Goal: Task Accomplishment & Management: Complete application form

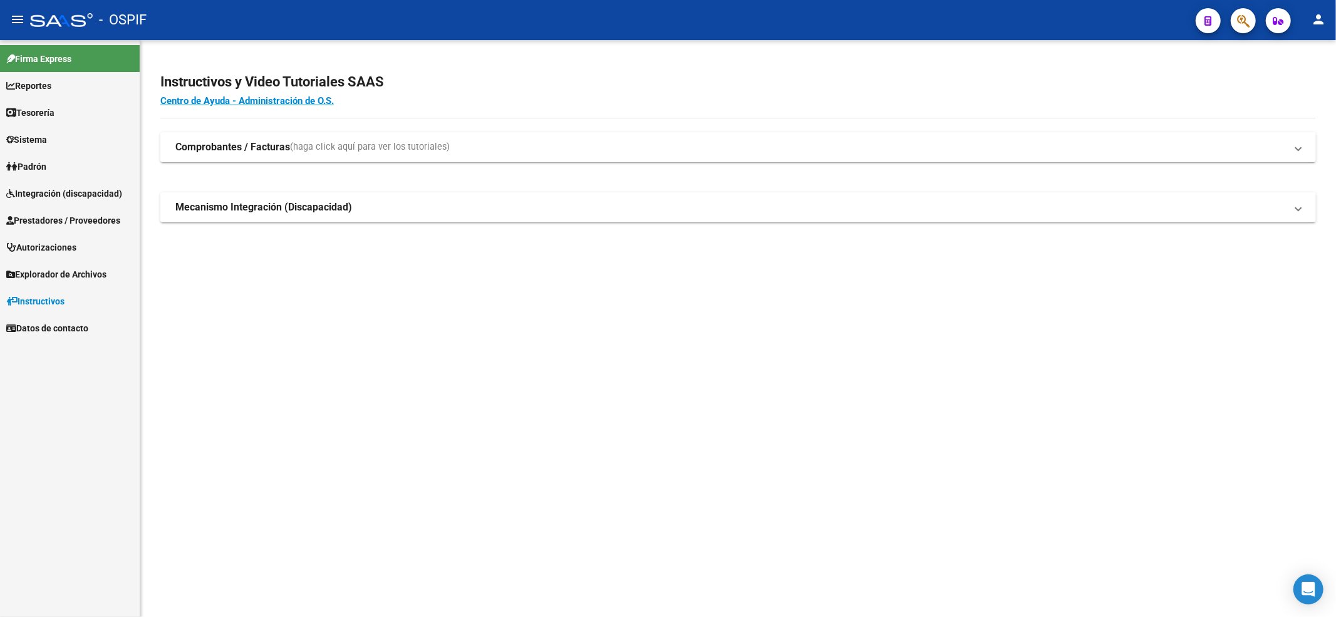
click at [65, 222] on span "Prestadores / Proveedores" at bounding box center [63, 221] width 114 height 14
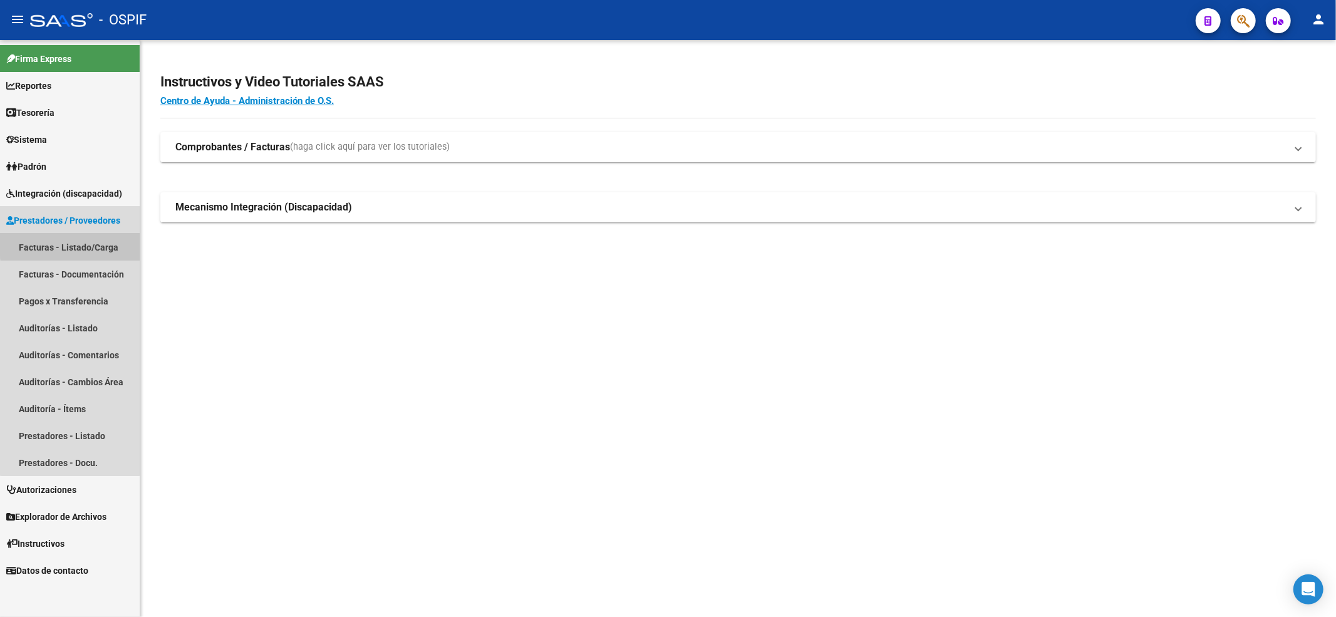
click at [70, 241] on link "Facturas - Listado/Carga" at bounding box center [70, 247] width 140 height 27
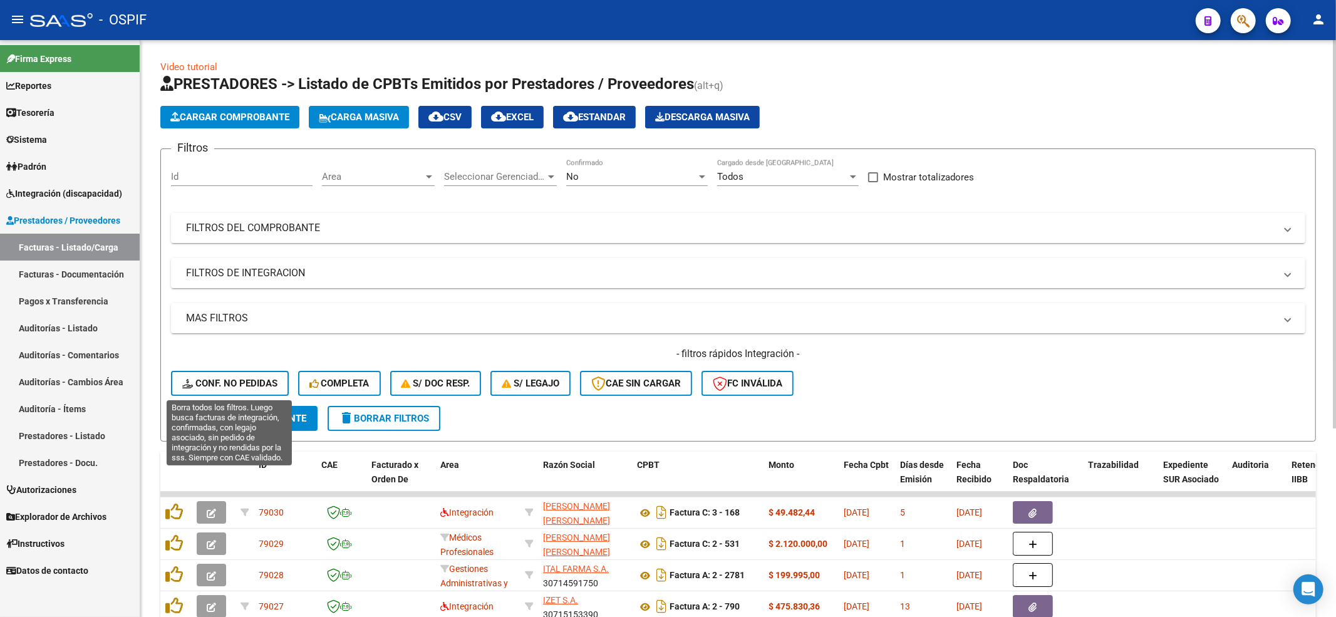
click at [198, 371] on button "Conf. no pedidas" at bounding box center [230, 383] width 118 height 25
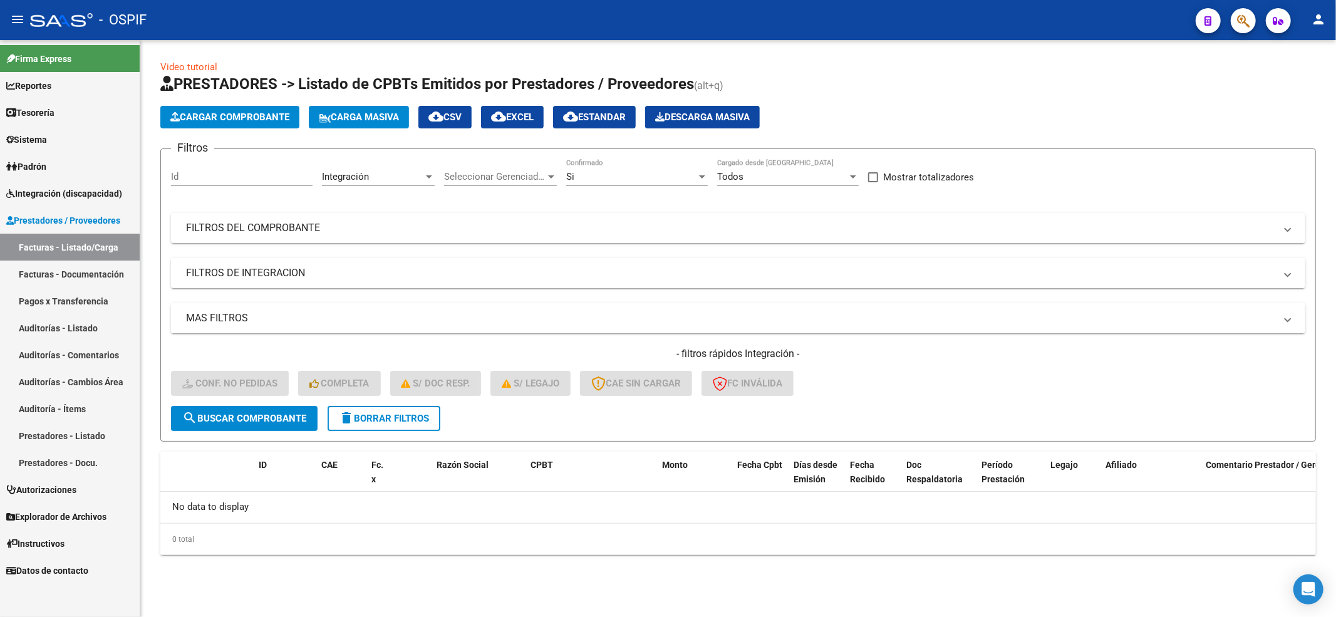
click at [421, 419] on span "delete Borrar Filtros" at bounding box center [384, 418] width 90 height 11
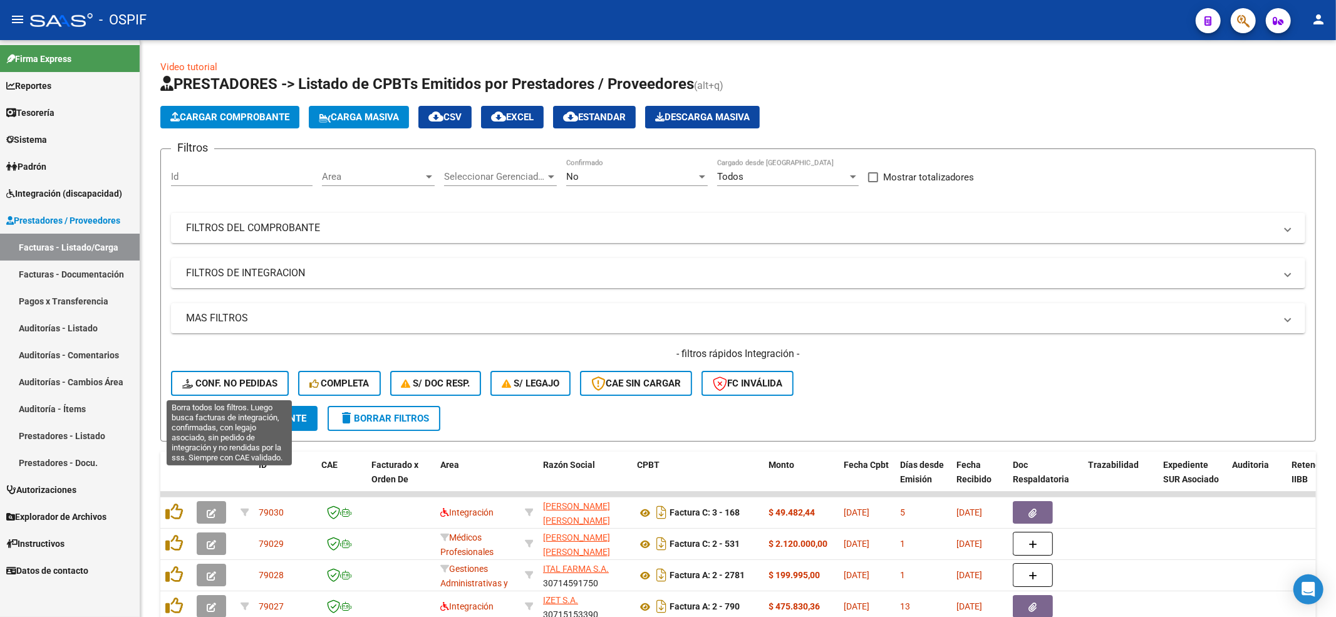
click at [222, 386] on span "Conf. no pedidas" at bounding box center [229, 383] width 95 height 11
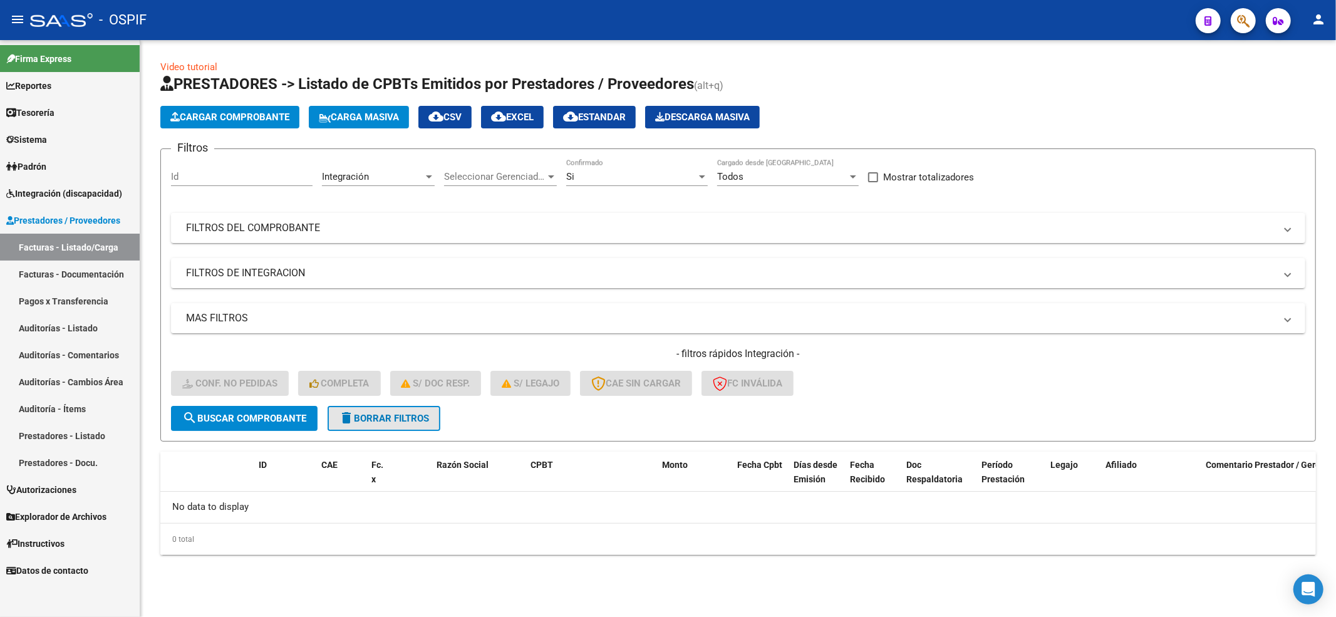
click at [413, 417] on span "delete Borrar Filtros" at bounding box center [384, 418] width 90 height 11
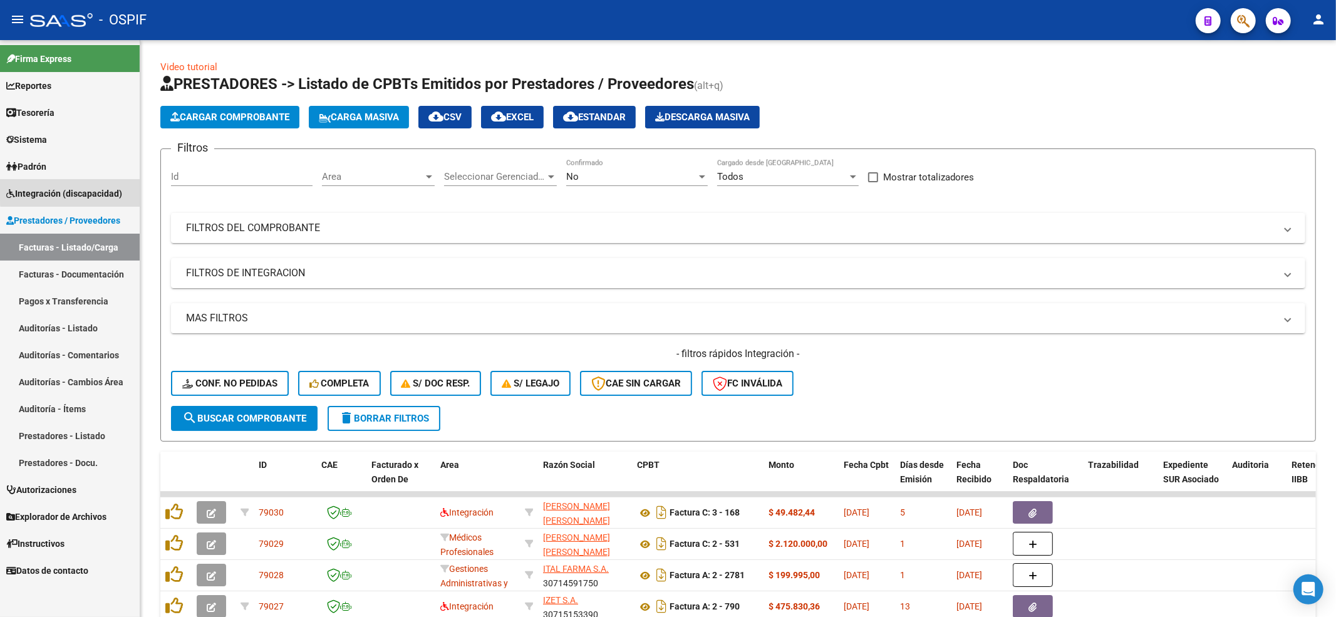
click at [106, 185] on link "Integración (discapacidad)" at bounding box center [70, 193] width 140 height 27
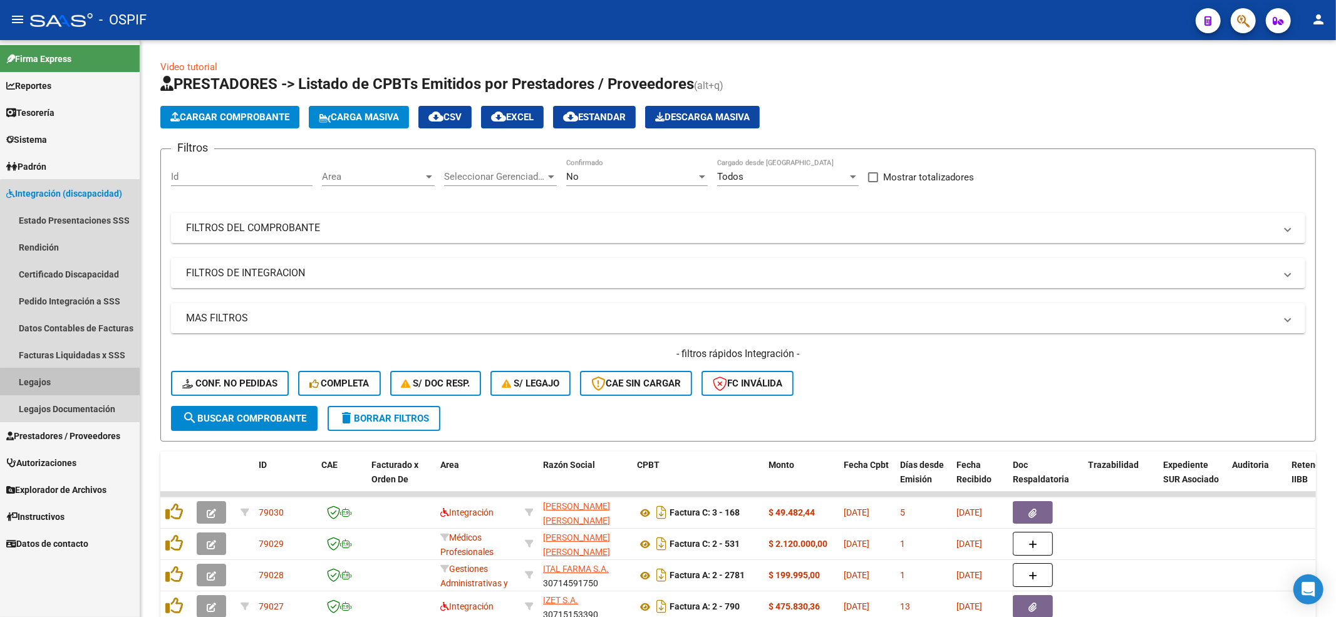
click at [73, 387] on link "Legajos" at bounding box center [70, 381] width 140 height 27
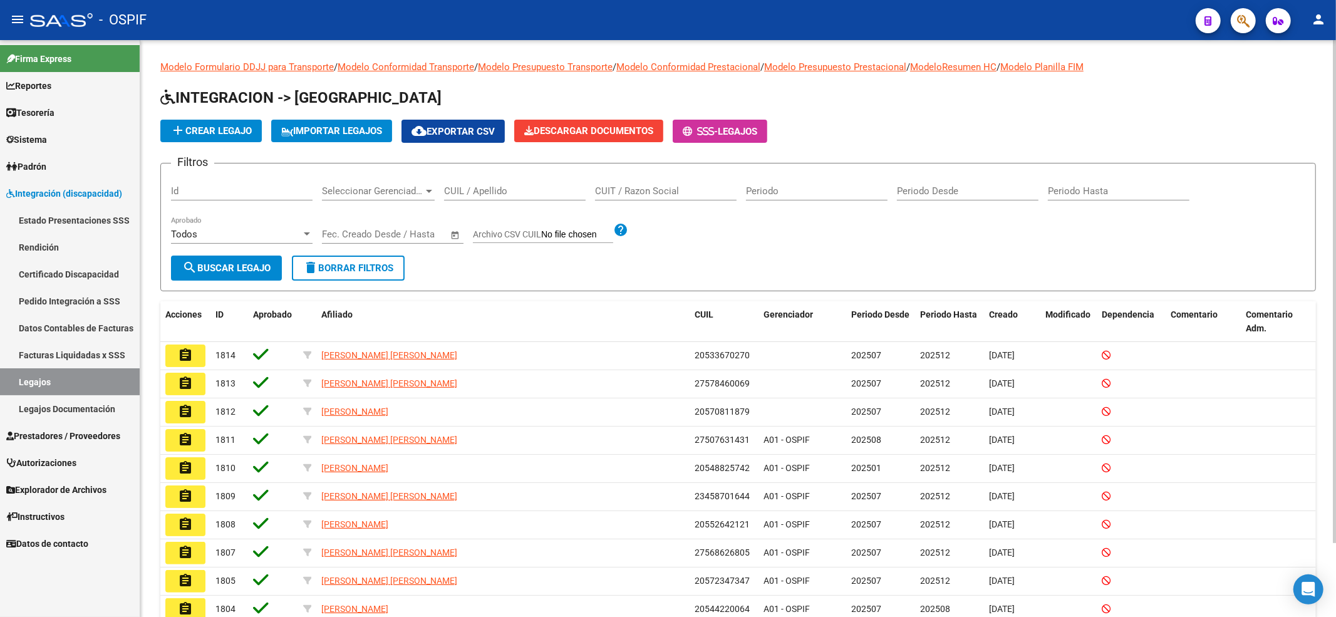
drag, startPoint x: 334, startPoint y: 138, endPoint x: 198, endPoint y: 138, distance: 135.9
click at [198, 138] on div "add Crear Legajo IMPORTAR LEGAJOS cloud_download Exportar CSV Descargar Documen…" at bounding box center [738, 131] width 1156 height 23
click at [198, 138] on button "add Crear Legajo" at bounding box center [210, 131] width 101 height 23
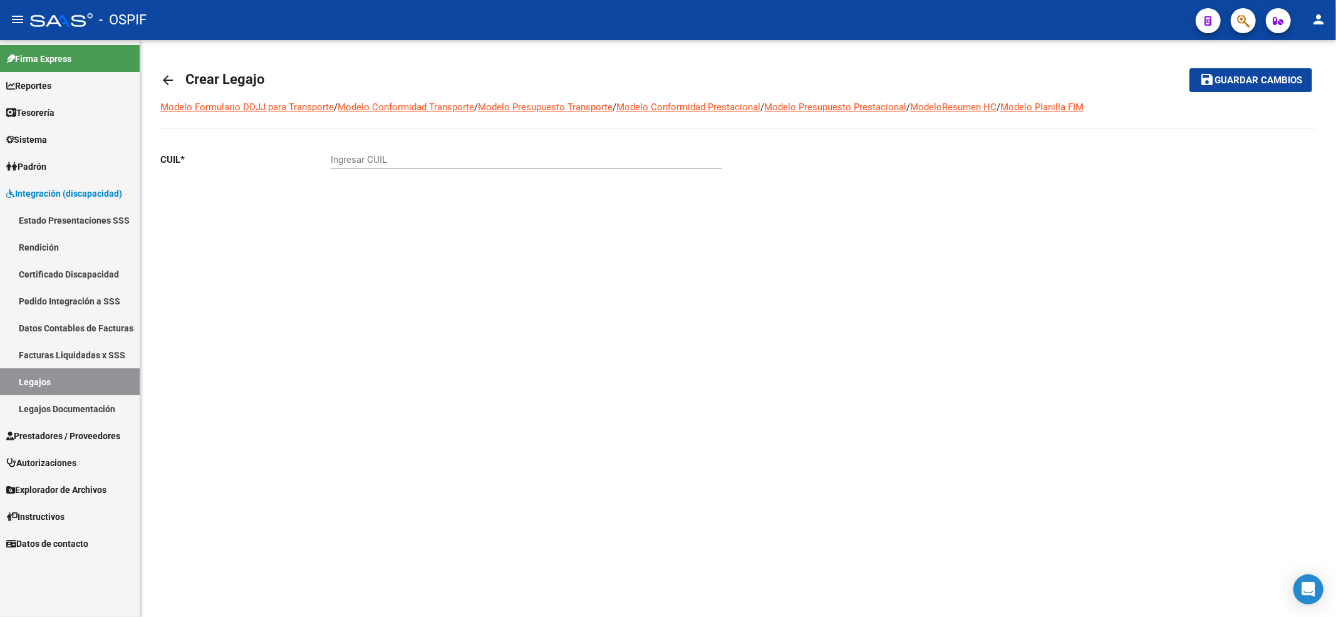
click at [499, 148] on div "Ingresar CUIL" at bounding box center [527, 155] width 392 height 27
paste input "20-56407576-1"
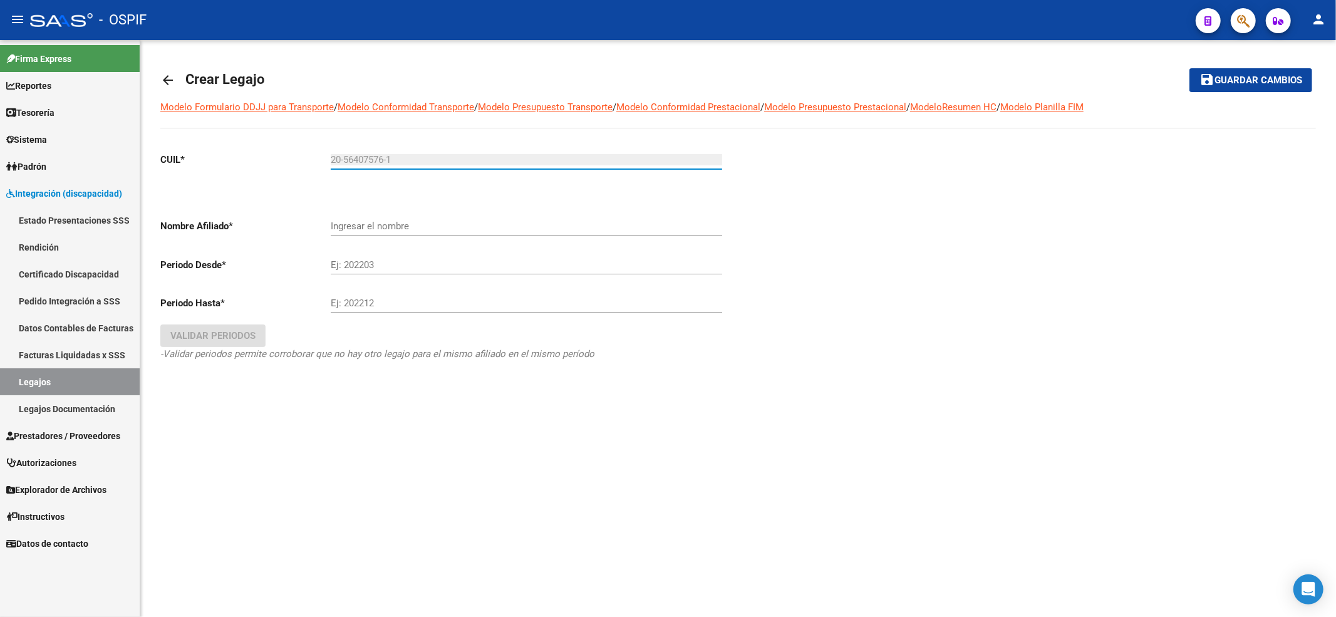
type input "20-56407576-1"
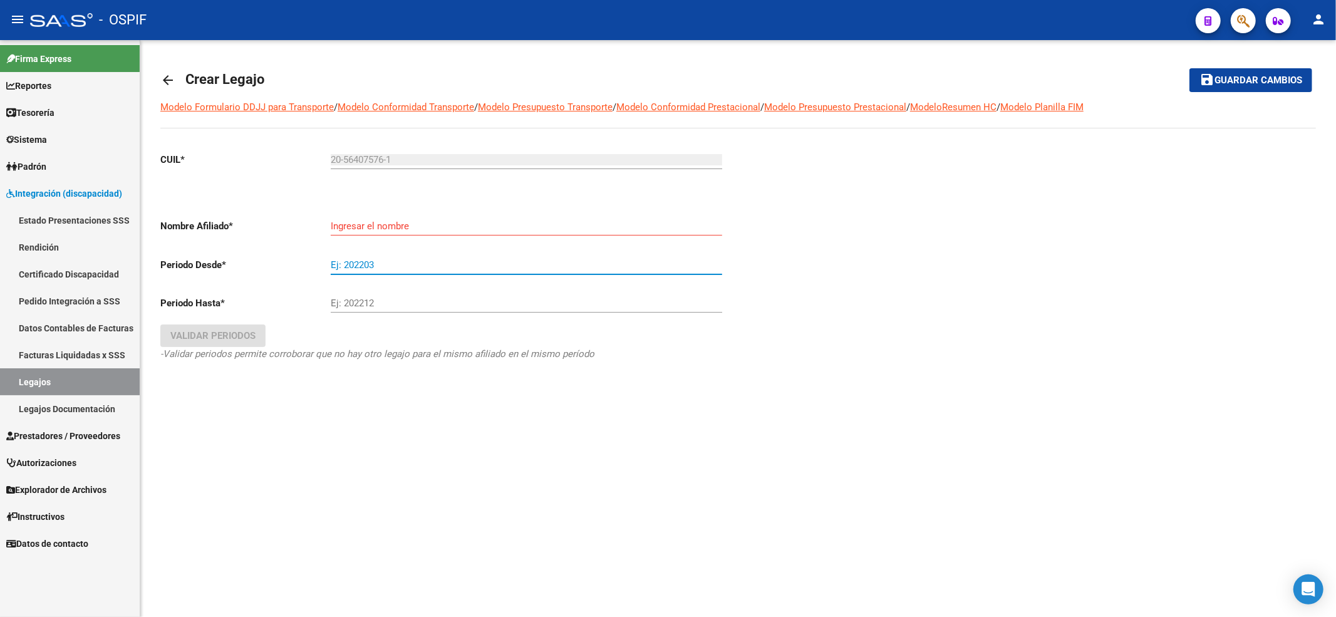
type input "2"
type input "PONCE LEONEL GUSTAVO"
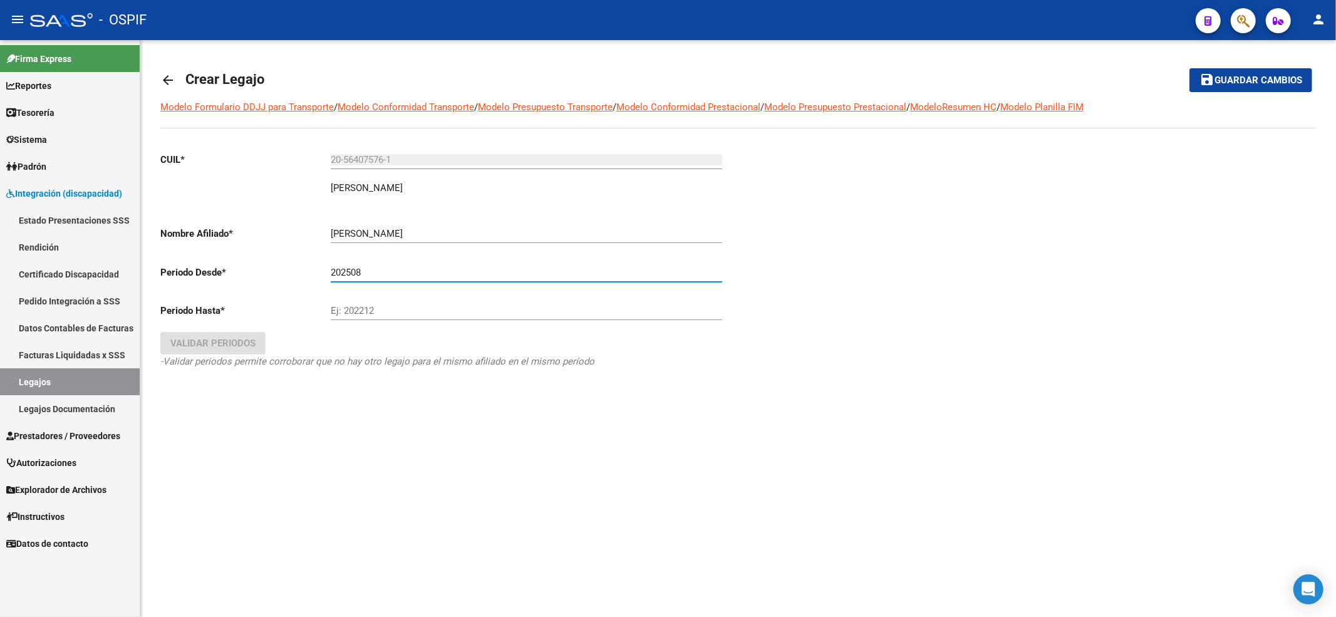
type input "202508"
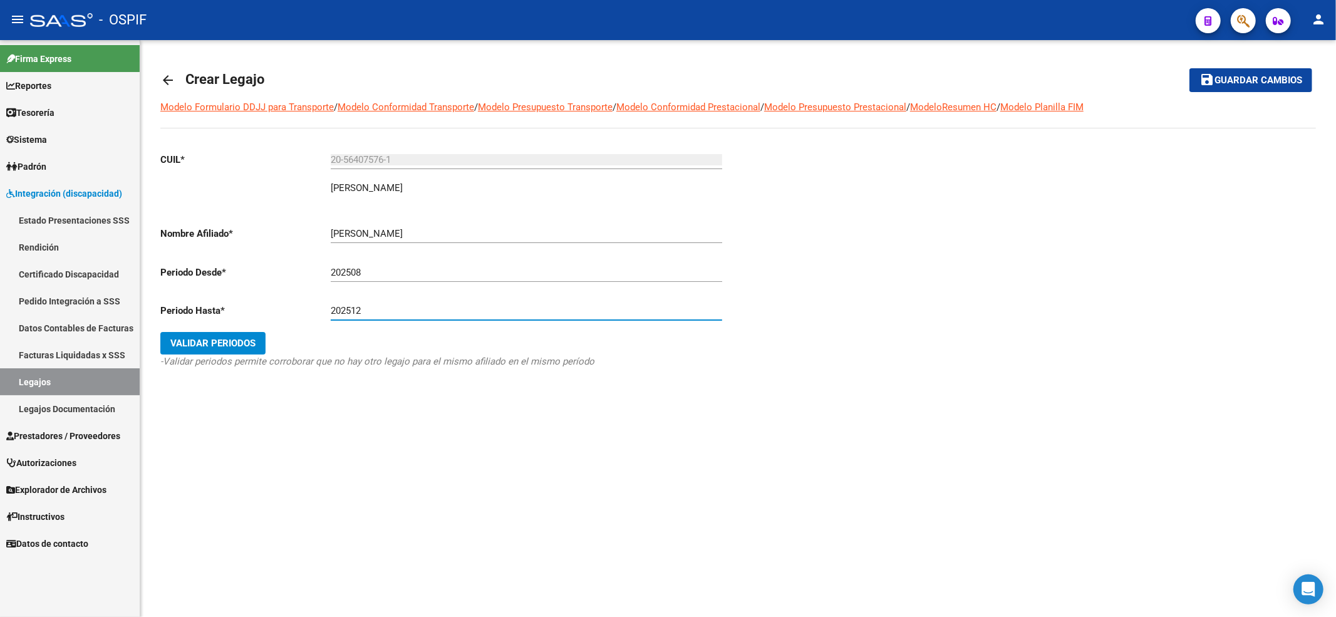
type input "202512"
drag, startPoint x: 218, startPoint y: 357, endPoint x: 214, endPoint y: 348, distance: 9.8
click at [214, 348] on div "CUIL * 20-56407576-1 Ingresar CUIL PONCE LEONEL GUSTAVO ARCA Padrón Nombre Afil…" at bounding box center [444, 272] width 568 height 261
click at [214, 348] on span "Validar Periodos" at bounding box center [212, 343] width 85 height 11
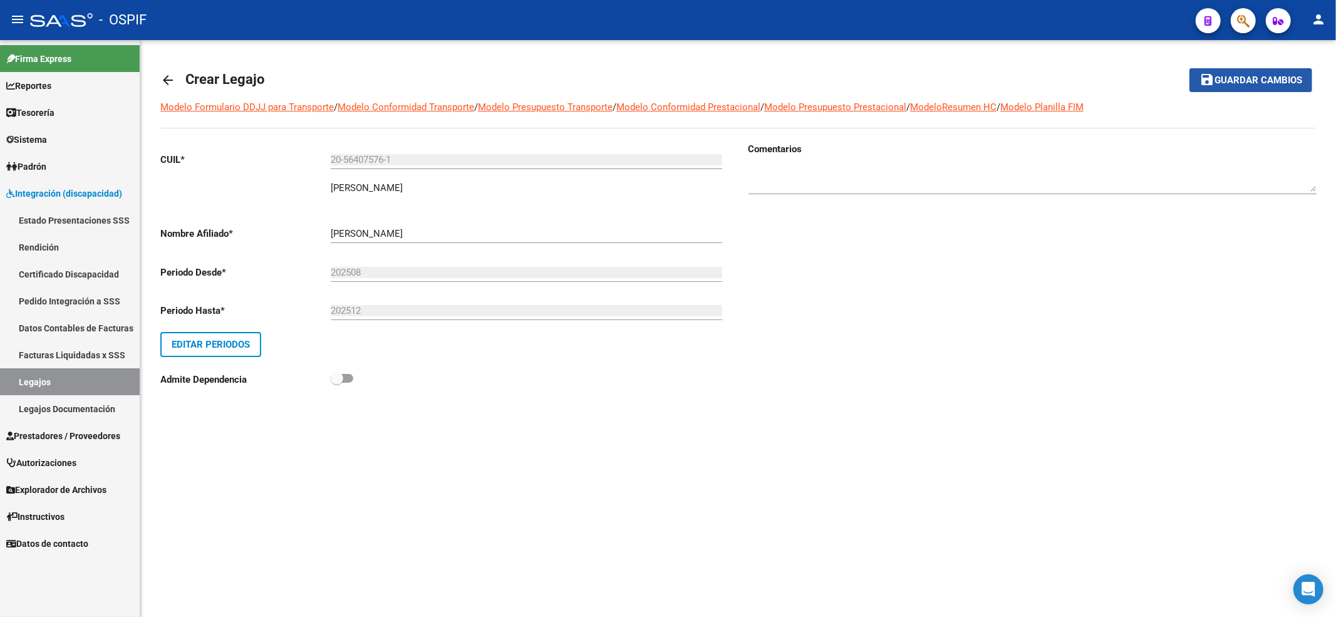
click at [1193, 76] on button "save Guardar cambios" at bounding box center [1251, 79] width 123 height 23
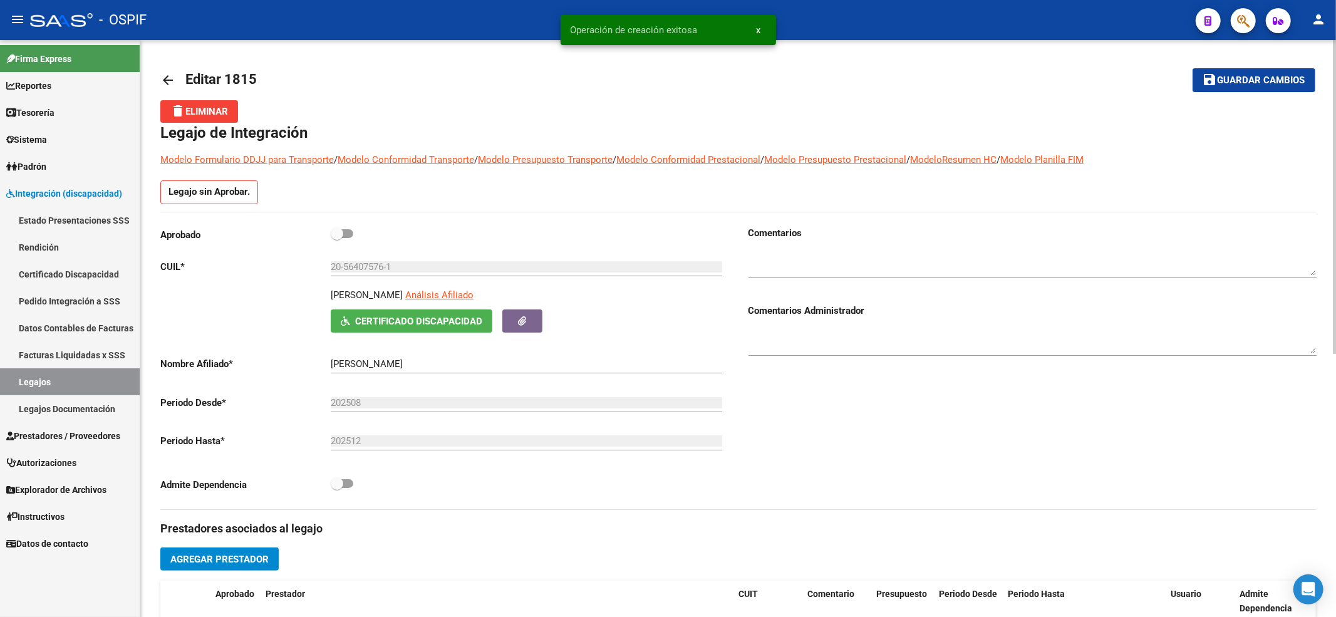
click at [330, 238] on p "Aprobado" at bounding box center [245, 235] width 170 height 14
click at [335, 231] on span at bounding box center [337, 233] width 13 height 13
click at [336, 238] on input "checkbox" at bounding box center [336, 238] width 1 height 1
checkbox input "true"
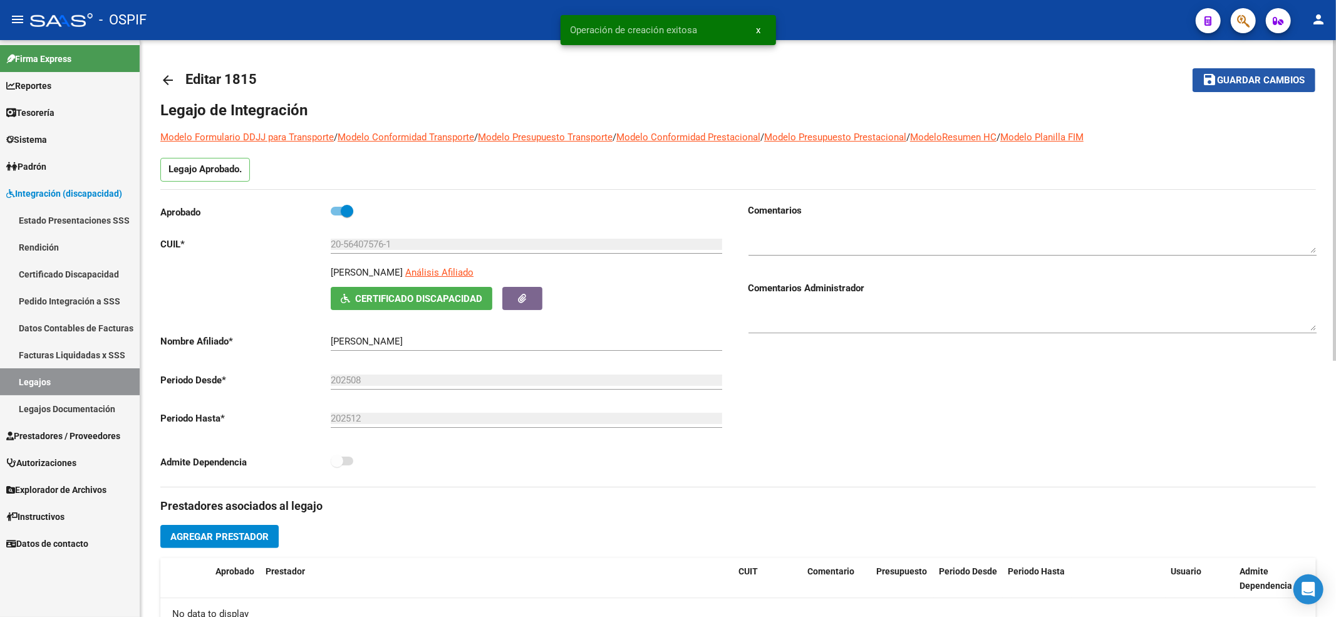
click at [1208, 81] on mat-icon "save" at bounding box center [1210, 79] width 15 height 15
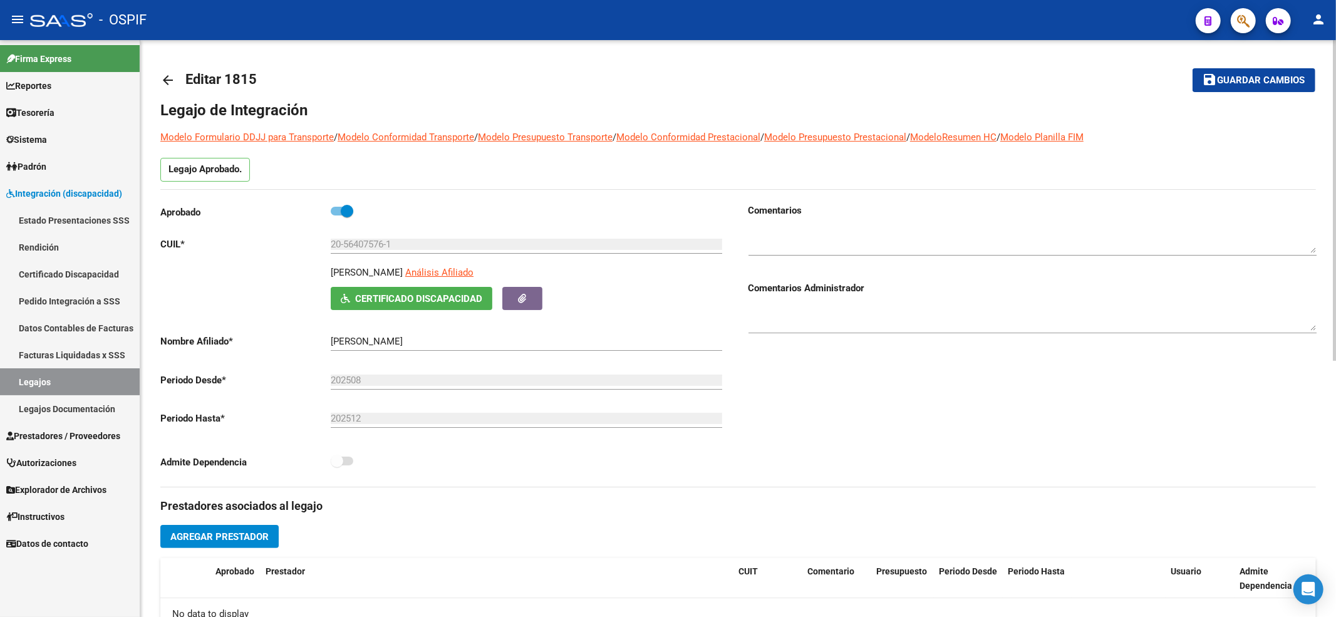
click at [252, 543] on span "Agregar Prestador" at bounding box center [219, 536] width 98 height 11
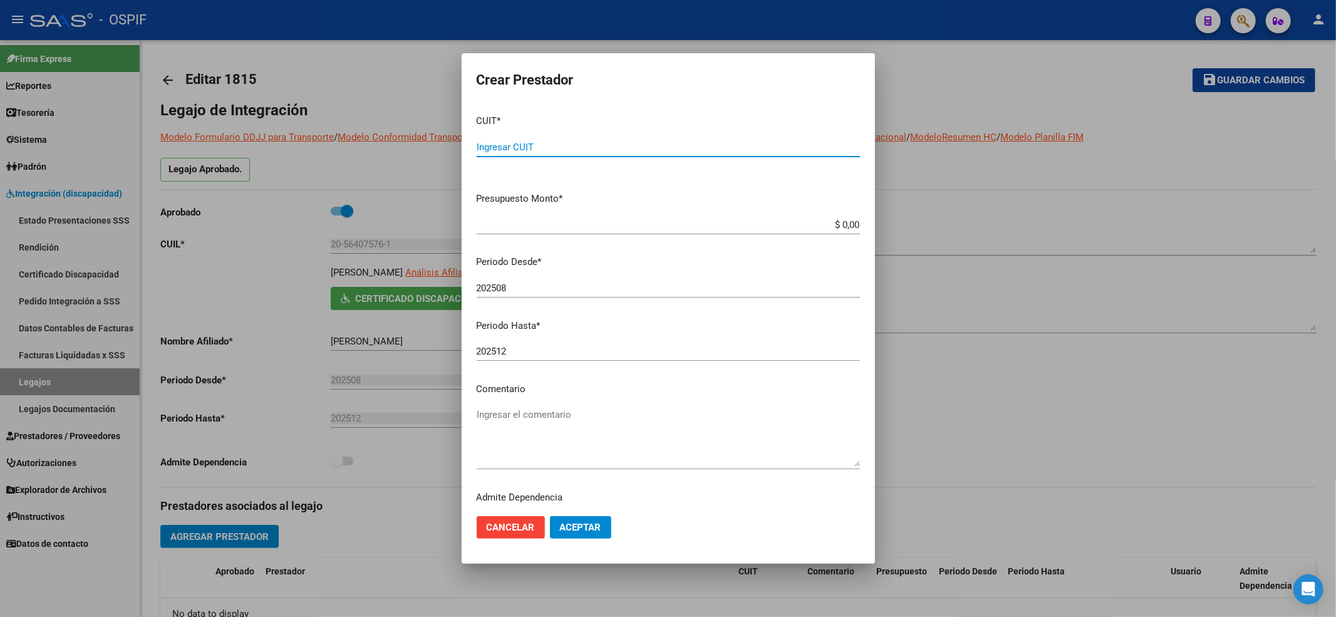
paste input "27-30455659-0"
type input "27-30455659-0"
type input "$ 0,01"
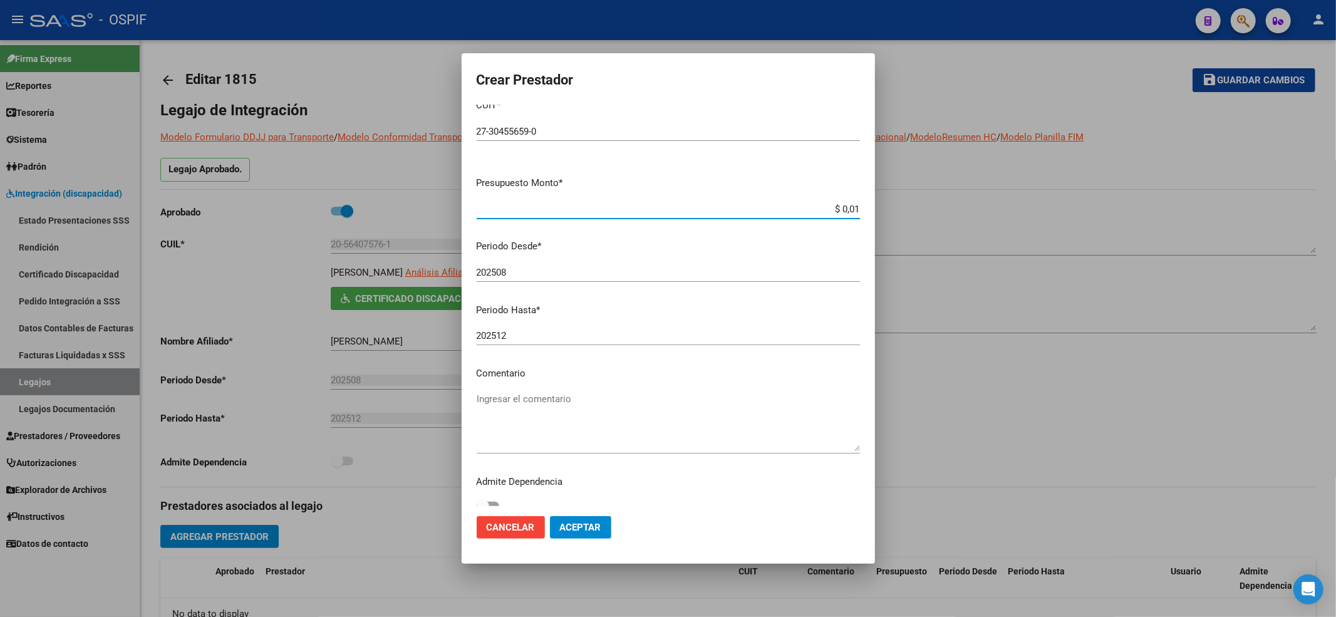
scroll to position [28, 0]
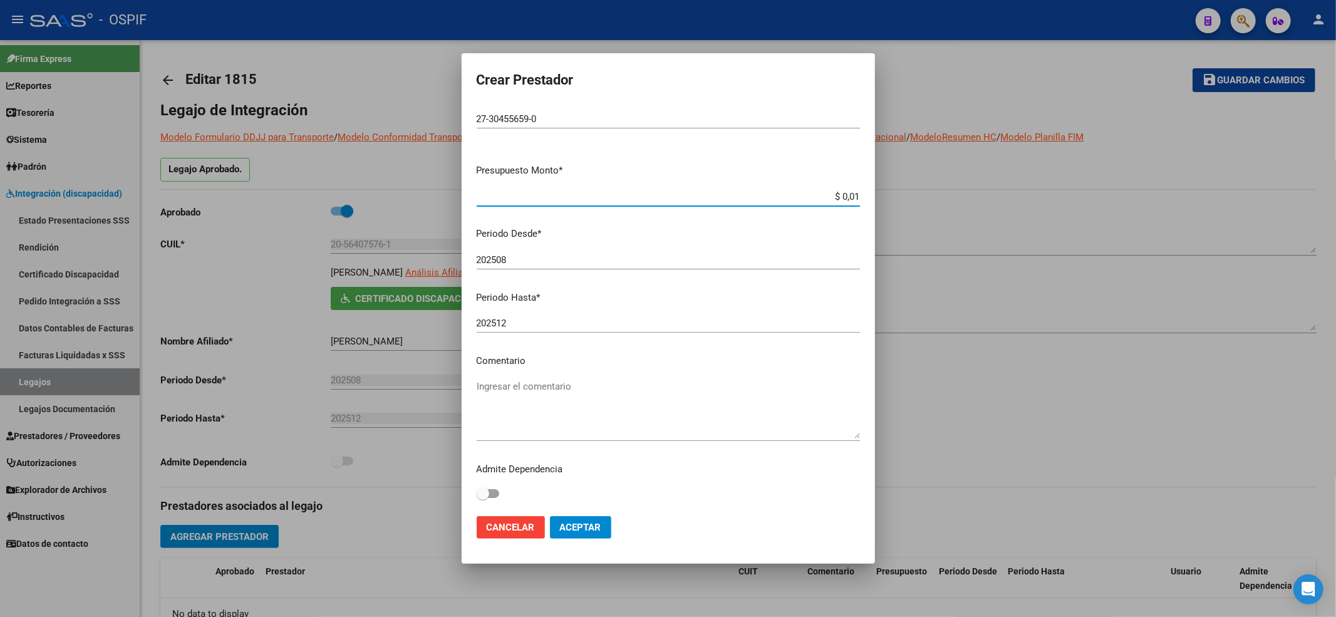
click at [600, 519] on button "Aceptar" at bounding box center [580, 527] width 61 height 23
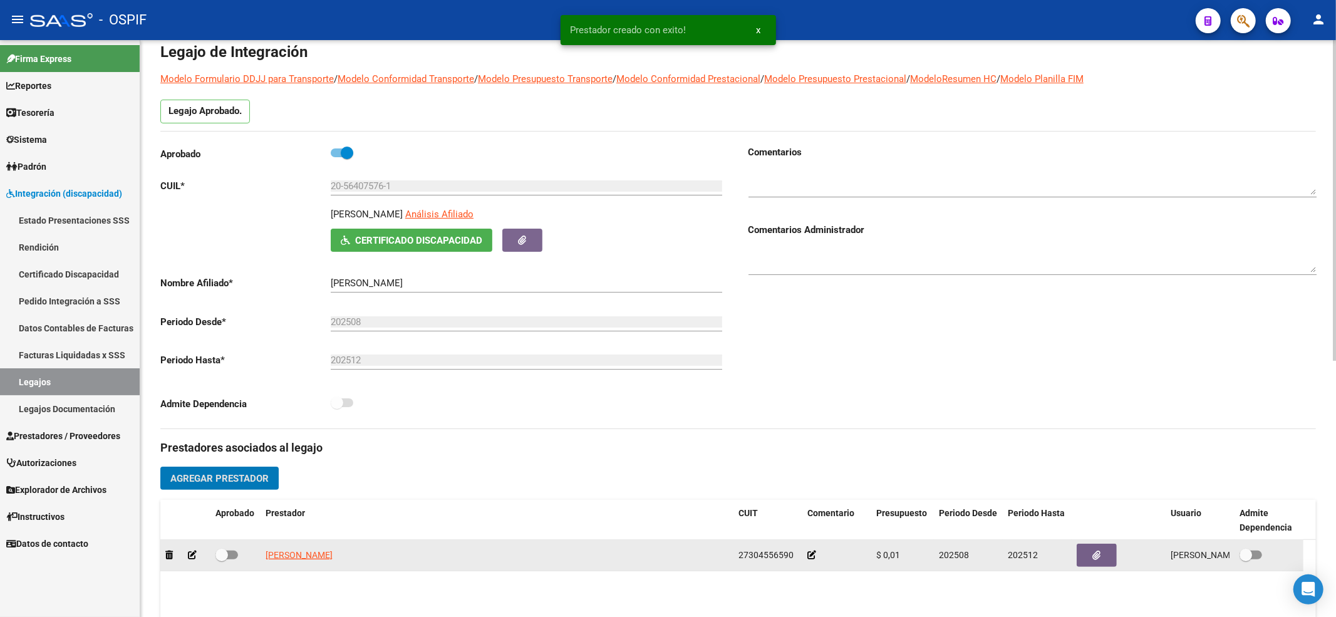
scroll to position [83, 0]
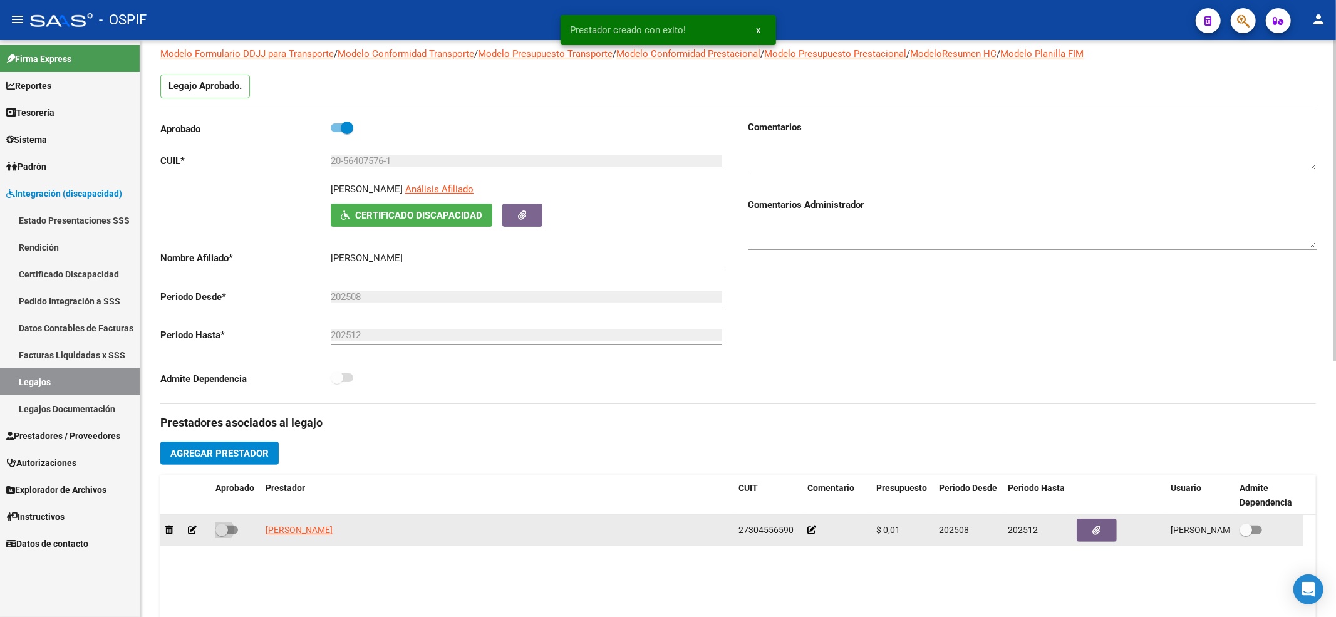
click at [215, 522] on label at bounding box center [226, 529] width 23 height 15
click at [221, 534] on input "checkbox" at bounding box center [221, 534] width 1 height 1
checkbox input "true"
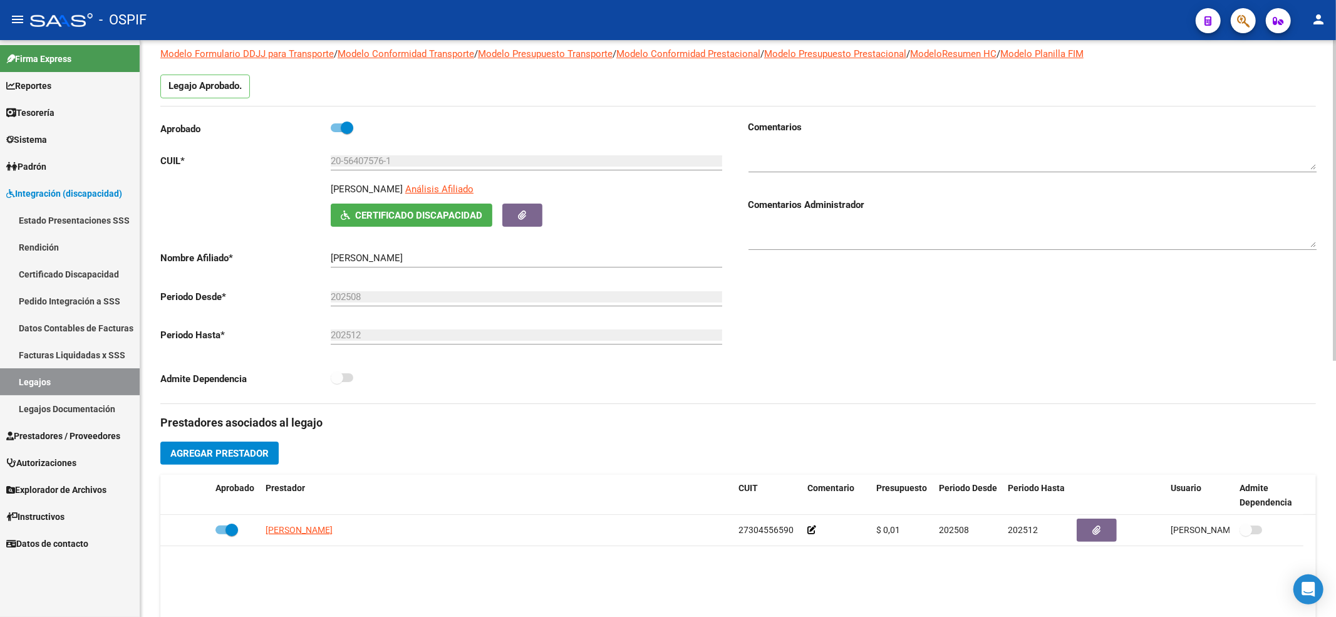
click at [261, 461] on button "Agregar Prestador" at bounding box center [219, 453] width 118 height 23
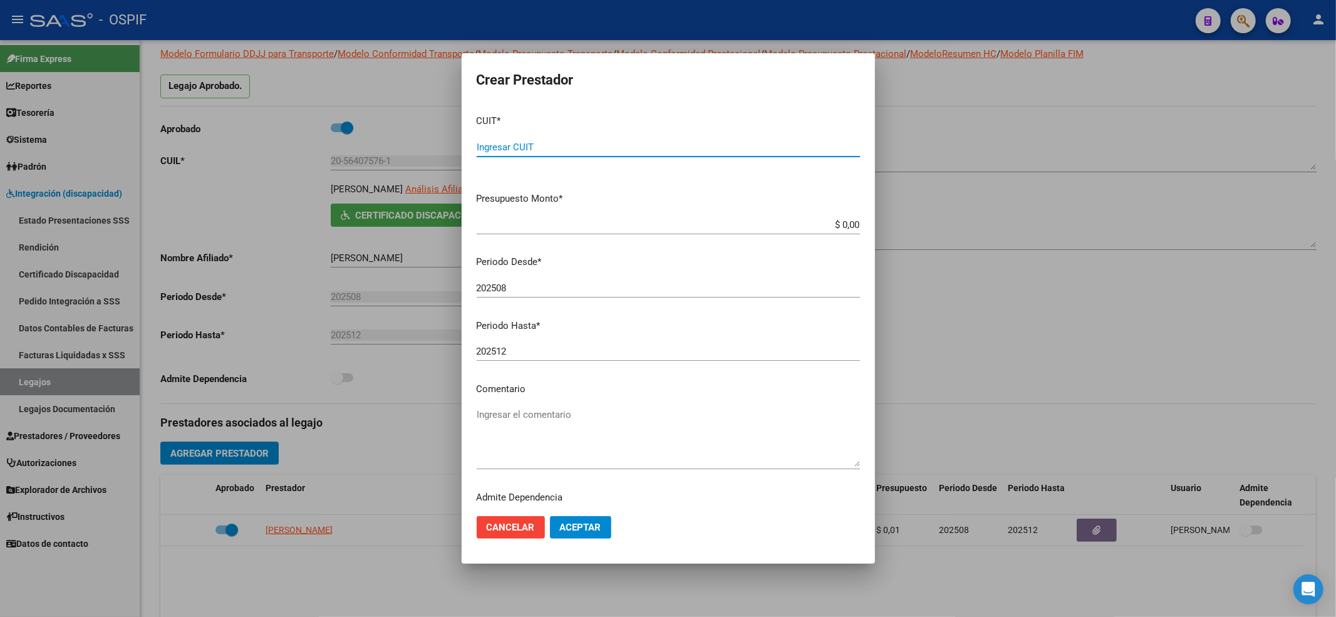
paste input "27-22931861-1"
type input "27-22931861-1"
type input "$ 0,01"
drag, startPoint x: 590, startPoint y: 530, endPoint x: 484, endPoint y: 524, distance: 106.7
click at [590, 526] on span "Aceptar" at bounding box center [580, 527] width 41 height 11
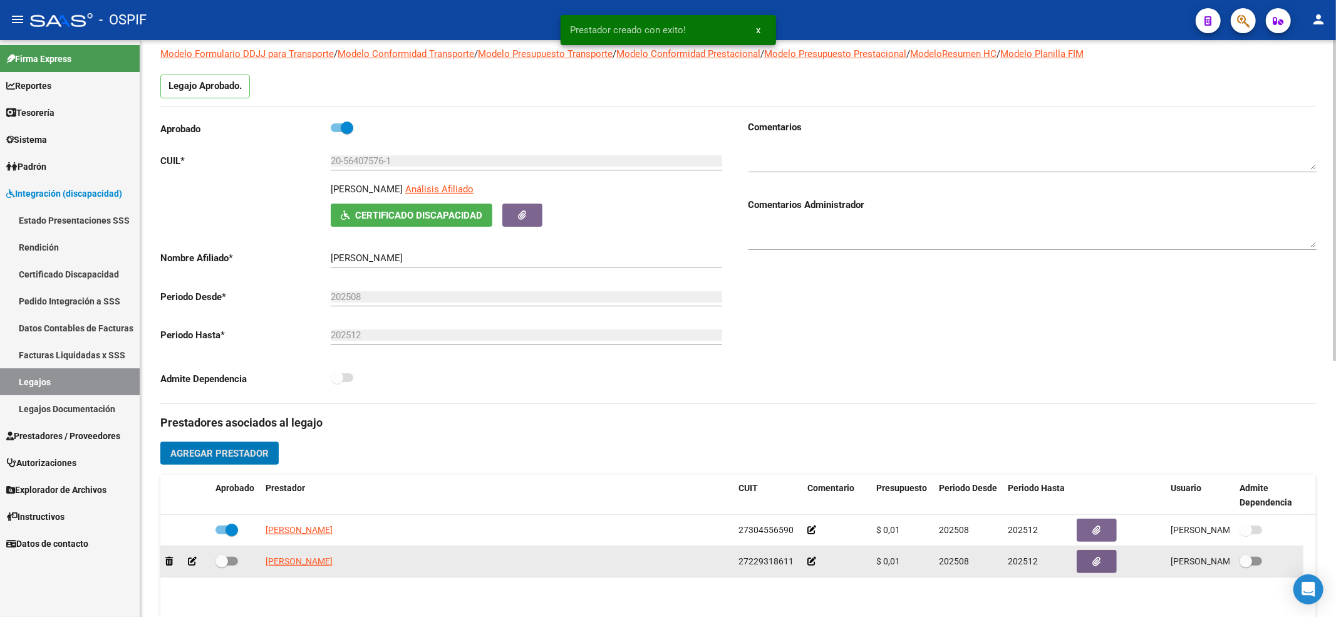
drag, startPoint x: 249, startPoint y: 564, endPoint x: 241, endPoint y: 566, distance: 8.4
click at [241, 566] on div at bounding box center [235, 562] width 40 height 16
click at [227, 563] on span at bounding box center [226, 561] width 23 height 9
click at [222, 566] on input "checkbox" at bounding box center [221, 566] width 1 height 1
checkbox input "true"
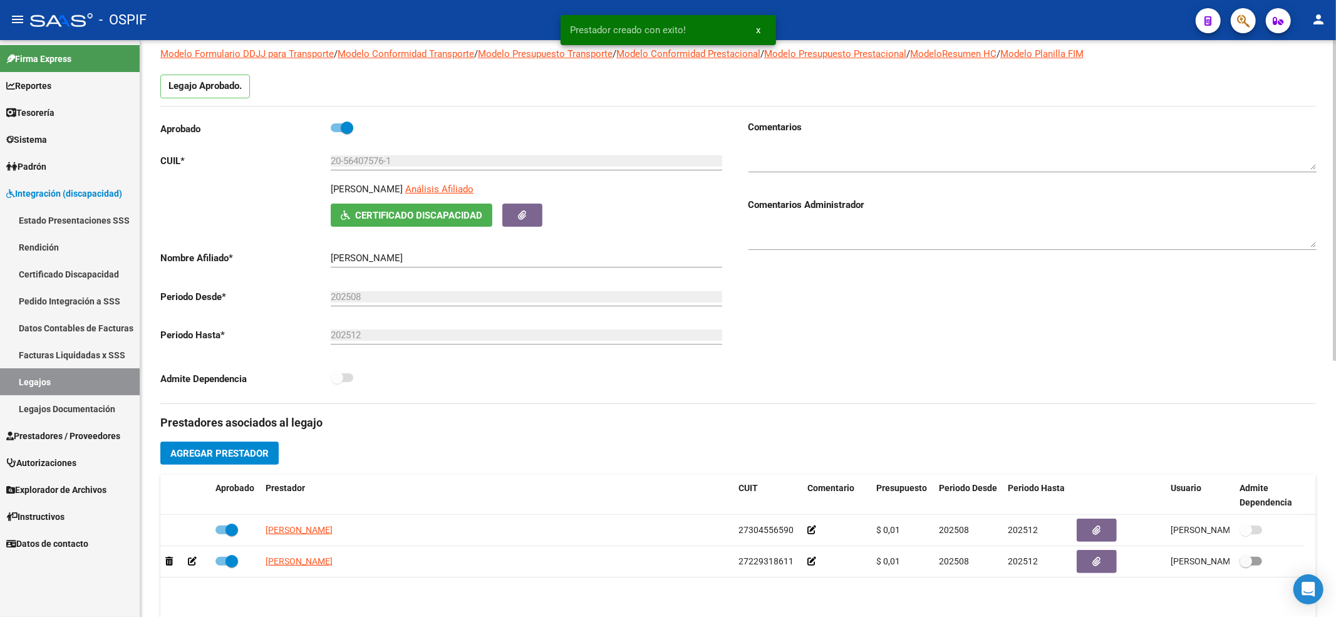
scroll to position [0, 0]
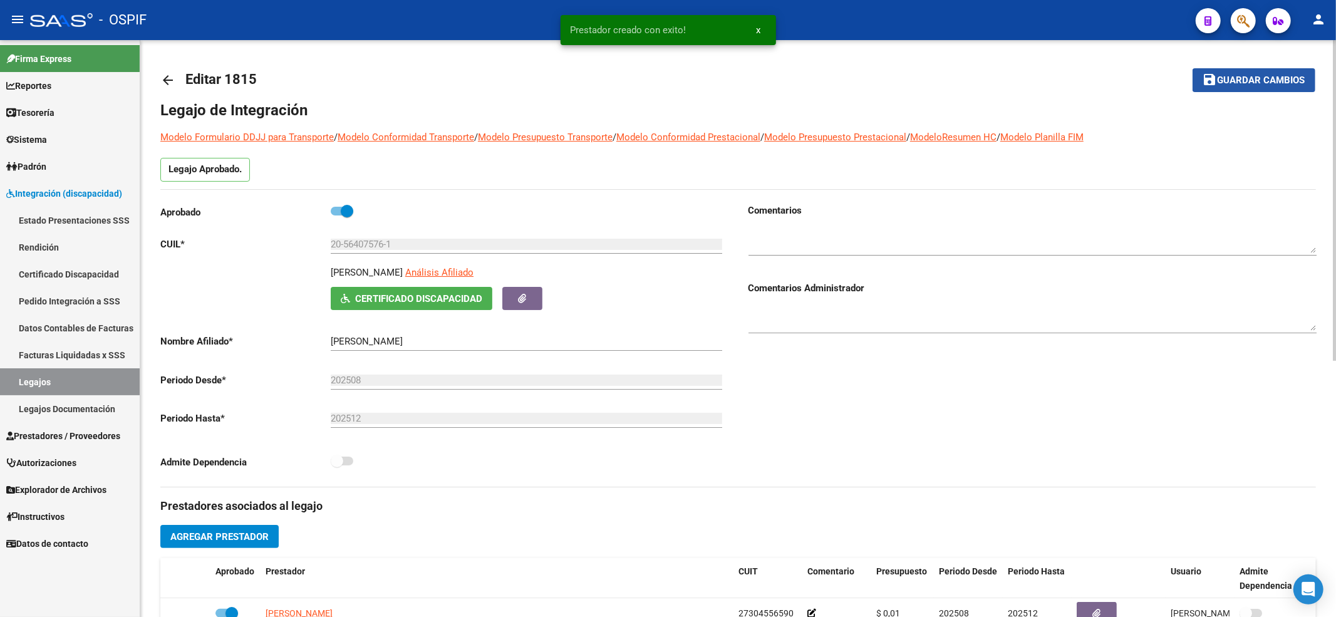
click at [1255, 86] on button "save Guardar cambios" at bounding box center [1254, 79] width 123 height 23
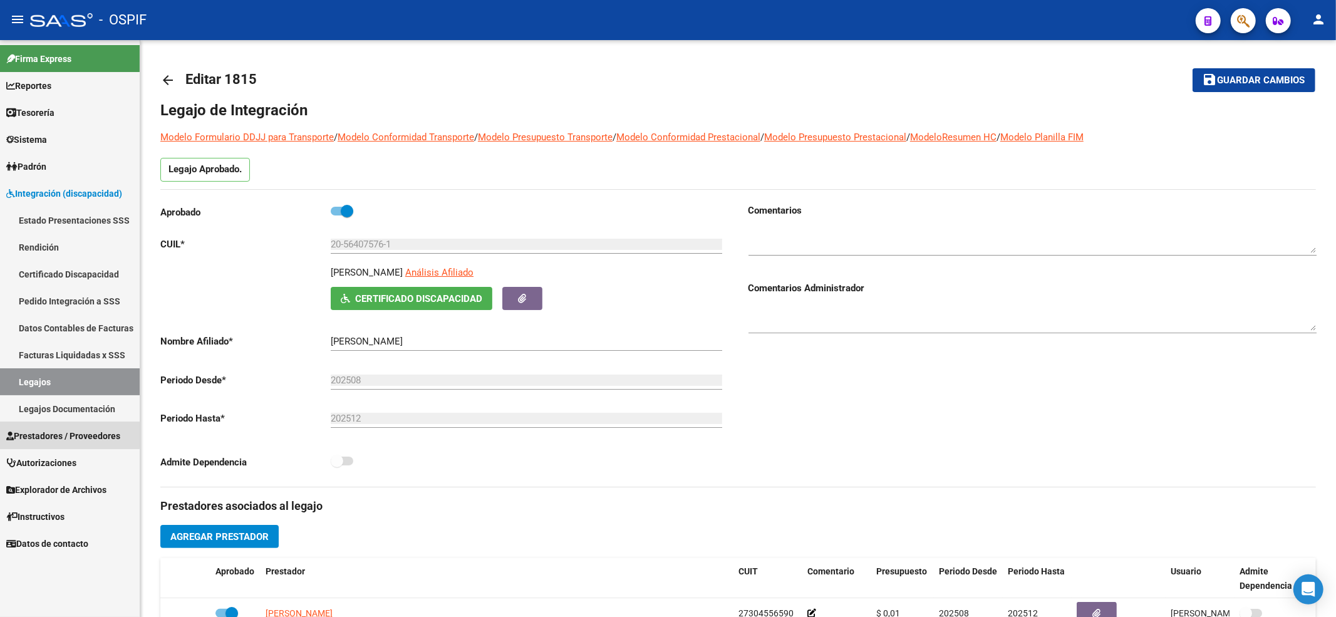
click at [58, 429] on span "Prestadores / Proveedores" at bounding box center [63, 436] width 114 height 14
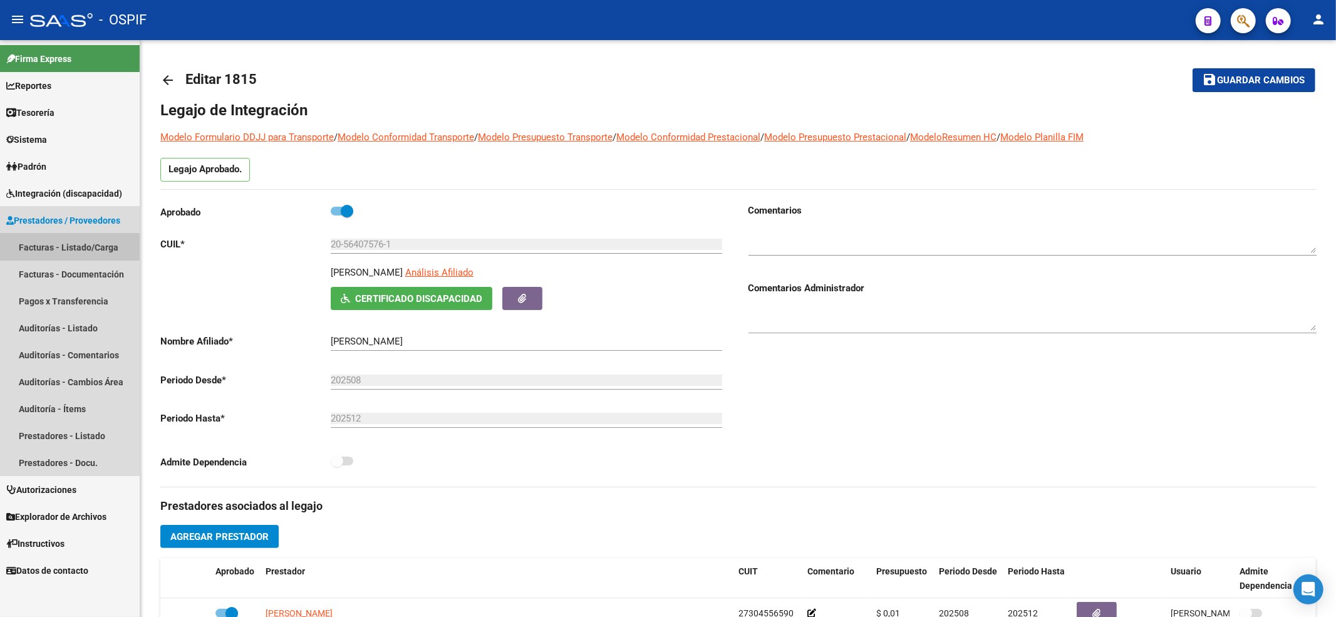
click at [91, 237] on link "Facturas - Listado/Carga" at bounding box center [70, 247] width 140 height 27
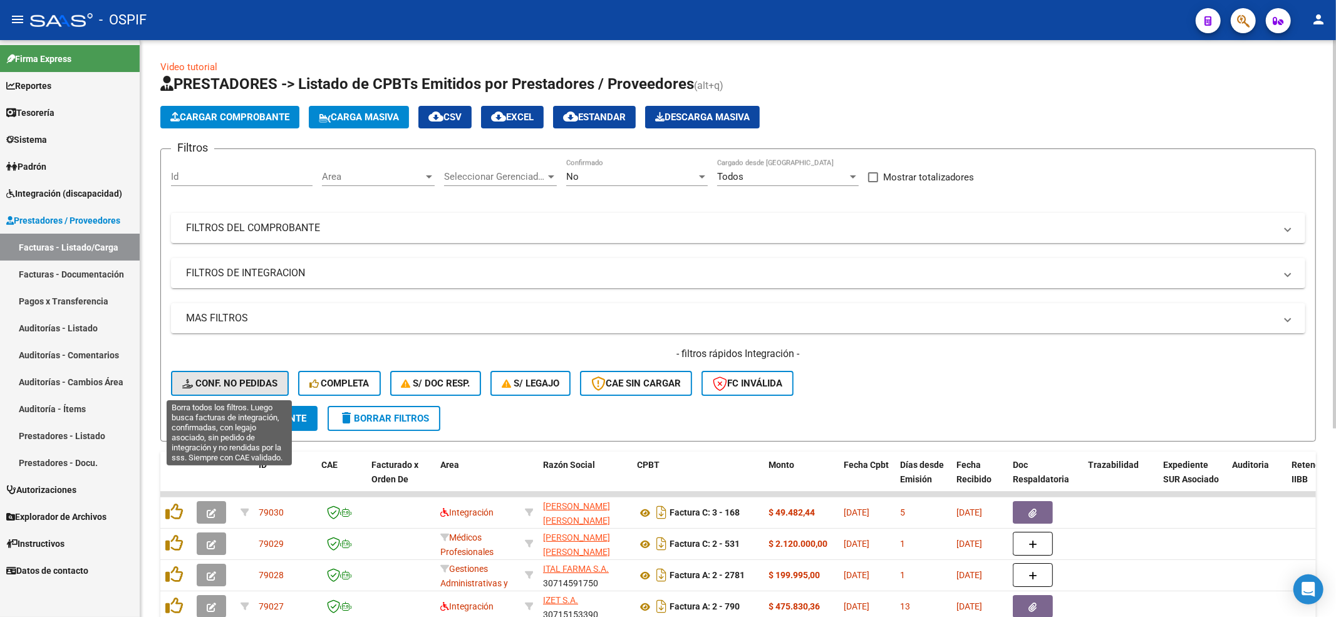
click at [251, 392] on button "Conf. no pedidas" at bounding box center [230, 383] width 118 height 25
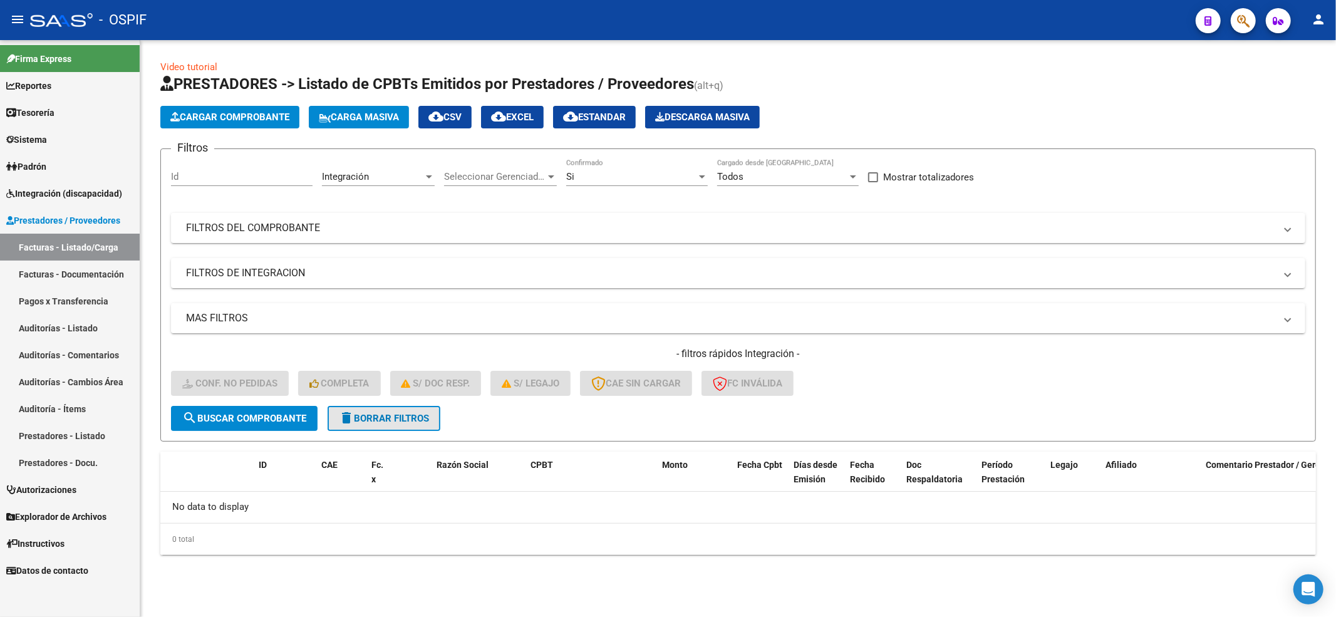
click at [366, 418] on span "delete Borrar Filtros" at bounding box center [384, 418] width 90 height 11
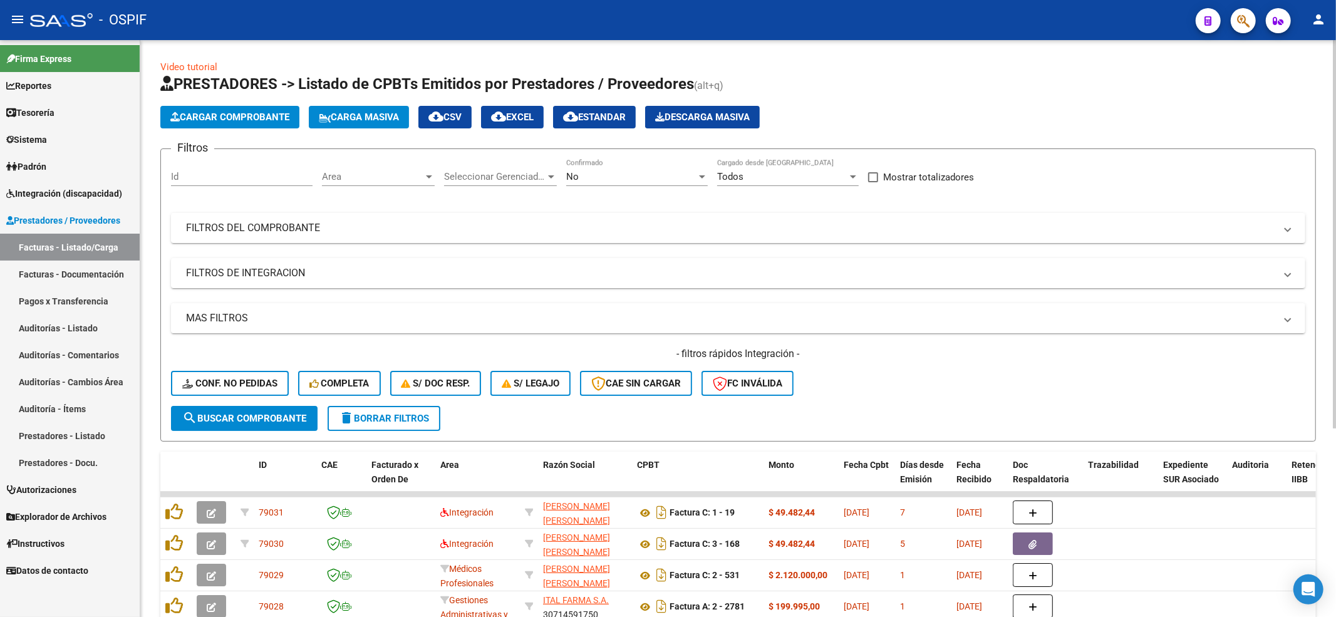
click at [269, 361] on h4 "- filtros rápidos Integración -" at bounding box center [738, 354] width 1134 height 14
click at [258, 374] on button "Conf. no pedidas" at bounding box center [230, 383] width 118 height 25
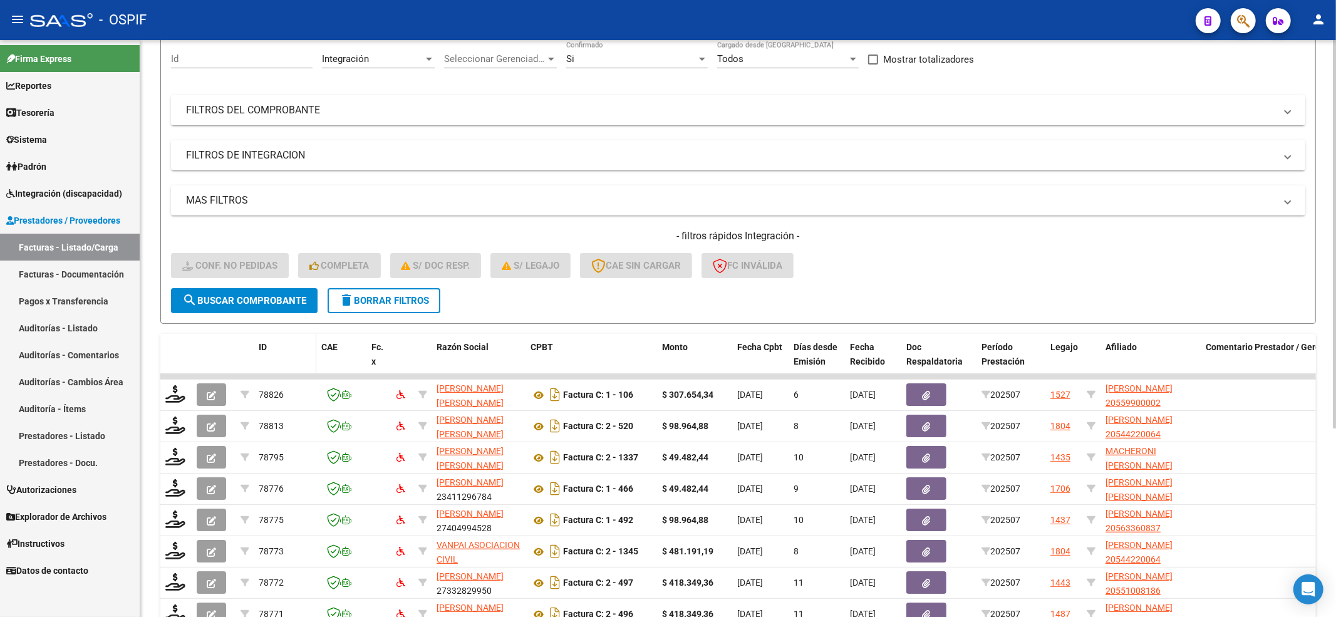
scroll to position [251, 0]
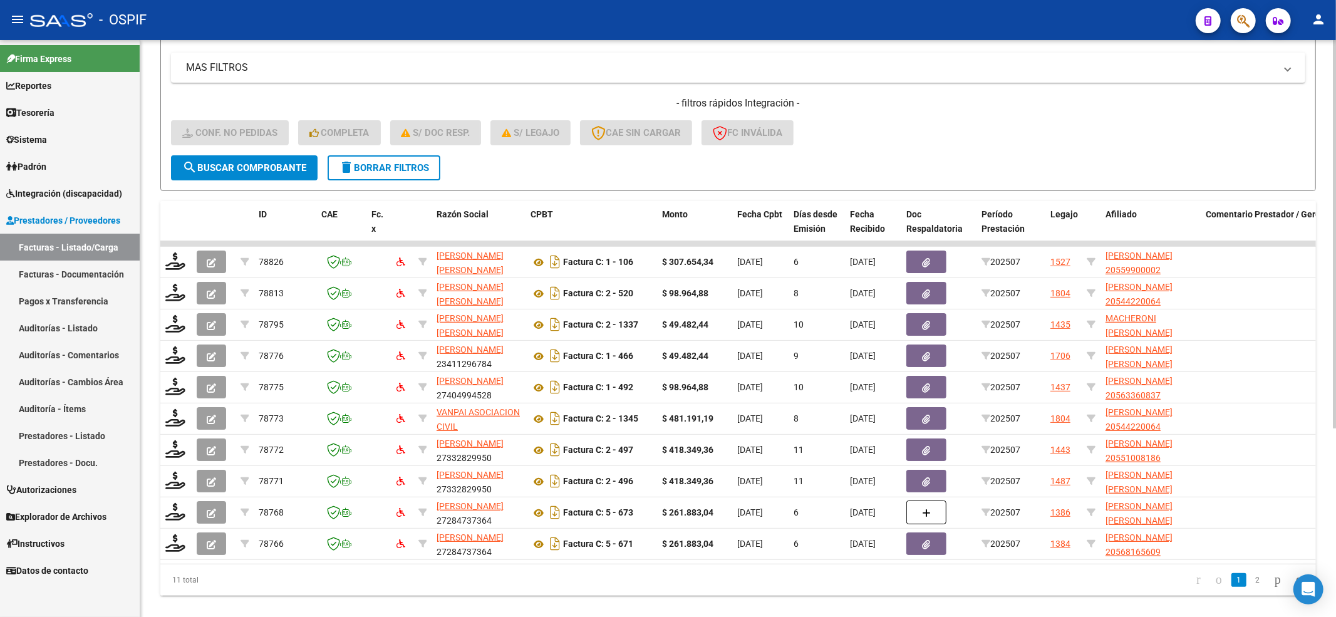
click at [257, 179] on form "Filtros Id Integración Area Seleccionar Gerenciador Seleccionar Gerenciador Si …" at bounding box center [738, 44] width 1156 height 293
drag, startPoint x: 256, startPoint y: 169, endPoint x: 249, endPoint y: 174, distance: 7.6
click at [249, 174] on button "search Buscar Comprobante" at bounding box center [244, 167] width 147 height 25
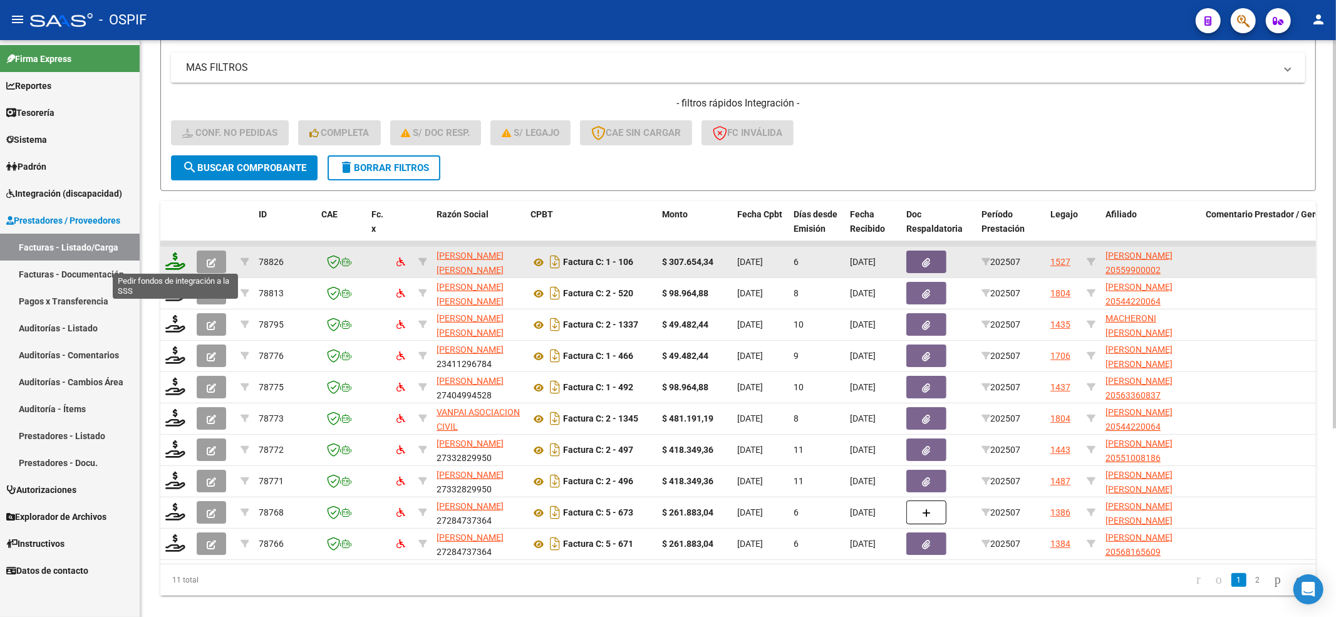
click at [184, 266] on icon at bounding box center [175, 261] width 20 height 18
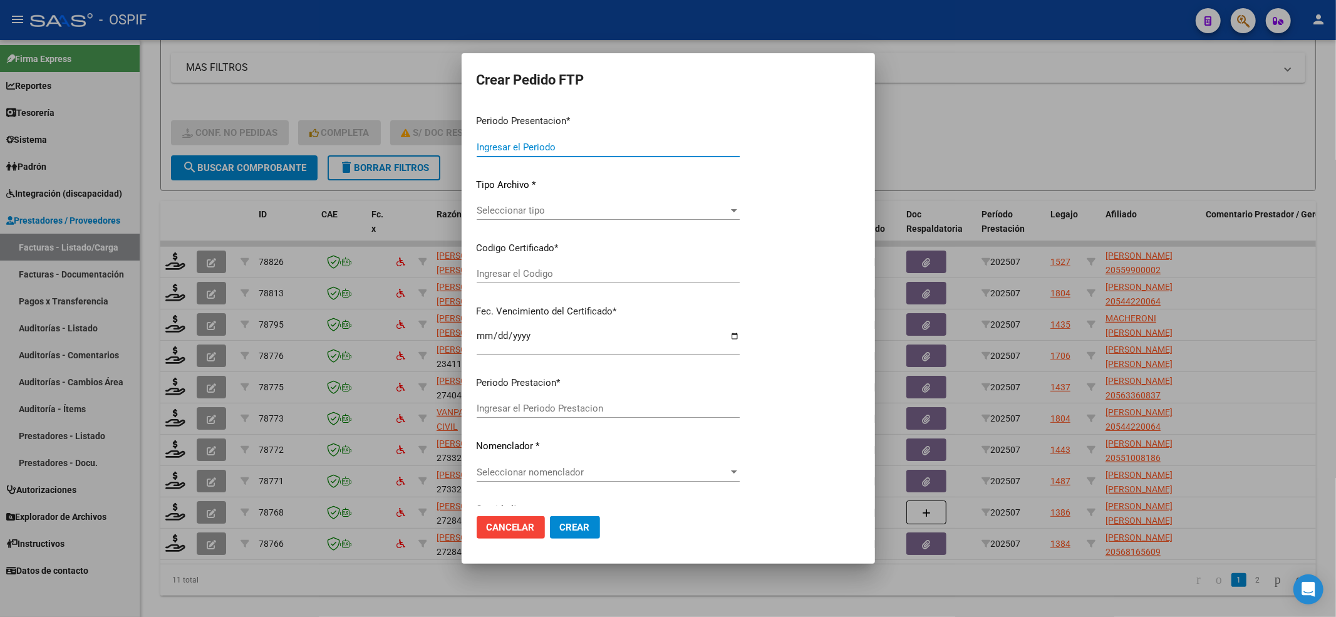
type input "202507"
type input "$ 307.654,34"
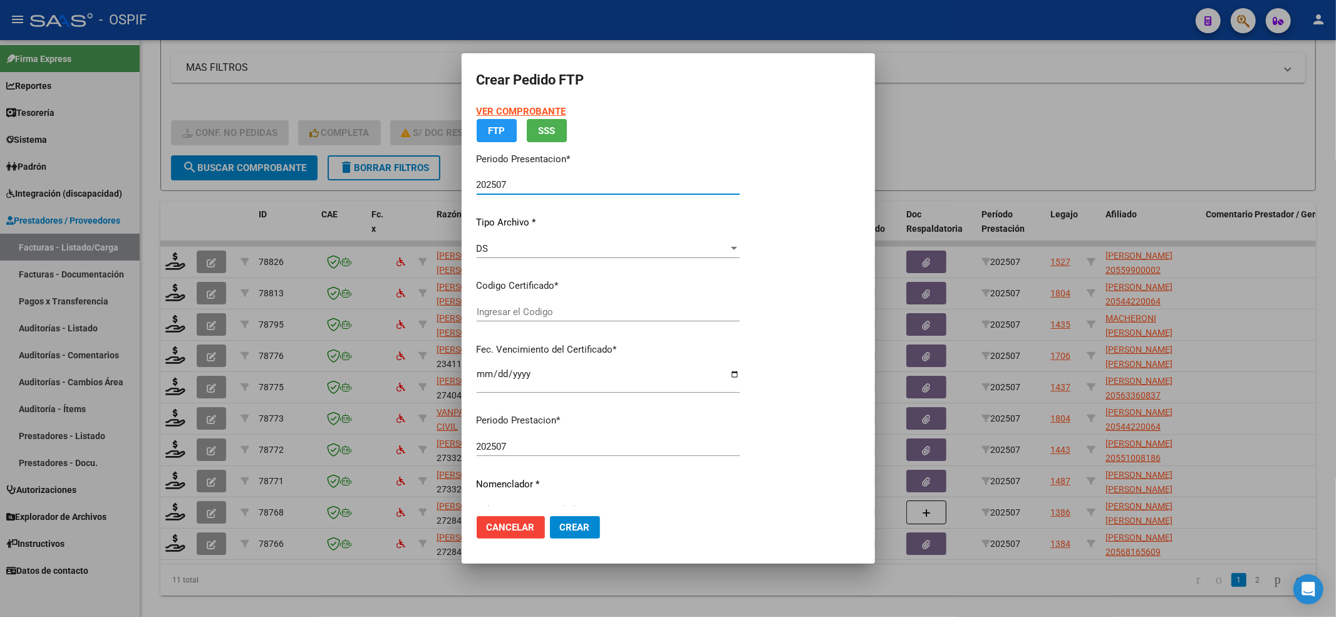
type input "02-00055990000-20220307-20250307-BS-427"
type input "2025-03-07"
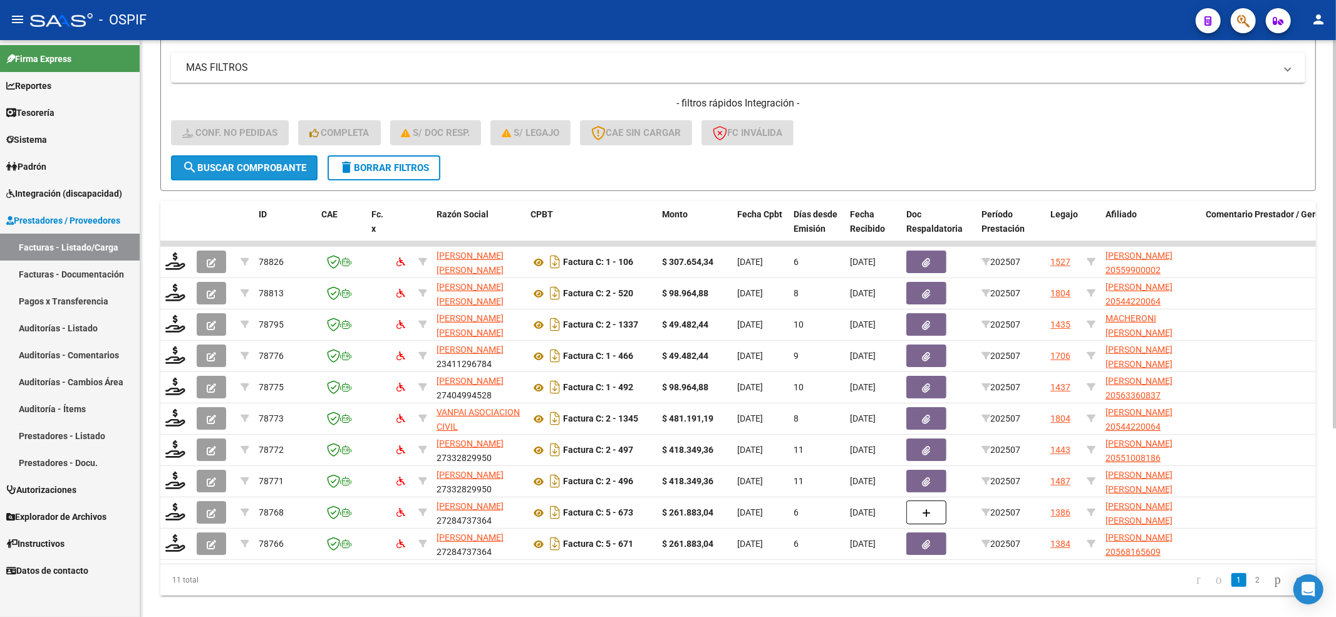
click at [264, 174] on button "search Buscar Comprobante" at bounding box center [244, 167] width 147 height 25
click at [237, 174] on button "search Buscar Comprobante" at bounding box center [244, 167] width 147 height 25
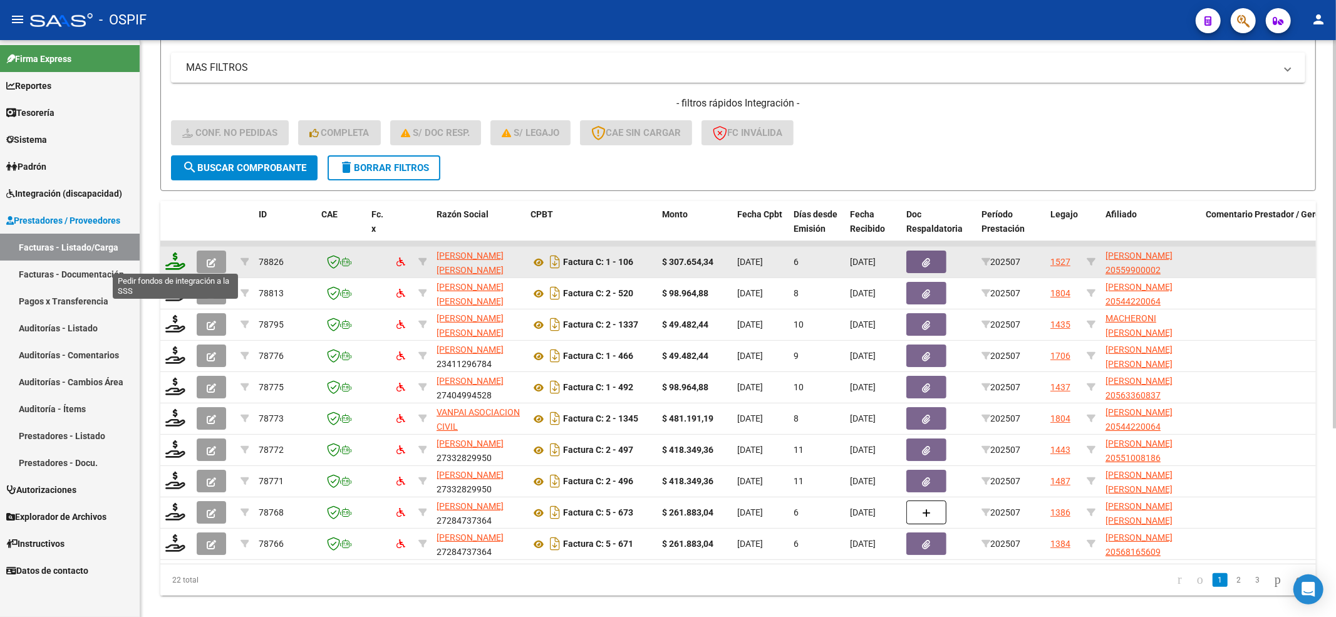
click at [179, 262] on icon at bounding box center [175, 261] width 20 height 18
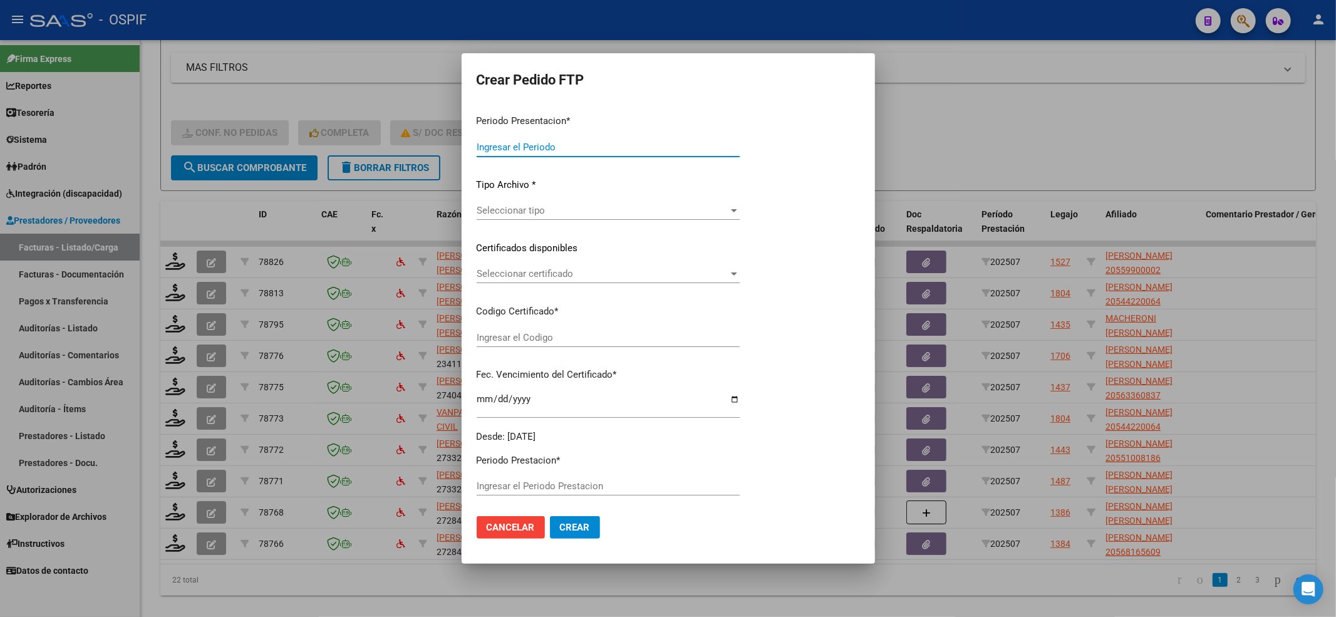
type input "202507"
type input "$ 307.654,34"
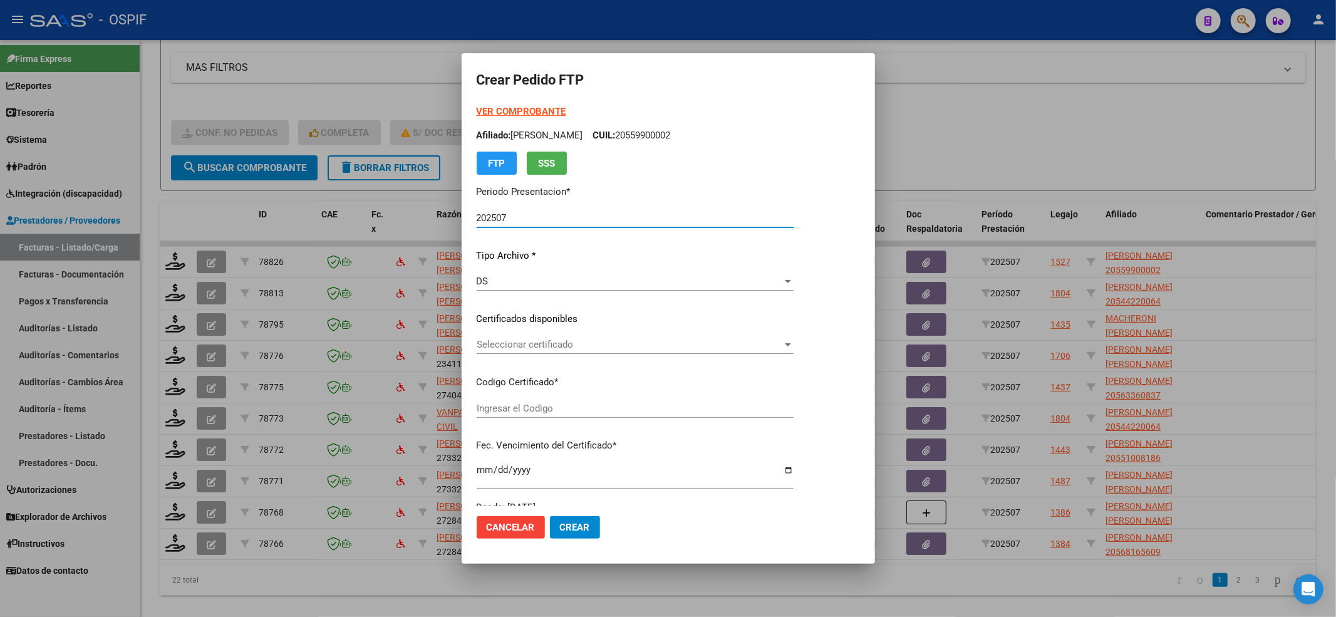
type input "02-00055990000-20220307-20250307-BS-427"
type input "2025-03-07"
click at [565, 334] on div "VER COMPROBANTE ARCA Padrón Afiliado: REYNOSO FRANCO AGUSTIN CUIL: 20559900002 …" at bounding box center [635, 310] width 317 height 410
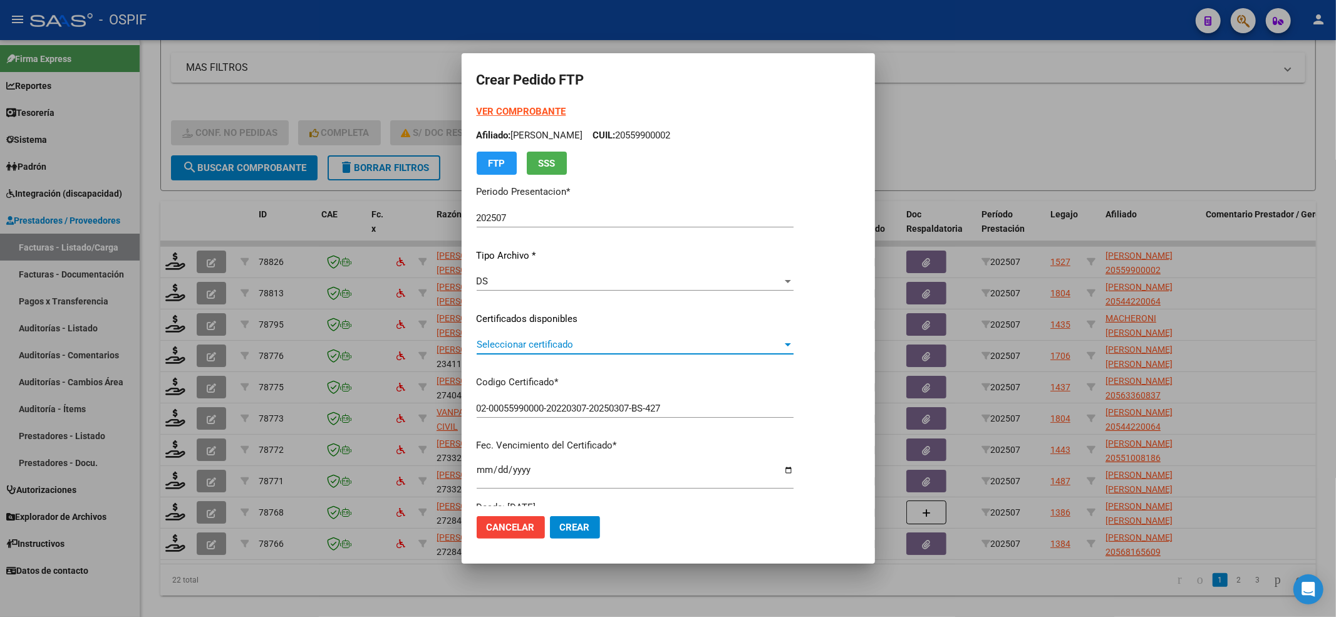
click at [561, 347] on span "Seleccionar certificado" at bounding box center [630, 344] width 306 height 11
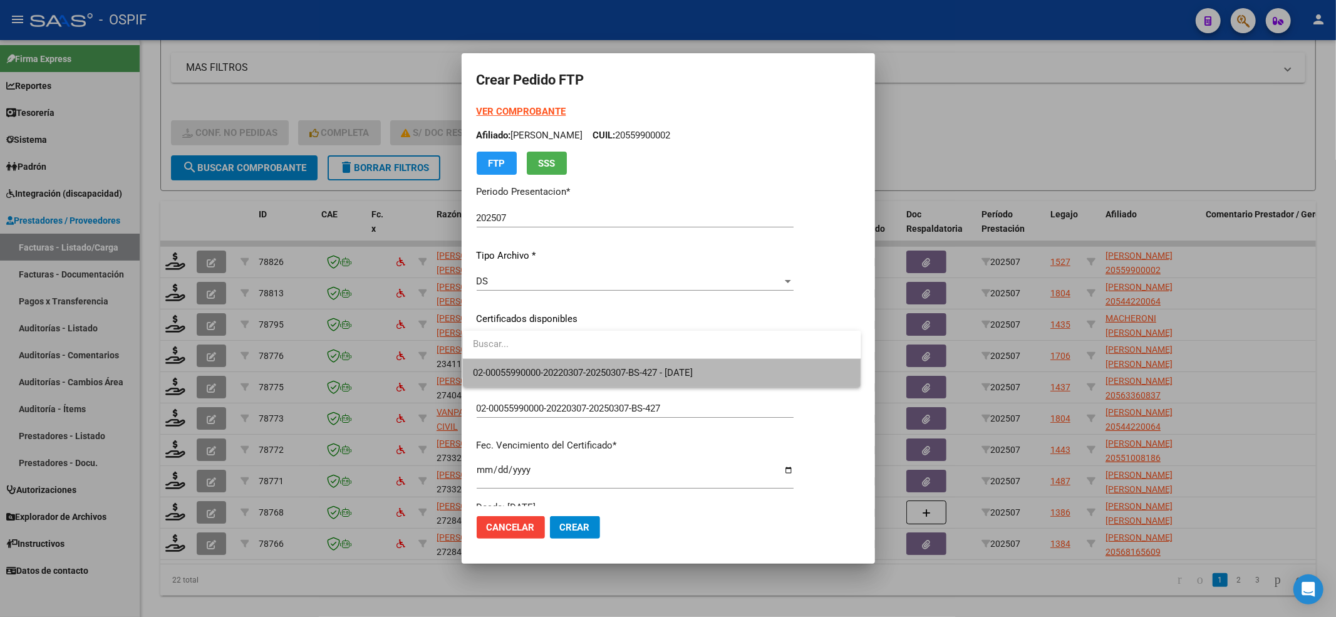
click at [559, 362] on span "02-00055990000-20220307-20250307-BS-427 - 2025-03-07" at bounding box center [662, 373] width 378 height 28
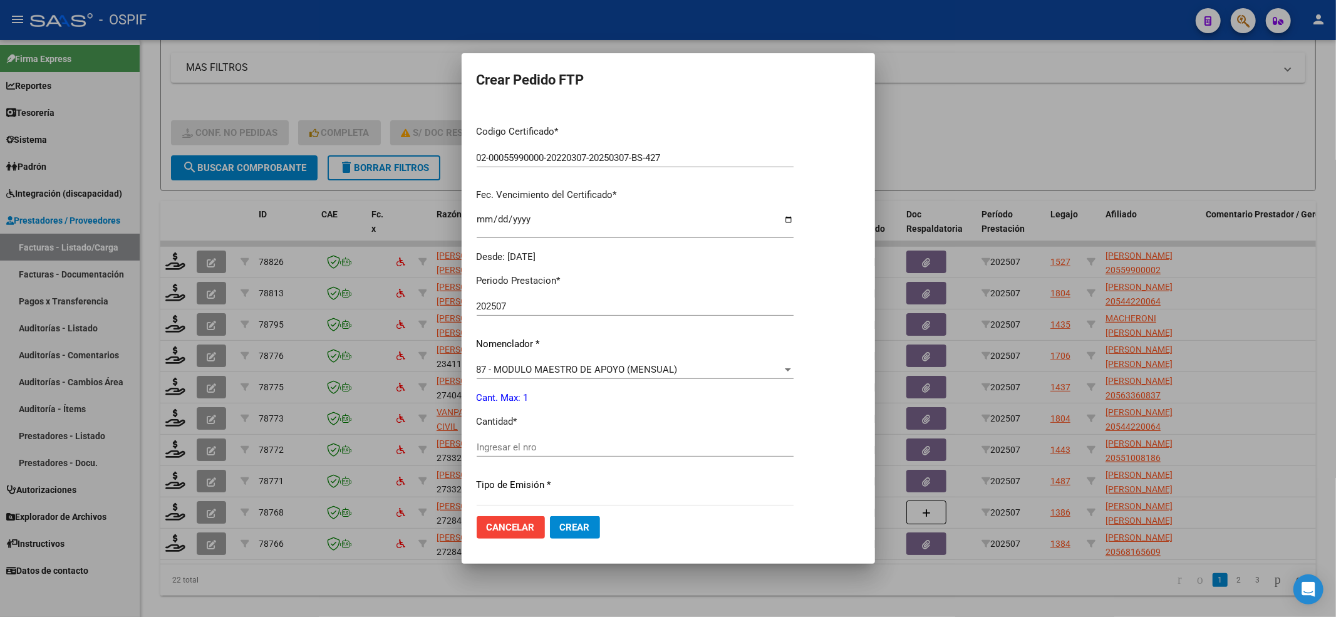
click at [522, 455] on div "Ingresar el nro" at bounding box center [635, 447] width 317 height 19
type input "1"
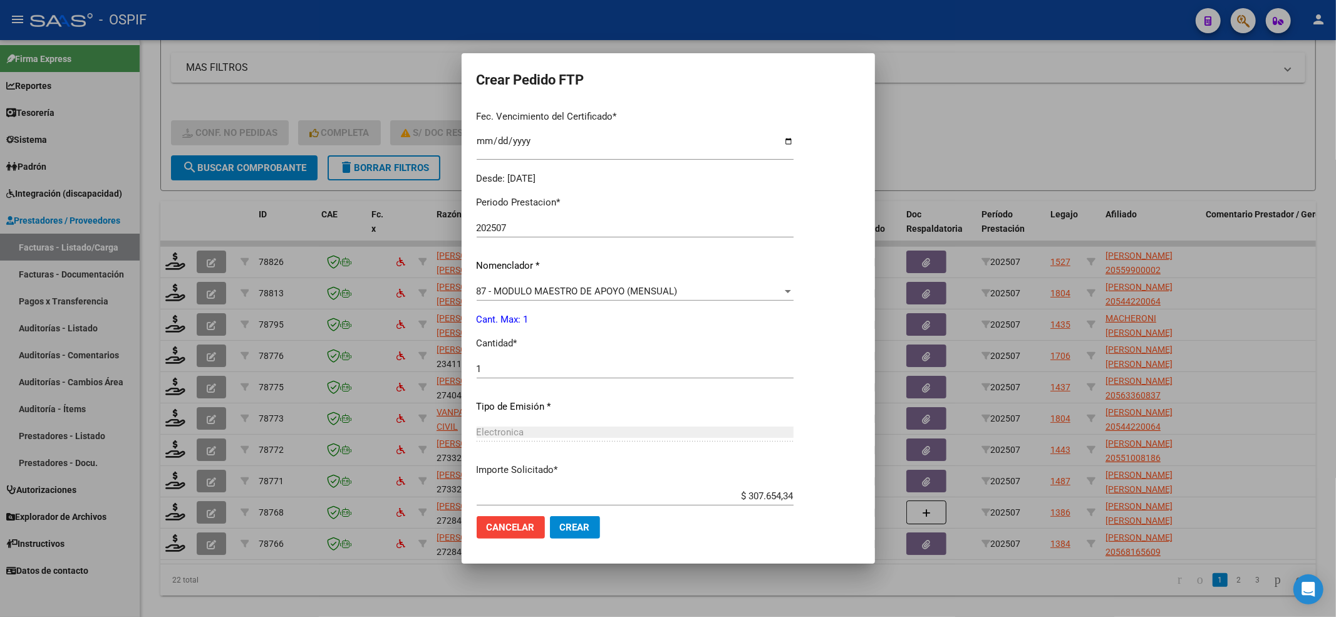
scroll to position [403, 0]
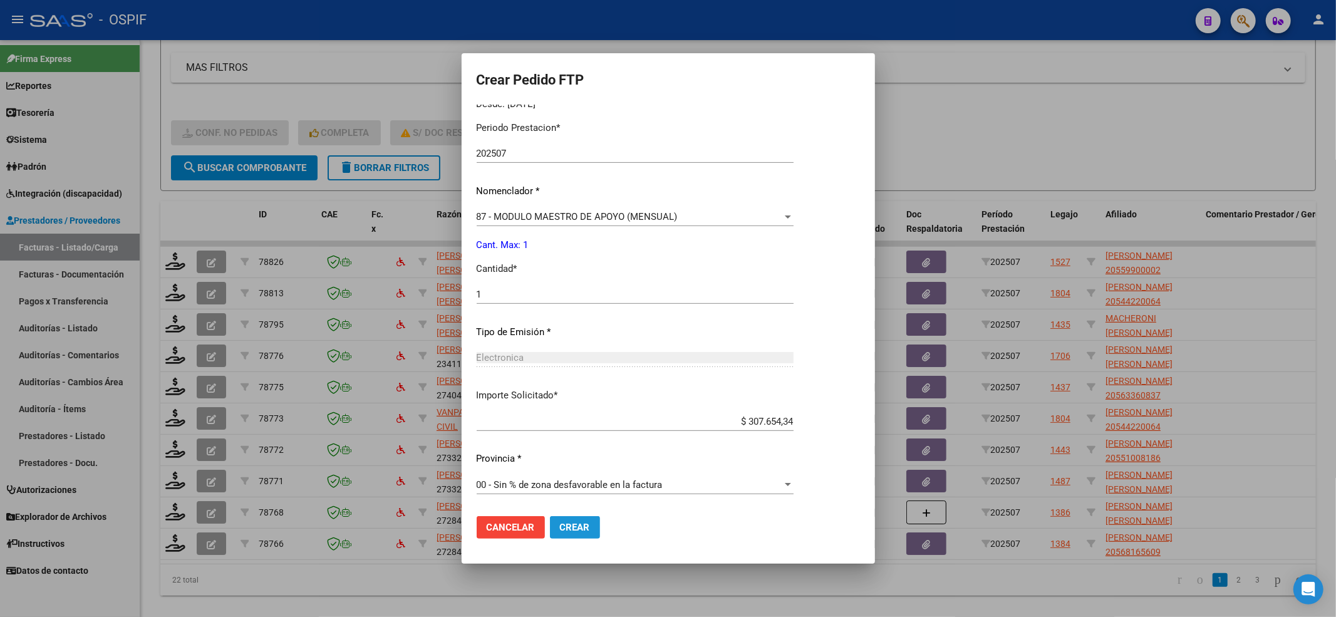
click at [570, 534] on button "Crear" at bounding box center [575, 527] width 50 height 23
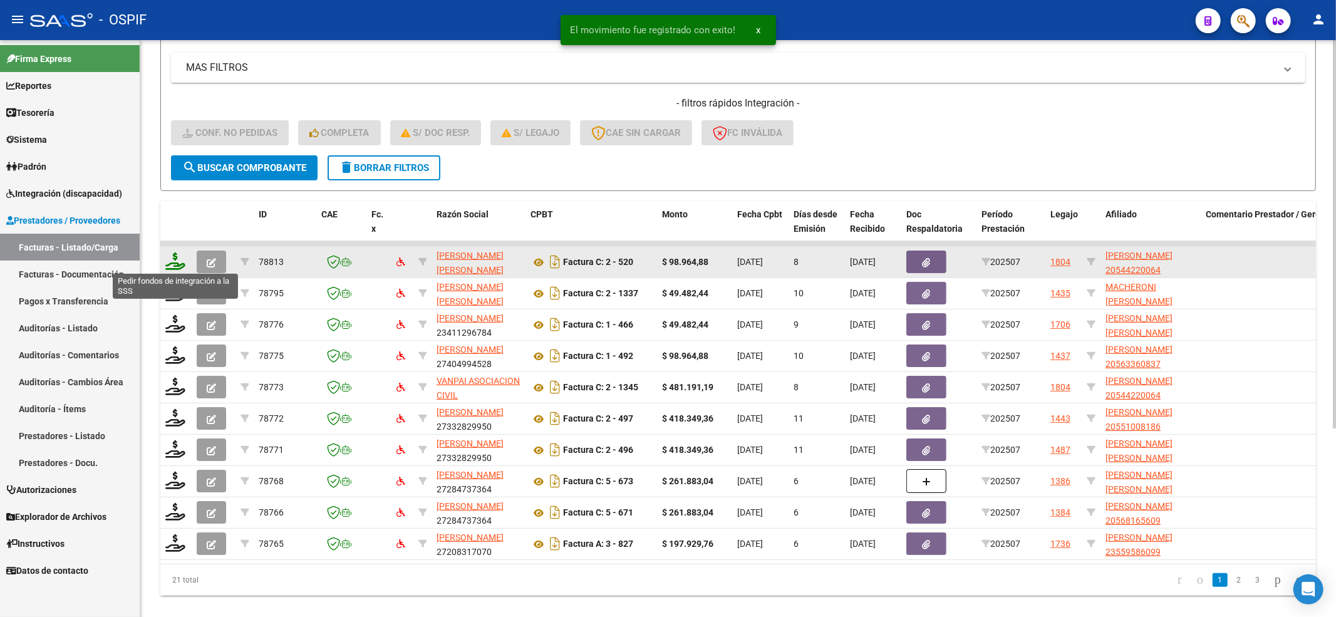
click at [175, 268] on icon at bounding box center [175, 261] width 20 height 18
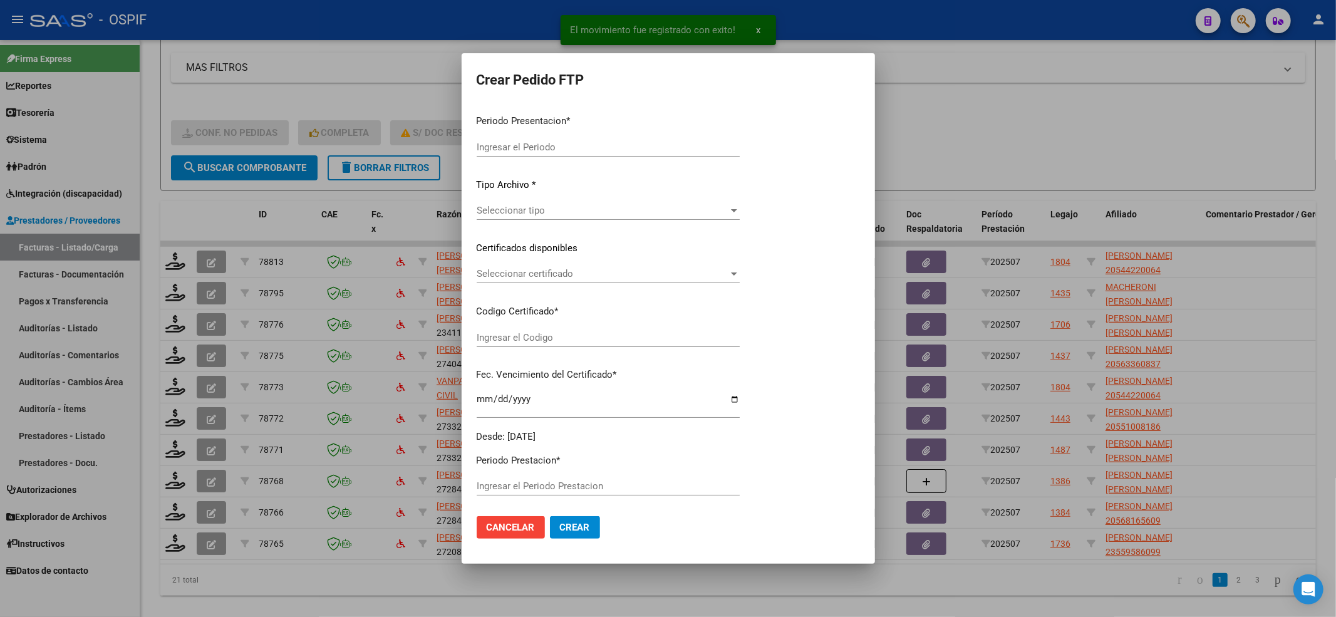
type input "202507"
type input "$ 98.964,88"
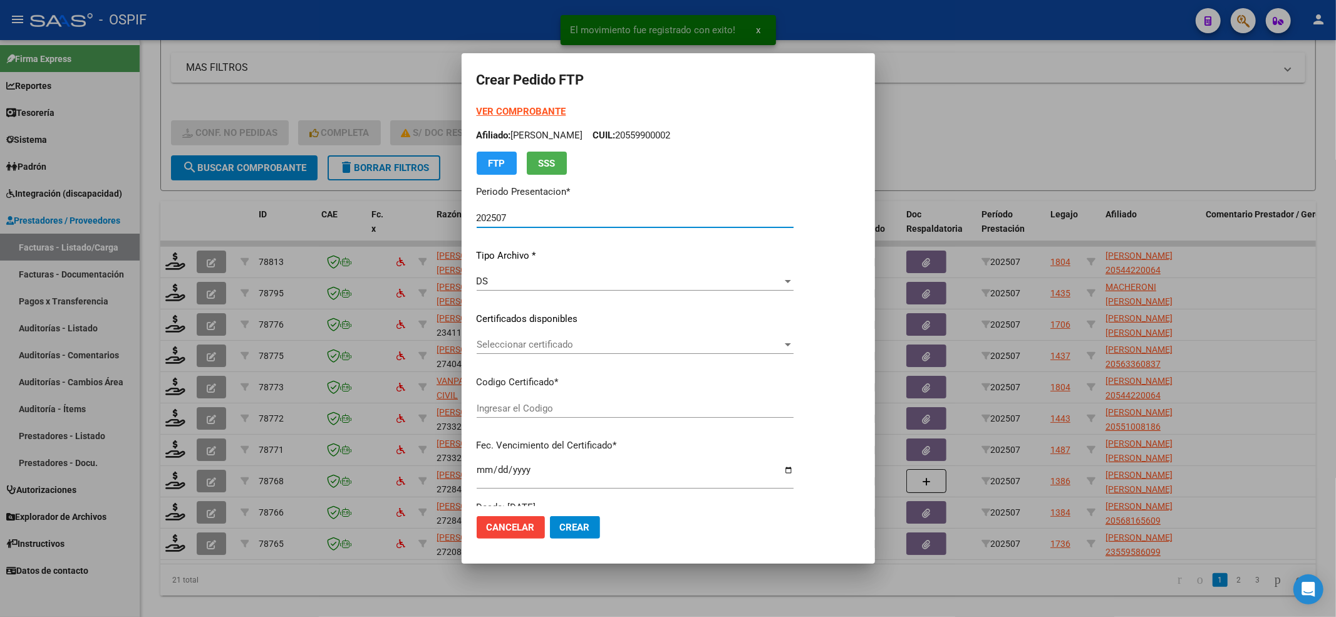
type input "-02-00054422006-20170623-20190623-BS-427"
type input "2022-08-06"
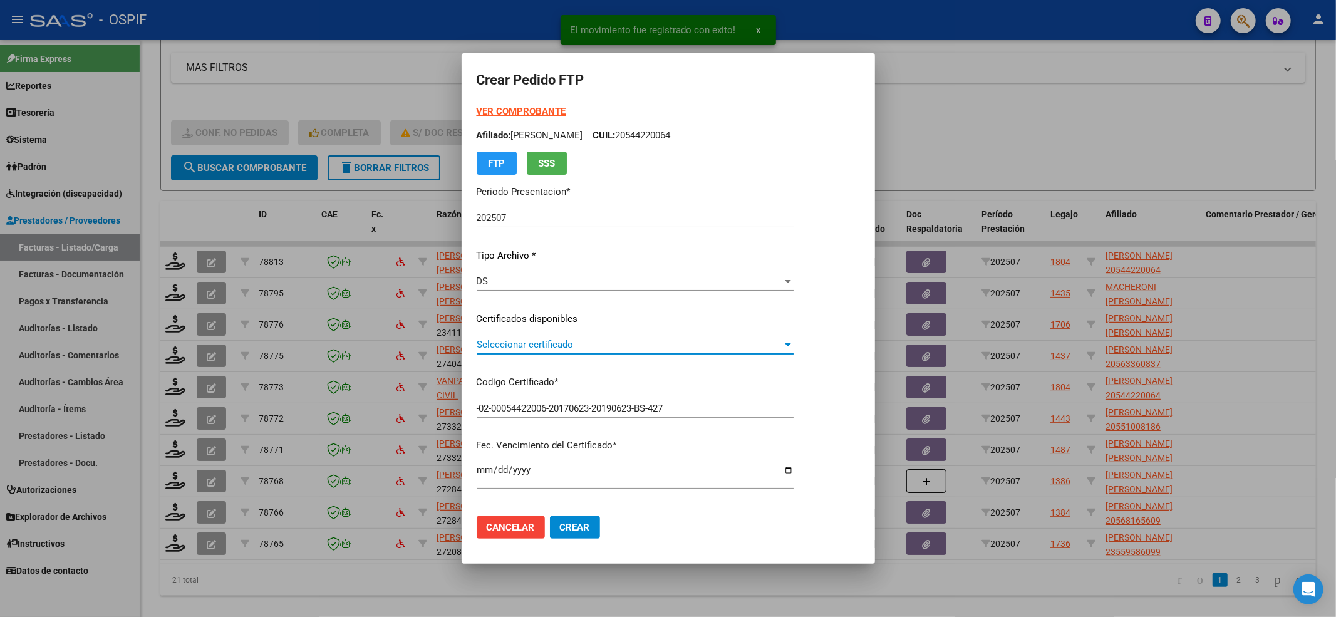
click at [542, 344] on span "Seleccionar certificado" at bounding box center [630, 344] width 306 height 11
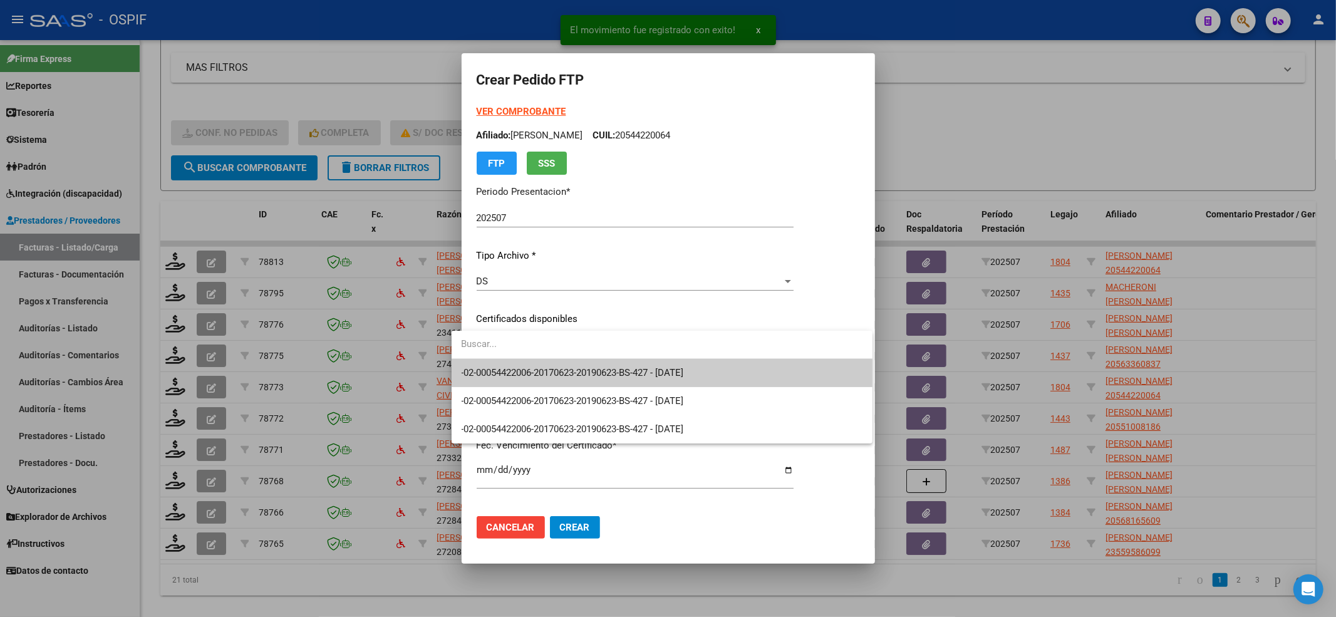
click at [544, 360] on span "-02-00054422006-20170623-20190623-BS-427 - 2022-08-06" at bounding box center [662, 373] width 401 height 28
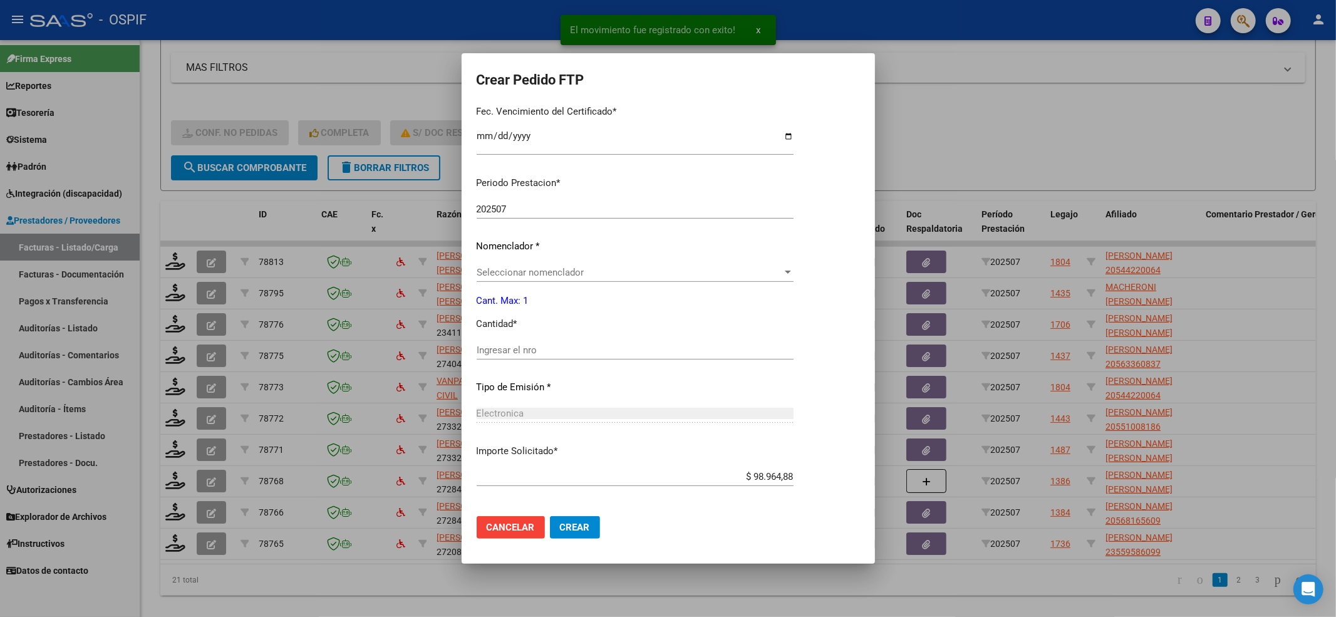
scroll to position [389, 0]
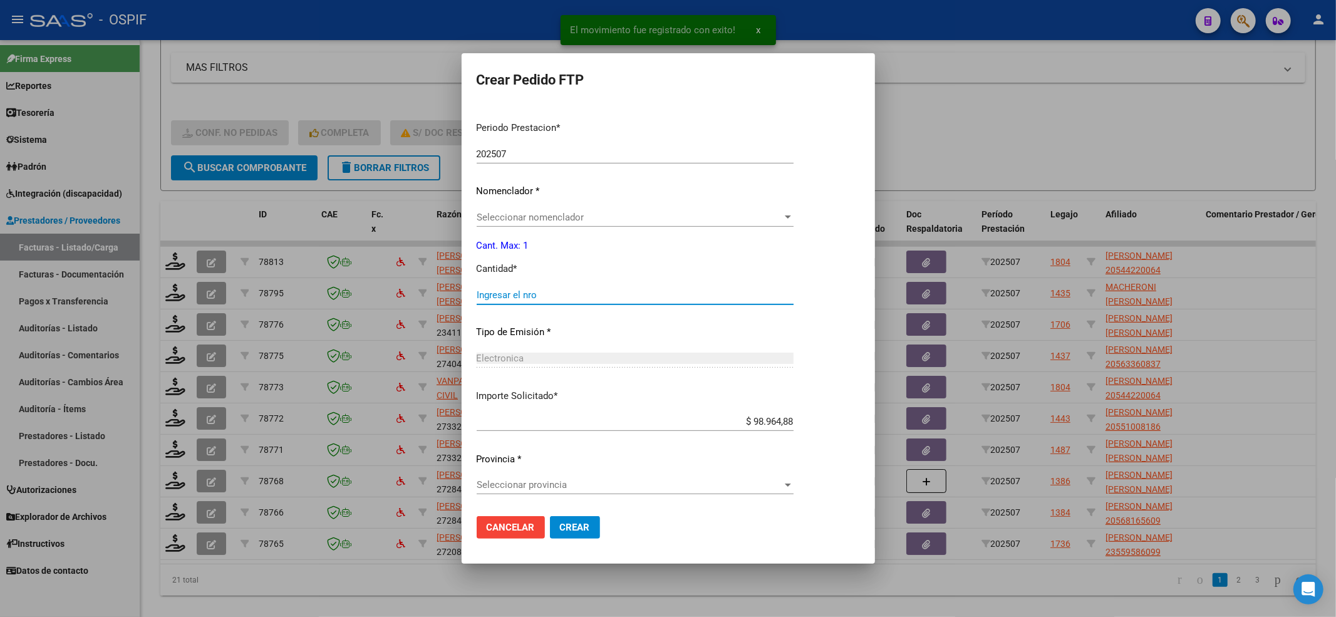
click at [541, 293] on input "Ingresar el nro" at bounding box center [635, 294] width 317 height 11
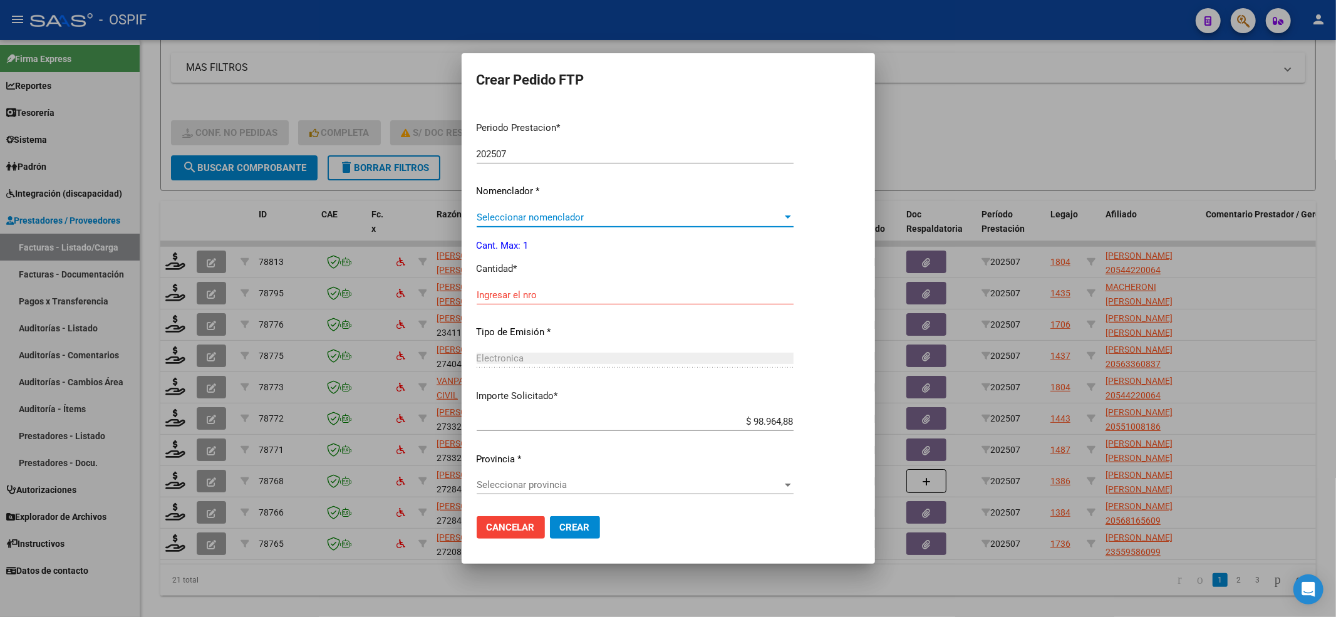
click at [549, 221] on span "Seleccionar nomenclador" at bounding box center [630, 217] width 306 height 11
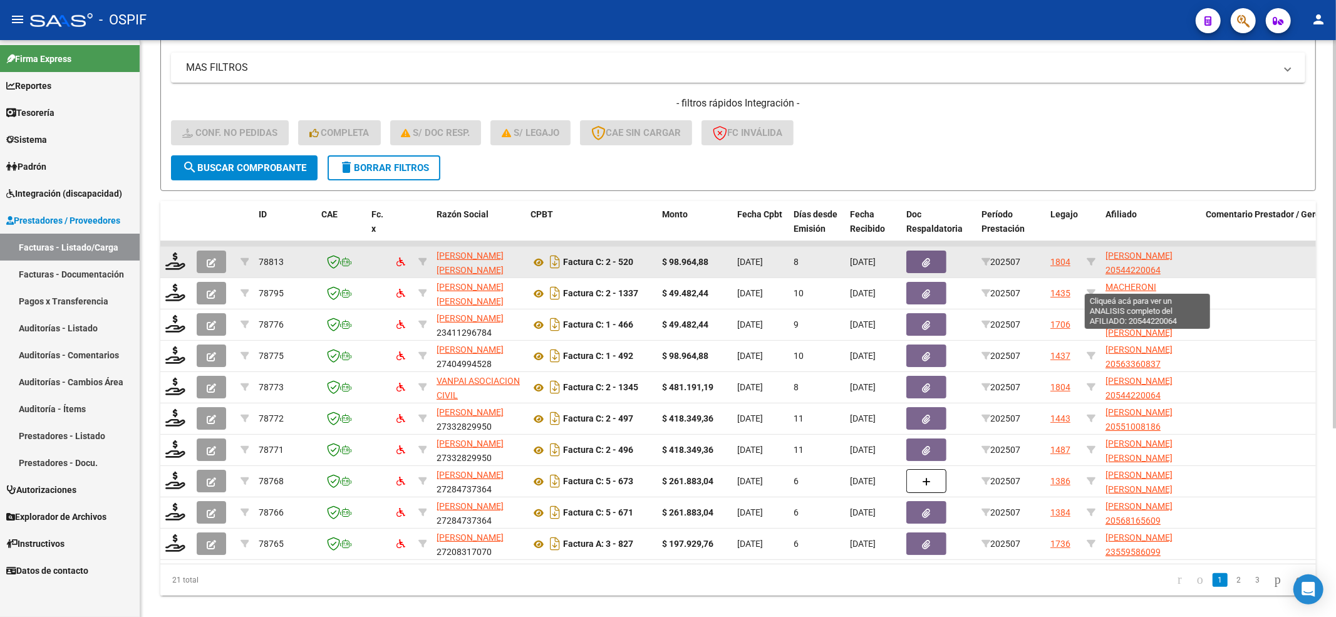
drag, startPoint x: 1140, startPoint y: 281, endPoint x: 1113, endPoint y: 256, distance: 37.7
click at [1113, 256] on datatable-scroller "78813 MARTINEZ XIMENA LAURA 27263282839 Factura C: 2 - 520 $ 98.964,88 06/08/20…" at bounding box center [738, 400] width 1156 height 319
click at [1197, 264] on datatable-body-cell "MANSILLA EZEQUIEL ALEJANDRO 20544220064" at bounding box center [1151, 262] width 100 height 31
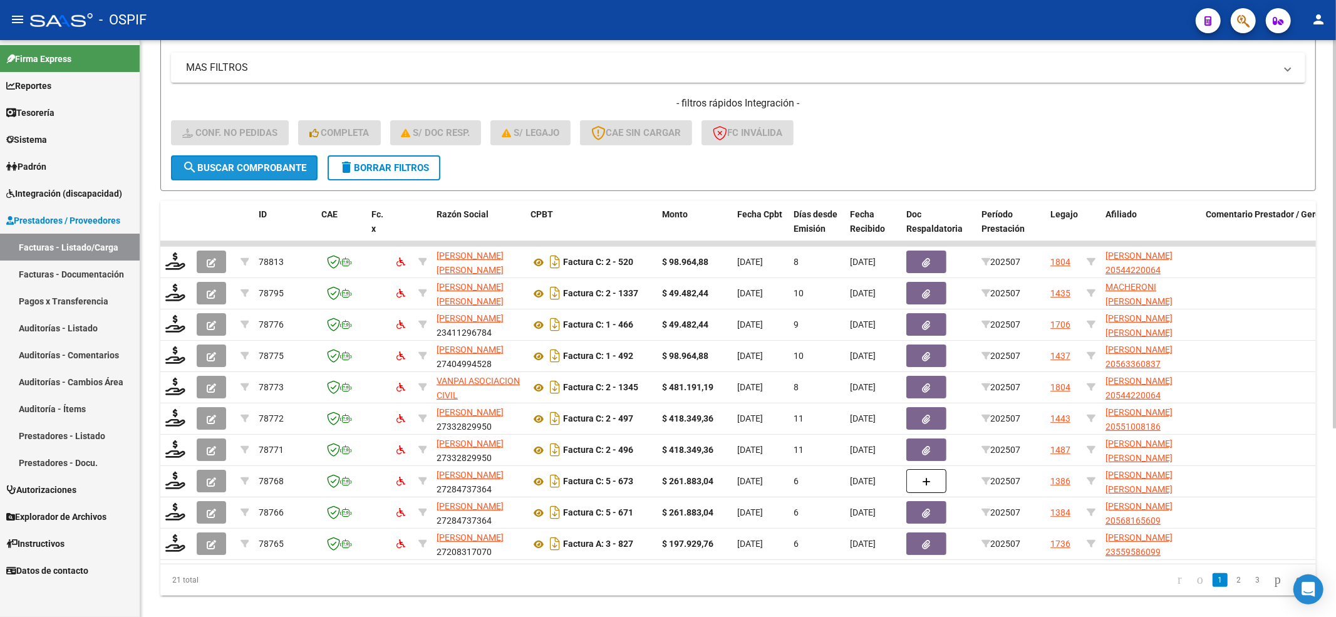
click at [193, 160] on mat-icon "search" at bounding box center [189, 167] width 15 height 15
click at [256, 181] on form "Filtros Id Integración Area Seleccionar Gerenciador Seleccionar Gerenciador Si …" at bounding box center [738, 44] width 1156 height 293
click at [258, 170] on span "search Buscar Comprobante" at bounding box center [244, 167] width 124 height 11
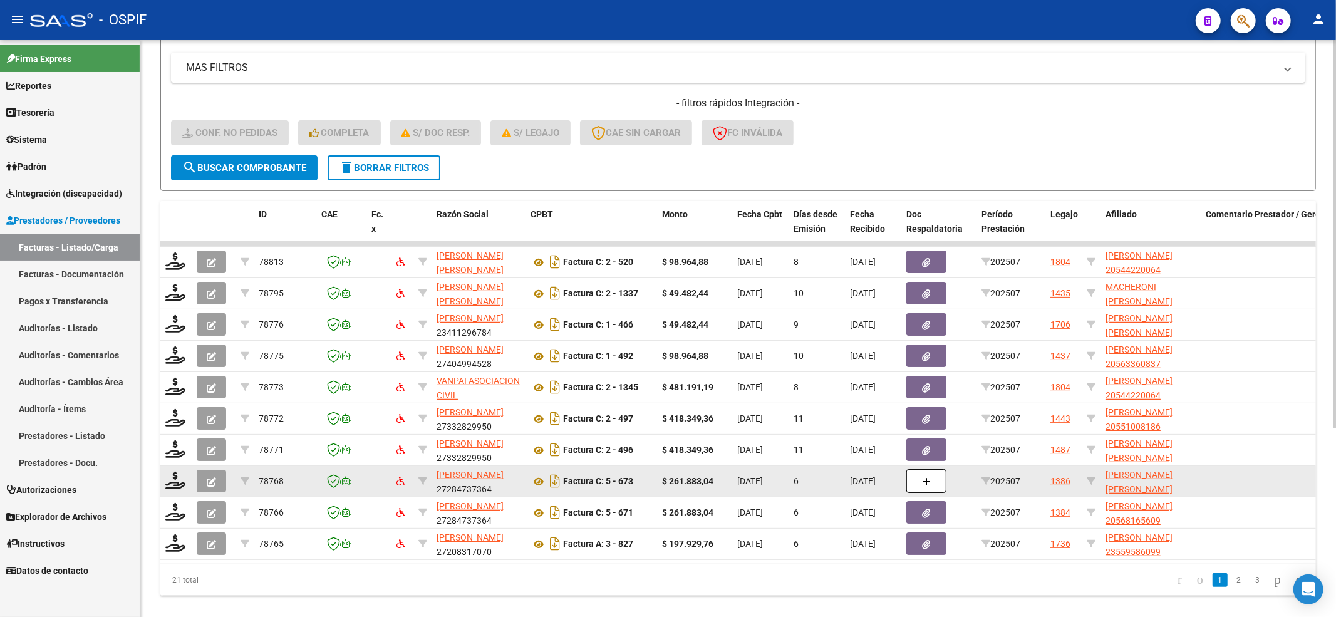
scroll to position [281, 0]
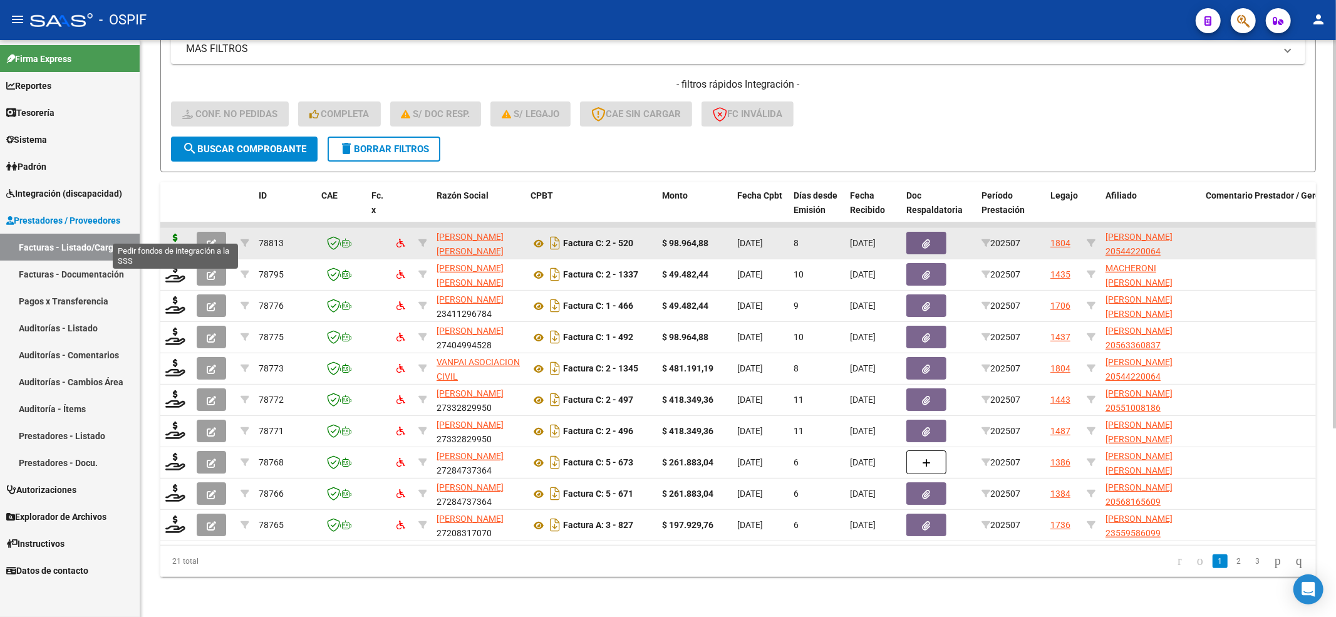
click at [176, 234] on icon at bounding box center [175, 243] width 20 height 18
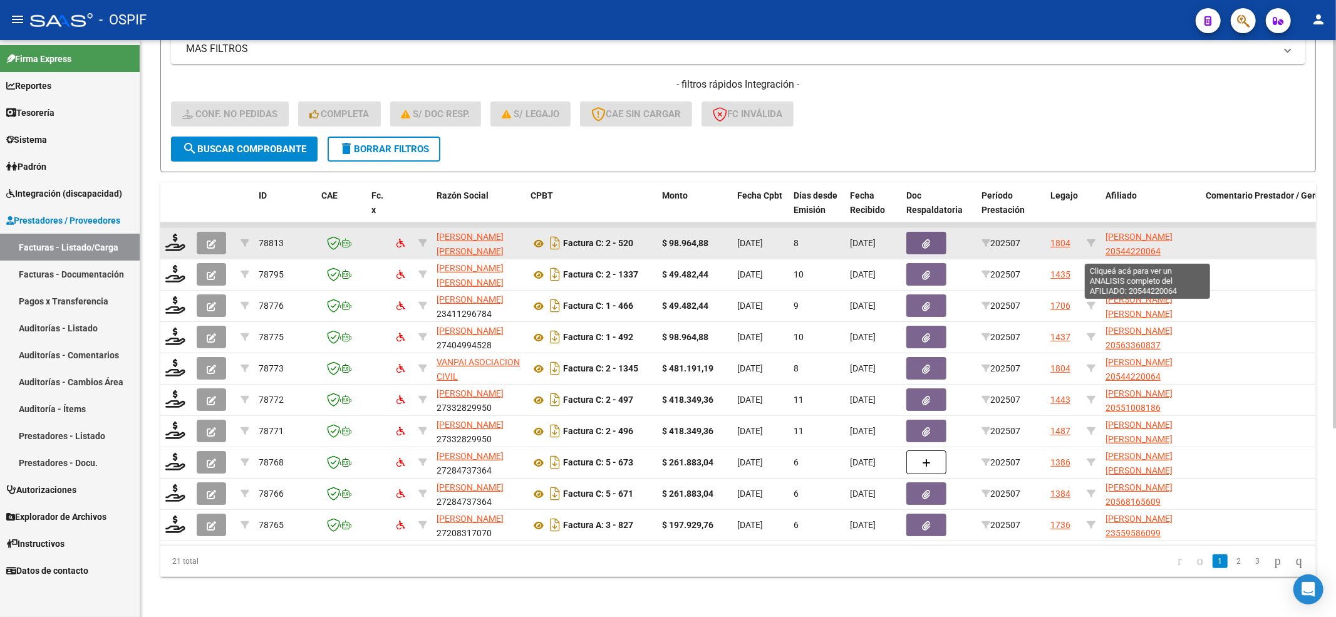
drag, startPoint x: 1126, startPoint y: 248, endPoint x: 1106, endPoint y: 223, distance: 32.1
click at [1106, 228] on div "78813 MARTINEZ XIMENA LAURA 27263282839 Factura C: 2 - 520 $ 98.964,88 06/08/20…" at bounding box center [1162, 243] width 2005 height 31
drag, startPoint x: 1098, startPoint y: 224, endPoint x: 1148, endPoint y: 236, distance: 51.4
click at [1148, 236] on div "78813 MARTINEZ XIMENA LAURA 27263282839 Factura C: 2 - 520 $ 98.964,88 06/08/20…" at bounding box center [1162, 243] width 2005 height 31
copy div "MANSILLA EZEQUIEL ALEJANDR"
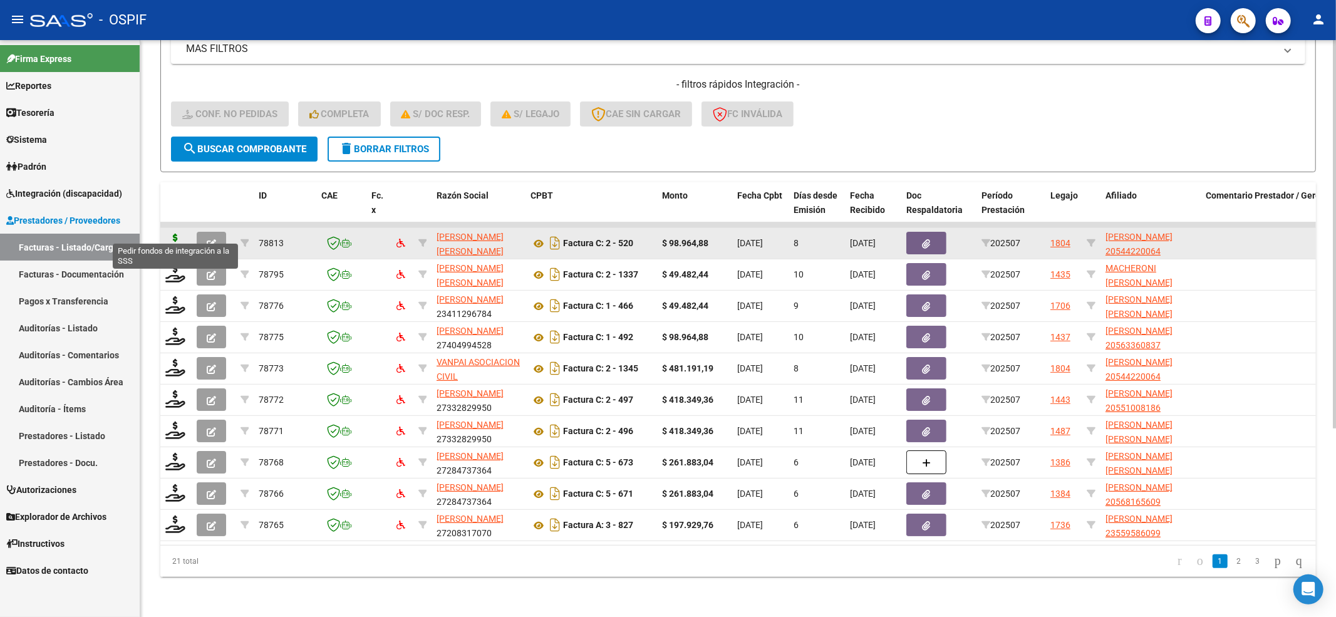
click at [166, 238] on icon at bounding box center [175, 243] width 20 height 18
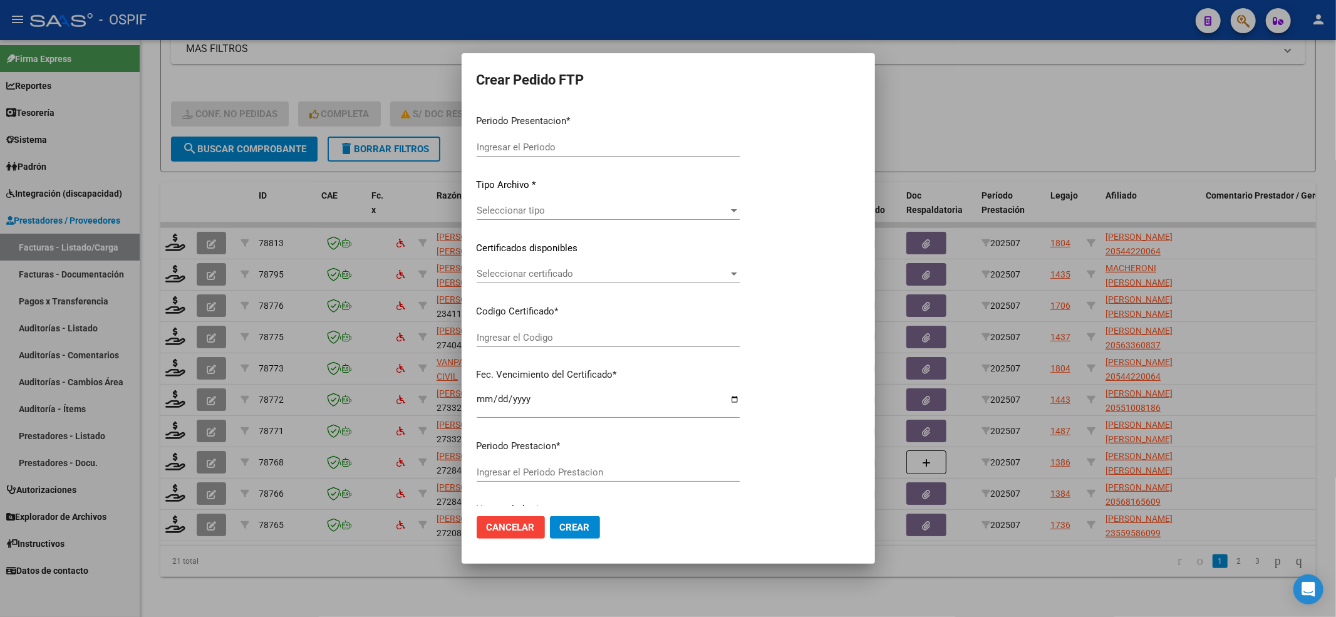
type input "202507"
type input "$ 98.964,88"
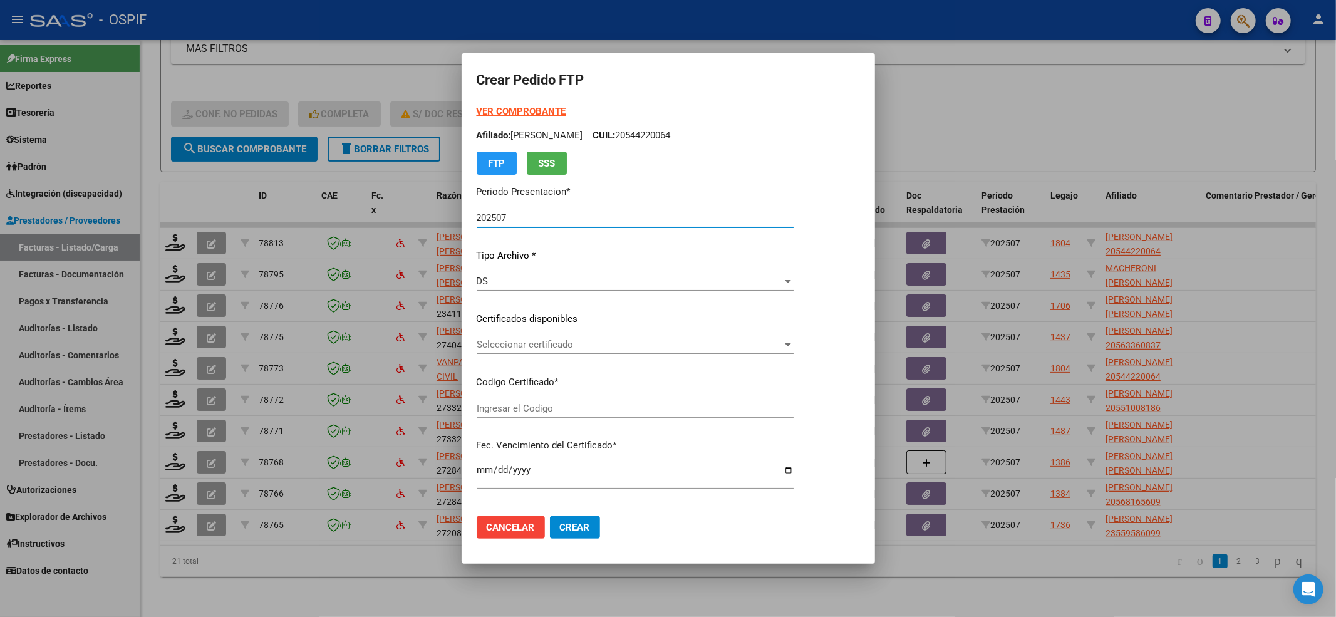
type input "-02-00054422006-20170623-20190623-BS-427"
type input "2022-08-06"
click at [578, 349] on span "Seleccionar certificado" at bounding box center [630, 344] width 306 height 11
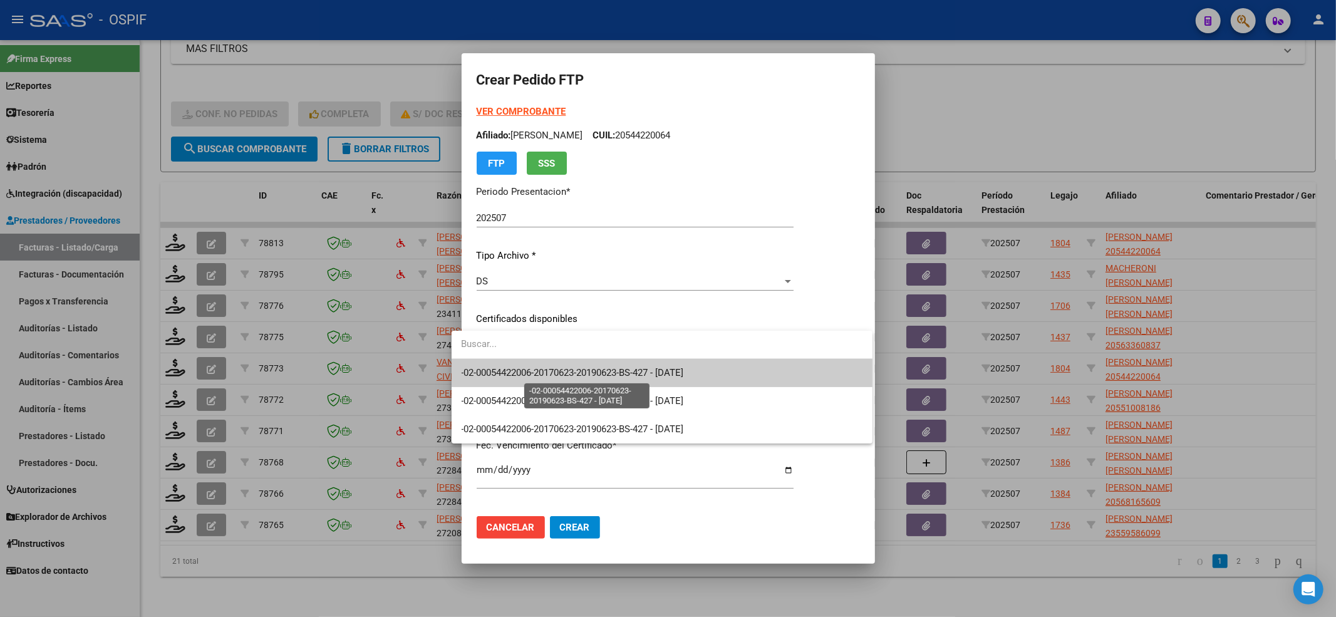
click at [574, 372] on span "-02-00054422006-20170623-20190623-BS-427 - 2022-08-06" at bounding box center [573, 372] width 222 height 11
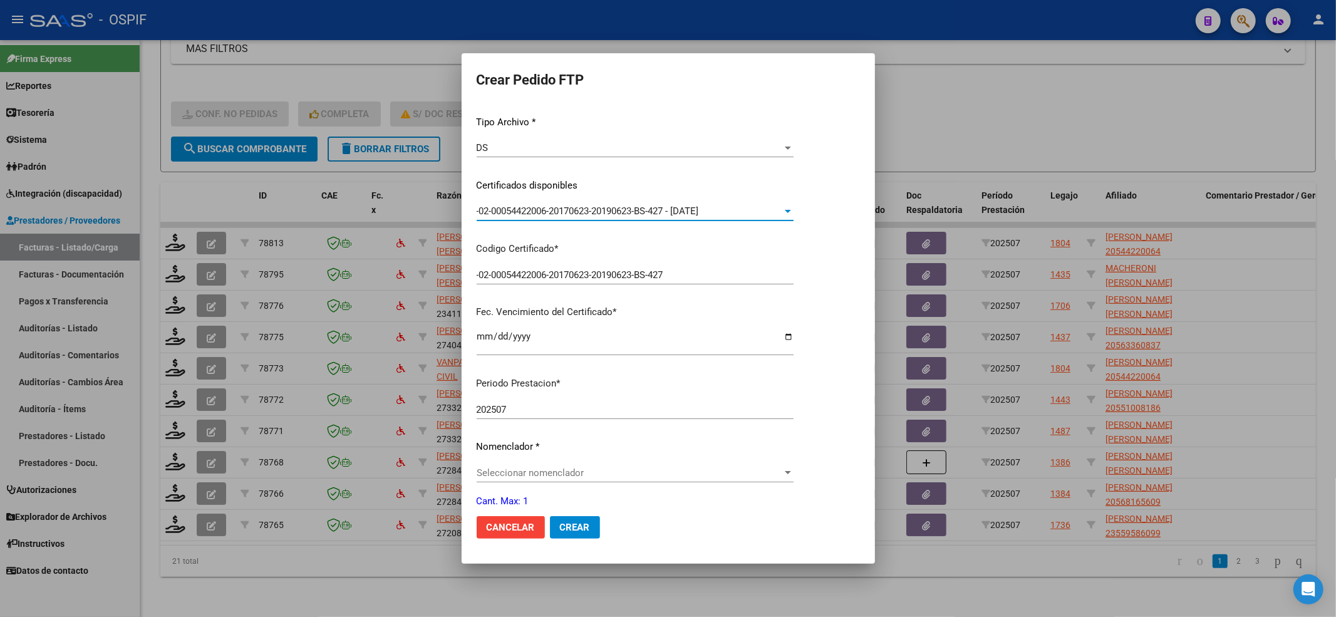
scroll to position [389, 0]
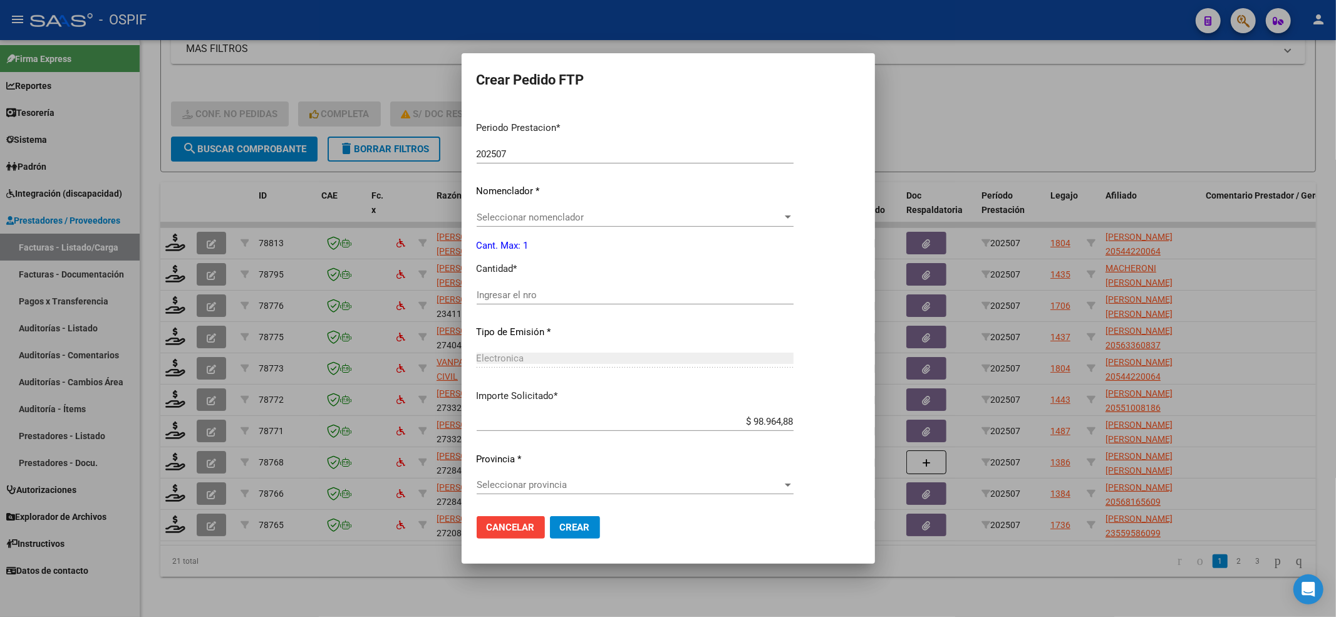
click at [494, 224] on div "Seleccionar nomenclador Seleccionar nomenclador" at bounding box center [635, 217] width 317 height 19
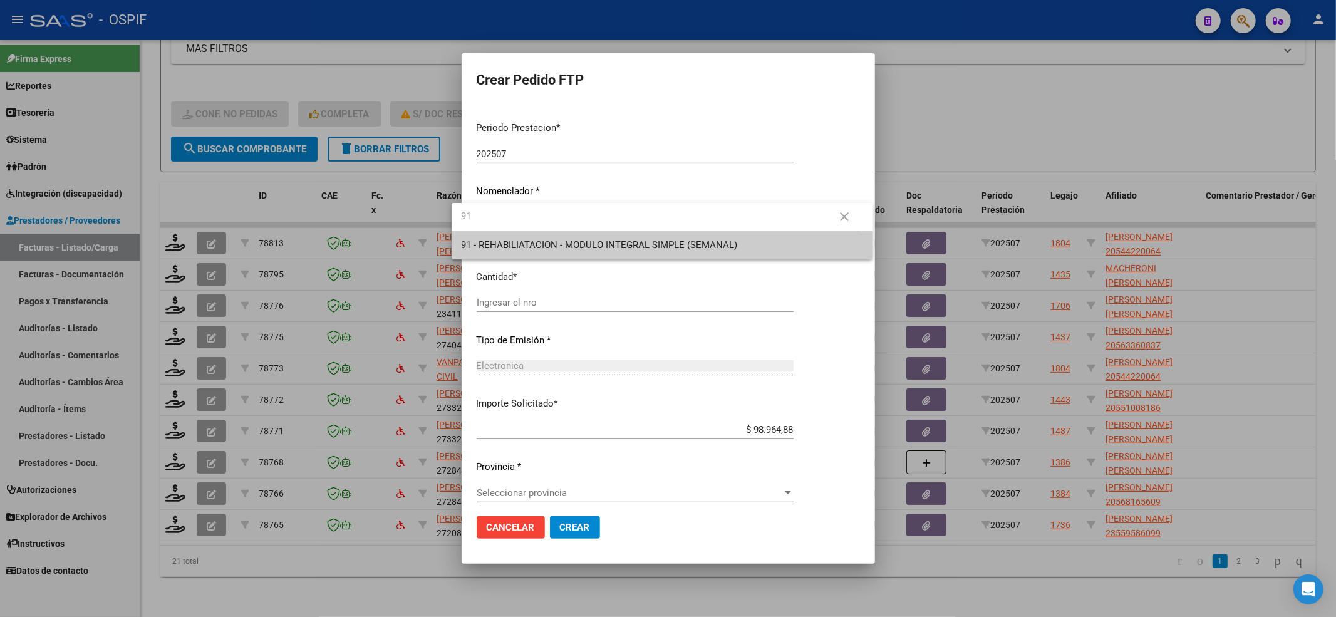
type input "91"
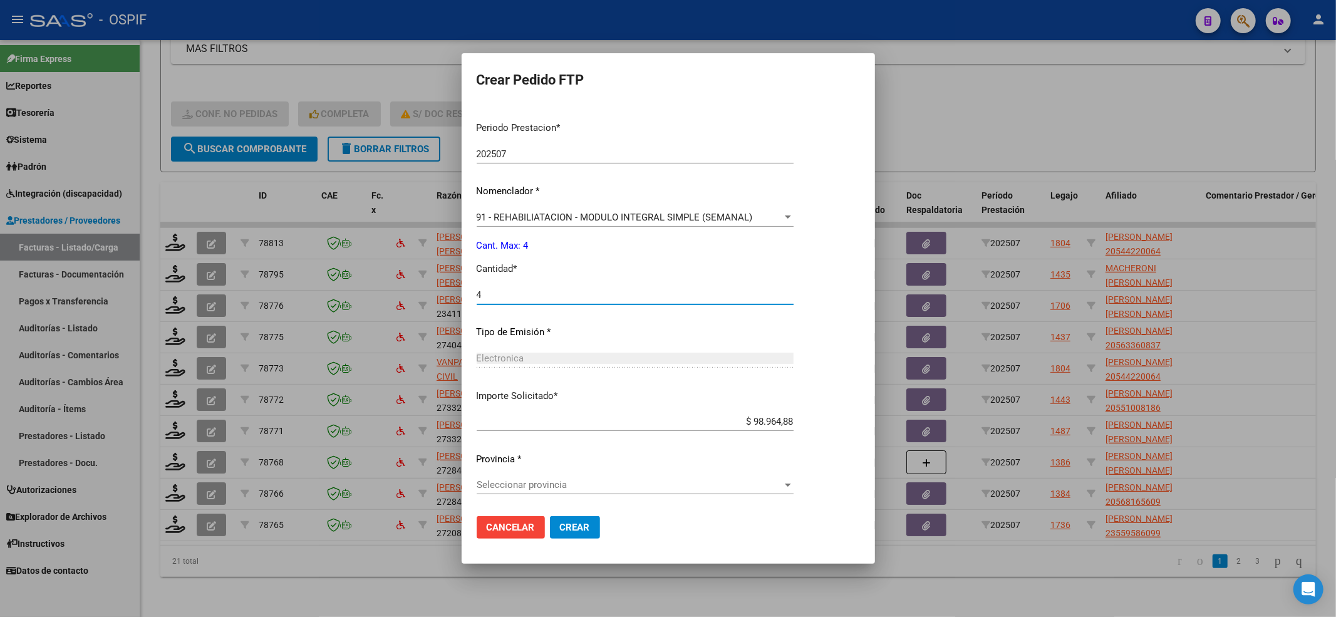
type input "4"
drag, startPoint x: 540, startPoint y: 461, endPoint x: 525, endPoint y: 487, distance: 29.8
click at [535, 472] on div "Periodo Prestacion * 202507 Ingresar el Periodo Prestacion Nomenclador * 91 - R…" at bounding box center [635, 309] width 317 height 395
click at [524, 489] on span "Seleccionar provincia" at bounding box center [630, 484] width 306 height 11
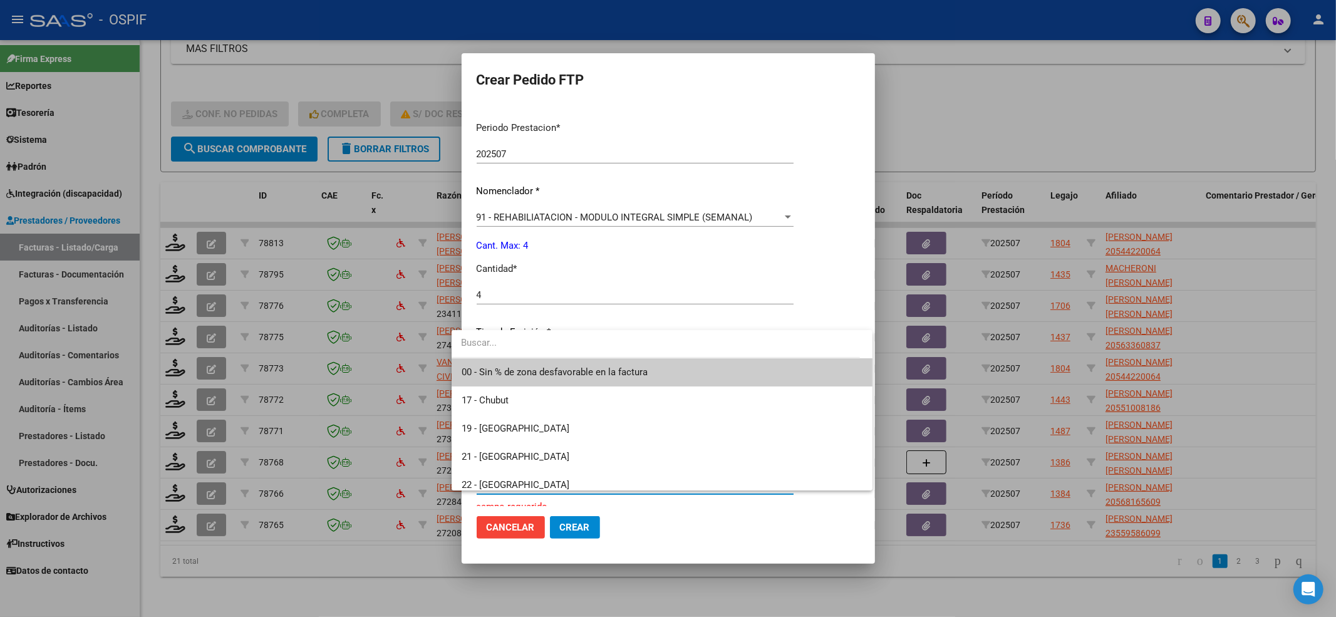
drag, startPoint x: 477, startPoint y: 351, endPoint x: 486, endPoint y: 379, distance: 29.5
click at [477, 353] on input "dropdown search" at bounding box center [656, 343] width 408 height 28
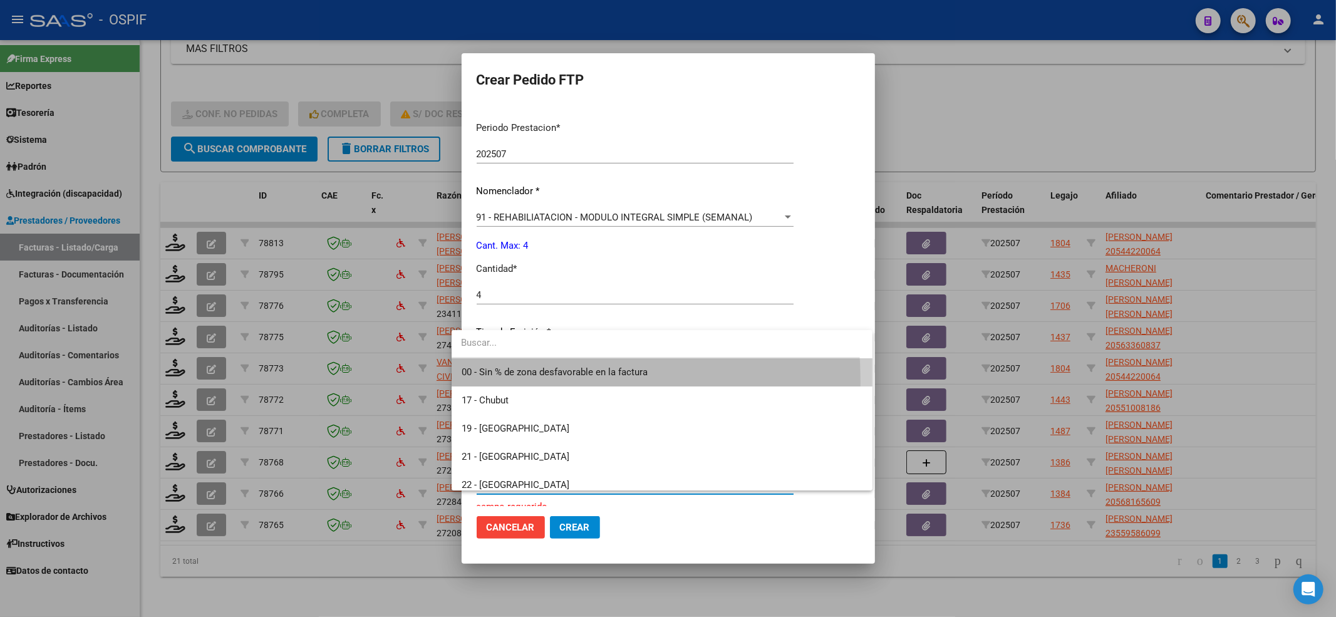
click at [487, 382] on span "00 - Sin % de zona desfavorable en la factura" at bounding box center [662, 372] width 401 height 28
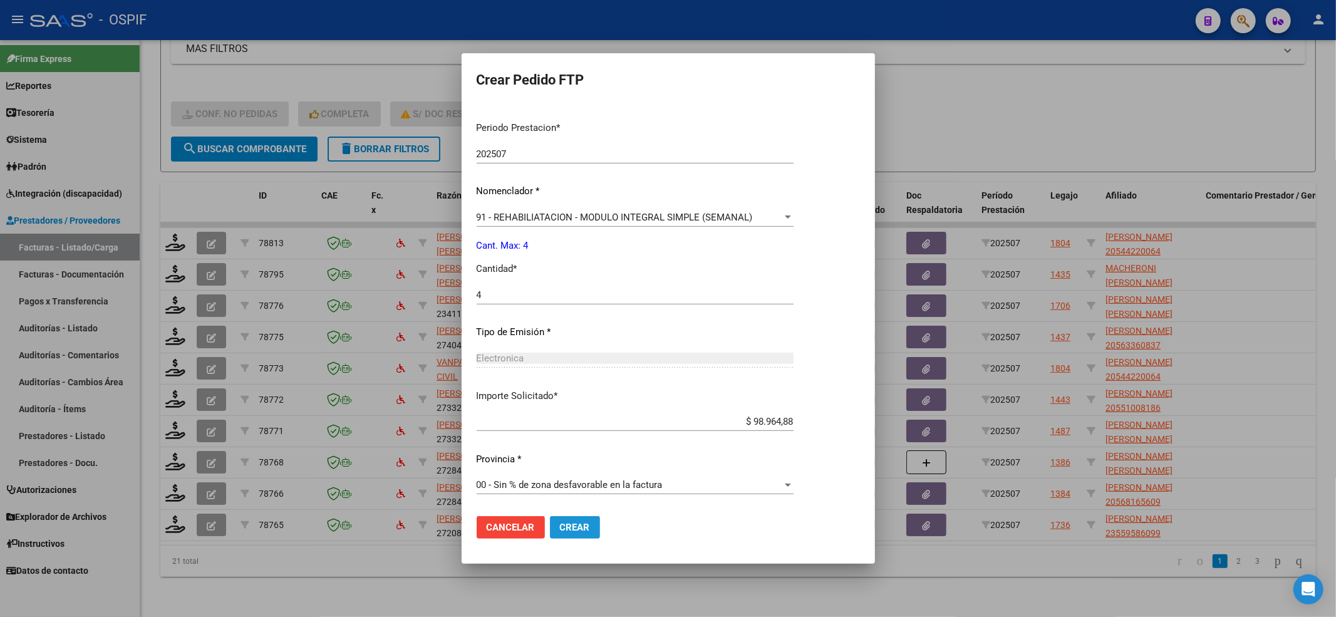
drag, startPoint x: 570, startPoint y: 524, endPoint x: 316, endPoint y: 444, distance: 265.9
click at [571, 524] on span "Crear" at bounding box center [575, 527] width 30 height 11
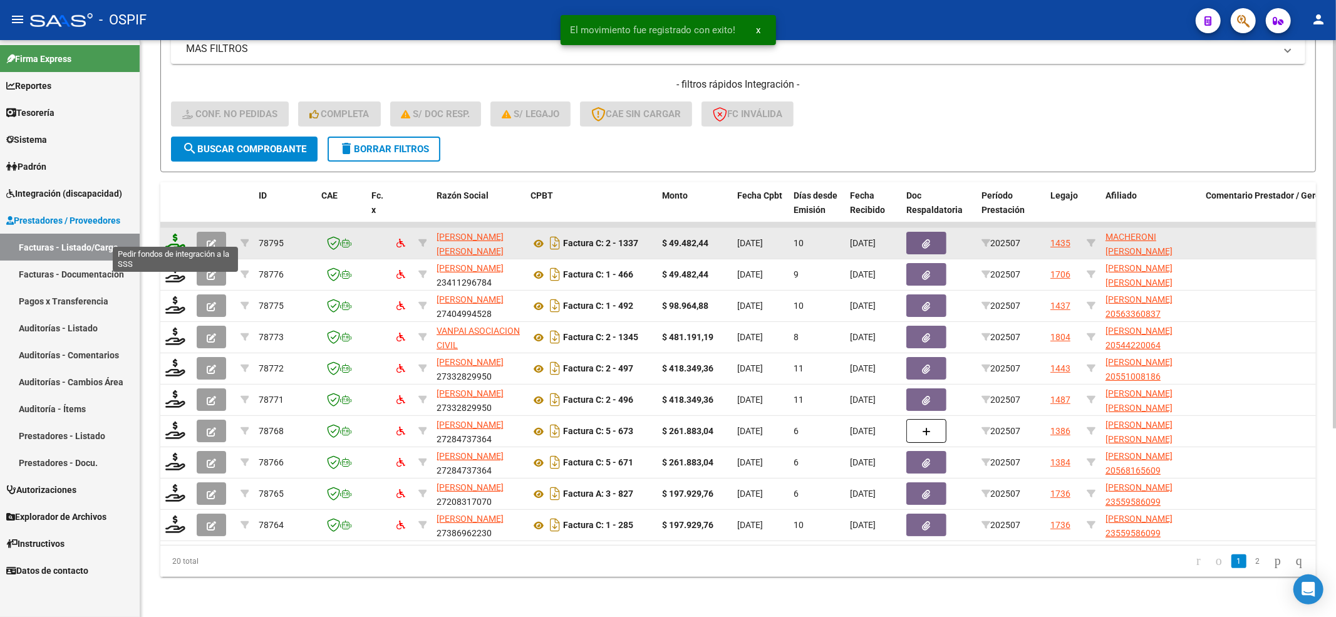
click at [176, 234] on icon at bounding box center [175, 243] width 20 height 18
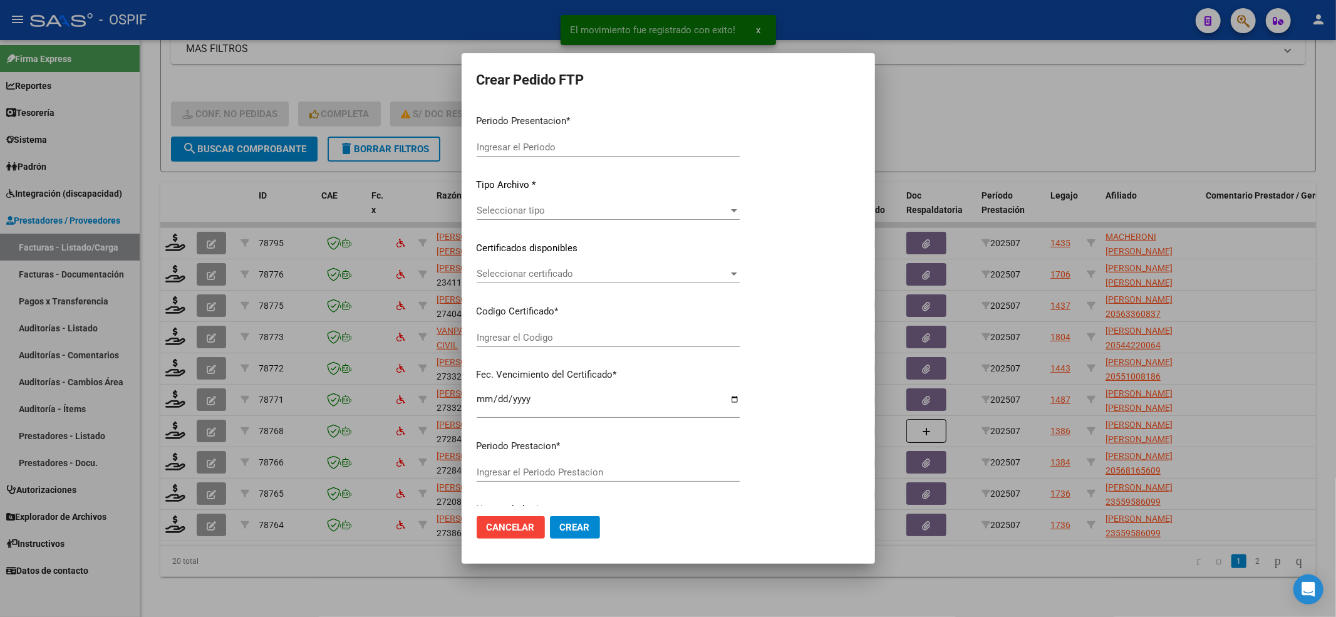
type input "202507"
type input "$ 49.482,44"
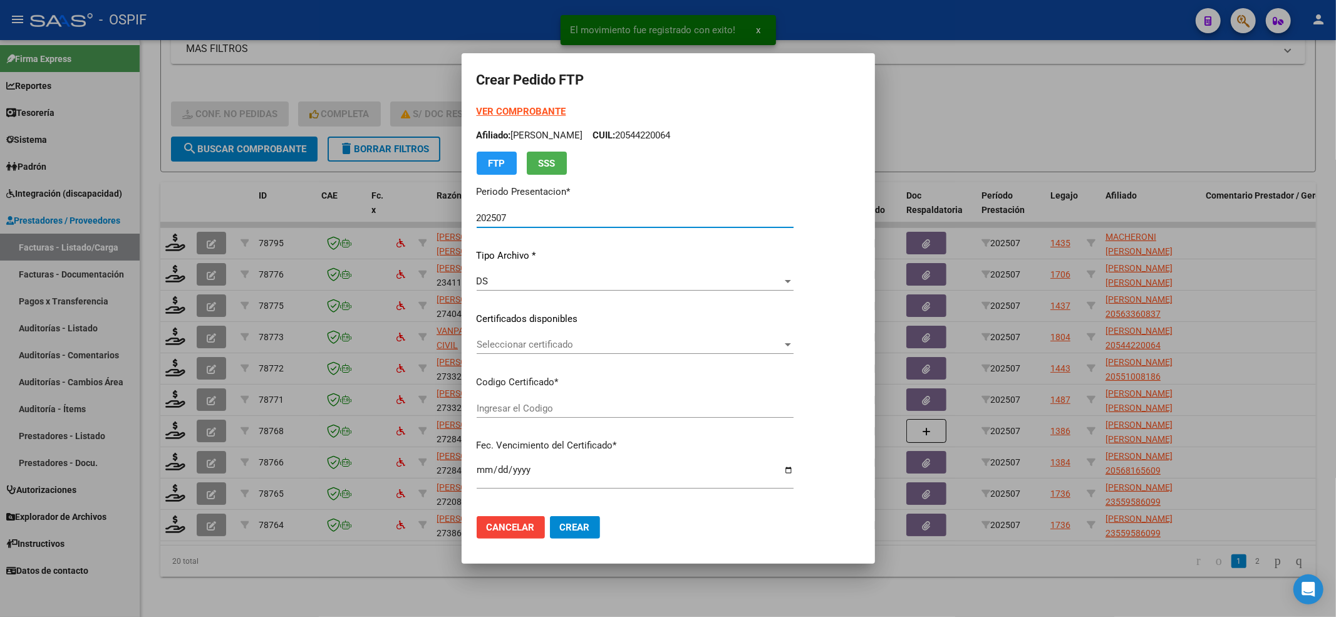
type input "-02-00054128946-20200921-20220921-BS-427"
type input "2022-09-21"
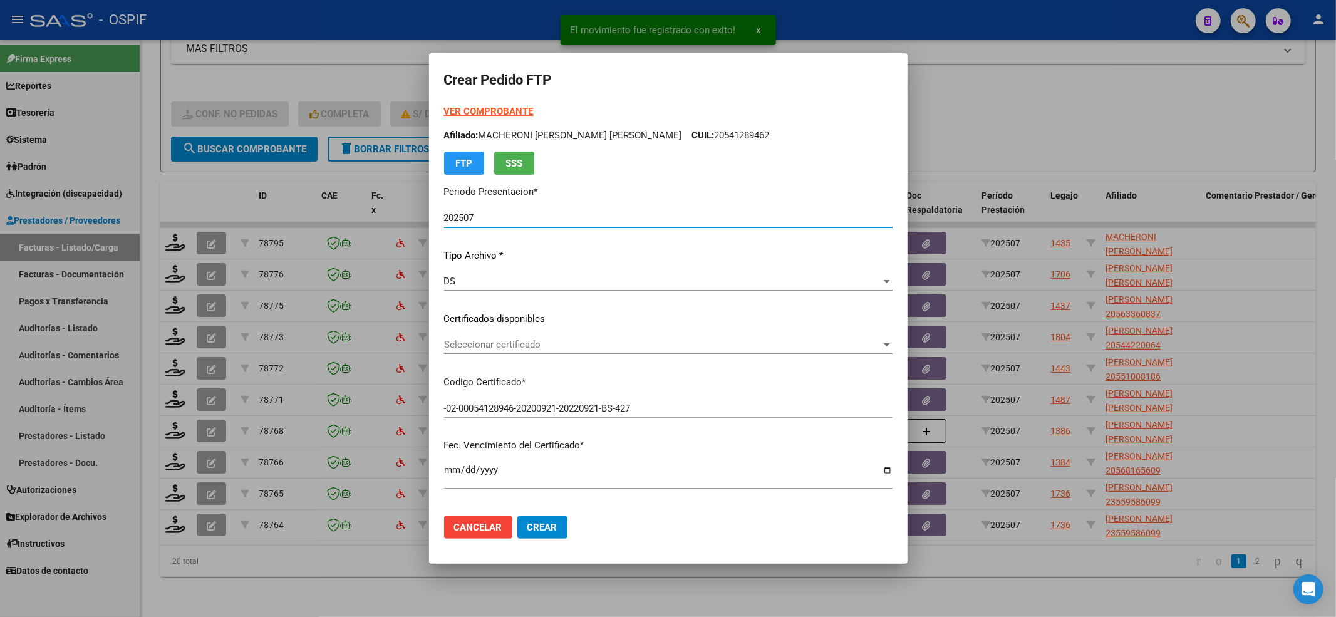
click at [620, 346] on span "Seleccionar certificado" at bounding box center [662, 344] width 437 height 11
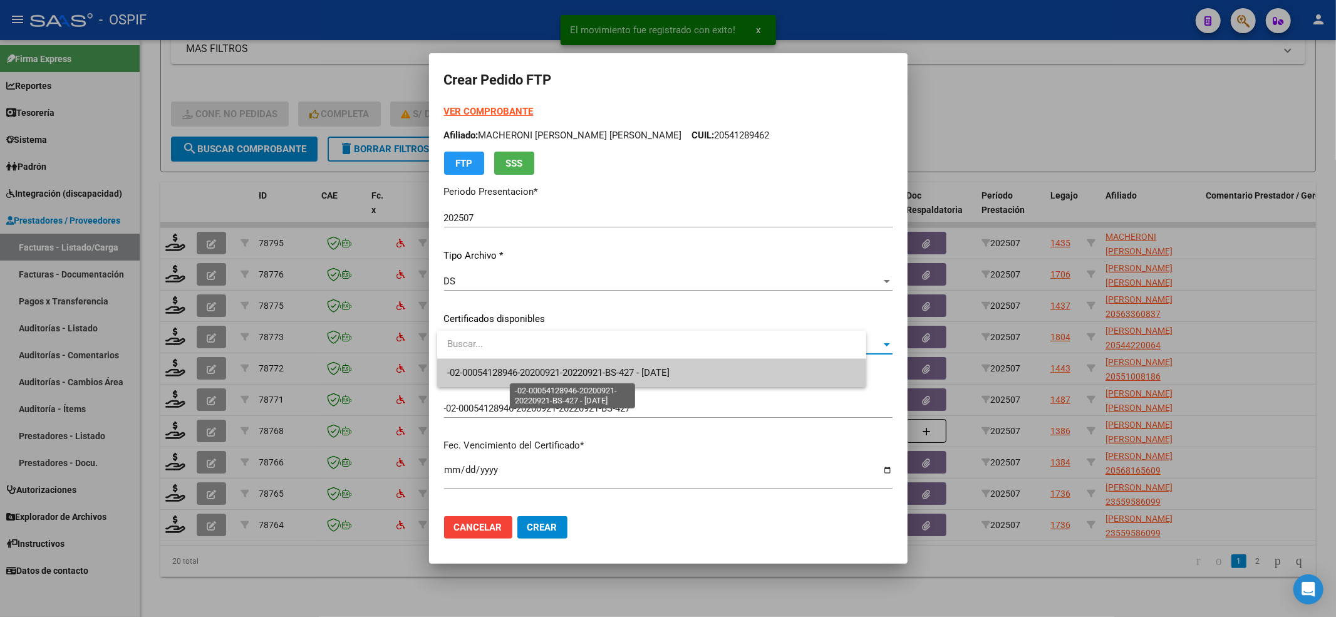
click at [600, 376] on span "-02-00054128946-20200921-20220921-BS-427 - 2022-09-21" at bounding box center [558, 372] width 222 height 11
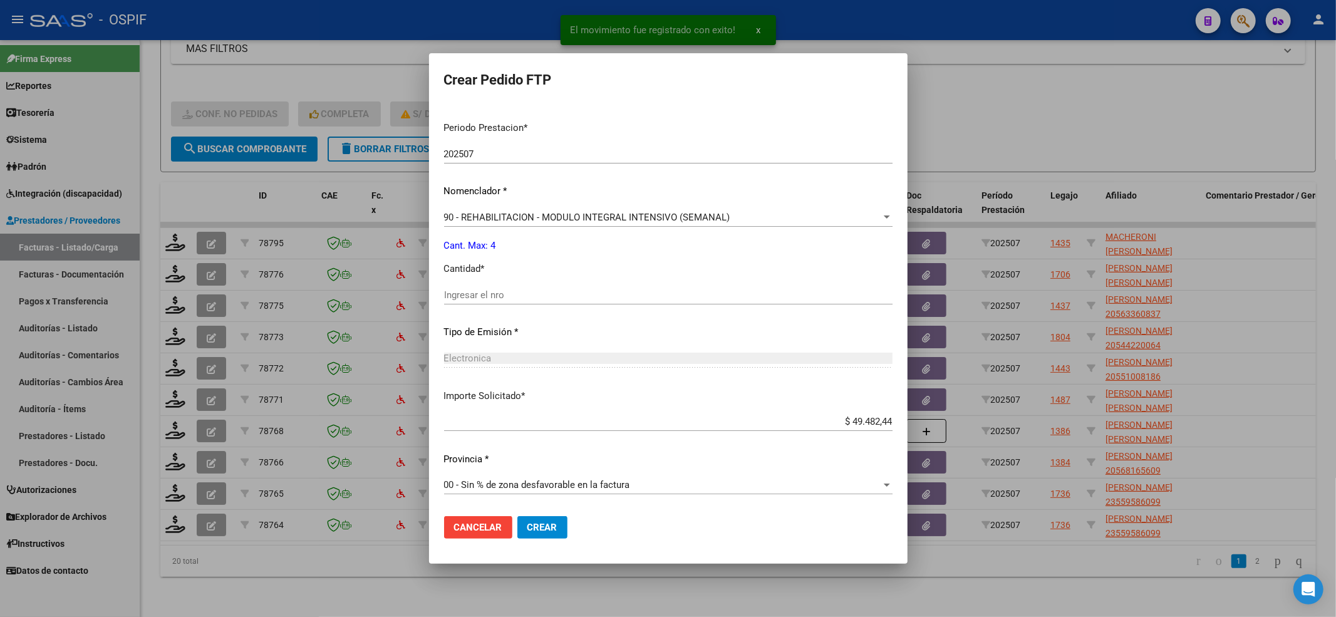
click at [496, 289] on input "Ingresar el nro" at bounding box center [668, 294] width 449 height 11
type input "4"
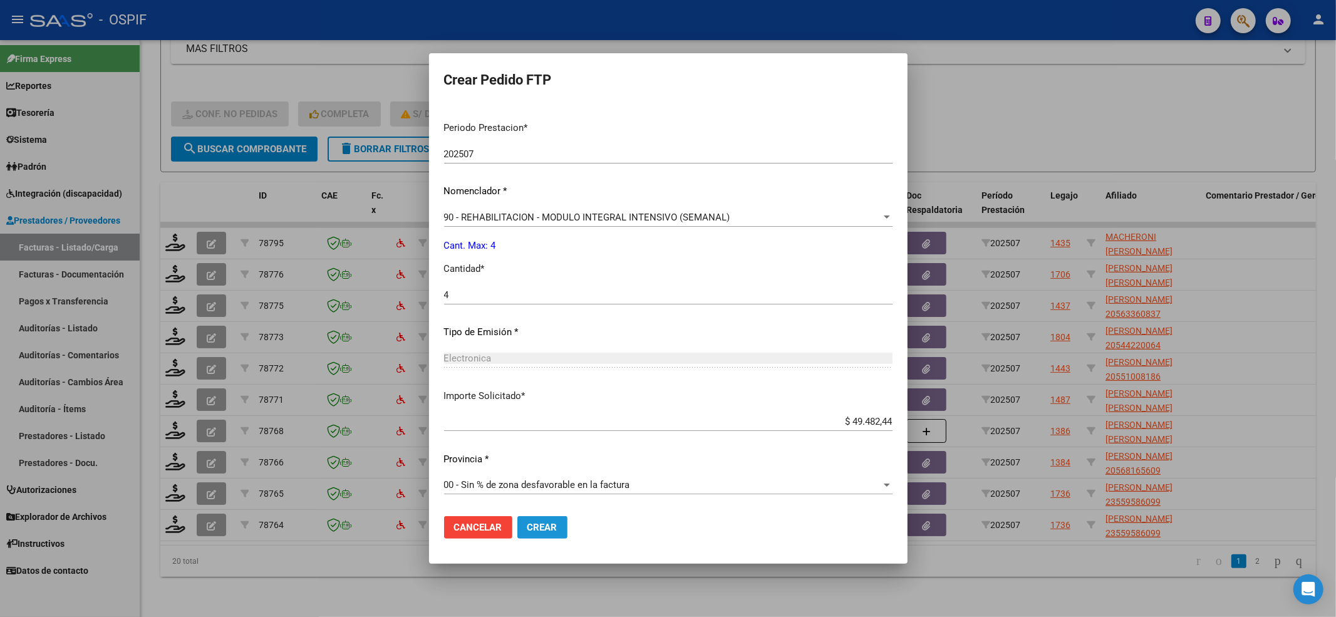
click at [559, 537] on button "Crear" at bounding box center [542, 527] width 50 height 23
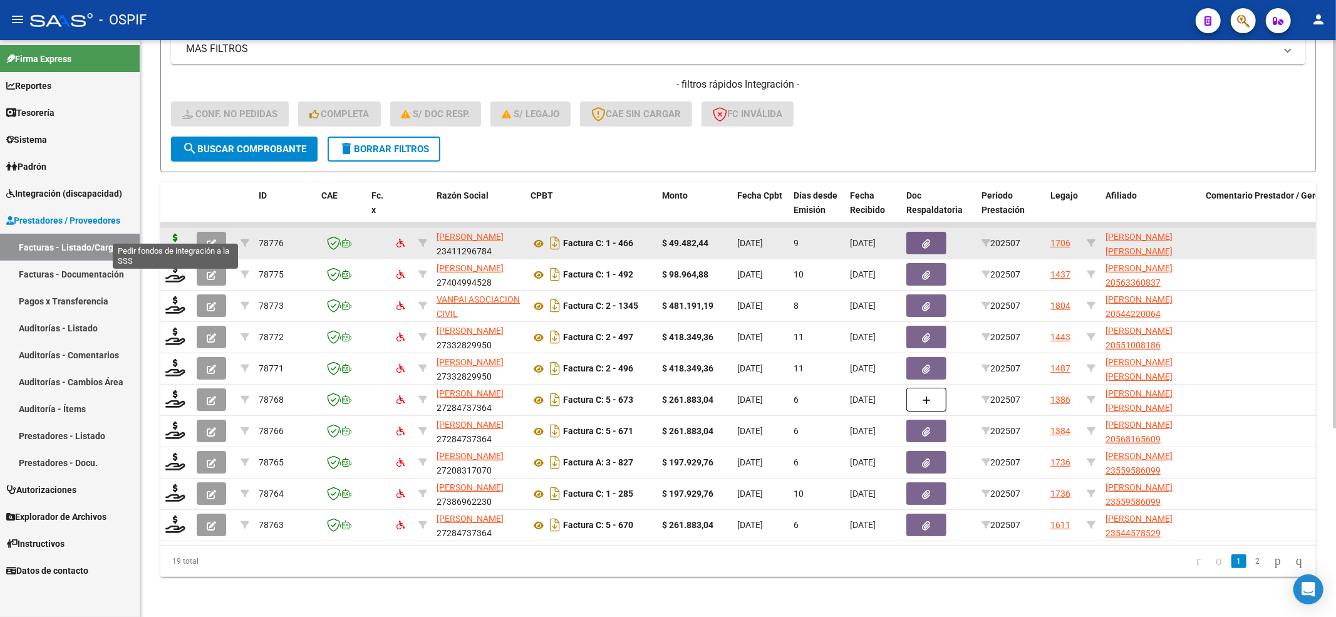
click at [182, 234] on icon at bounding box center [175, 243] width 20 height 18
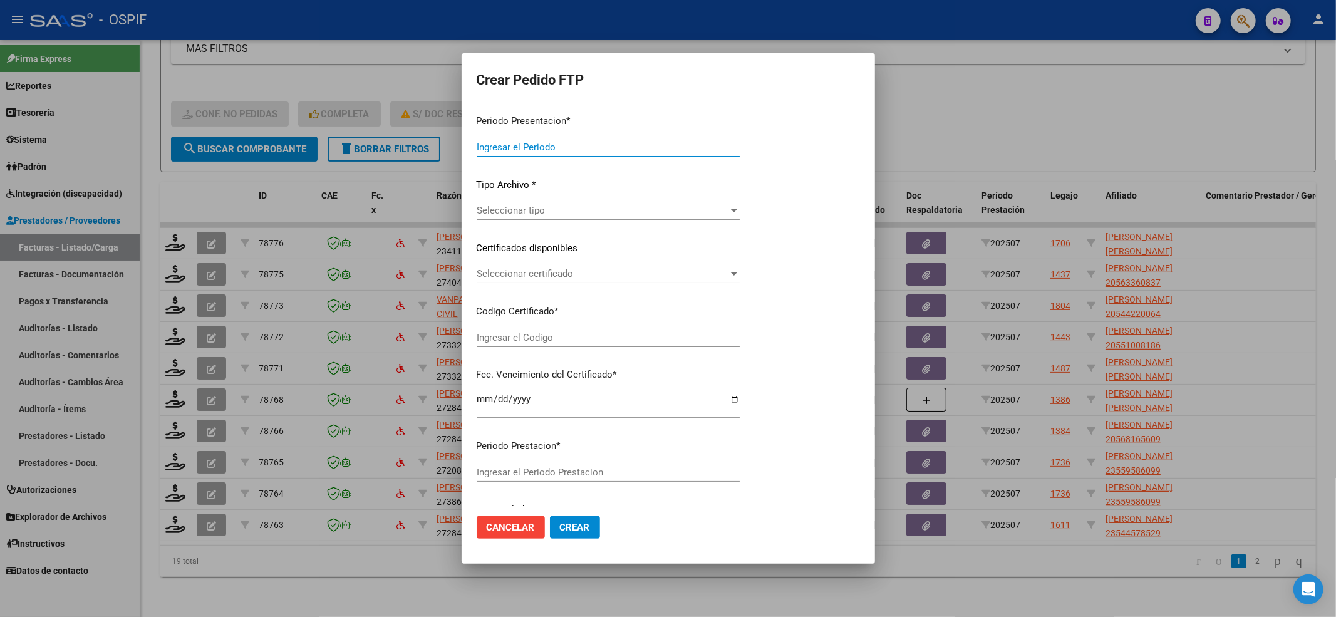
type input "202507"
type input "$ 49.482,44"
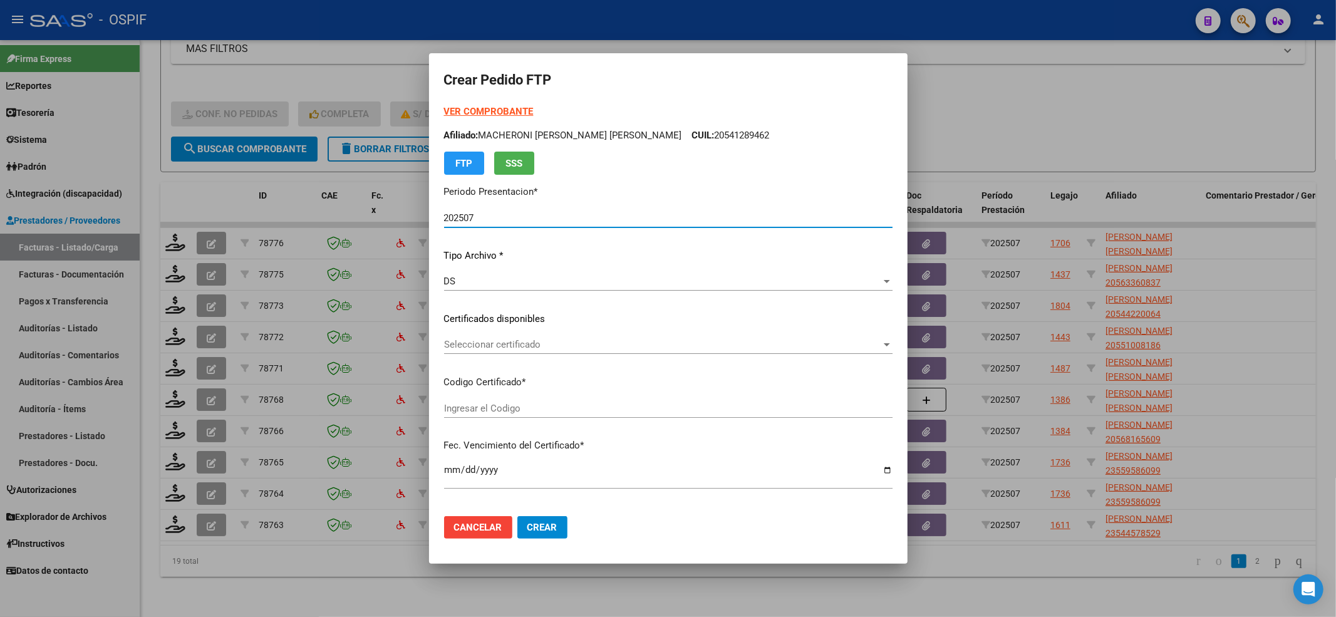
type input "02-00053327119-20181011-20211011-CBA-536"
type input "2021-10-11"
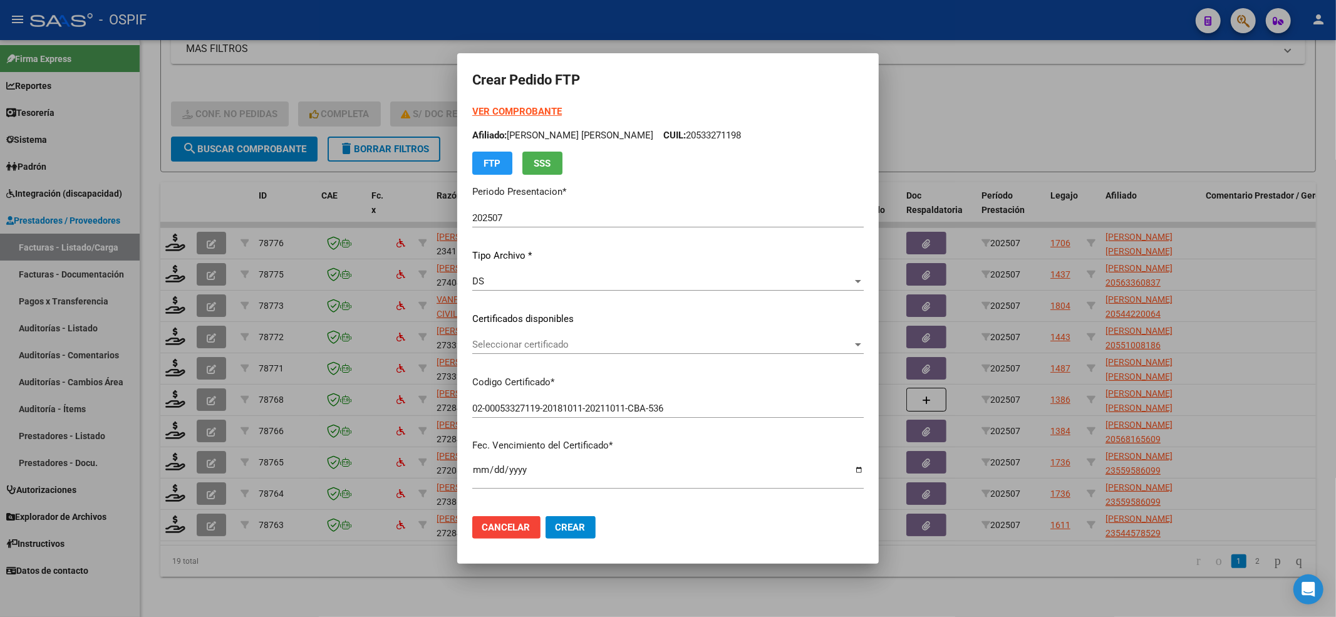
click at [654, 337] on div "Seleccionar certificado Seleccionar certificado" at bounding box center [668, 344] width 392 height 19
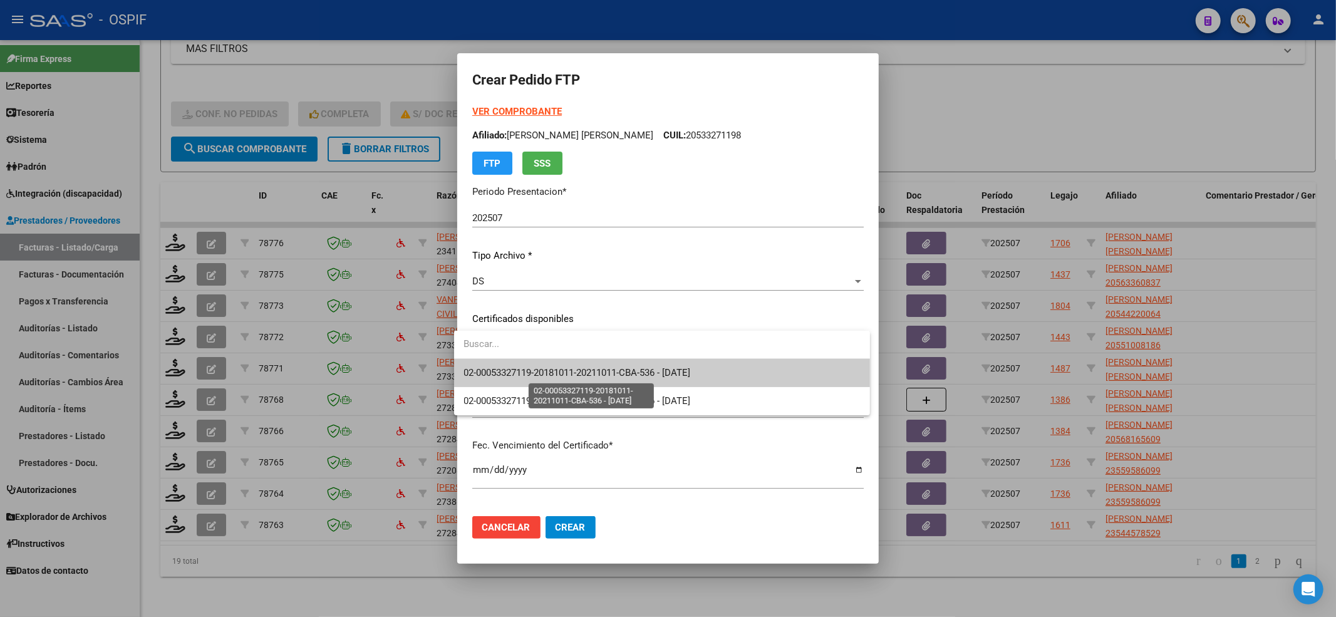
click at [649, 377] on span "02-00053327119-20181011-20211011-CBA-536 - 2021-10-11" at bounding box center [577, 372] width 227 height 11
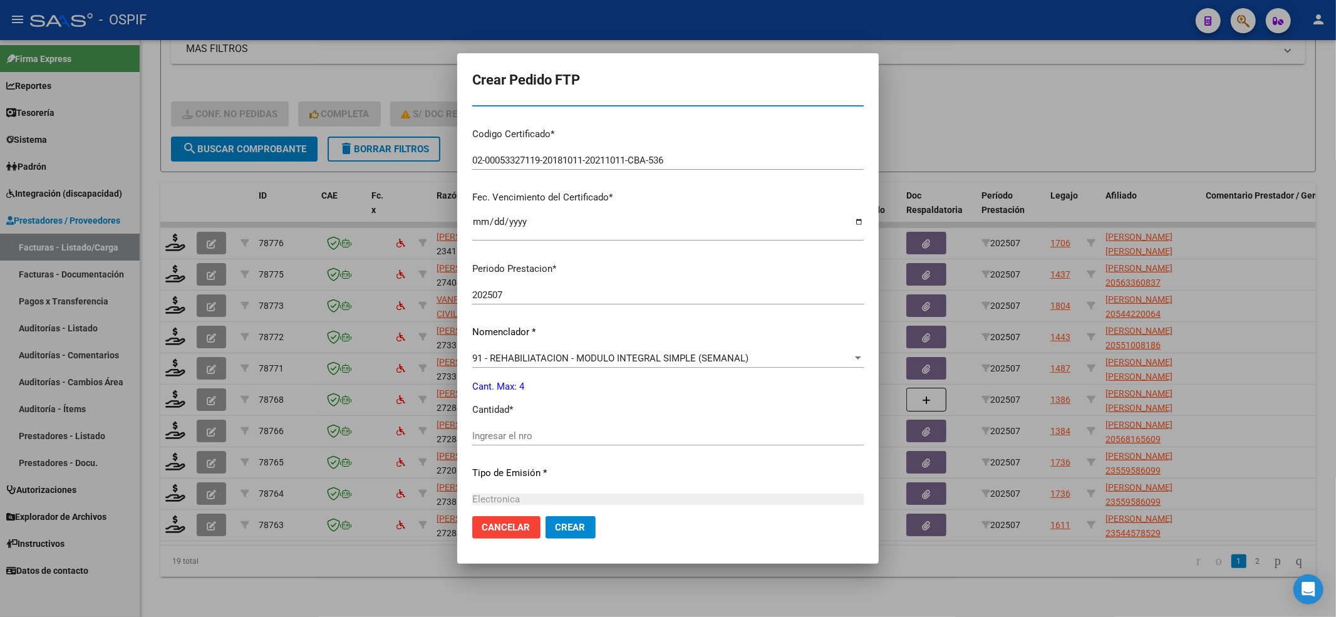
scroll to position [389, 0]
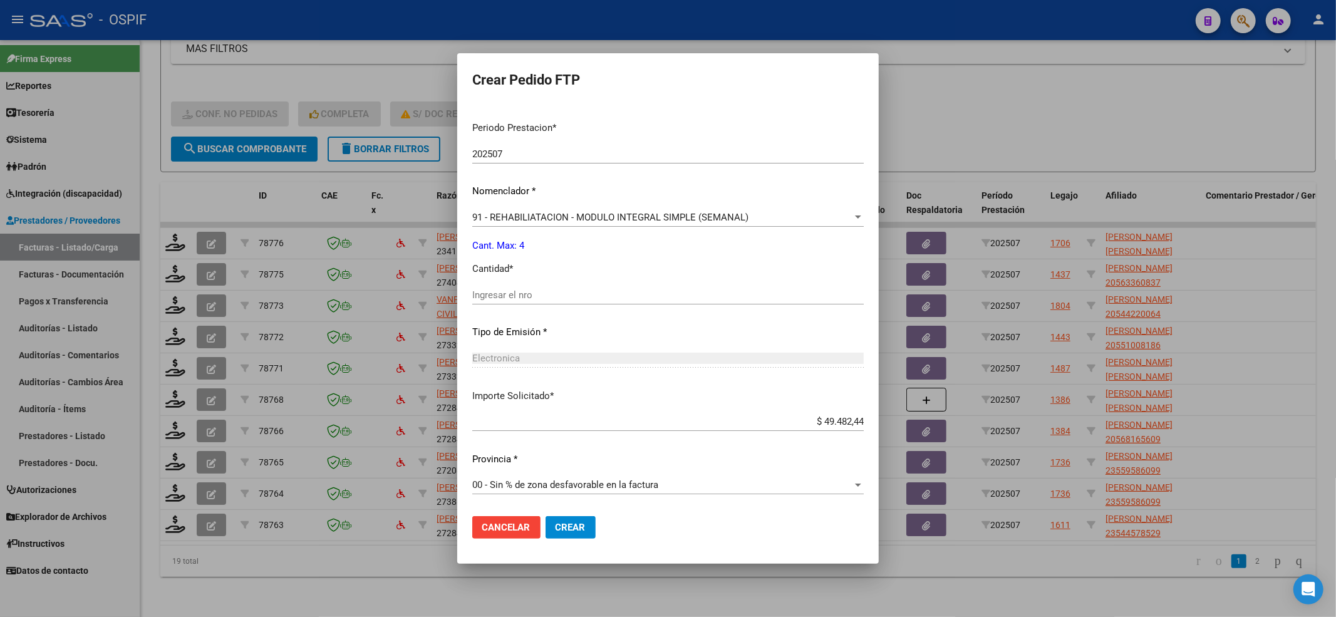
click at [510, 282] on div "Periodo Prestacion * 202507 Ingresar el Periodo Prestacion Nomenclador * 91 - R…" at bounding box center [668, 309] width 392 height 395
click at [517, 297] on input "Ingresar el nro" at bounding box center [668, 294] width 392 height 11
type input "4"
click at [564, 529] on span "Crear" at bounding box center [571, 527] width 30 height 11
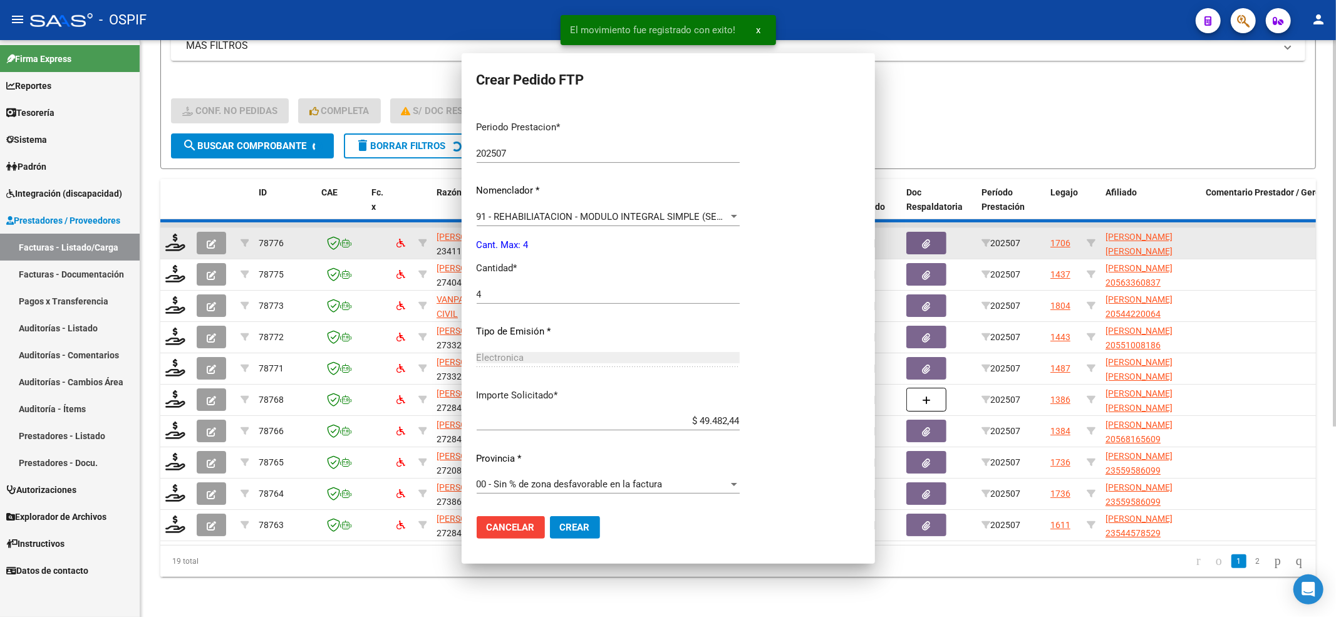
scroll to position [0, 0]
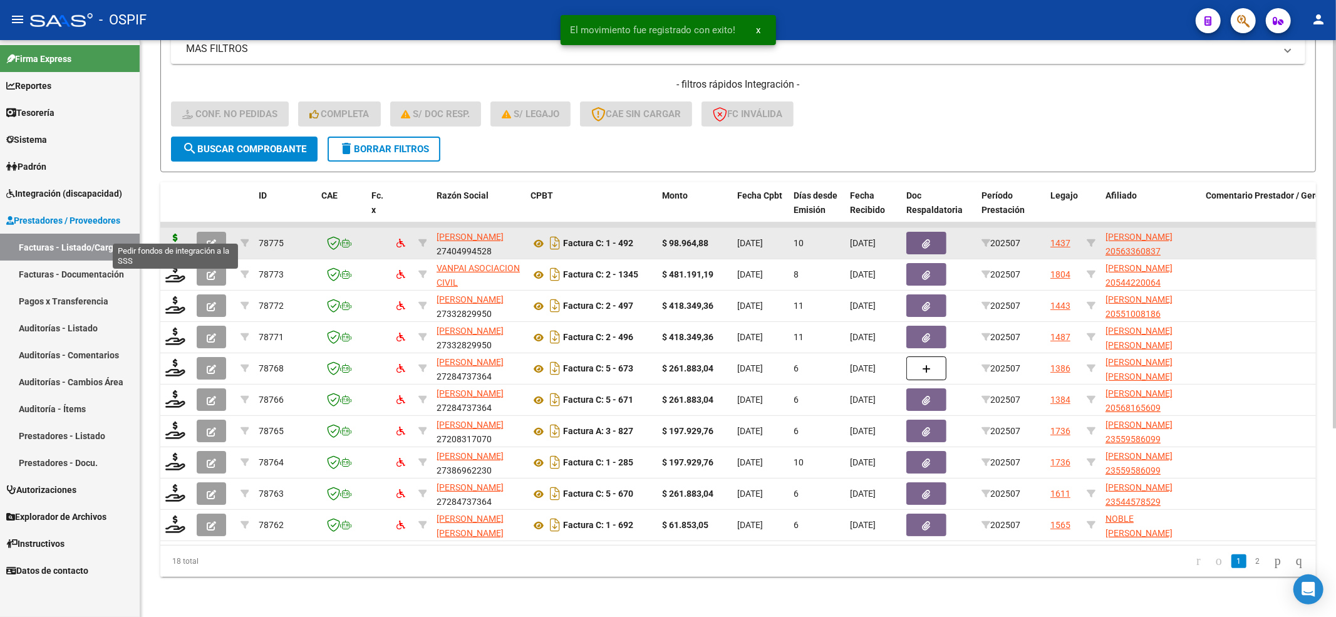
click at [176, 234] on icon at bounding box center [175, 243] width 20 height 18
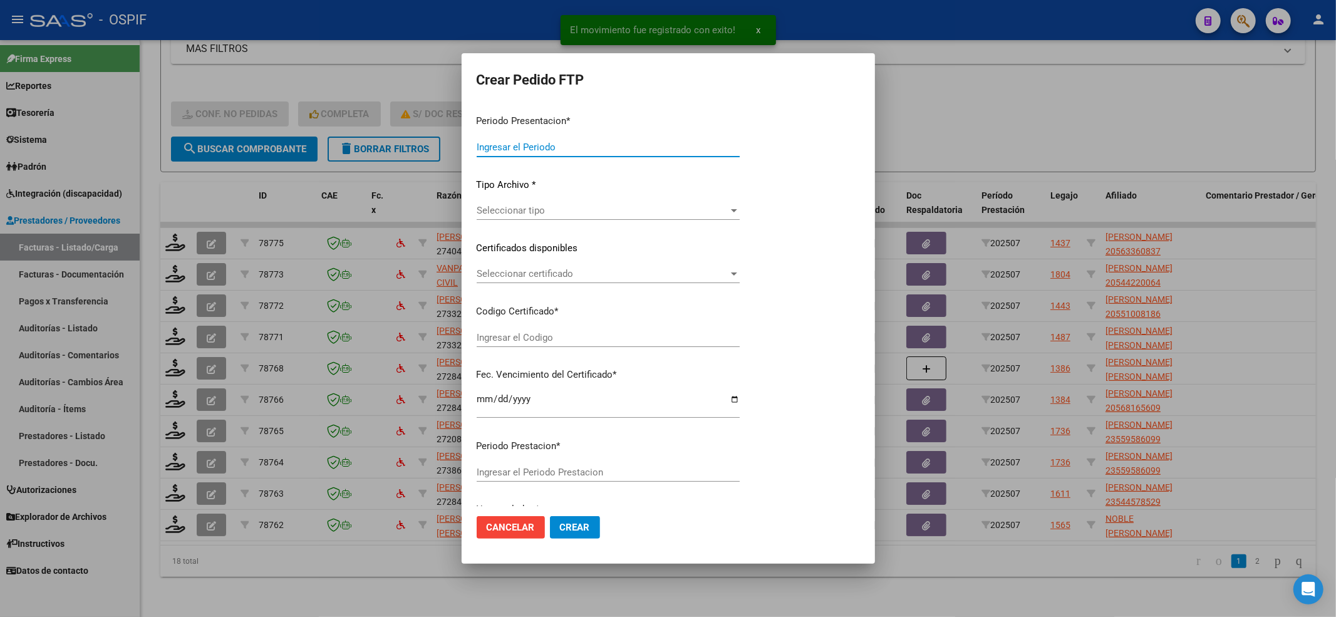
type input "202507"
type input "$ 98.964,88"
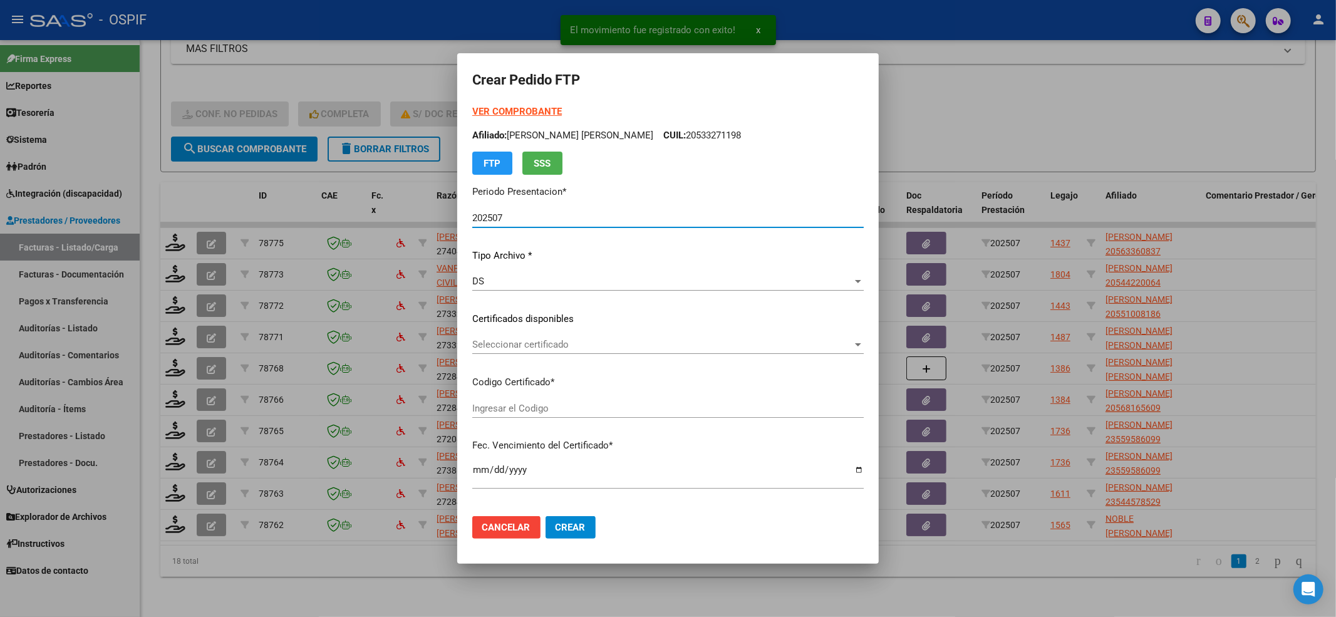
type input "0200056336083-20240614-20290614-BUE-312"
type input "2029-06-14"
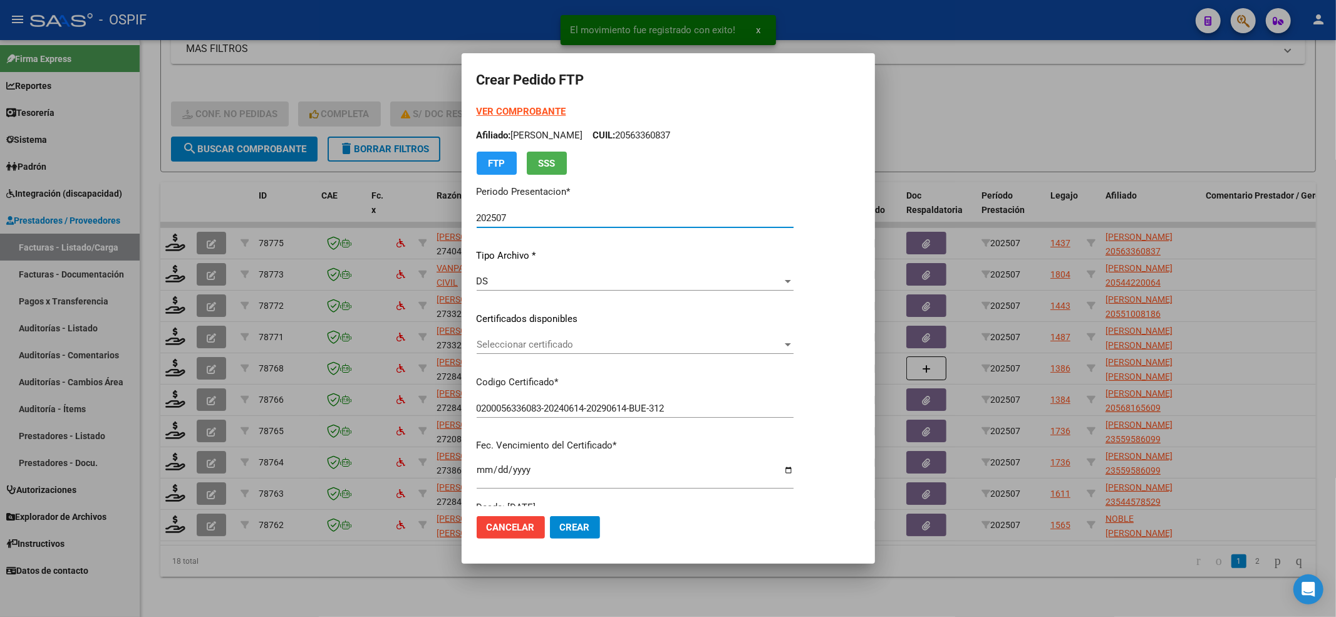
click at [725, 351] on div "Seleccionar certificado Seleccionar certificado" at bounding box center [635, 344] width 317 height 19
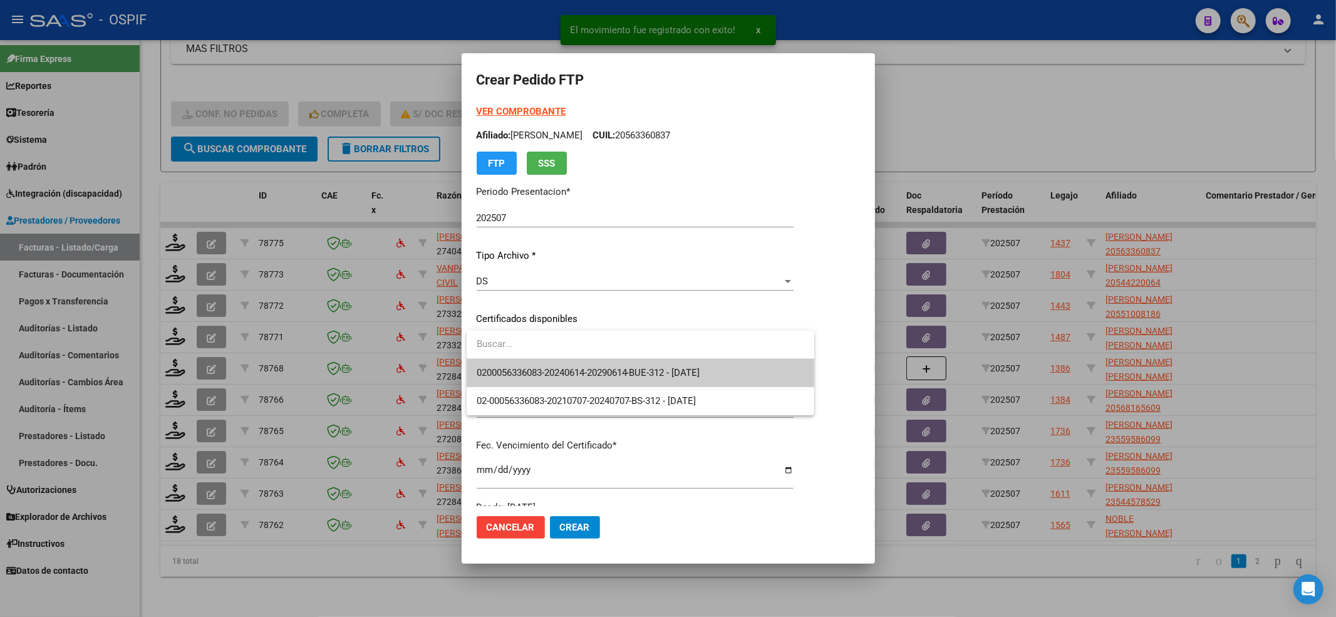
click at [717, 366] on span "0200056336083-20240614-20290614-BUE-312 - 2029-06-14" at bounding box center [641, 373] width 328 height 28
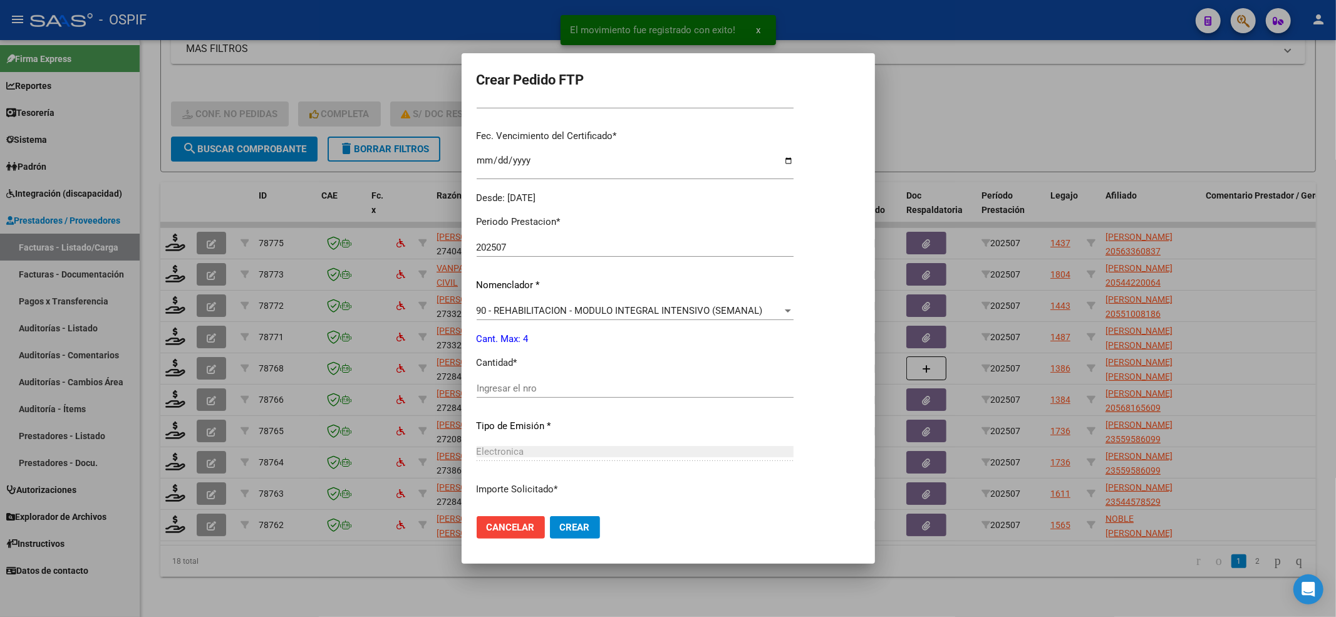
scroll to position [334, 0]
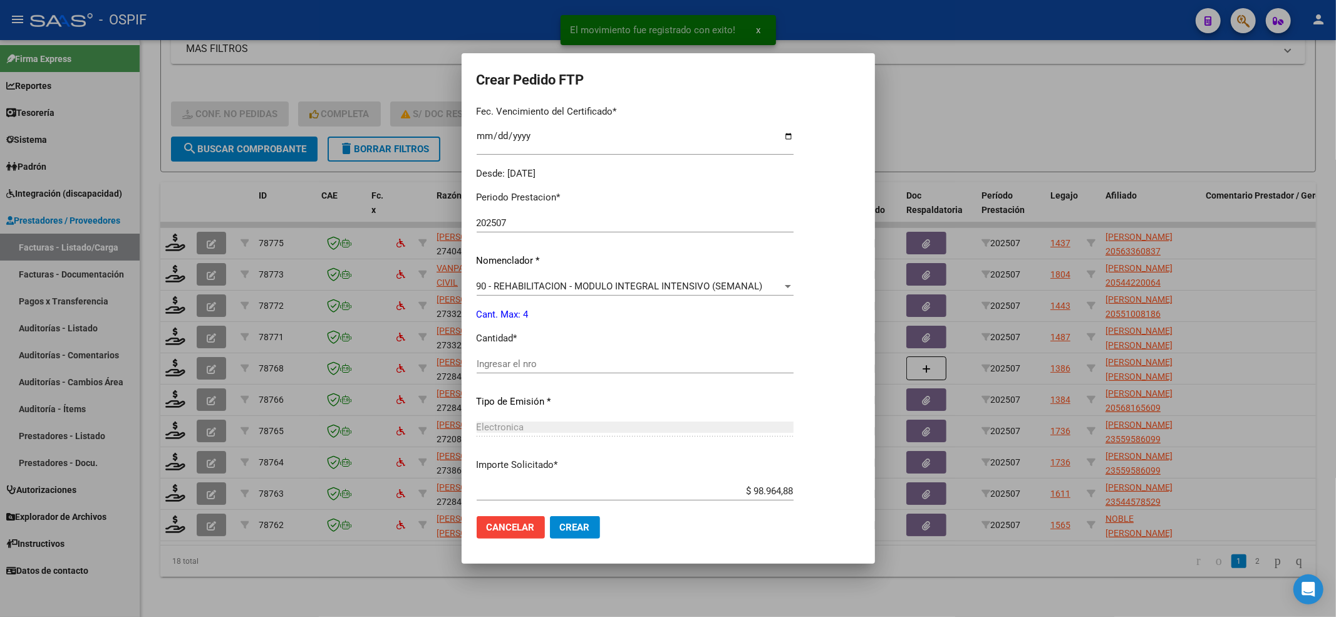
click at [653, 346] on div "Periodo Prestacion * 202507 Ingresar el Periodo Prestacion Nomenclador * 90 - R…" at bounding box center [635, 378] width 317 height 395
click at [621, 355] on div "Ingresar el nro" at bounding box center [635, 364] width 317 height 19
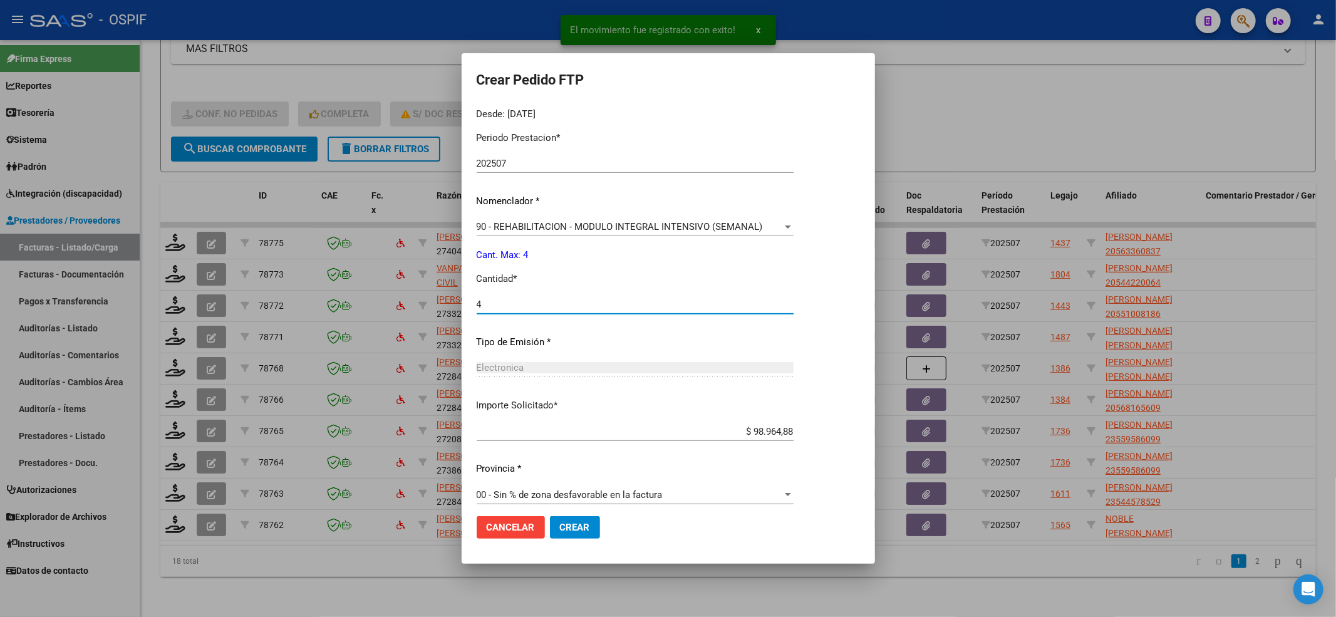
scroll to position [403, 0]
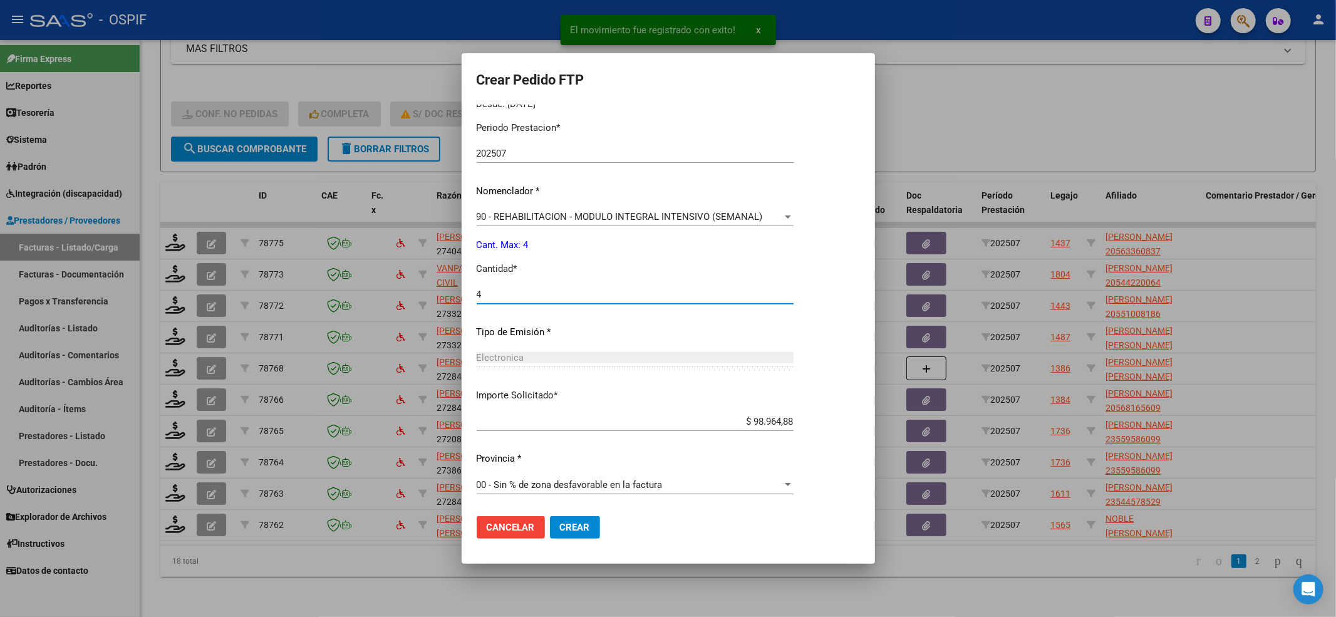
type input "4"
drag, startPoint x: 588, startPoint y: 509, endPoint x: 578, endPoint y: 527, distance: 20.7
click at [588, 511] on mat-dialog-actions "Cancelar Crear" at bounding box center [668, 527] width 383 height 43
click at [578, 527] on span "Crear" at bounding box center [575, 527] width 30 height 11
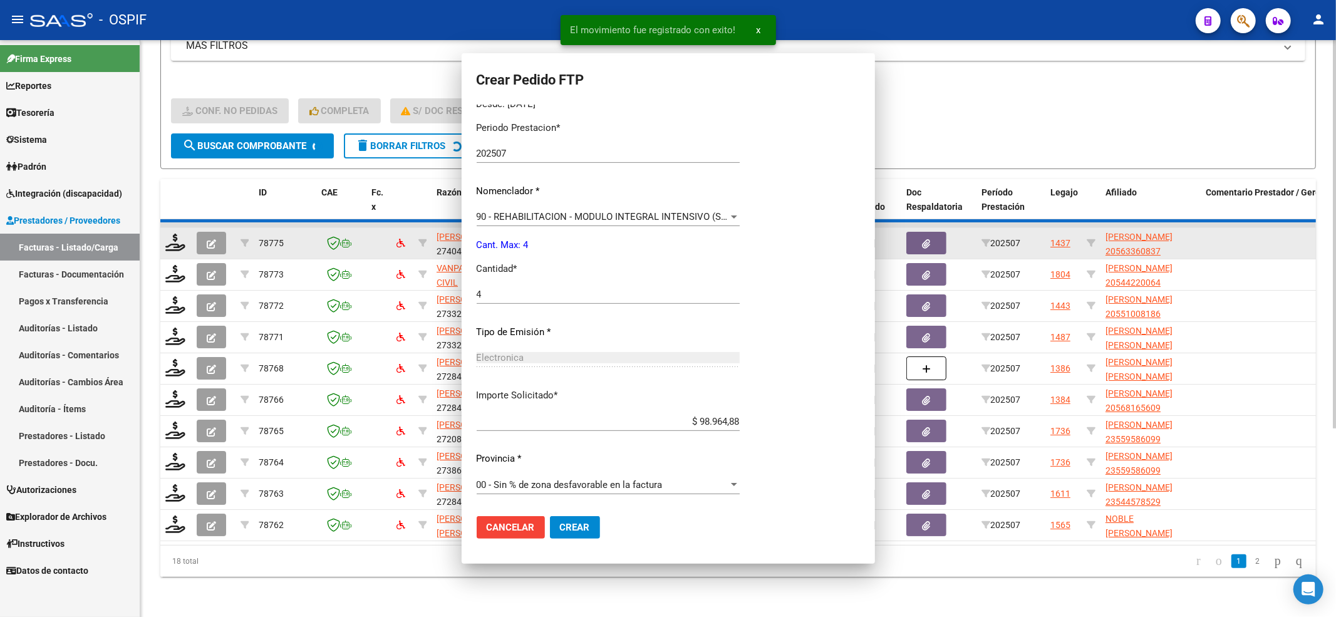
scroll to position [0, 0]
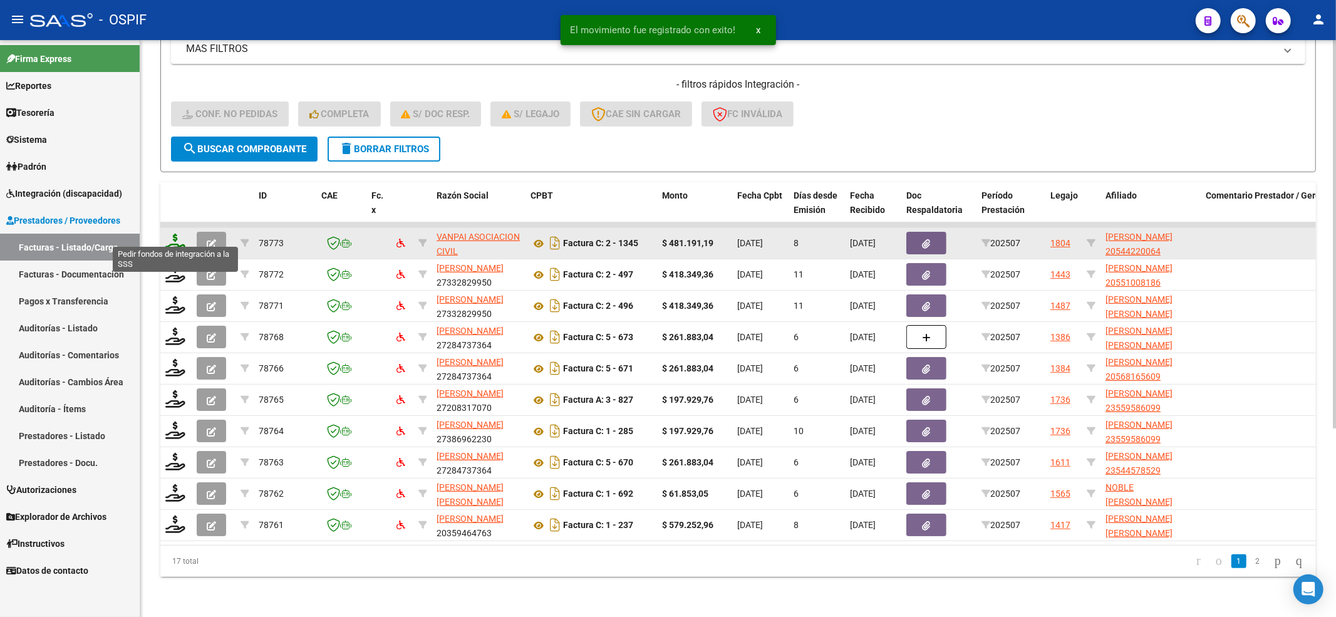
click at [170, 234] on icon at bounding box center [175, 243] width 20 height 18
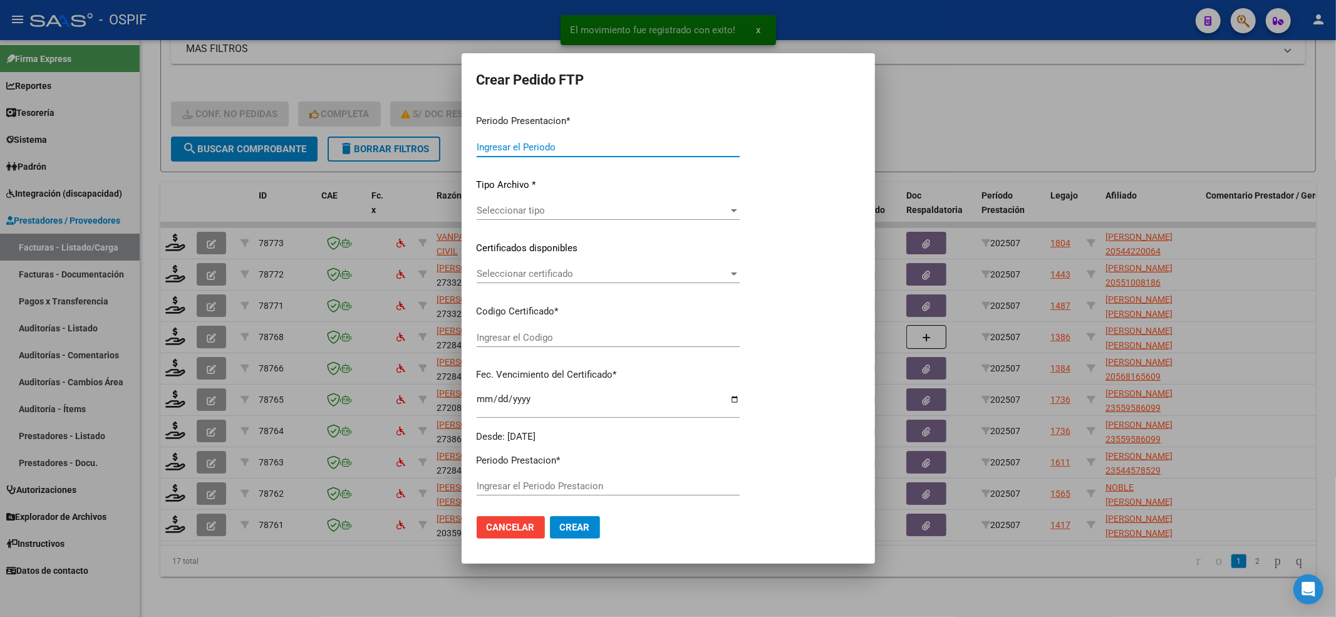
type input "202507"
type input "$ 481.191,19"
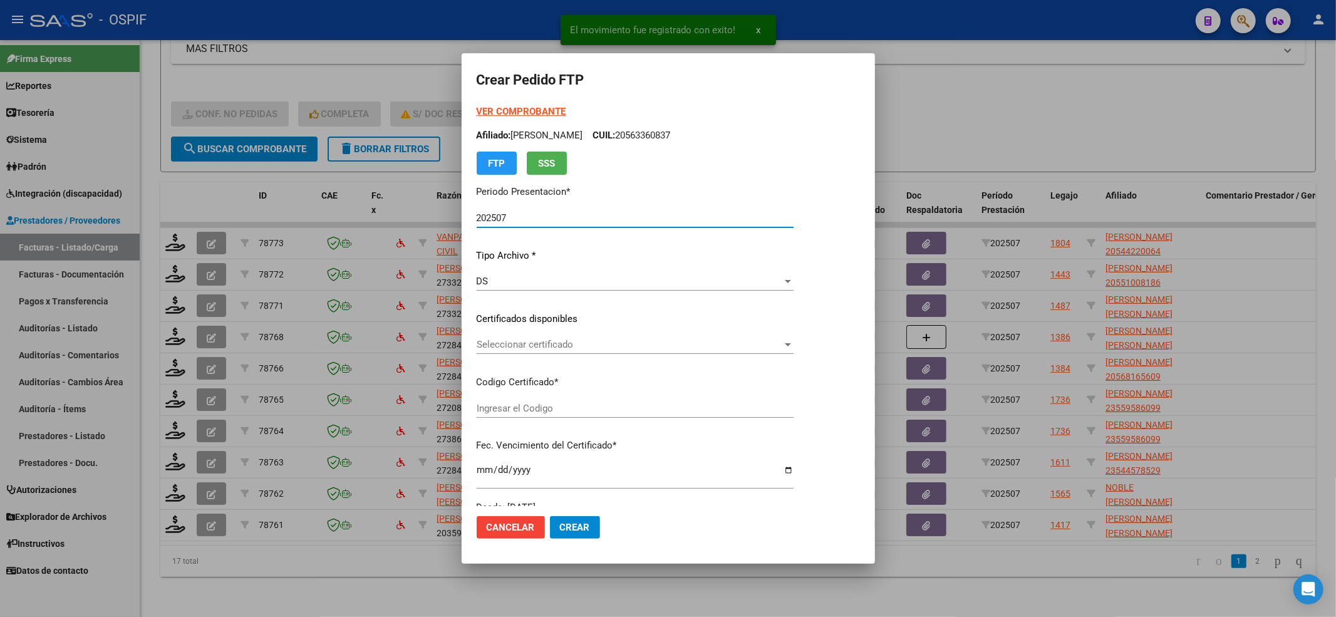
type input "-02-00054422006-20170623-20190623-BS-427"
type input "2022-08-06"
click at [564, 341] on span "Seleccionar certificado" at bounding box center [630, 344] width 306 height 11
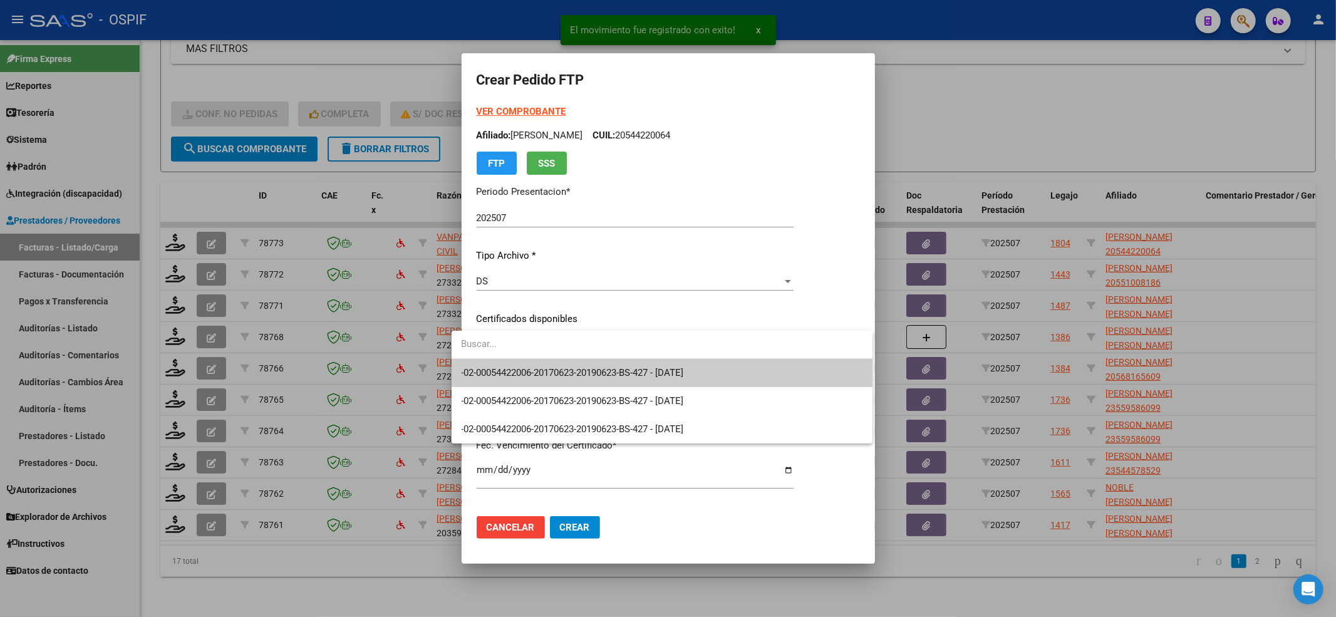
click at [547, 354] on input "dropdown search" at bounding box center [662, 344] width 421 height 28
click at [547, 358] on div at bounding box center [662, 345] width 421 height 28
drag, startPoint x: 547, startPoint y: 358, endPoint x: 542, endPoint y: 370, distance: 12.3
click at [547, 360] on div "-02-00054422006-20170623-20190623-BS-427 - 2022-08-06 -02-00054422006-20170623-…" at bounding box center [662, 387] width 421 height 113
click at [542, 370] on span "-02-00054422006-20170623-20190623-BS-427 - 2022-08-06" at bounding box center [573, 372] width 222 height 11
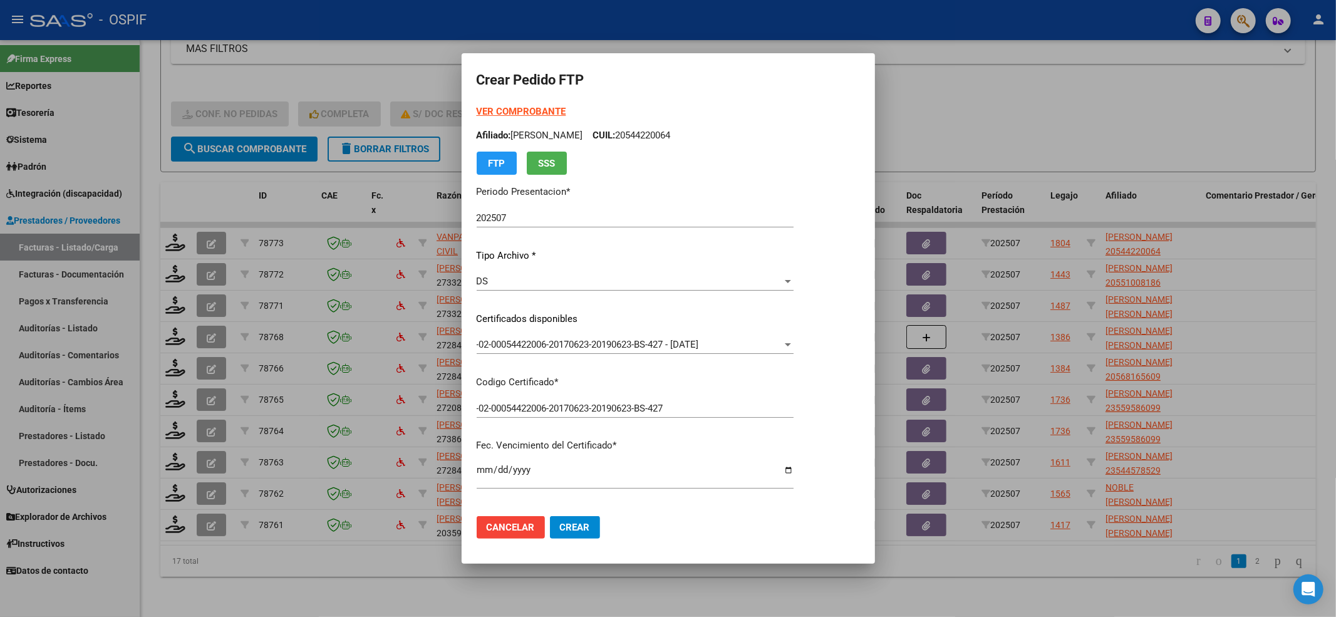
click at [514, 110] on strong "VER COMPROBANTE" at bounding box center [522, 111] width 90 height 11
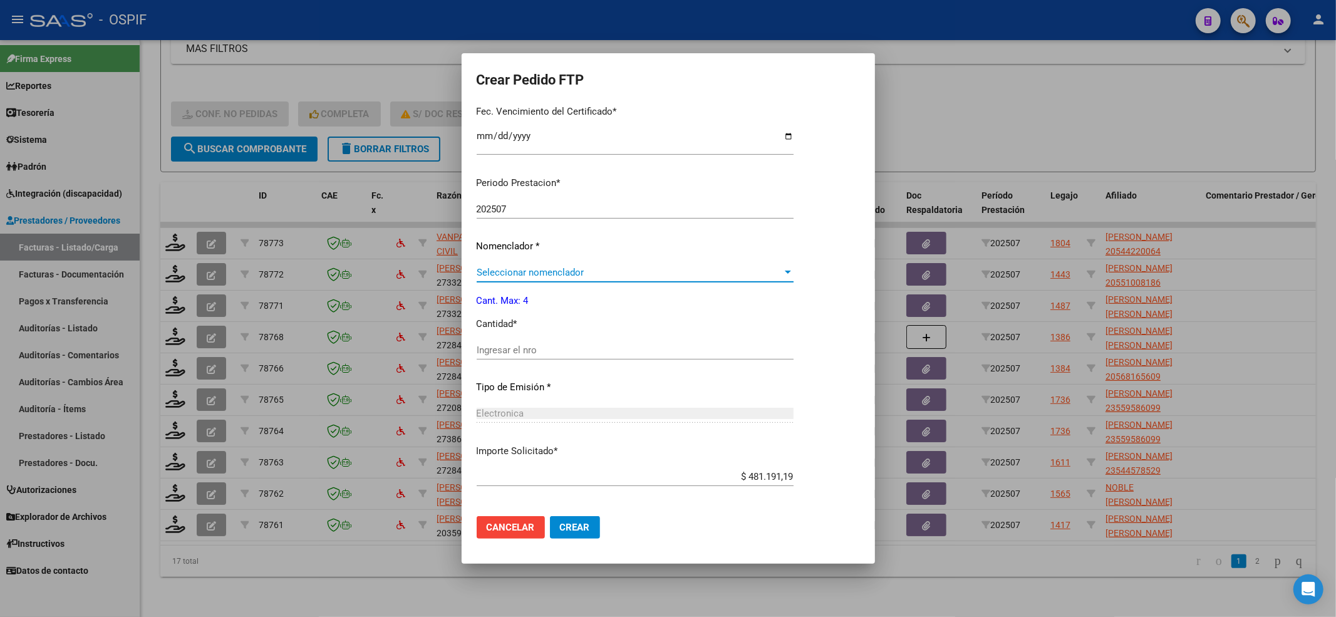
click at [515, 271] on span "Seleccionar nomenclador" at bounding box center [630, 272] width 306 height 11
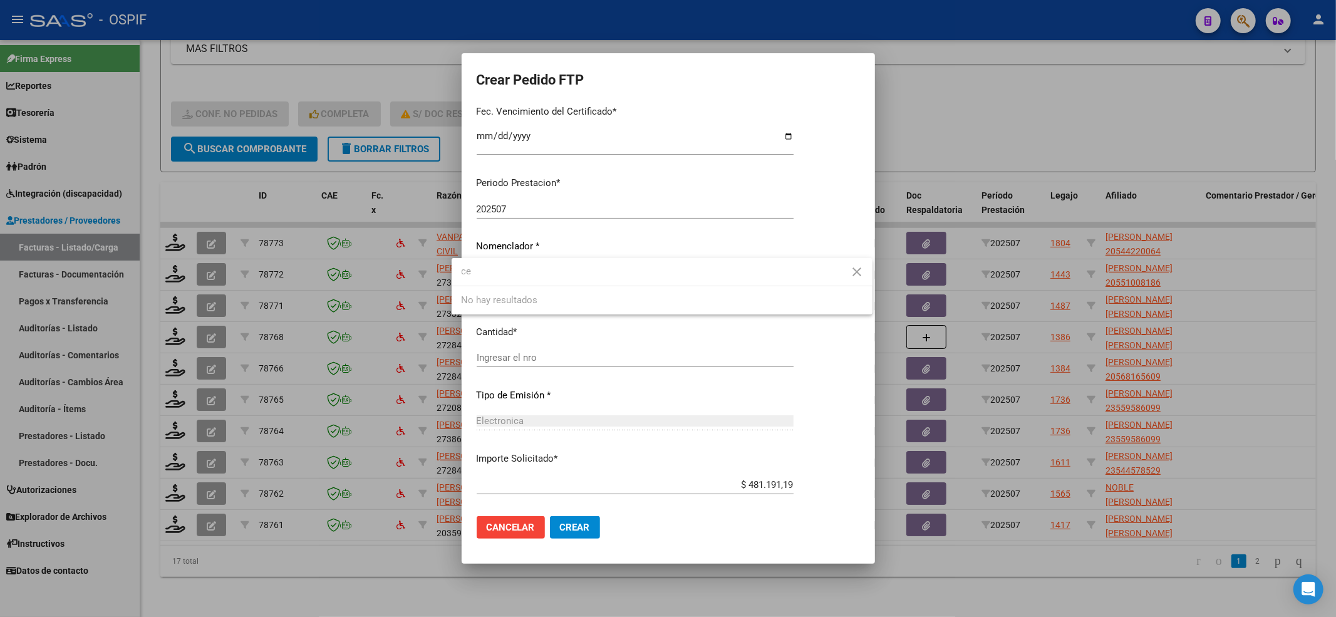
type input "c"
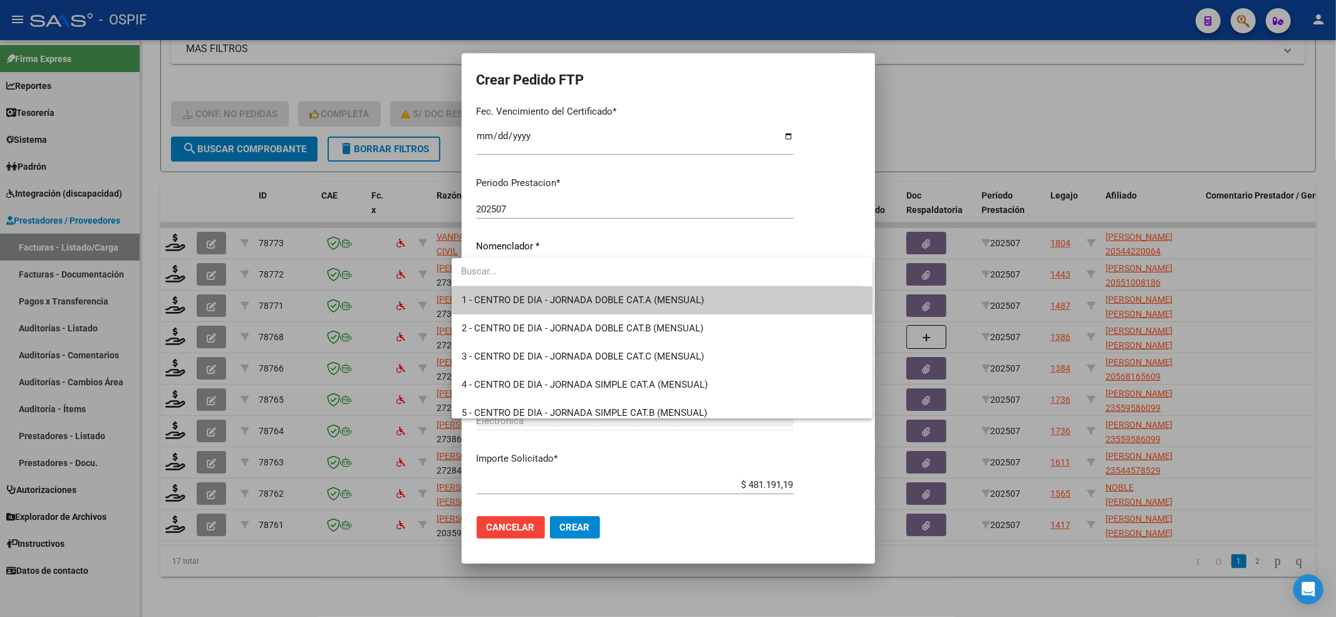
type input "e"
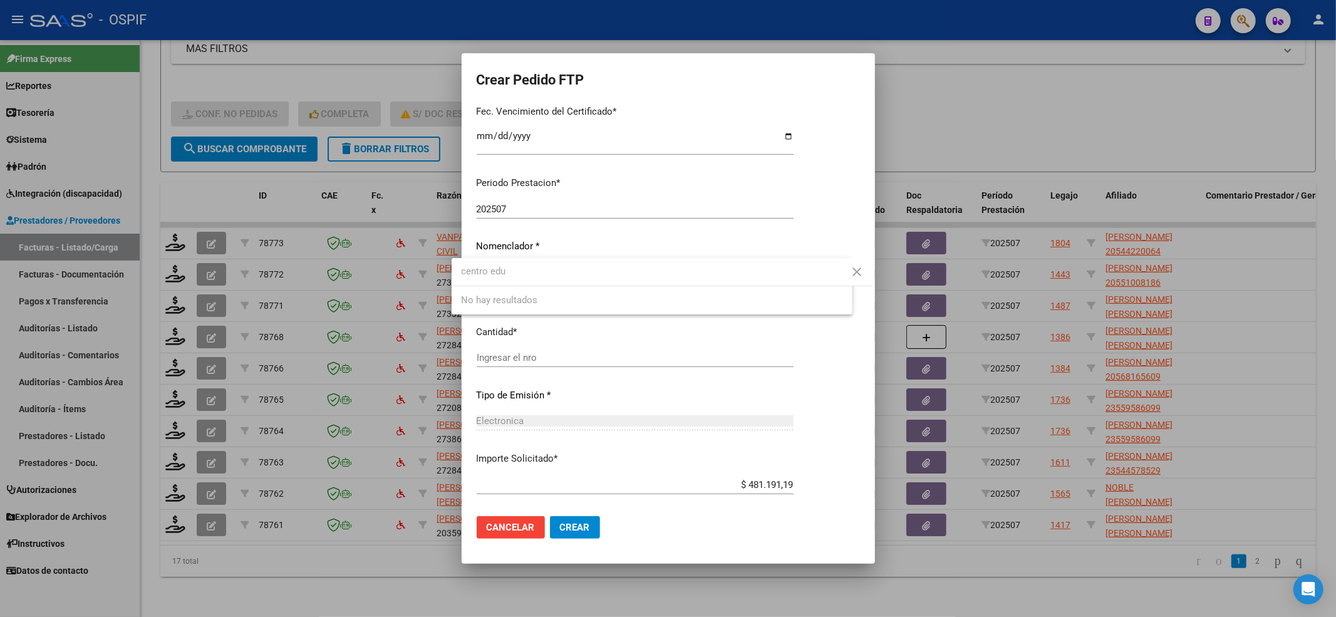
type input "centro edu"
click at [794, 266] on div "Seleccionar nomenclador Seleccionar nomenclador" at bounding box center [635, 272] width 317 height 19
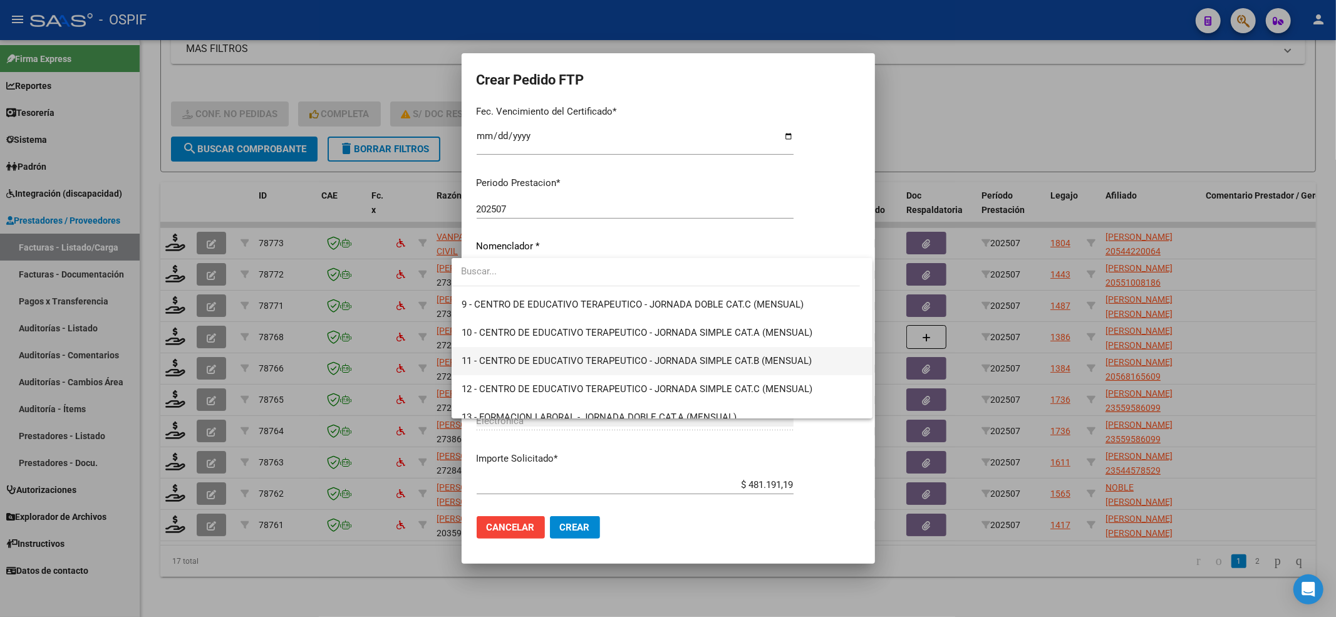
scroll to position [251, 0]
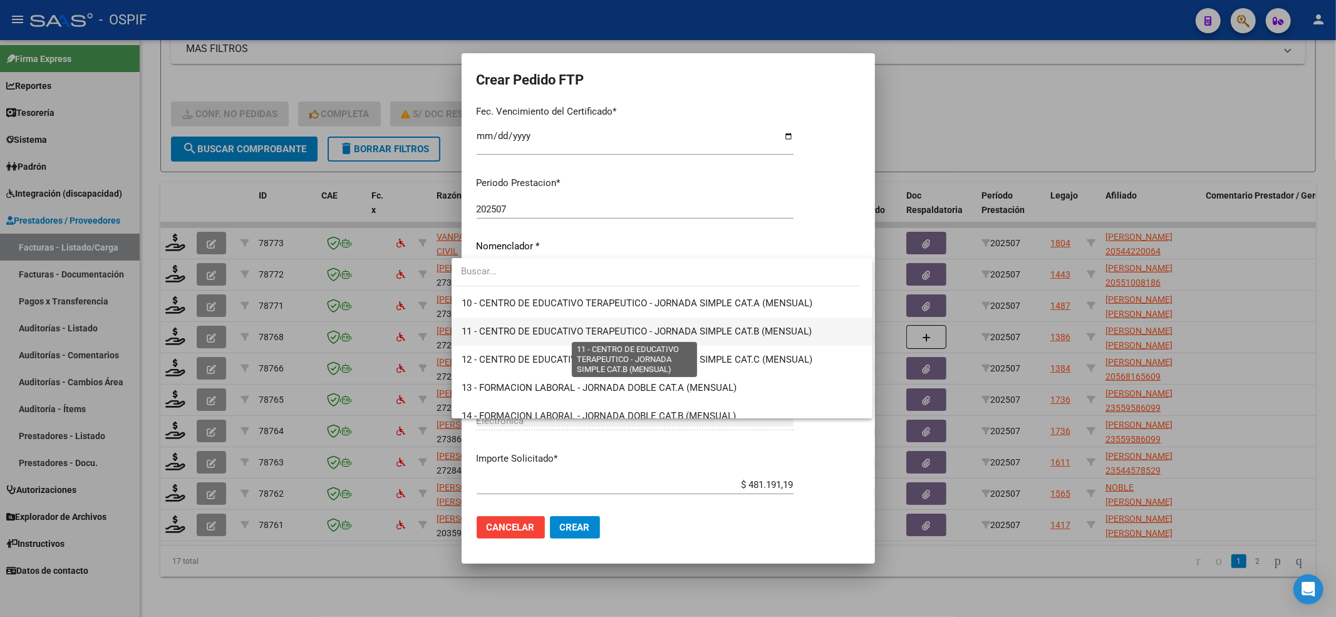
click at [723, 335] on span "11 - CENTRO DE EDUCATIVO TERAPEUTICO - JORNADA SIMPLE CAT.B (MENSUAL)" at bounding box center [637, 331] width 350 height 11
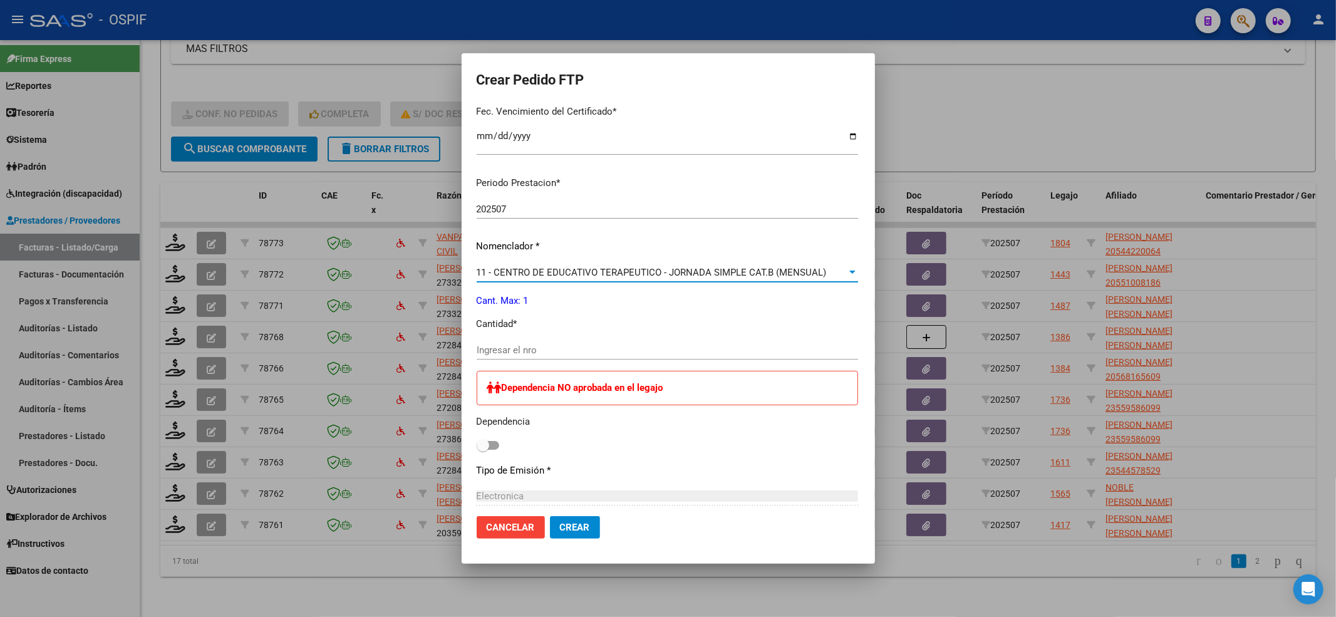
click at [585, 348] on input "Ingresar el nro" at bounding box center [668, 350] width 382 height 11
type input "1"
drag, startPoint x: 459, startPoint y: 446, endPoint x: 446, endPoint y: 449, distance: 13.4
click at [477, 449] on div "Dependencia NO aprobada en el legajo Dependencia" at bounding box center [668, 412] width 382 height 83
click at [477, 449] on span at bounding box center [488, 445] width 23 height 9
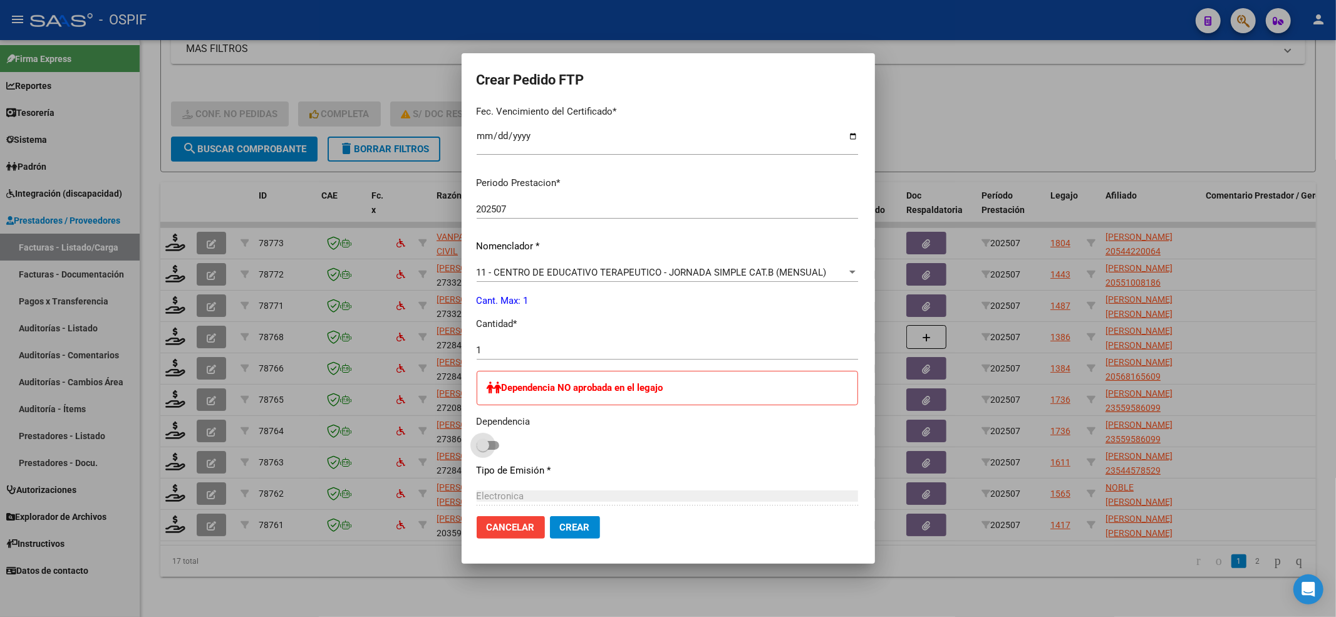
click at [482, 450] on input "checkbox" at bounding box center [482, 450] width 1 height 1
checkbox input "true"
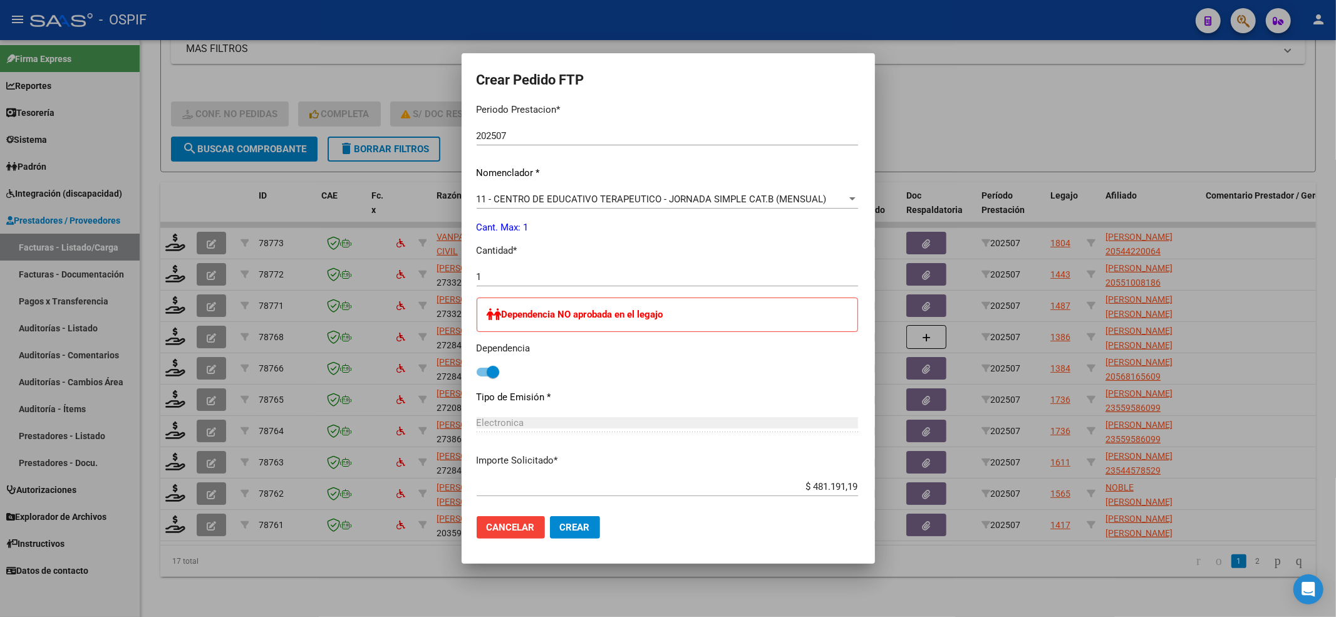
scroll to position [472, 0]
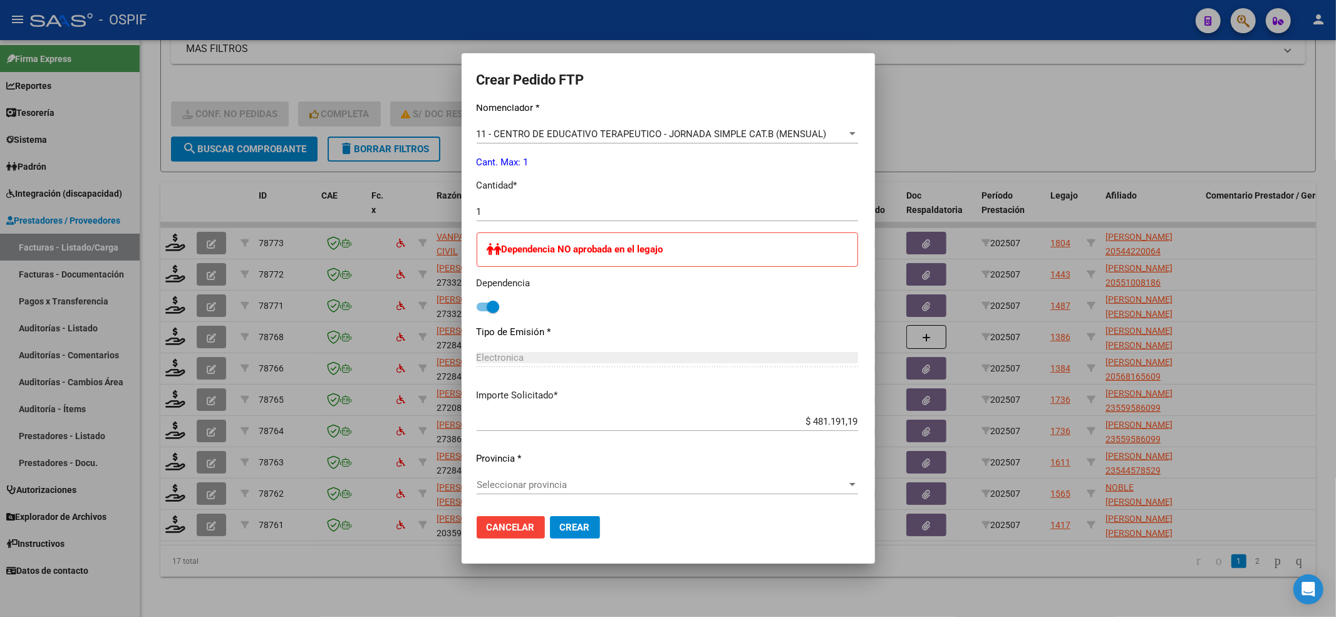
click at [569, 484] on span "Seleccionar provincia" at bounding box center [662, 484] width 370 height 11
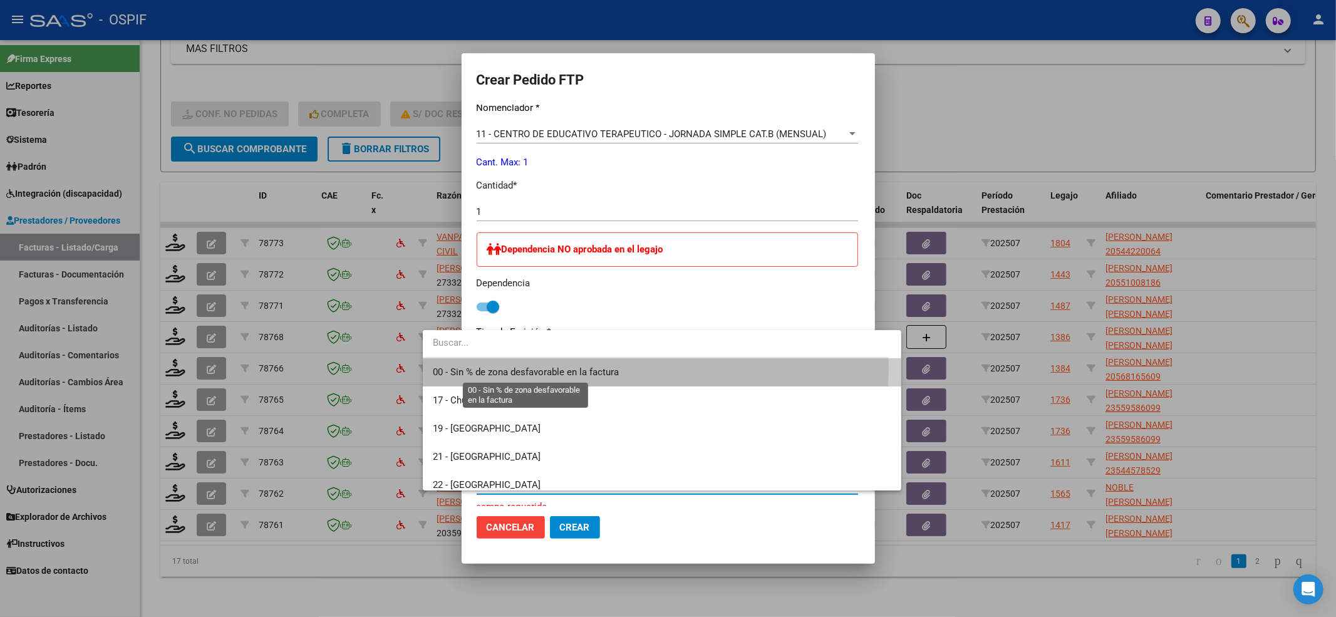
click at [456, 368] on span "00 - Sin % de zona desfavorable en la factura" at bounding box center [526, 371] width 186 height 11
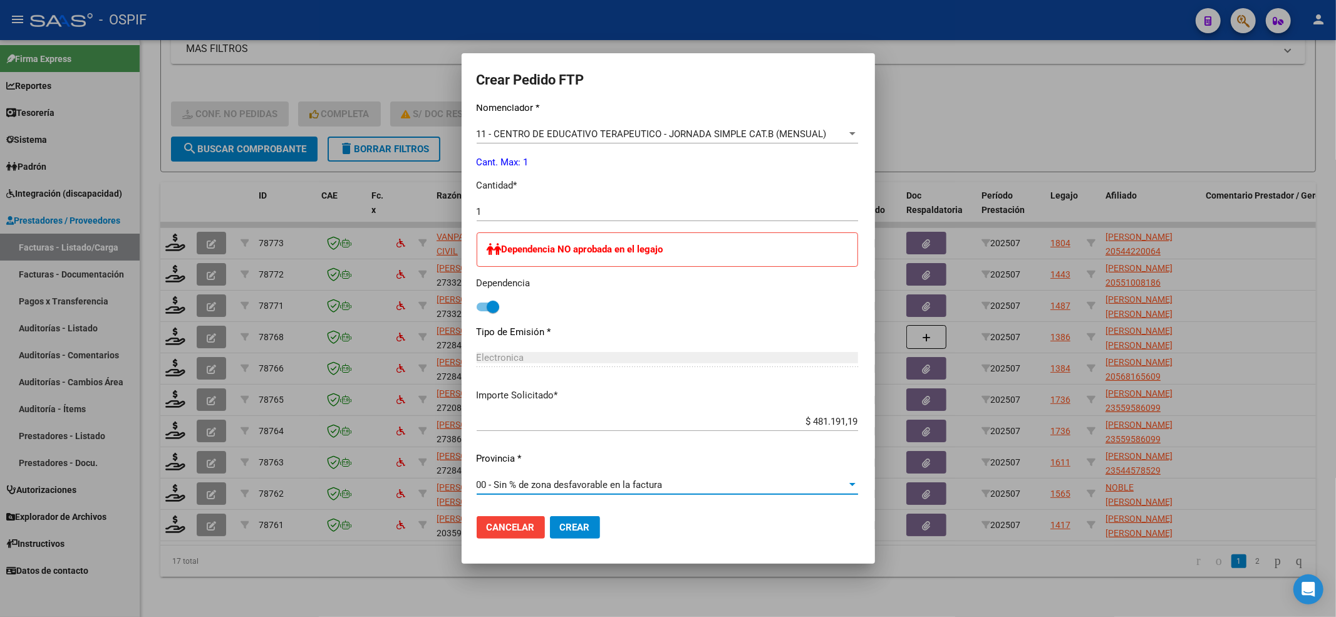
click at [554, 532] on button "Crear" at bounding box center [575, 527] width 50 height 23
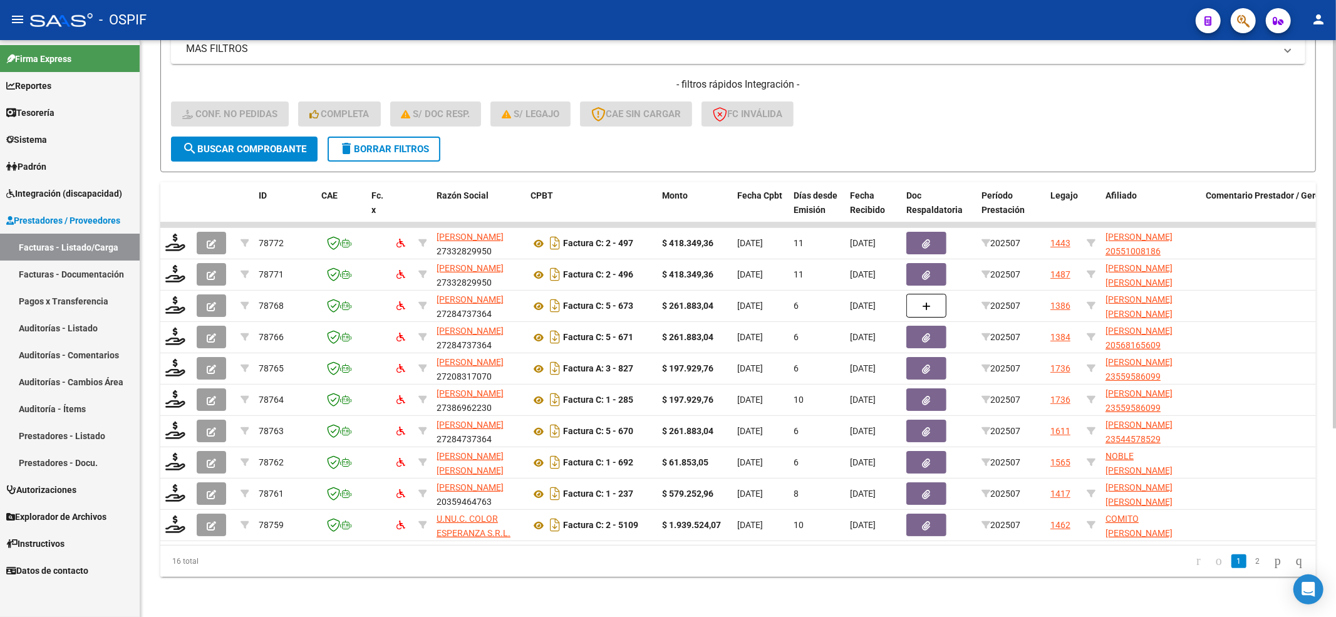
click at [284, 143] on button "search Buscar Comprobante" at bounding box center [244, 149] width 147 height 25
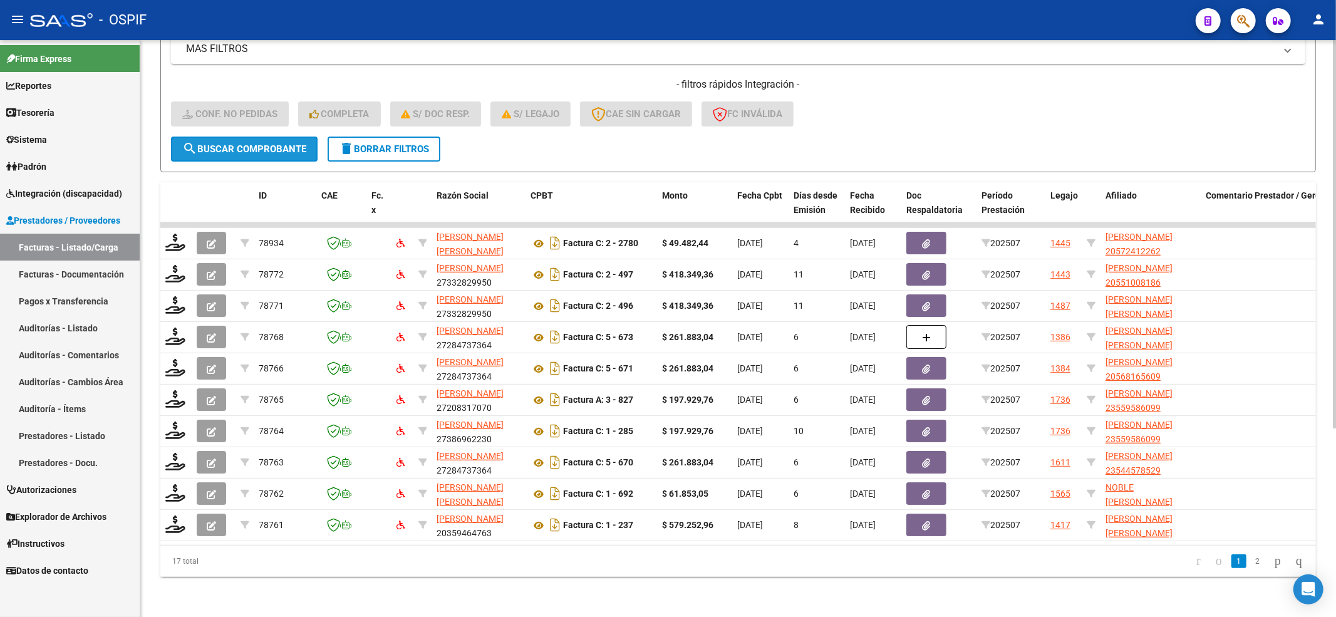
click at [286, 144] on button "search Buscar Comprobante" at bounding box center [244, 149] width 147 height 25
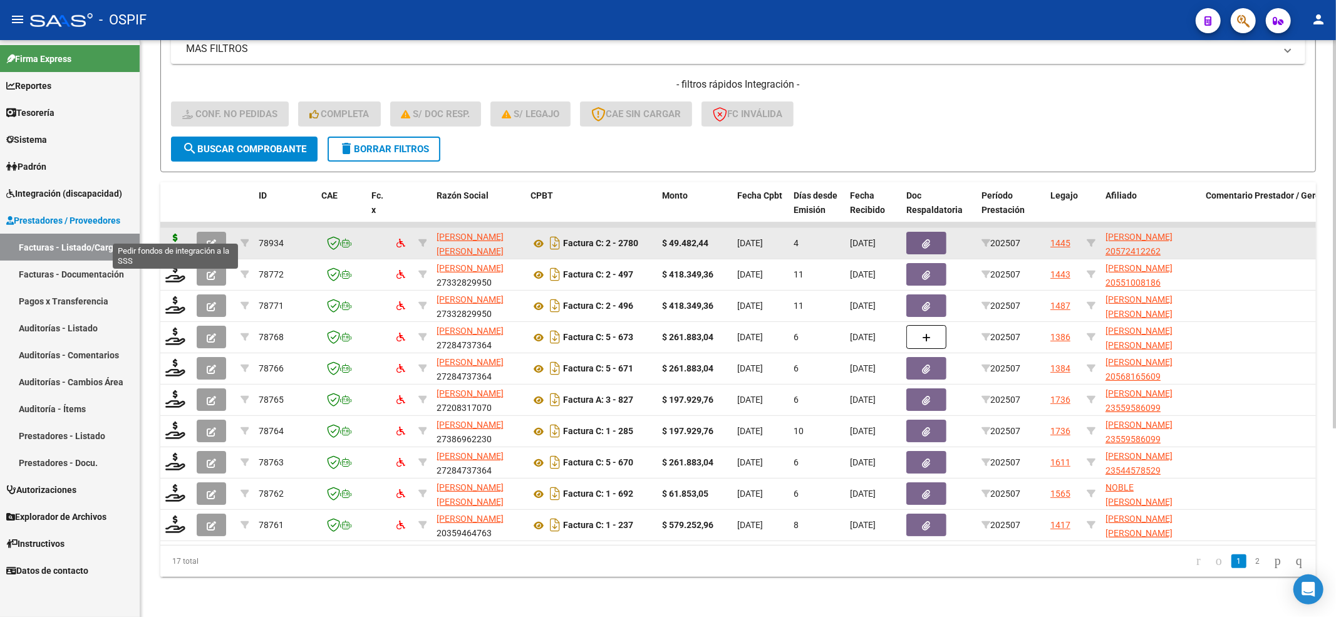
click at [169, 234] on icon at bounding box center [175, 243] width 20 height 18
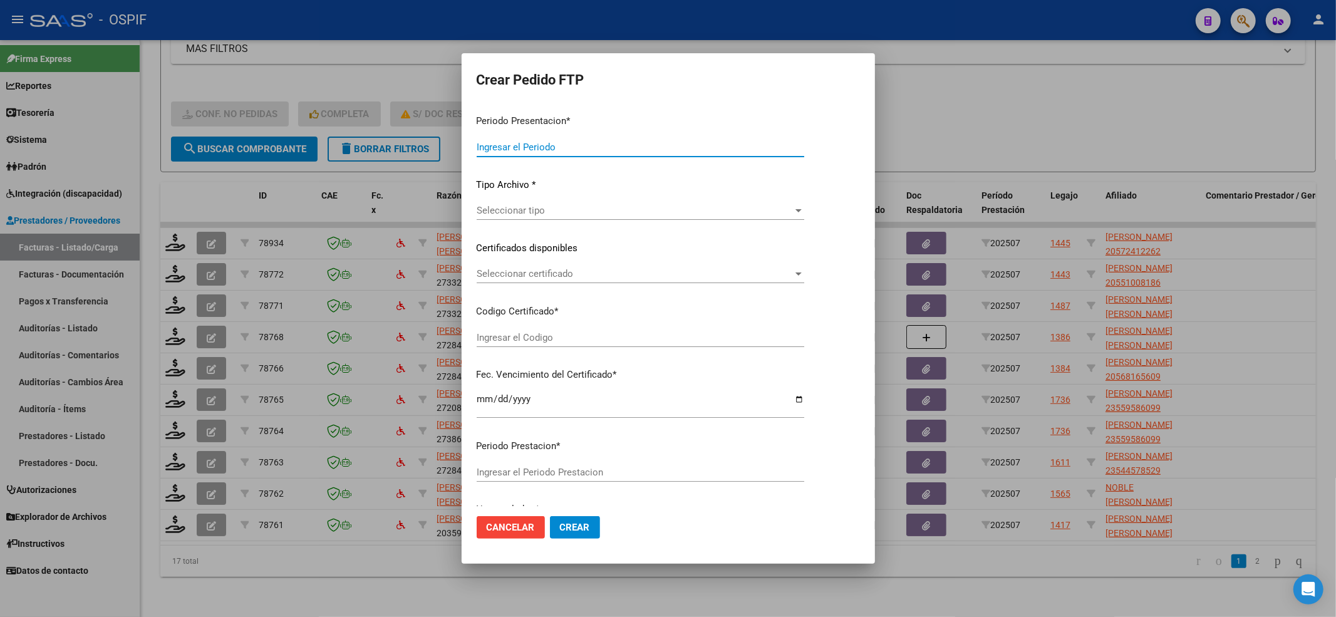
type input "202507"
type input "$ 49.482,44"
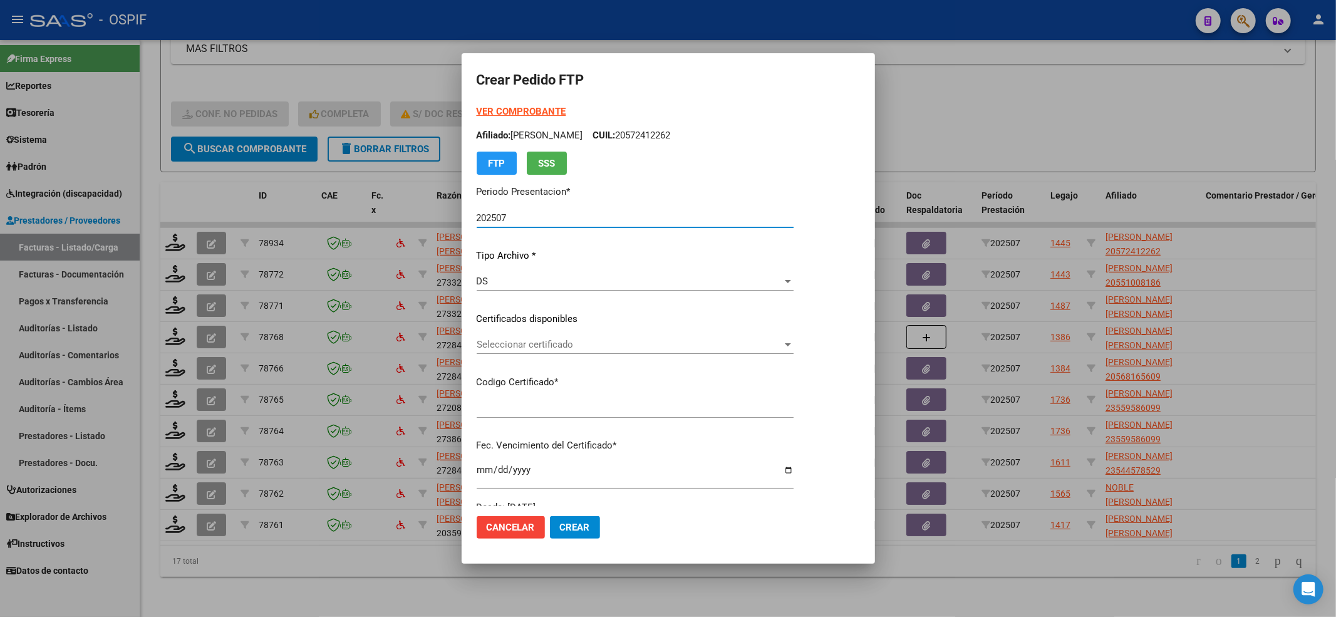
type input "020005724122620230306-20280306-AND-297"
type input "2028-03-06"
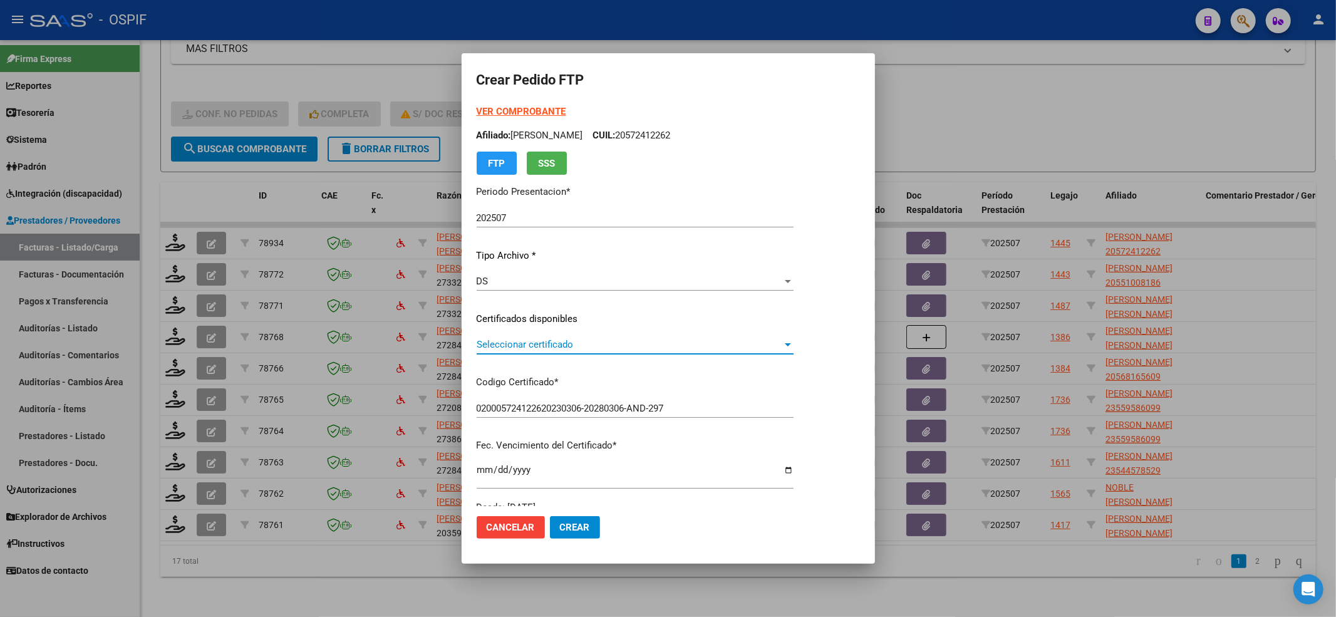
click at [650, 341] on span "Seleccionar certificado" at bounding box center [630, 344] width 306 height 11
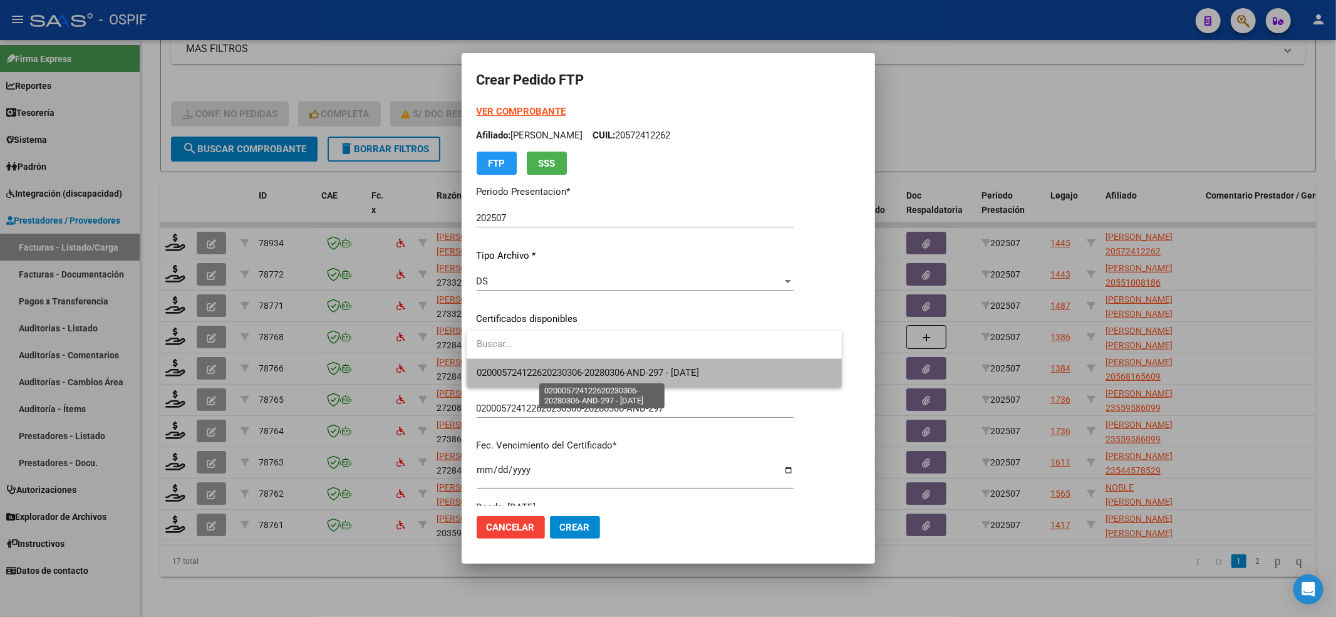
click at [632, 371] on span "020005724122620230306-20280306-AND-297 - 2028-03-06" at bounding box center [588, 372] width 223 height 11
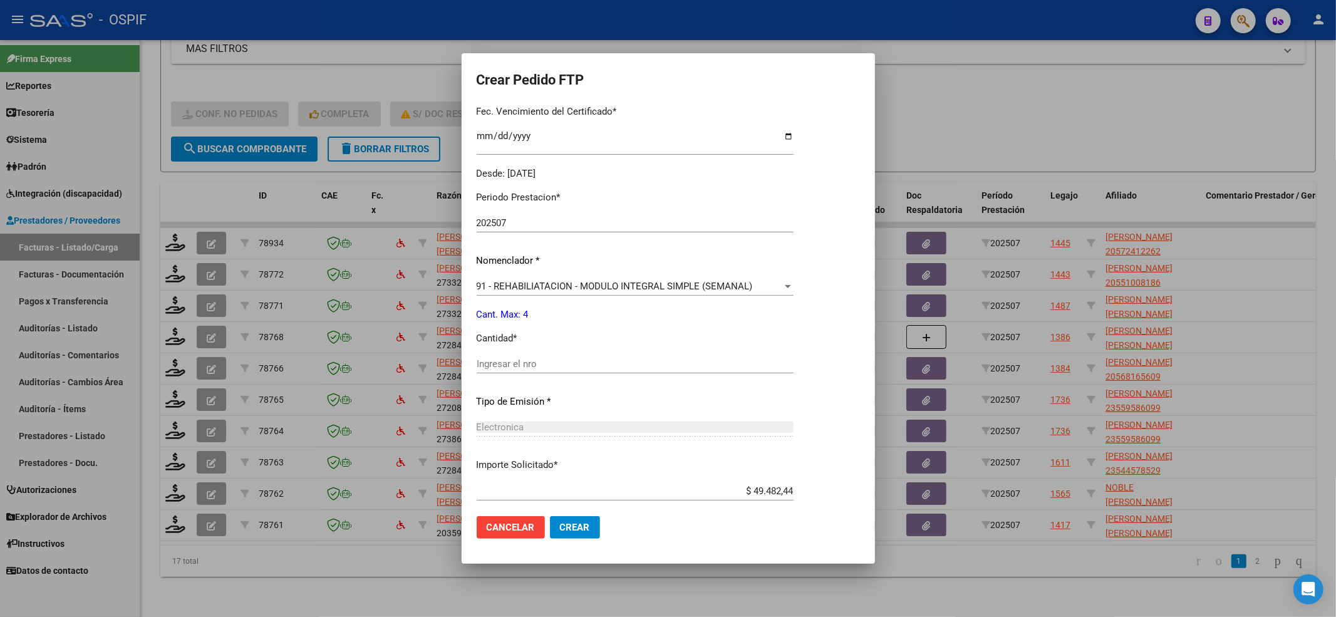
click at [512, 365] on input "Ingresar el nro" at bounding box center [635, 363] width 317 height 11
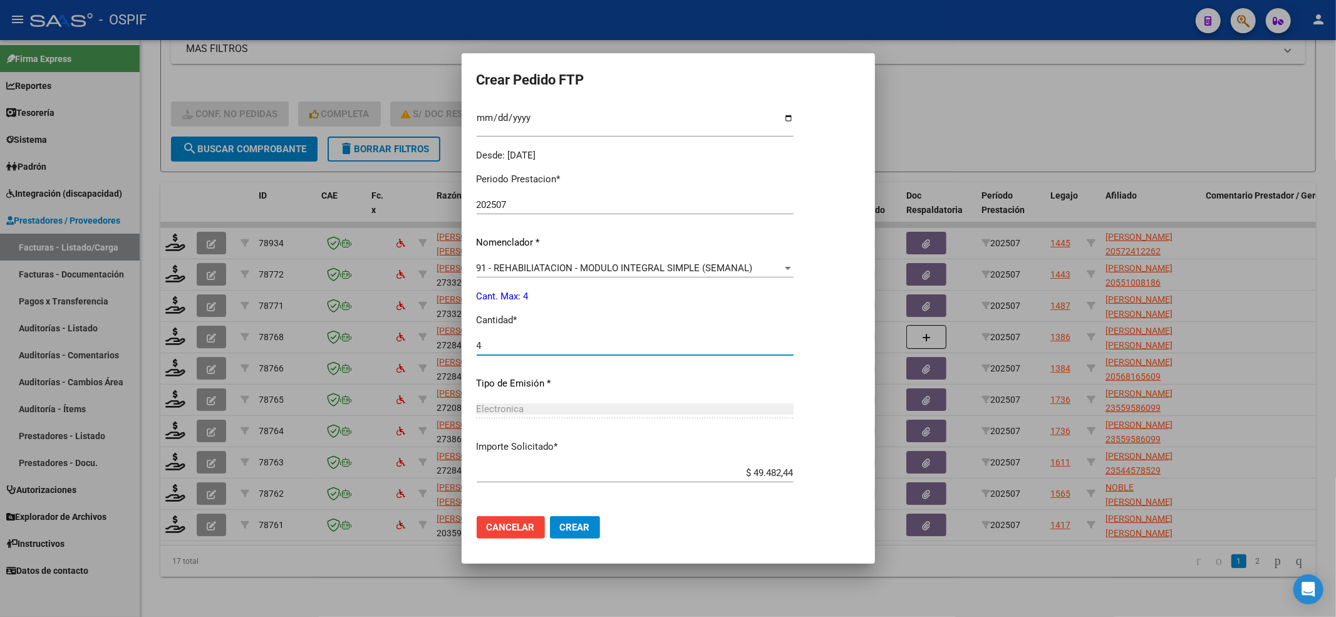
scroll to position [403, 0]
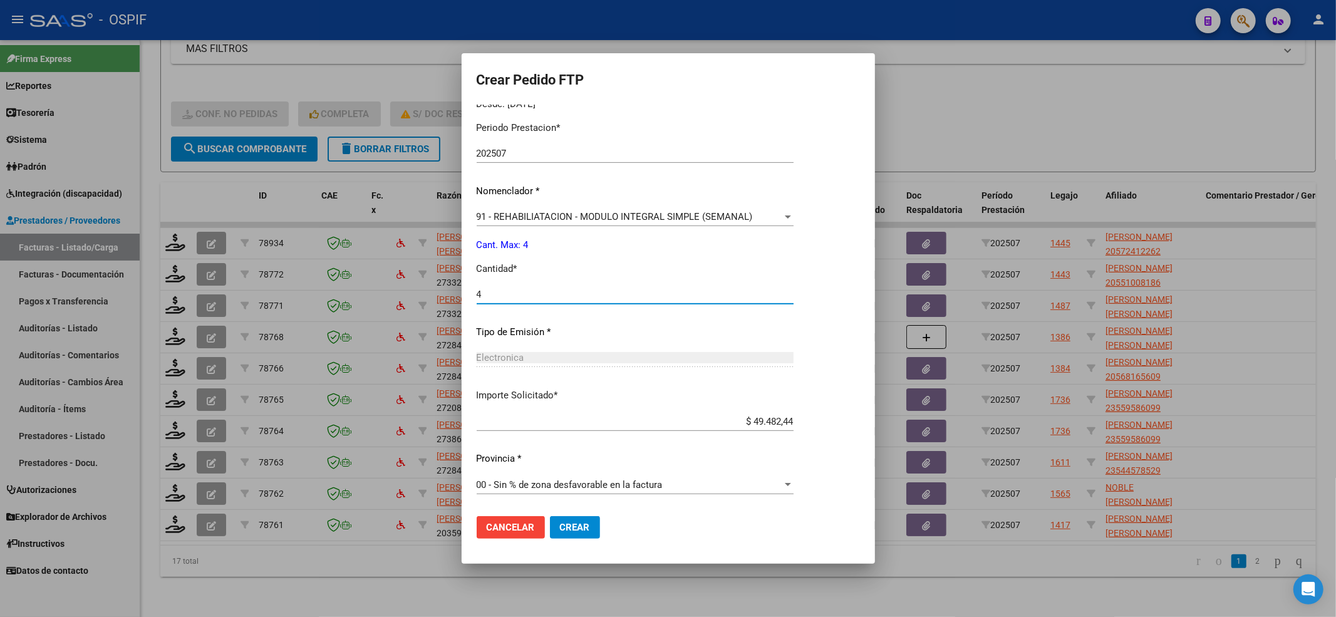
type input "4"
click at [586, 542] on mat-dialog-actions "Cancelar Crear" at bounding box center [668, 527] width 383 height 43
drag, startPoint x: 586, startPoint y: 537, endPoint x: 541, endPoint y: 507, distance: 54.6
click at [585, 535] on button "Crear" at bounding box center [575, 527] width 50 height 23
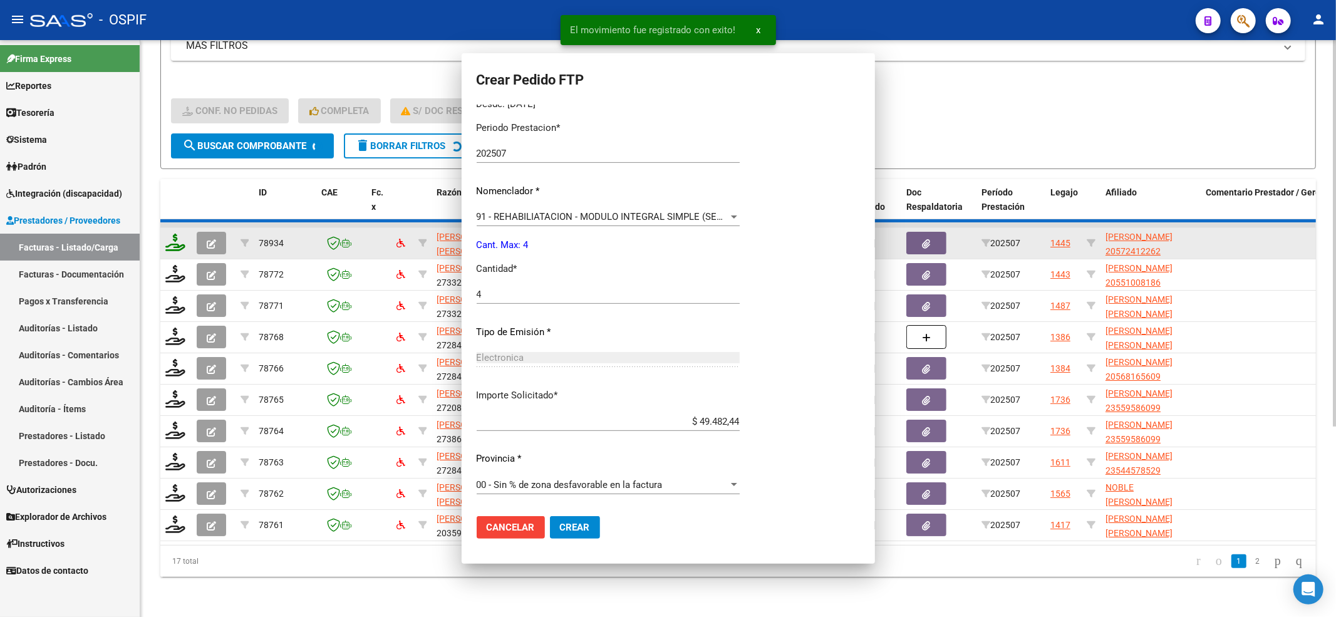
scroll to position [0, 0]
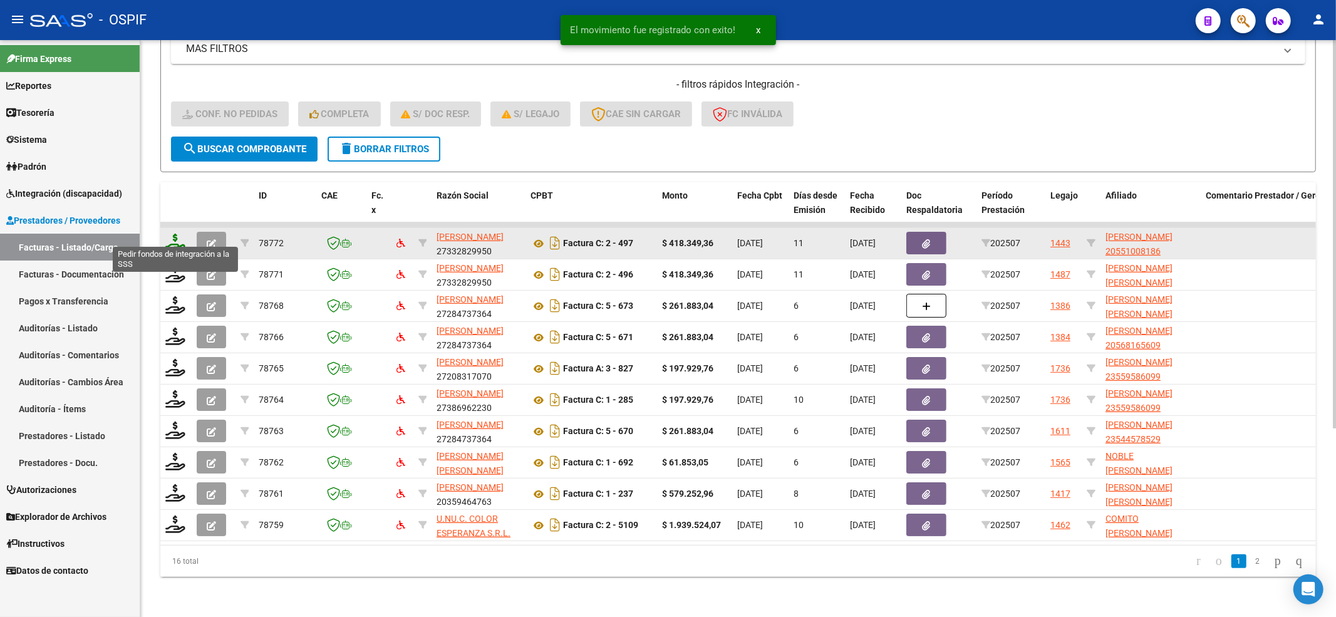
click at [177, 234] on icon at bounding box center [175, 243] width 20 height 18
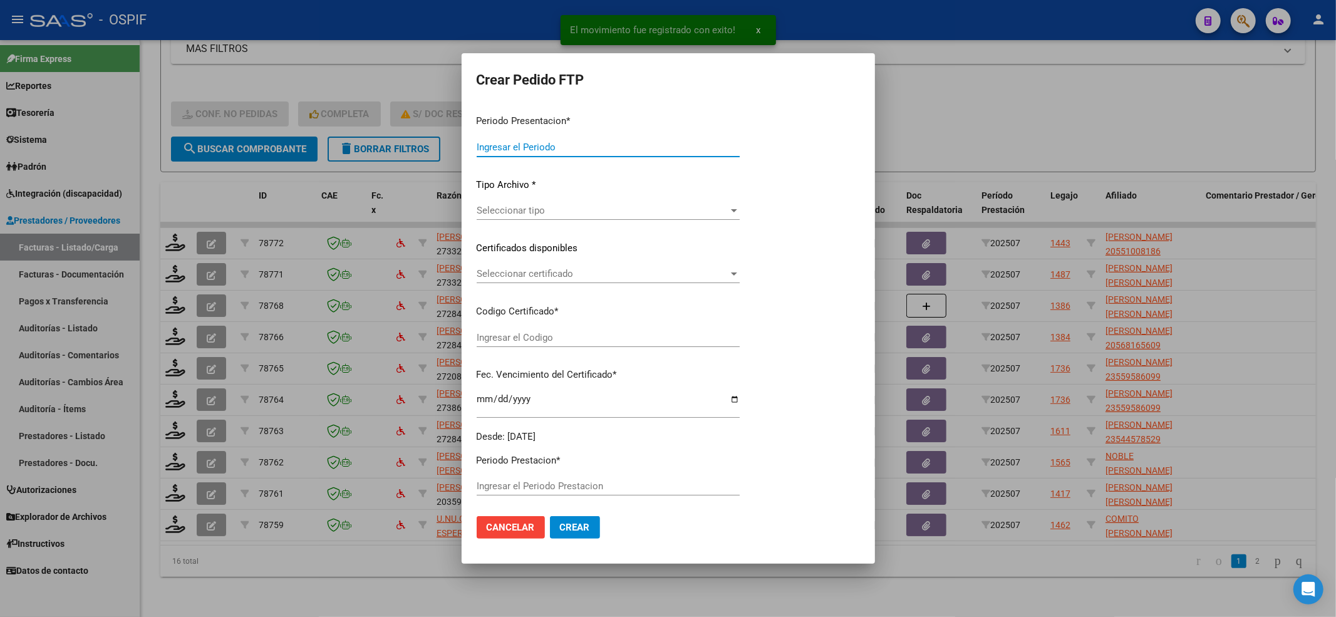
type input "202507"
type input "$ 418.349,36"
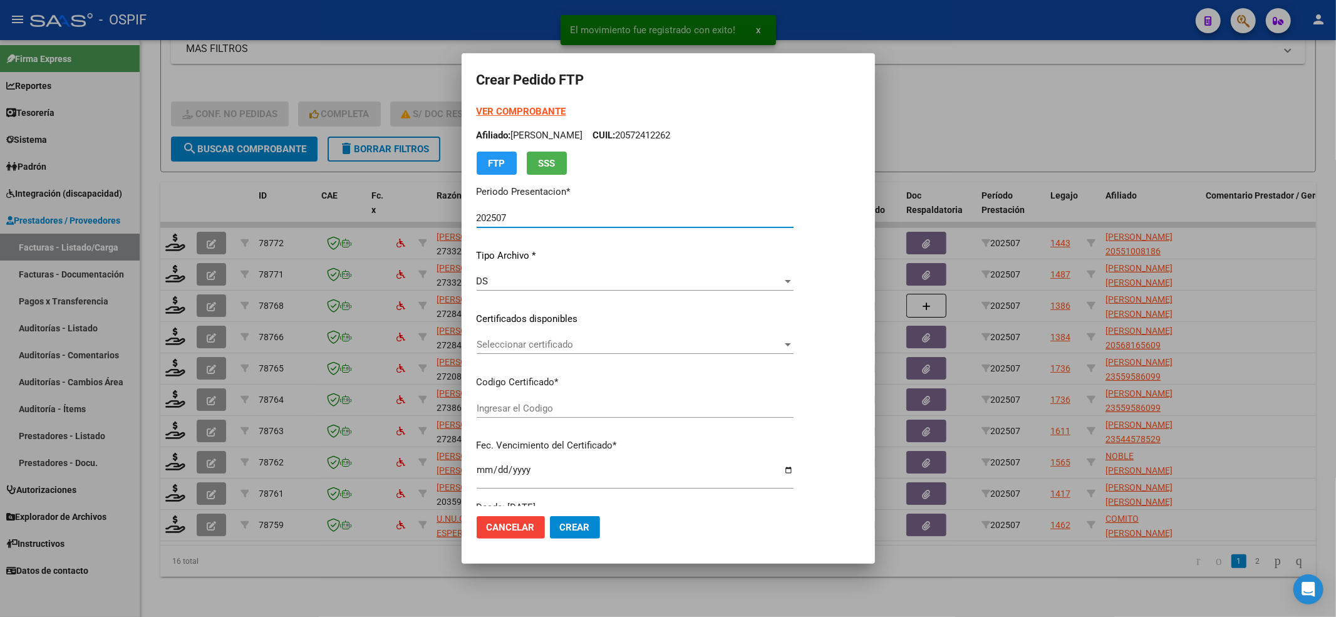
type input "0200055100818-20240220-20290220-bue-427"
type input "2029-02-20"
click at [569, 341] on span "Seleccionar certificado" at bounding box center [662, 344] width 370 height 11
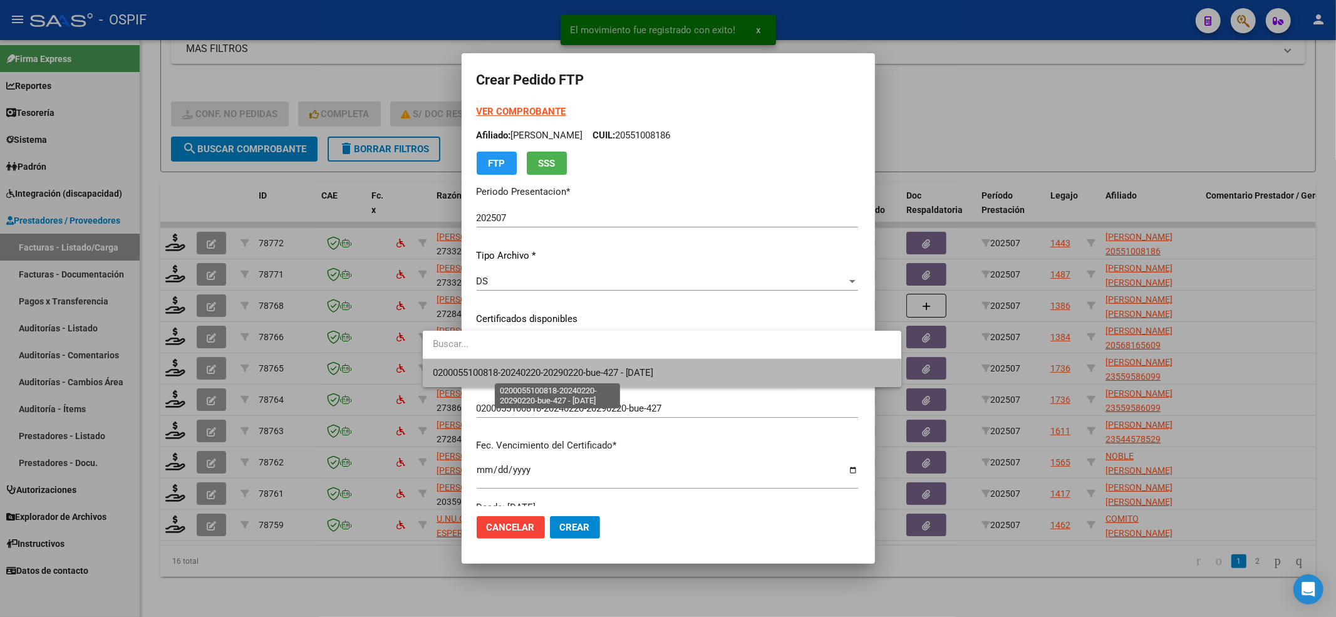
click at [529, 374] on span "0200055100818-20240220-20290220-bue-427 - 2029-02-20" at bounding box center [543, 372] width 221 height 11
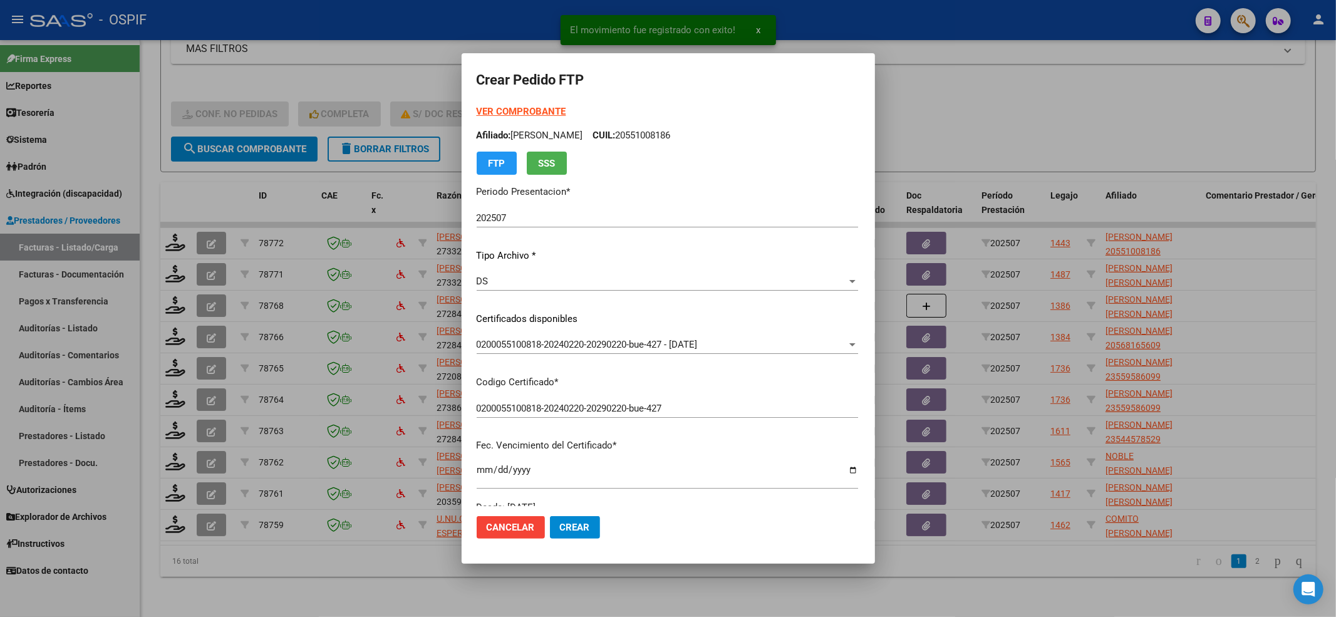
click at [477, 118] on div "VER COMPROBANTE ARCA Padrón Afiliado: QUINTANA OJEDA FABRIZIO PASTOR CUIL: 2055…" at bounding box center [668, 140] width 382 height 70
click at [477, 113] on strong "VER COMPROBANTE" at bounding box center [522, 111] width 90 height 11
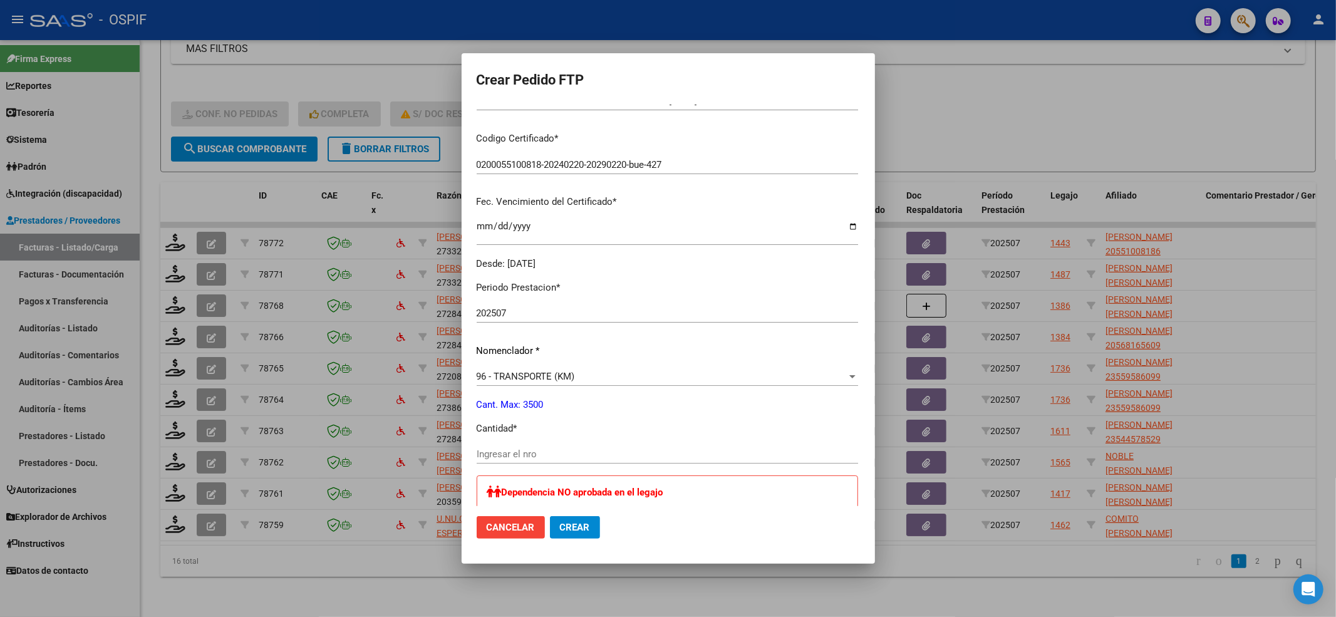
scroll to position [334, 0]
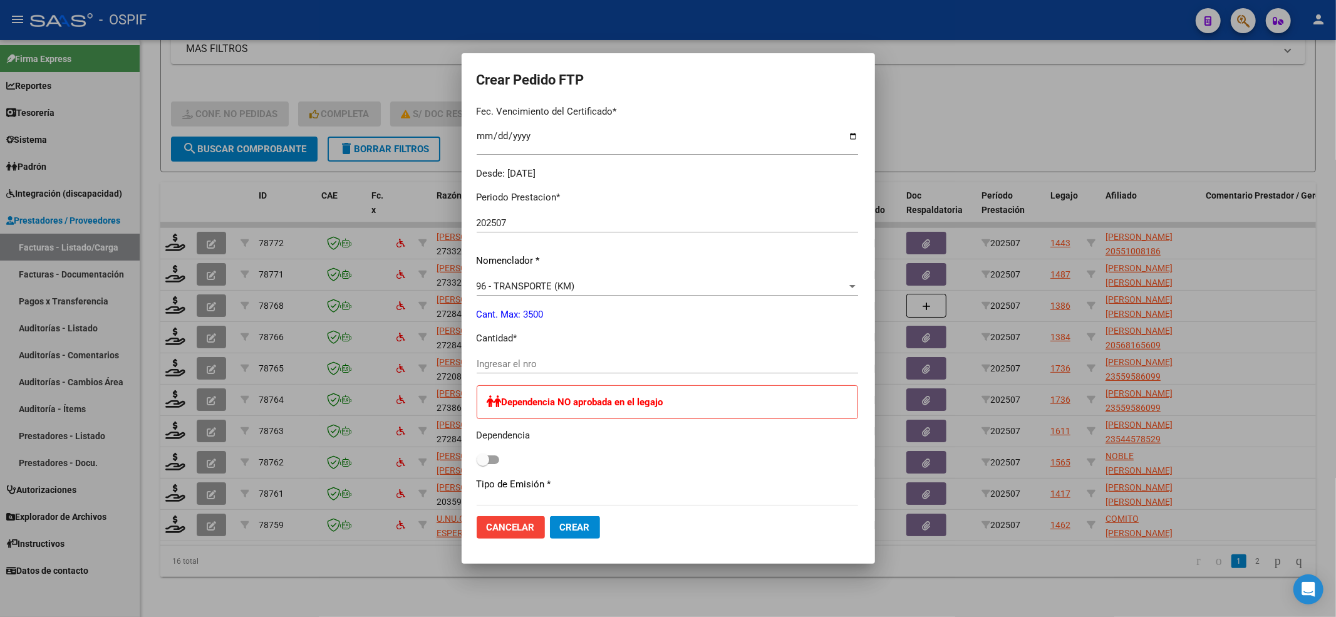
drag, startPoint x: 479, startPoint y: 373, endPoint x: 480, endPoint y: 356, distance: 17.0
click at [480, 356] on div "Ingresar el nro" at bounding box center [668, 370] width 382 height 31
click at [480, 356] on div "Ingresar el nro" at bounding box center [668, 364] width 382 height 19
click at [484, 363] on input "Ingresar el nro" at bounding box center [668, 363] width 382 height 11
type input "572"
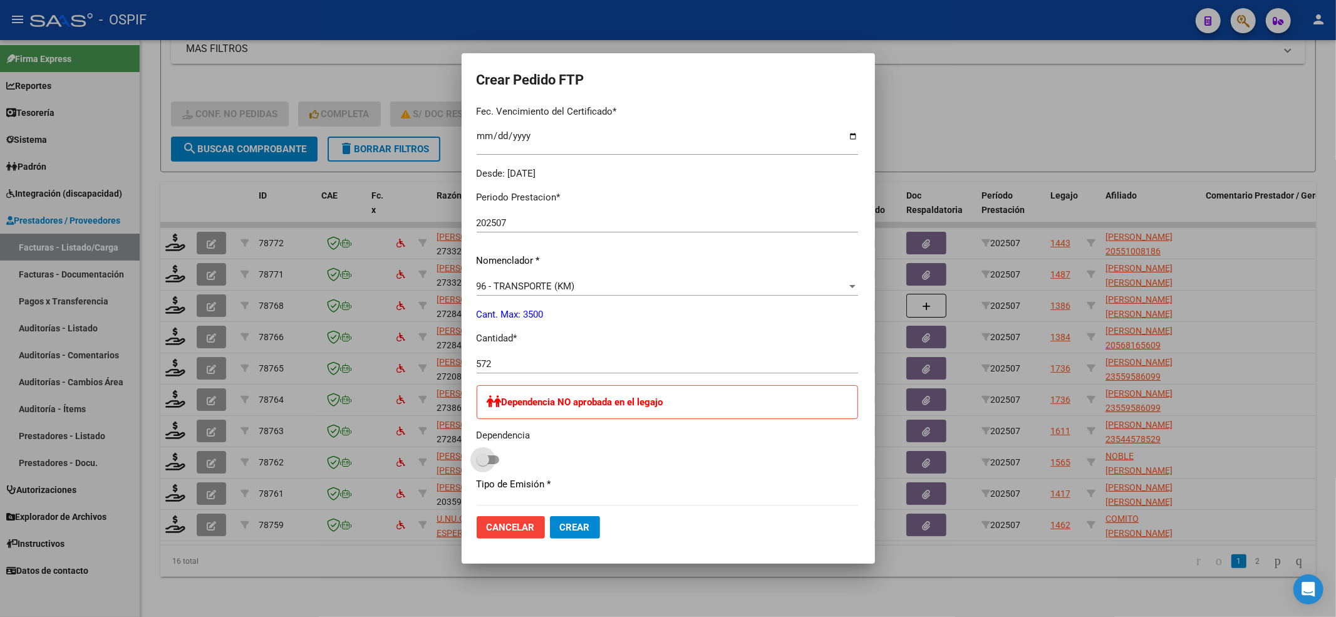
drag, startPoint x: 446, startPoint y: 464, endPoint x: 467, endPoint y: 456, distance: 22.6
click at [477, 464] on span at bounding box center [488, 459] width 23 height 9
click at [482, 464] on input "checkbox" at bounding box center [482, 464] width 1 height 1
checkbox input "true"
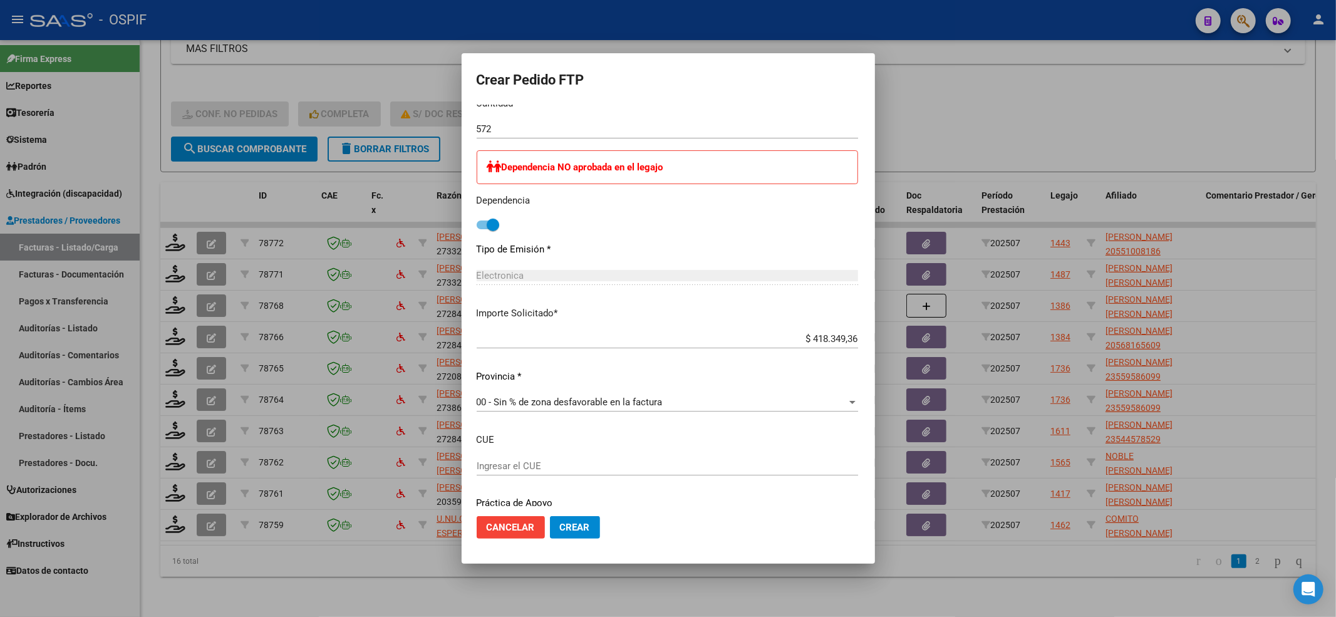
scroll to position [613, 0]
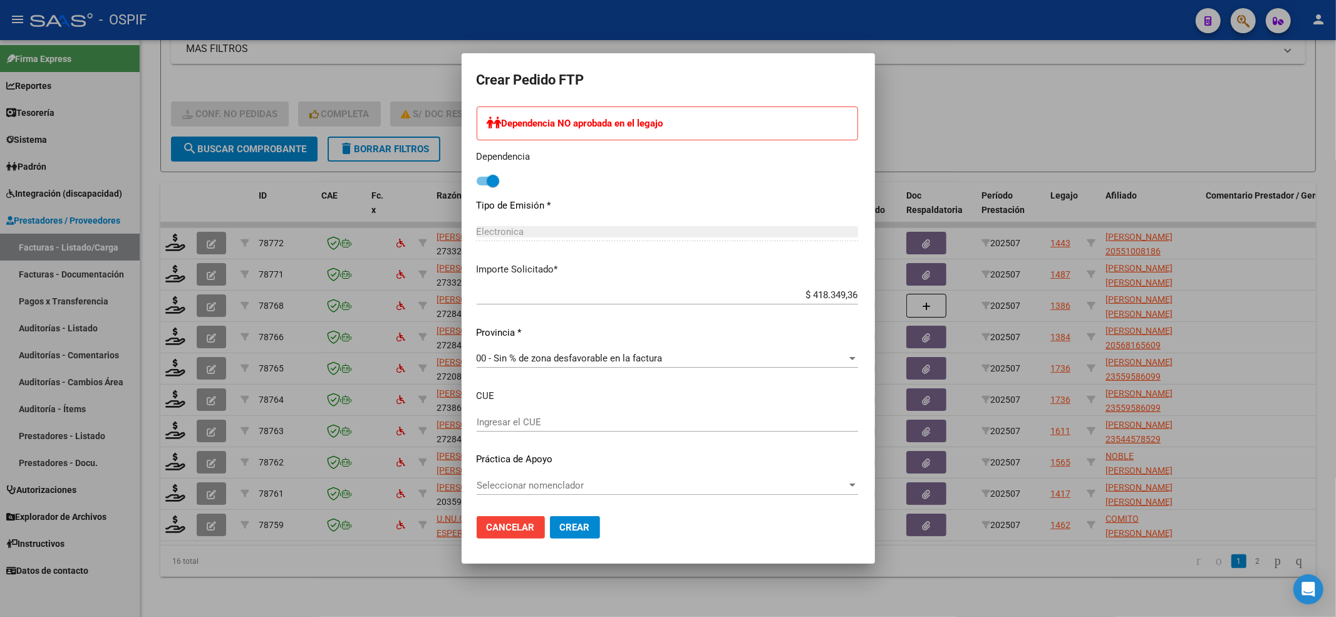
click at [525, 480] on span "Seleccionar nomenclador" at bounding box center [662, 485] width 370 height 11
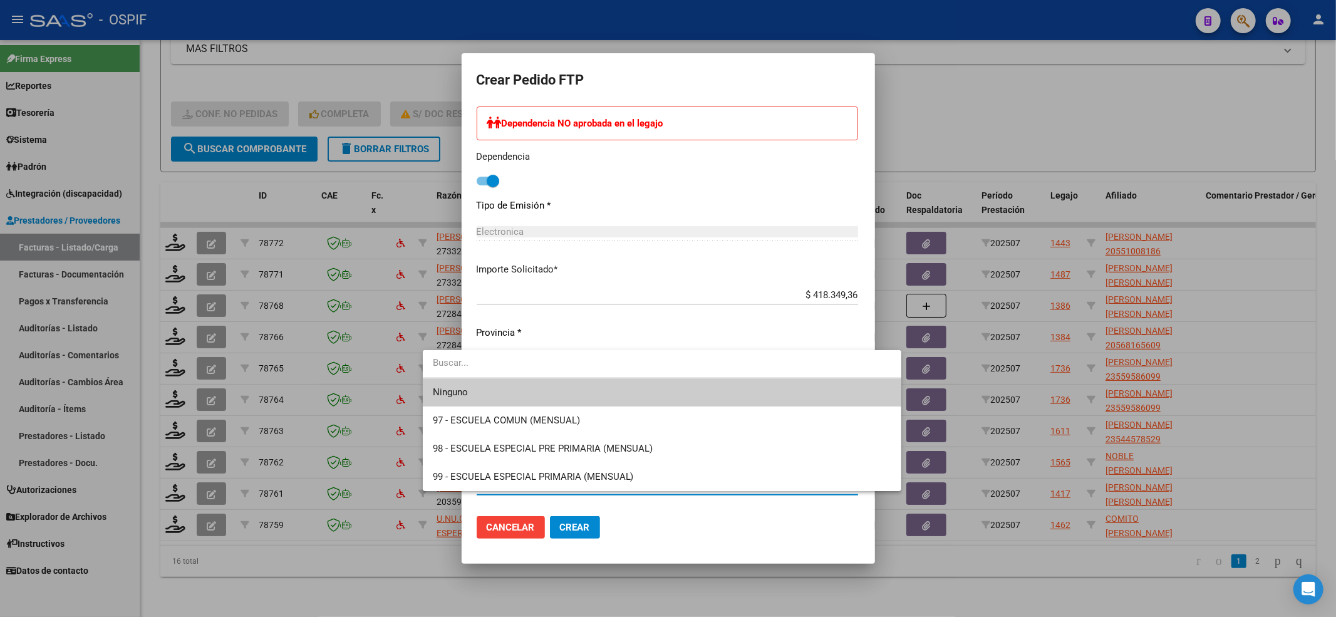
drag, startPoint x: 434, startPoint y: 395, endPoint x: 440, endPoint y: 392, distance: 6.4
click at [439, 392] on span "Ninguno" at bounding box center [450, 392] width 35 height 11
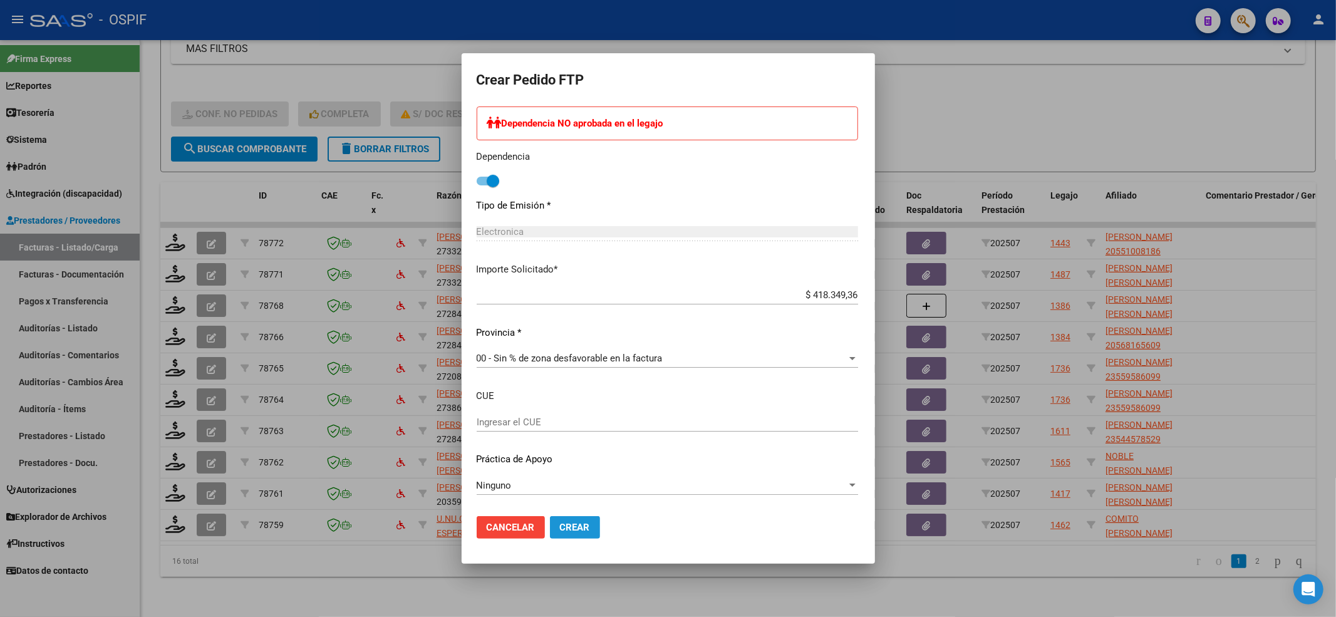
drag, startPoint x: 531, startPoint y: 526, endPoint x: 553, endPoint y: 459, distance: 70.9
click at [560, 525] on span "Crear" at bounding box center [575, 527] width 30 height 11
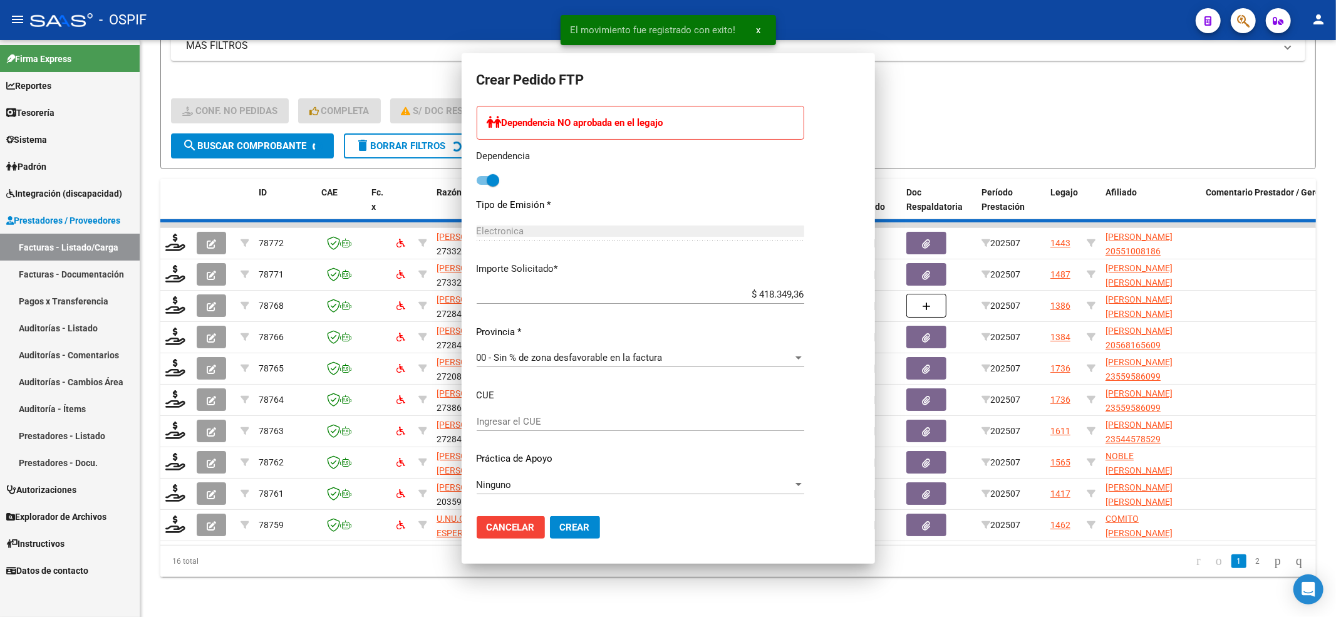
scroll to position [0, 0]
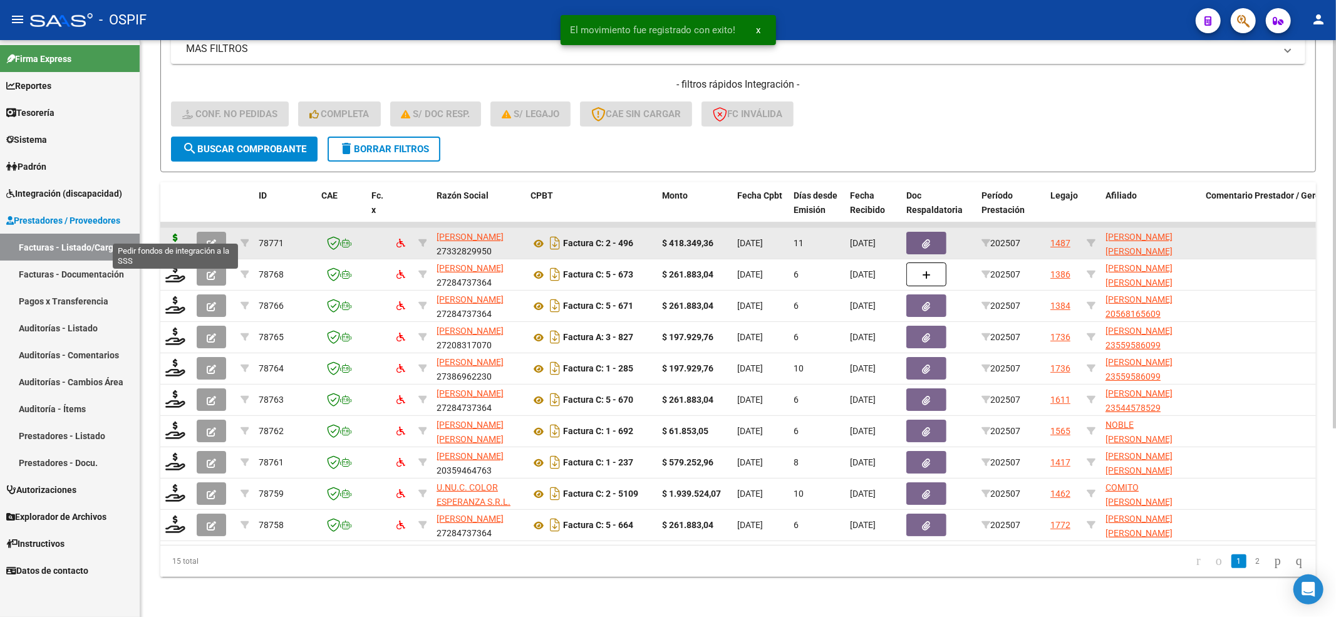
click at [174, 234] on icon at bounding box center [175, 243] width 20 height 18
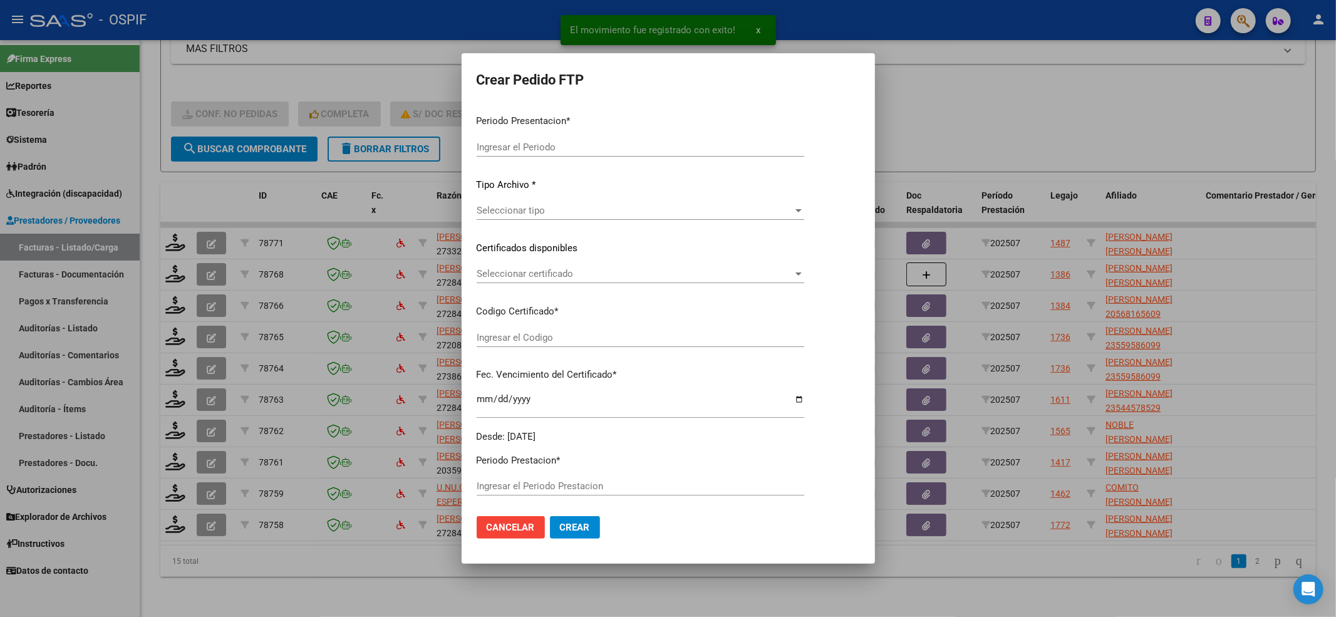
type input "202507"
type input "$ 418.349,36"
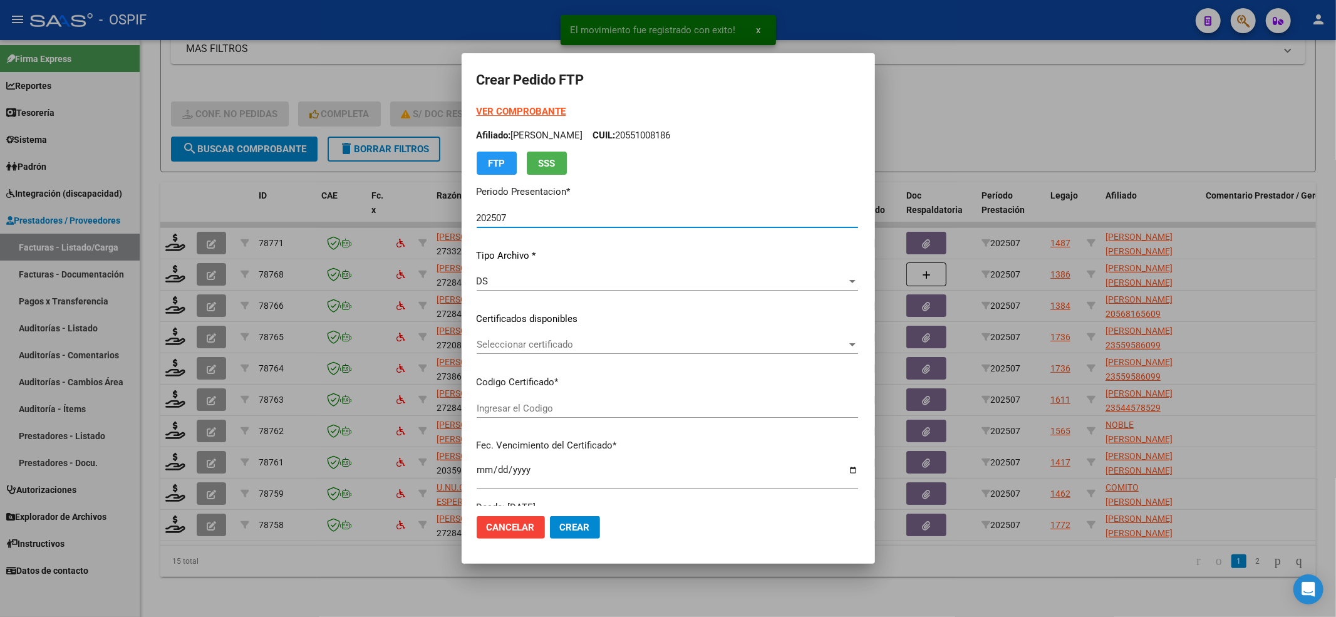
type input "0200055100817-20240220-20290220-BUE-427"
type input "2029-02-20"
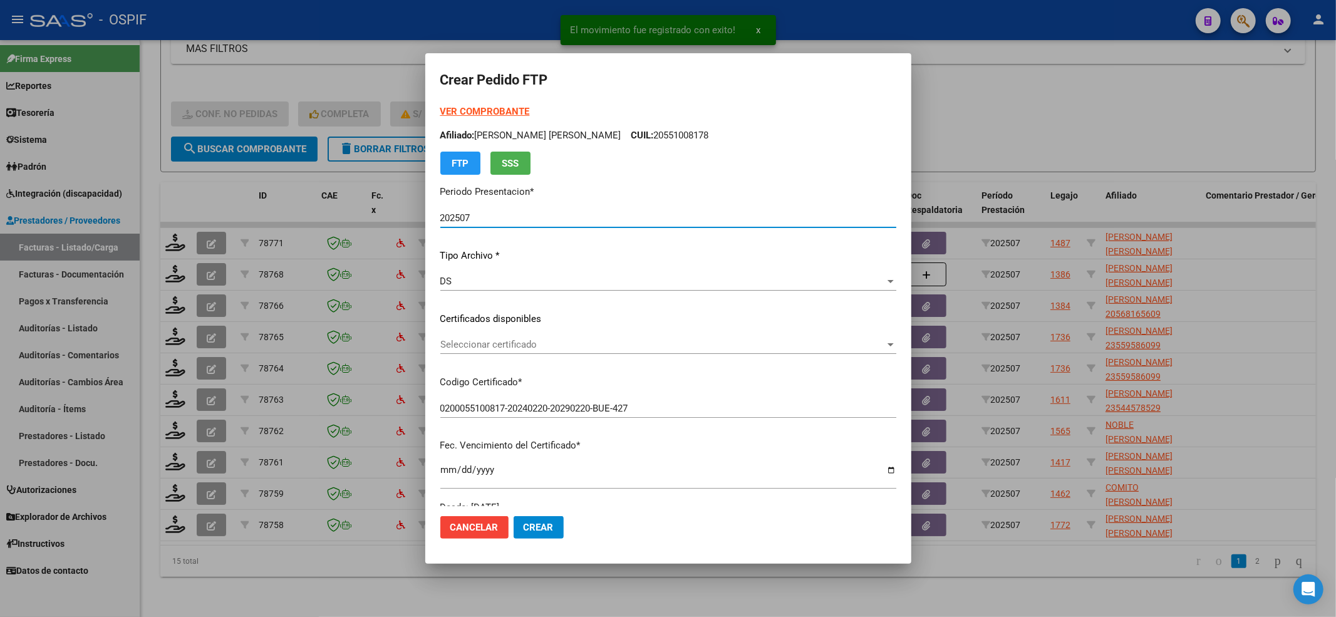
click at [564, 336] on div "Seleccionar certificado Seleccionar certificado" at bounding box center [668, 344] width 456 height 19
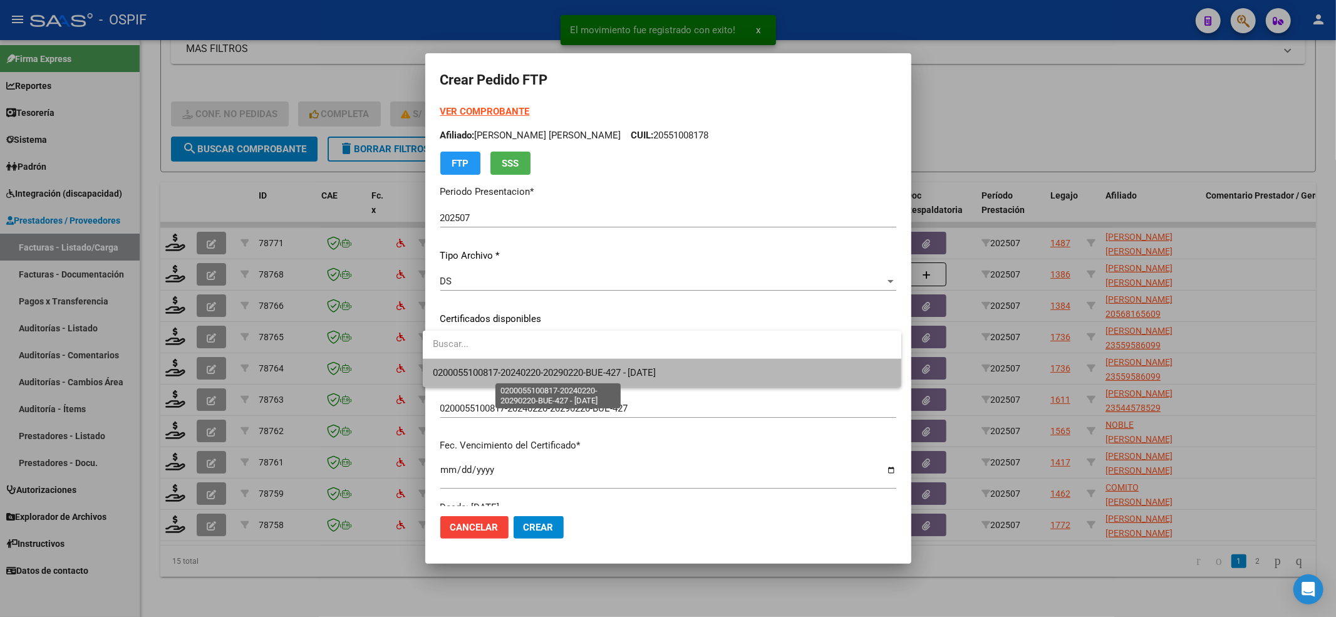
click at [510, 367] on span "0200055100817-20240220-20290220-BUE-427 - 2029-02-20" at bounding box center [545, 372] width 224 height 11
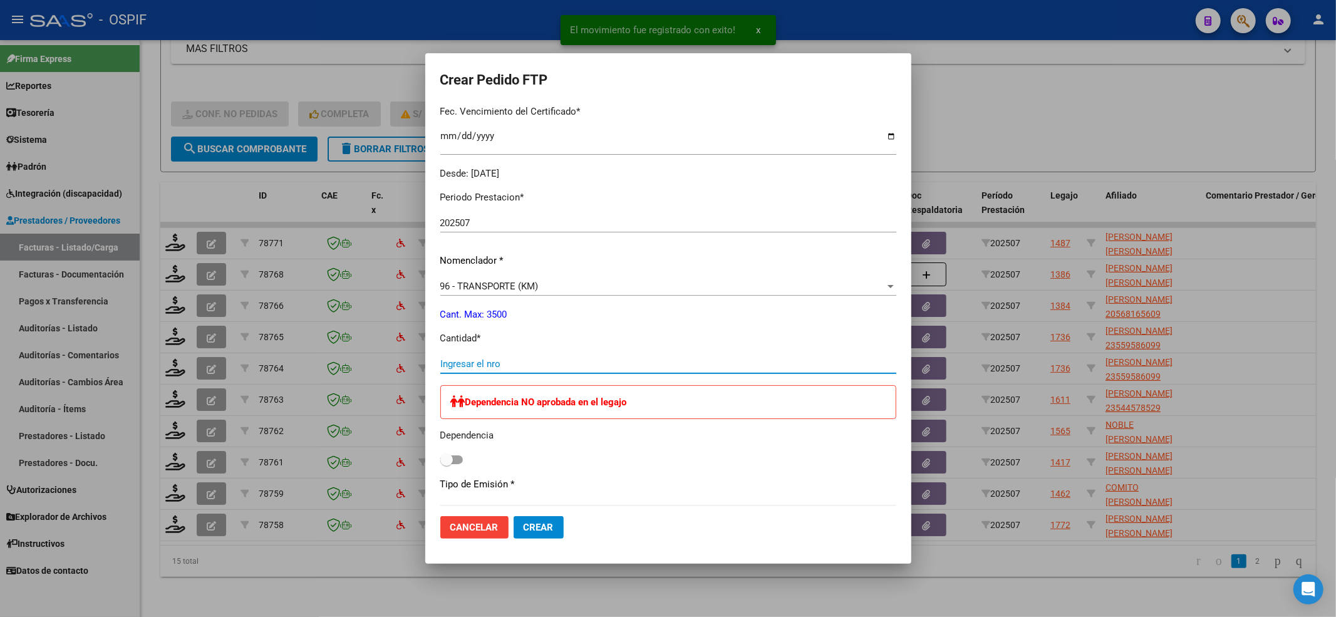
drag, startPoint x: 487, startPoint y: 357, endPoint x: 474, endPoint y: 366, distance: 16.7
click at [486, 358] on input "Ingresar el nro" at bounding box center [668, 363] width 456 height 11
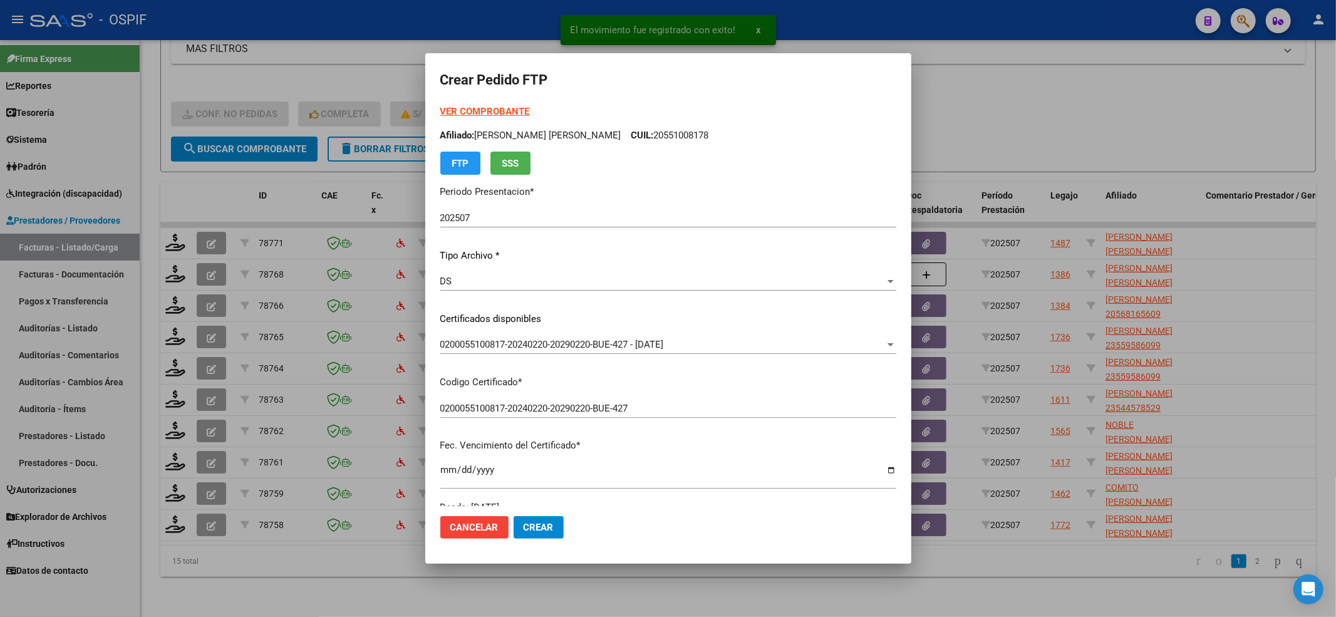
click at [464, 106] on strong "VER COMPROBANTE" at bounding box center [485, 111] width 90 height 11
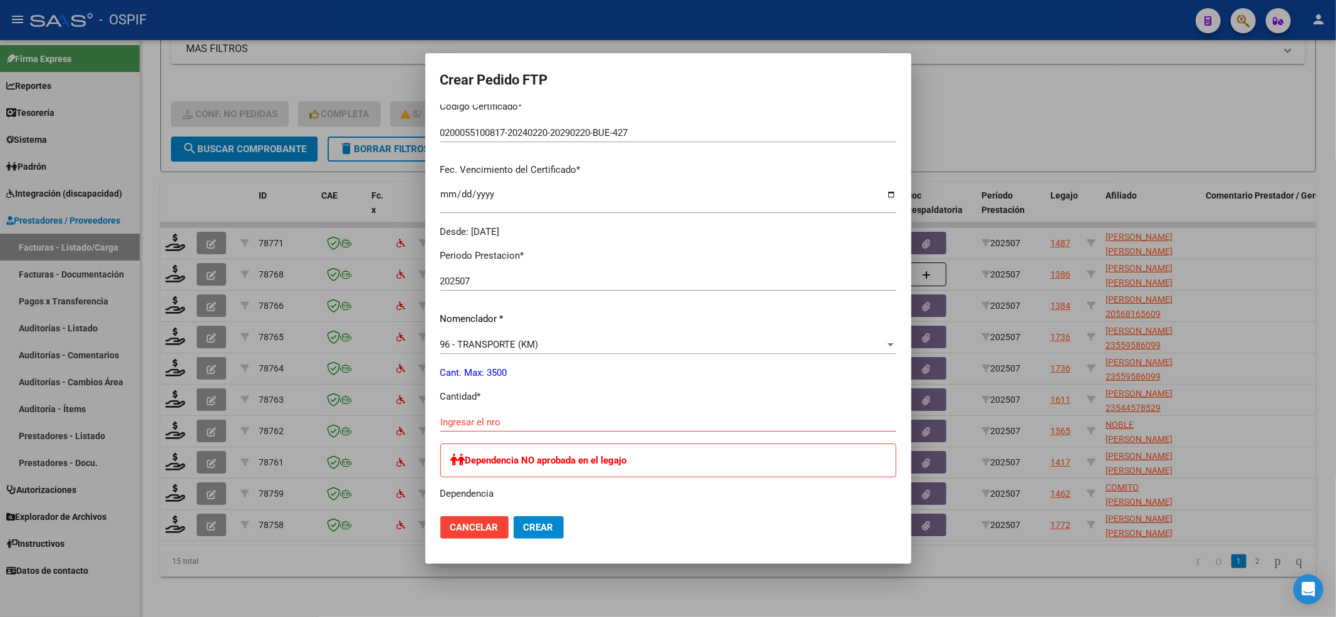
scroll to position [334, 0]
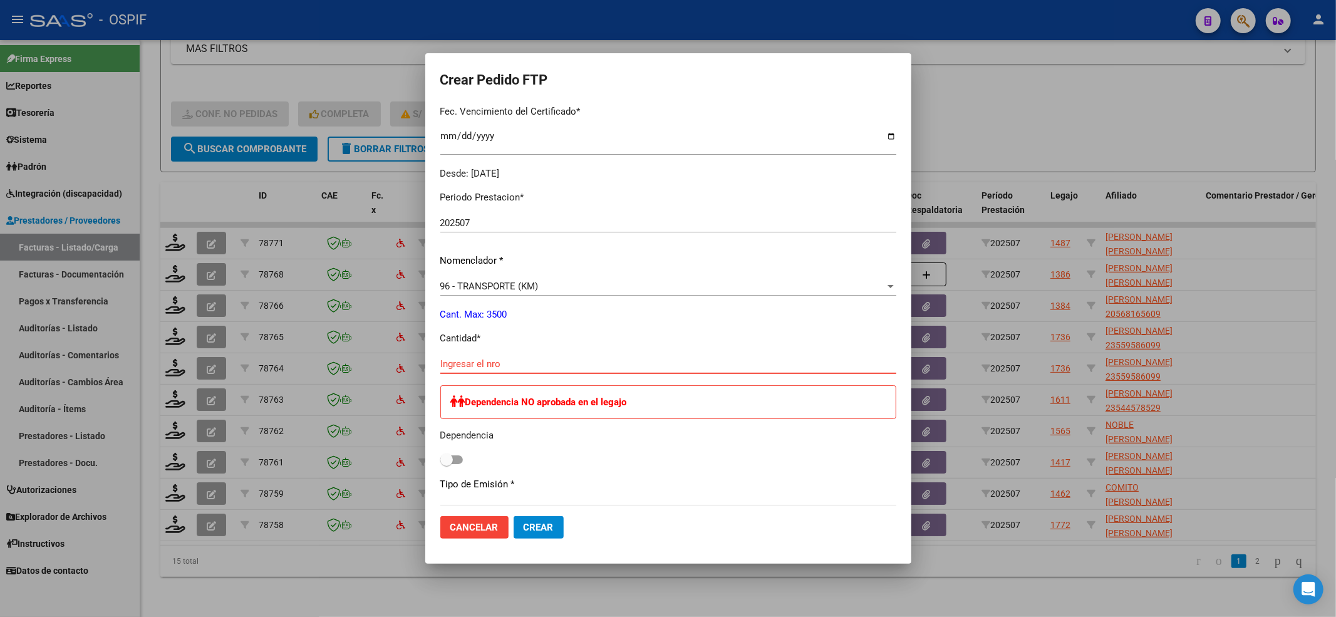
click at [470, 361] on input "Ingresar el nro" at bounding box center [668, 363] width 456 height 11
type input "572"
click at [444, 462] on span at bounding box center [446, 460] width 13 height 13
click at [446, 464] on input "checkbox" at bounding box center [446, 464] width 1 height 1
checkbox input "true"
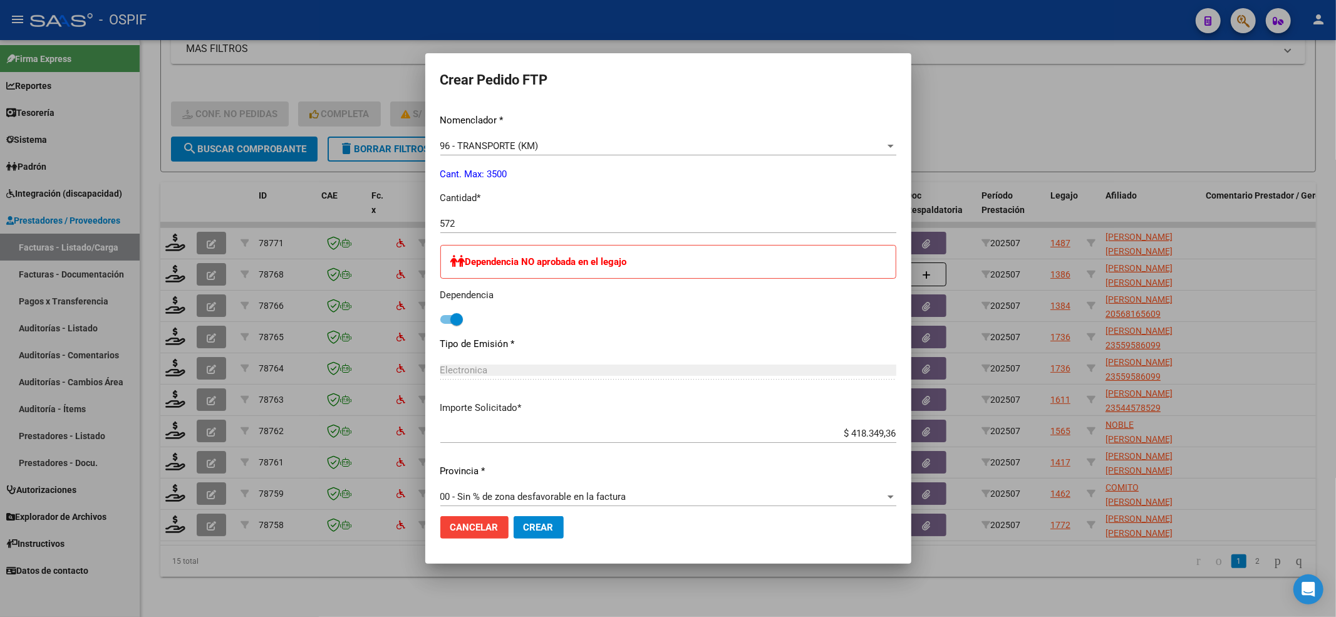
scroll to position [613, 0]
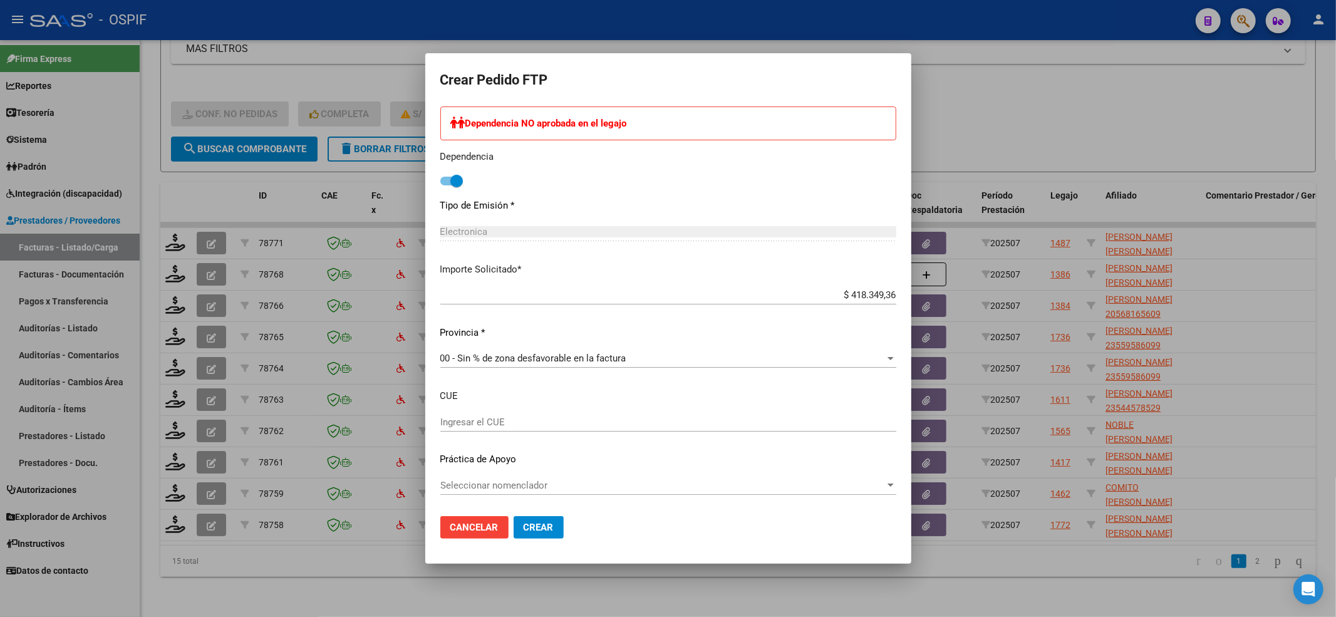
drag, startPoint x: 532, startPoint y: 529, endPoint x: 584, endPoint y: 471, distance: 77.7
click at [584, 469] on form "Crear Pedido FTP VER COMPROBANTE ARCA Padrón Afiliado: QUINTANA OJEDA JULIO FRA…" at bounding box center [668, 308] width 456 height 480
drag, startPoint x: 574, startPoint y: 474, endPoint x: 566, endPoint y: 486, distance: 14.9
click at [569, 484] on div "Periodo Prestacion * 202507 Ingresar el Periodo Prestacion Nomenclador * 96 - T…" at bounding box center [668, 204] width 456 height 605
click at [565, 487] on span "Seleccionar nomenclador" at bounding box center [662, 485] width 445 height 11
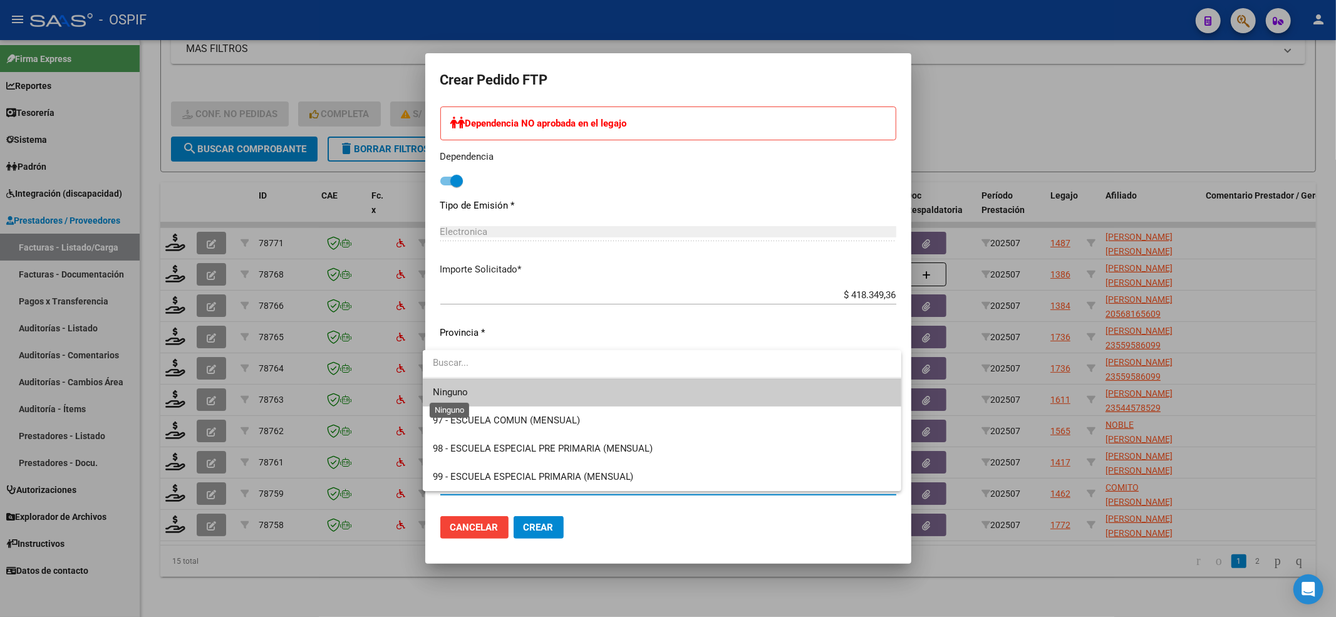
click at [467, 395] on span "Ninguno" at bounding box center [450, 392] width 35 height 11
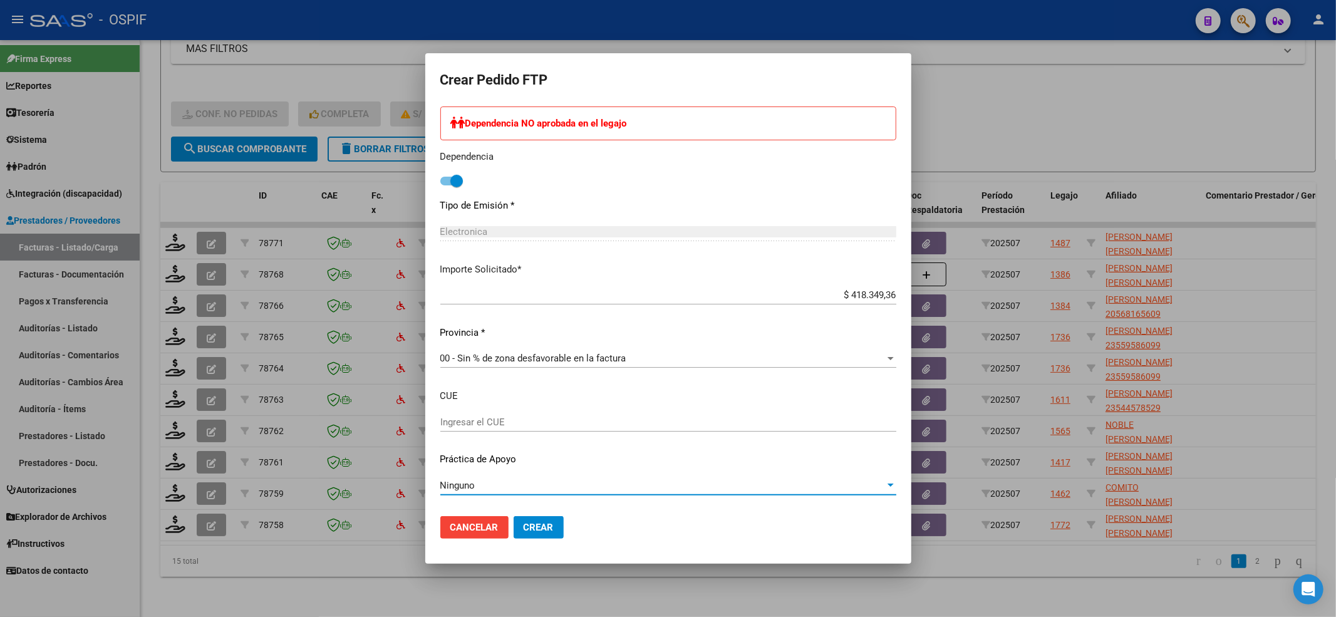
drag, startPoint x: 529, startPoint y: 532, endPoint x: 747, endPoint y: 60, distance: 519.7
click at [530, 530] on span "Crear" at bounding box center [539, 527] width 30 height 11
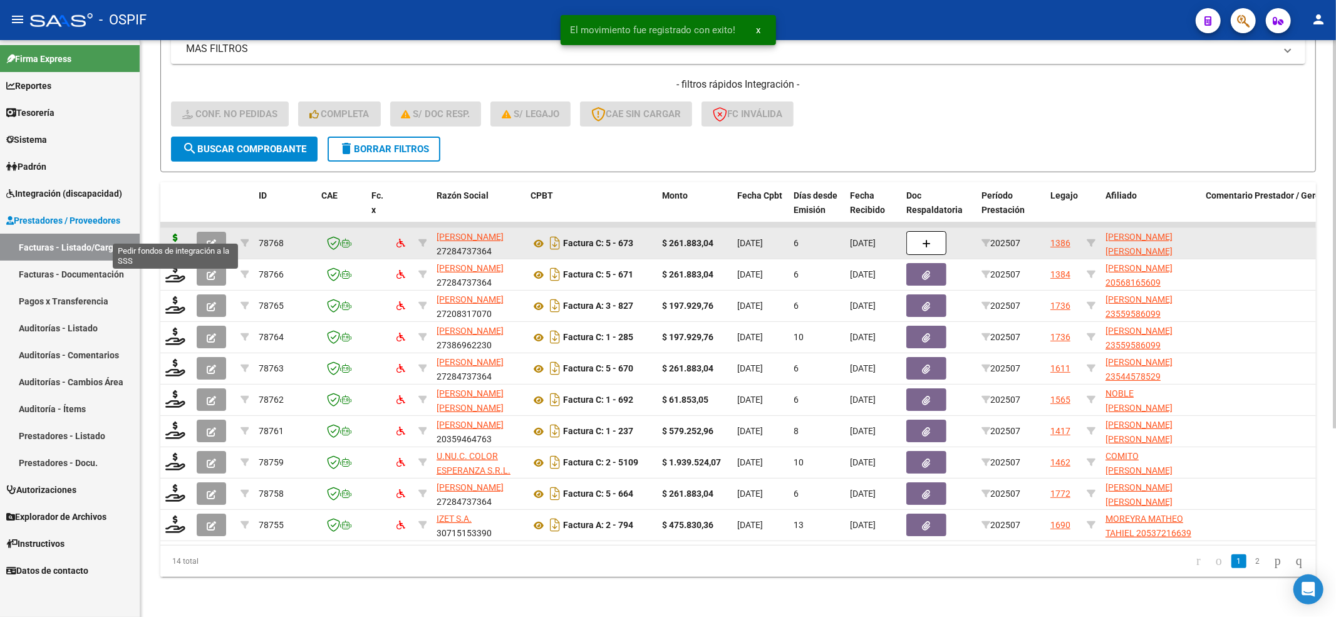
click at [178, 234] on icon at bounding box center [175, 243] width 20 height 18
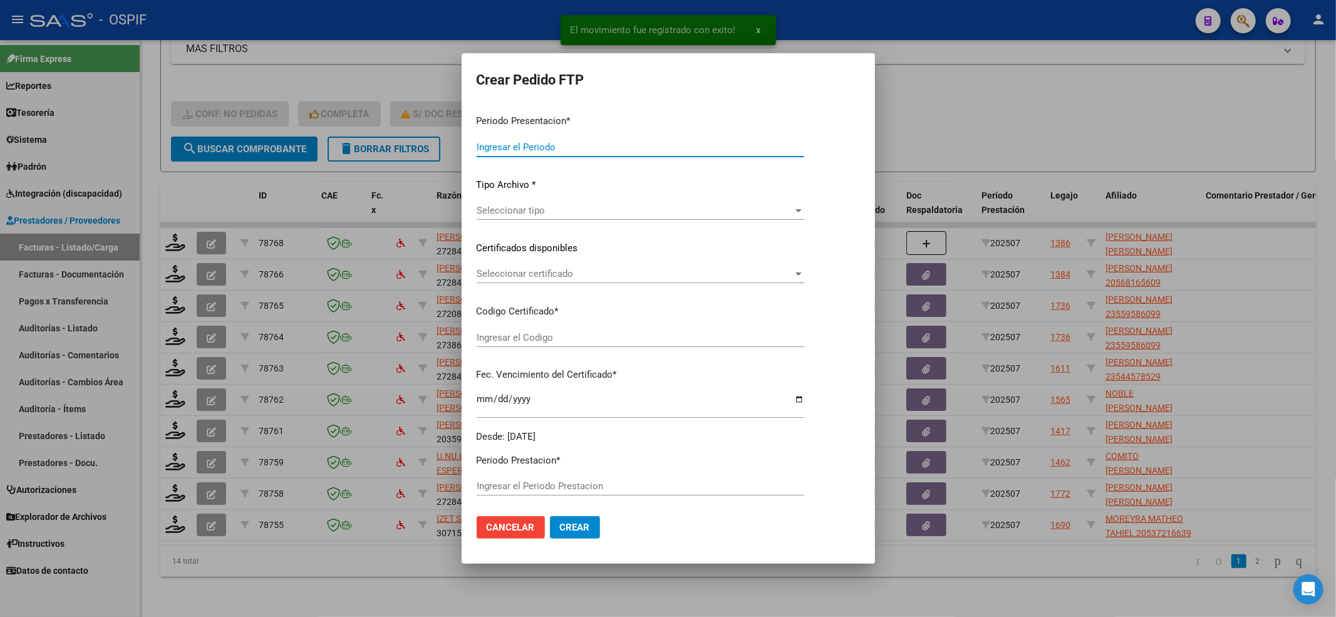
type input "202507"
type input "$ 261.883,04"
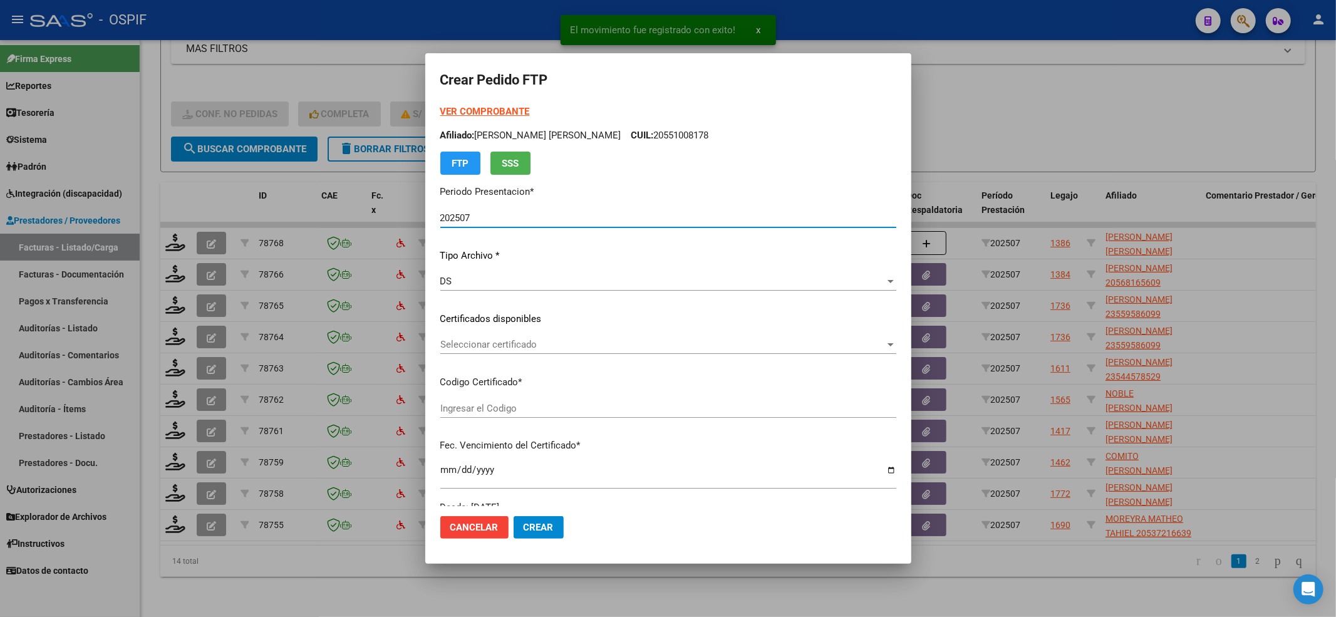
type input "0100052413588-20230421-20260421-BS-427"
type input "2026-04-21"
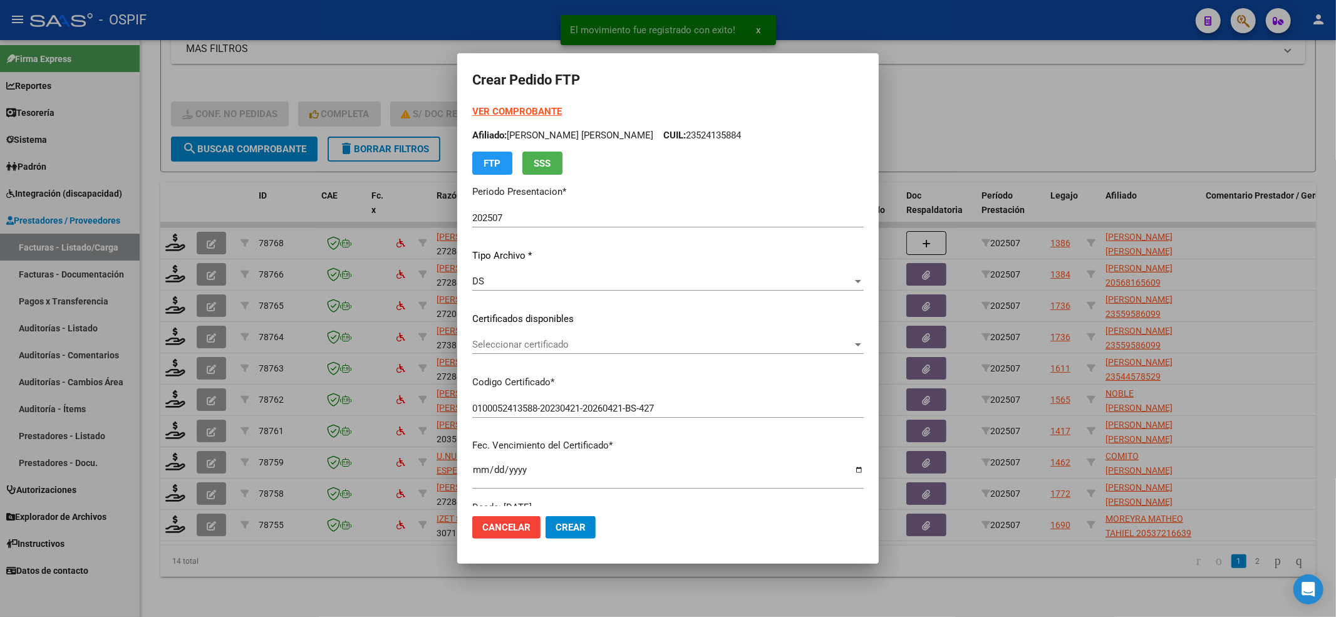
click at [606, 335] on div "Seleccionar certificado Seleccionar certificado" at bounding box center [668, 344] width 392 height 19
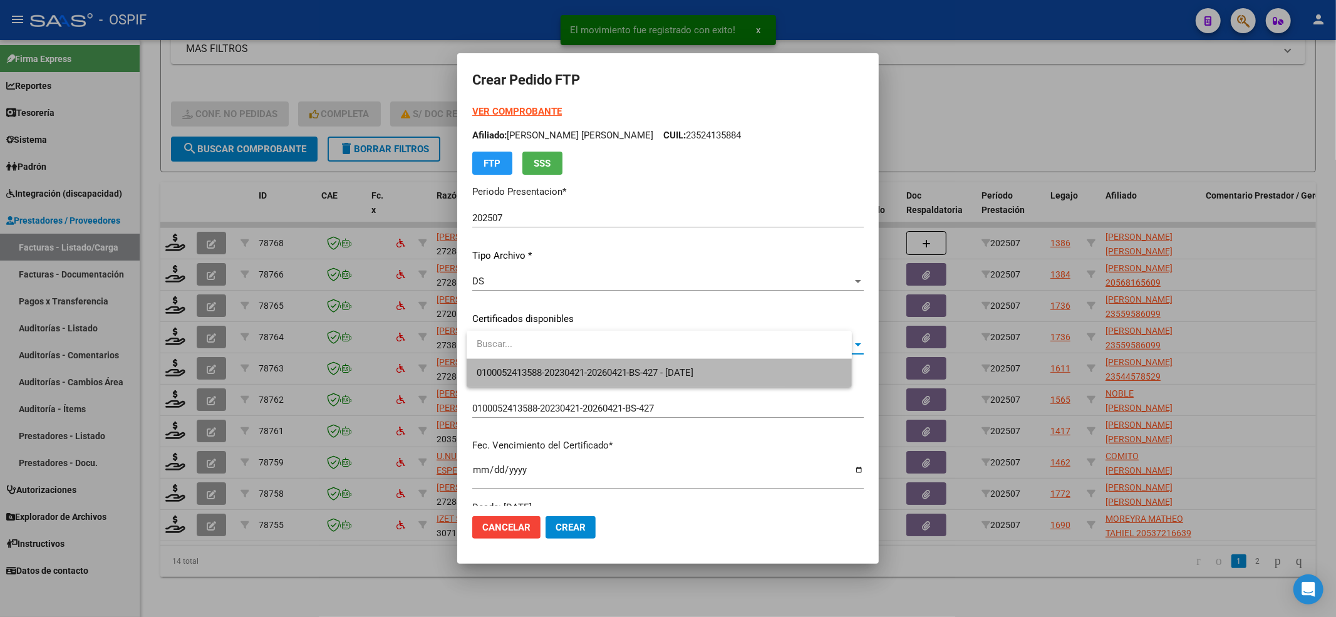
click at [580, 365] on span "0100052413588-20230421-20260421-BS-427 - 2026-04-21" at bounding box center [659, 373] width 365 height 28
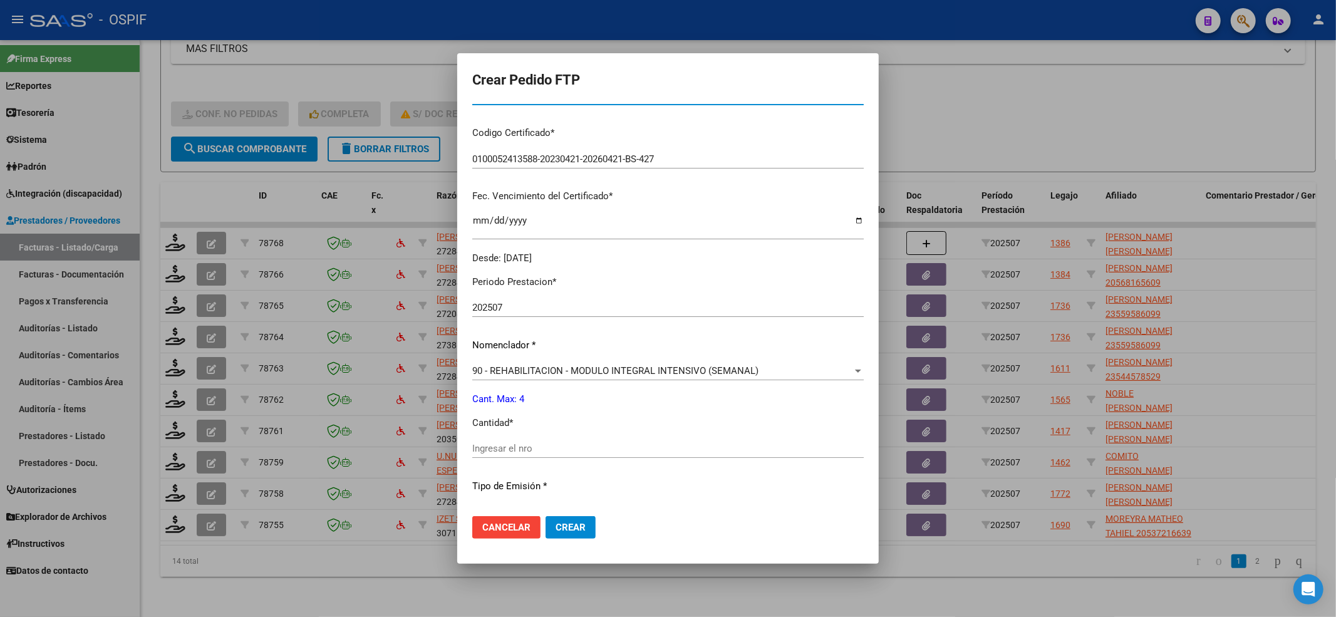
scroll to position [251, 0]
click at [512, 450] on input "Ingresar el nro" at bounding box center [668, 447] width 392 height 11
type input "4"
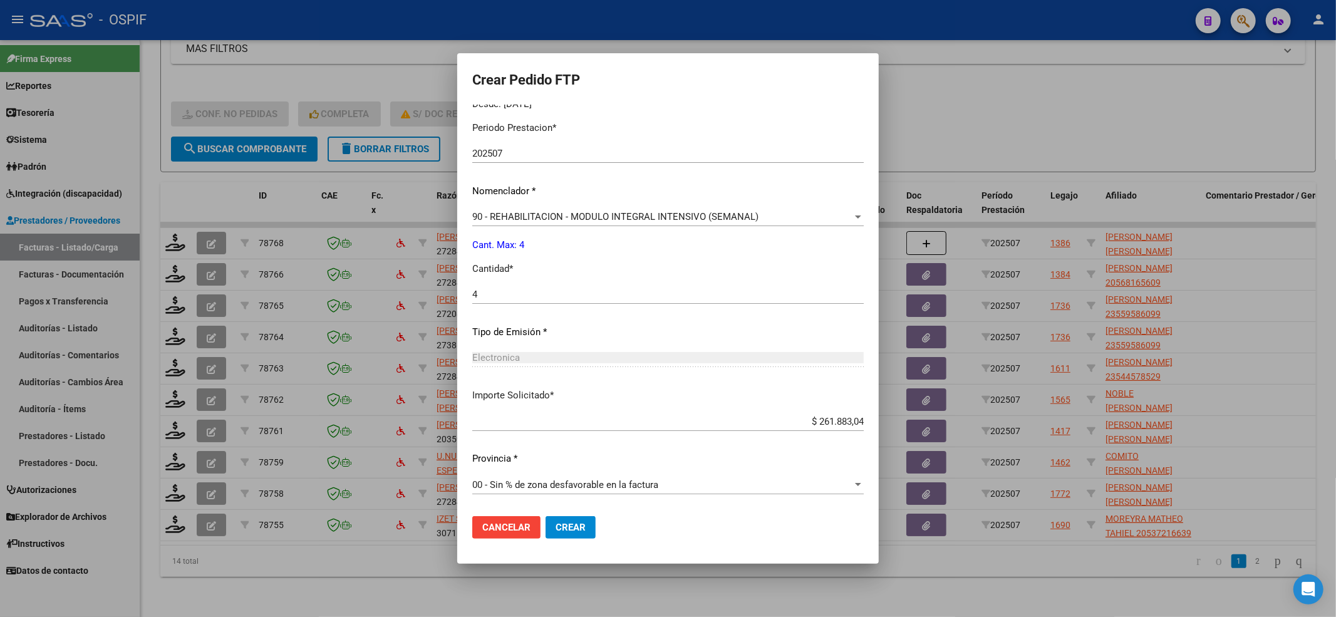
drag, startPoint x: 562, startPoint y: 501, endPoint x: 567, endPoint y: 517, distance: 17.0
click at [562, 504] on div "00 - Sin % de zona desfavorable en la factura Seleccionar provincia" at bounding box center [668, 490] width 392 height 31
click at [567, 517] on button "Crear" at bounding box center [571, 527] width 50 height 23
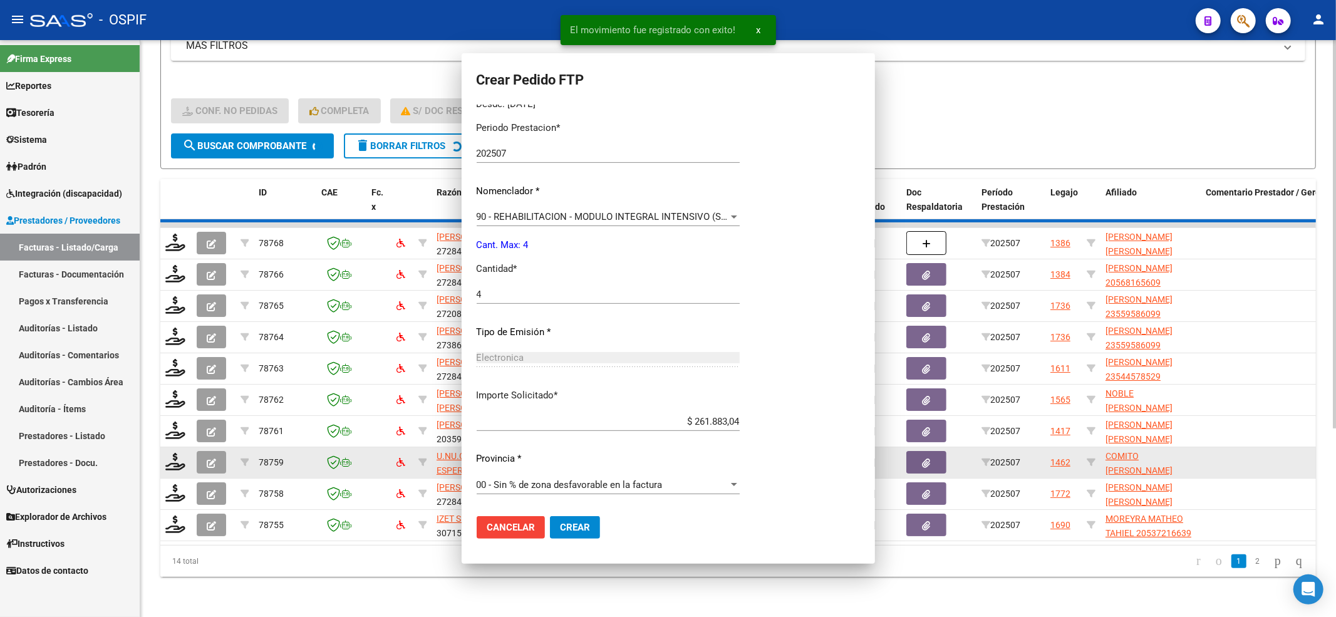
scroll to position [0, 0]
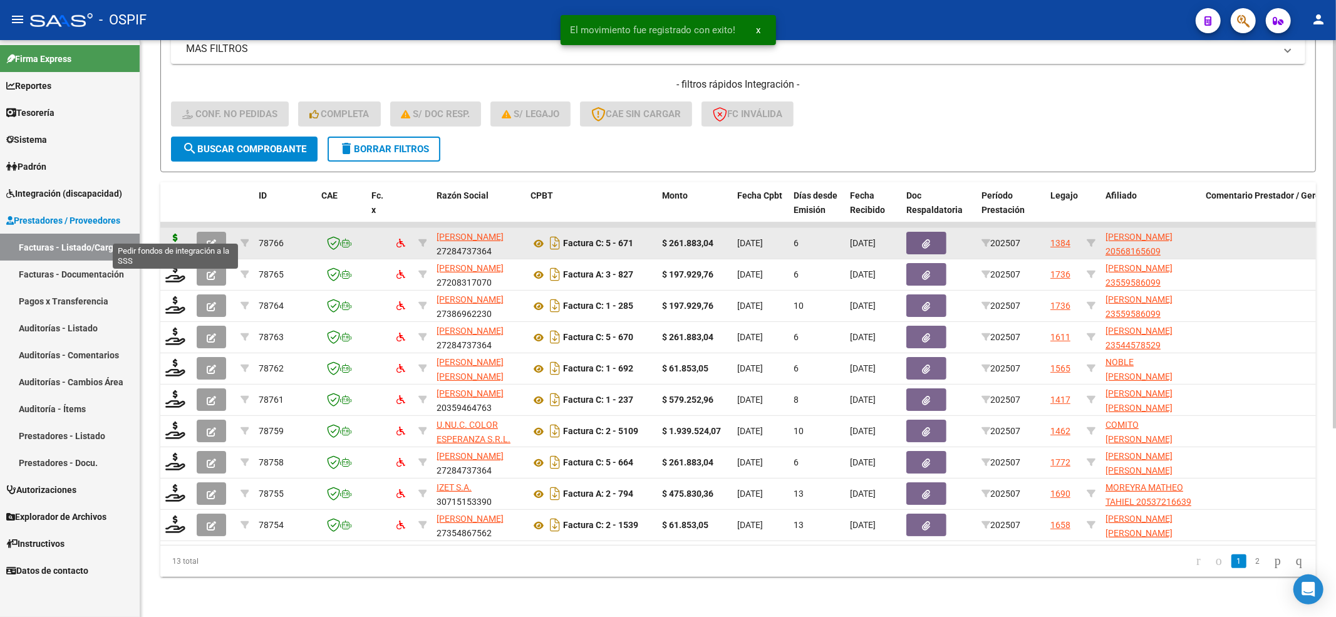
click at [178, 234] on icon at bounding box center [175, 243] width 20 height 18
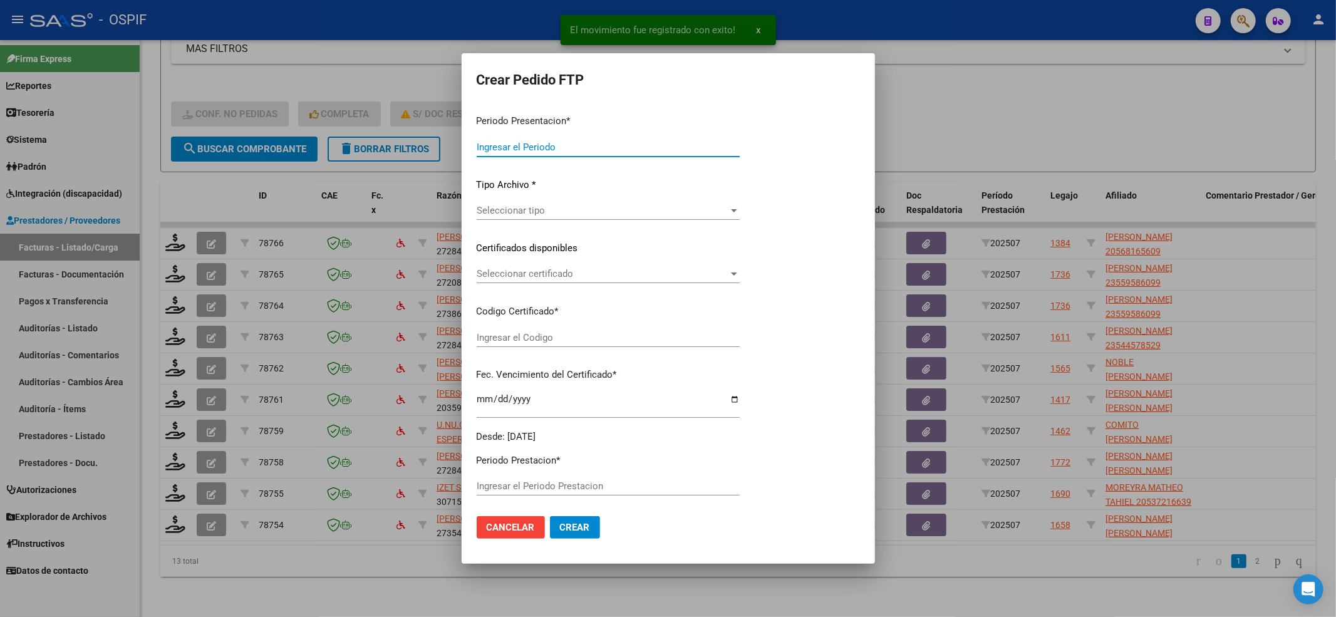
type input "202507"
type input "$ 261.883,04"
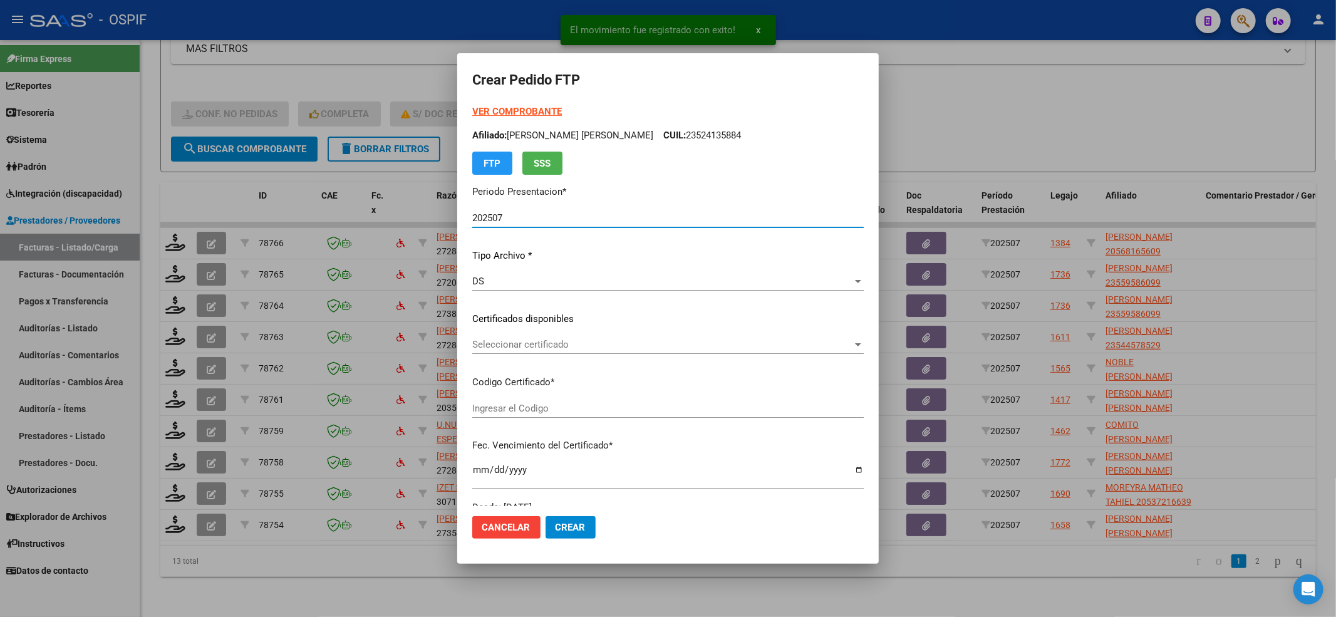
type input "020005681656020230905-20280905-AND-109"
type input "2028-09-05"
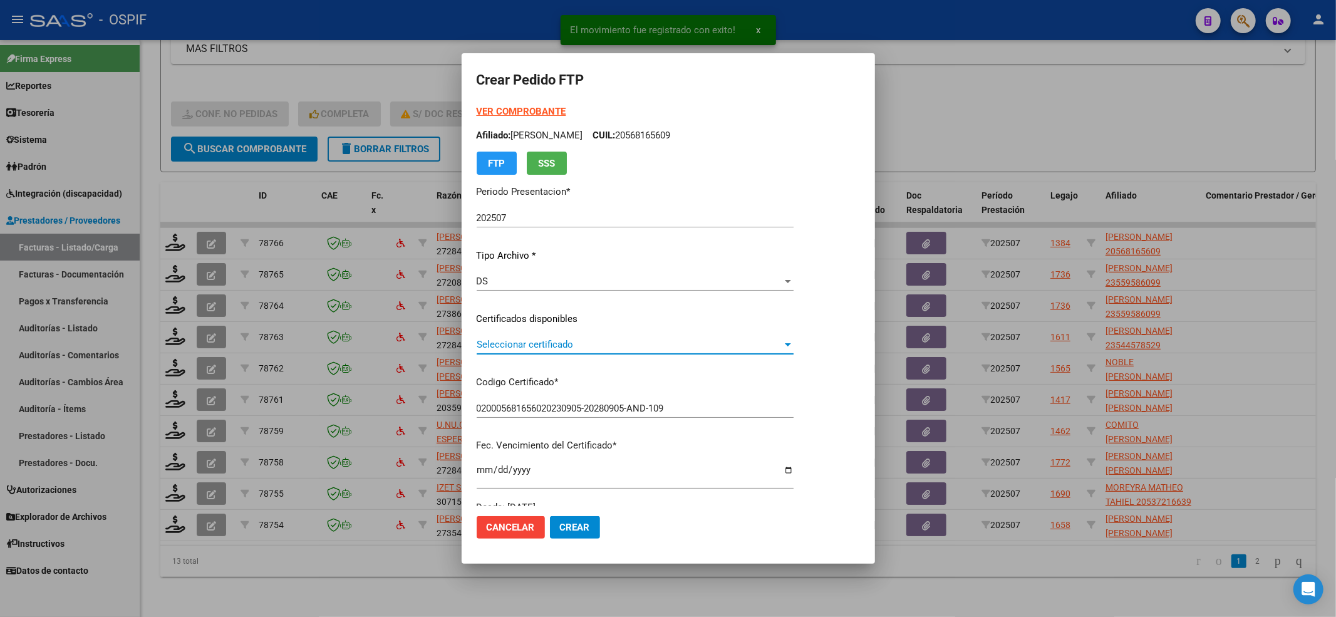
click at [599, 342] on span "Seleccionar certificado" at bounding box center [630, 344] width 306 height 11
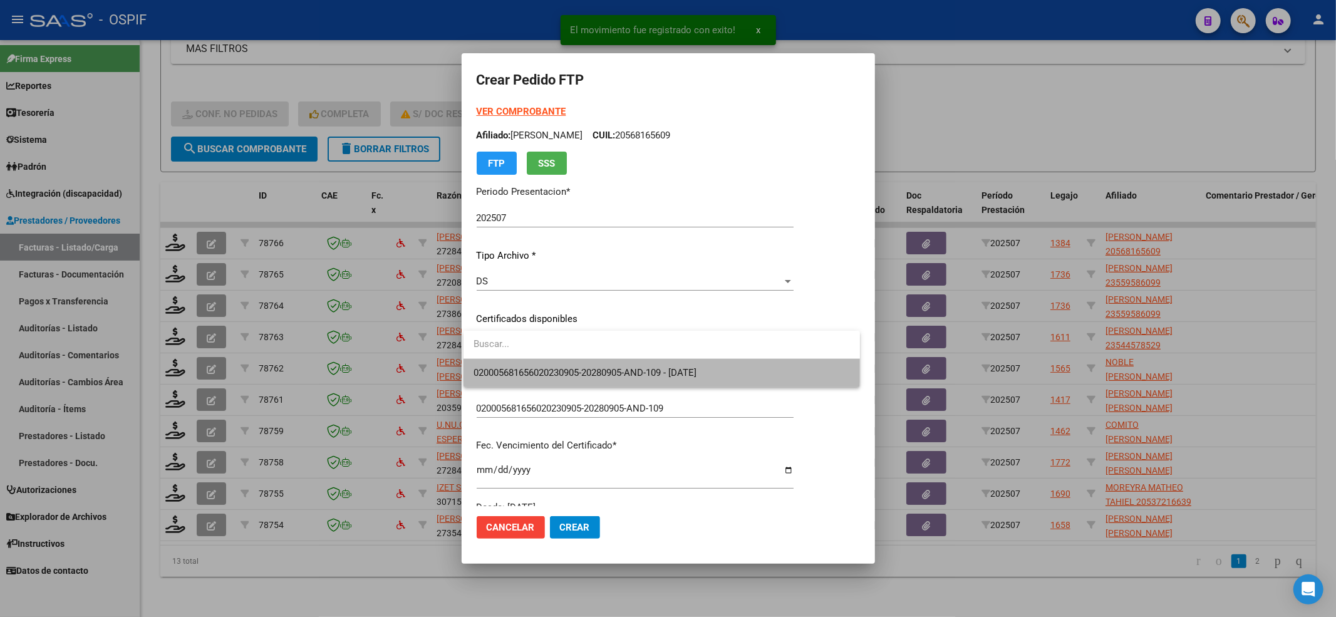
click at [578, 365] on span "020005681656020230905-20280905-AND-109 - 2028-09-05" at bounding box center [662, 373] width 376 height 28
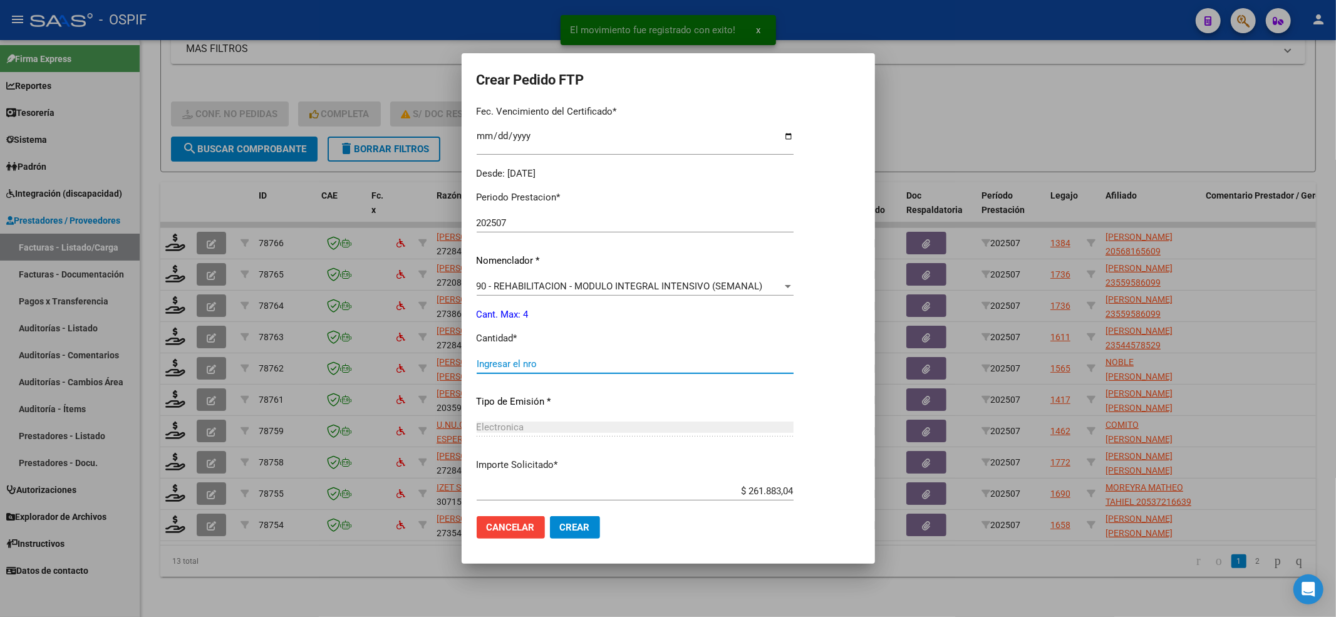
drag, startPoint x: 540, startPoint y: 360, endPoint x: 541, endPoint y: 367, distance: 7.6
click at [539, 360] on input "Ingresar el nro" at bounding box center [635, 363] width 317 height 11
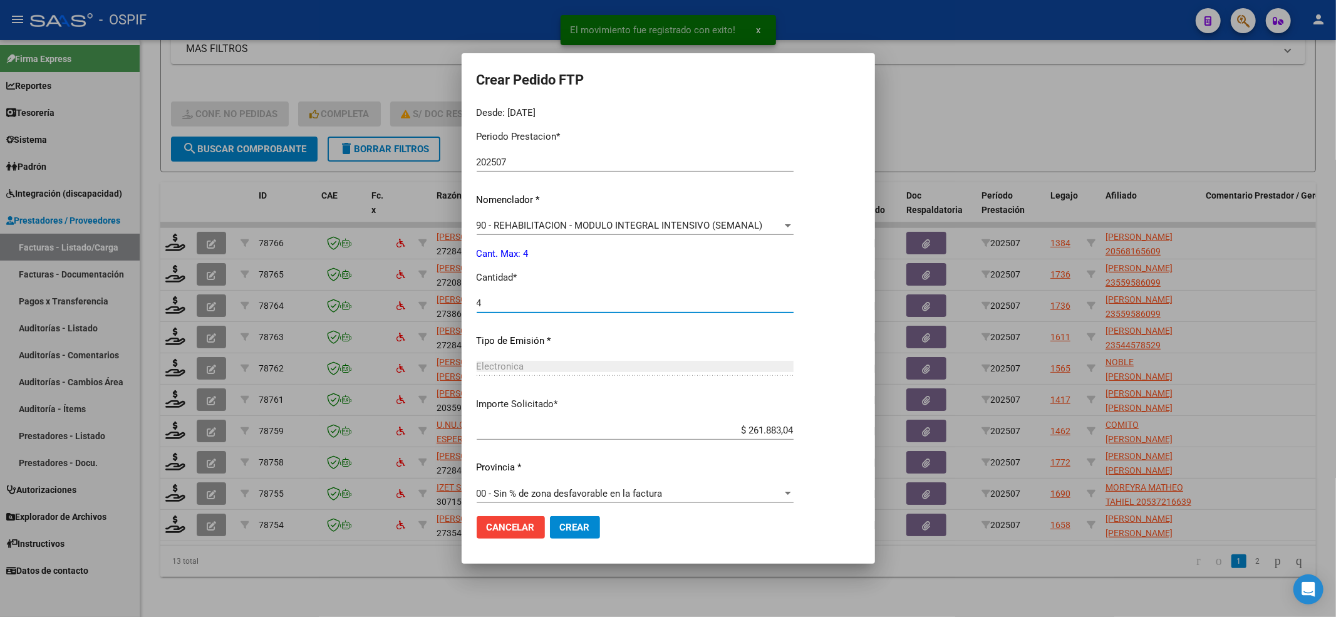
scroll to position [403, 0]
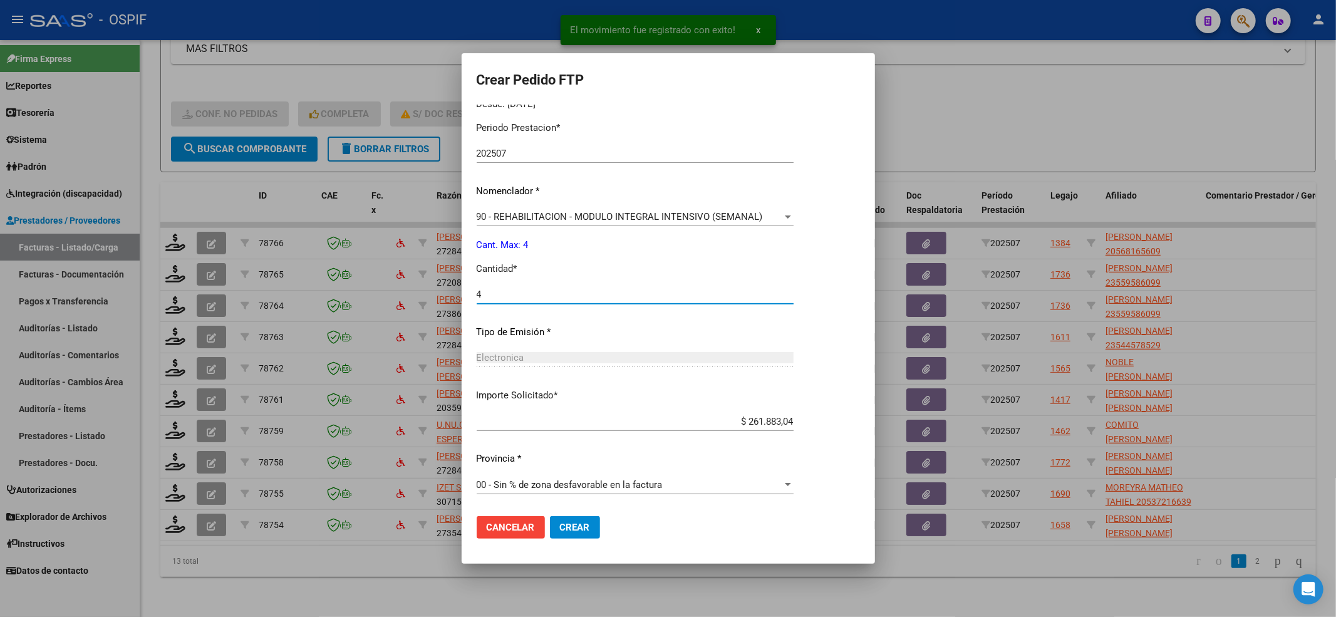
type input "4"
click at [587, 517] on button "Crear" at bounding box center [575, 527] width 50 height 23
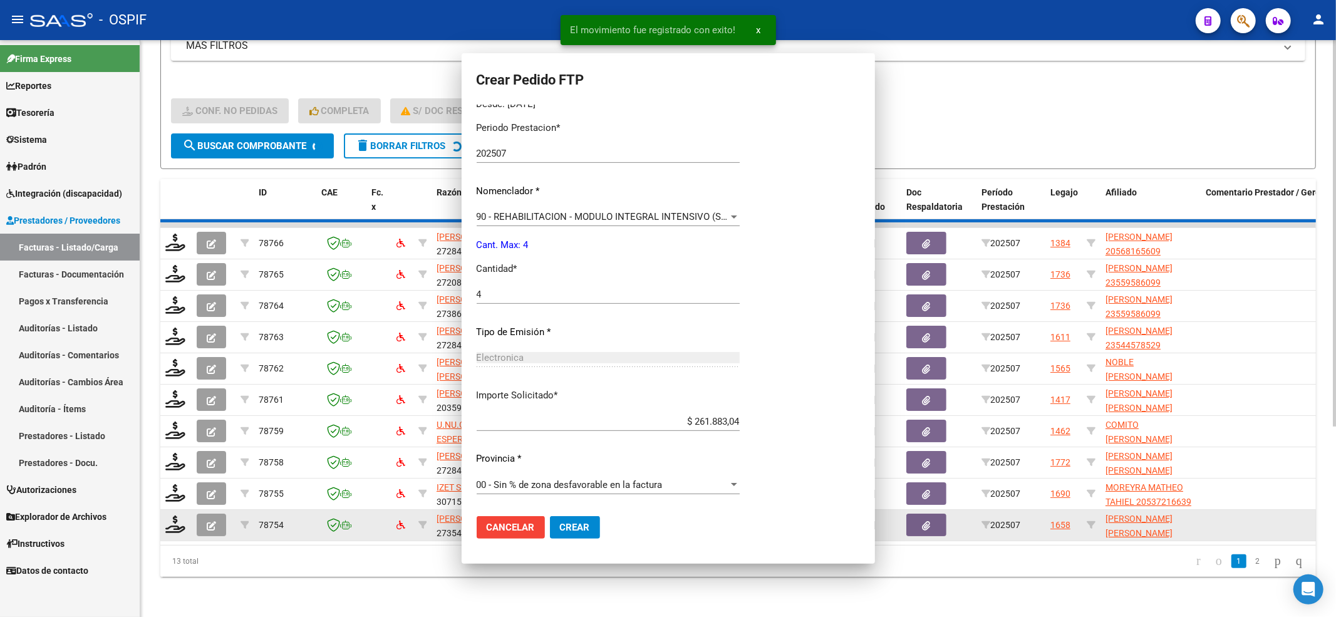
scroll to position [0, 0]
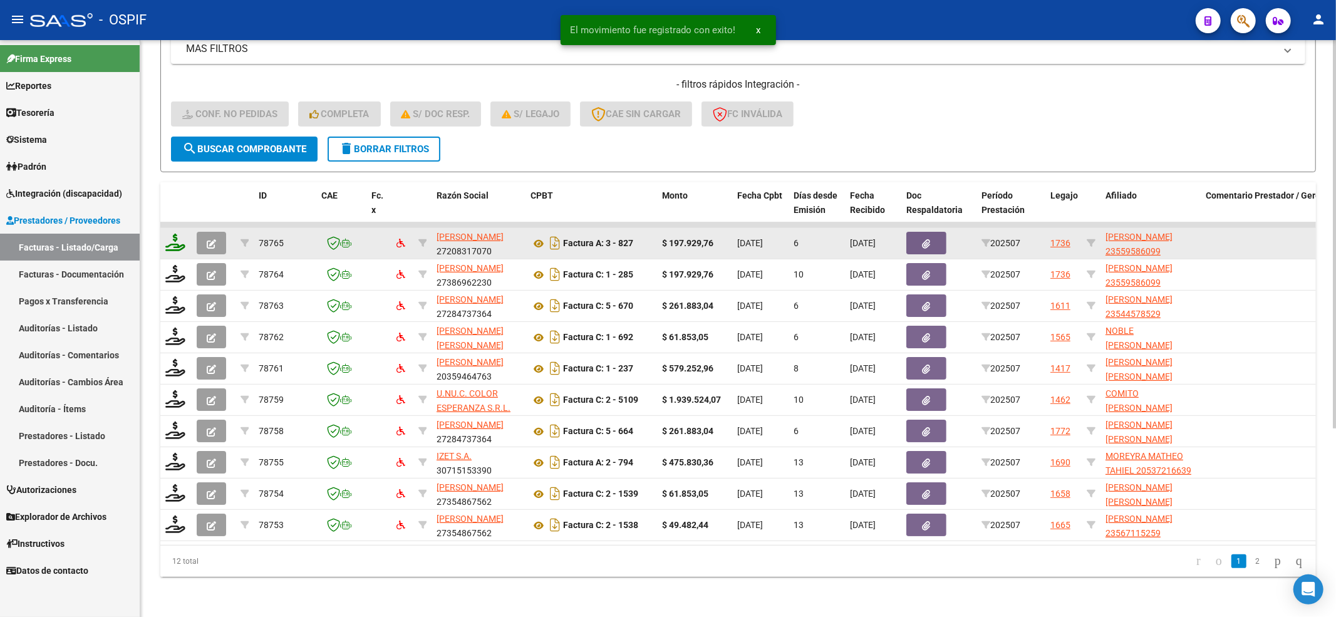
drag, startPoint x: 162, startPoint y: 224, endPoint x: 173, endPoint y: 222, distance: 11.4
click at [166, 228] on datatable-body-cell at bounding box center [175, 243] width 31 height 31
click at [173, 234] on icon at bounding box center [175, 243] width 20 height 18
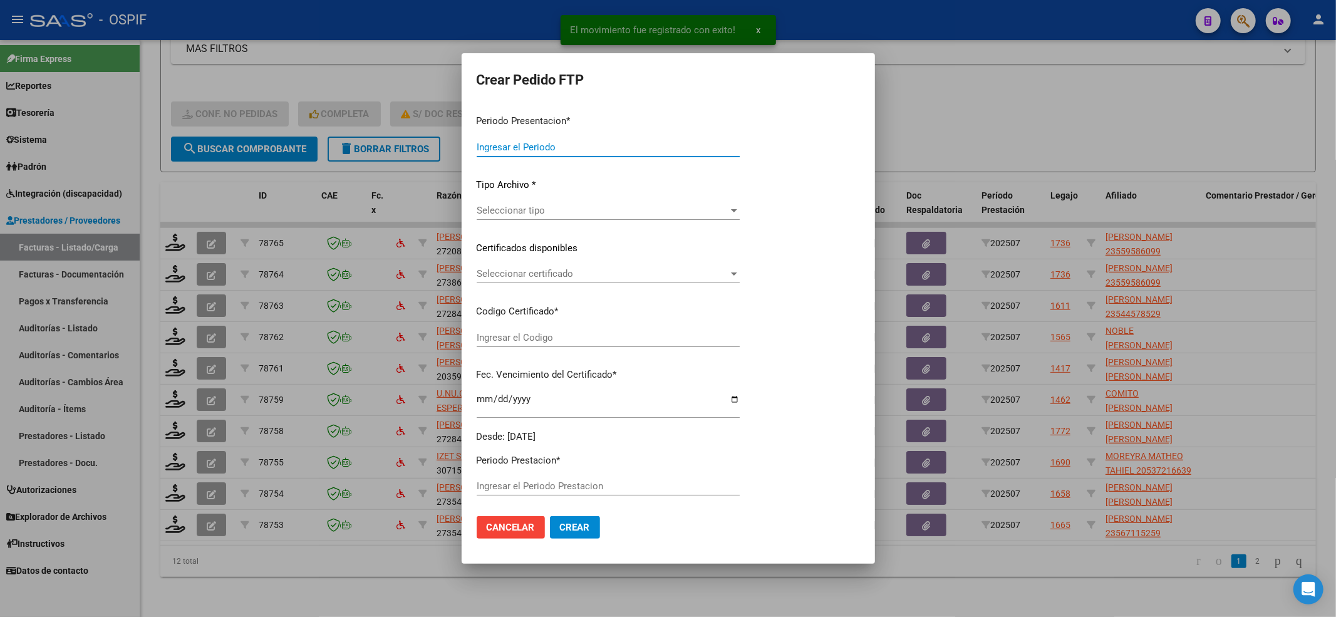
type input "202507"
type input "$ 197.929,76"
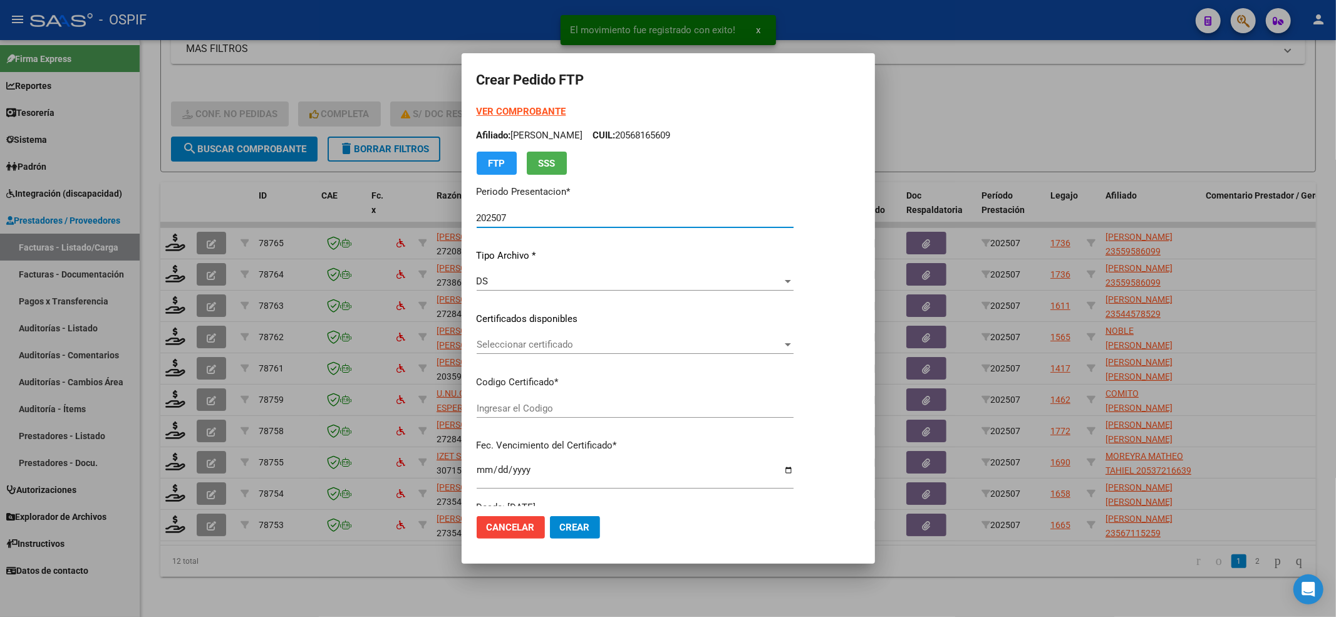
type input "02-00055958609-20220419-20270419-BS-436"
type input "2027-04-19"
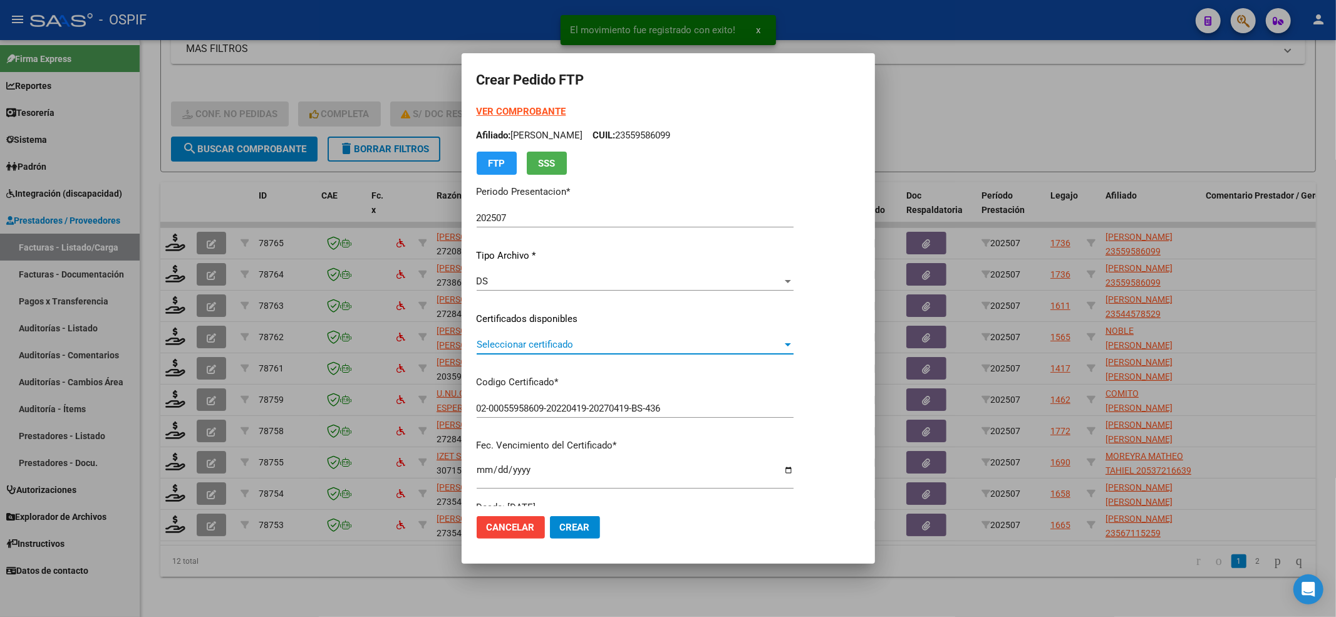
click at [600, 343] on span "Seleccionar certificado" at bounding box center [630, 344] width 306 height 11
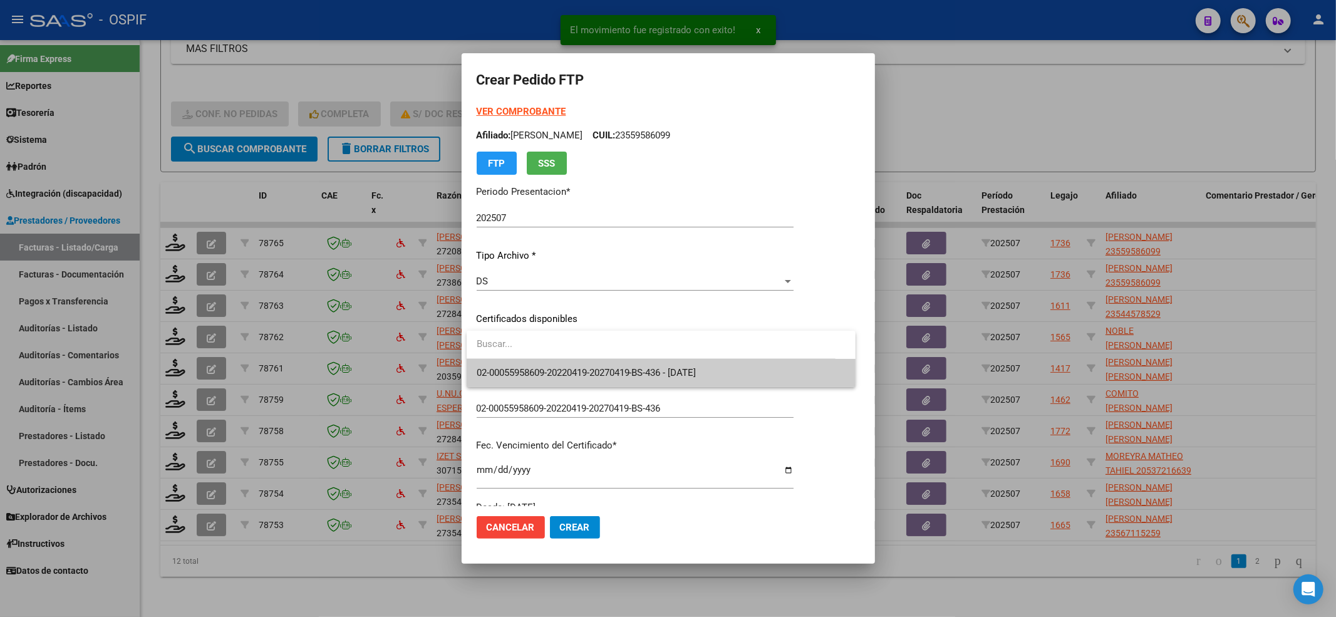
click at [597, 367] on span "02-00055958609-20220419-20270419-BS-436 - 2027-04-19" at bounding box center [587, 372] width 220 height 11
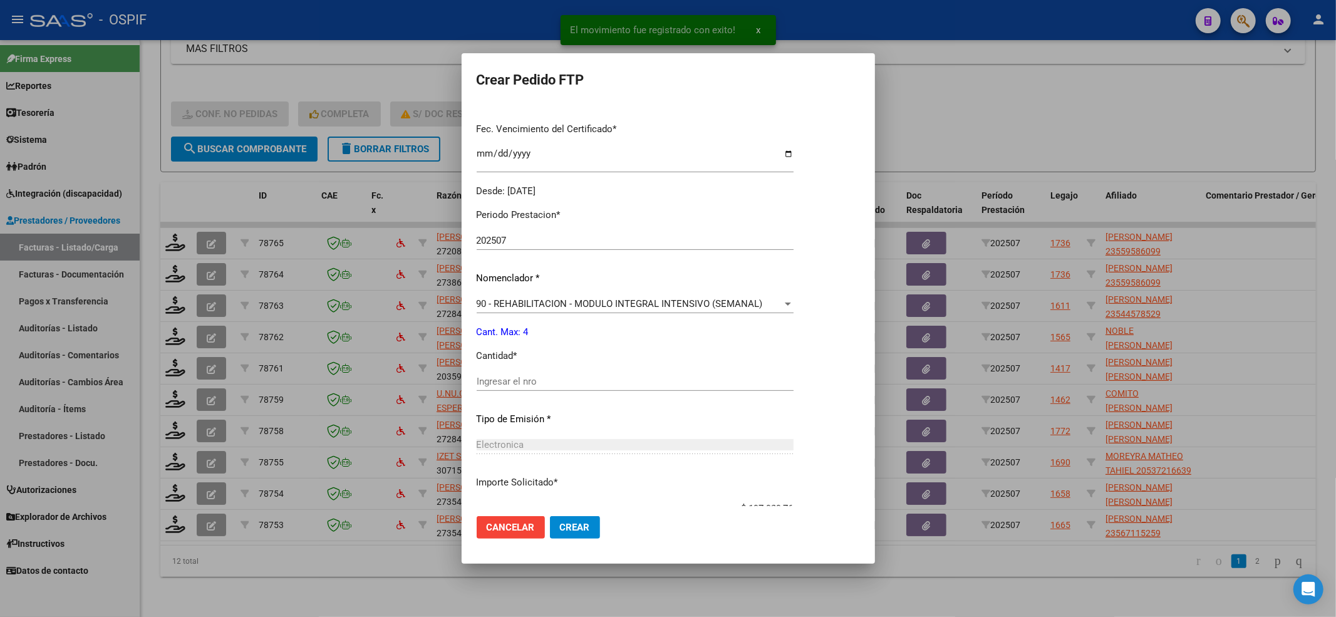
scroll to position [334, 0]
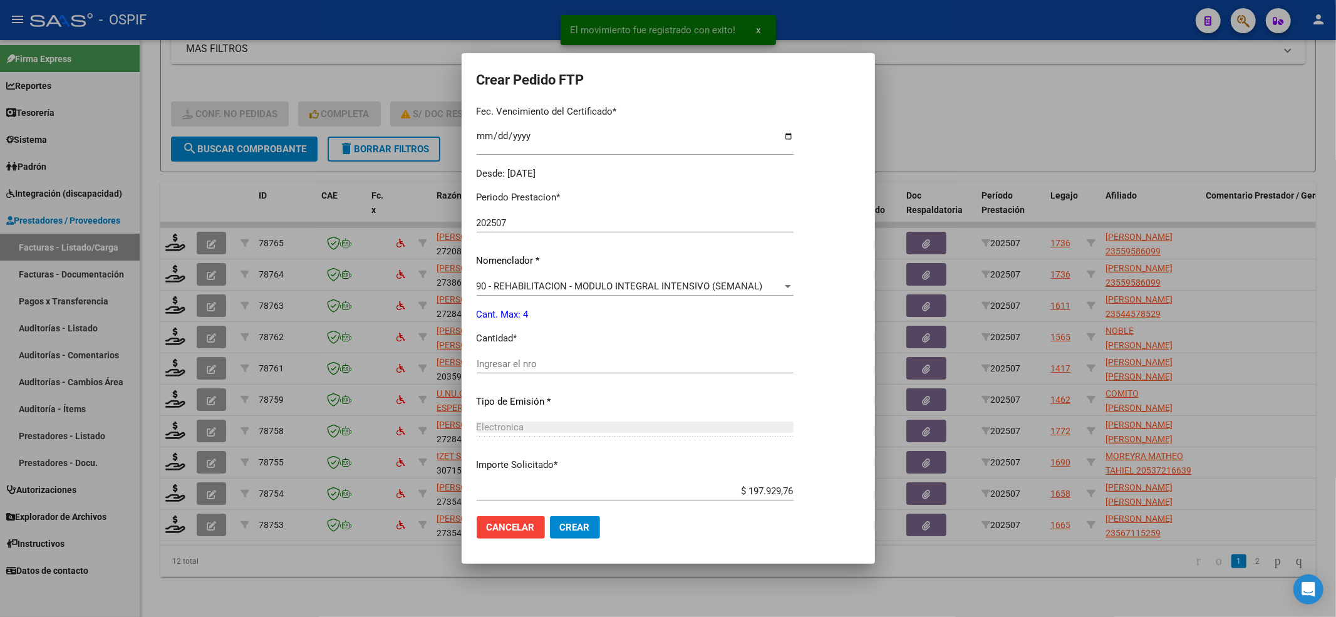
click at [586, 362] on input "Ingresar el nro" at bounding box center [635, 363] width 317 height 11
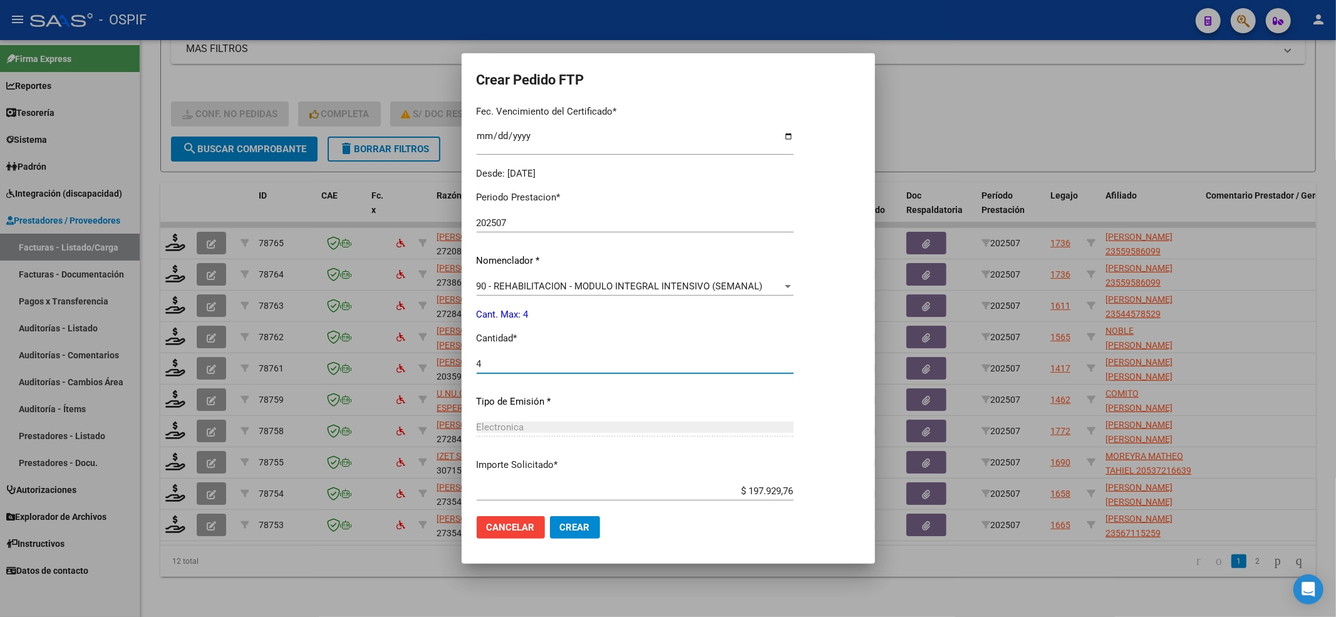
scroll to position [403, 0]
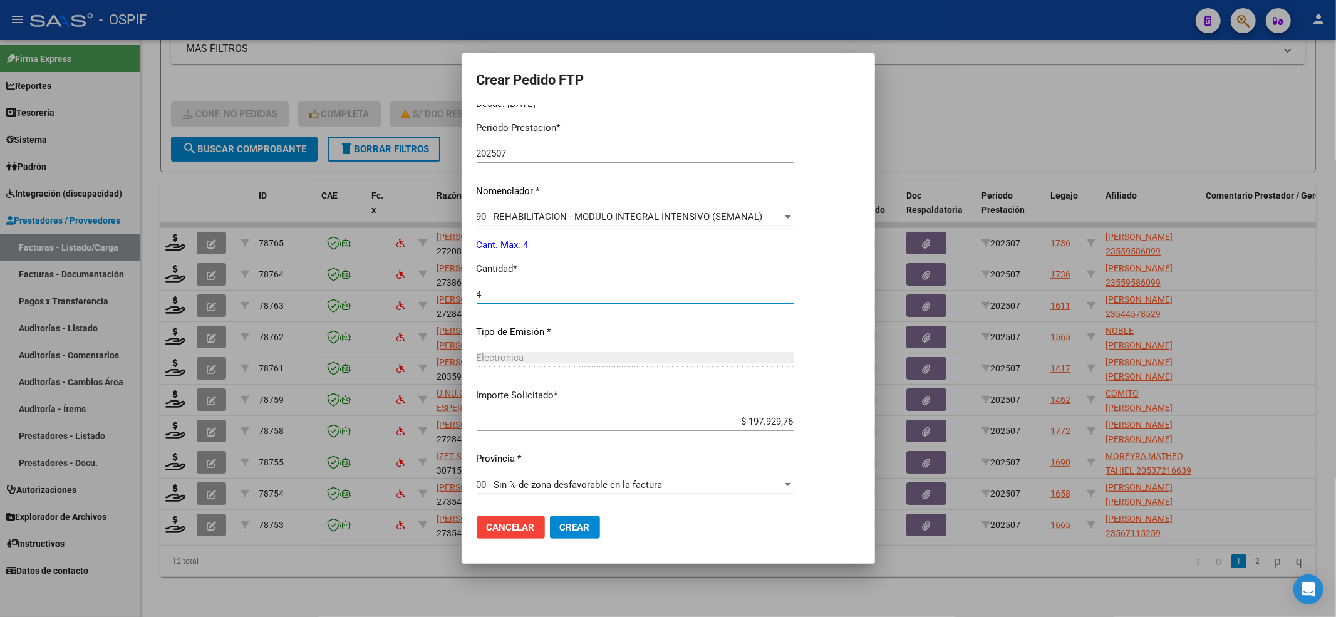
type input "4"
click at [569, 531] on span "Crear" at bounding box center [575, 527] width 30 height 11
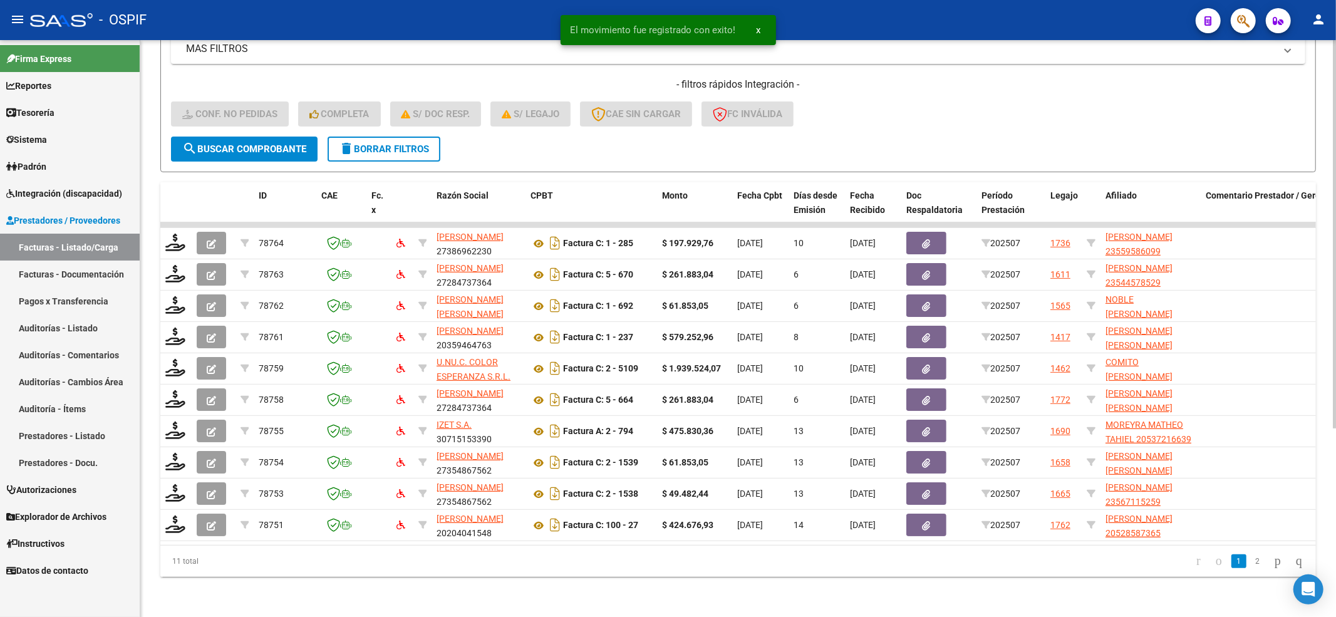
click at [236, 143] on span "search Buscar Comprobante" at bounding box center [244, 148] width 124 height 11
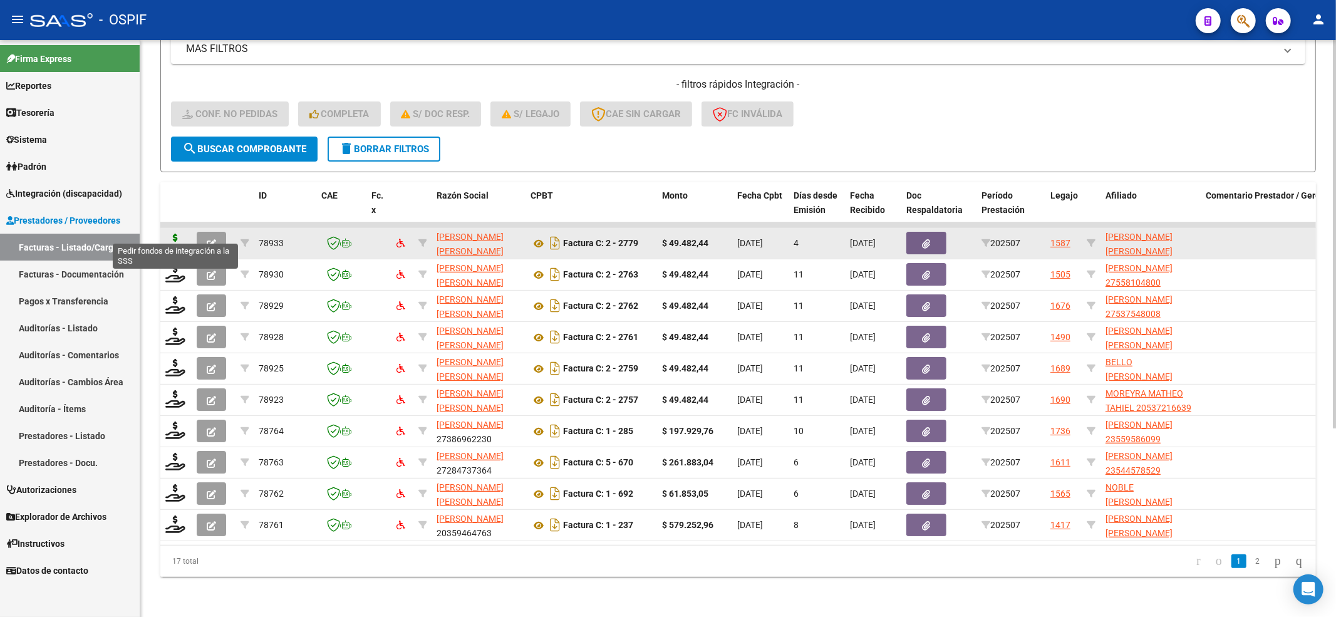
click at [179, 234] on icon at bounding box center [175, 243] width 20 height 18
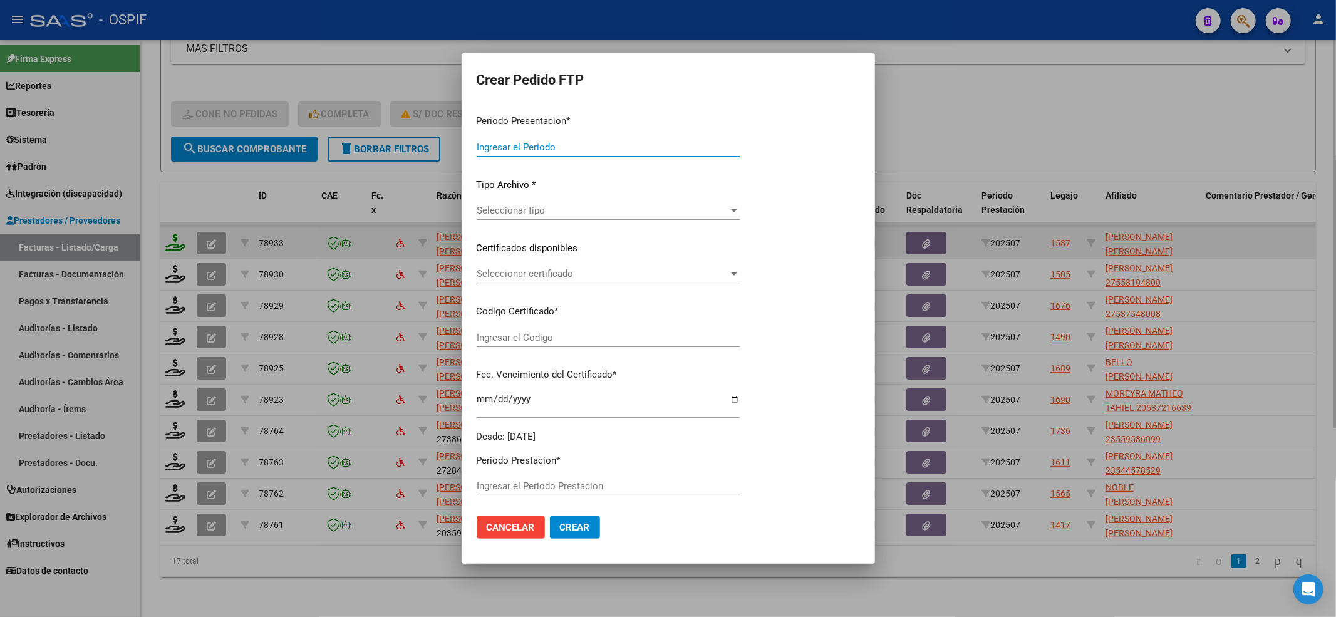
type input "202507"
type input "$ 49.482,44"
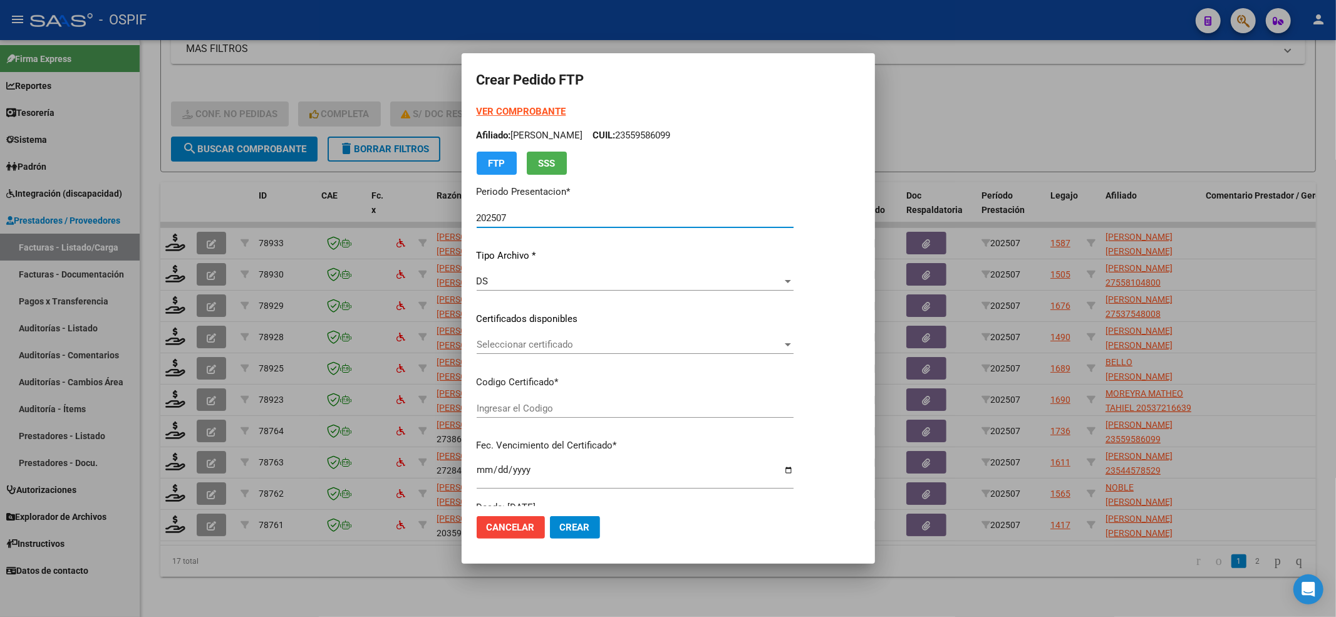
type input "0200053149557-20220825-20250825-BS-427"
type input "2025-08-25"
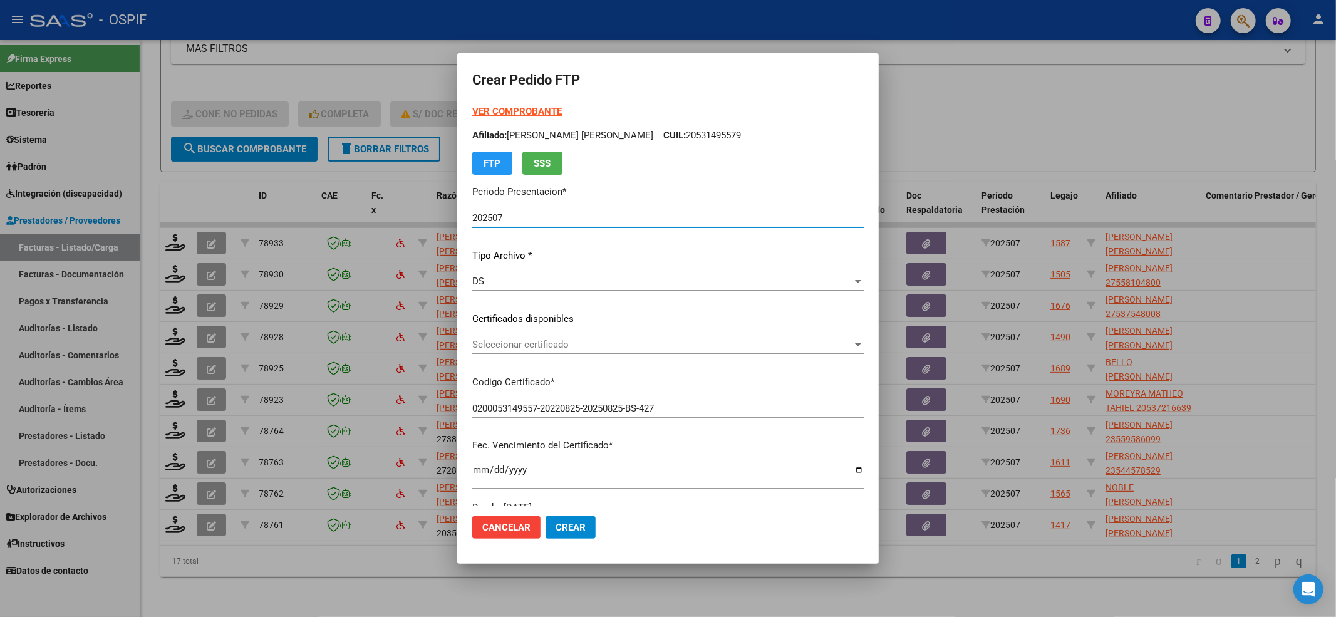
click at [564, 339] on span "Seleccionar certificado" at bounding box center [662, 344] width 380 height 11
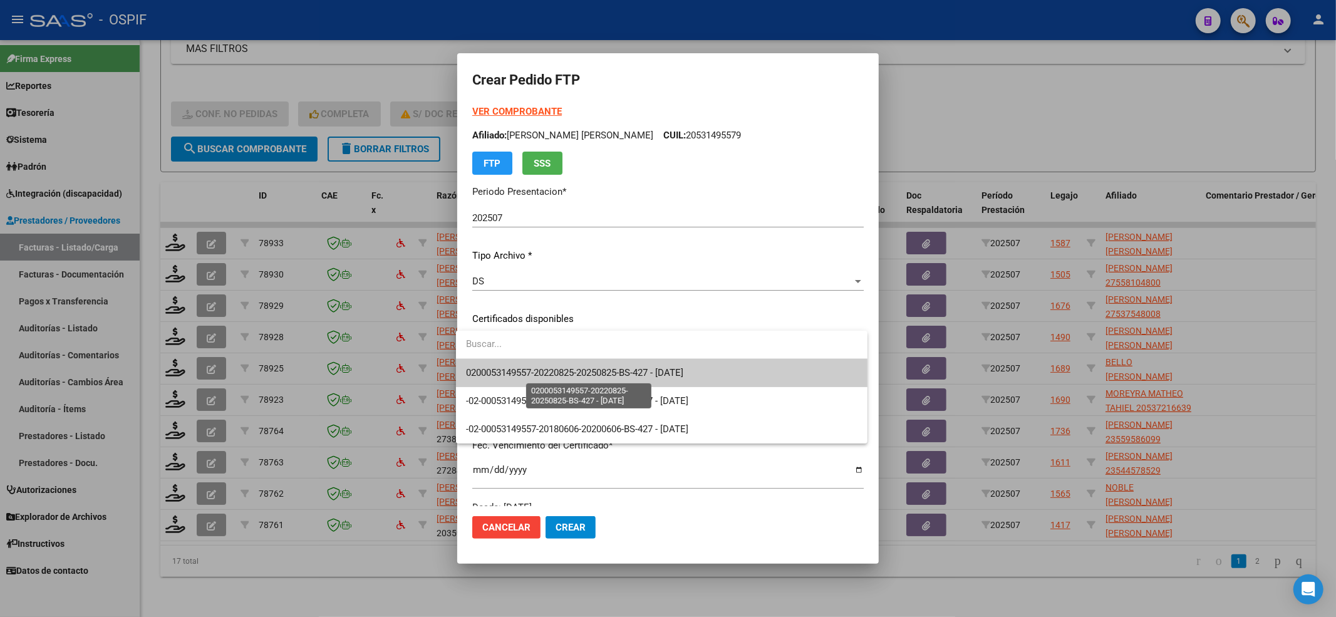
click at [590, 378] on span "0200053149557-20220825-20250825-BS-427 - 2025-08-25" at bounding box center [574, 372] width 217 height 11
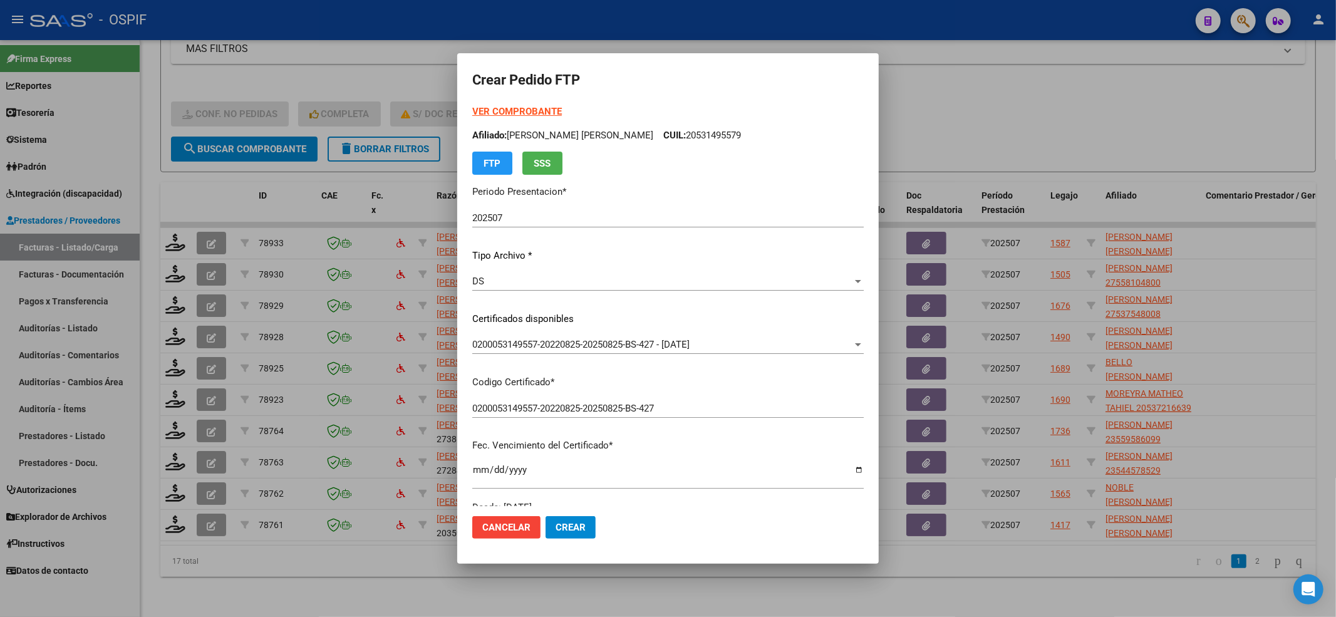
click at [511, 103] on form "Crear Pedido FTP VER COMPROBANTE ARCA Padrón Afiliado: ZAPATA GIMENEZ JOEL TOBI…" at bounding box center [668, 308] width 392 height 480
click at [512, 106] on strong "VER COMPROBANTE" at bounding box center [517, 111] width 90 height 11
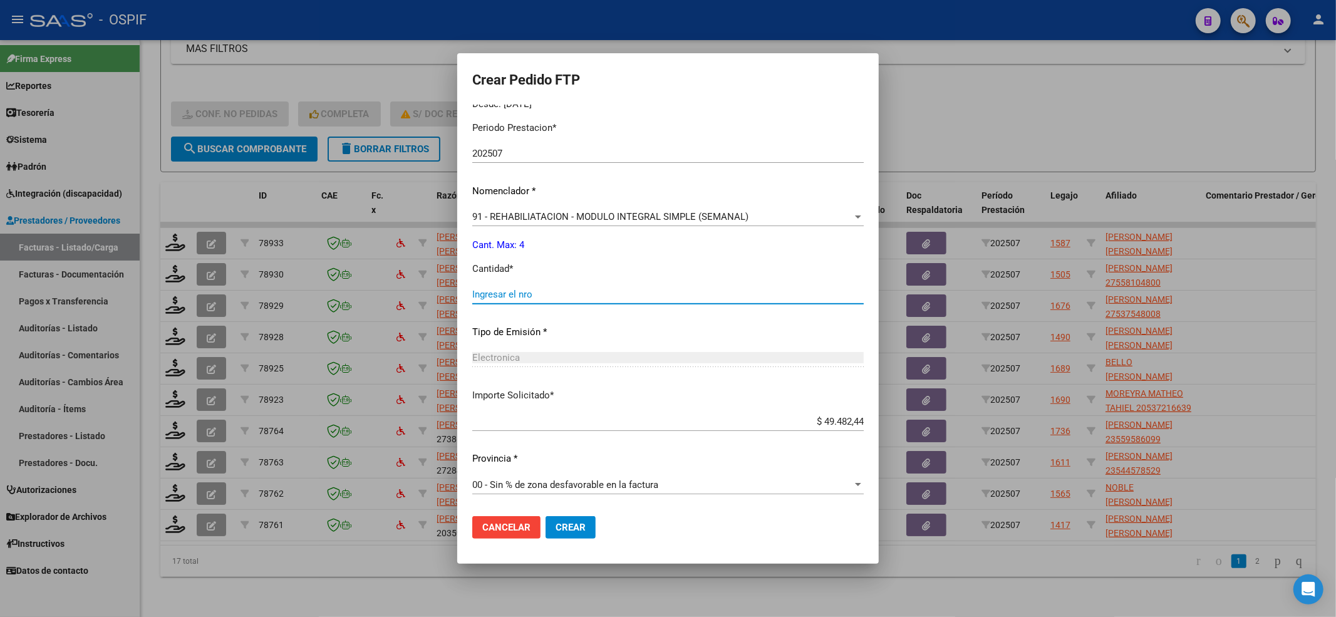
click at [509, 294] on input "Ingresar el nro" at bounding box center [668, 294] width 392 height 11
type input "4"
click at [567, 529] on span "Crear" at bounding box center [571, 527] width 30 height 11
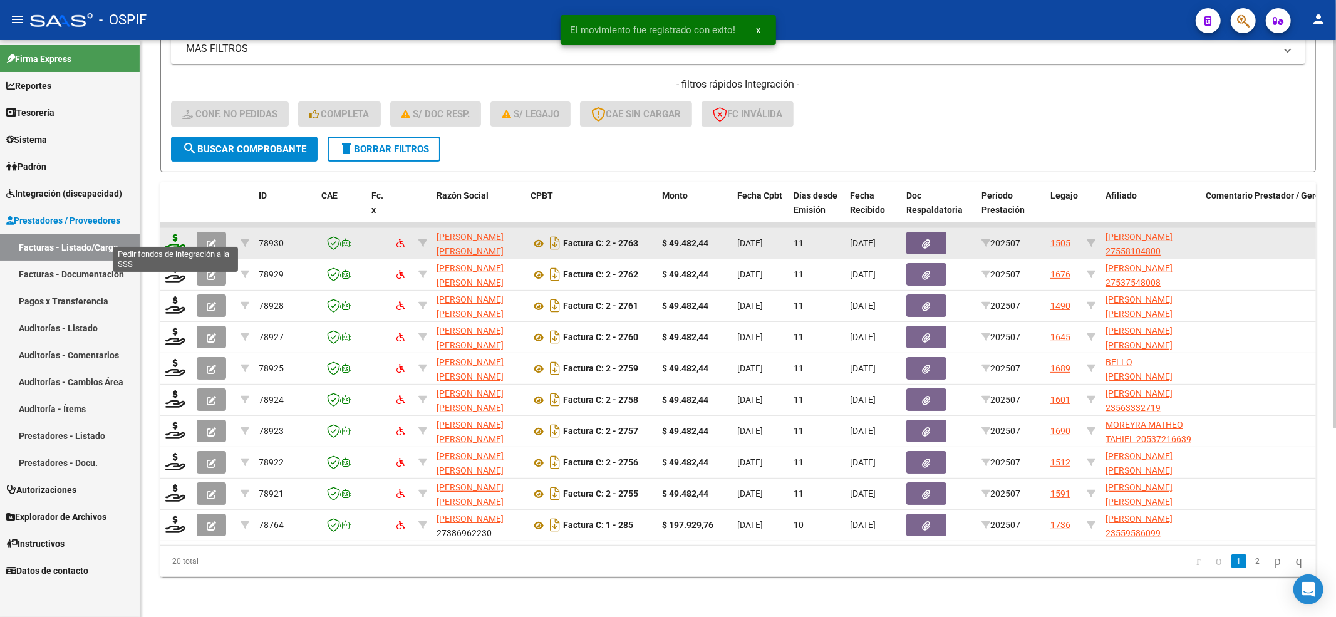
click at [179, 234] on icon at bounding box center [175, 243] width 20 height 18
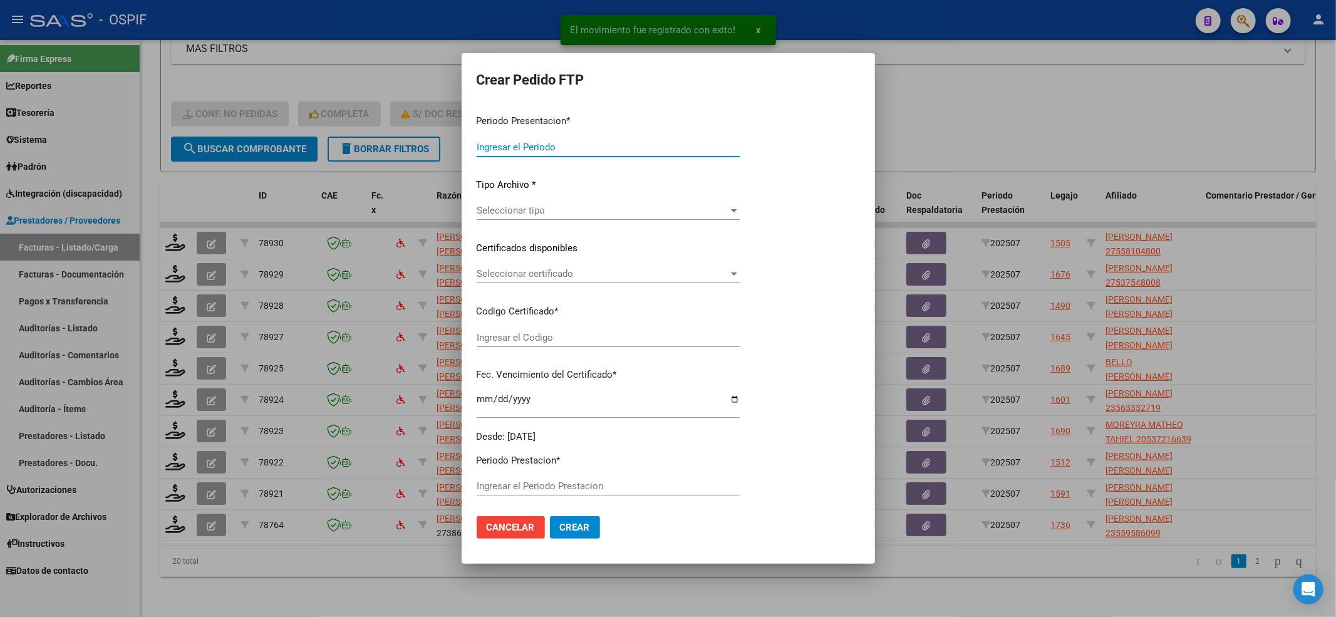
type input "202507"
type input "$ 49.482,44"
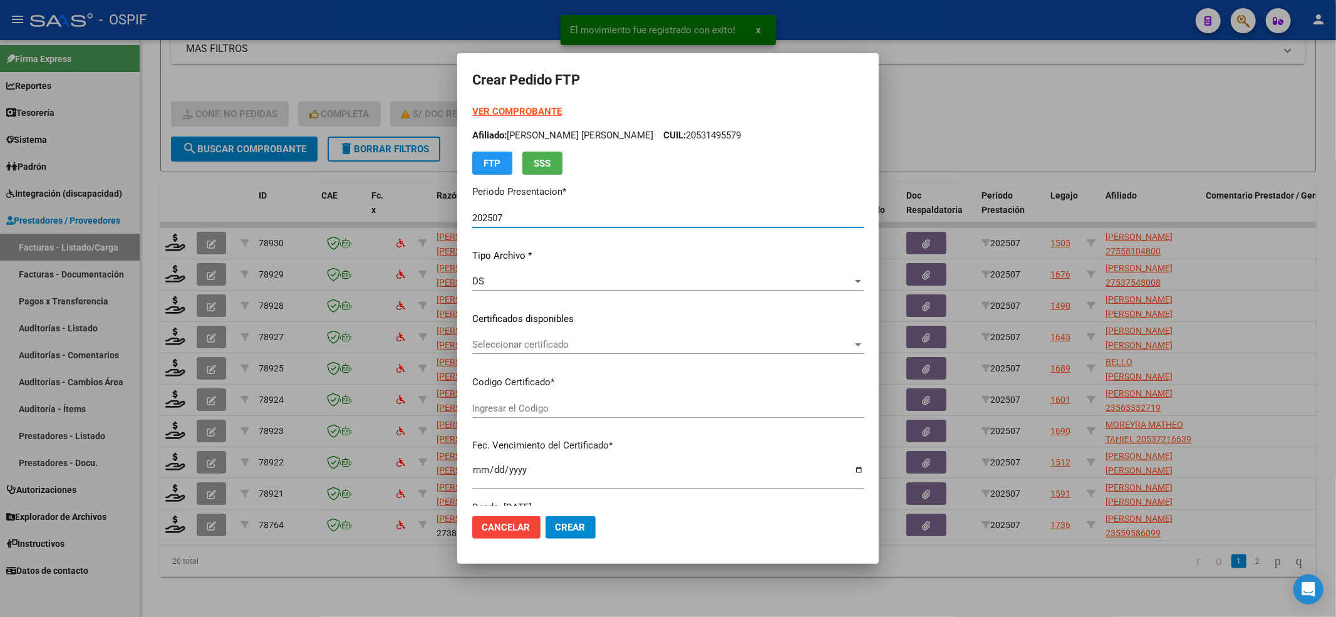
type input "010005581048020231205-20281205-AND-129"
type input "2028-12-05"
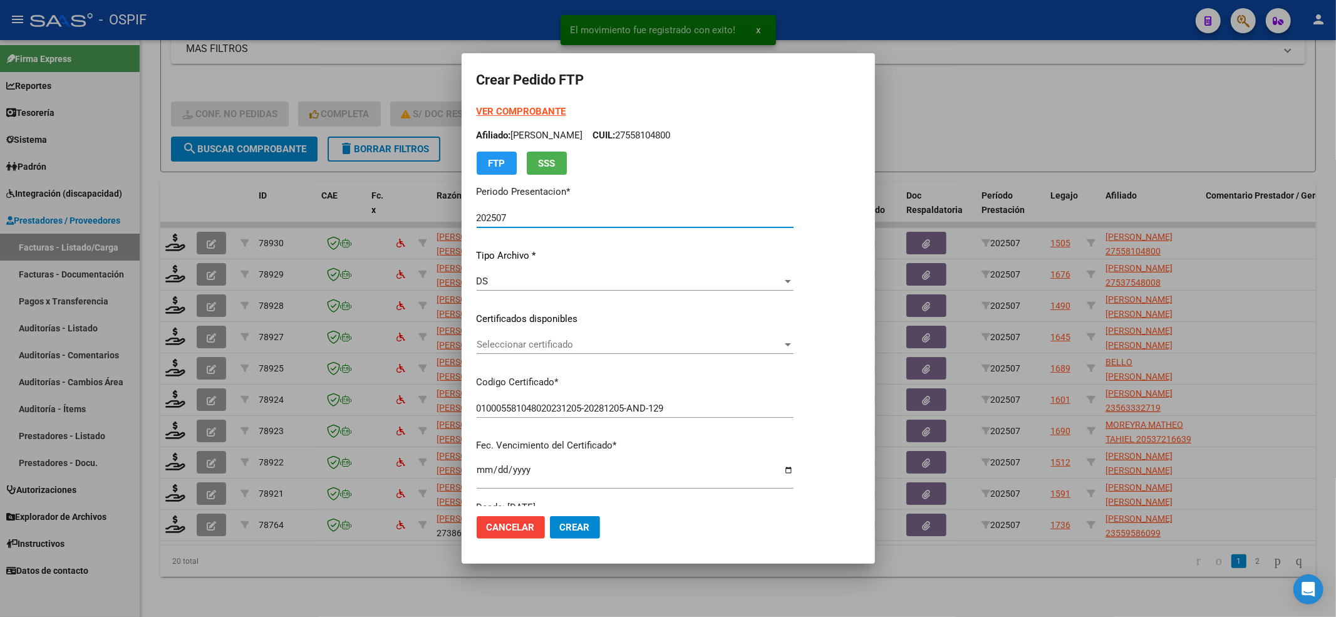
click at [725, 339] on span "Seleccionar certificado" at bounding box center [630, 344] width 306 height 11
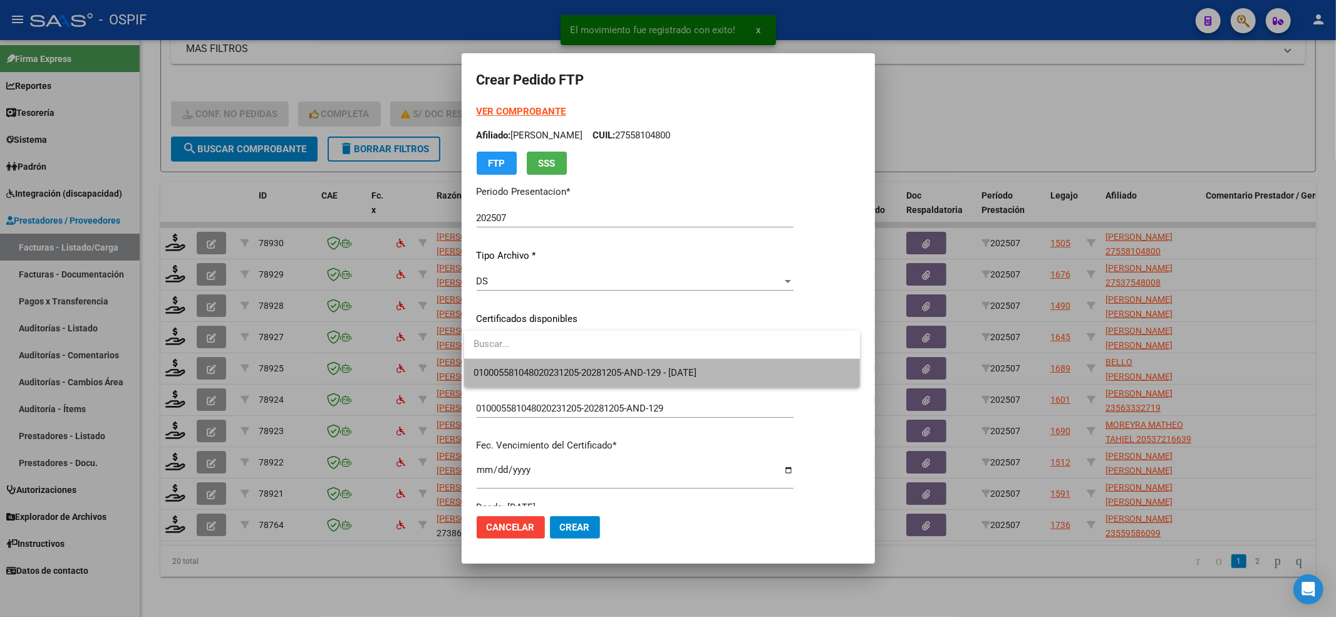
click at [687, 364] on span "010005581048020231205-20281205-AND-129 - 2028-12-05" at bounding box center [662, 373] width 376 height 28
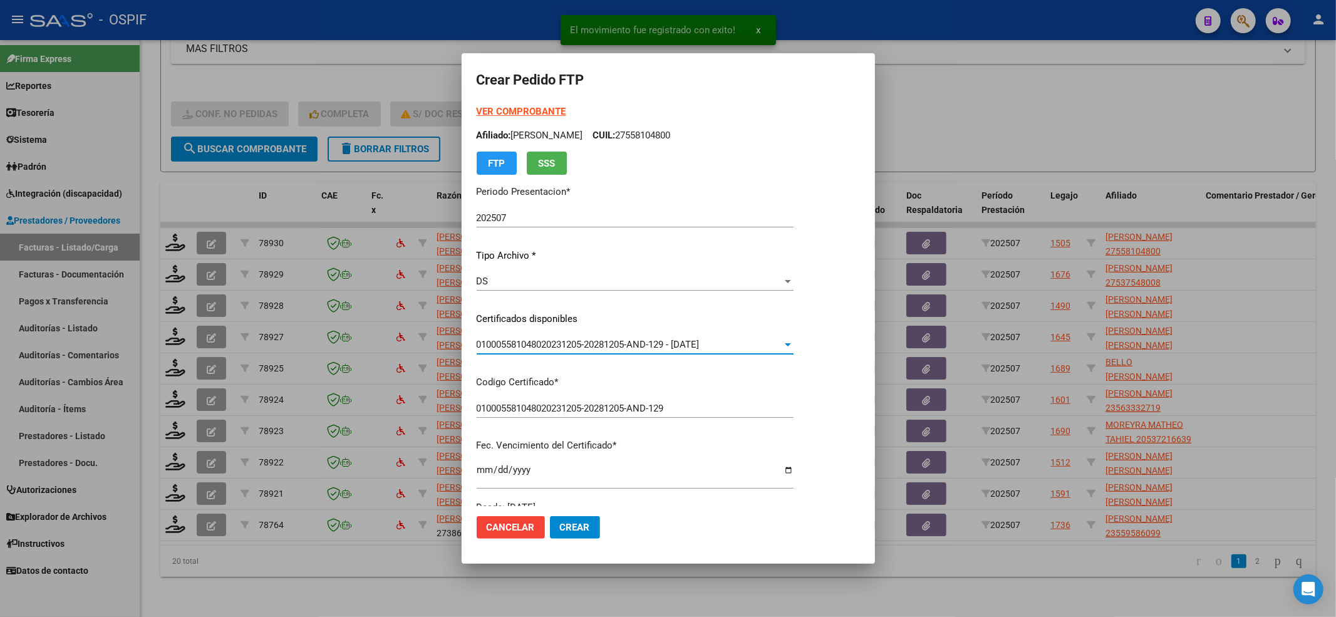
scroll to position [334, 0]
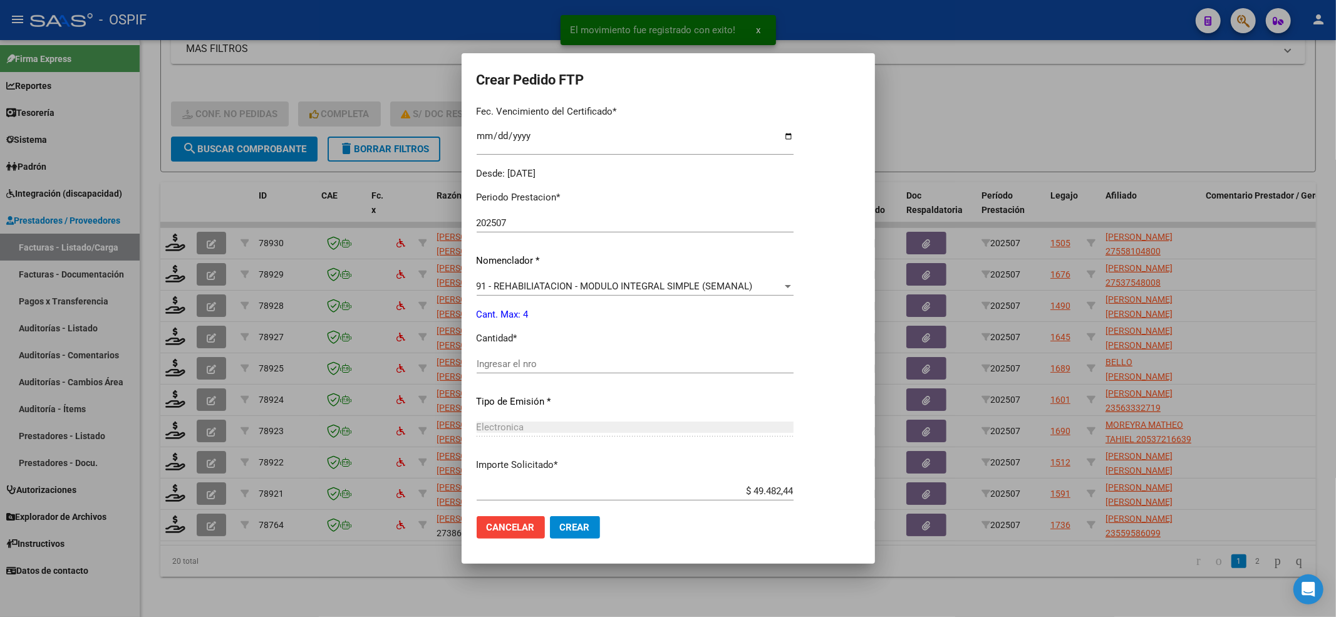
click at [552, 364] on input "Ingresar el nro" at bounding box center [635, 363] width 317 height 11
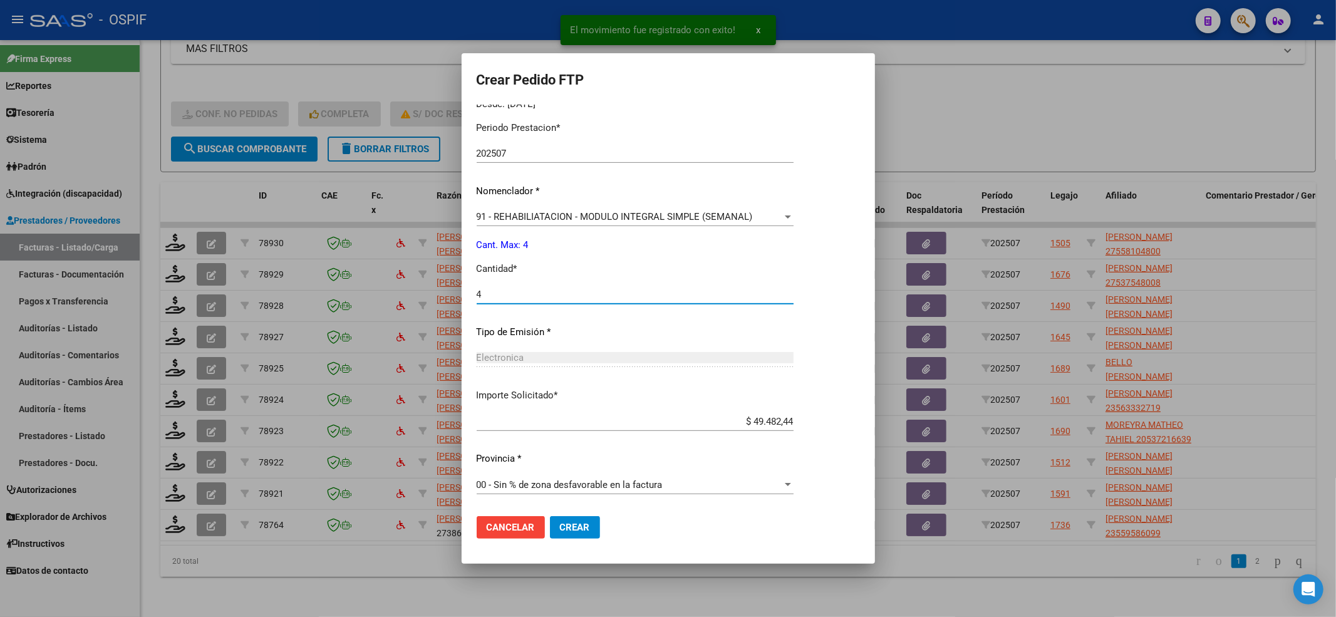
type input "4"
click at [574, 527] on span "Crear" at bounding box center [575, 527] width 30 height 11
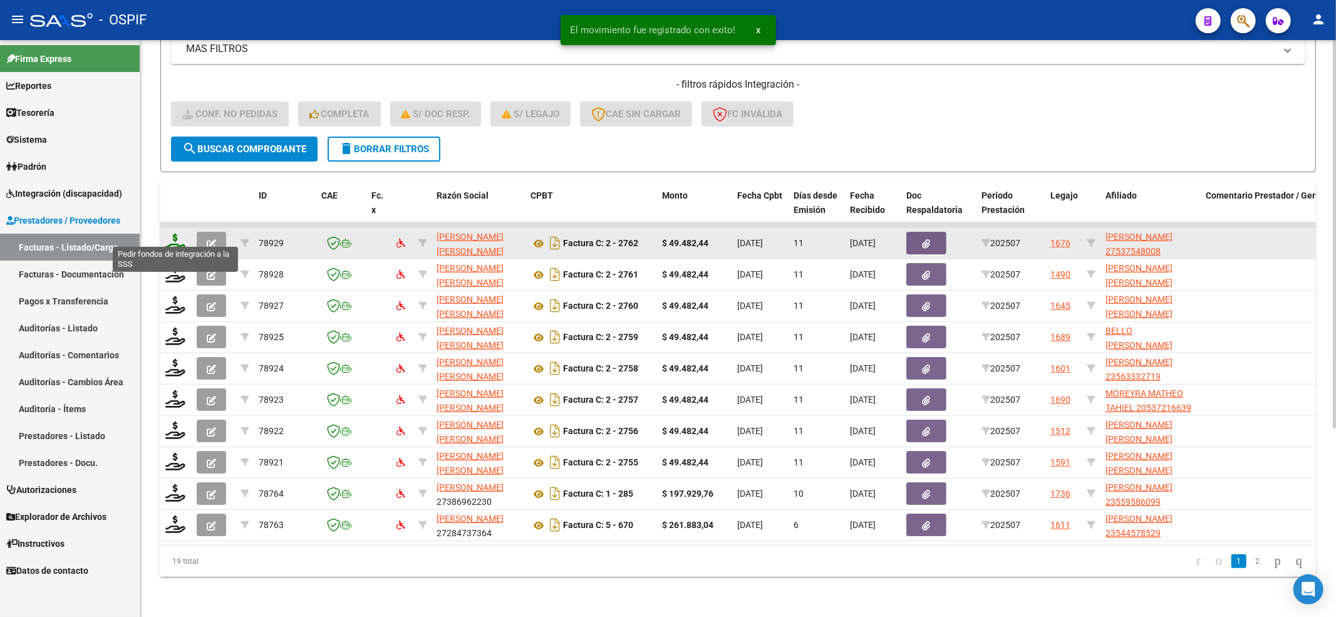
click at [169, 234] on icon at bounding box center [175, 243] width 20 height 18
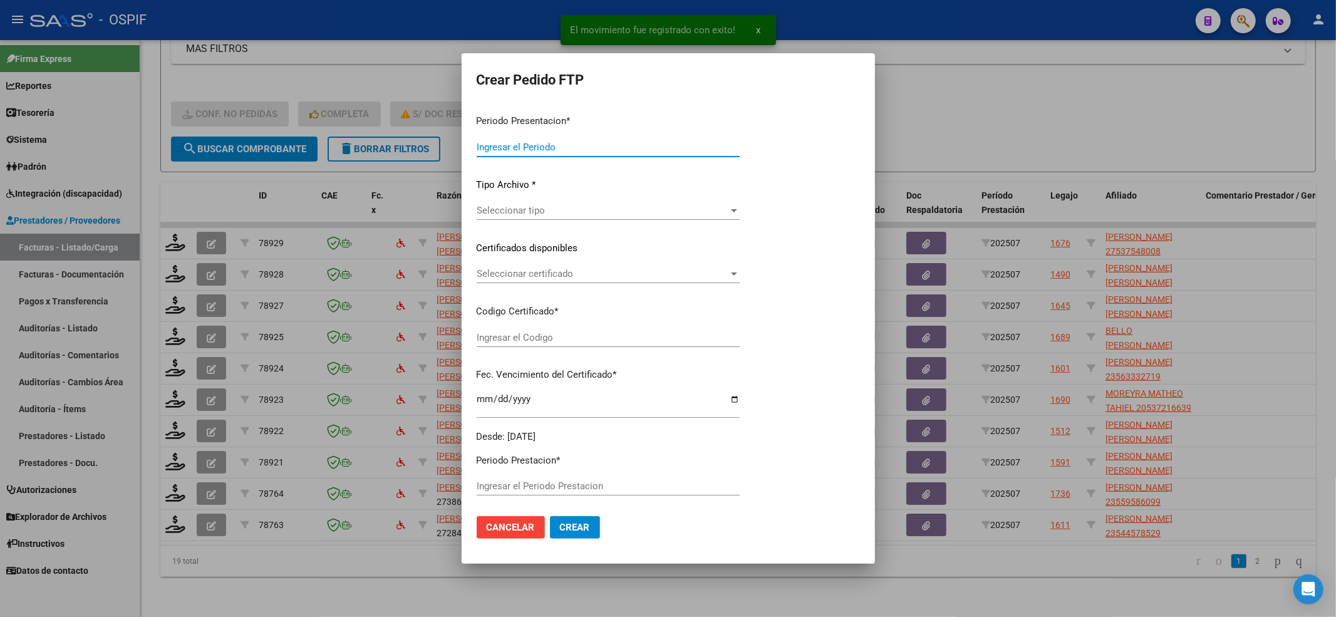
type input "202507"
type input "$ 49.482,44"
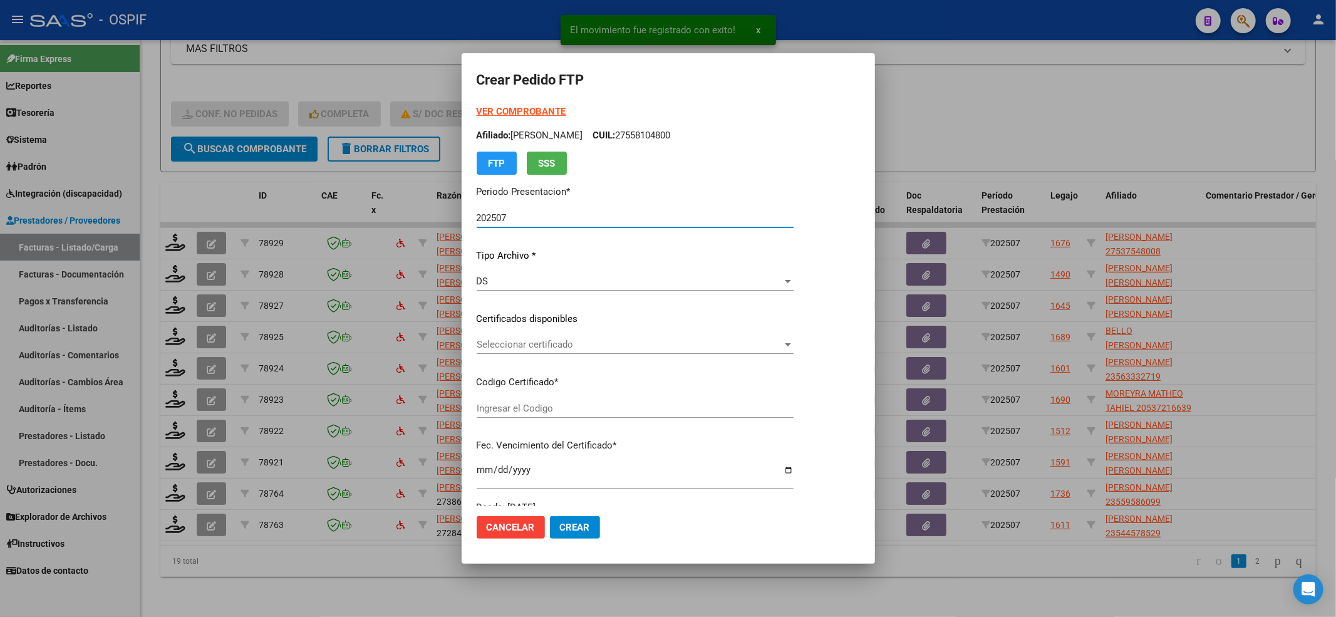
type input "0100053754800-20250106-20280106-BS-427"
type input "2028-01-06"
click at [546, 341] on span "Seleccionar certificado" at bounding box center [630, 344] width 306 height 11
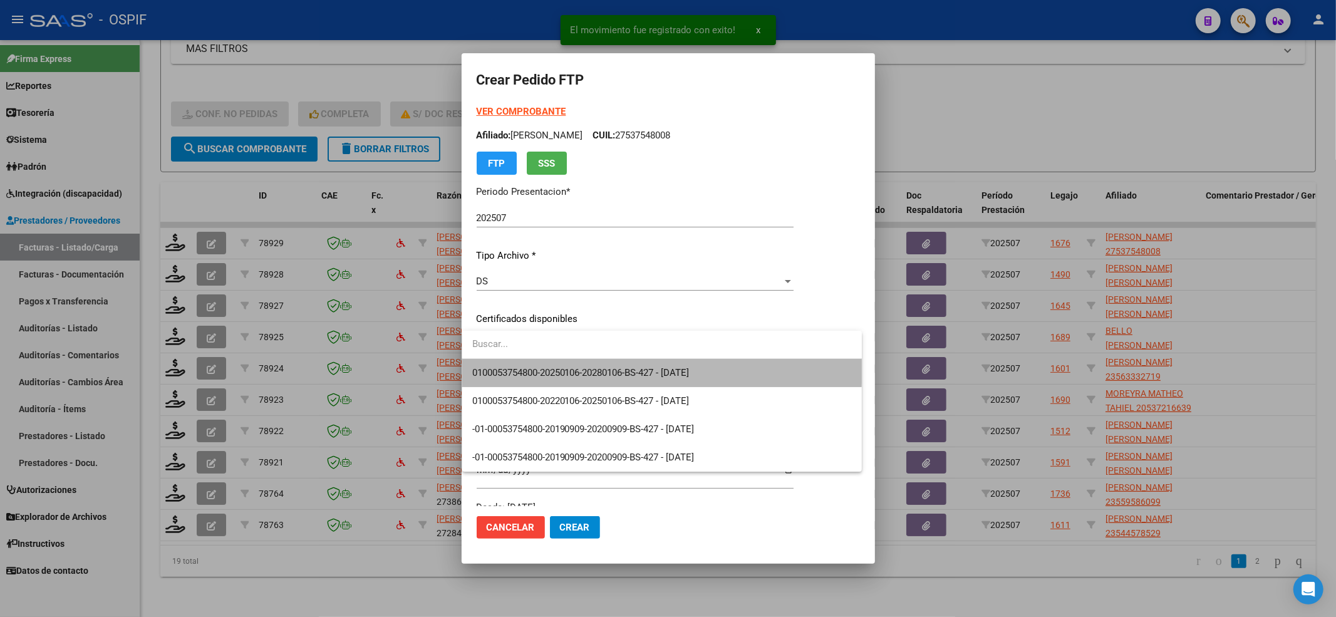
click at [529, 365] on span "0100053754800-20250106-20280106-BS-427 - 2028-01-06" at bounding box center [662, 373] width 380 height 28
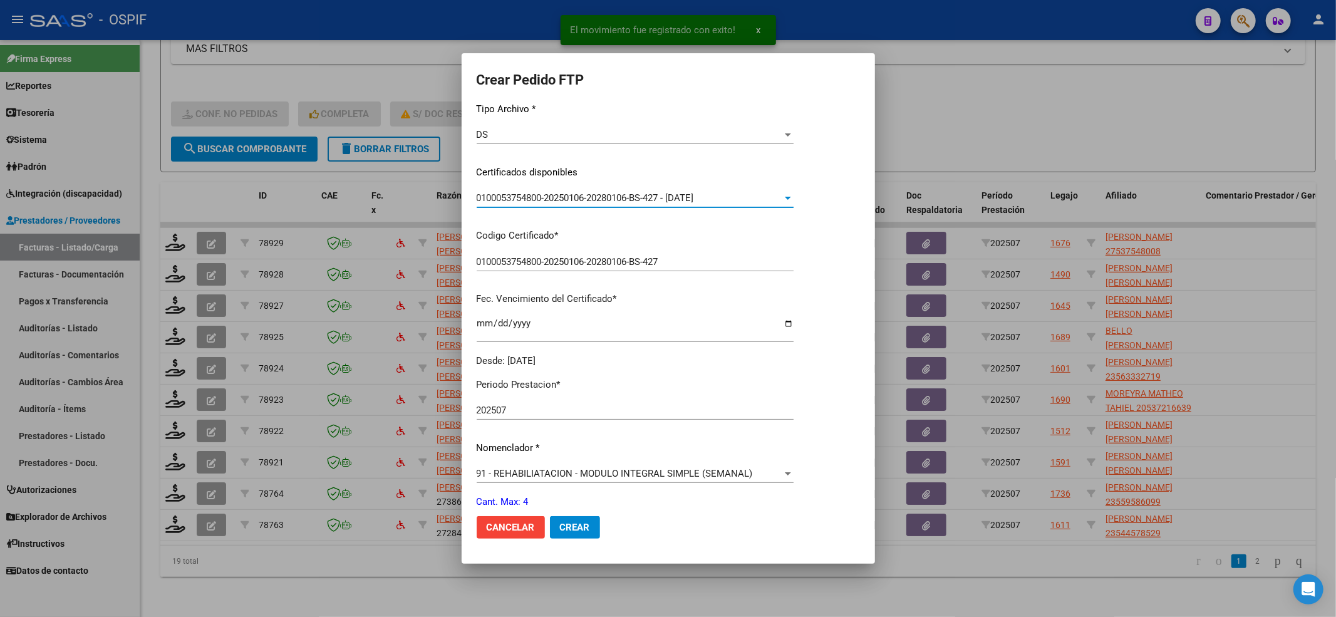
scroll to position [251, 0]
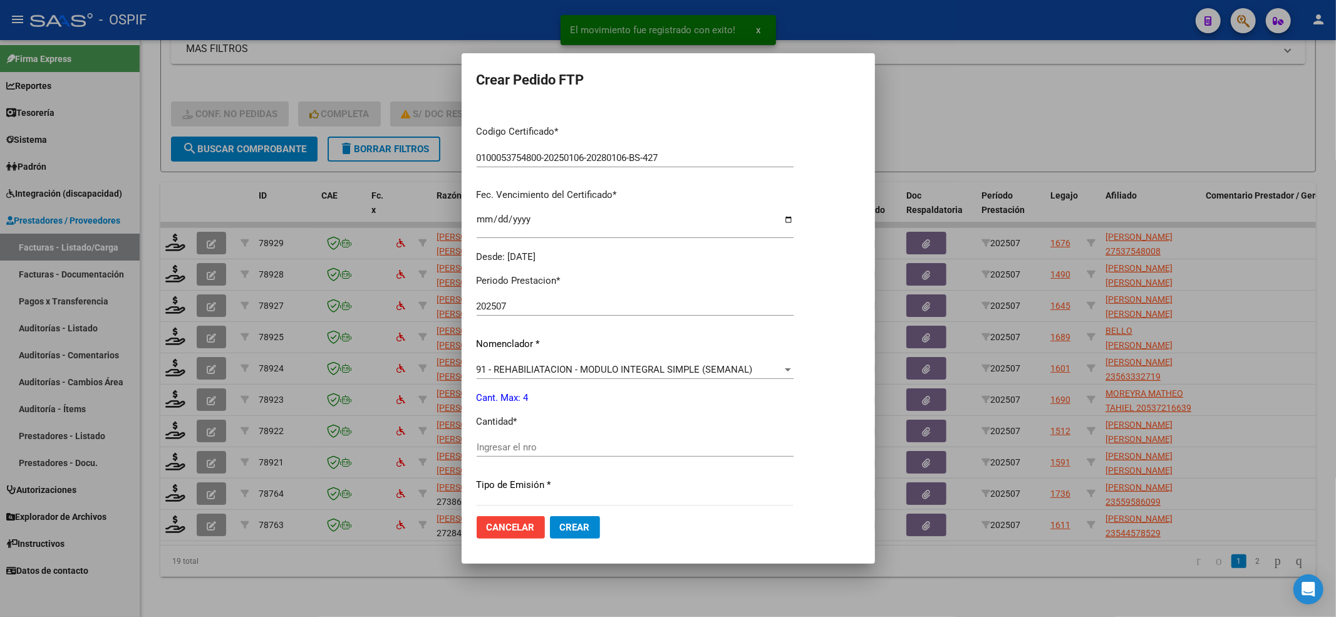
click at [527, 446] on input "Ingresar el nro" at bounding box center [635, 447] width 317 height 11
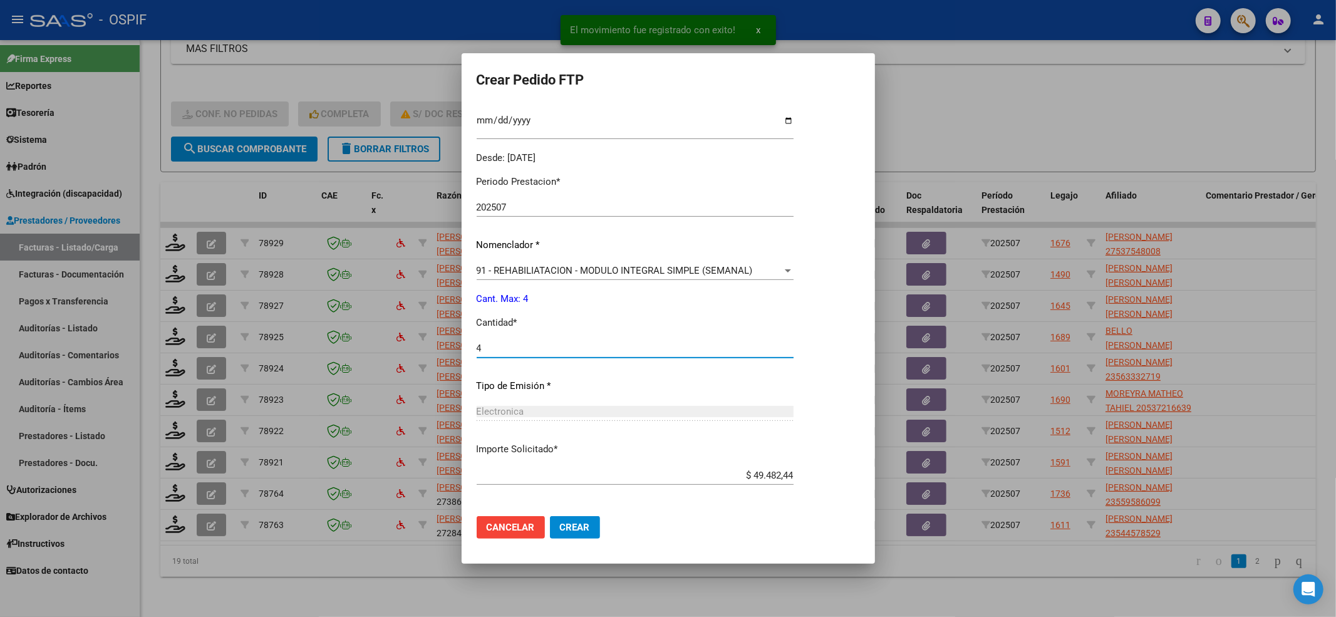
scroll to position [403, 0]
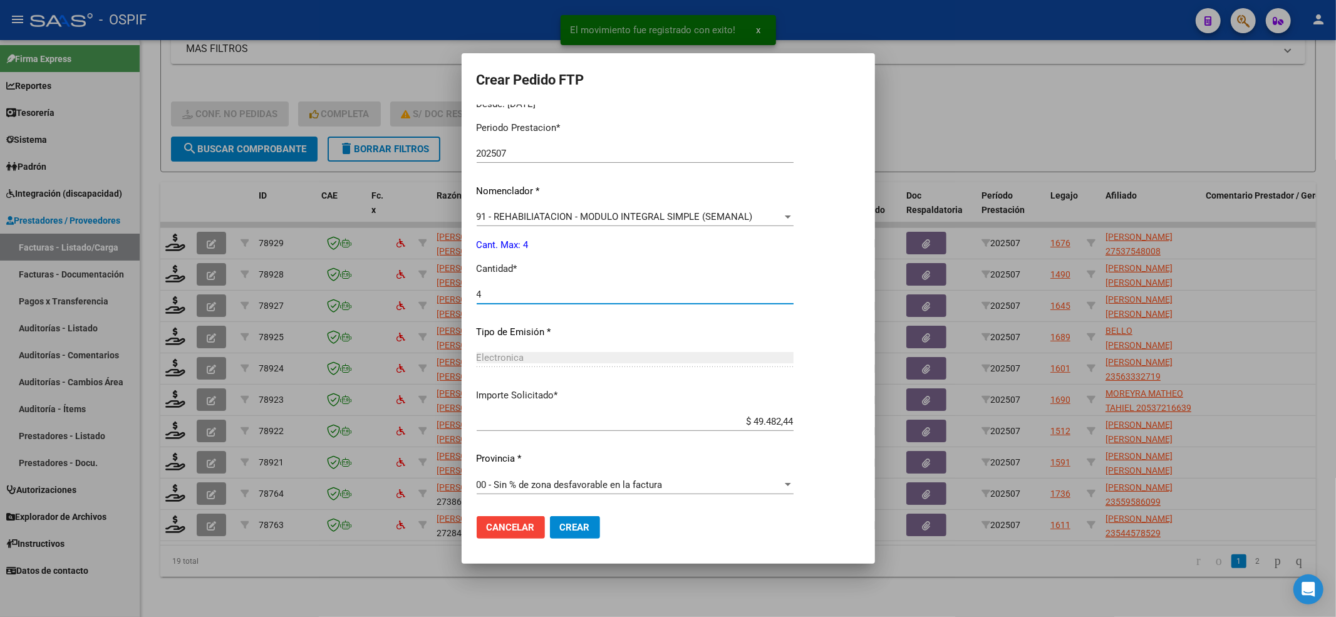
type input "4"
click at [575, 529] on span "Crear" at bounding box center [575, 527] width 30 height 11
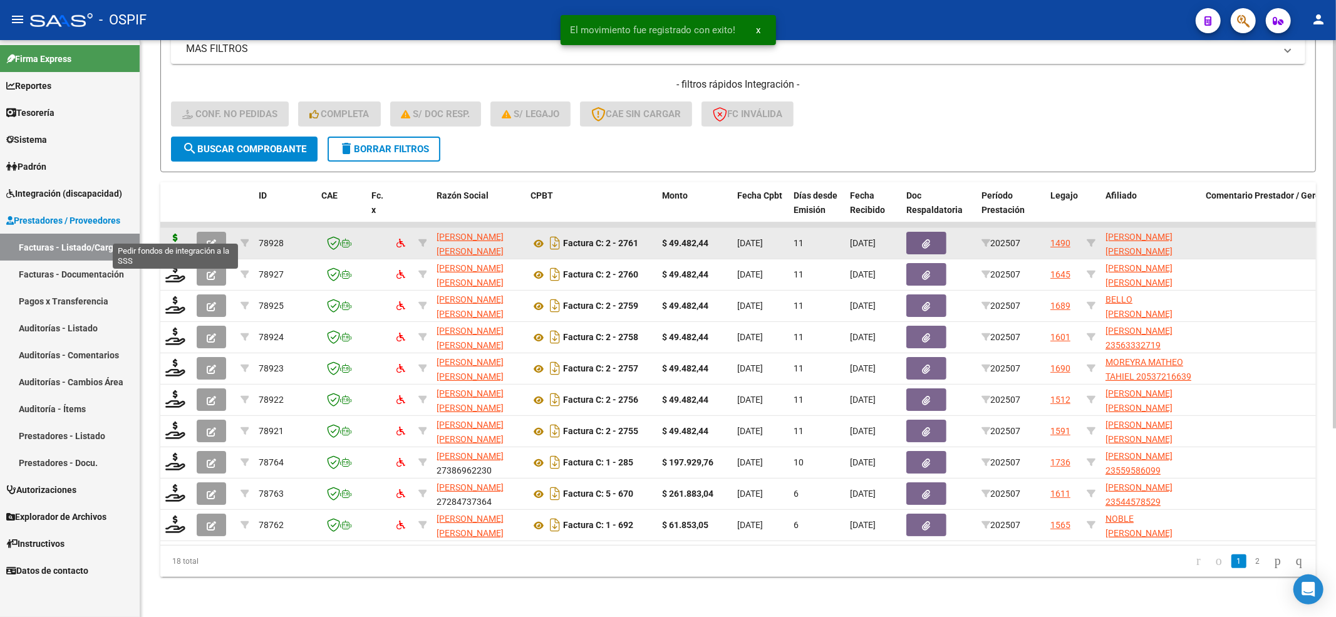
click at [176, 236] on icon at bounding box center [175, 243] width 20 height 18
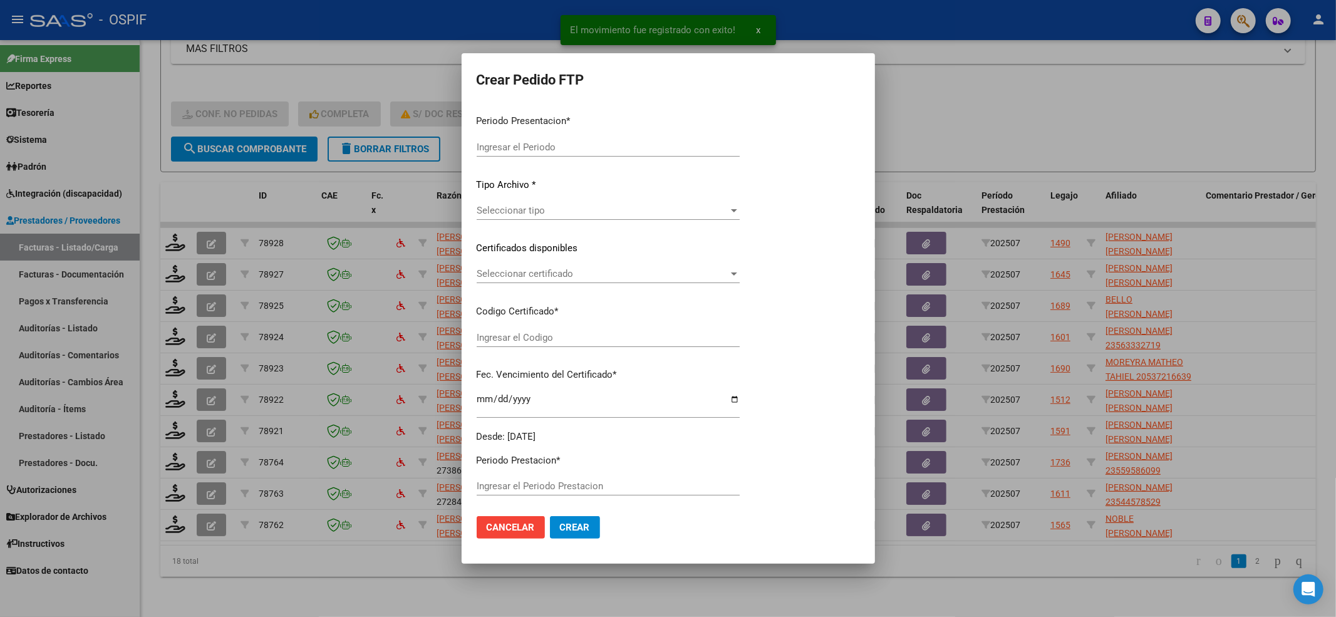
type input "202507"
type input "$ 49.482,44"
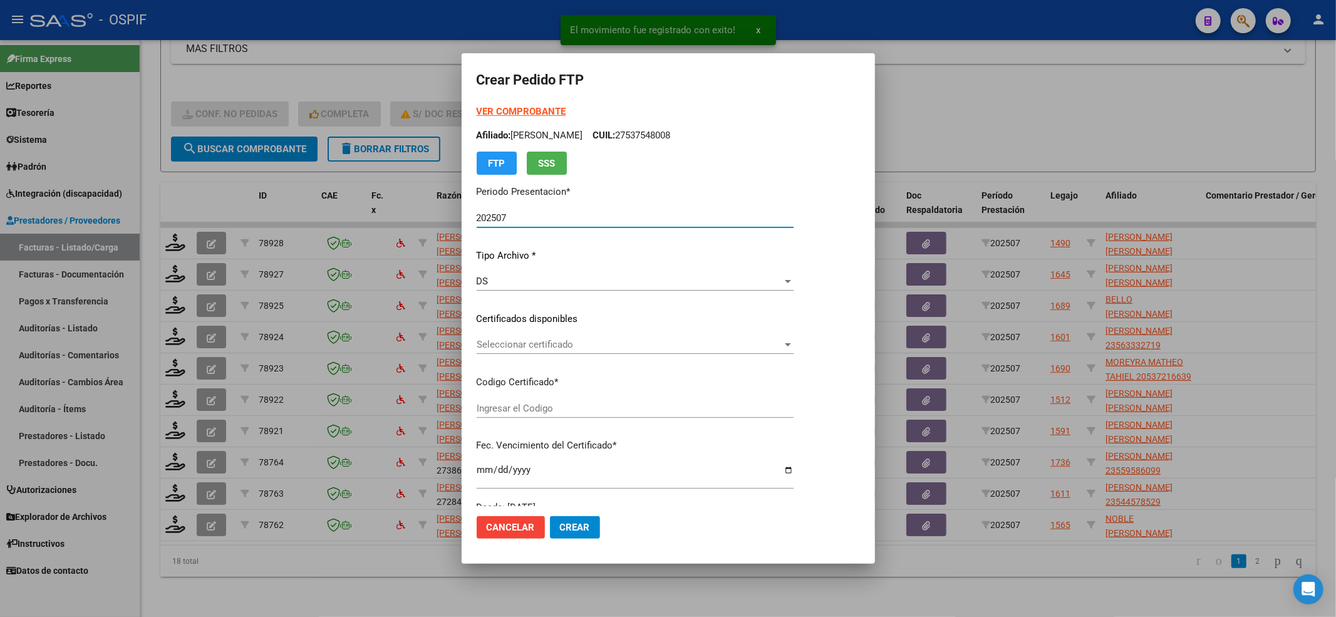
type input "0200057084735-20230410-20260410-BS-427"
type input "2026-04-10"
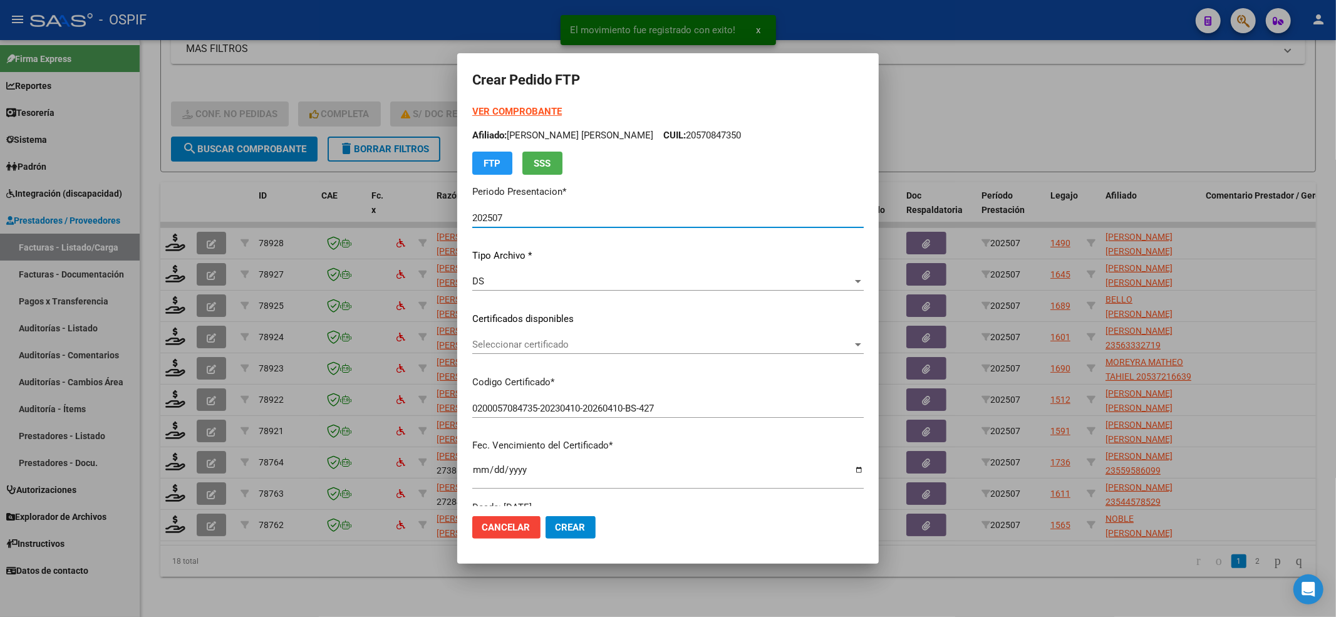
click at [484, 347] on span "Seleccionar certificado" at bounding box center [662, 344] width 380 height 11
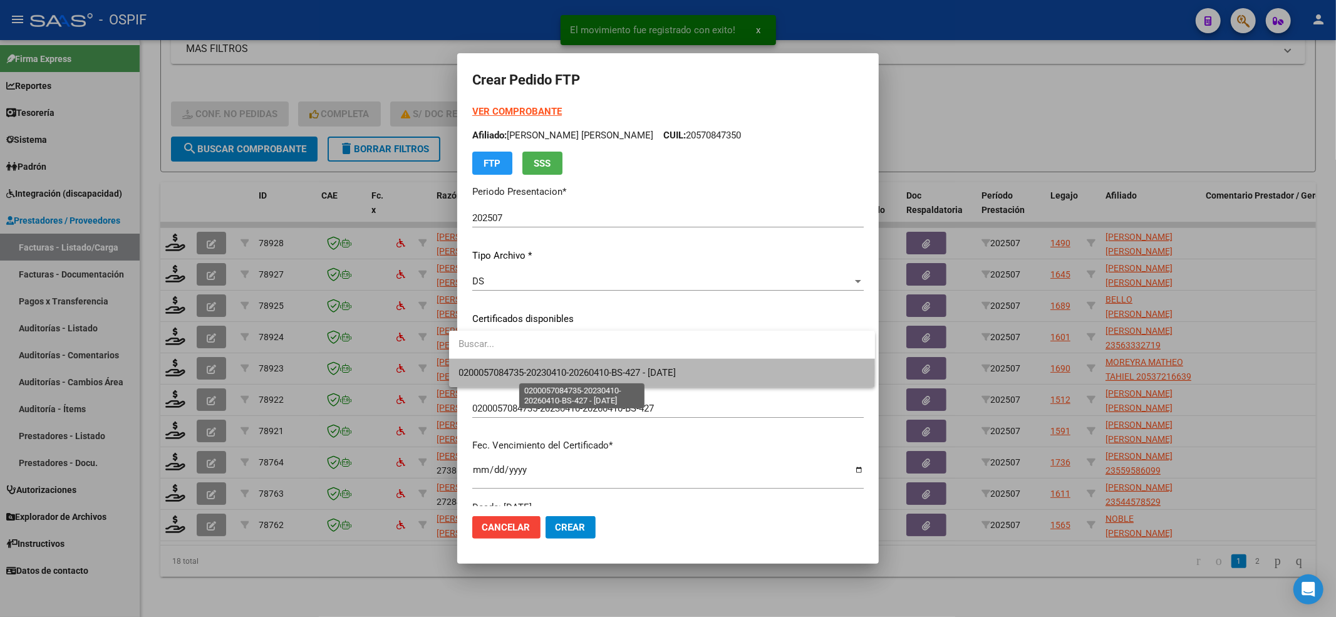
click at [490, 370] on span "0200057084735-20230410-20260410-BS-427 - 2026-04-10" at bounding box center [567, 372] width 217 height 11
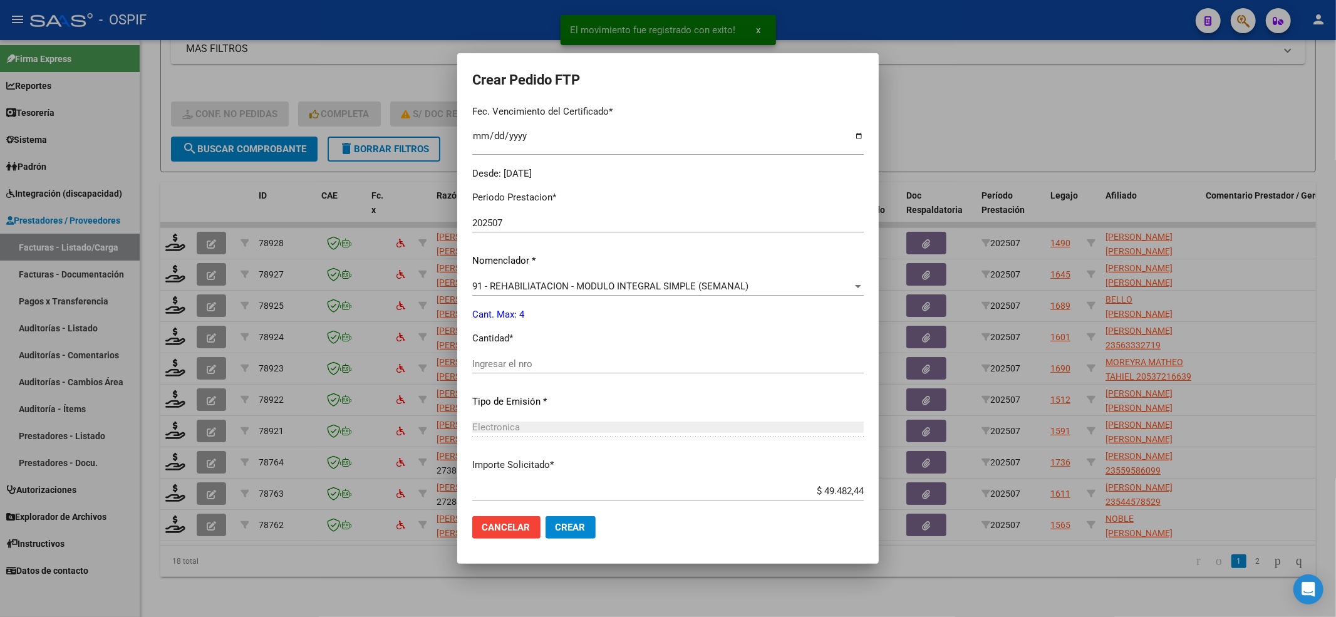
click at [494, 372] on div "Ingresar el nro" at bounding box center [668, 364] width 392 height 19
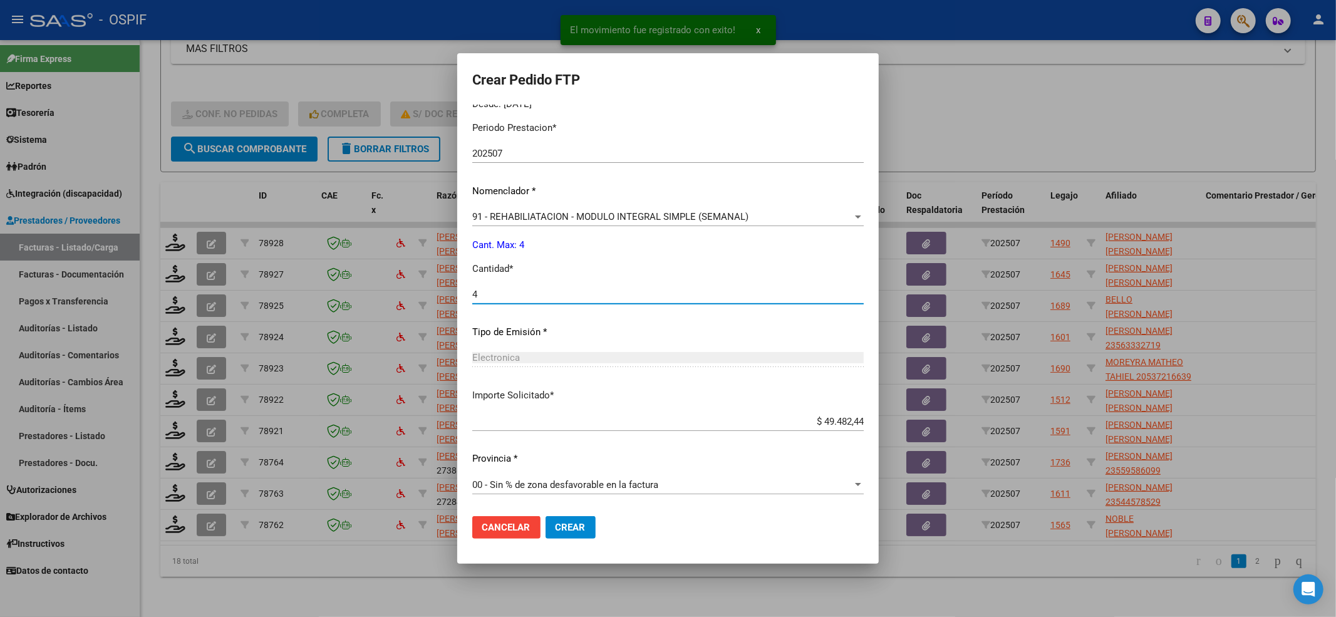
type input "4"
drag, startPoint x: 572, startPoint y: 532, endPoint x: 548, endPoint y: 524, distance: 26.0
click at [570, 531] on button "Crear" at bounding box center [571, 527] width 50 height 23
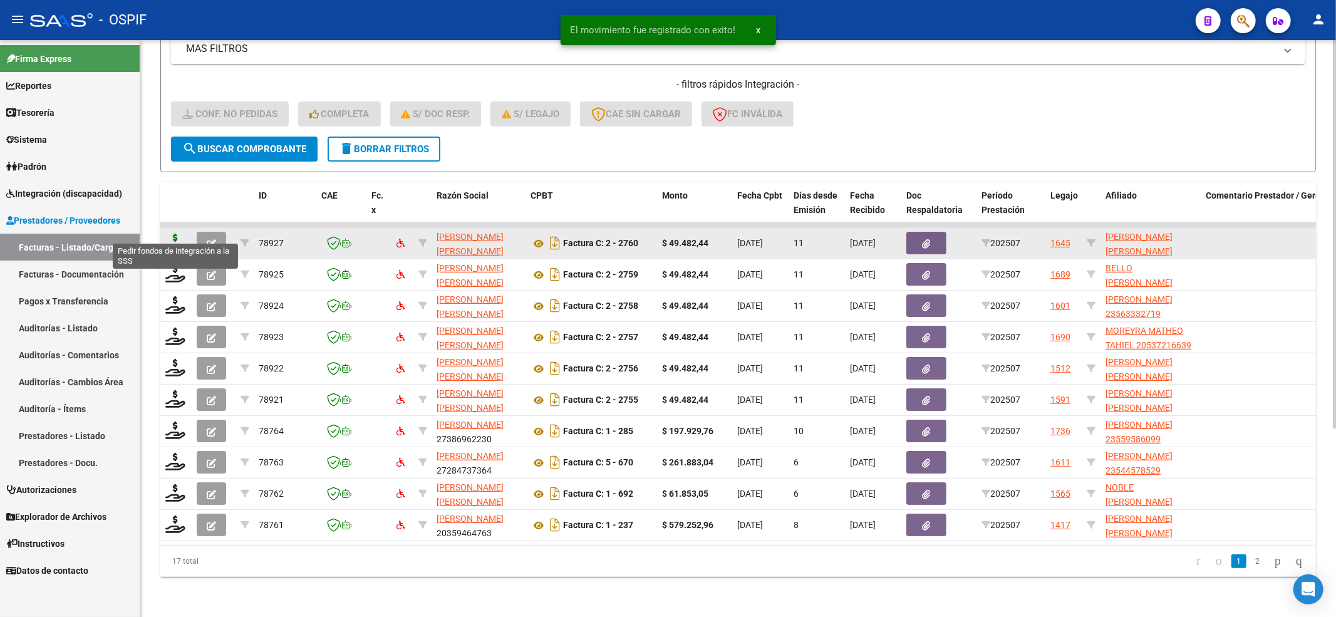
click at [169, 234] on icon at bounding box center [175, 243] width 20 height 18
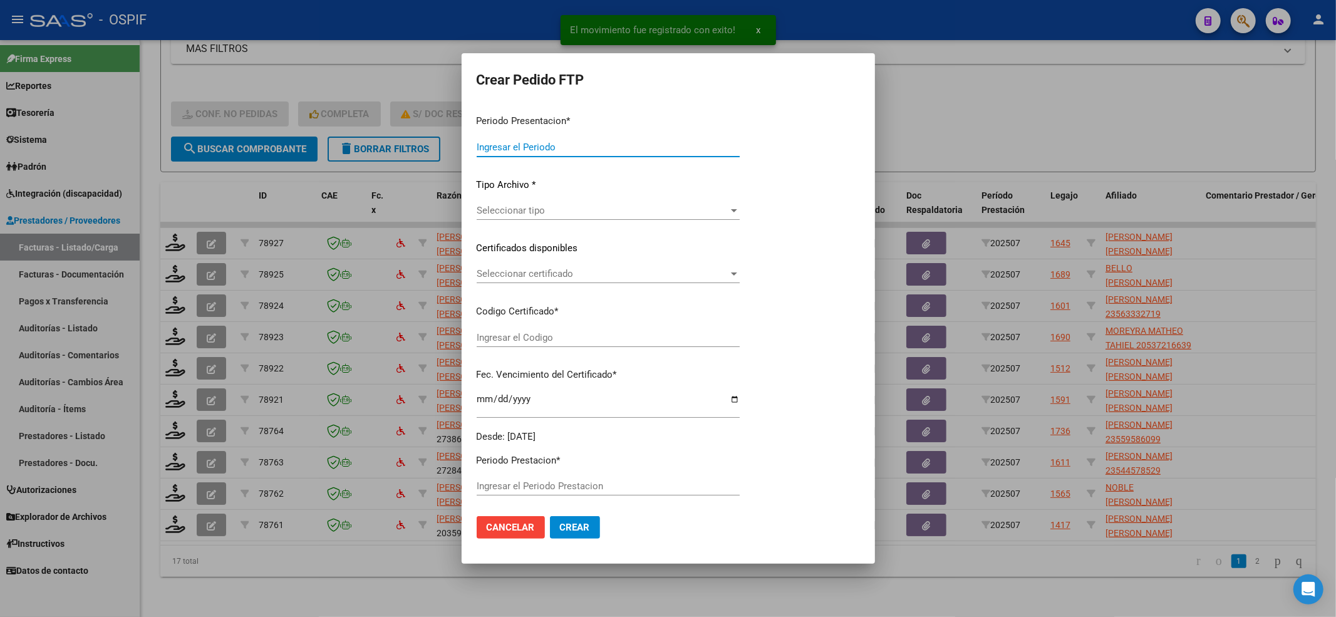
type input "202507"
type input "$ 49.482,44"
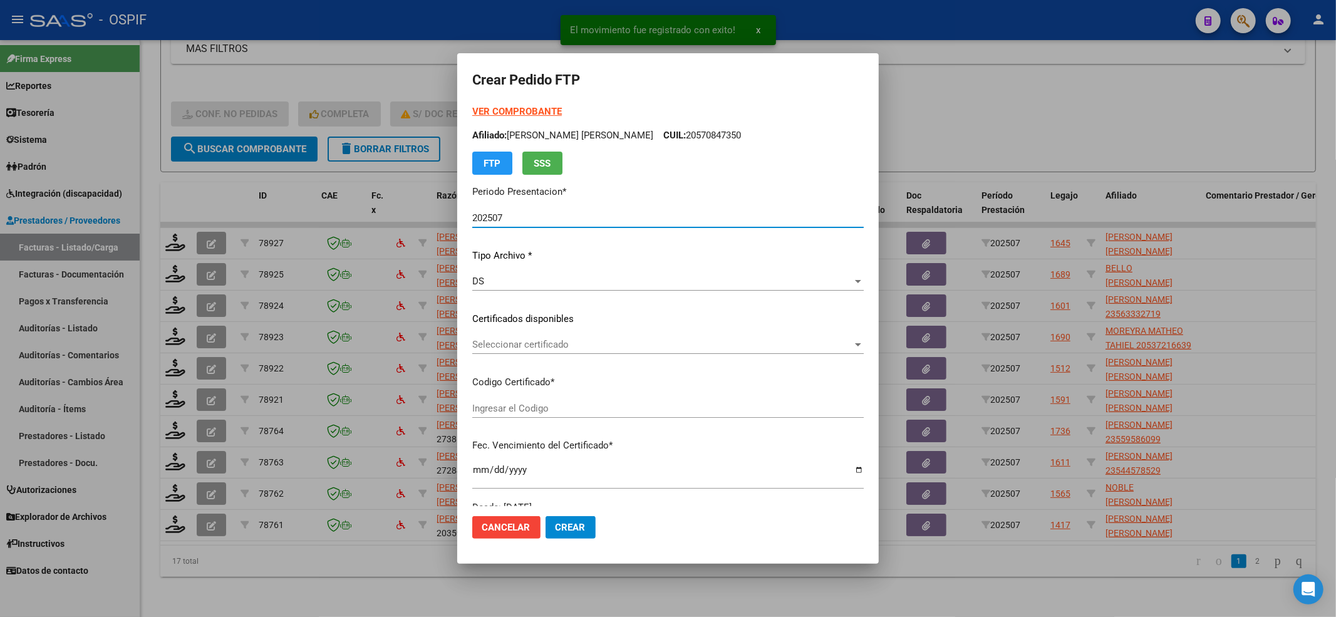
type input "0200057389772-20231206-20261206-BUE-427"
type input "2026-12-06"
drag, startPoint x: 584, startPoint y: 341, endPoint x: 586, endPoint y: 361, distance: 20.1
click at [586, 356] on div "VER COMPROBANTE ARCA Padrón Afiliado: ALMANZA LOPEZ LEON ISAIAS CUIL: 205738977…" at bounding box center [668, 310] width 392 height 410
click at [567, 330] on div "VER COMPROBANTE ARCA Padrón Afiliado: ALMANZA LOPEZ LEON ISAIAS CUIL: 205738977…" at bounding box center [668, 310] width 392 height 410
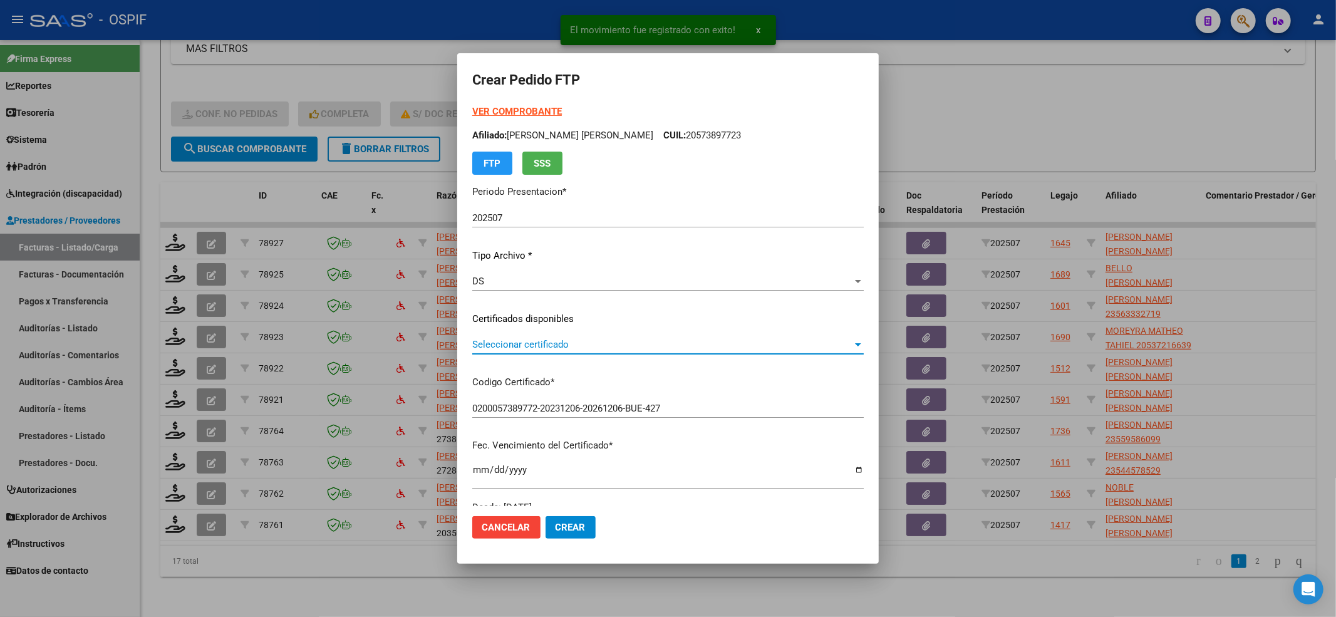
click at [561, 340] on span "Seleccionar certificado" at bounding box center [662, 344] width 380 height 11
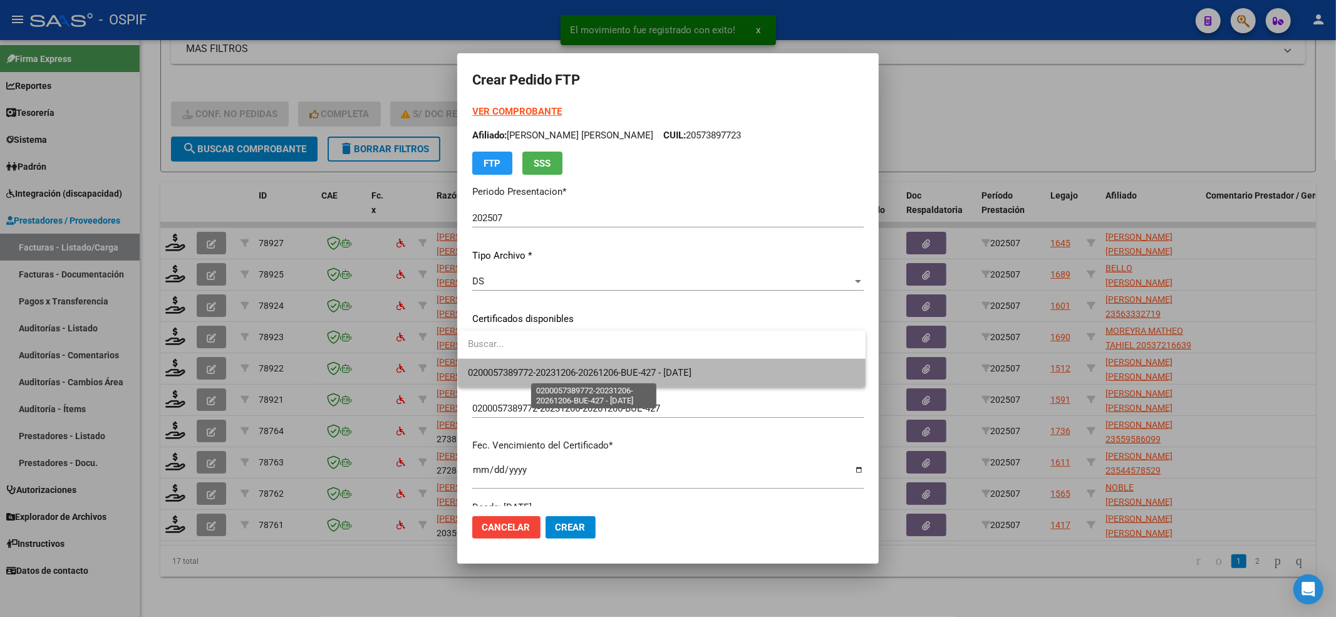
click at [561, 376] on span "0200057389772-20231206-20261206-BUE-427 - 2026-12-06" at bounding box center [580, 372] width 224 height 11
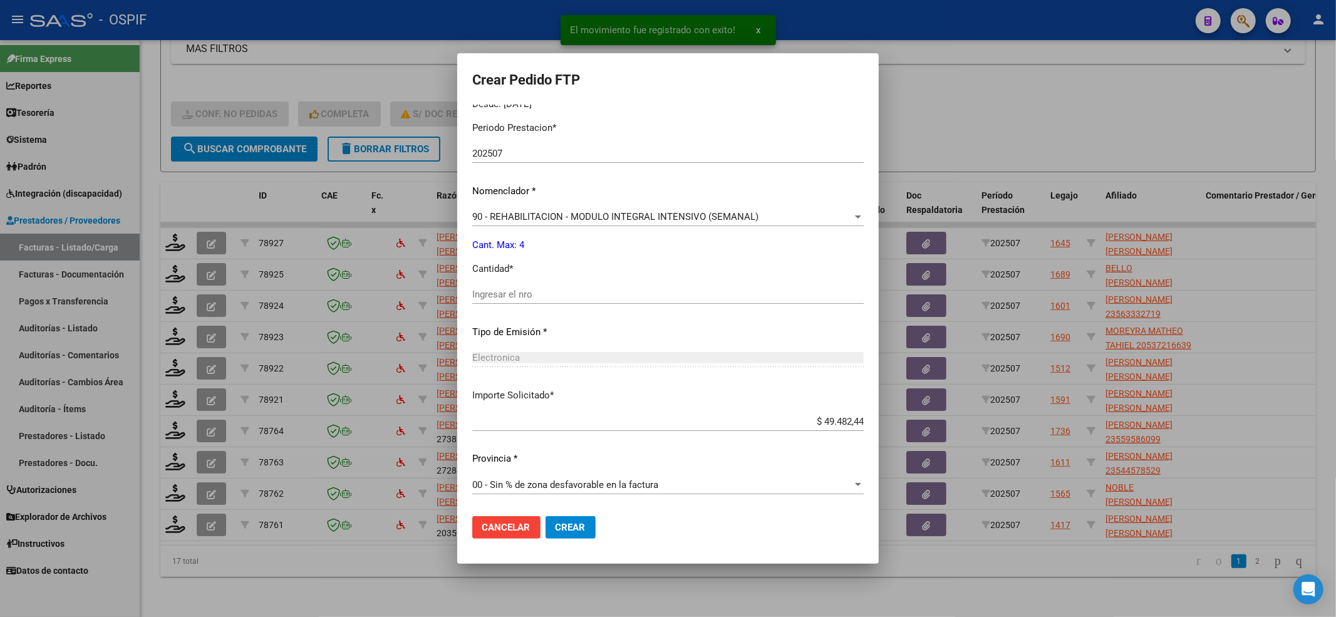
click at [507, 298] on input "Ingresar el nro" at bounding box center [668, 294] width 392 height 11
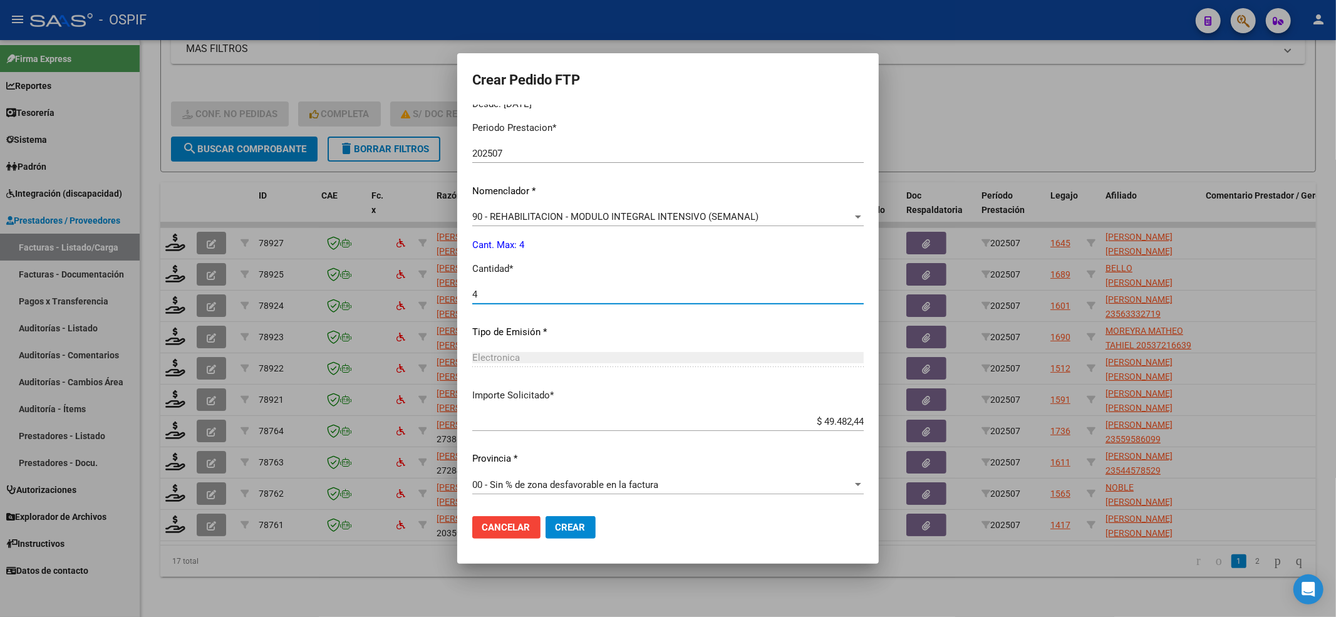
type input "4"
drag, startPoint x: 563, startPoint y: 539, endPoint x: 563, endPoint y: 524, distance: 15.0
click at [563, 534] on mat-dialog-actions "Cancelar Crear" at bounding box center [668, 527] width 392 height 43
click at [563, 524] on span "Crear" at bounding box center [571, 527] width 30 height 11
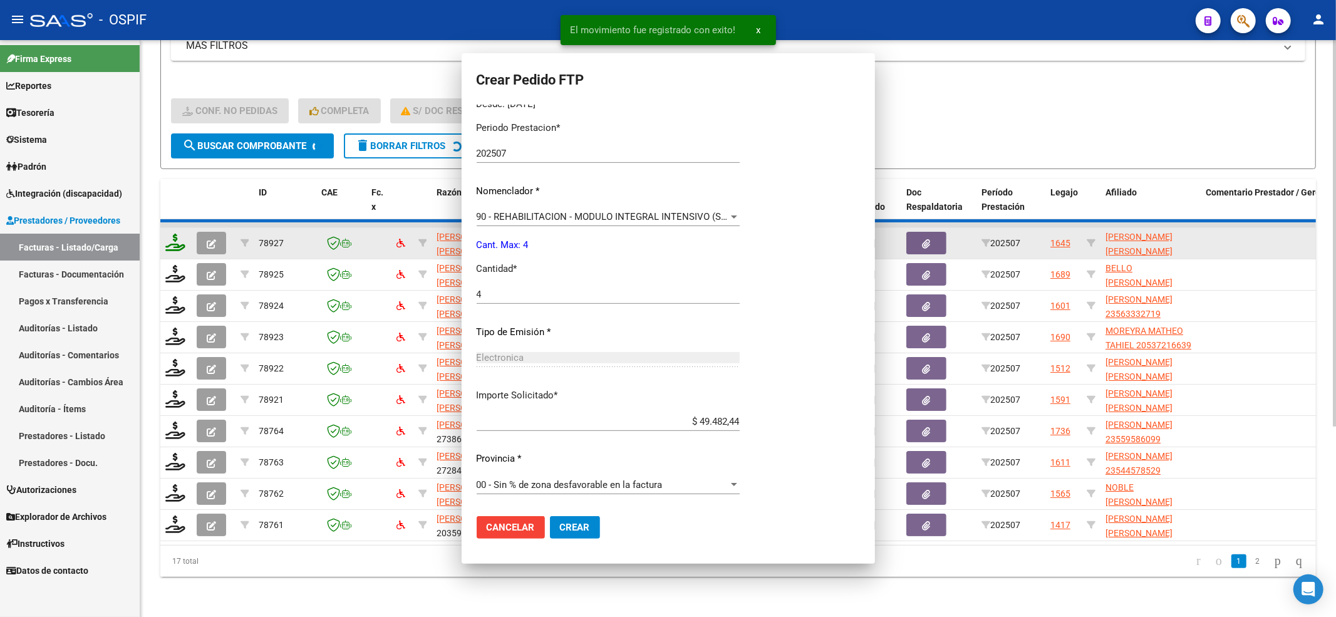
scroll to position [0, 0]
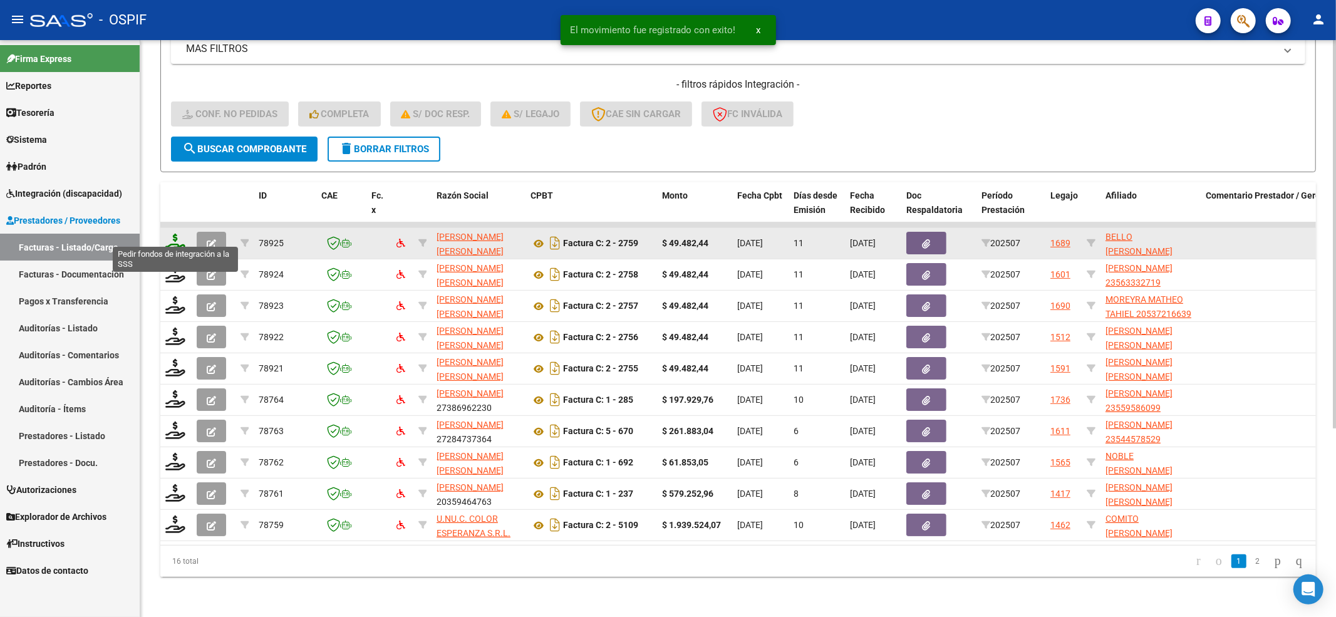
click at [175, 234] on icon at bounding box center [175, 243] width 20 height 18
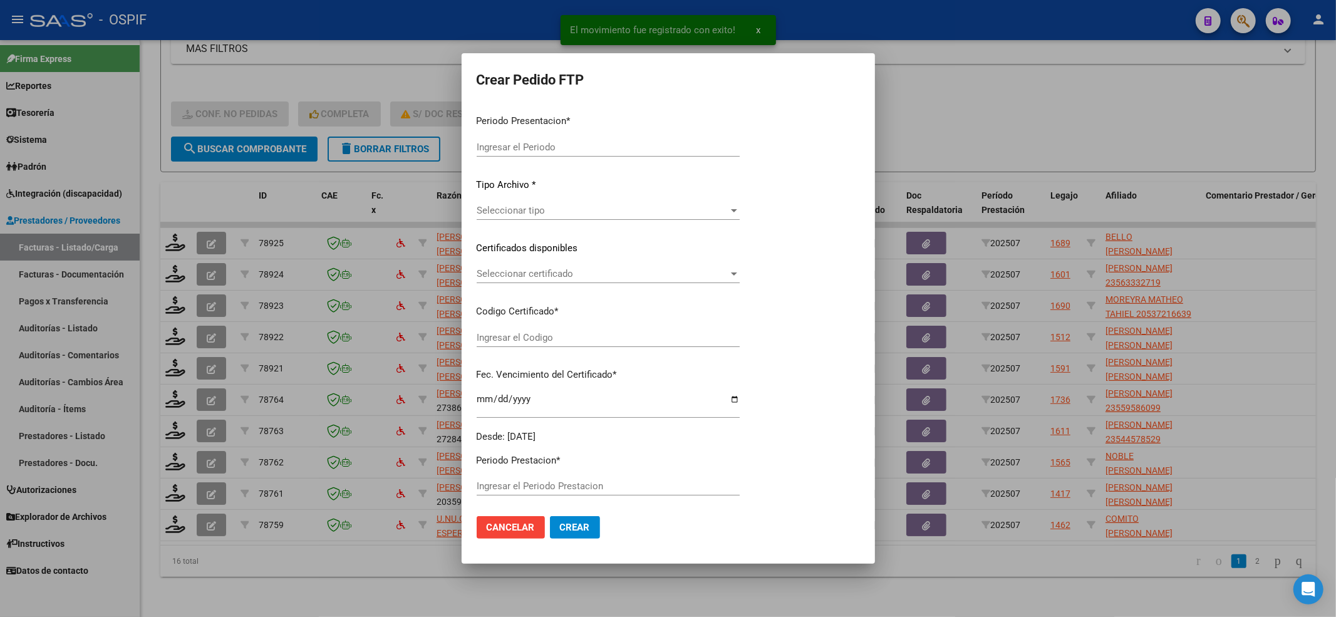
type input "202507"
type input "$ 49.482,44"
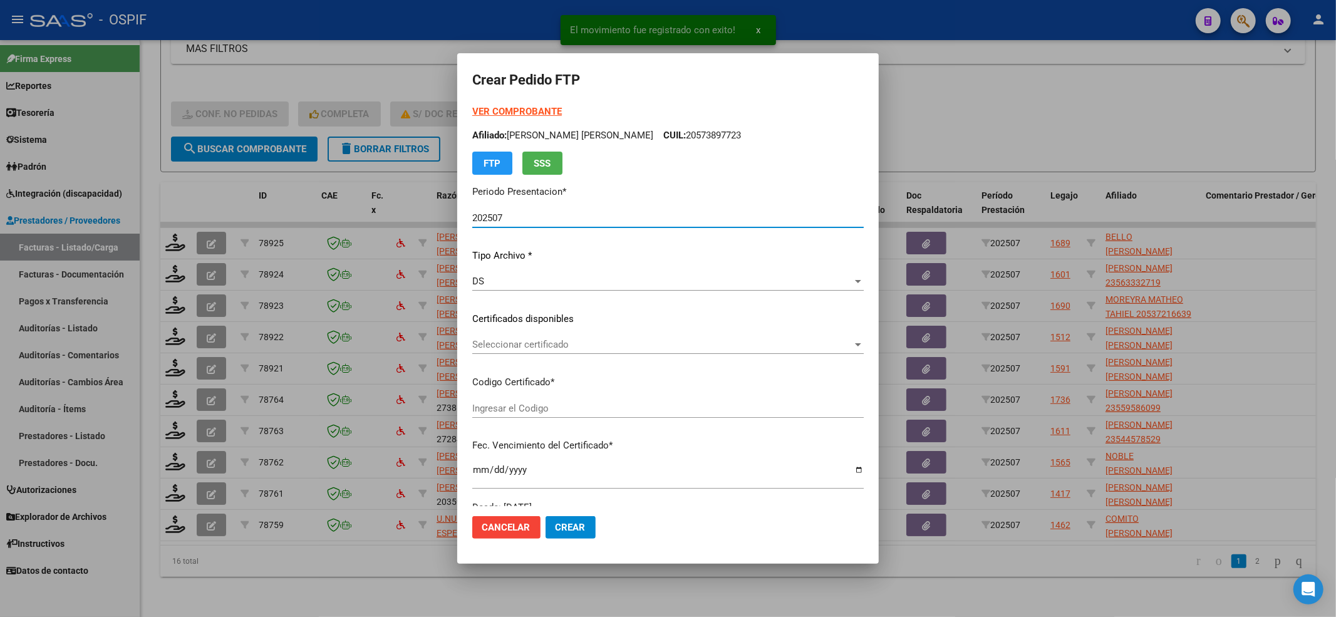
type input "0100050654607-20200120-20260120-BS AS"
type input "2026-01-20"
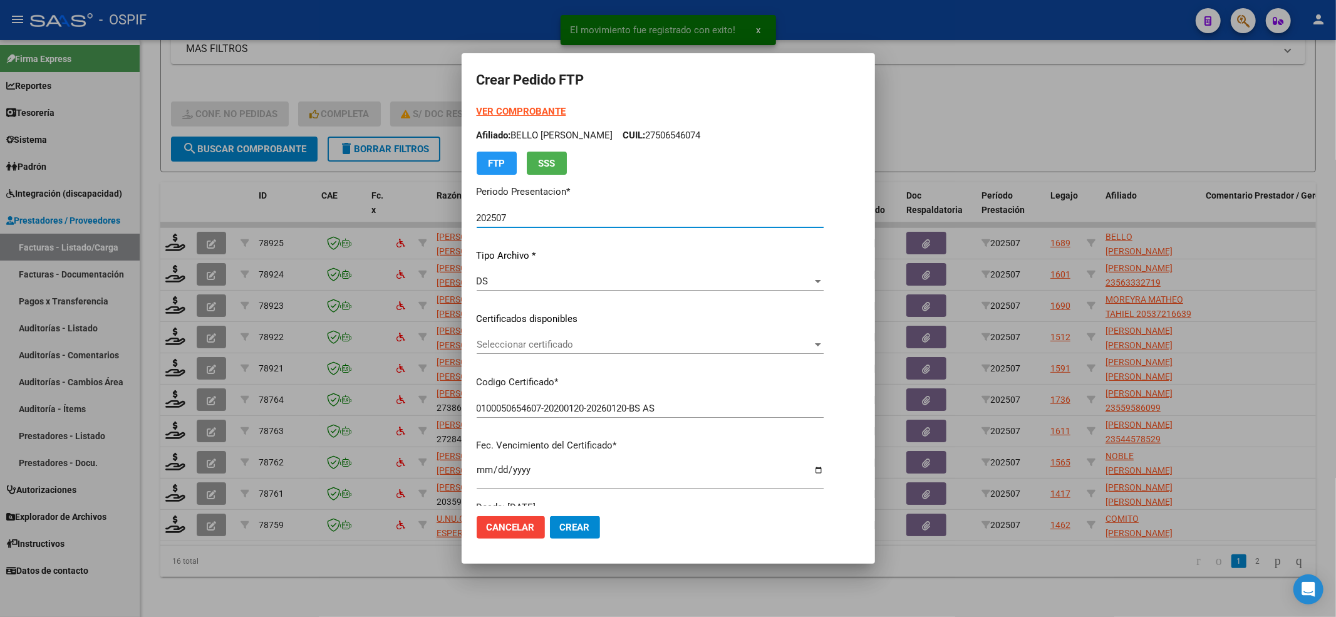
click at [650, 351] on div "Seleccionar certificado Seleccionar certificado" at bounding box center [650, 344] width 347 height 19
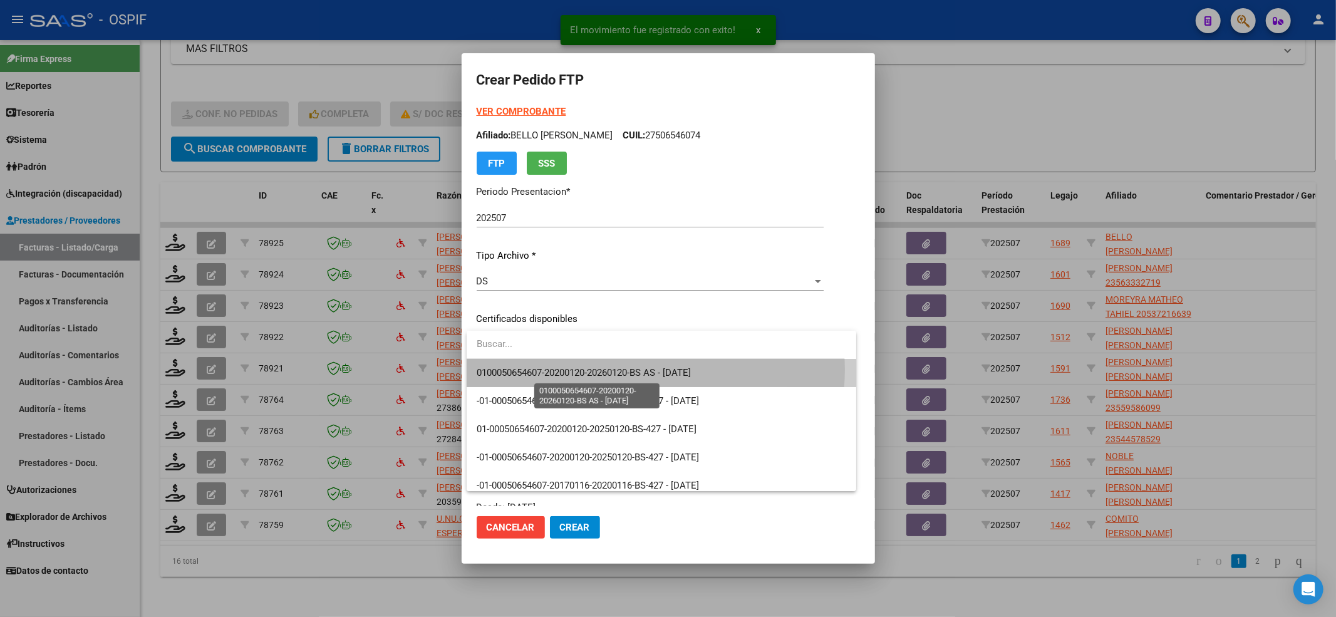
click at [650, 370] on span "0100050654607-20200120-20260120-BS AS - 2026-01-20" at bounding box center [584, 372] width 214 height 11
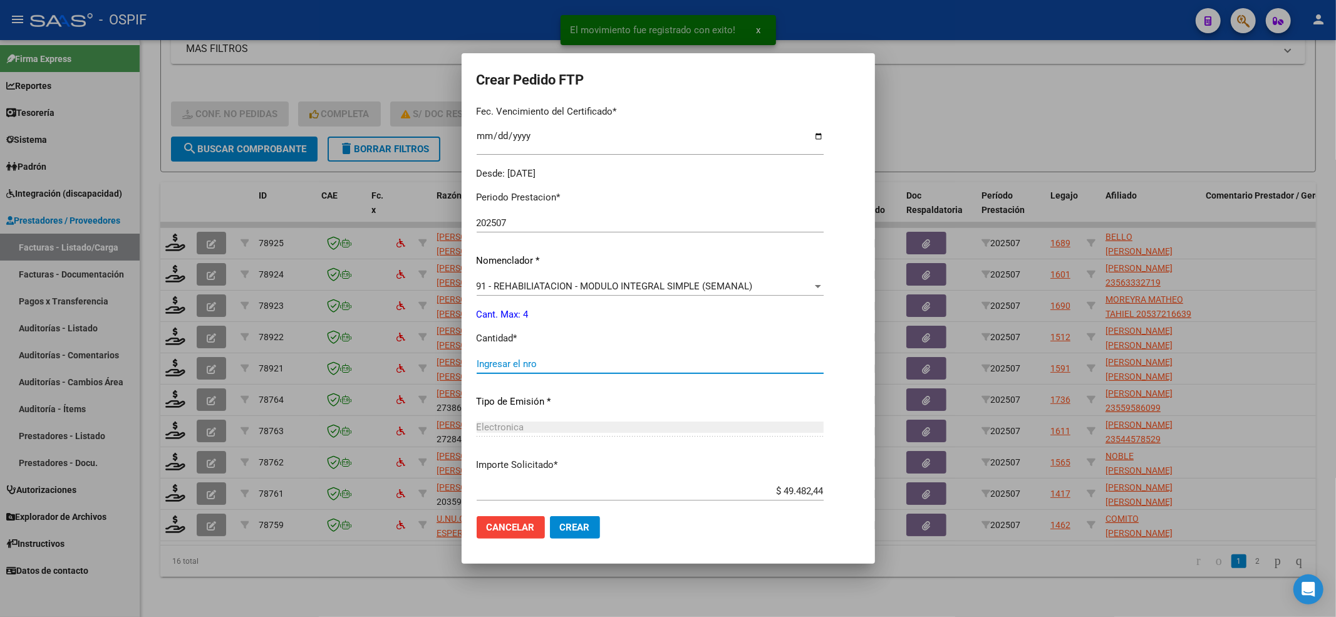
click at [644, 366] on input "Ingresar el nro" at bounding box center [650, 363] width 347 height 11
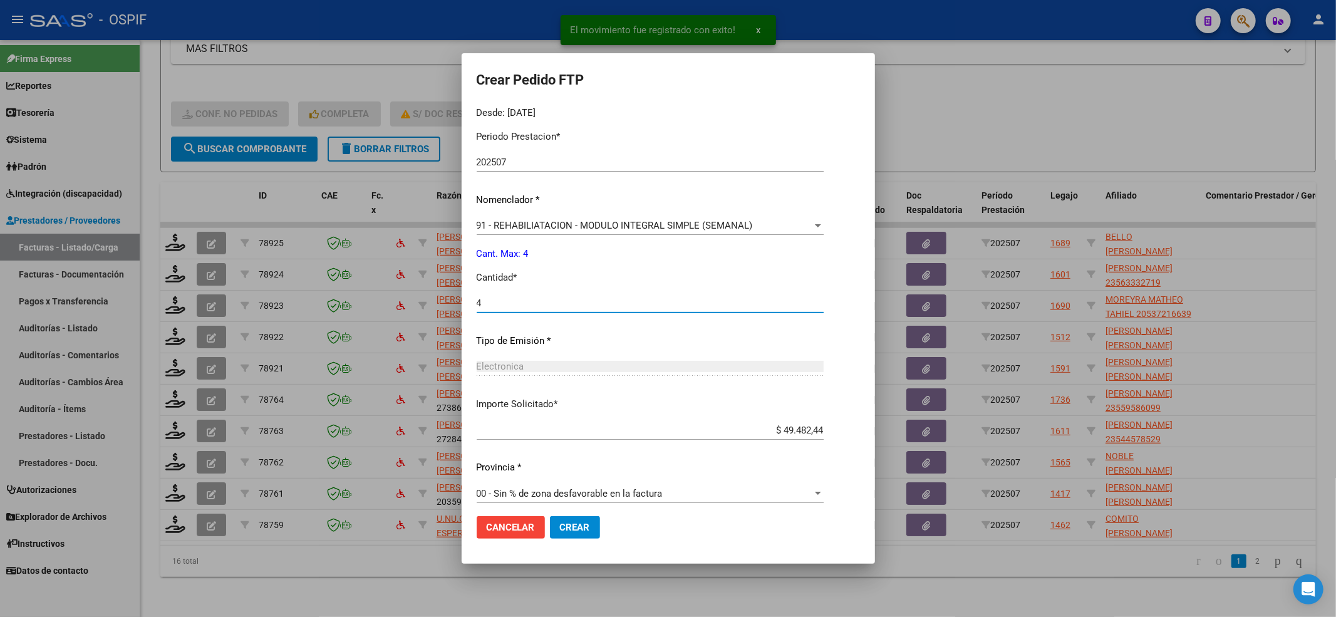
scroll to position [403, 0]
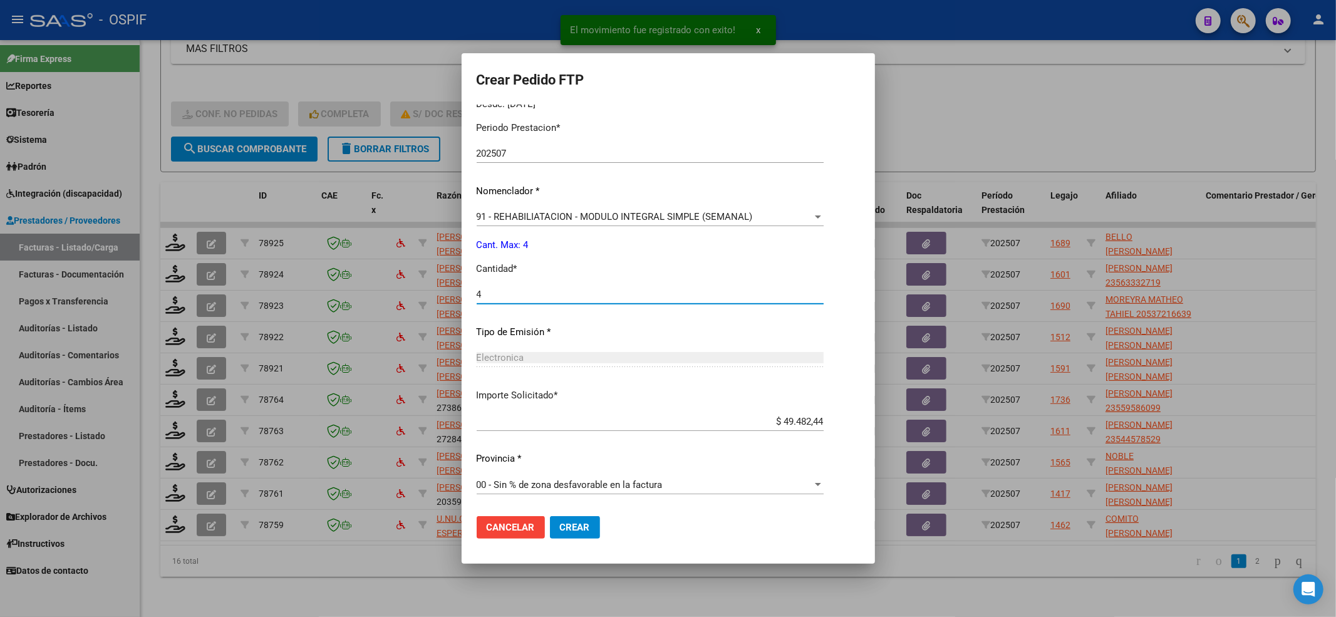
type input "4"
drag, startPoint x: 563, startPoint y: 512, endPoint x: 571, endPoint y: 525, distance: 15.8
click at [566, 519] on mat-dialog-actions "Cancelar Crear" at bounding box center [668, 527] width 383 height 43
drag, startPoint x: 572, startPoint y: 527, endPoint x: 481, endPoint y: 487, distance: 99.3
click at [573, 527] on span "Crear" at bounding box center [575, 527] width 30 height 11
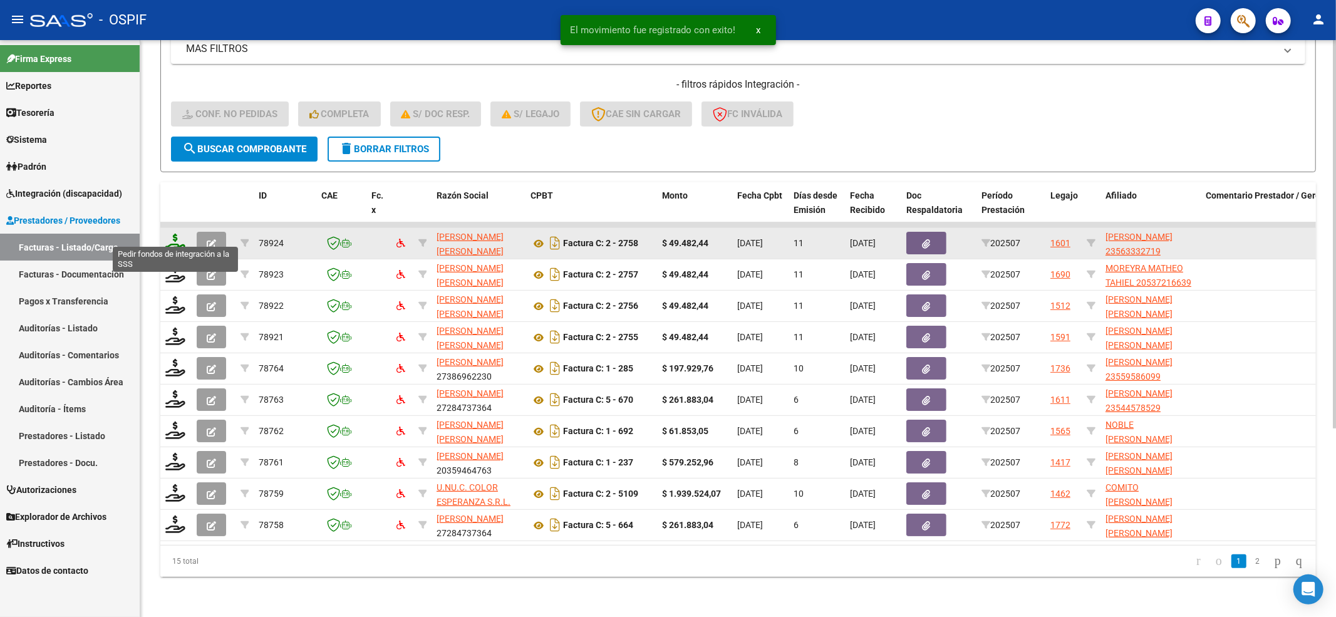
click at [176, 234] on icon at bounding box center [175, 243] width 20 height 18
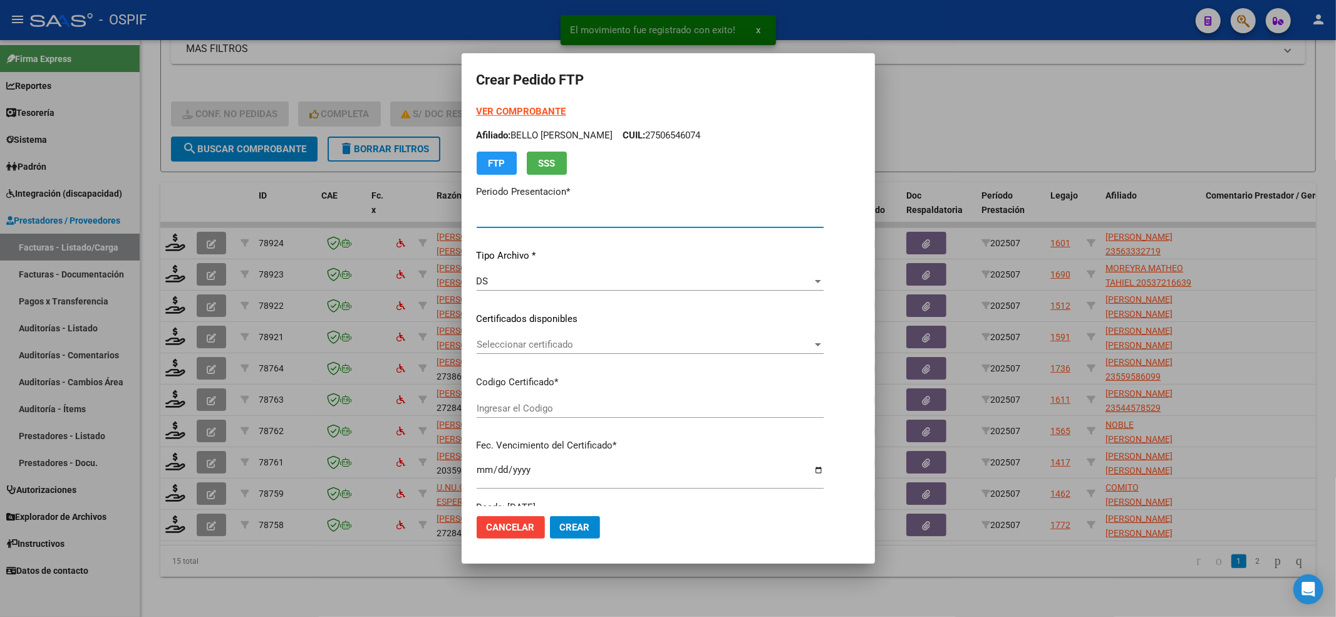
type input "202507"
type input "$ 49.482,44"
type input "0200056333271-20220908-20250908-BS-427"
type input "2025-09-08"
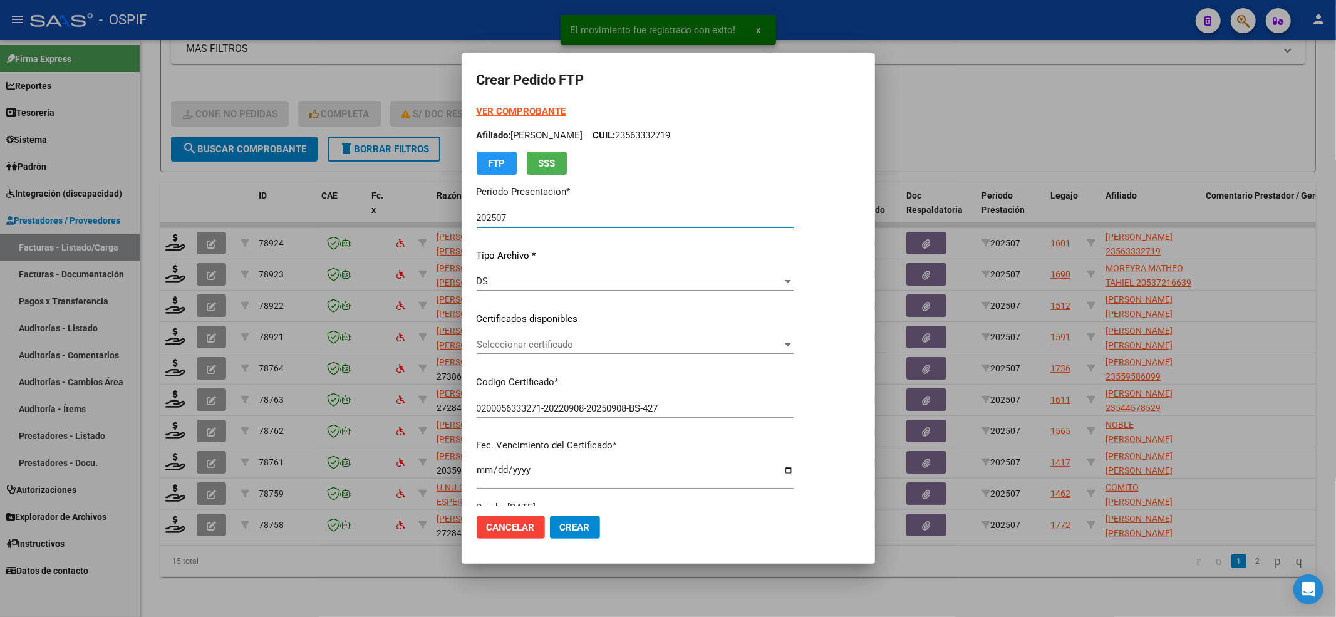
click at [587, 346] on span "Seleccionar certificado" at bounding box center [630, 344] width 306 height 11
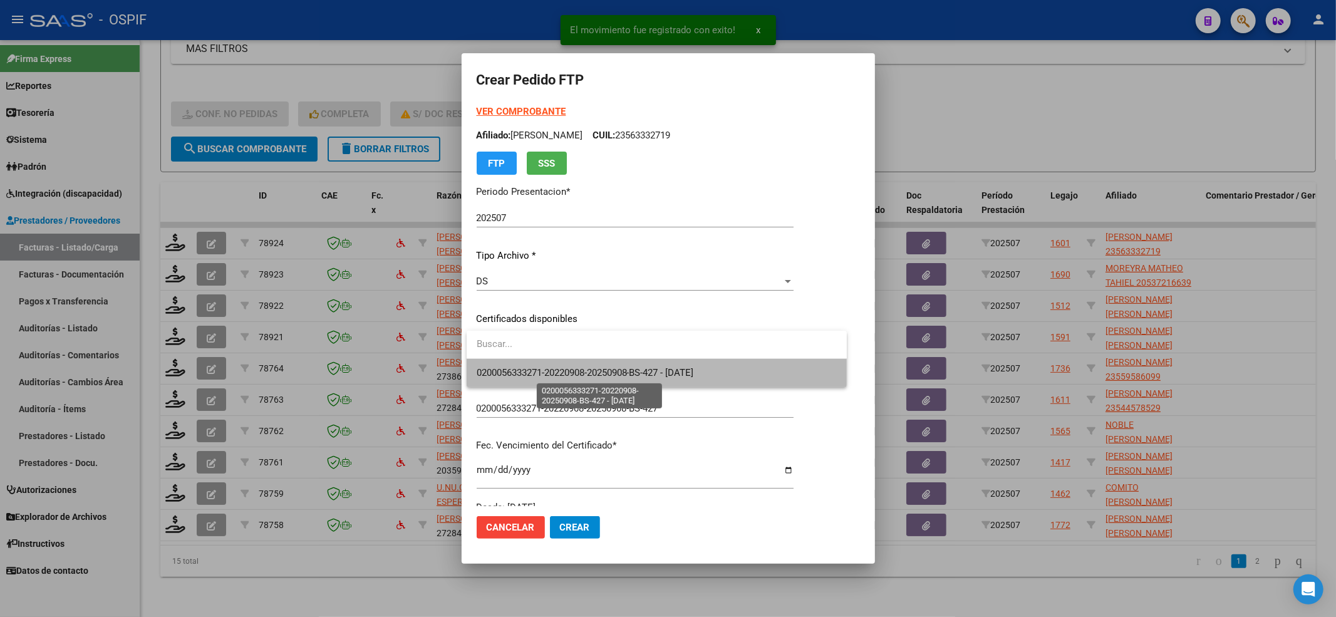
click at [584, 369] on span "0200056333271-20220908-20250908-BS-427 - 2025-09-08" at bounding box center [585, 372] width 217 height 11
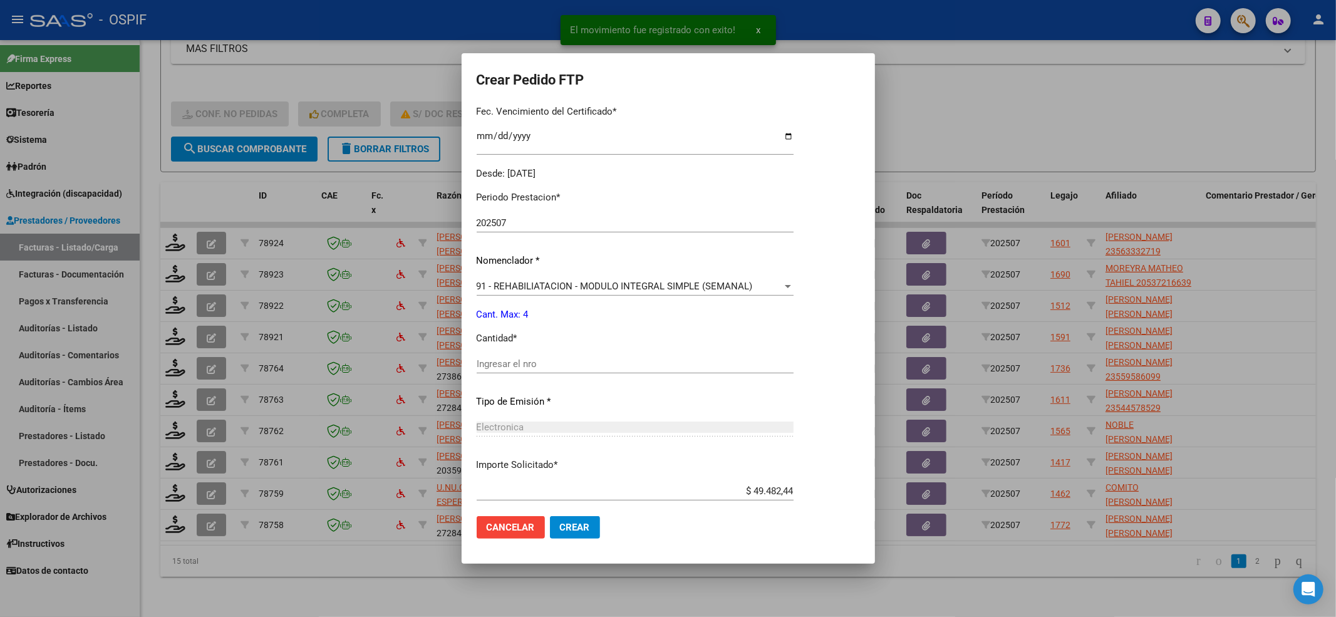
click at [519, 371] on div "Ingresar el nro" at bounding box center [635, 364] width 317 height 19
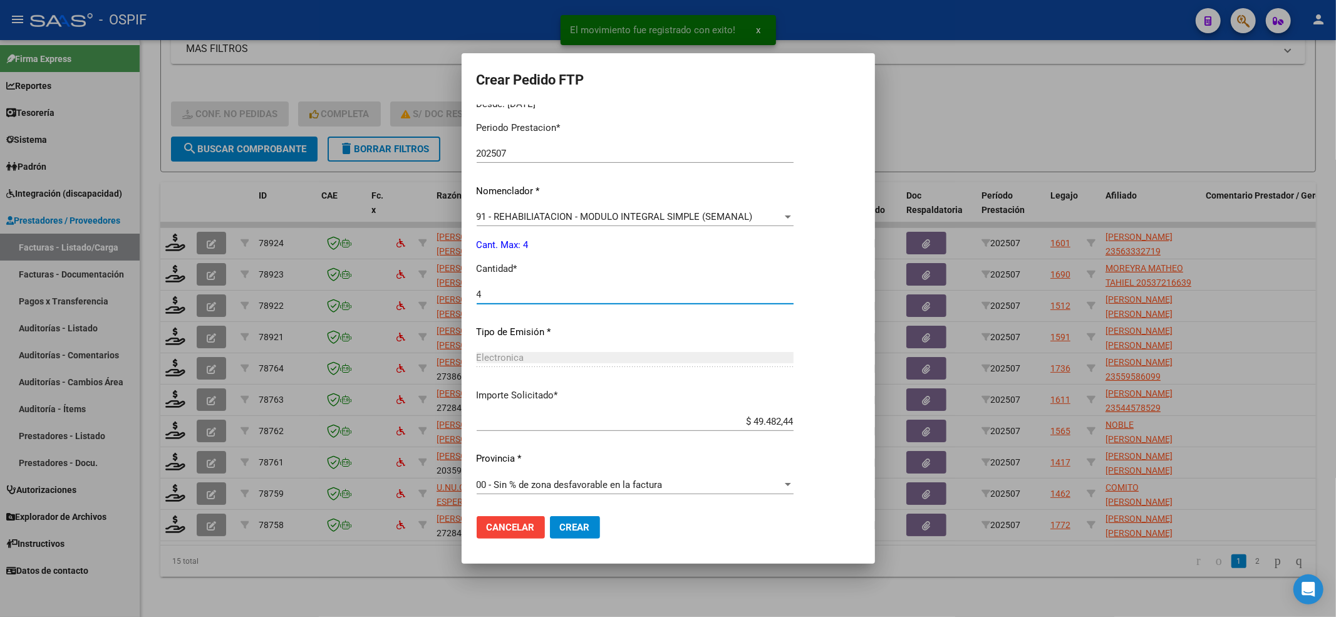
type input "4"
drag, startPoint x: 609, startPoint y: 527, endPoint x: 583, endPoint y: 525, distance: 26.4
click at [603, 525] on mat-dialog-actions "Cancelar Crear" at bounding box center [668, 527] width 383 height 43
click at [569, 525] on span "Crear" at bounding box center [575, 527] width 30 height 11
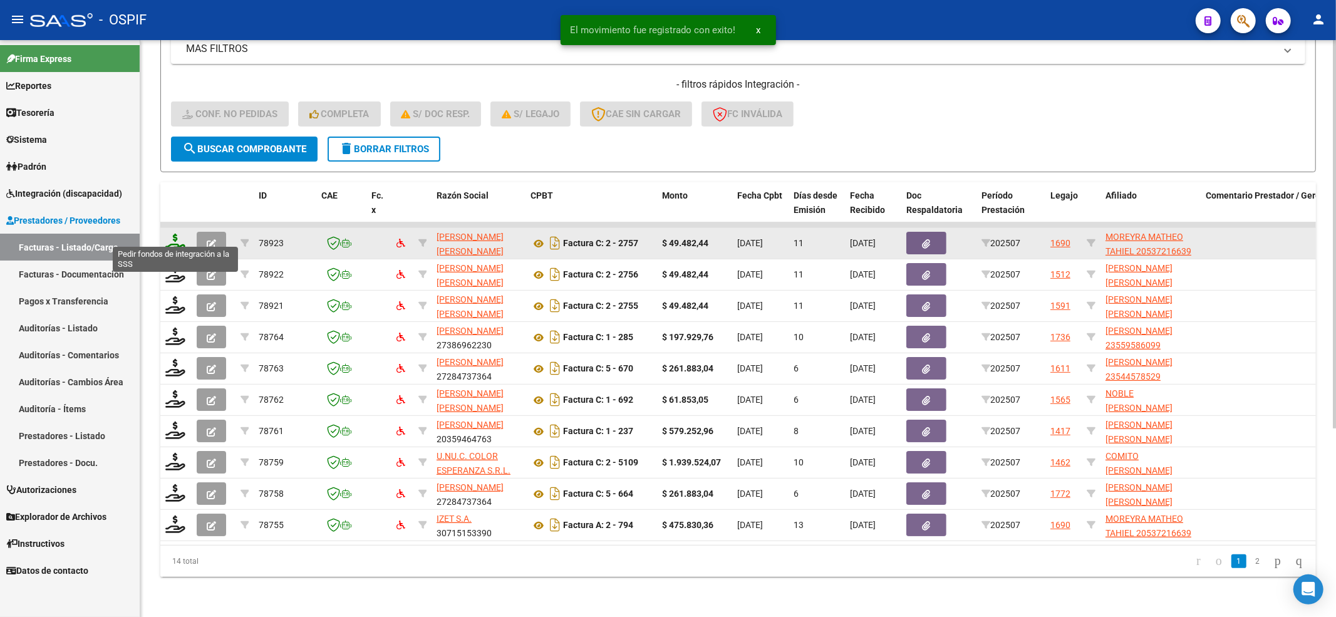
click at [176, 234] on icon at bounding box center [175, 243] width 20 height 18
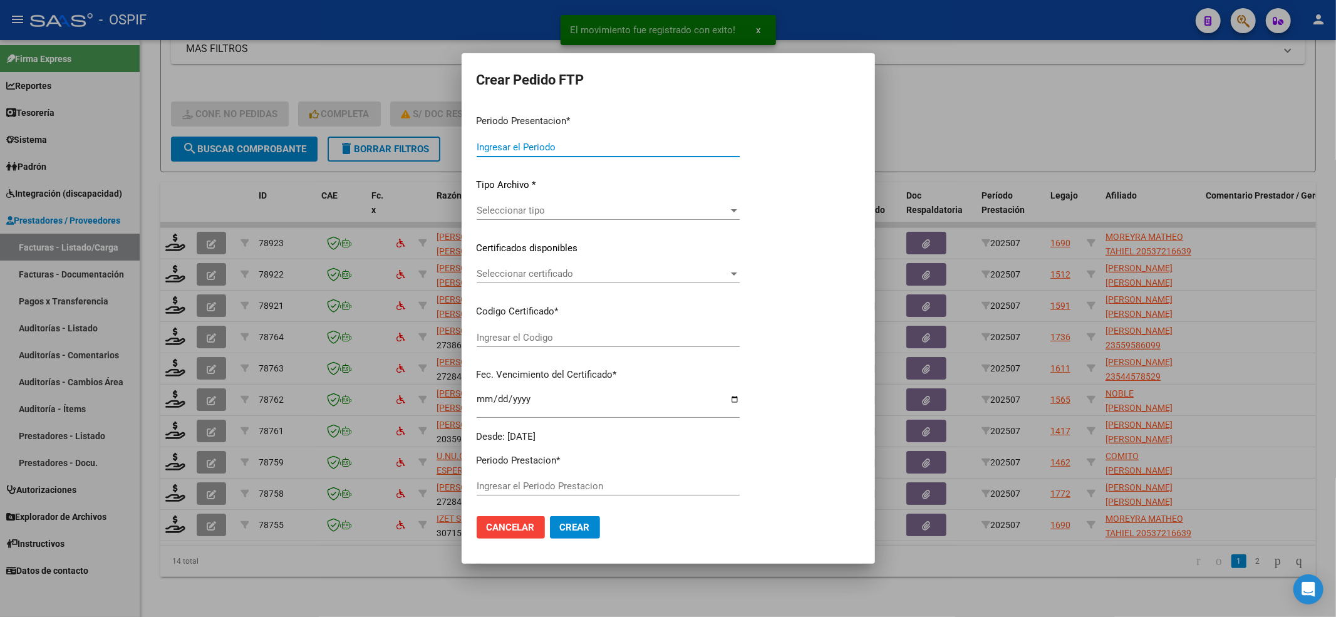
type input "202507"
type input "$ 49.482,44"
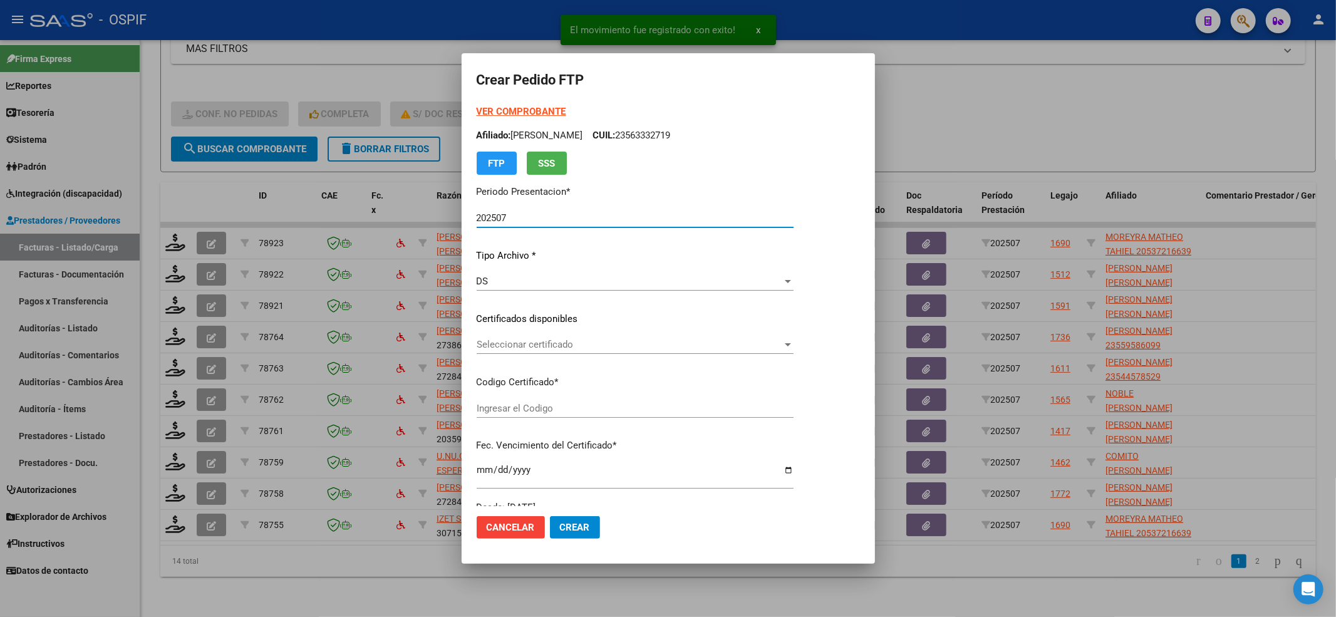
type input "0200053721663-20210611-20260611-BS-427"
type input "[DATE]"
click at [573, 351] on div "Seleccionar certificado Seleccionar certificado" at bounding box center [635, 344] width 317 height 19
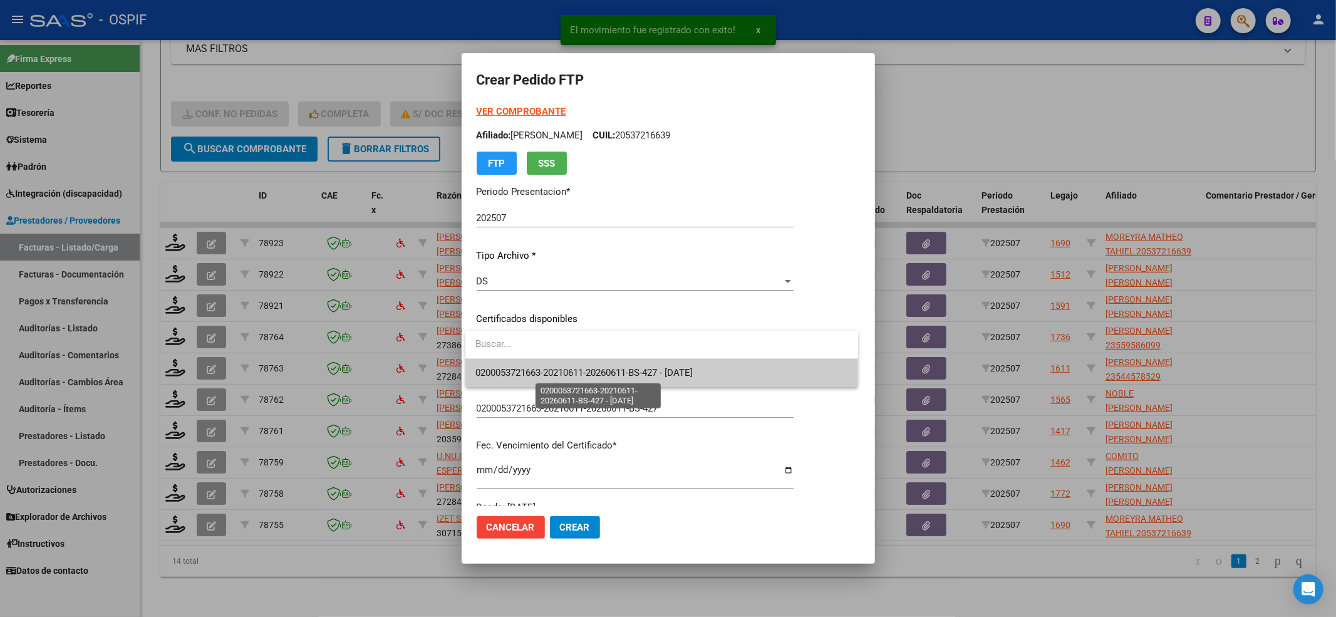
click at [559, 374] on span "0200053721663-20210611-20260611-BS-427 - [DATE]" at bounding box center [583, 372] width 217 height 11
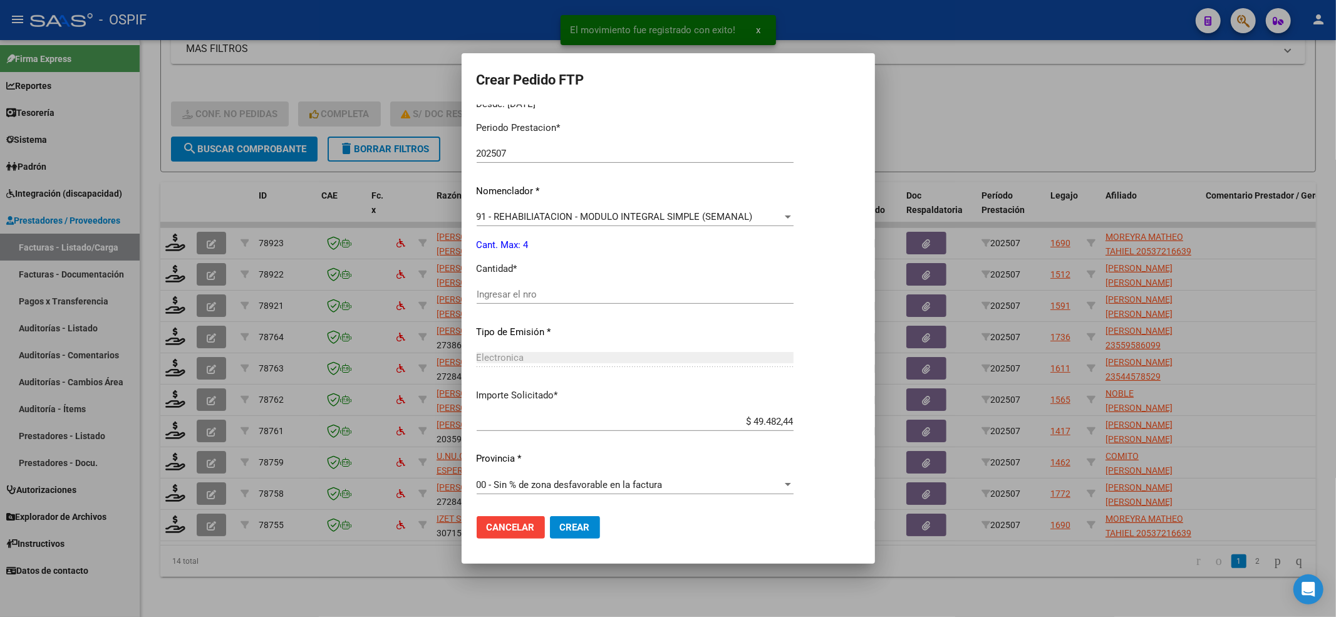
drag, startPoint x: 521, startPoint y: 283, endPoint x: 517, endPoint y: 294, distance: 12.1
click at [520, 283] on div "Periodo Prestacion * 202507 Ingresar el Periodo Prestacion Nomenclador * 91 - R…" at bounding box center [635, 309] width 317 height 395
click at [517, 294] on input "Ingresar el nro" at bounding box center [635, 294] width 317 height 11
type input "4"
click at [592, 537] on button "Crear" at bounding box center [575, 527] width 50 height 23
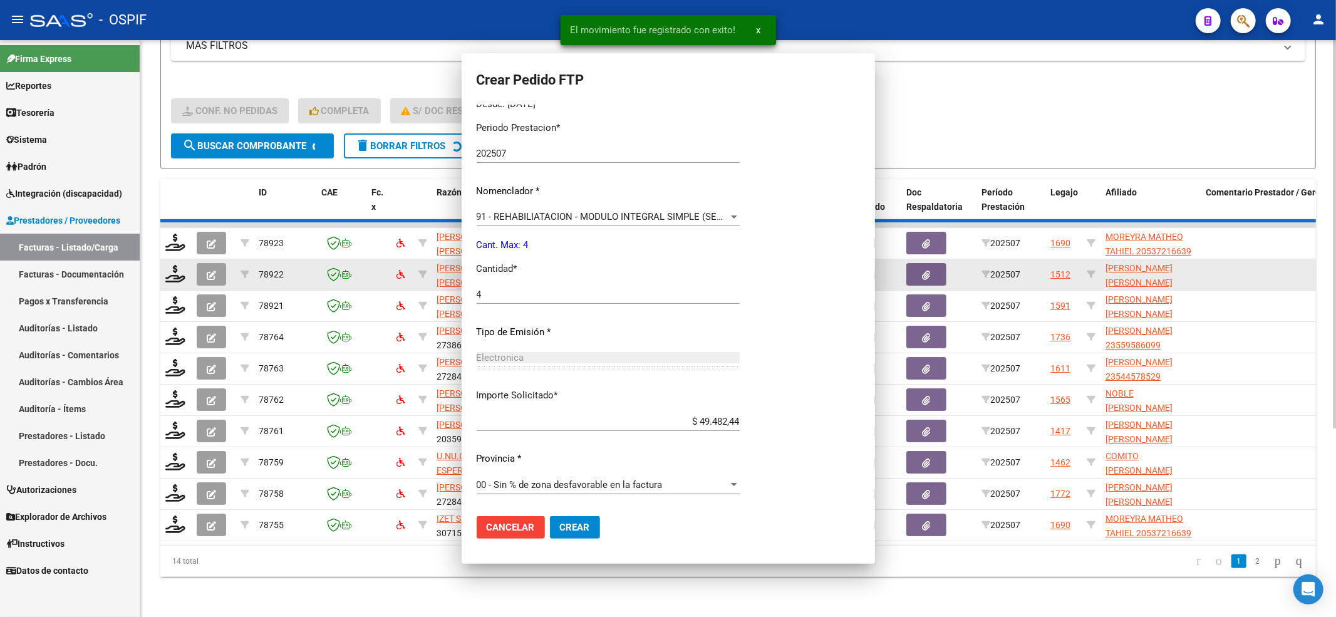
scroll to position [0, 0]
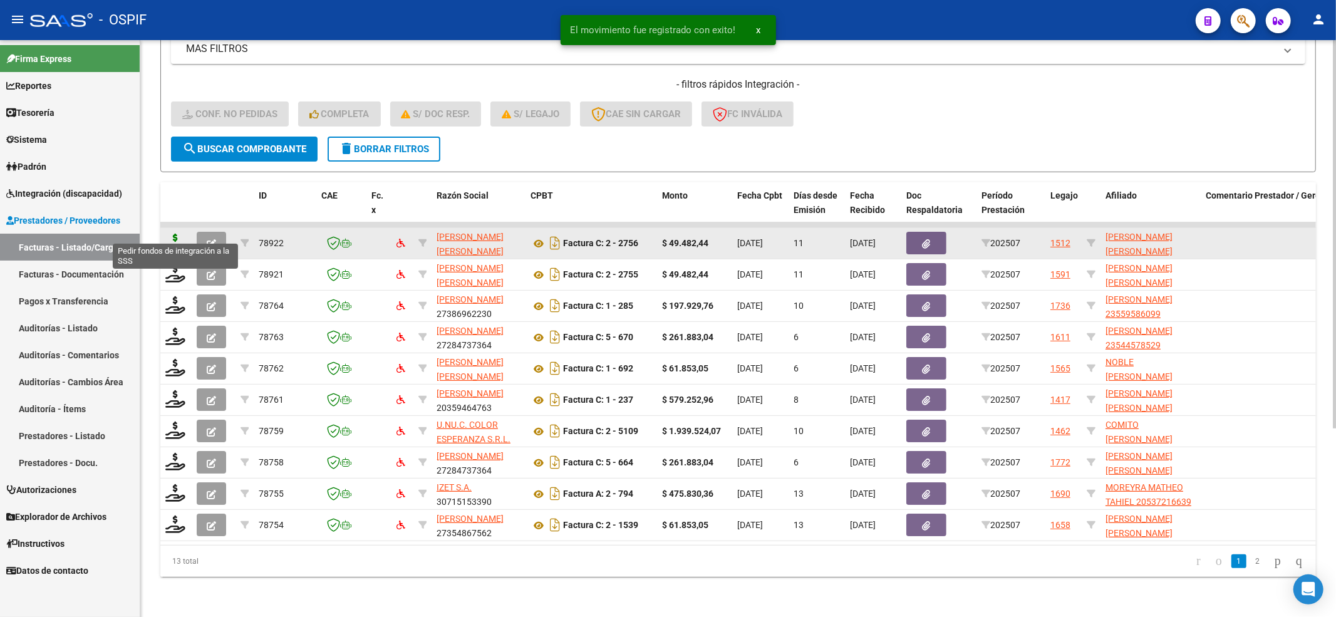
click at [173, 234] on icon at bounding box center [175, 243] width 20 height 18
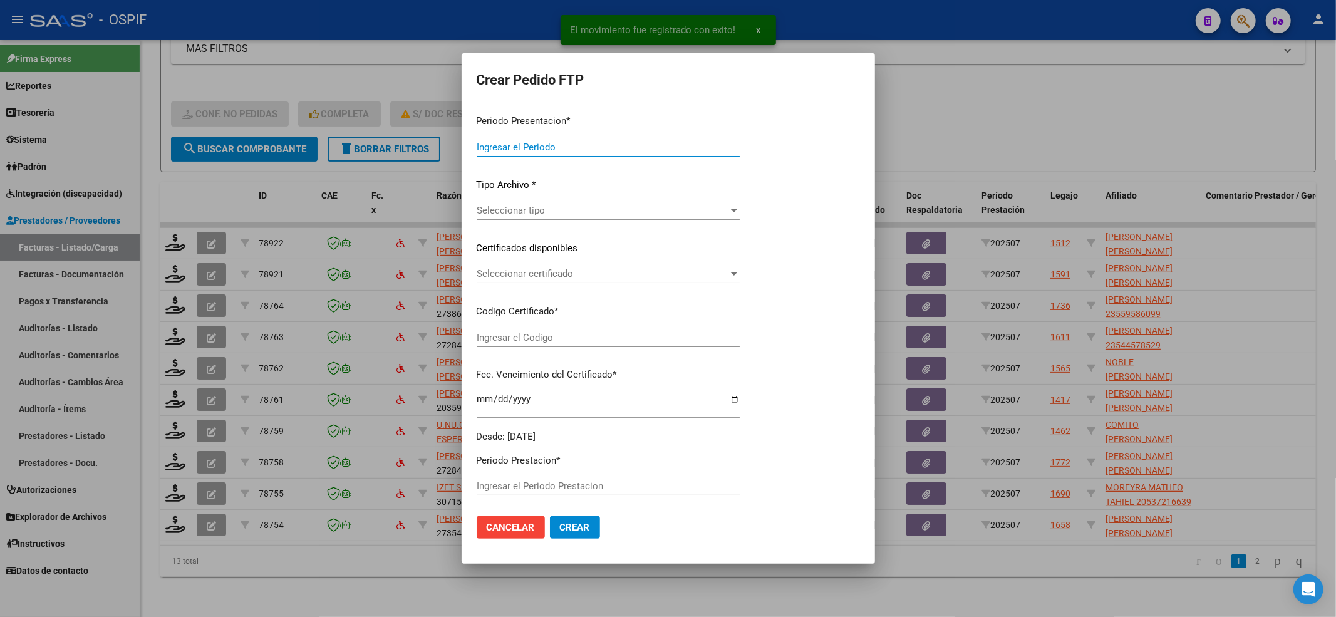
type input "202507"
type input "$ 49.482,44"
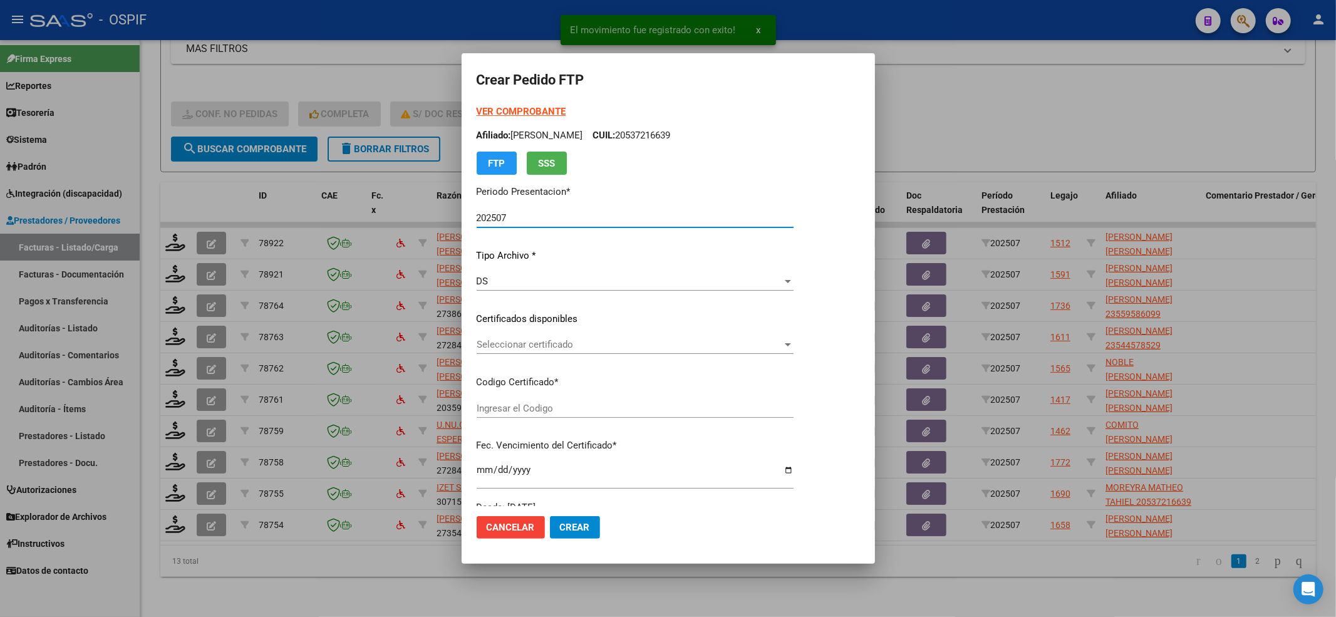
type input "0200057591298-20191219-20241219-BS-427"
type input "2024-12-19"
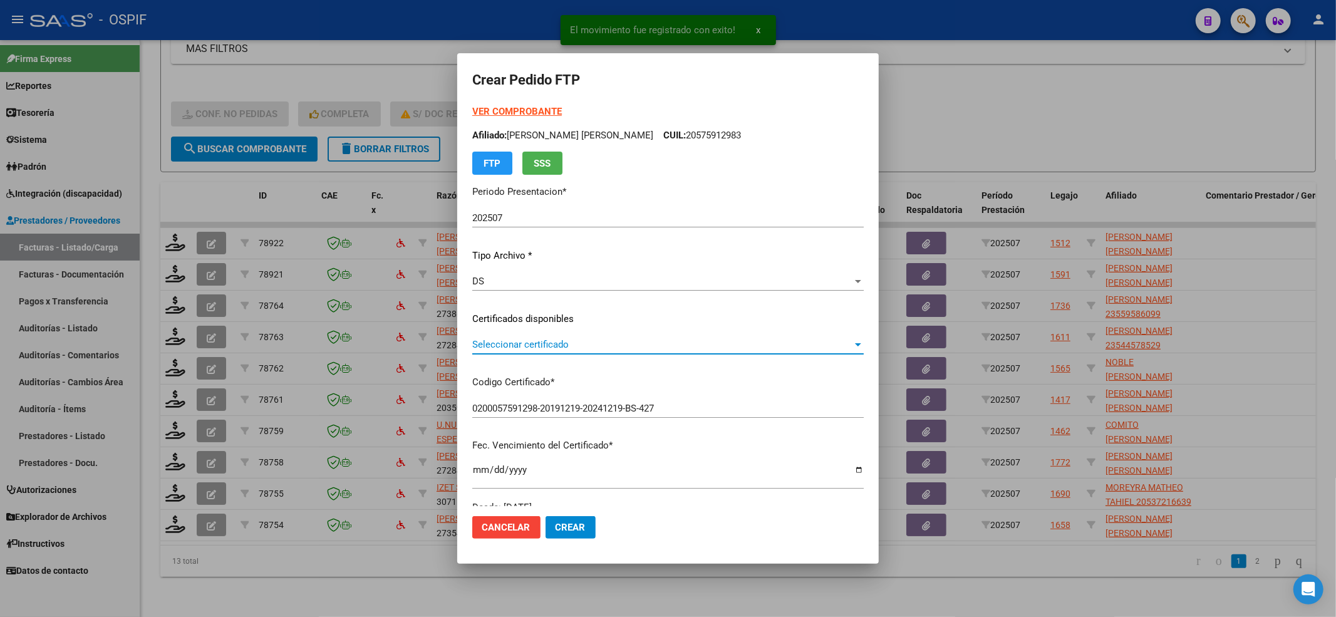
click at [560, 347] on span "Seleccionar certificado" at bounding box center [662, 344] width 380 height 11
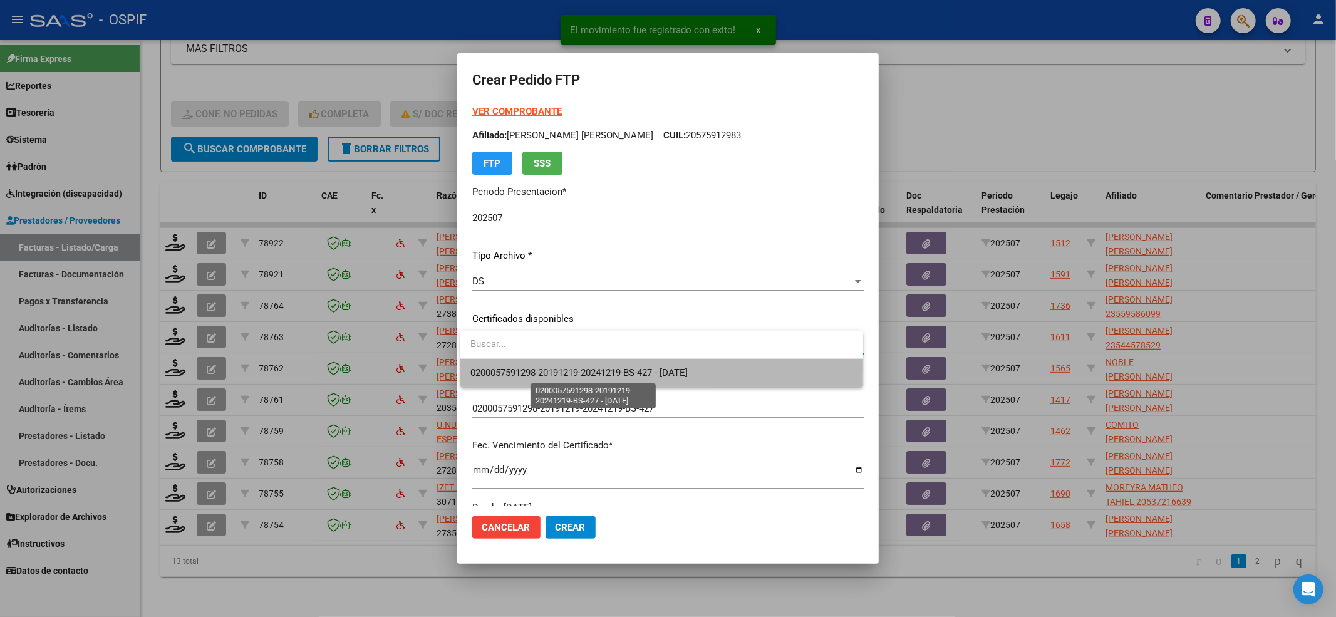
click at [548, 371] on span "0200057591298-20191219-20241219-BS-427 - 2024-12-19" at bounding box center [578, 372] width 217 height 11
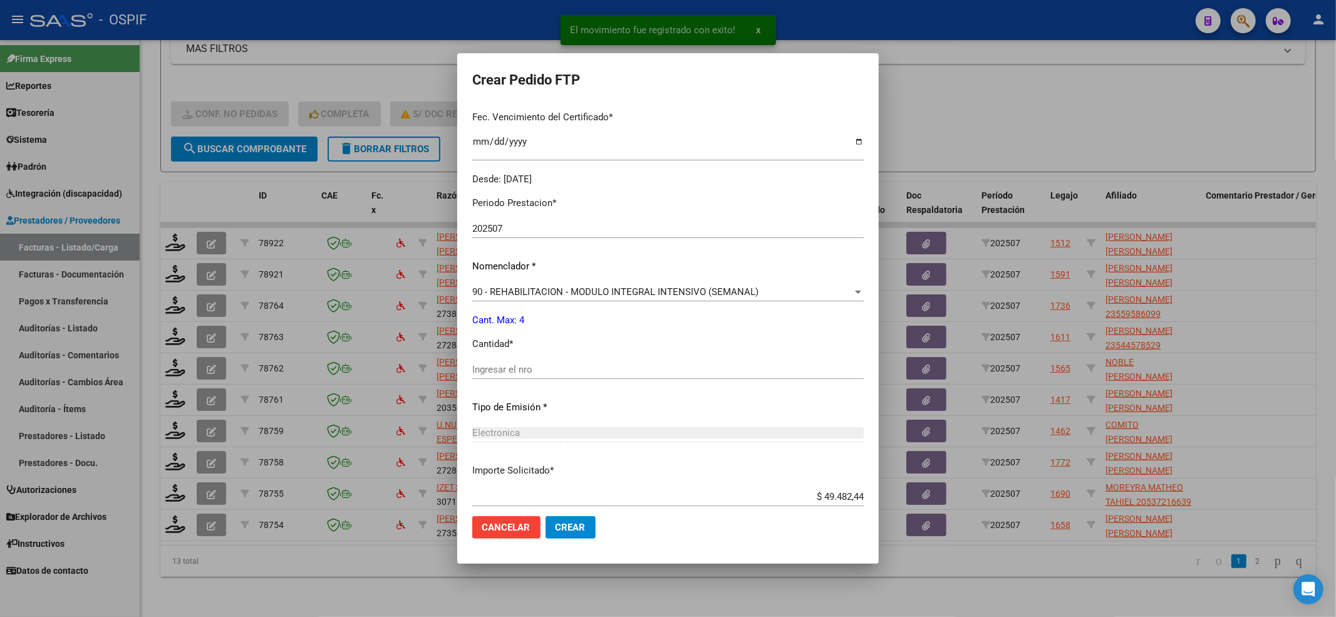
scroll to position [334, 0]
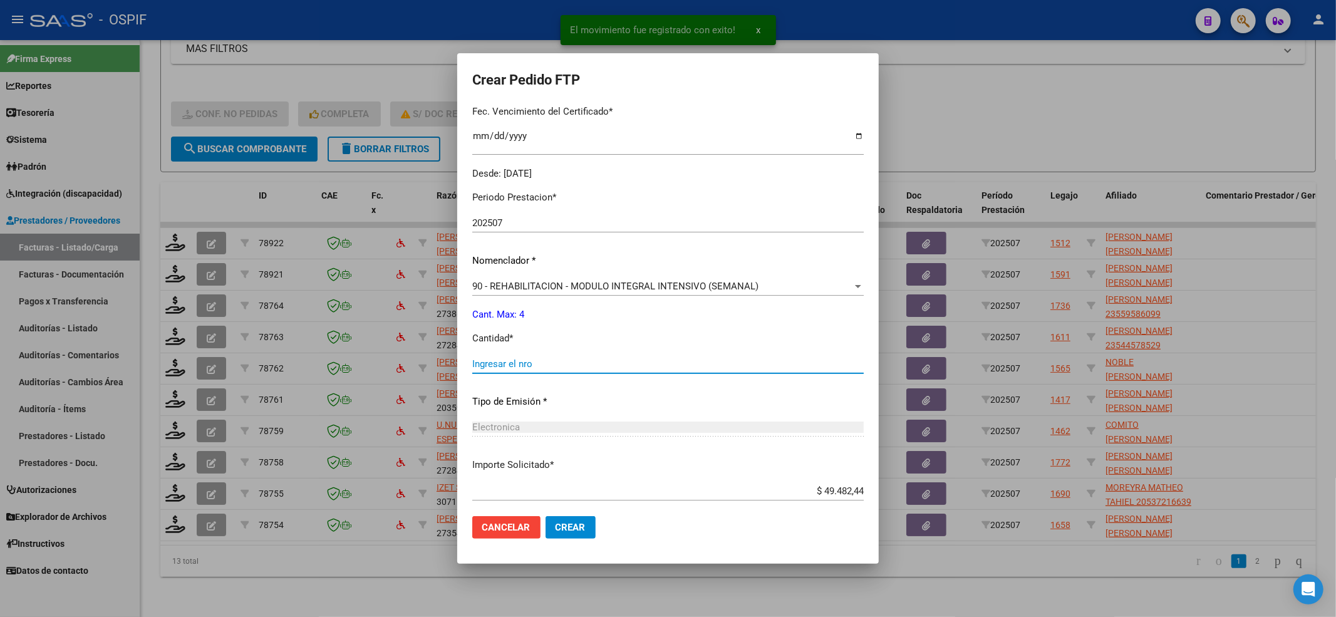
click at [549, 368] on input "Ingresar el nro" at bounding box center [668, 363] width 392 height 11
type input "4"
drag, startPoint x: 600, startPoint y: 539, endPoint x: 574, endPoint y: 529, distance: 27.9
click at [600, 537] on mat-dialog-actions "Cancelar Crear" at bounding box center [668, 527] width 392 height 43
click at [574, 529] on span "Crear" at bounding box center [571, 527] width 30 height 11
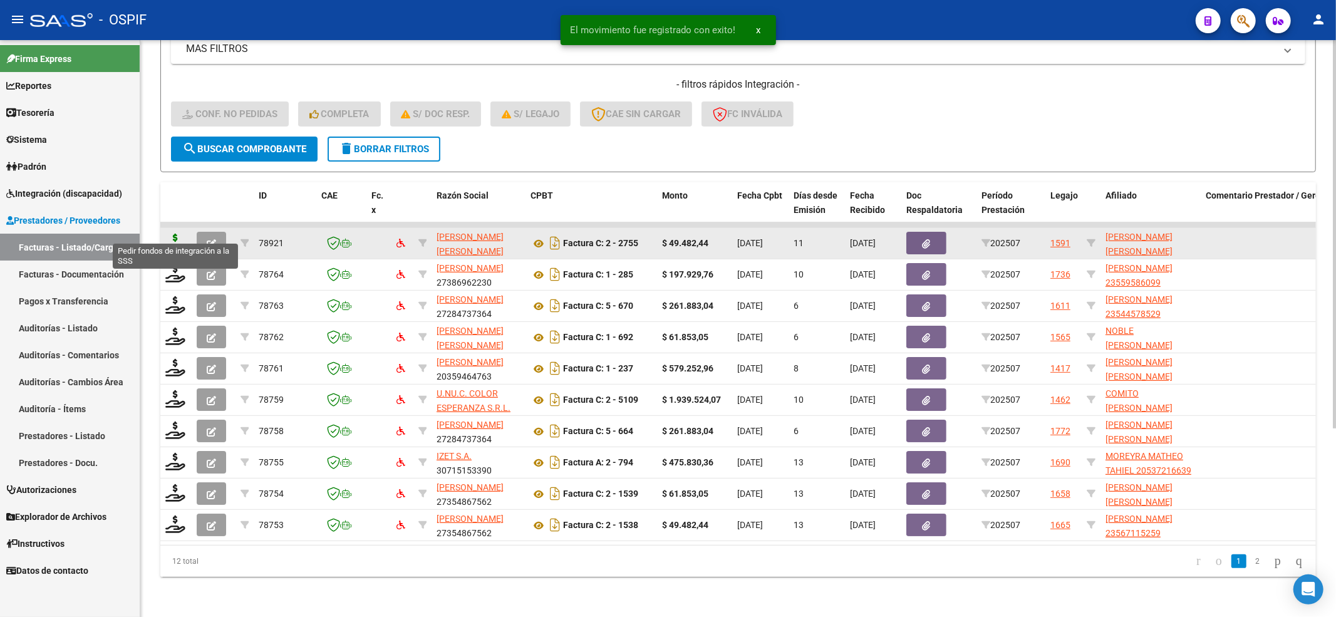
click at [174, 234] on icon at bounding box center [175, 243] width 20 height 18
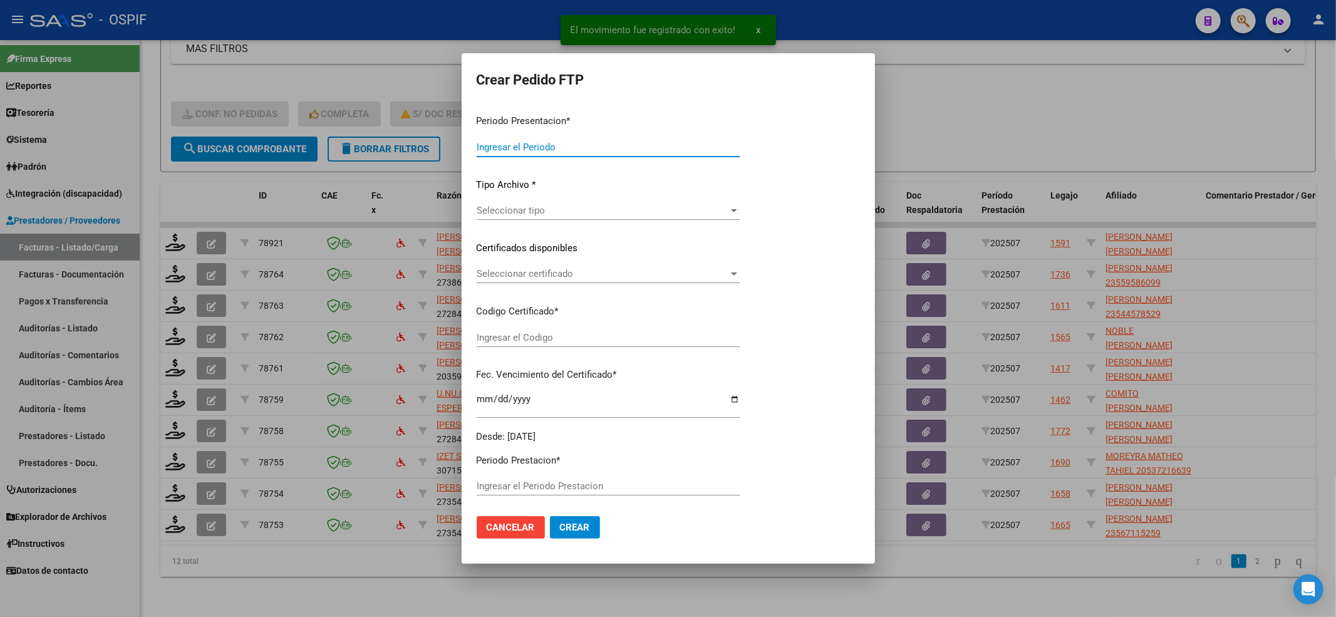
type input "202507"
type input "$ 49.482,44"
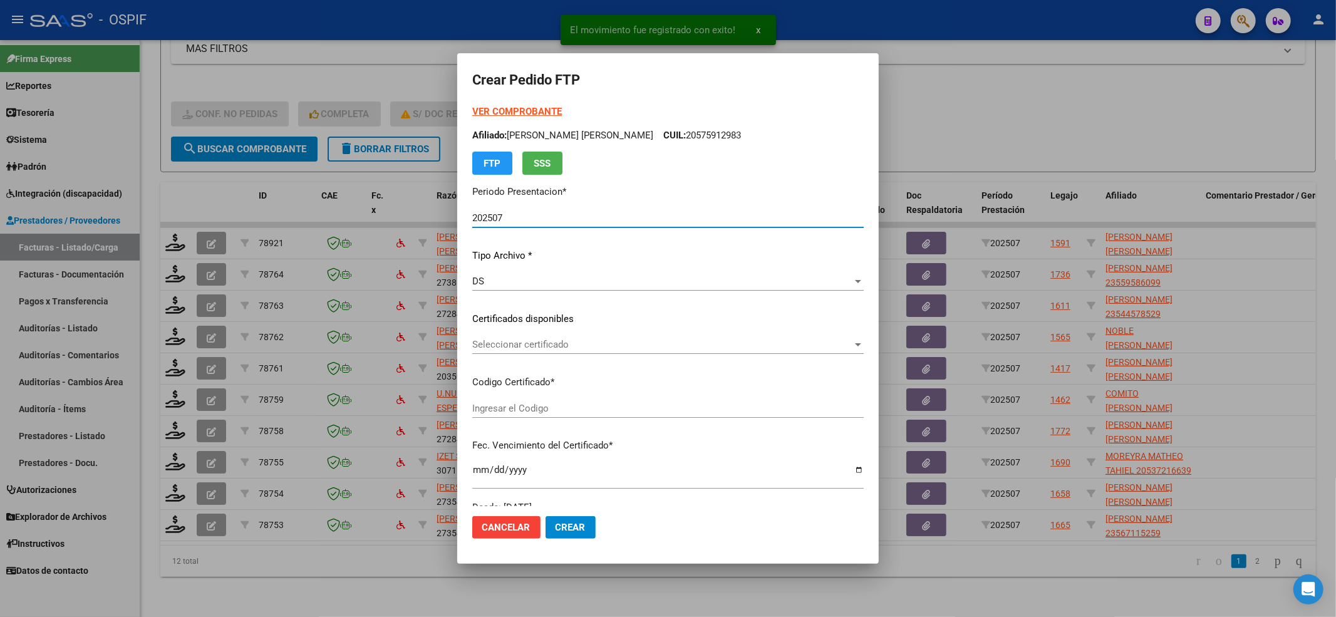
type input "01-00057542291-20220602-20250602-BS-427"
type input "2025-06-02"
click at [512, 346] on span "Seleccionar certificado" at bounding box center [662, 344] width 380 height 11
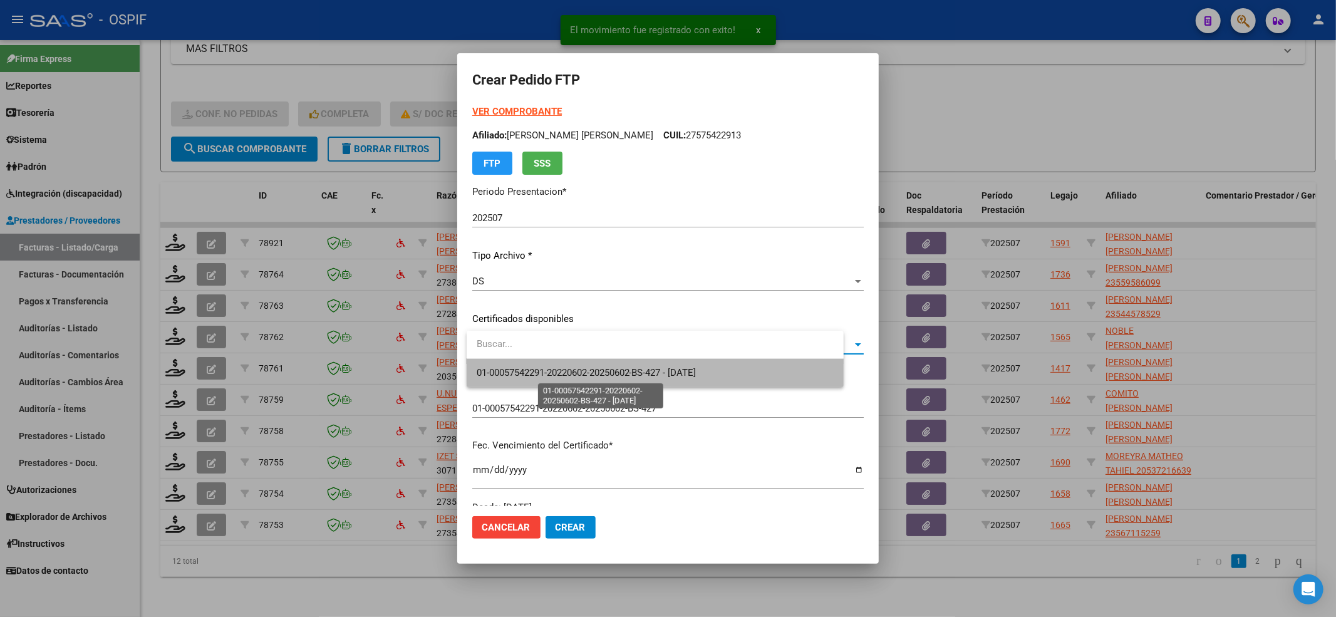
click at [520, 371] on span "01-00057542291-20220602-20250602-BS-427 - 2025-06-02" at bounding box center [587, 372] width 220 height 11
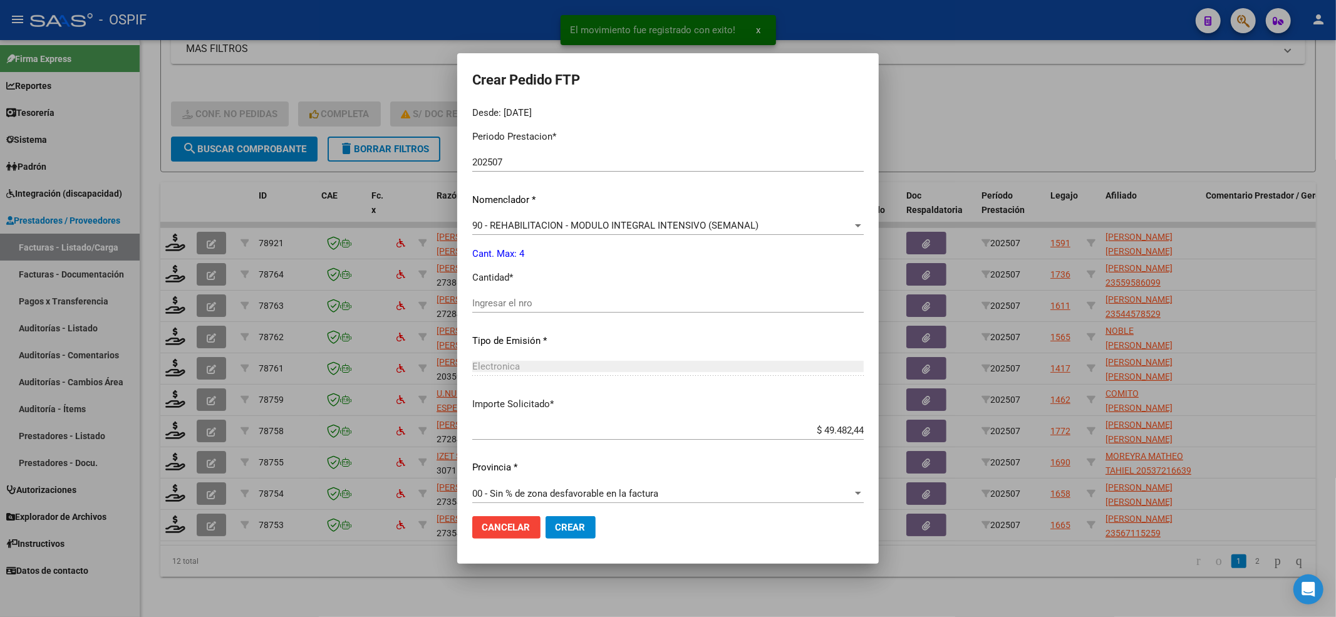
scroll to position [403, 0]
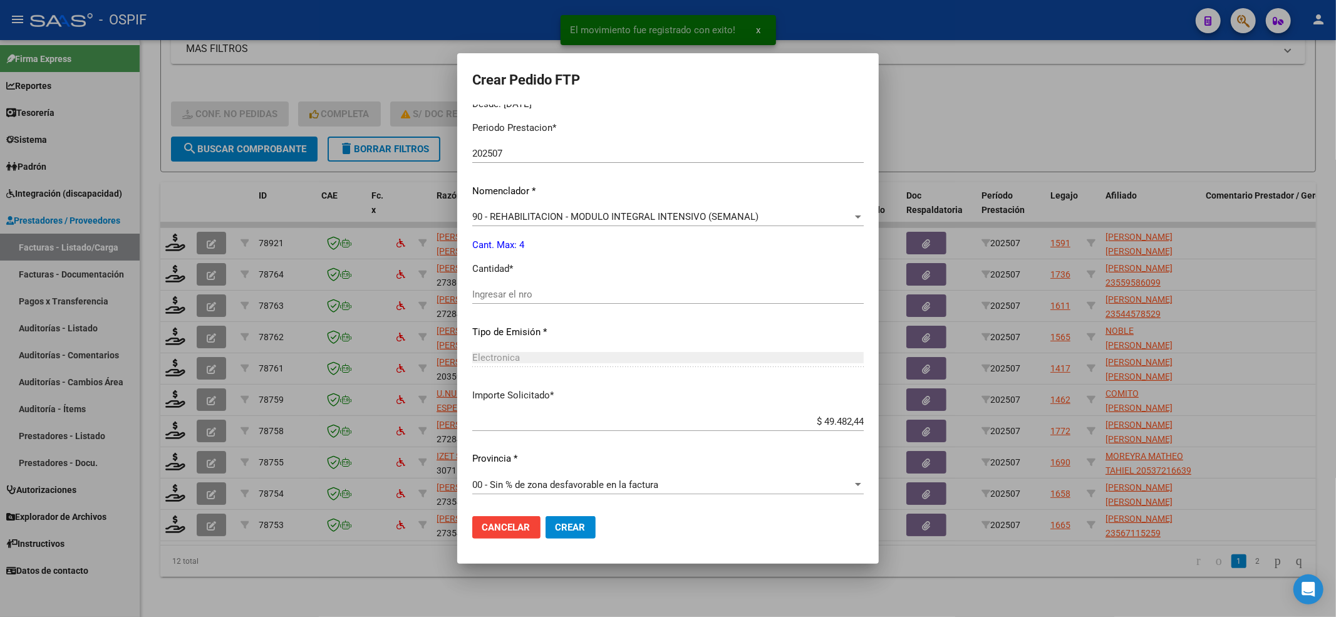
click at [515, 287] on div "Ingresar el nro" at bounding box center [668, 294] width 392 height 19
click at [509, 298] on input "Ingresar el nro" at bounding box center [668, 294] width 392 height 11
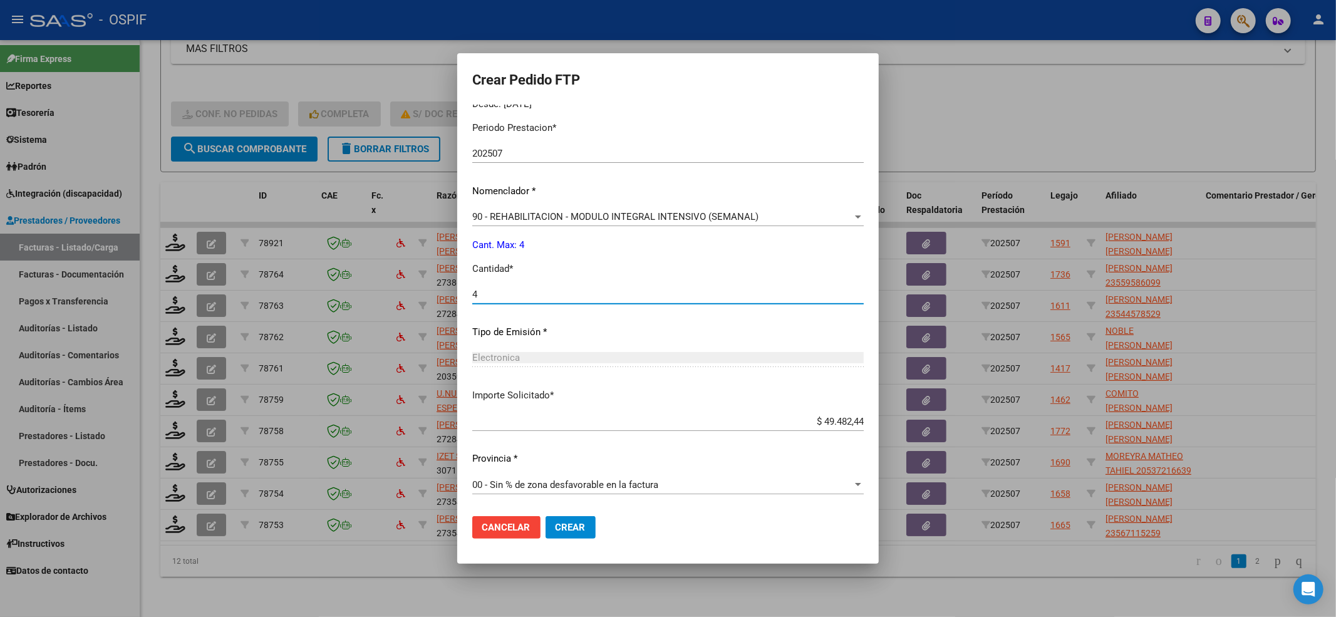
type input "4"
click at [586, 522] on span "Crear" at bounding box center [571, 527] width 30 height 11
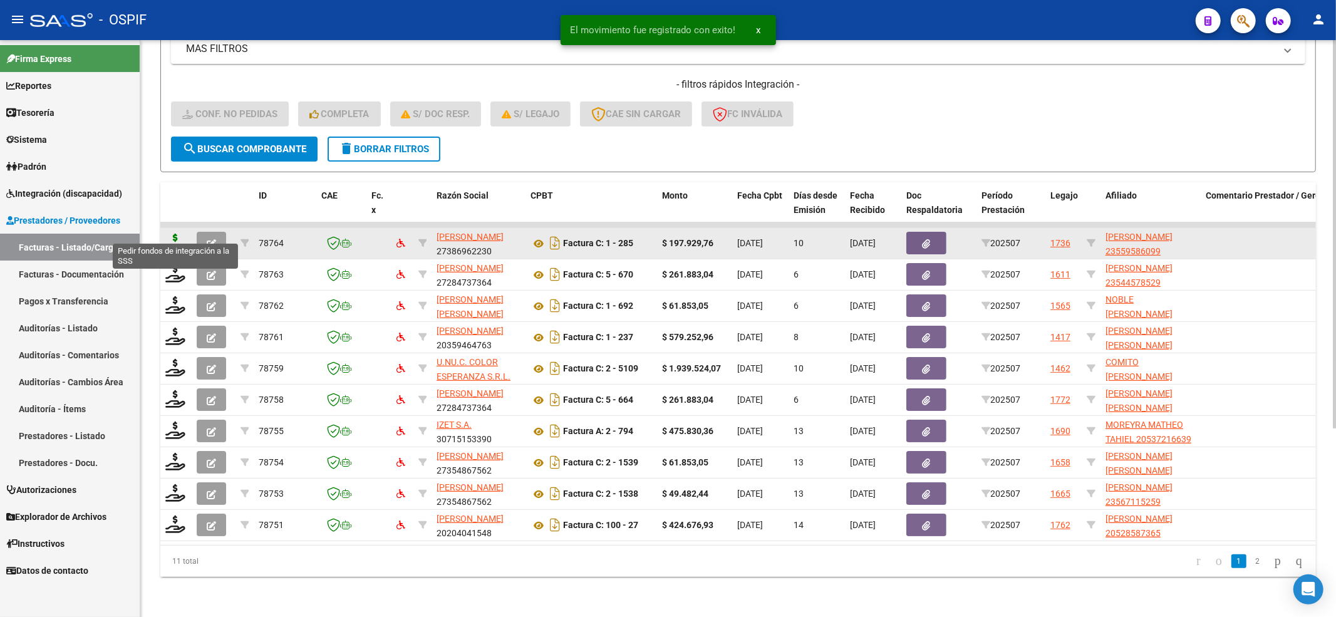
click at [169, 234] on icon at bounding box center [175, 243] width 20 height 18
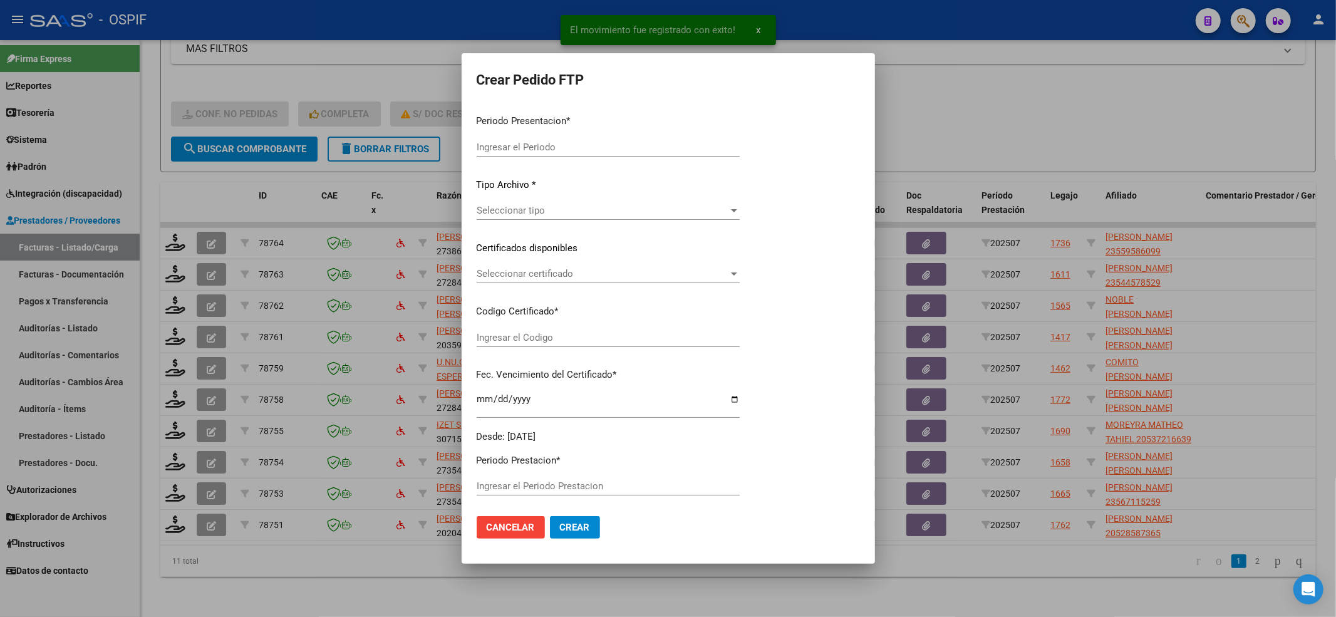
type input "202507"
type input "$ 197.929,76"
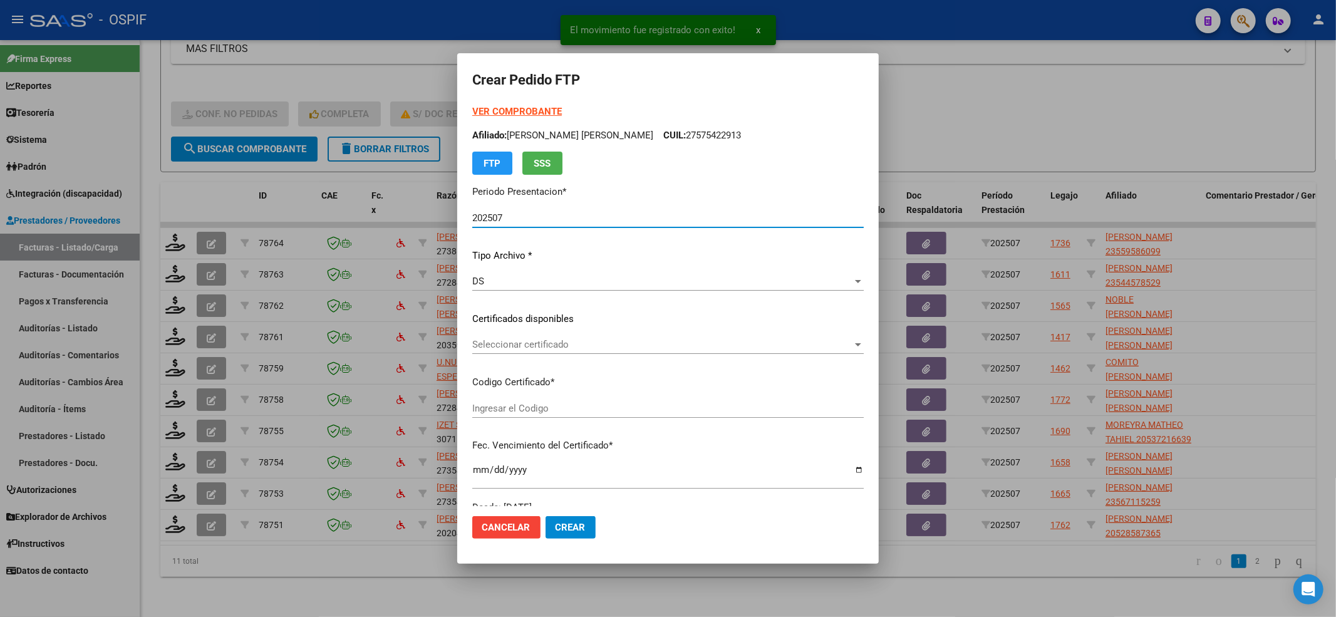
type input "02-00055958609-20220419-20270419-BS-436"
type input "2027-04-19"
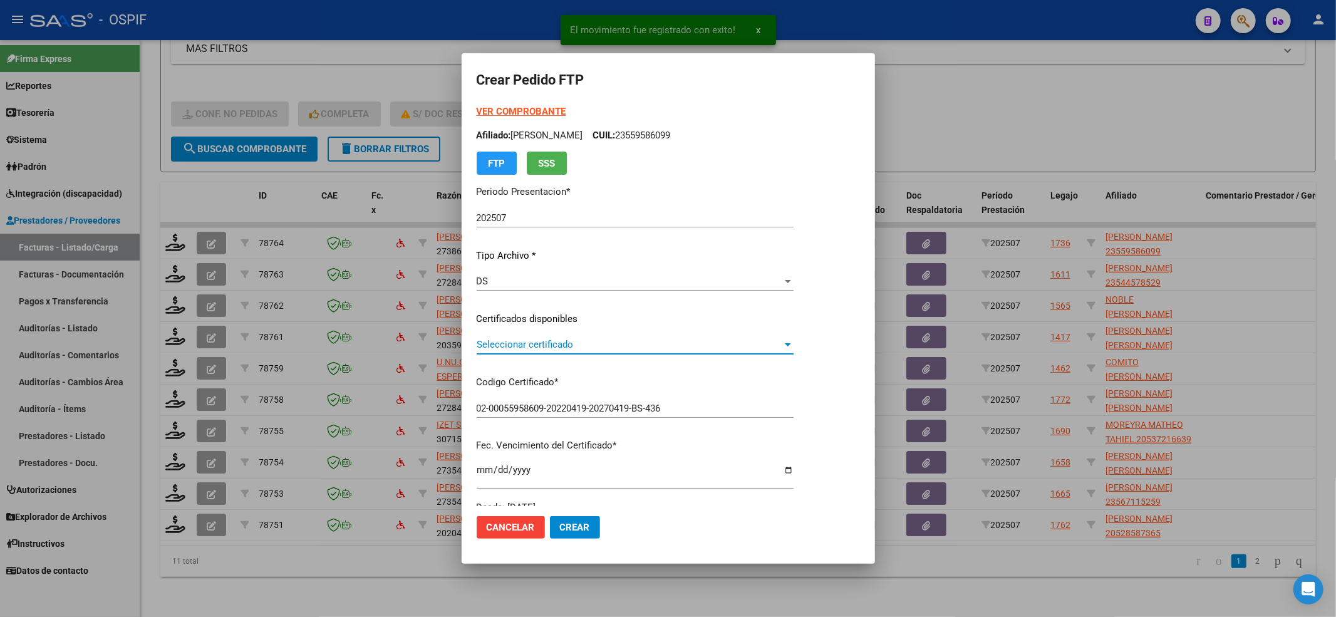
click at [515, 339] on span "Seleccionar certificado" at bounding box center [630, 344] width 306 height 11
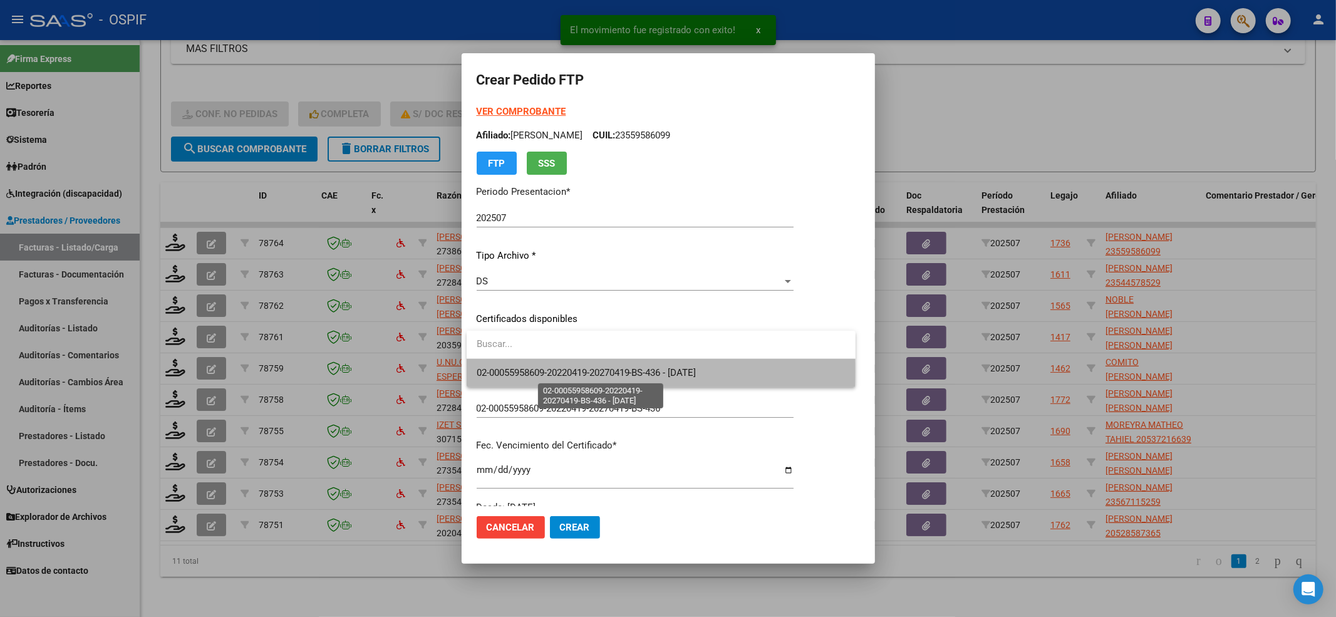
click at [516, 372] on span "02-00055958609-20220419-20270419-BS-436 - 2027-04-19" at bounding box center [587, 372] width 220 height 11
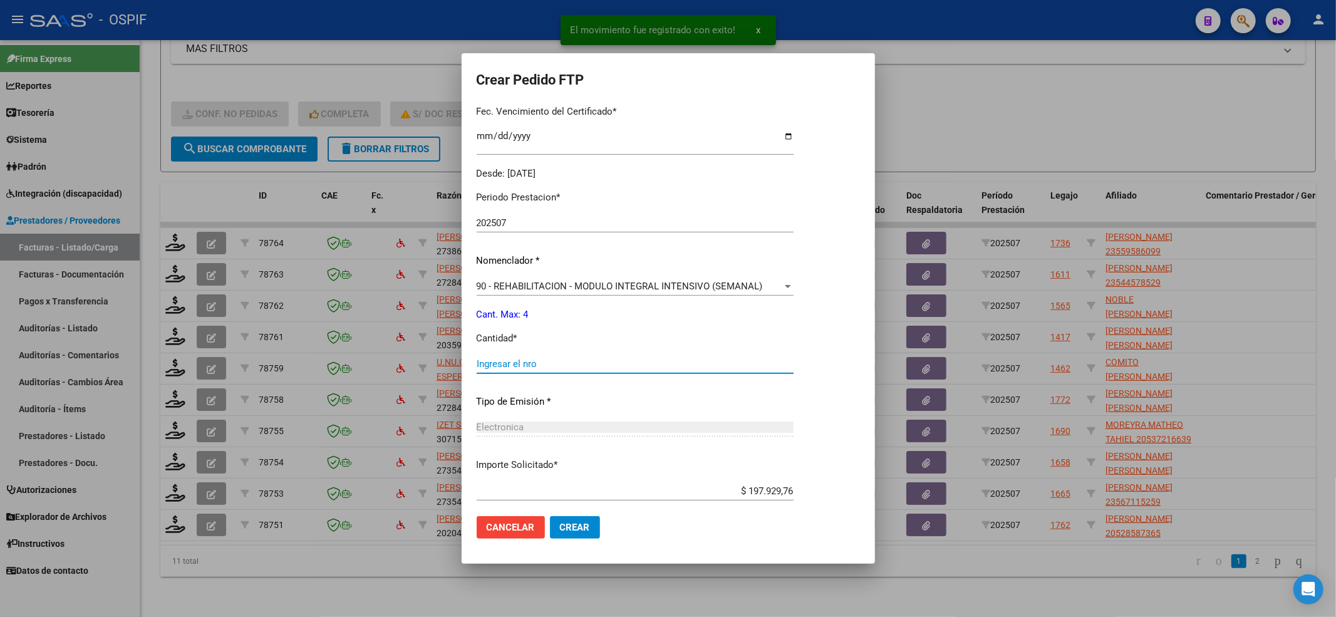
click at [522, 366] on input "Ingresar el nro" at bounding box center [635, 363] width 317 height 11
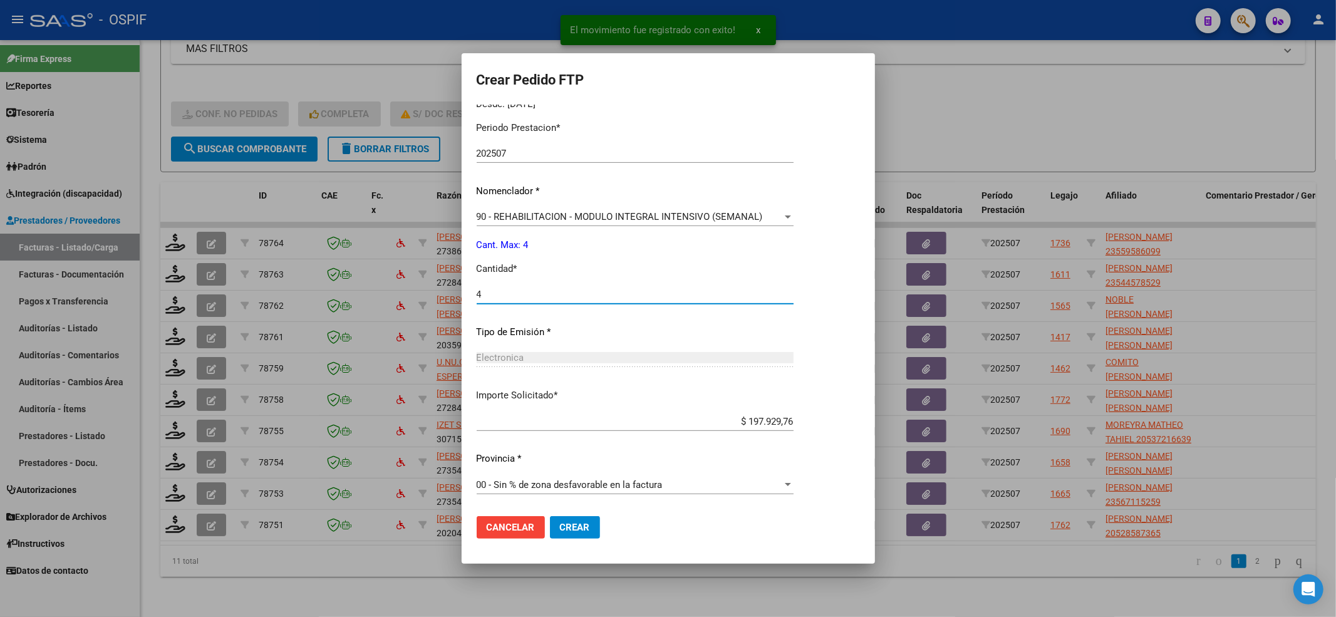
type input "4"
click at [579, 522] on span "Crear" at bounding box center [575, 527] width 30 height 11
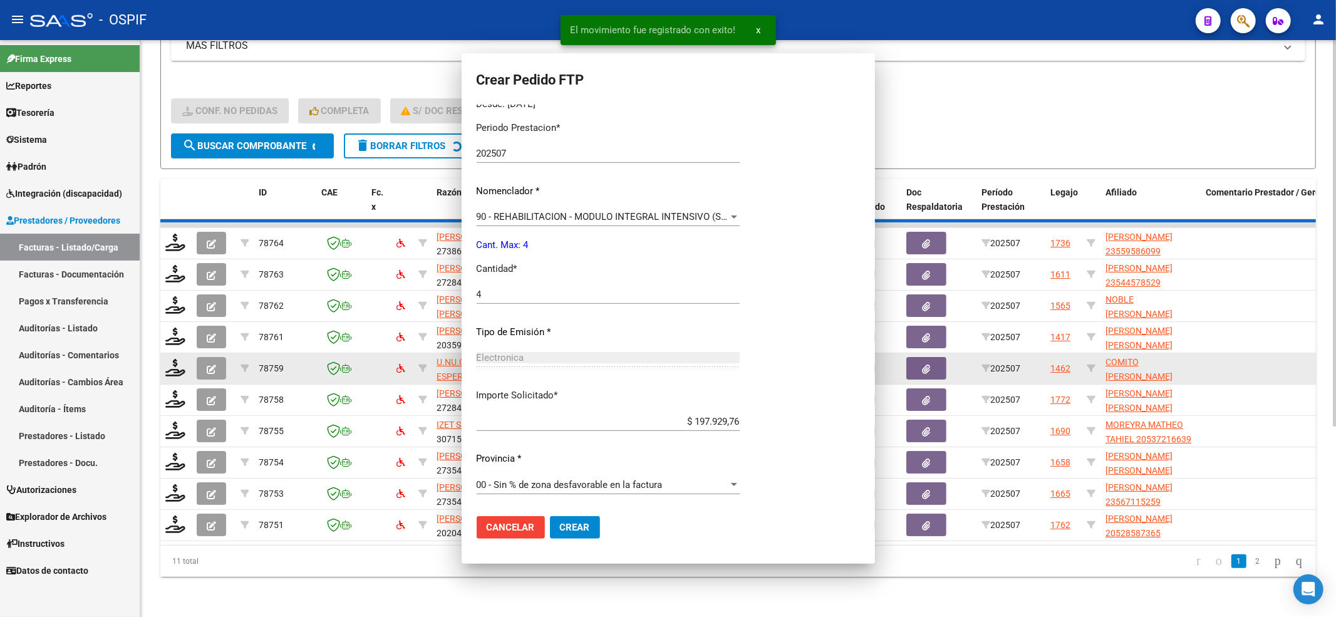
scroll to position [0, 0]
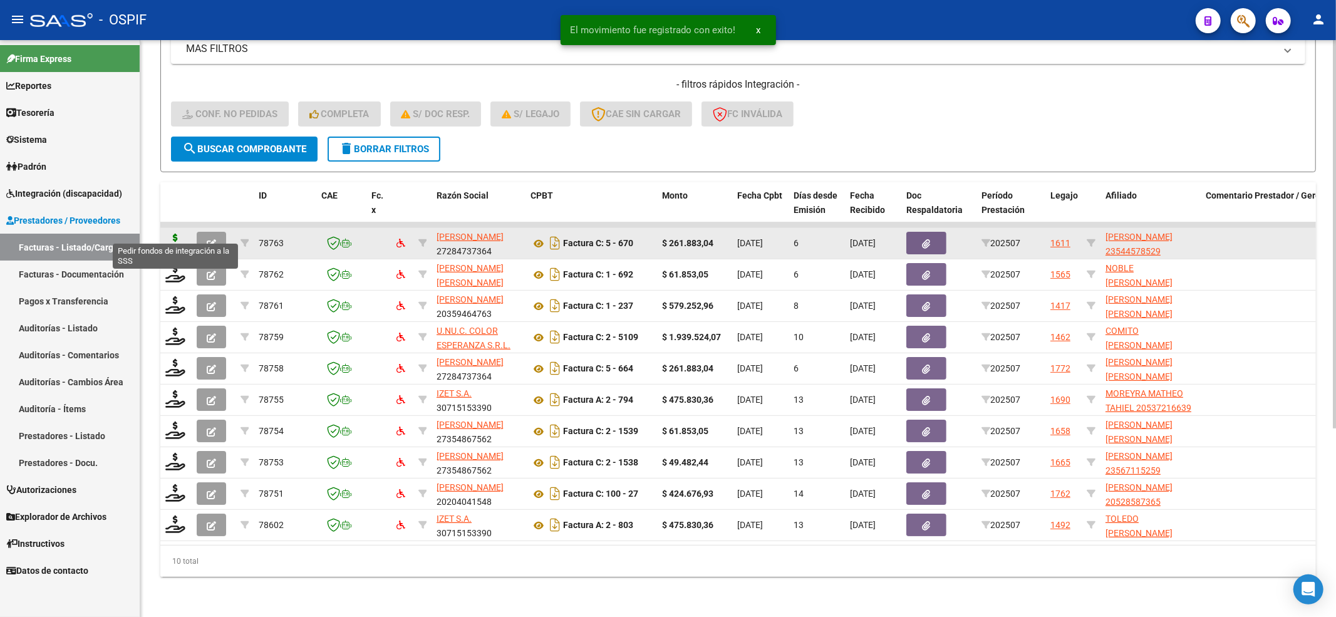
click at [174, 234] on icon at bounding box center [175, 243] width 20 height 18
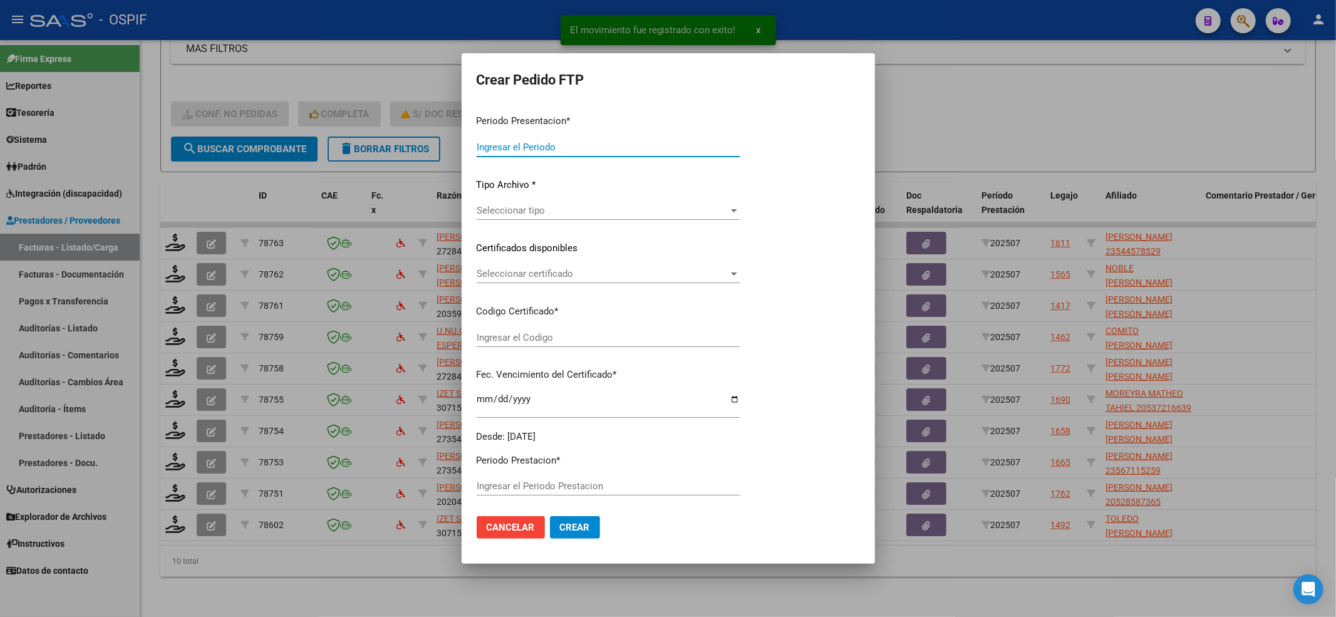
type input "202507"
type input "$ 261.883,04"
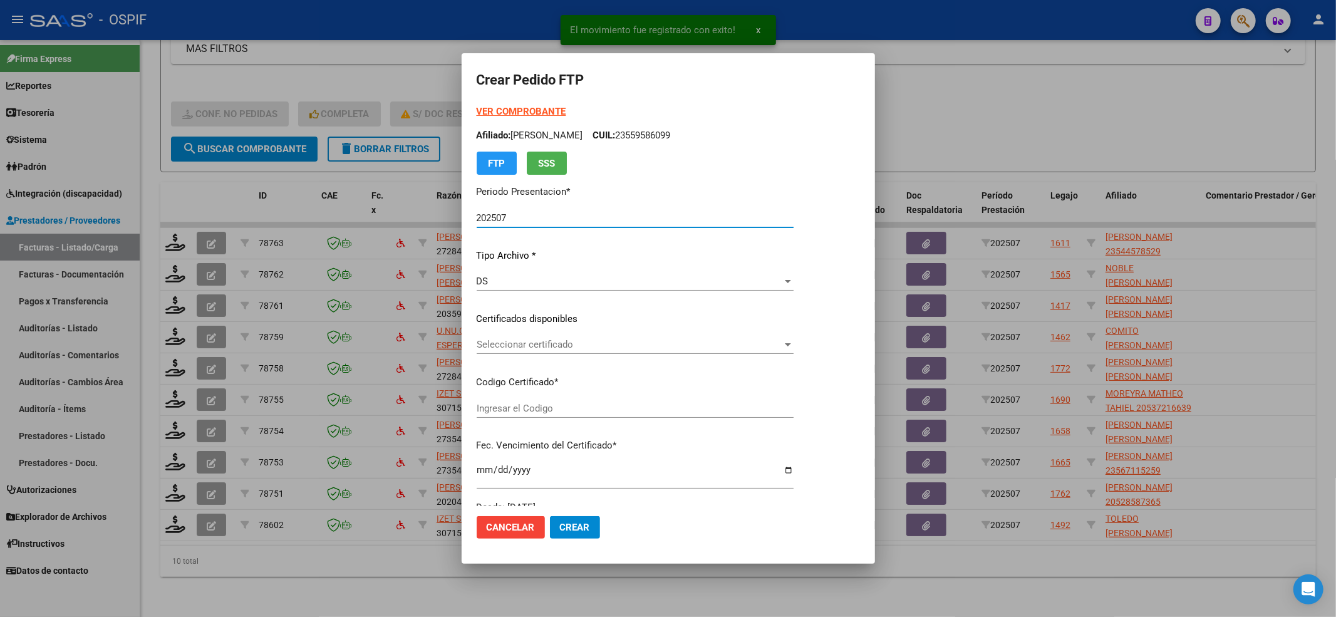
type input "020005445785220220817-20270817-BS-427"
type input "2027-08-17"
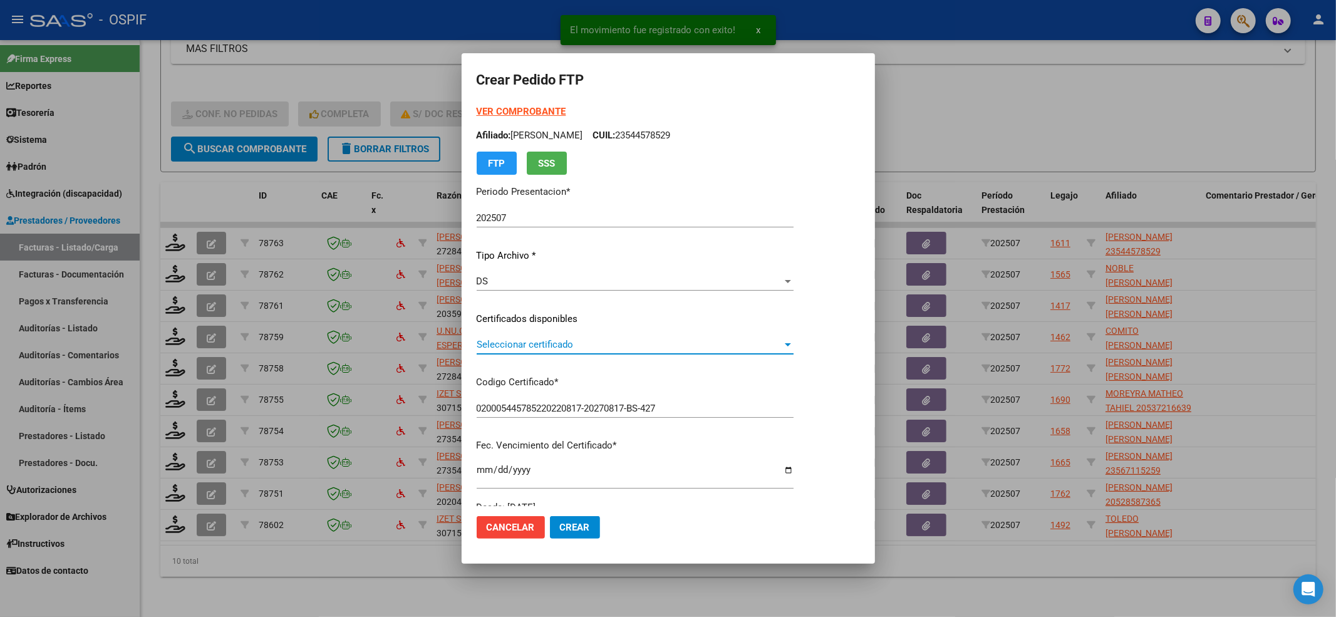
click at [512, 346] on span "Seleccionar certificado" at bounding box center [630, 344] width 306 height 11
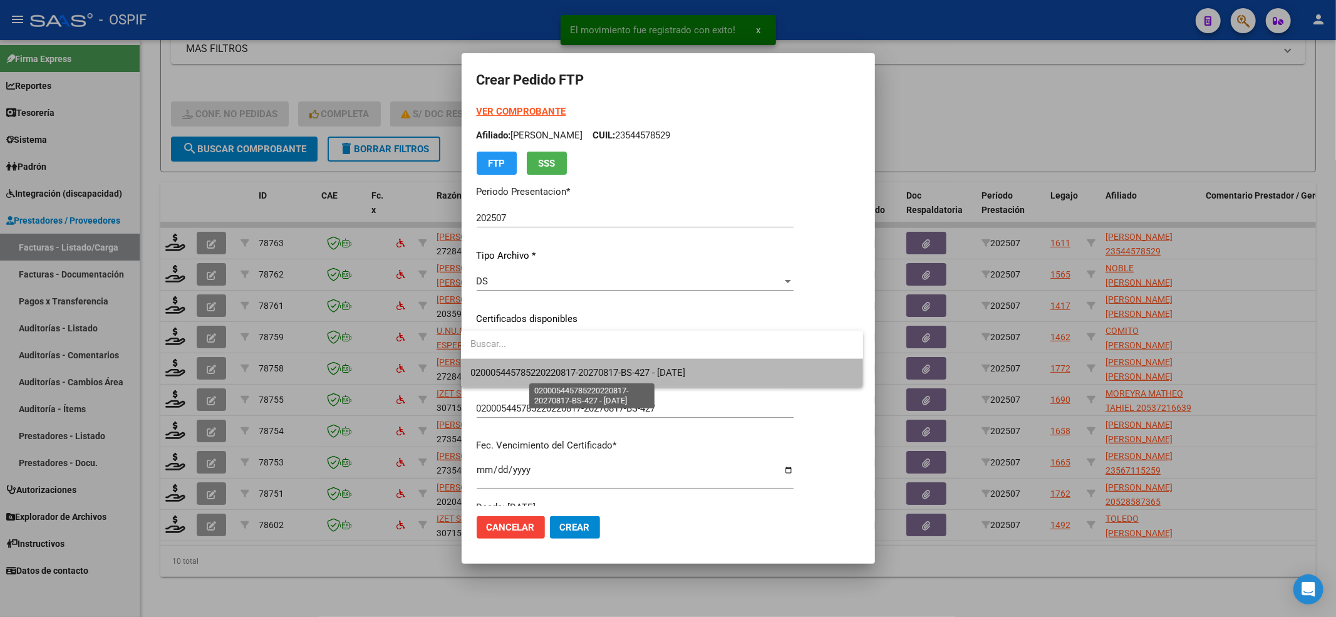
click at [504, 371] on span "020005445785220220817-20270817-BS-427 - 2027-08-17" at bounding box center [578, 372] width 215 height 11
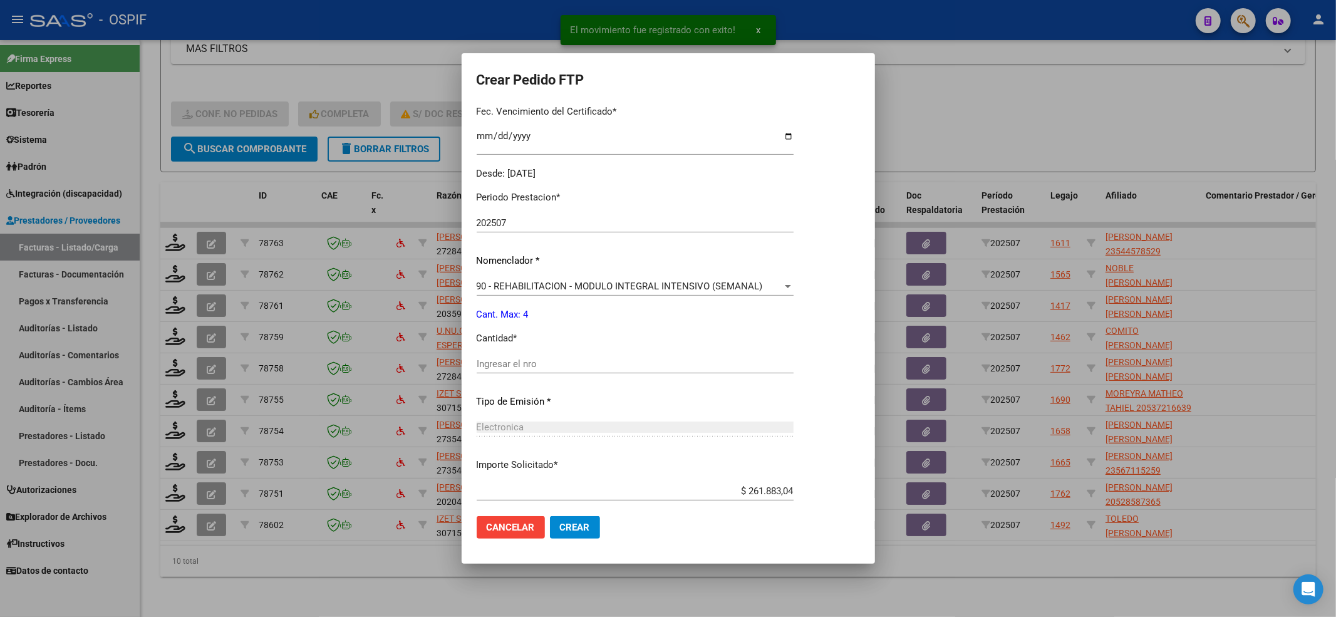
click at [511, 365] on input "Ingresar el nro" at bounding box center [635, 363] width 317 height 11
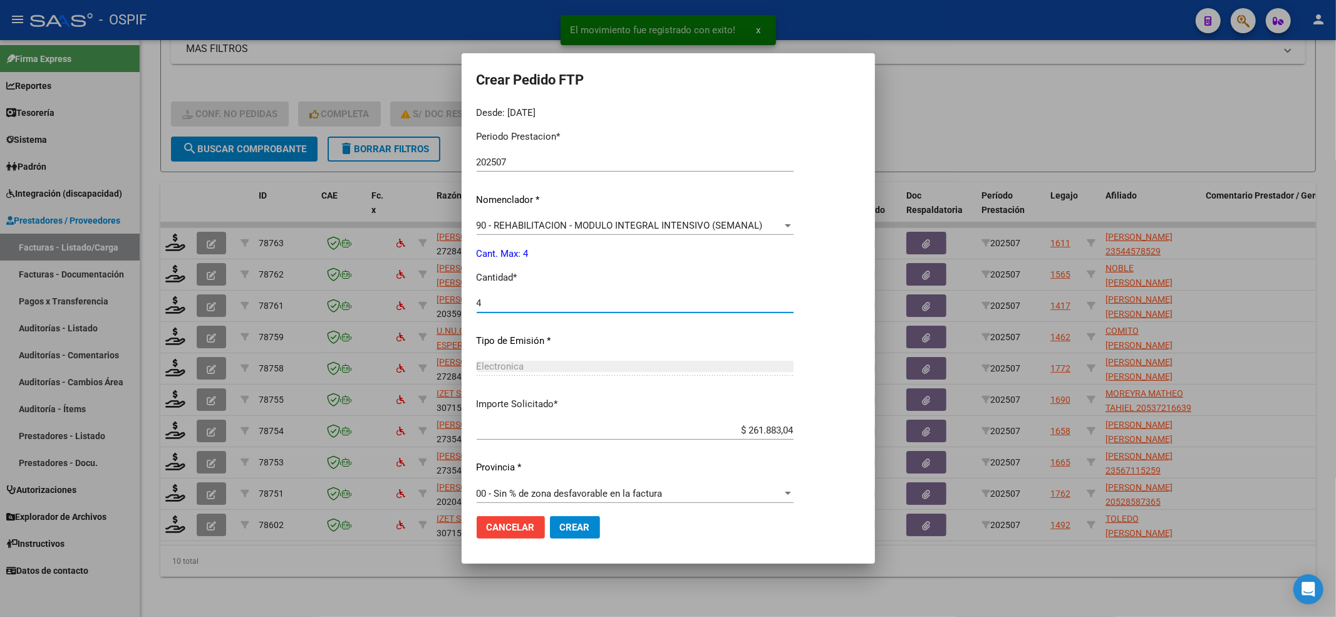
scroll to position [403, 0]
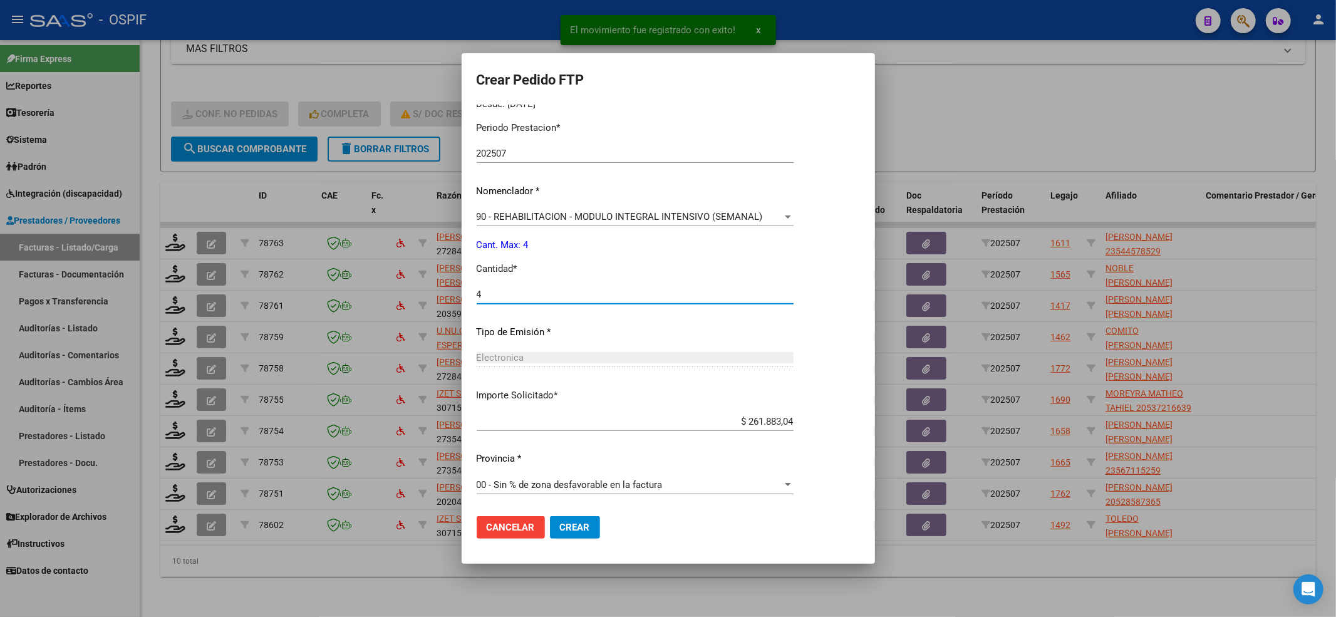
type input "4"
click at [575, 532] on button "Crear" at bounding box center [575, 527] width 50 height 23
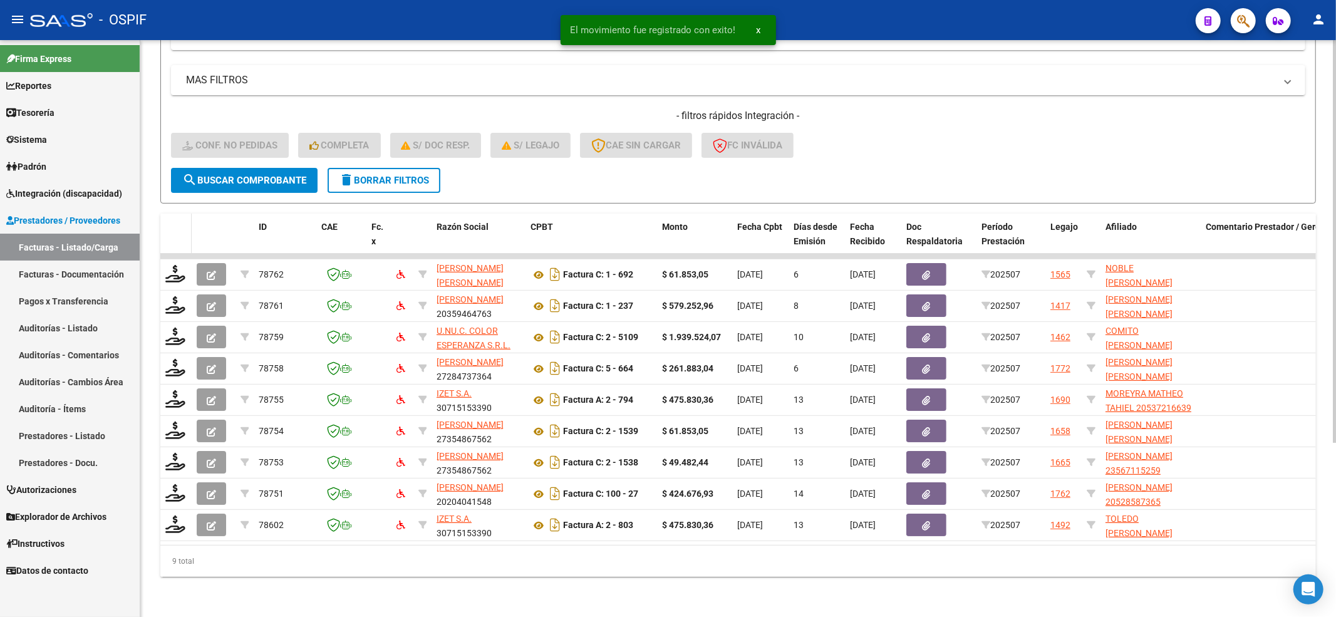
scroll to position [249, 0]
click at [178, 231] on datatable-header-cell at bounding box center [175, 241] width 31 height 55
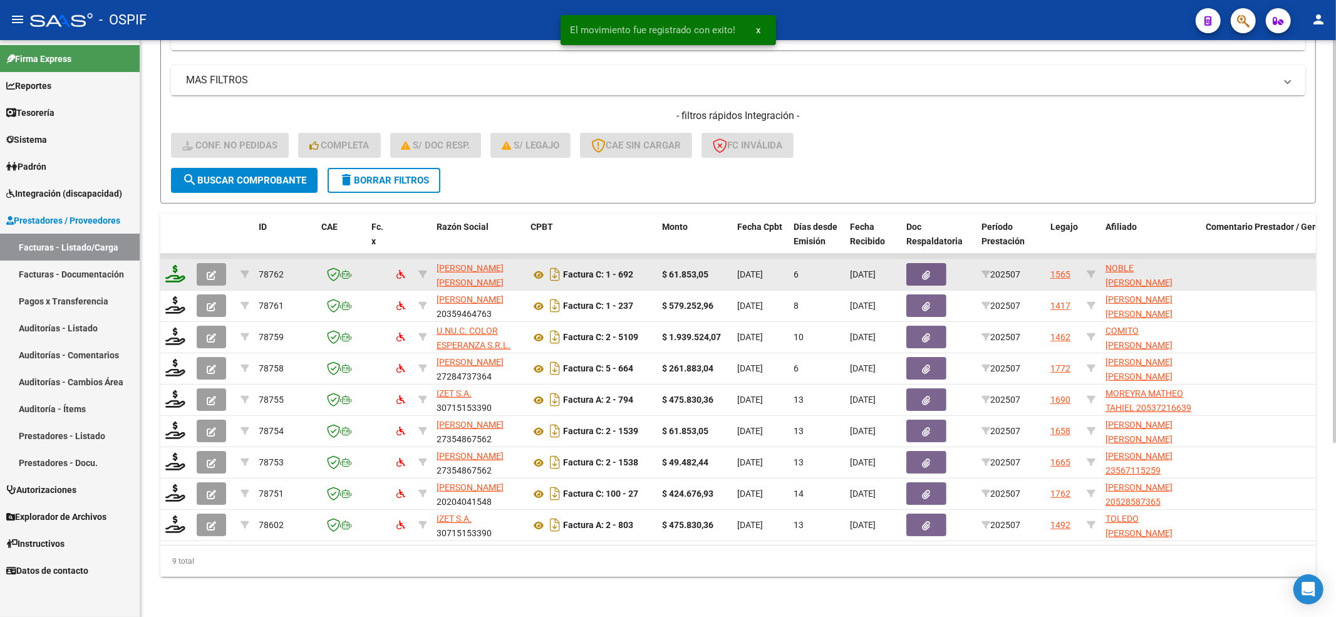
click at [177, 265] on icon at bounding box center [175, 274] width 20 height 18
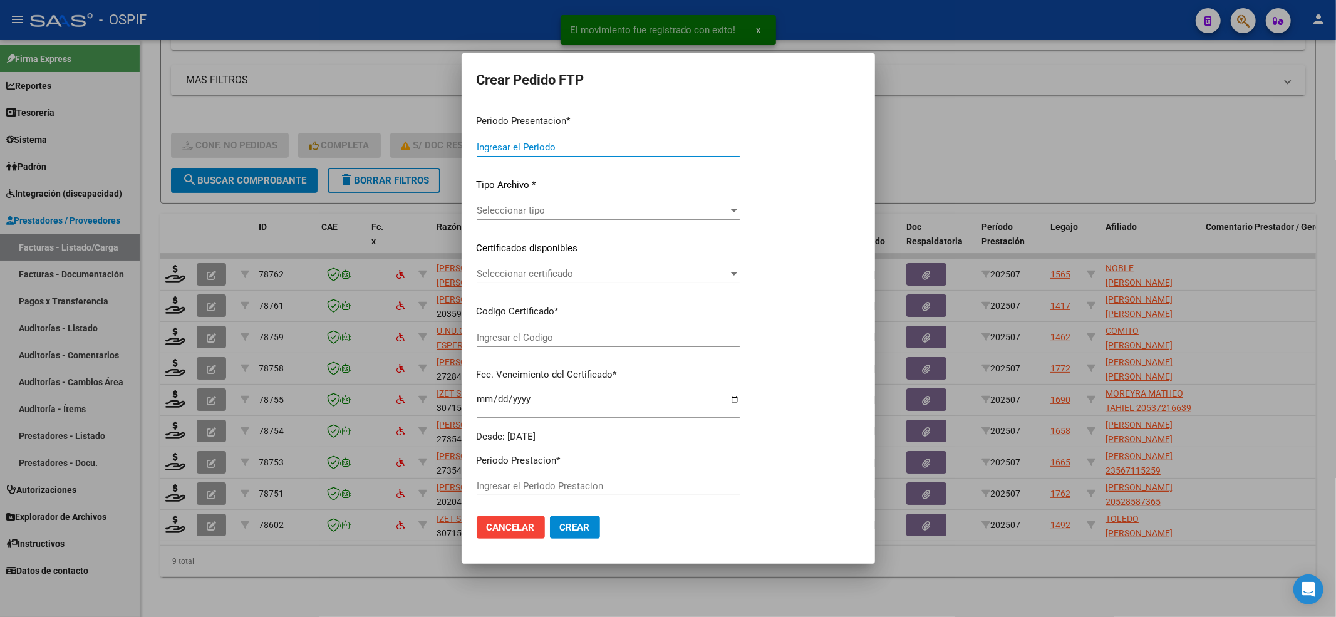
type input "202507"
type input "$ 61.853,05"
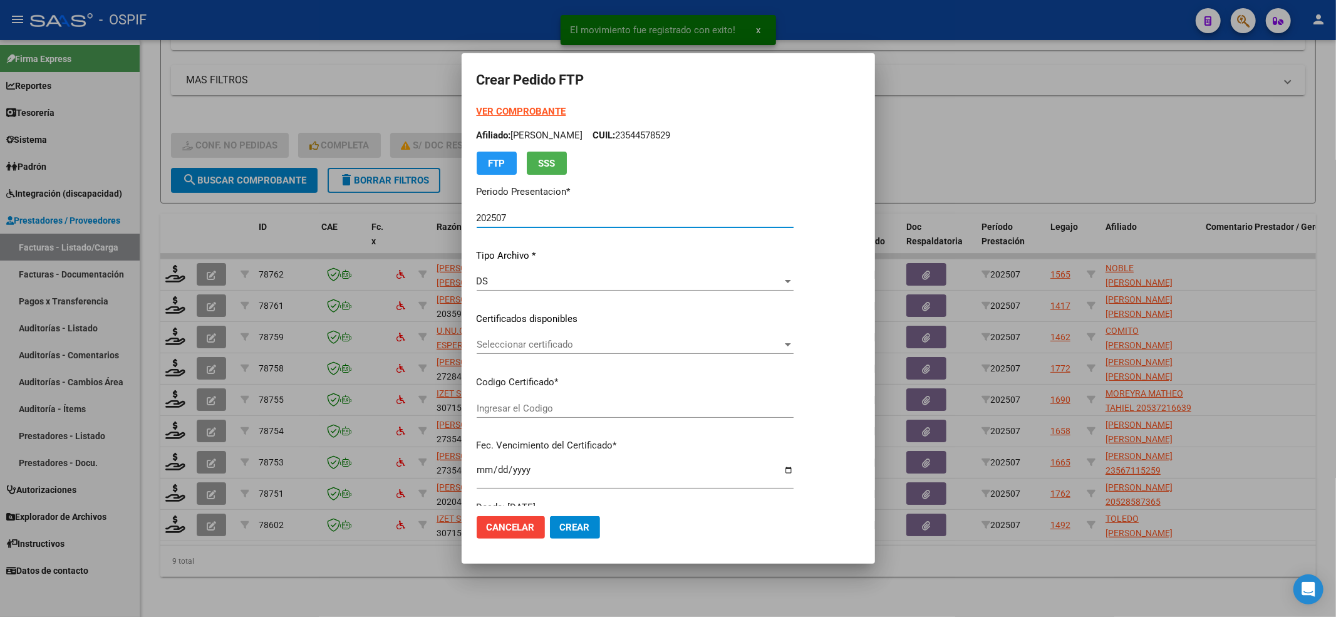
type input "020005633327220231031-20281031-AND-129"
type input "2028-10-31"
click at [541, 344] on span "Seleccionar certificado" at bounding box center [646, 344] width 338 height 11
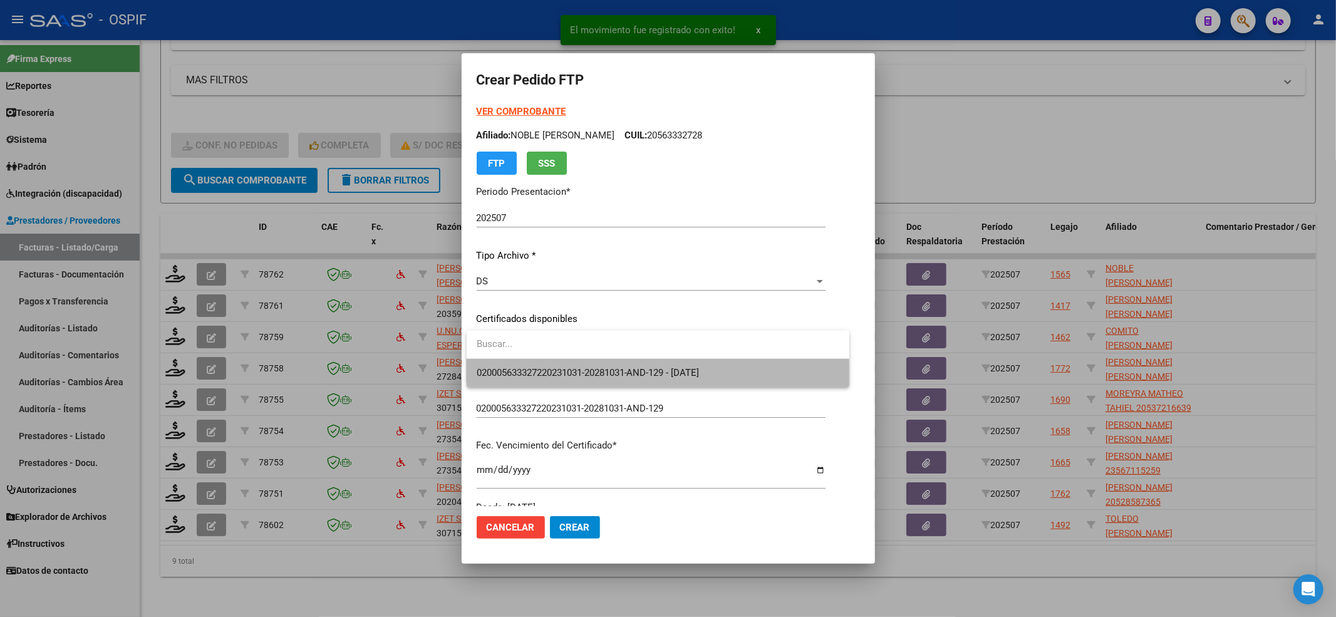
click at [532, 382] on span "020005633327220231031-20281031-AND-129 - 2028-10-31" at bounding box center [658, 373] width 363 height 28
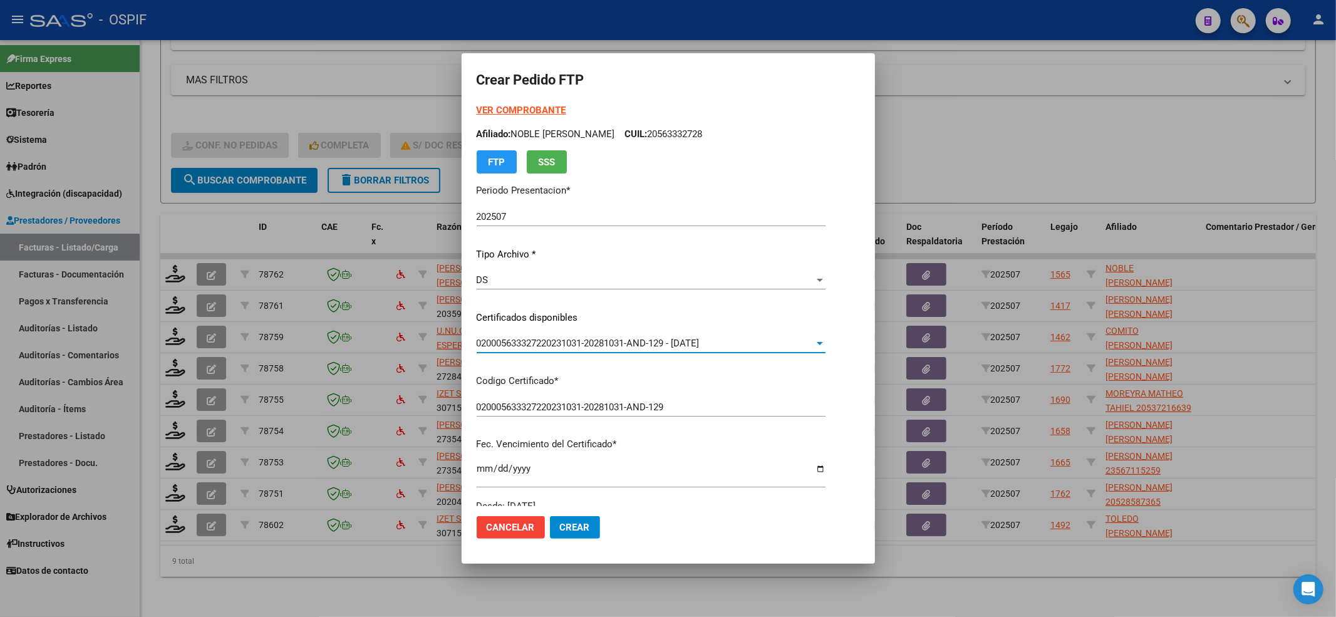
scroll to position [0, 0]
drag, startPoint x: 703, startPoint y: 141, endPoint x: 658, endPoint y: 138, distance: 45.2
click at [658, 138] on p "Afiliado: NOBLE JOAQUIN ROMAN CUIL: 20563332728" at bounding box center [651, 135] width 349 height 14
copy p "20563332728"
drag, startPoint x: 570, startPoint y: 113, endPoint x: 550, endPoint y: 108, distance: 20.7
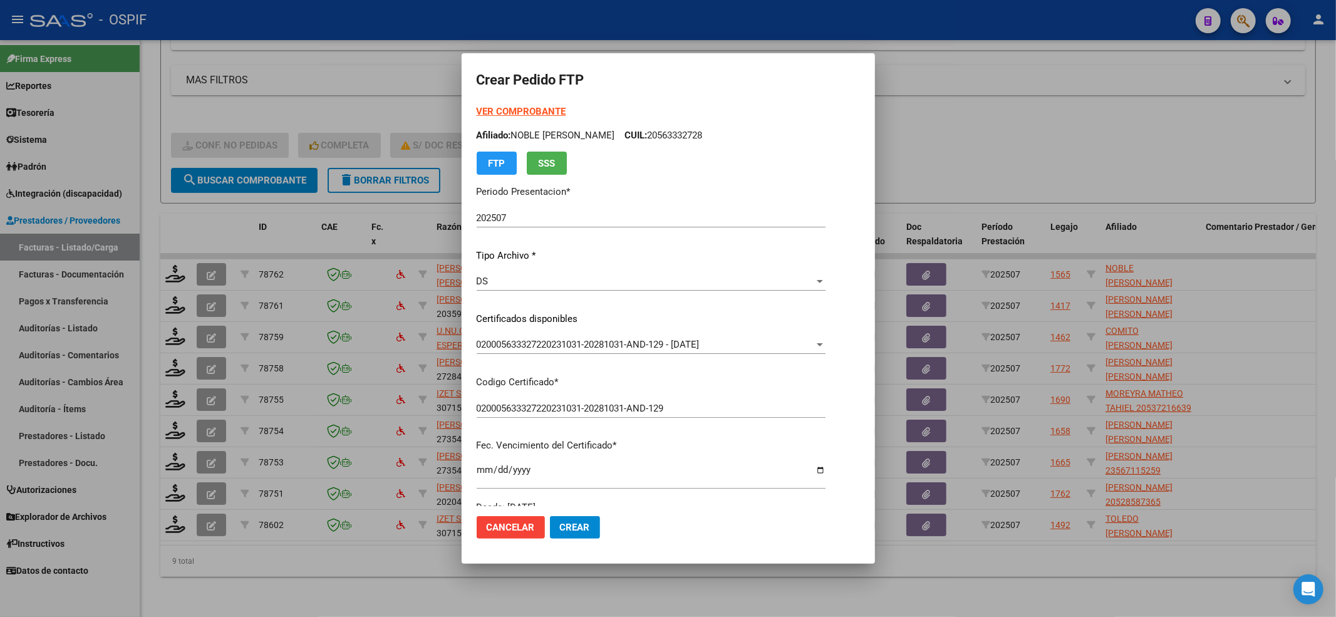
click at [567, 113] on div "VER COMPROBANTE ARCA Padrón Afiliado: NOBLE JOAQUIN ROMAN CUIL: 20563332728 FTP…" at bounding box center [651, 140] width 349 height 70
click at [550, 108] on strong "VER COMPROBANTE" at bounding box center [522, 111] width 90 height 11
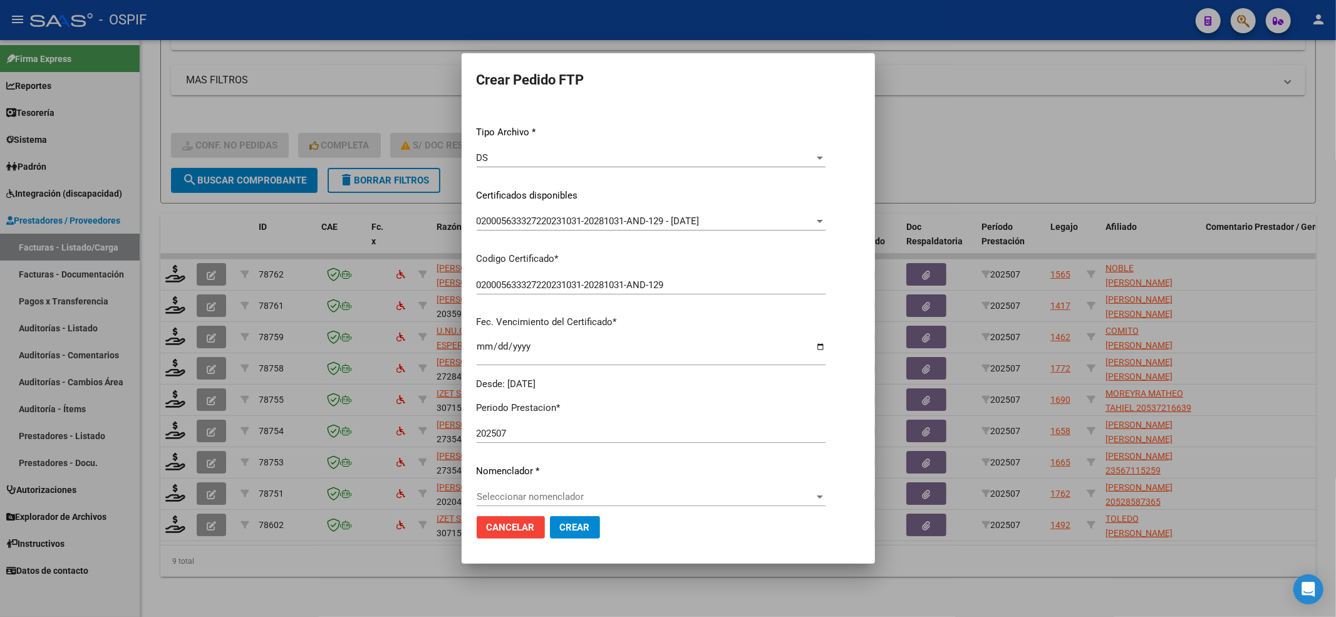
scroll to position [334, 0]
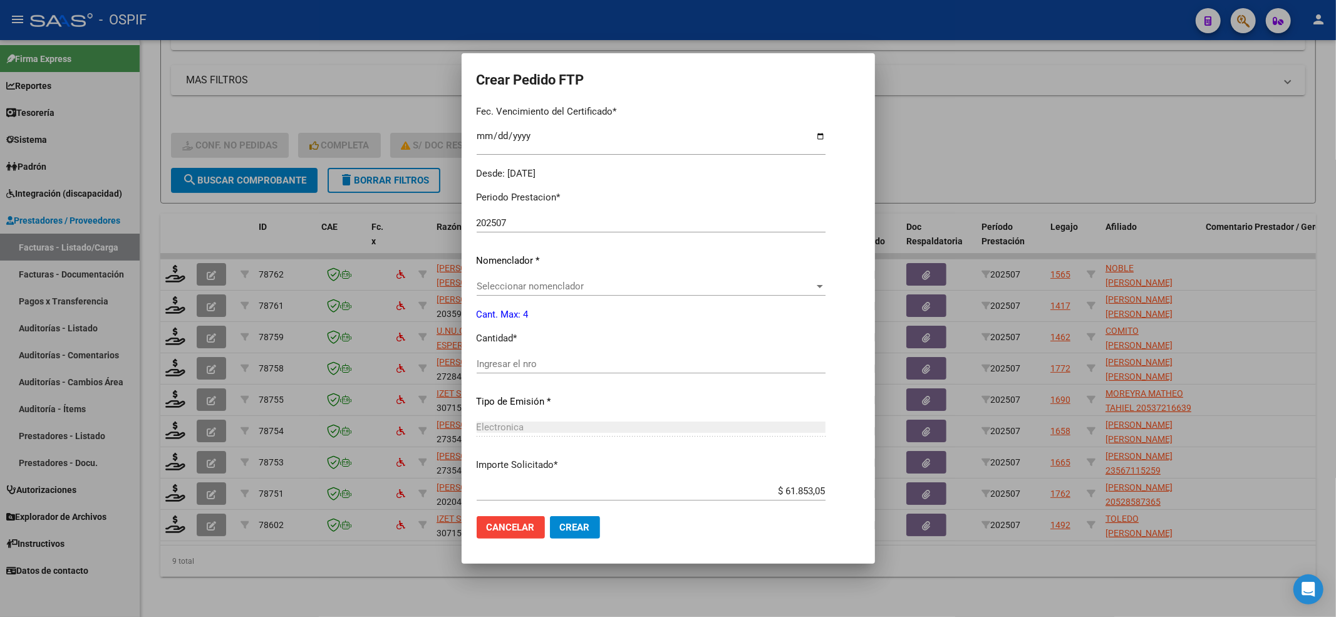
click at [510, 281] on span "Seleccionar nomenclador" at bounding box center [646, 286] width 338 height 11
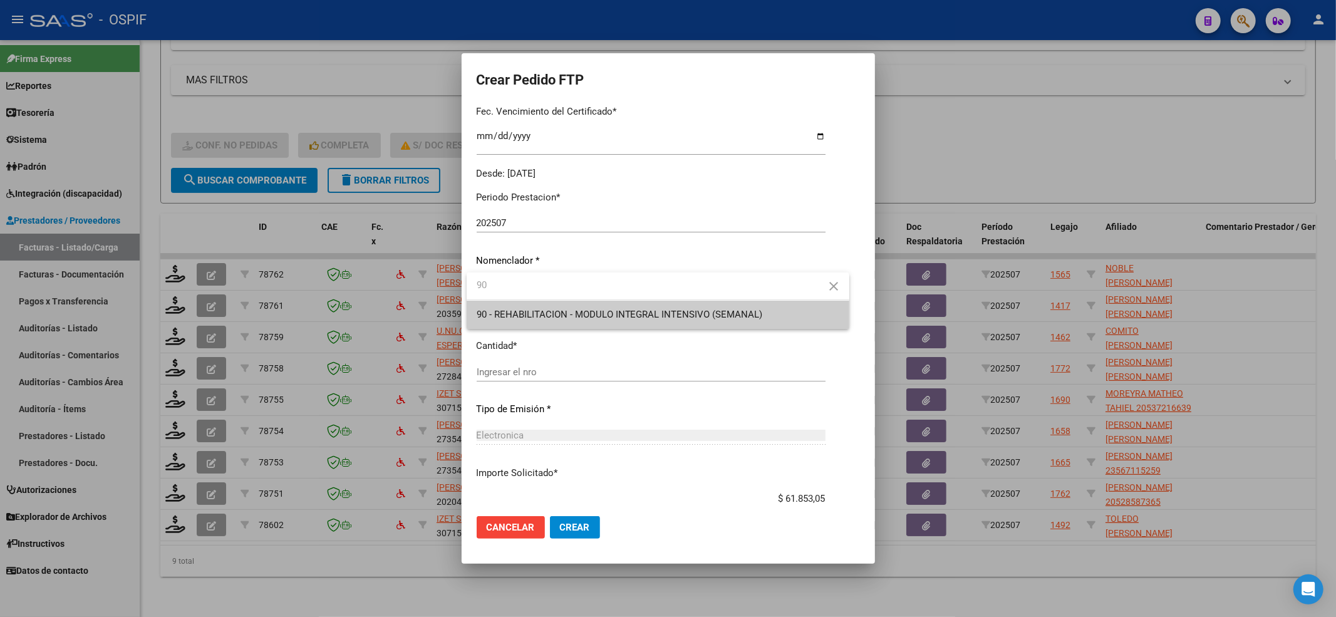
type input "90"
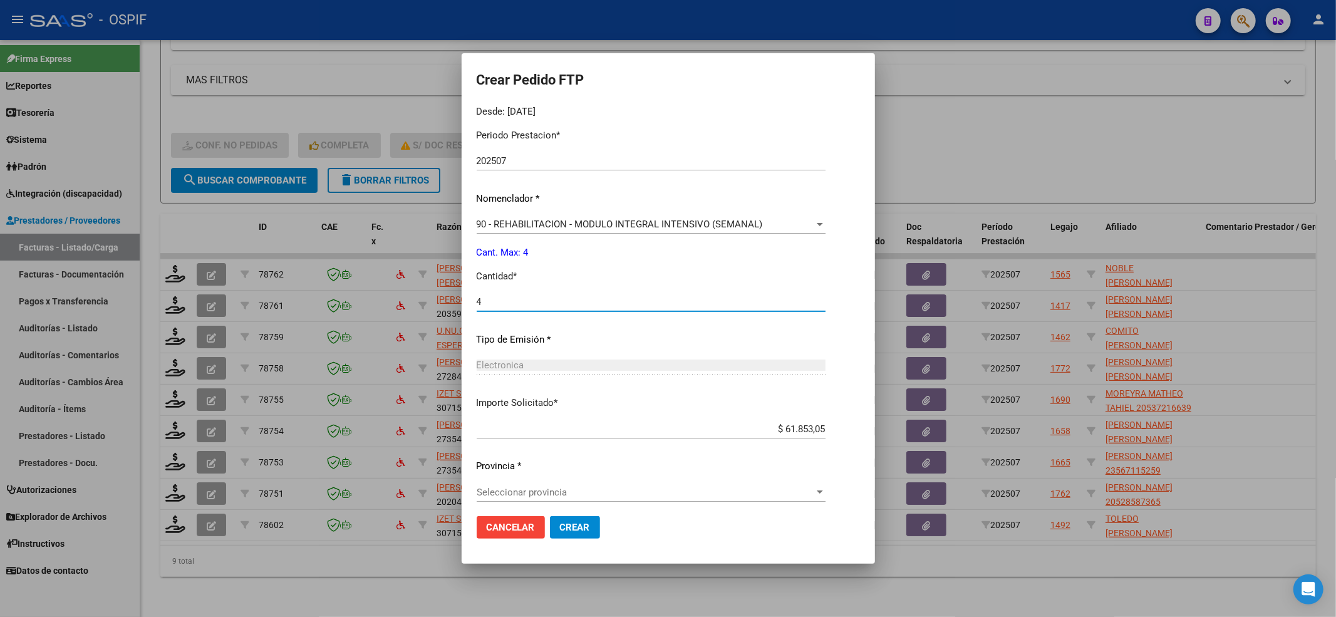
scroll to position [403, 0]
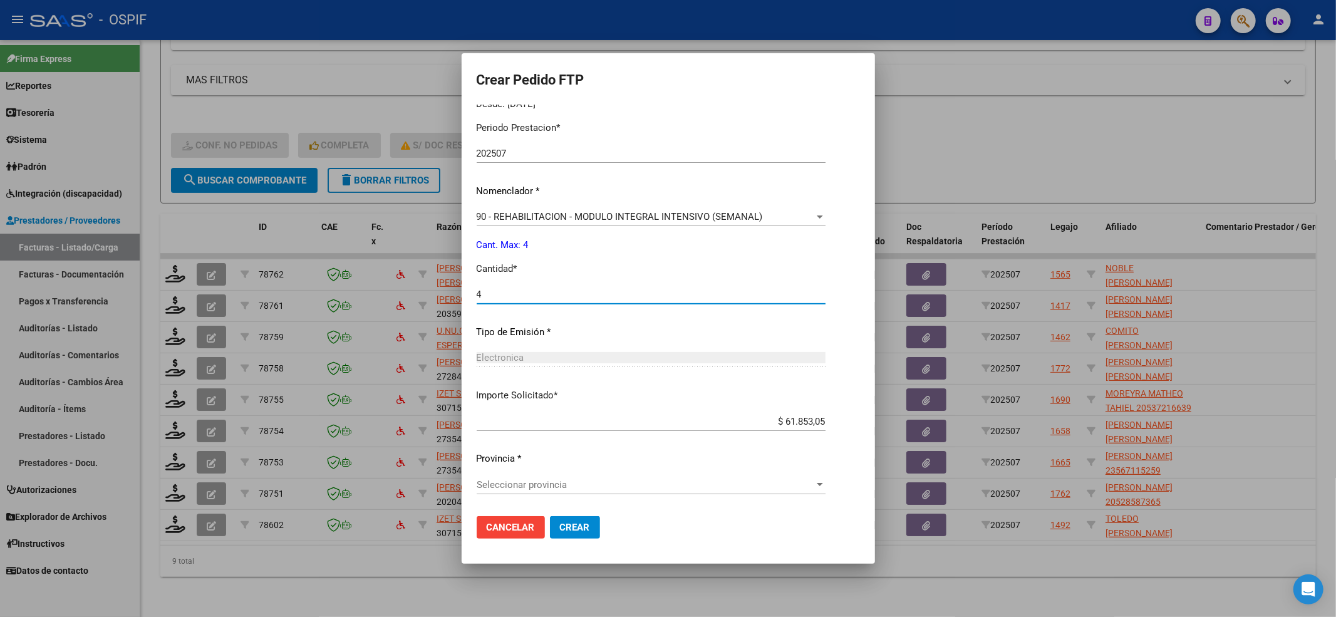
type input "4"
click at [610, 480] on span "Seleccionar provincia" at bounding box center [646, 484] width 338 height 11
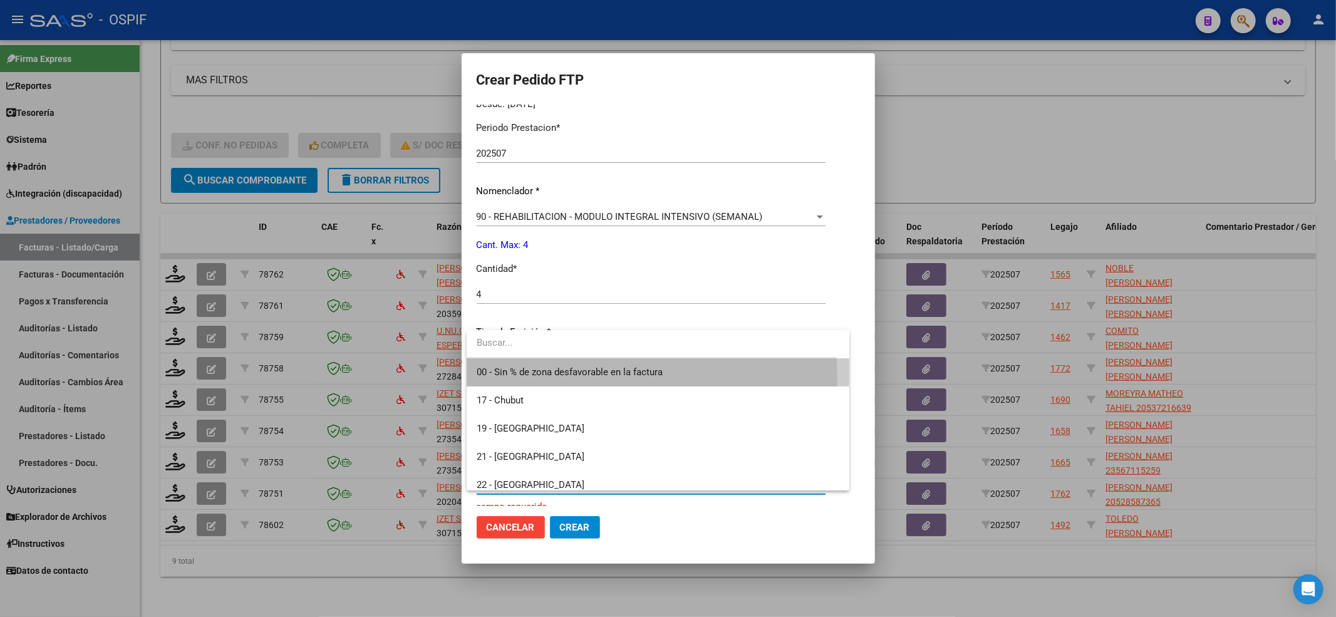
click at [484, 379] on span "00 - Sin % de zona desfavorable en la factura" at bounding box center [658, 372] width 363 height 28
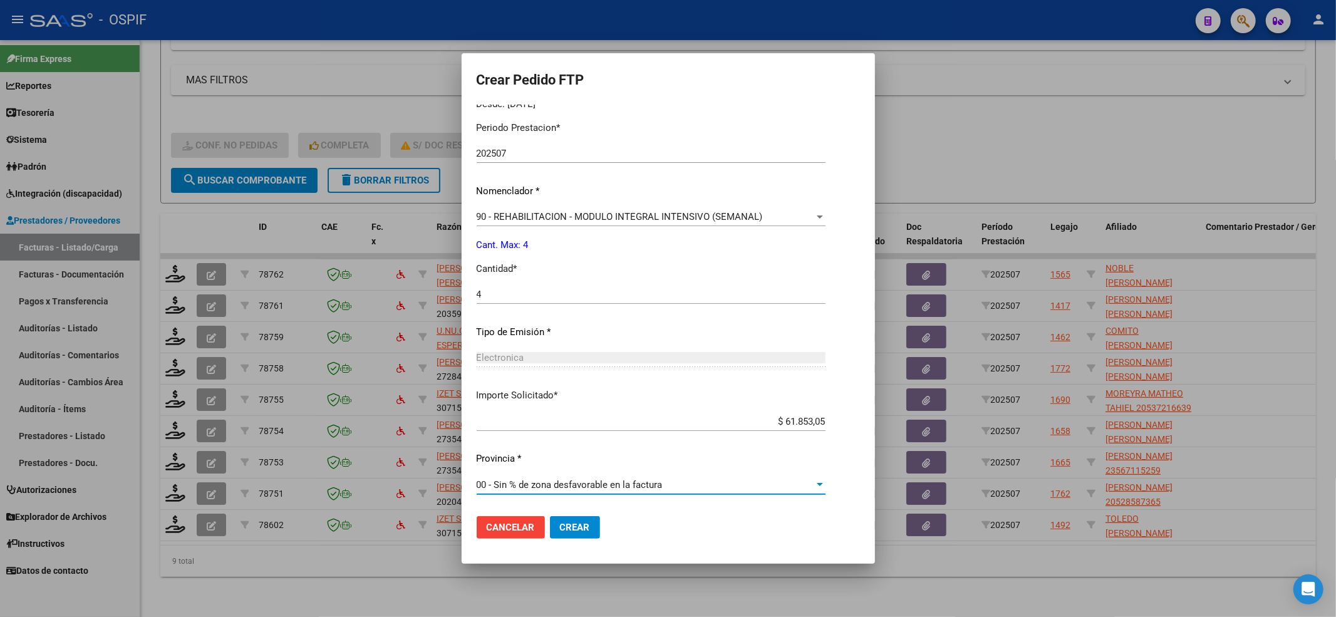
click at [572, 539] on mat-dialog-actions "Cancelar Crear" at bounding box center [668, 527] width 383 height 43
click at [576, 524] on span "Crear" at bounding box center [575, 527] width 30 height 11
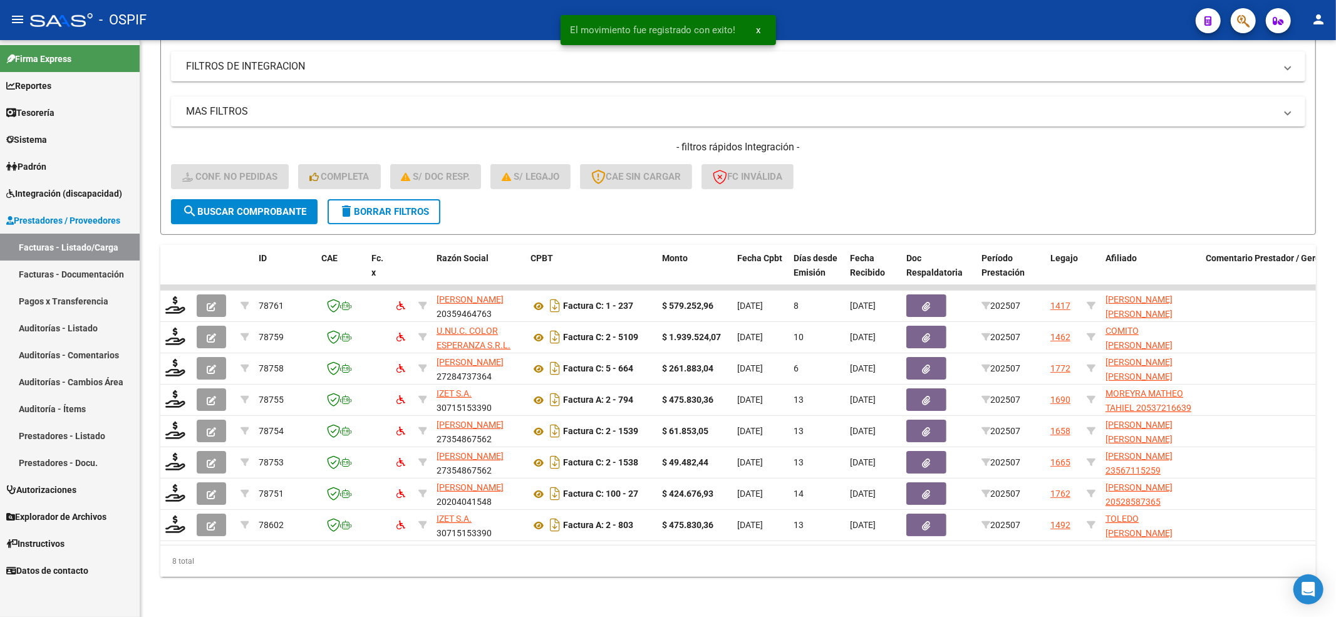
scroll to position [218, 0]
click at [56, 195] on span "Integración (discapacidad)" at bounding box center [64, 194] width 116 height 14
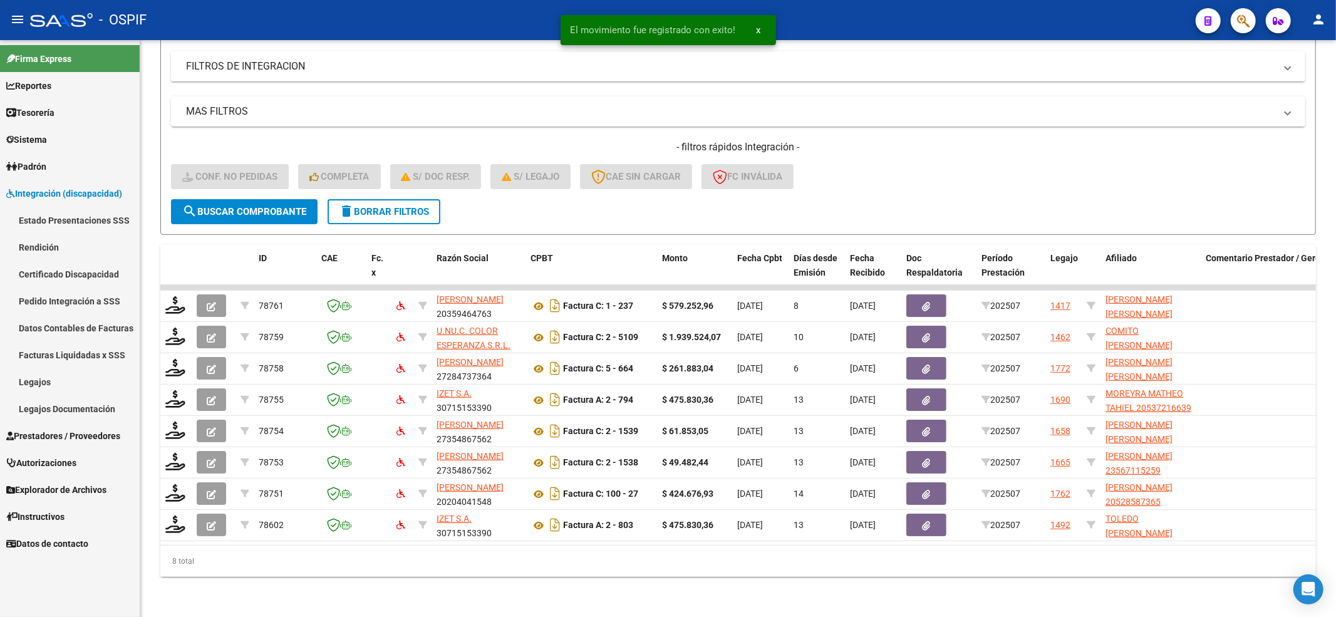
click at [76, 298] on link "Pedido Integración a SSS" at bounding box center [70, 301] width 140 height 27
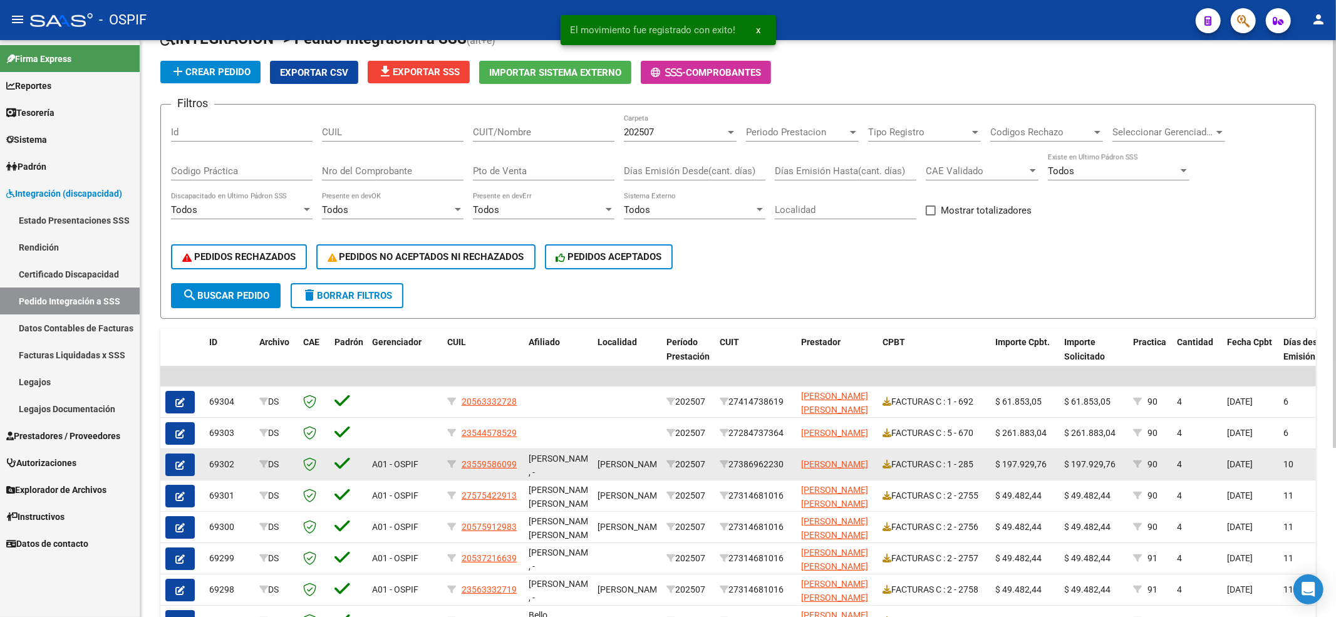
scroll to position [167, 0]
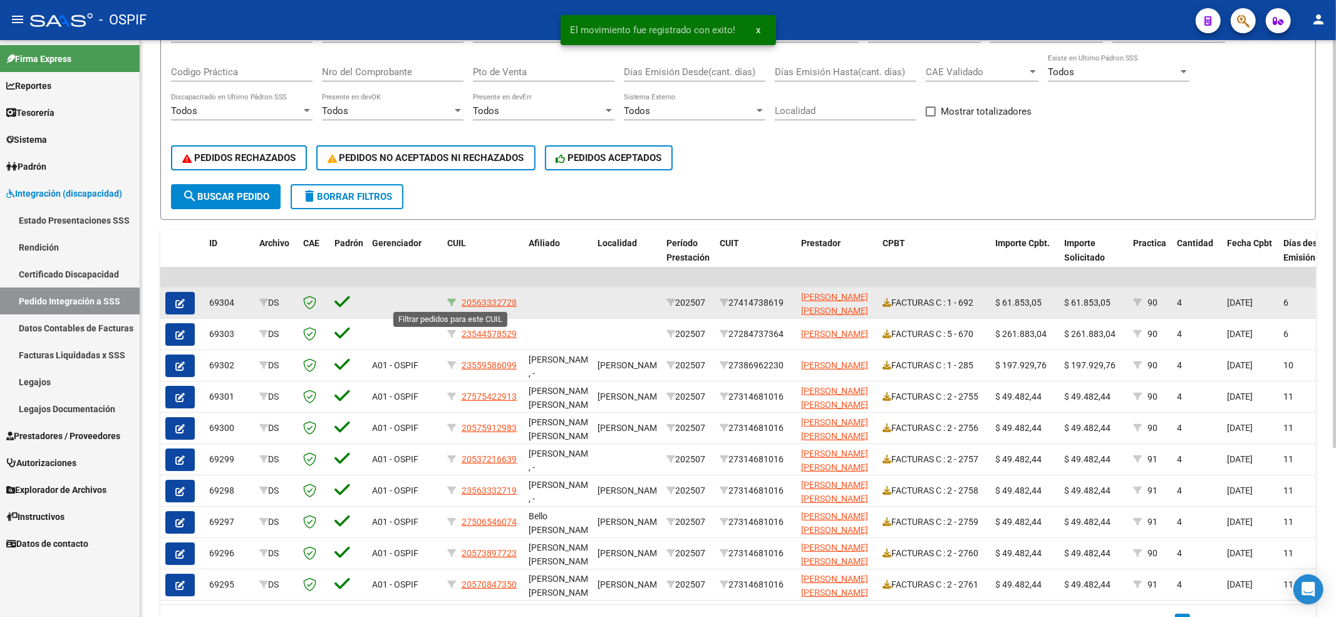
click at [452, 306] on icon at bounding box center [451, 302] width 9 height 9
type input "20563332728"
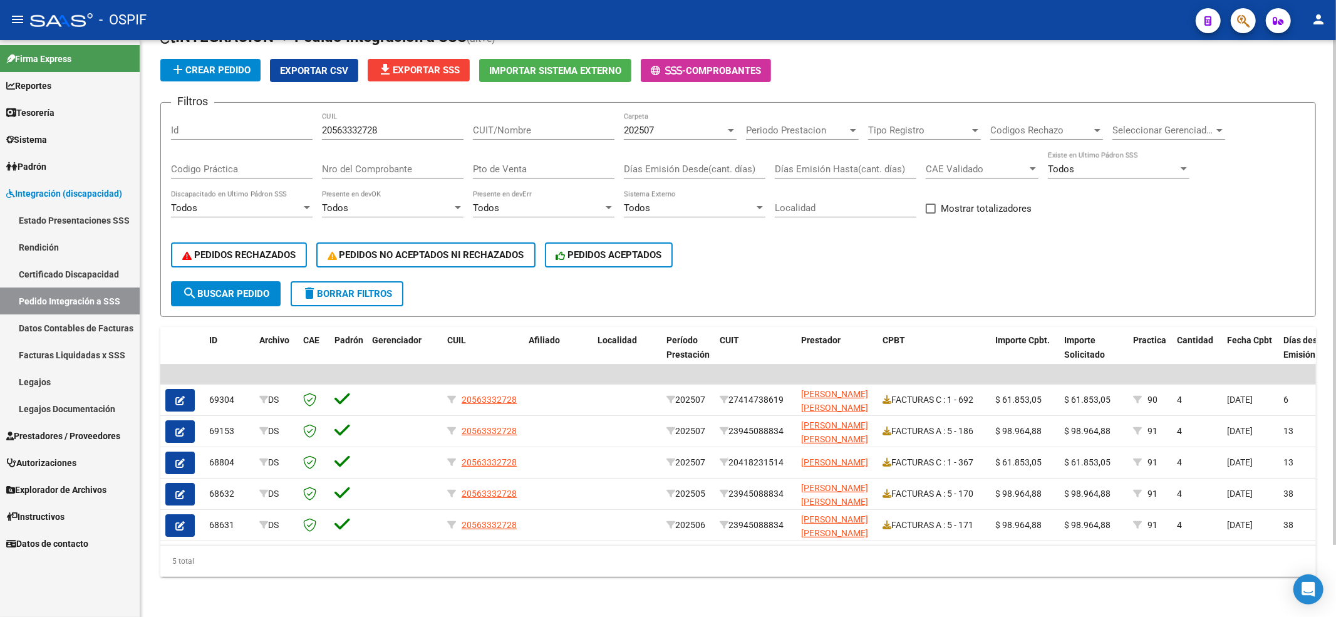
scroll to position [81, 0]
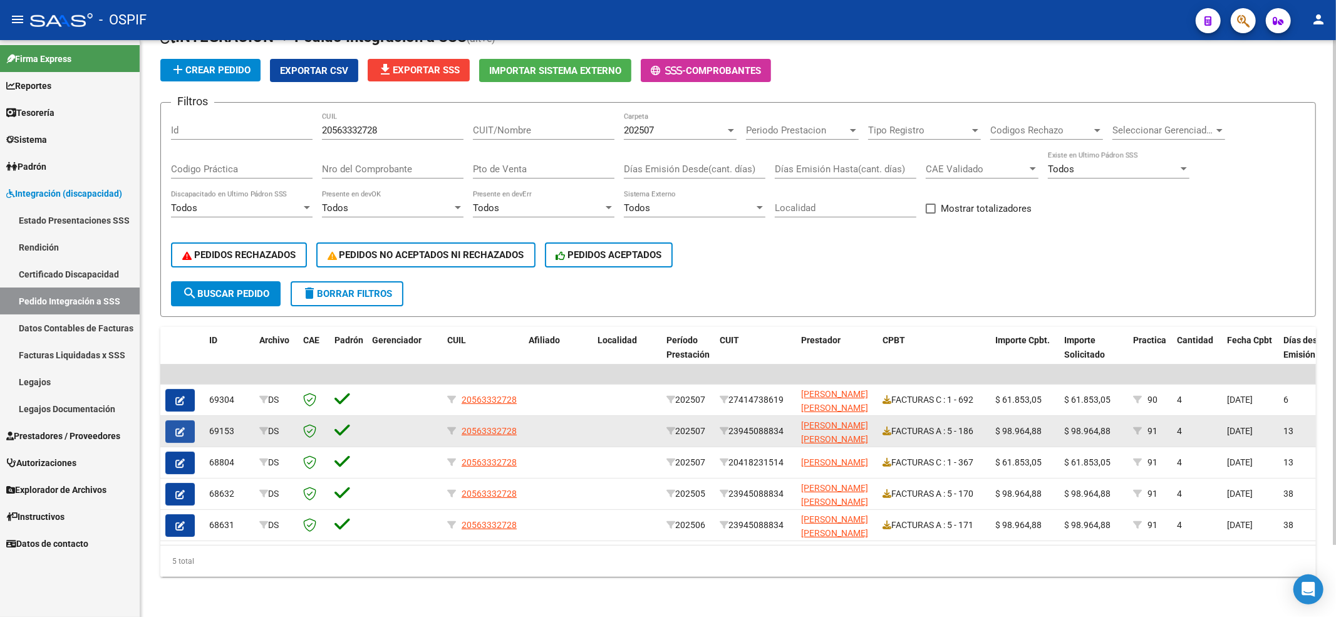
click at [175, 426] on button "button" at bounding box center [179, 431] width 29 height 23
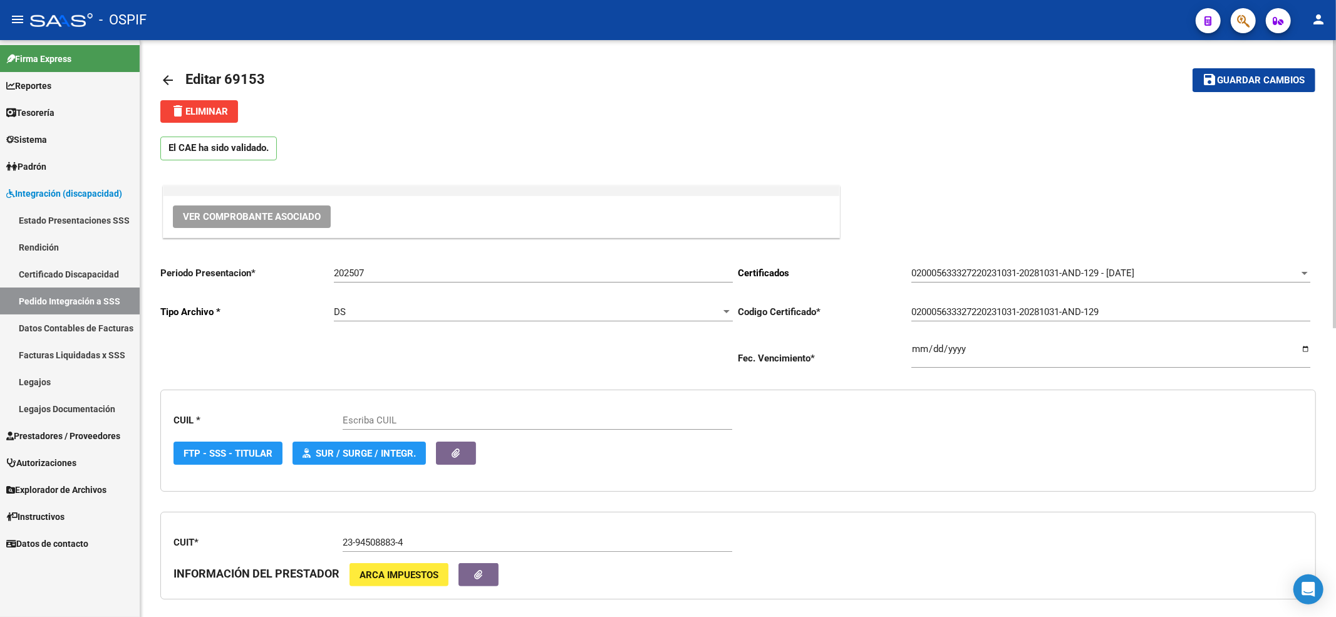
scroll to position [167, 0]
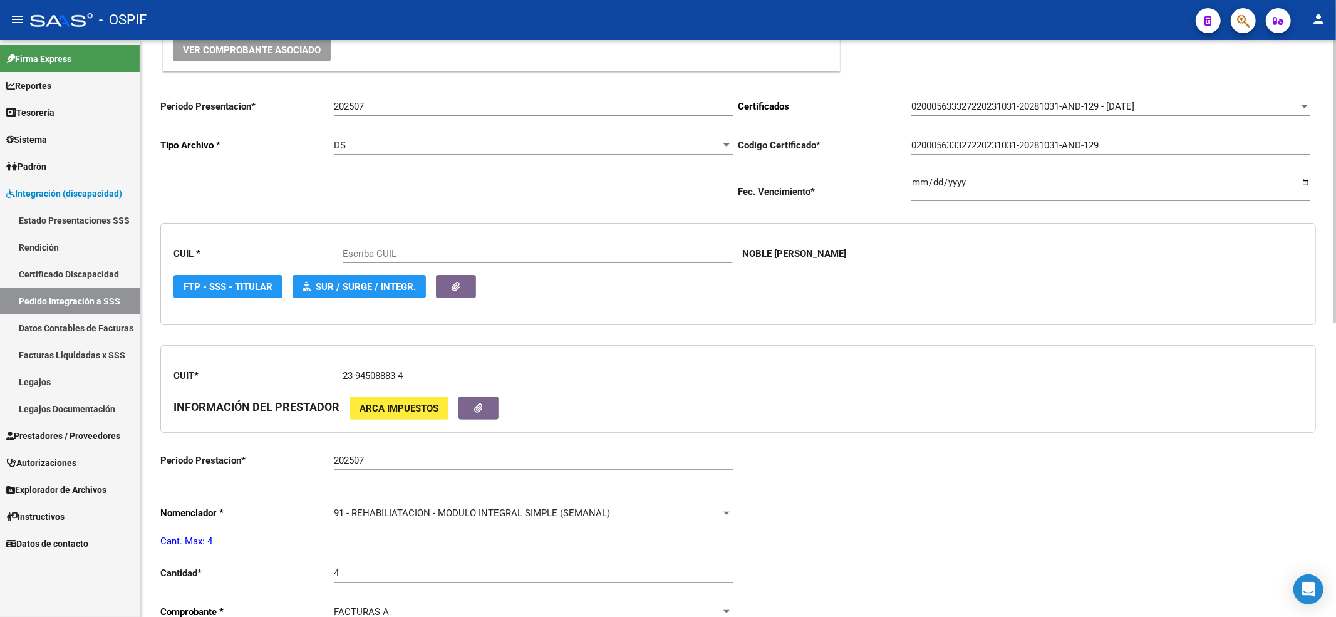
click at [357, 506] on div "91 - REHABILIATACION - MODULO INTEGRAL SIMPLE (SEMANAL) Seleccionar nomenclador" at bounding box center [533, 509] width 399 height 27
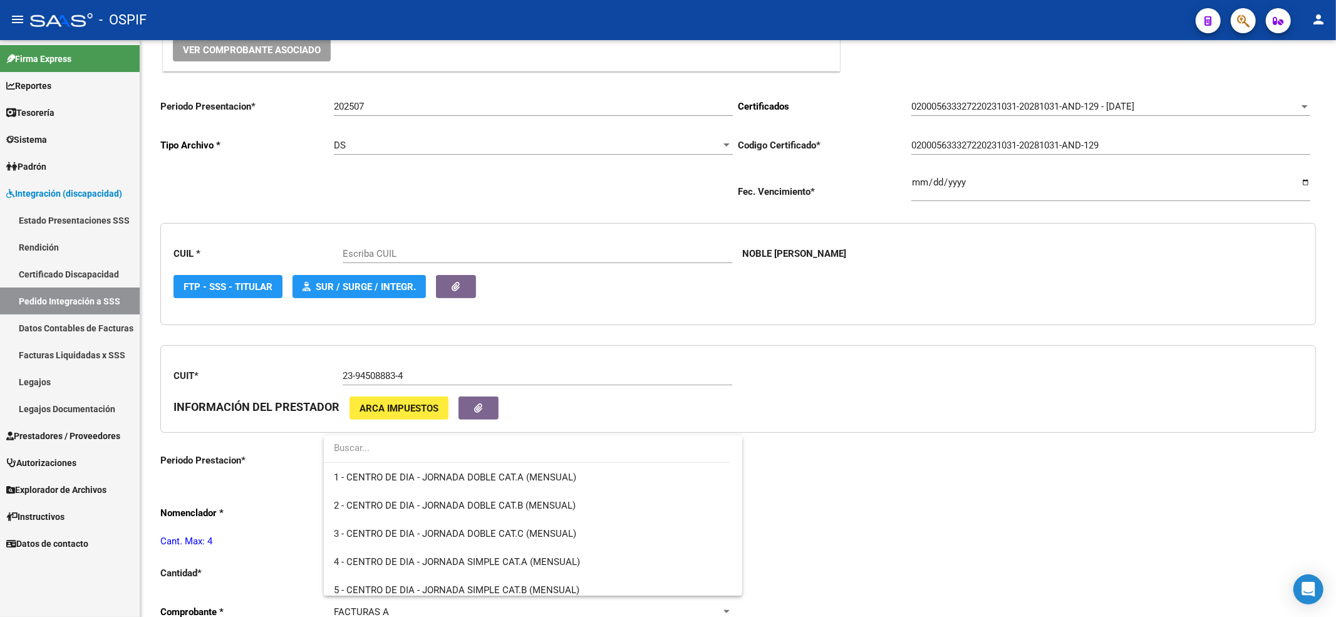
type input "20563332728"
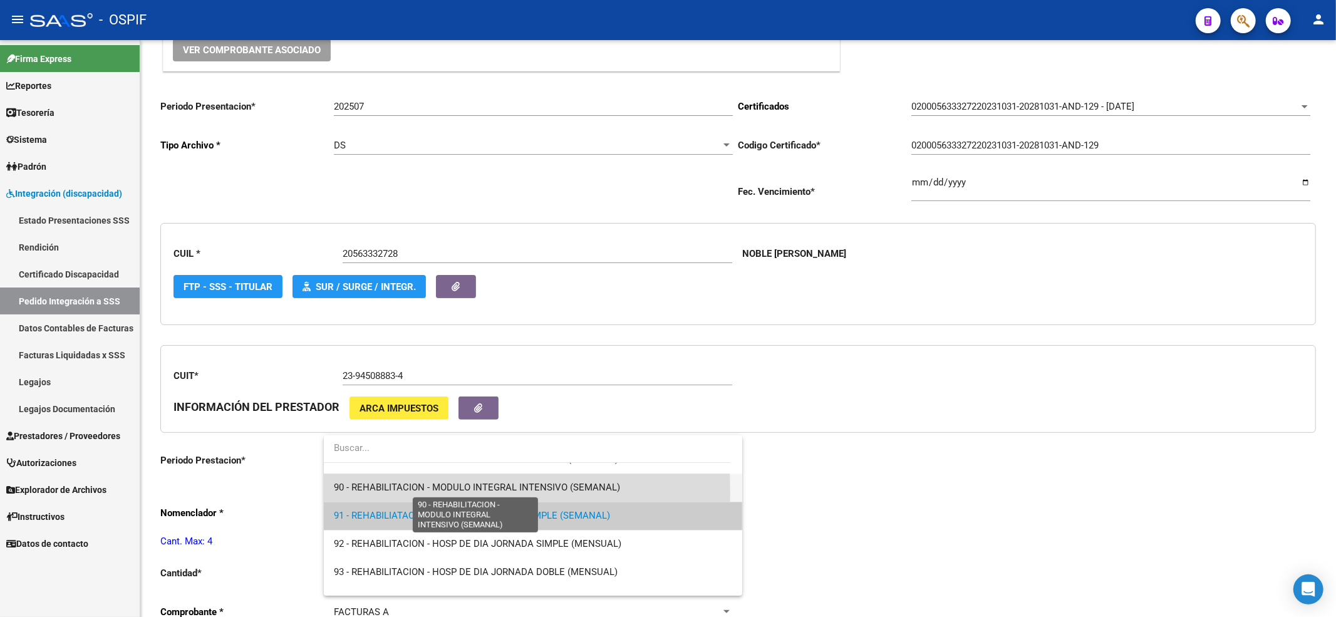
drag, startPoint x: 357, startPoint y: 492, endPoint x: 435, endPoint y: 477, distance: 79.2
click at [357, 492] on span "90 - REHABILITACION - MODULO INTEGRAL INTENSIVO (SEMANAL)" at bounding box center [477, 487] width 286 height 11
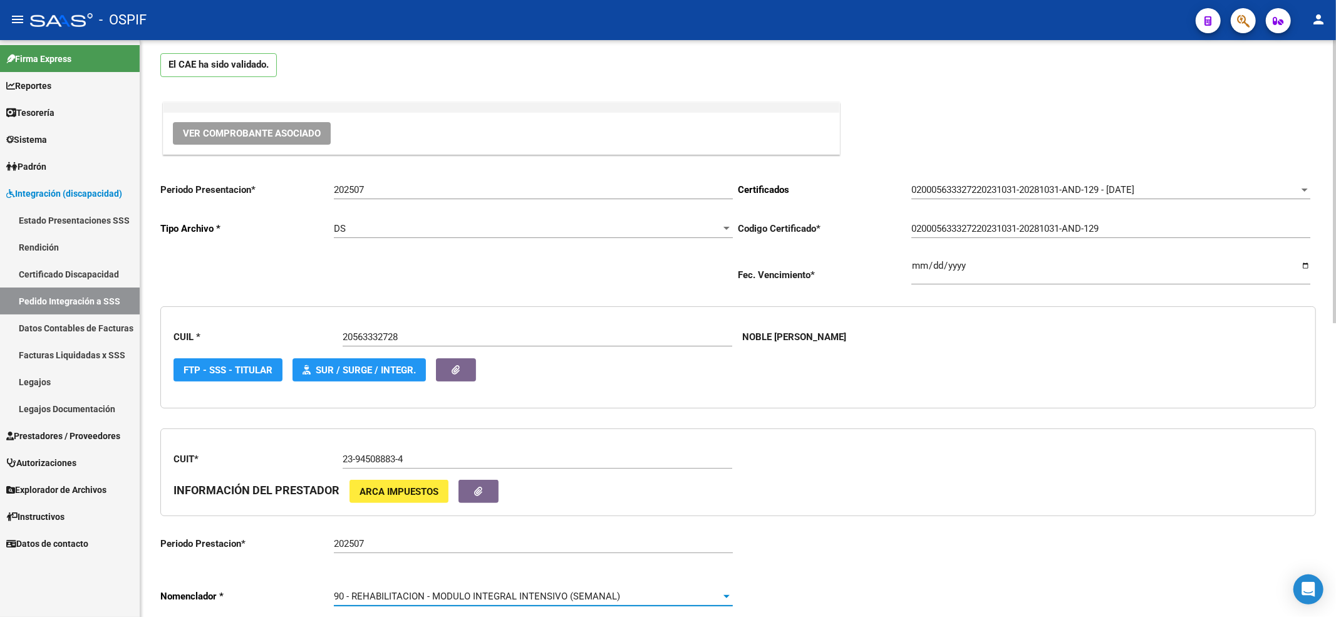
scroll to position [0, 0]
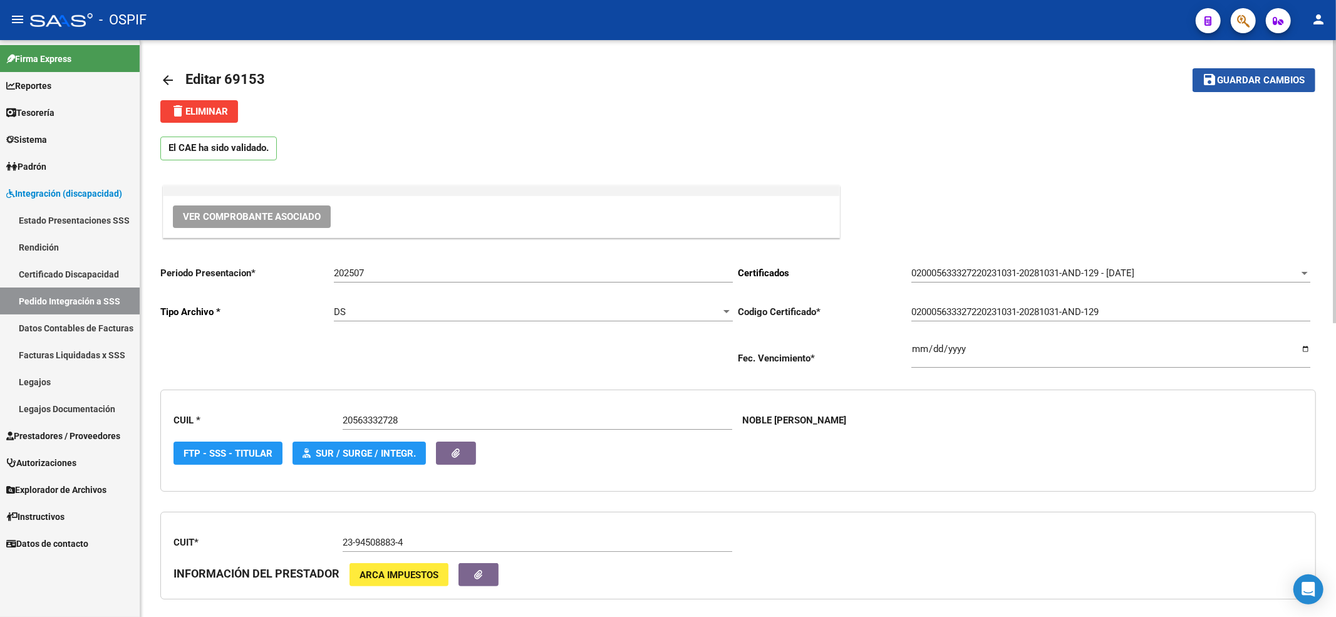
click at [1275, 69] on button "save Guardar cambios" at bounding box center [1254, 79] width 123 height 23
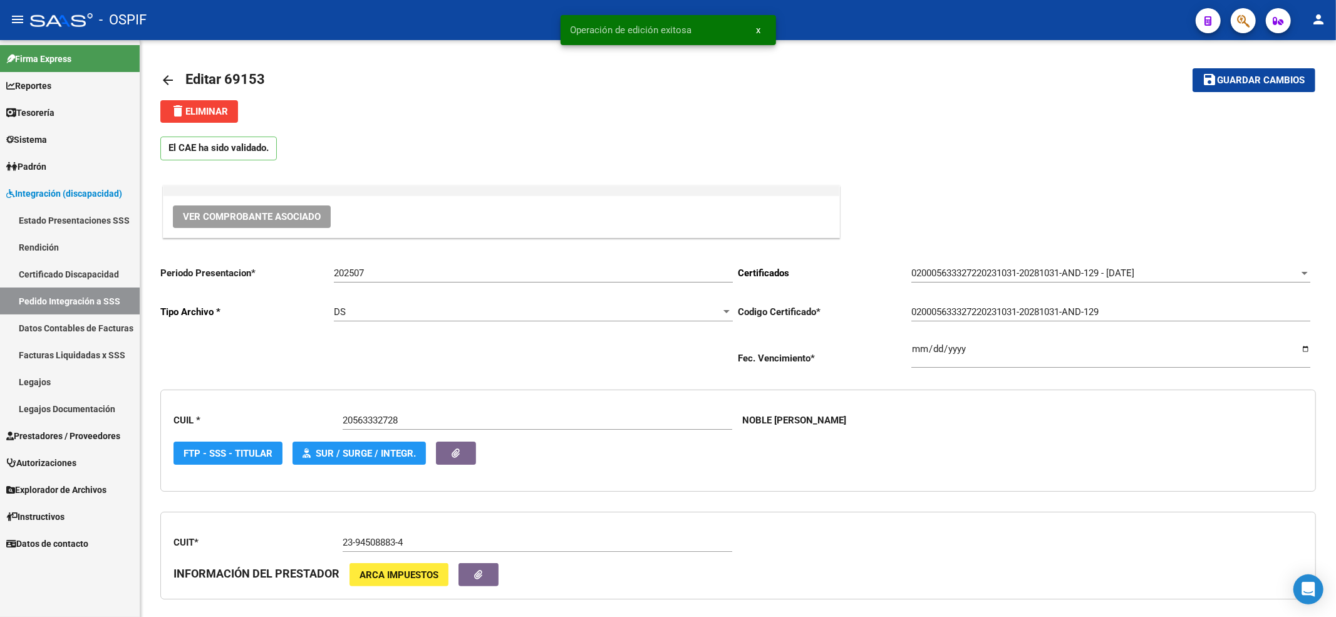
click at [63, 301] on link "Pedido Integración a SSS" at bounding box center [70, 301] width 140 height 27
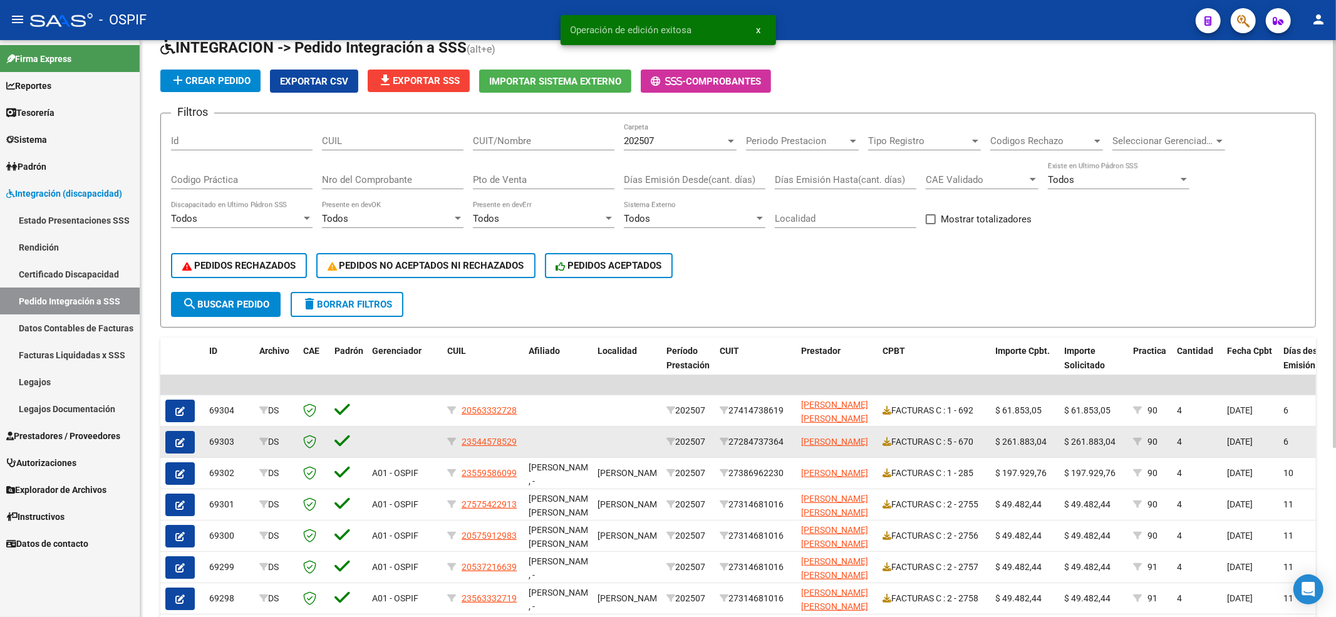
scroll to position [83, 0]
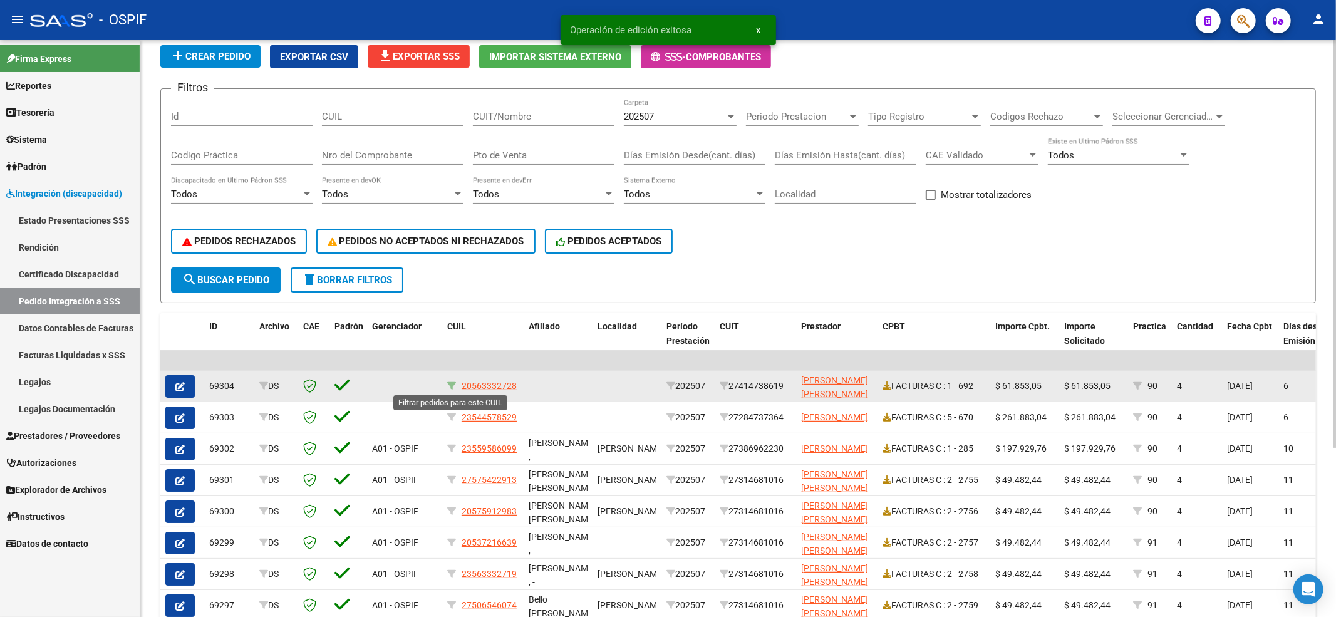
click at [447, 388] on icon at bounding box center [451, 386] width 9 height 9
type input "20563332728"
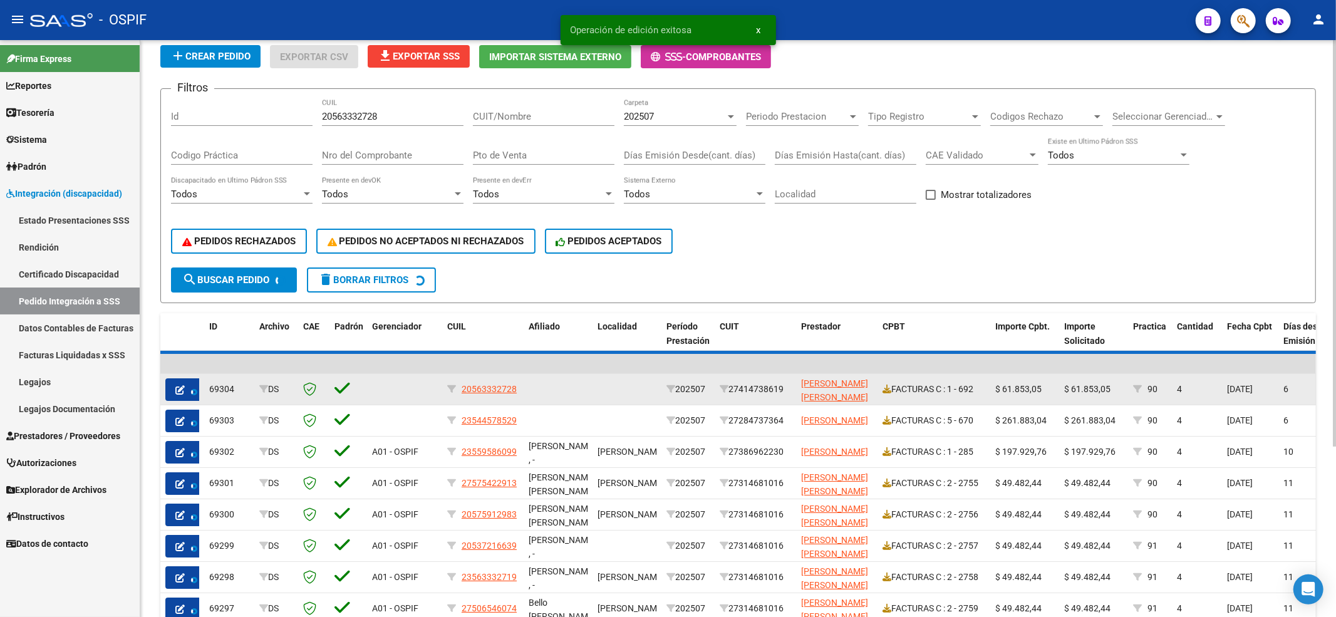
scroll to position [81, 0]
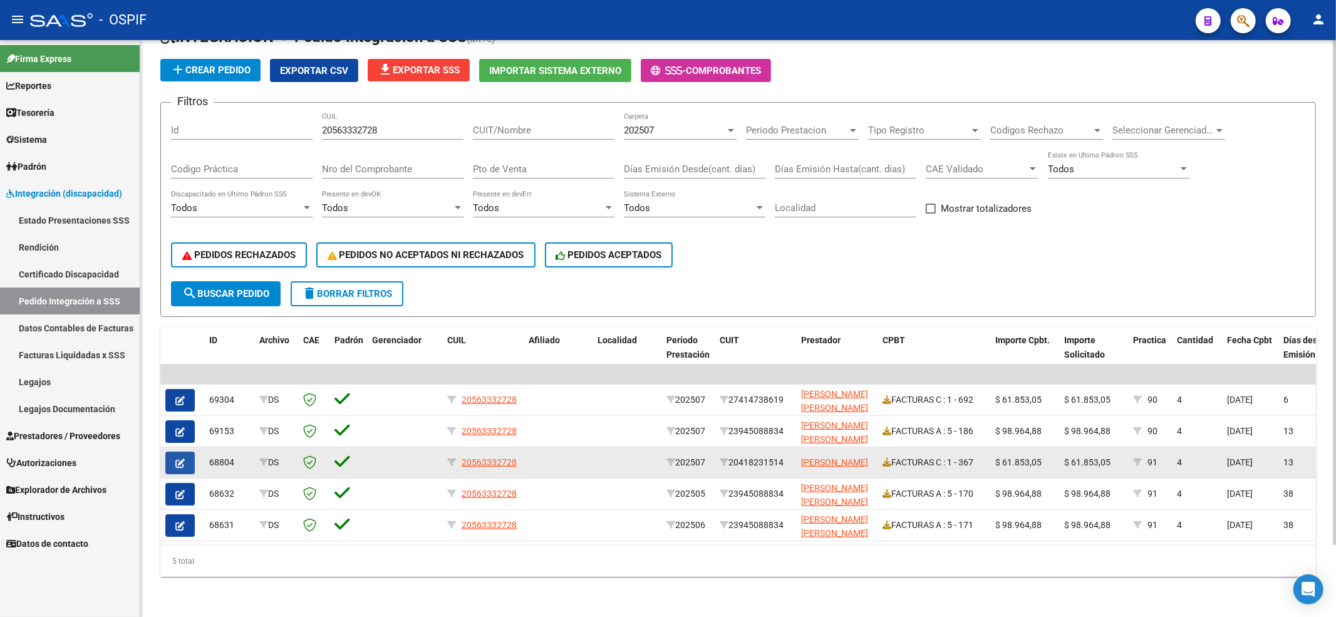
click at [183, 459] on icon "button" at bounding box center [179, 463] width 9 height 9
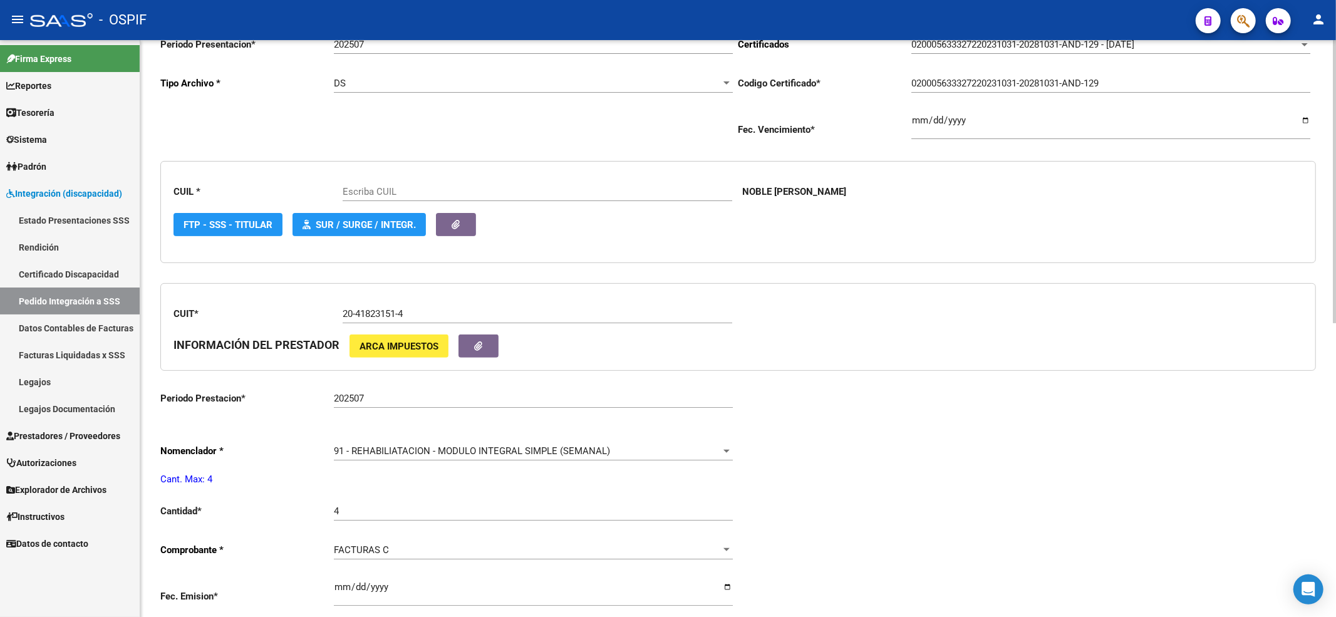
scroll to position [251, 0]
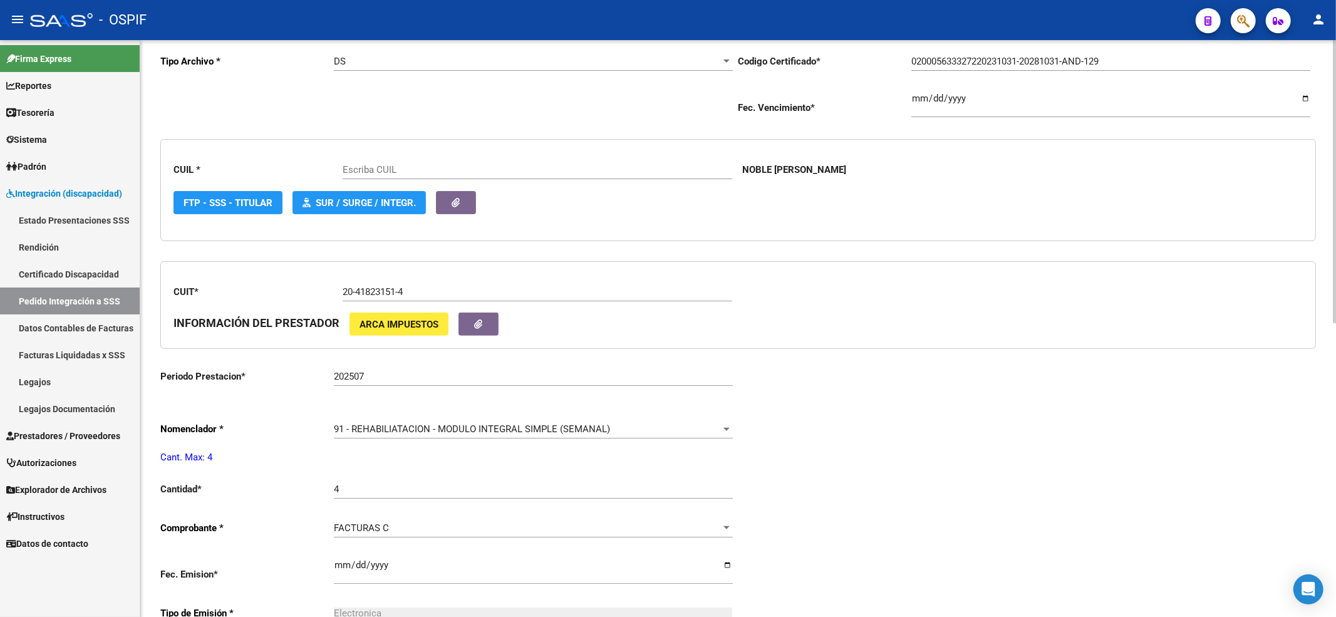
click at [361, 439] on div "91 - REHABILIATACION - MODULO INTEGRAL SIMPLE (SEMANAL) Seleccionar nomenclador" at bounding box center [533, 425] width 399 height 27
type input "20563332728"
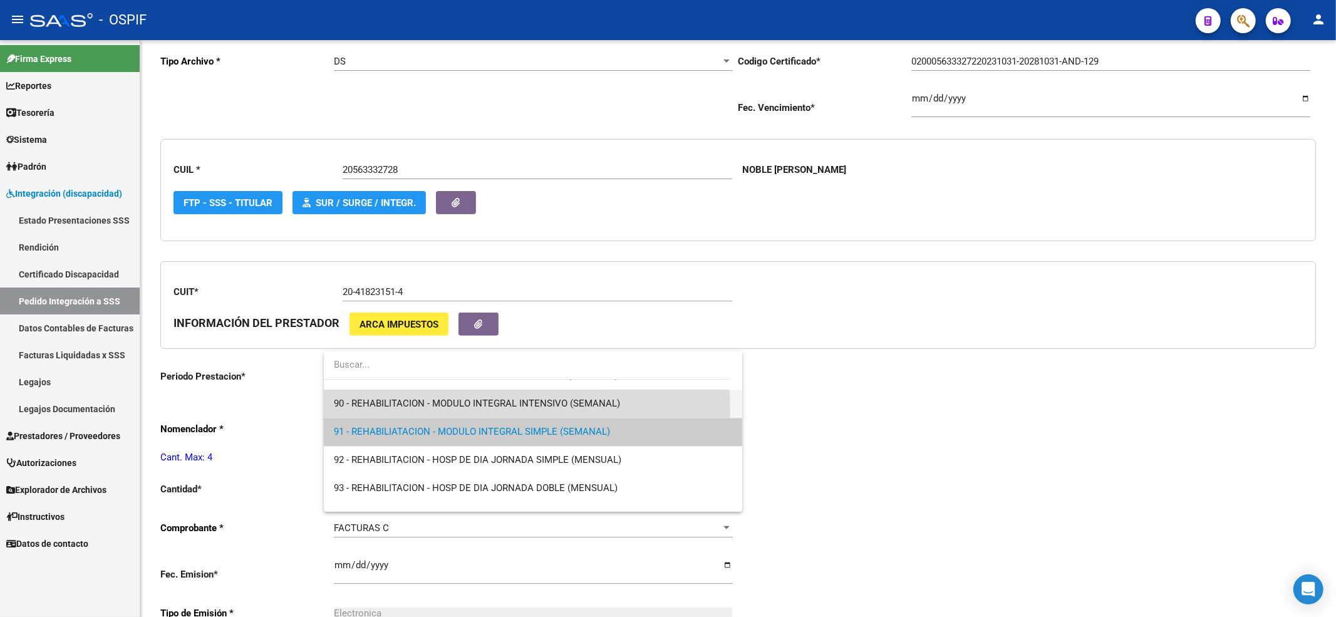
click at [349, 411] on span "90 - REHABILITACION - MODULO INTEGRAL INTENSIVO (SEMANAL)" at bounding box center [533, 404] width 399 height 28
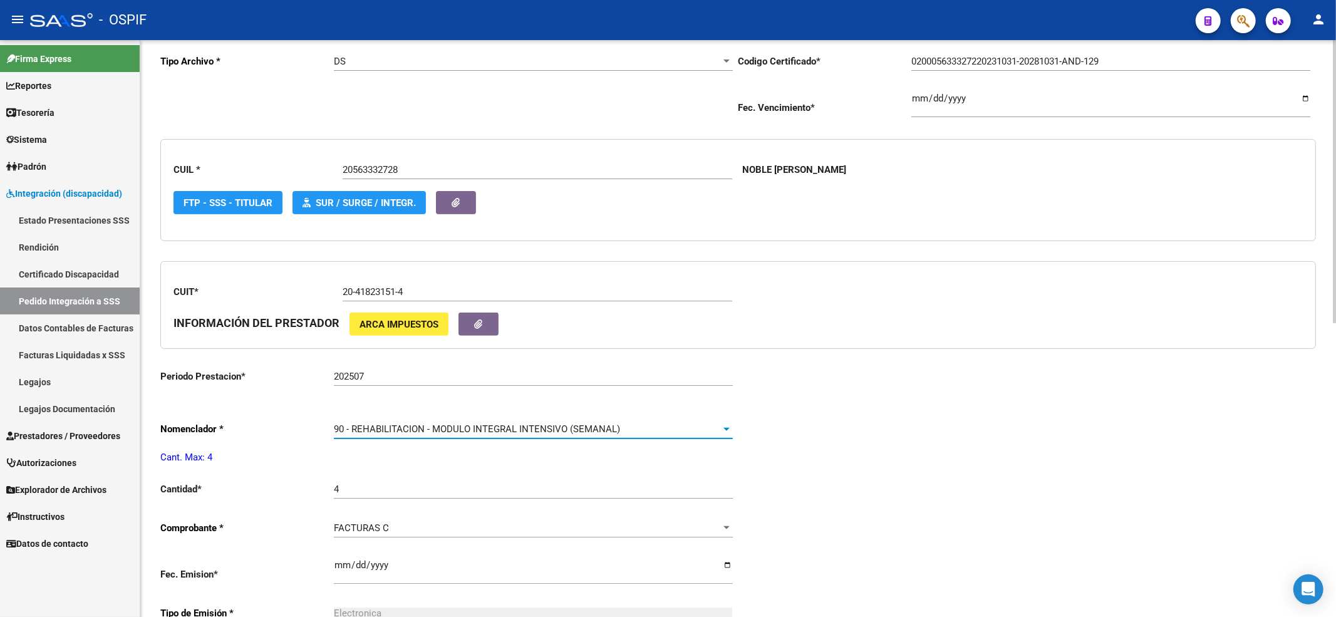
scroll to position [0, 0]
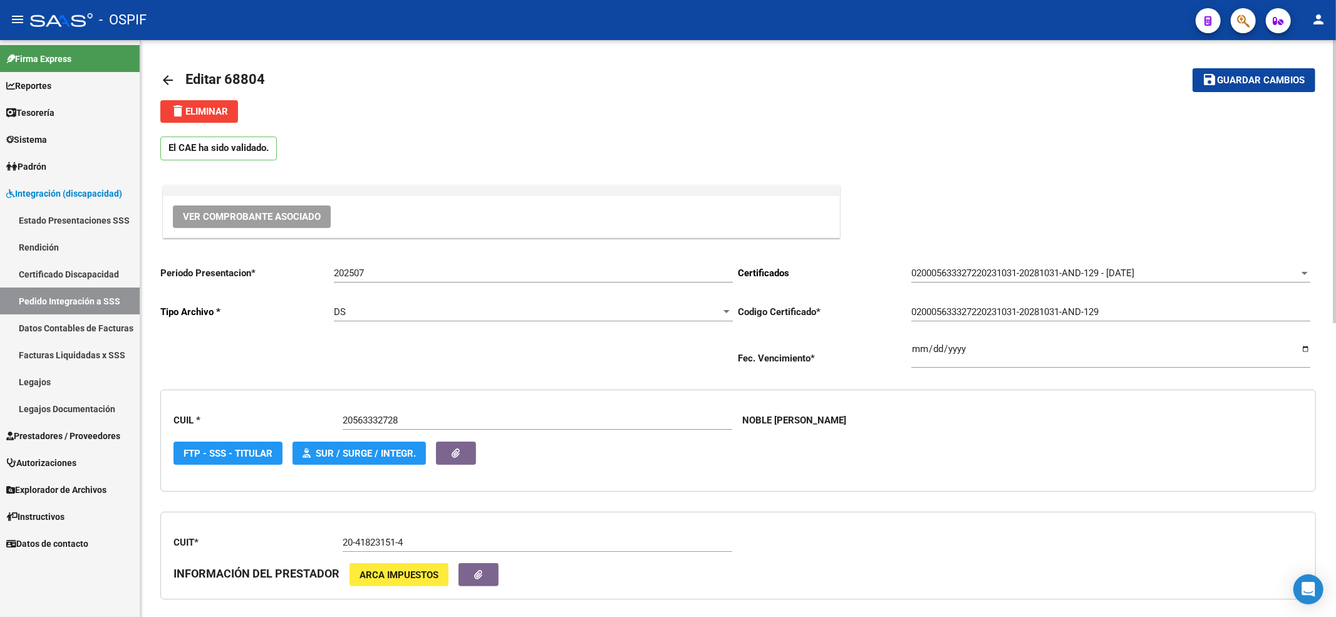
drag, startPoint x: 1247, startPoint y: 84, endPoint x: 989, endPoint y: 113, distance: 259.8
click at [1245, 84] on span "Guardar cambios" at bounding box center [1262, 80] width 88 height 11
click at [51, 299] on link "Pedido Integración a SSS" at bounding box center [70, 301] width 140 height 27
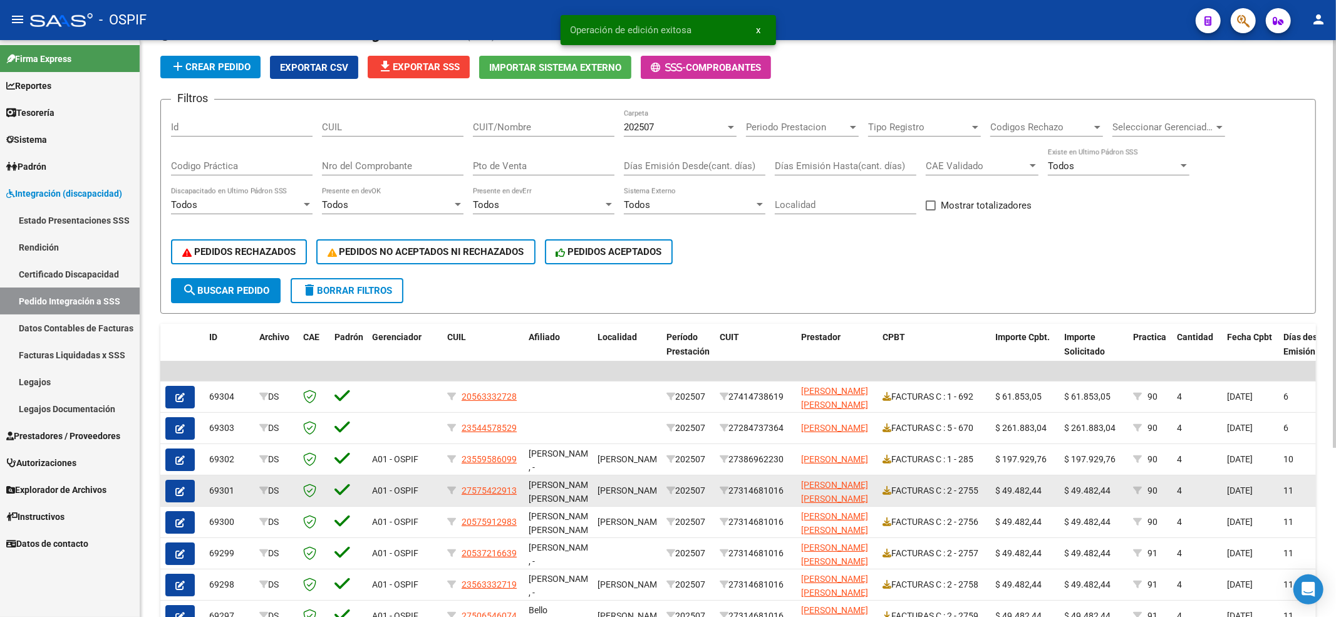
scroll to position [167, 0]
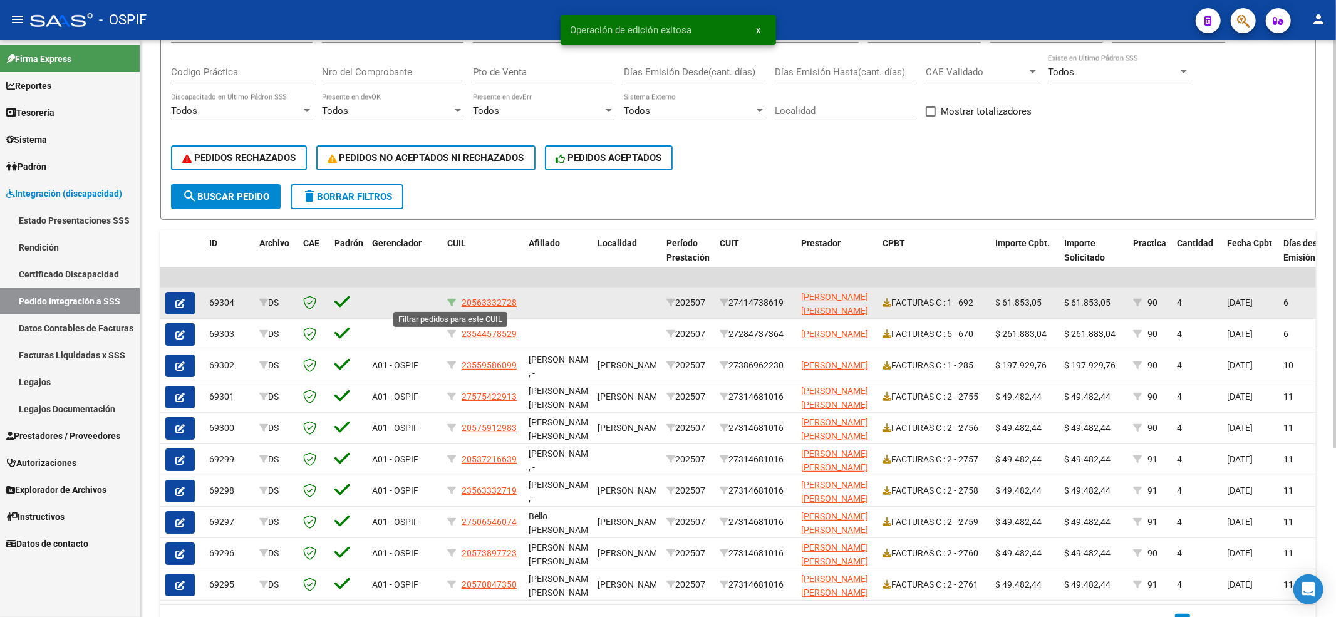
click at [449, 301] on icon at bounding box center [451, 302] width 9 height 9
type input "20563332728"
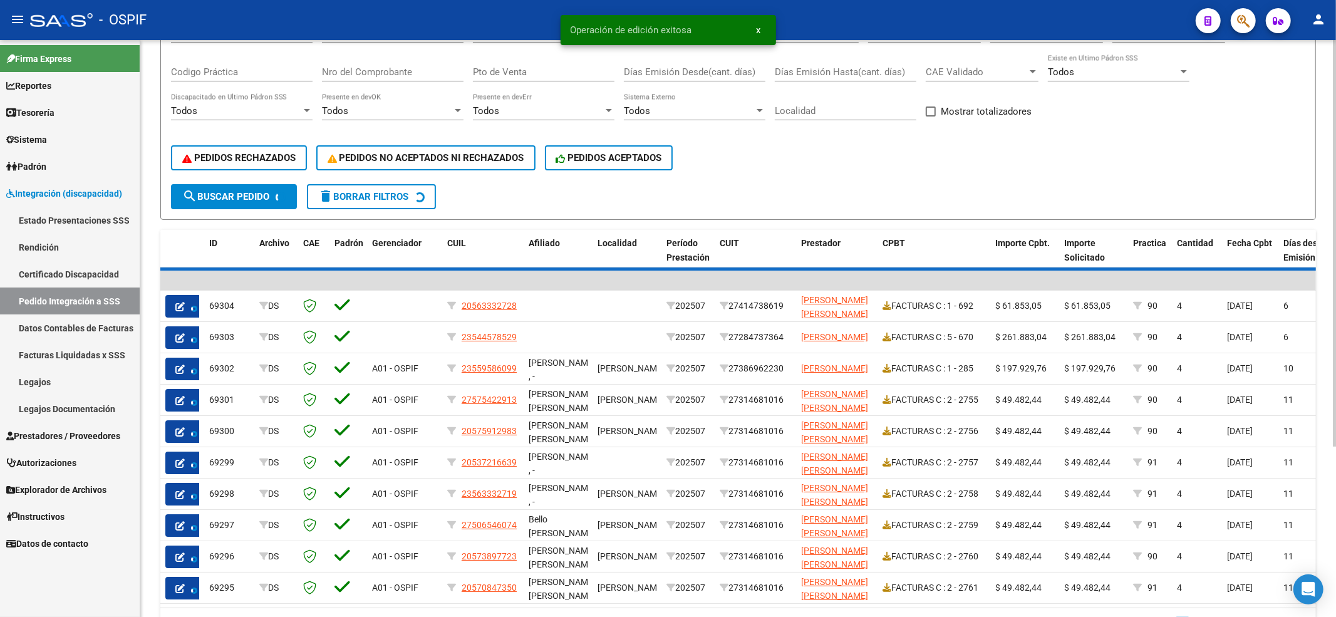
scroll to position [81, 0]
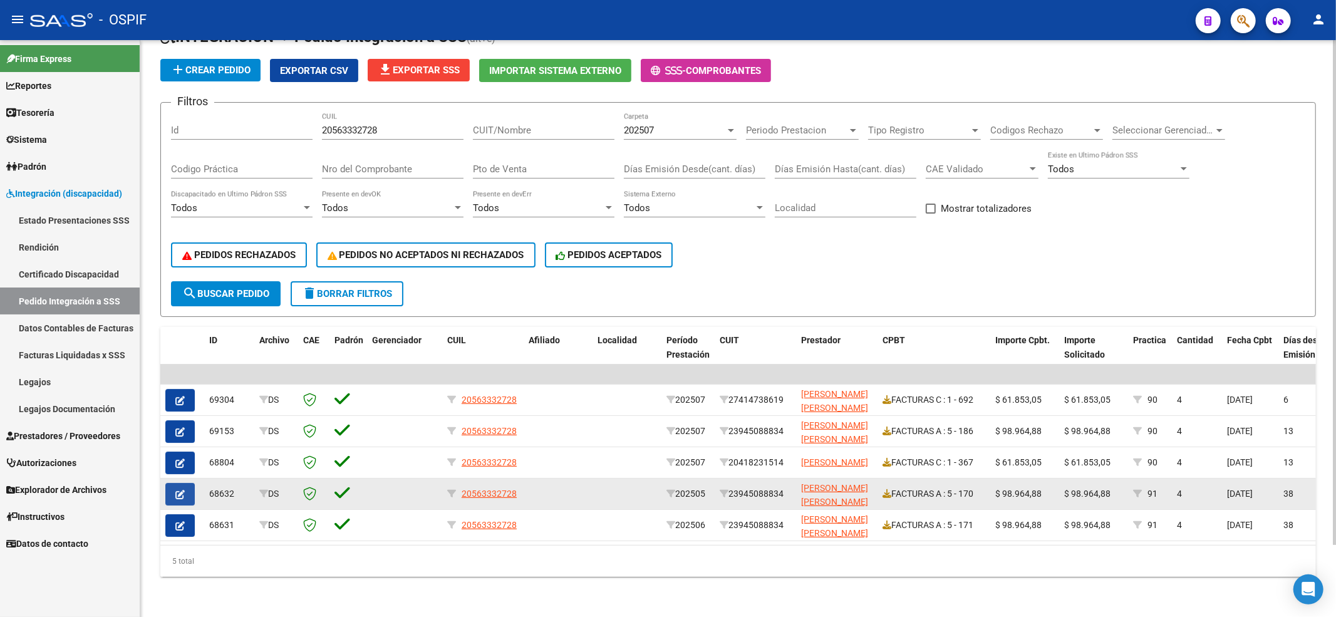
click at [182, 490] on icon "button" at bounding box center [179, 494] width 9 height 9
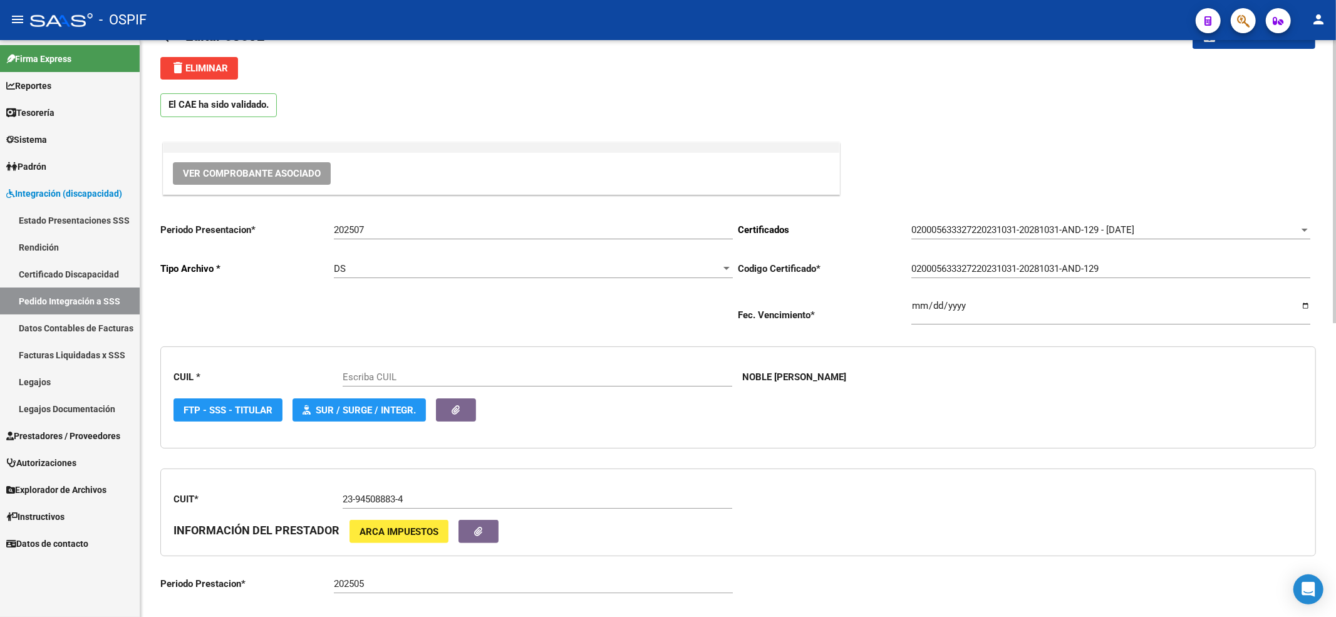
scroll to position [83, 0]
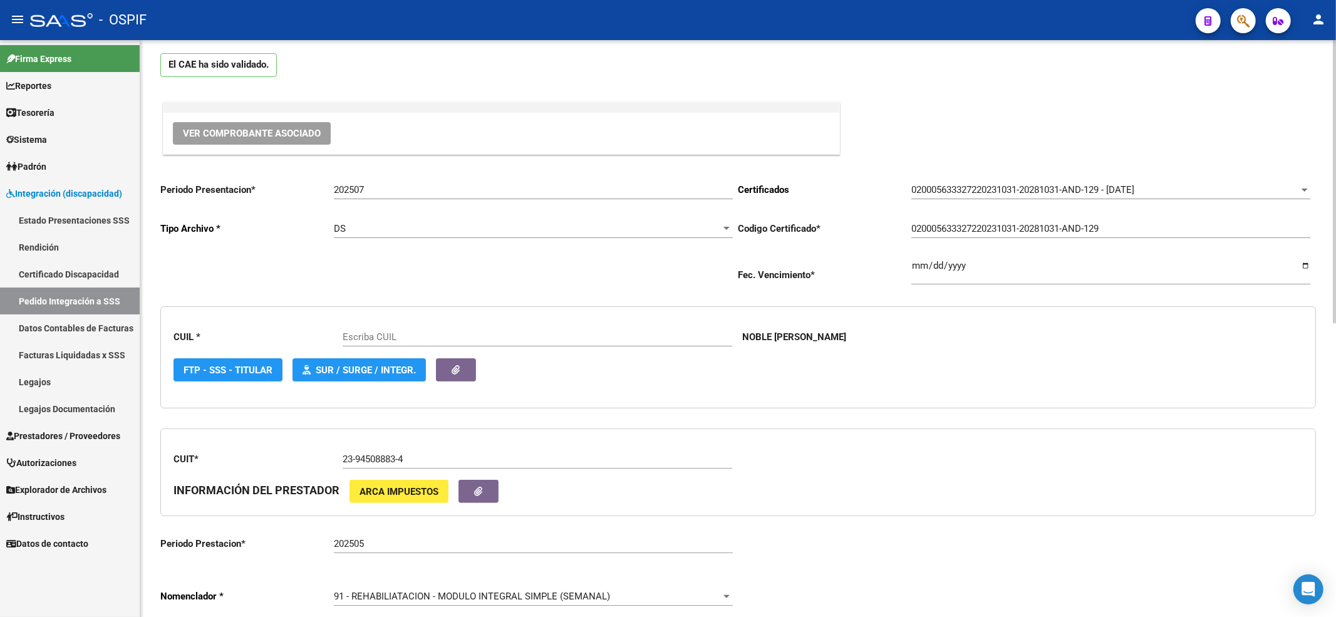
click at [361, 591] on div "91 - REHABILIATACION - MODULO INTEGRAL SIMPLE (SEMANAL) Seleccionar nomenclador" at bounding box center [533, 592] width 399 height 27
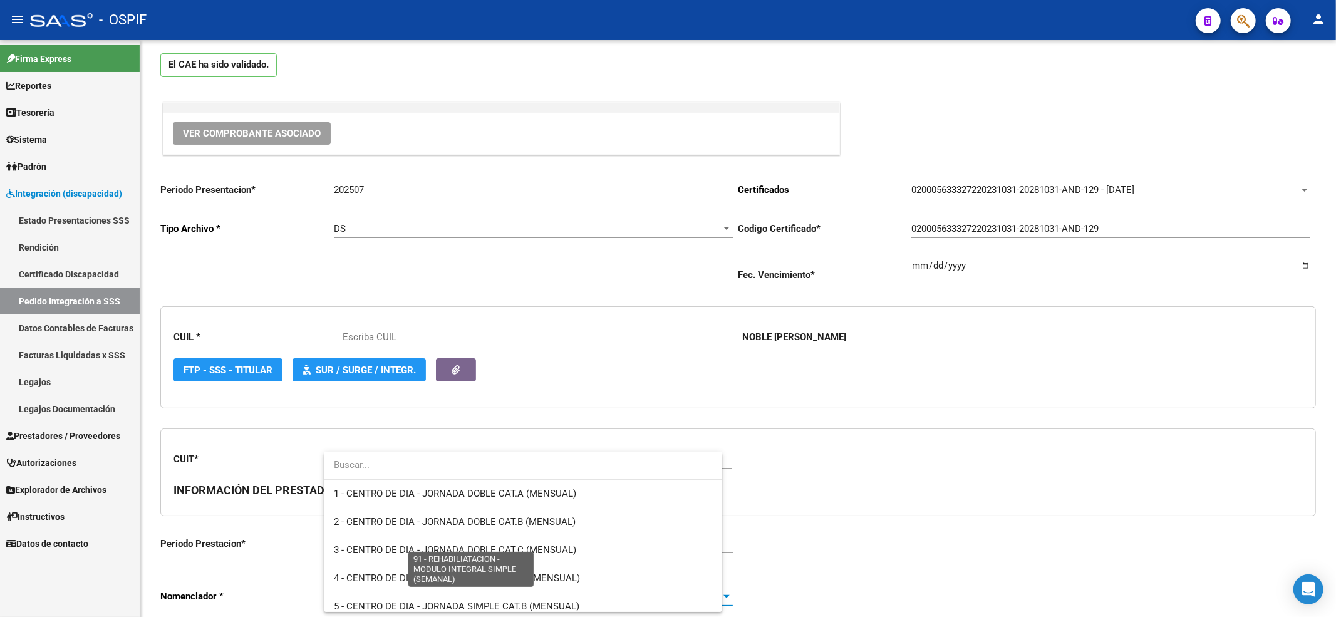
type input "20563332728"
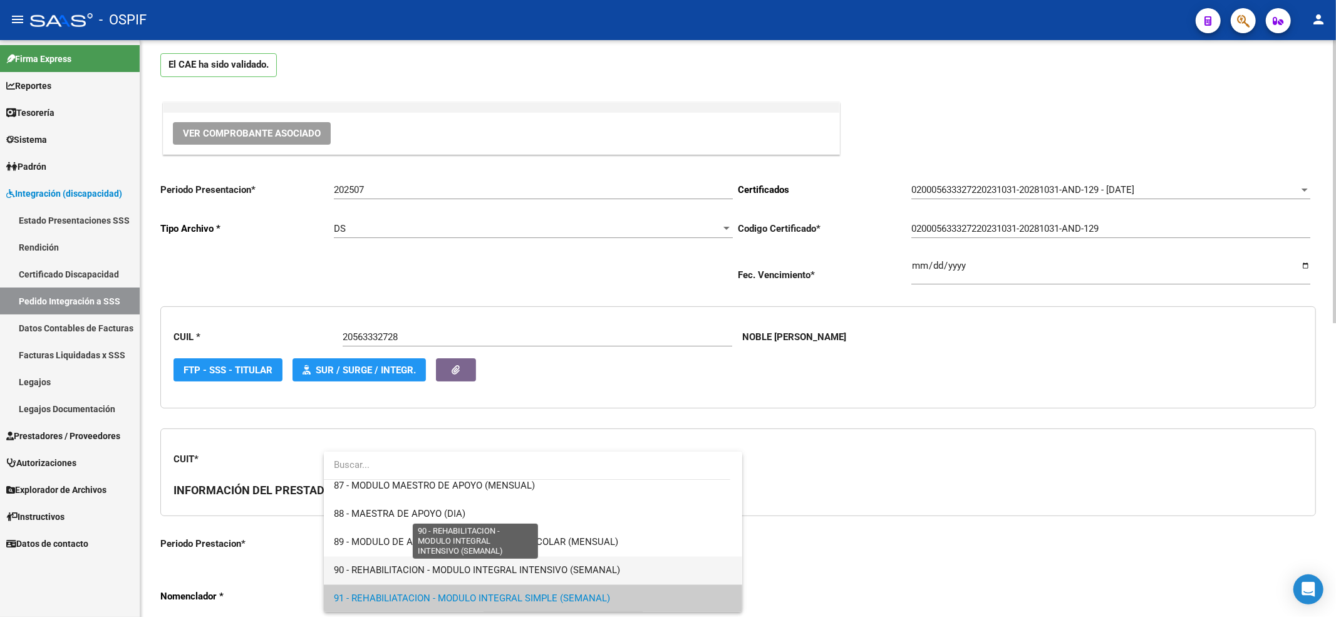
drag, startPoint x: 369, startPoint y: 570, endPoint x: 547, endPoint y: 512, distance: 187.2
click at [374, 566] on span "90 - REHABILITACION - MODULO INTEGRAL INTENSIVO (SEMANAL)" at bounding box center [477, 570] width 286 height 11
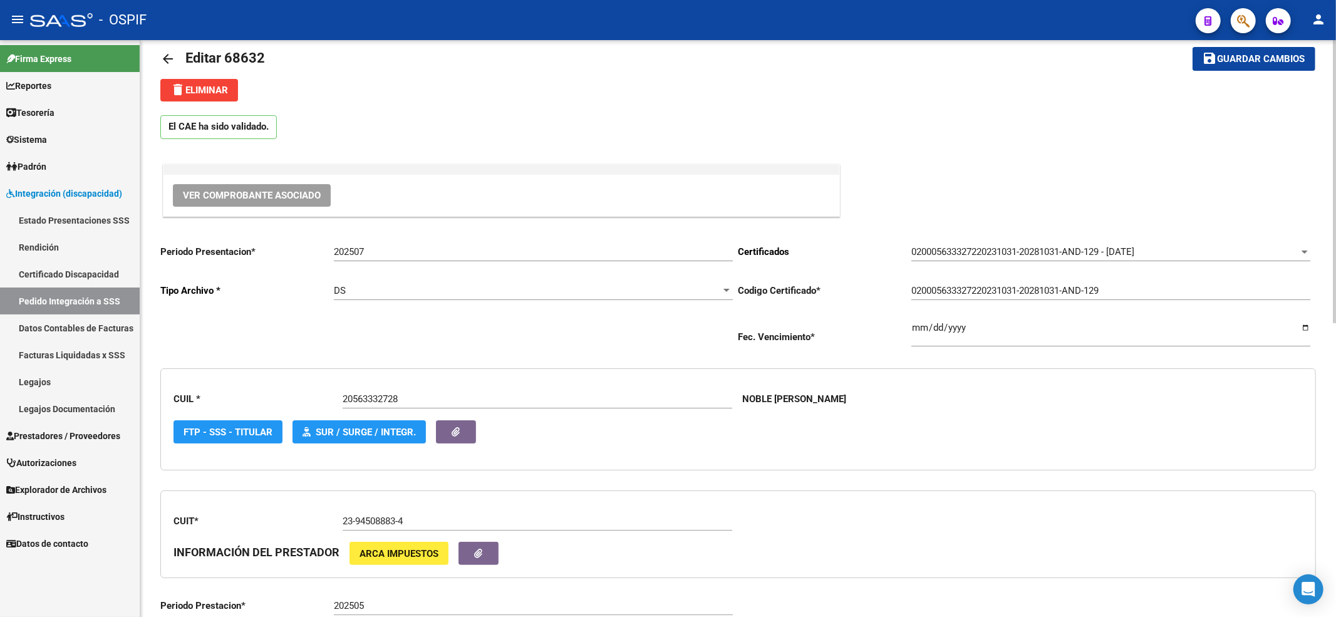
scroll to position [0, 0]
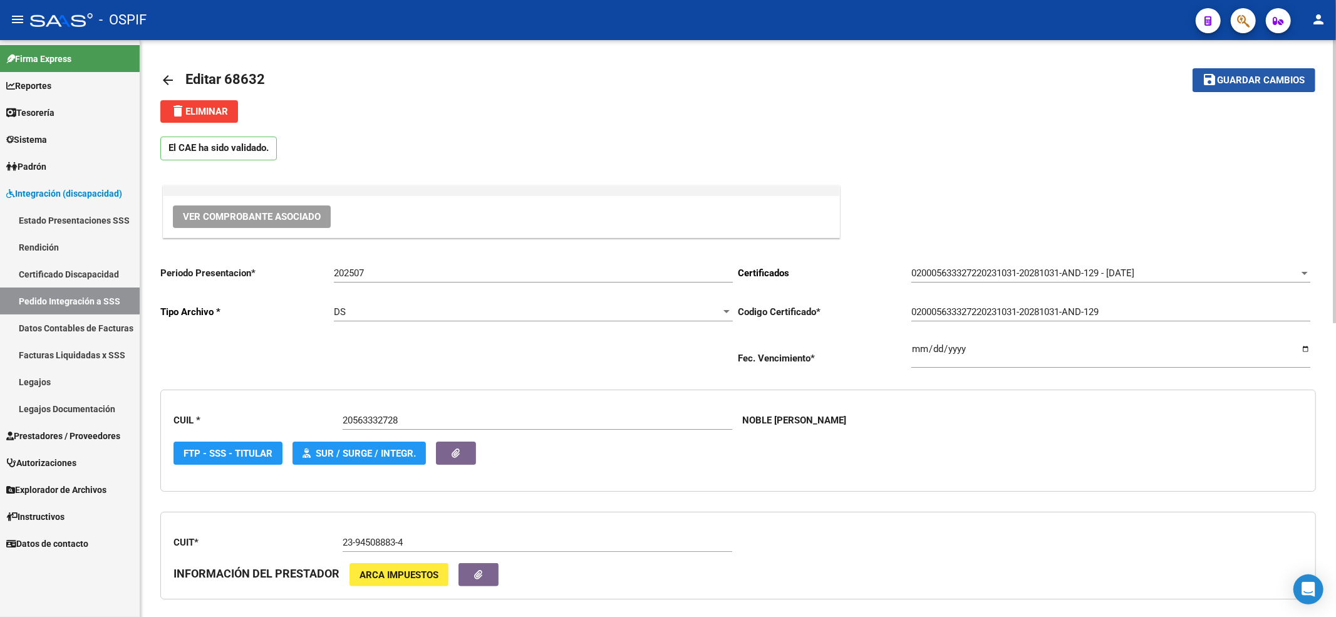
click at [1267, 78] on span "Guardar cambios" at bounding box center [1262, 80] width 88 height 11
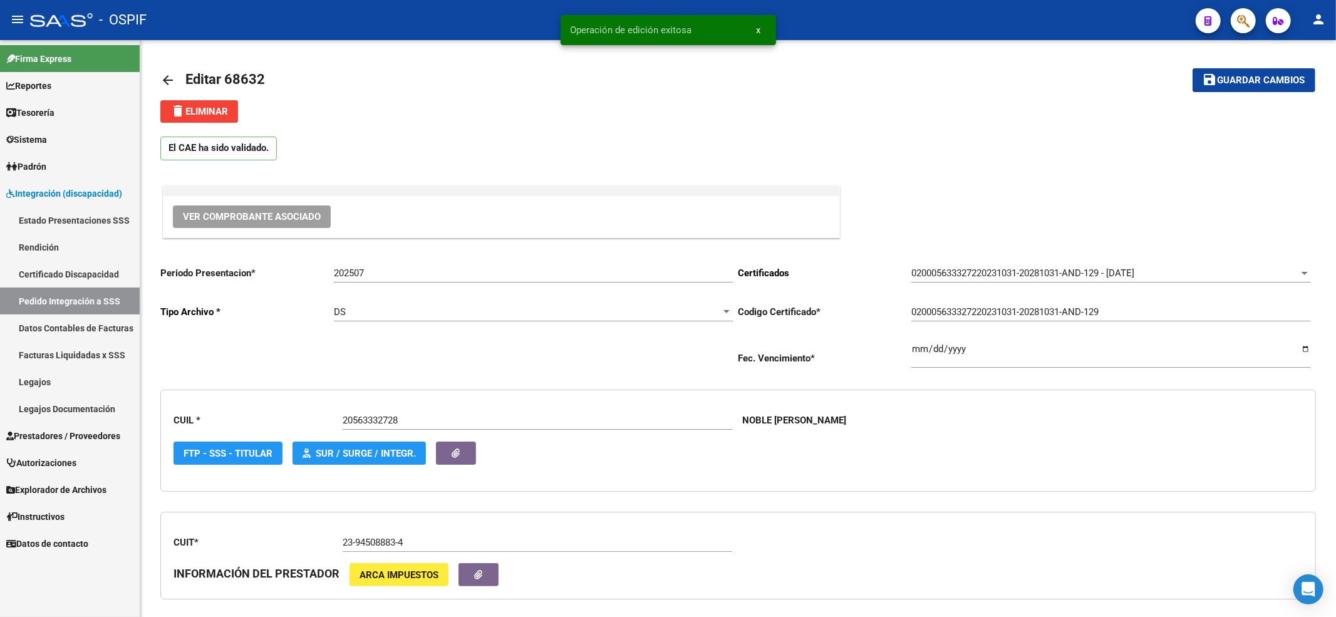
click at [58, 297] on link "Pedido Integración a SSS" at bounding box center [70, 301] width 140 height 27
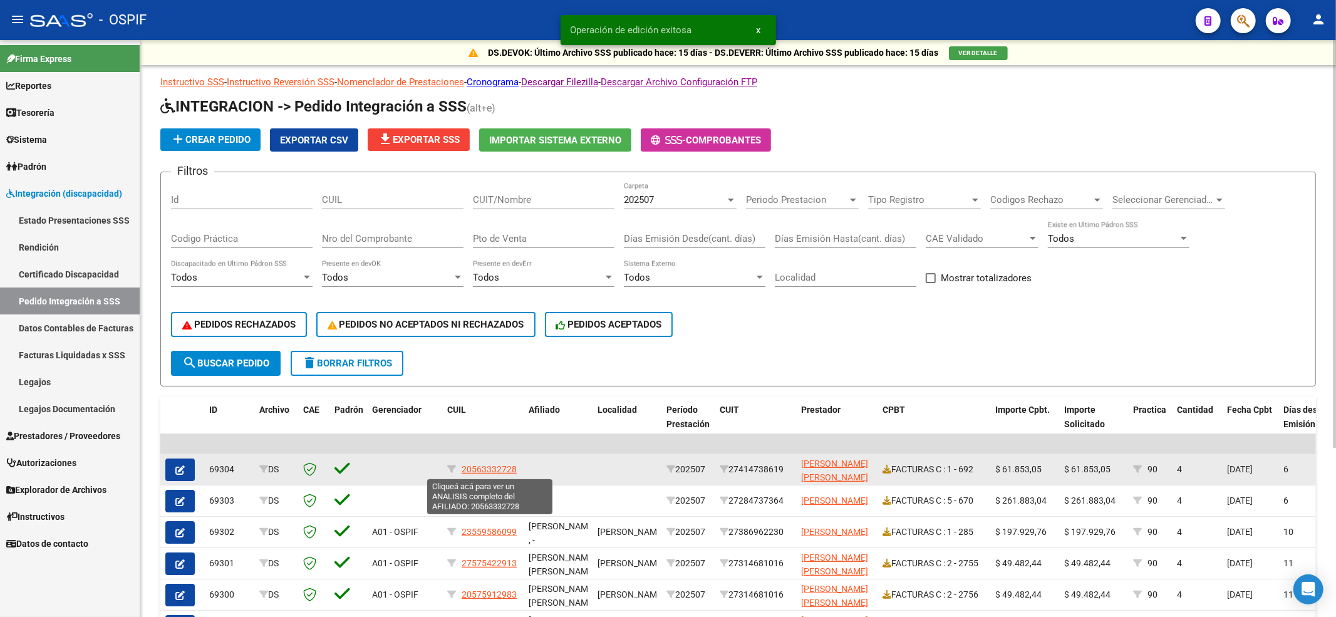
click at [464, 474] on span "20563332728" at bounding box center [489, 469] width 55 height 10
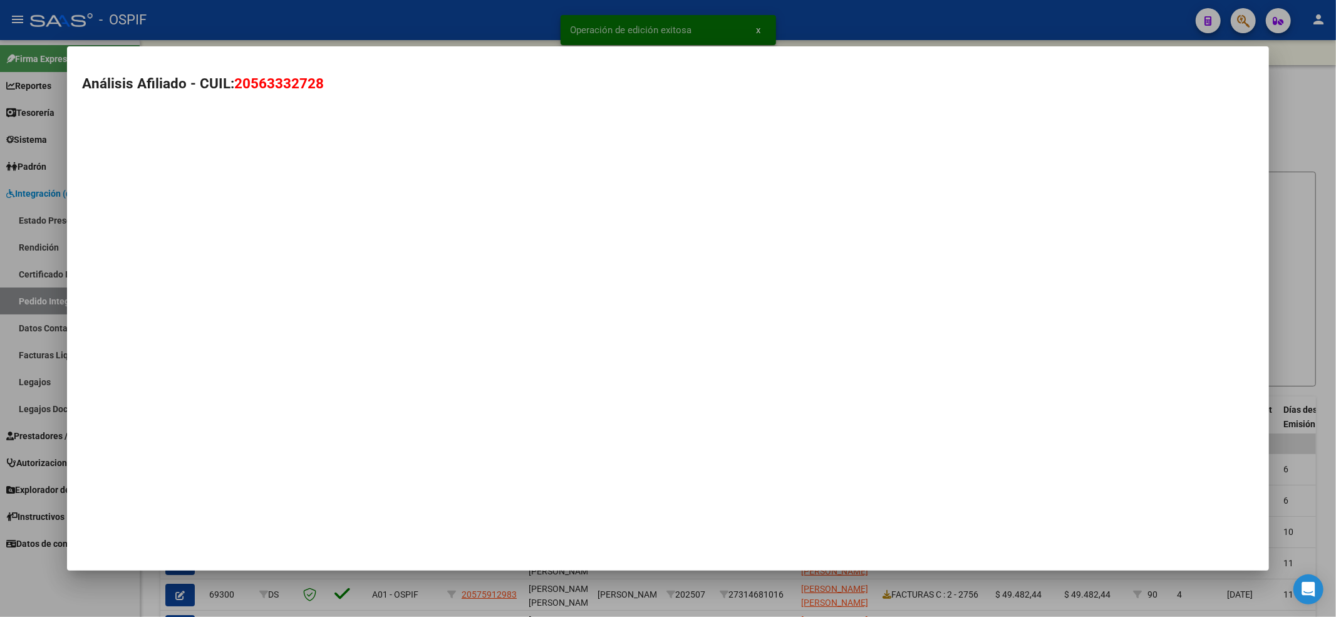
drag, startPoint x: 464, startPoint y: 474, endPoint x: 444, endPoint y: 467, distance: 21.2
click at [444, 467] on mat-dialog-container "Análisis Afiliado - CUIL: 20563332728" at bounding box center [668, 308] width 1203 height 524
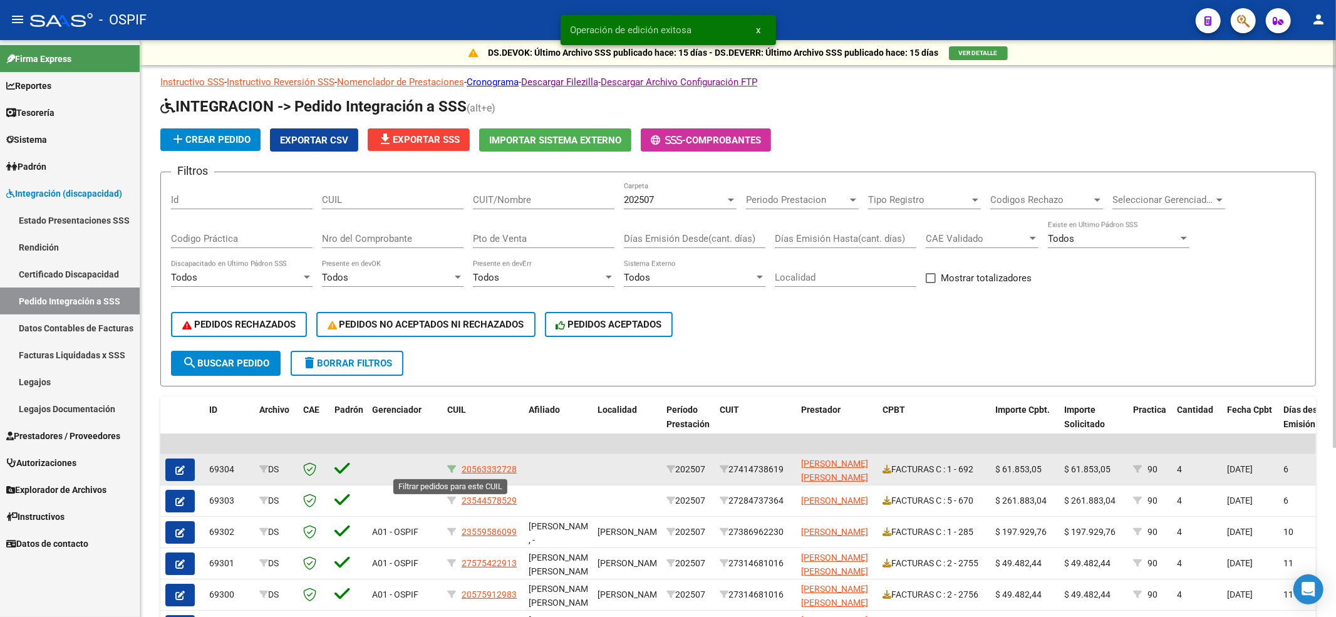
click at [447, 466] on icon at bounding box center [451, 469] width 9 height 9
type input "20563332728"
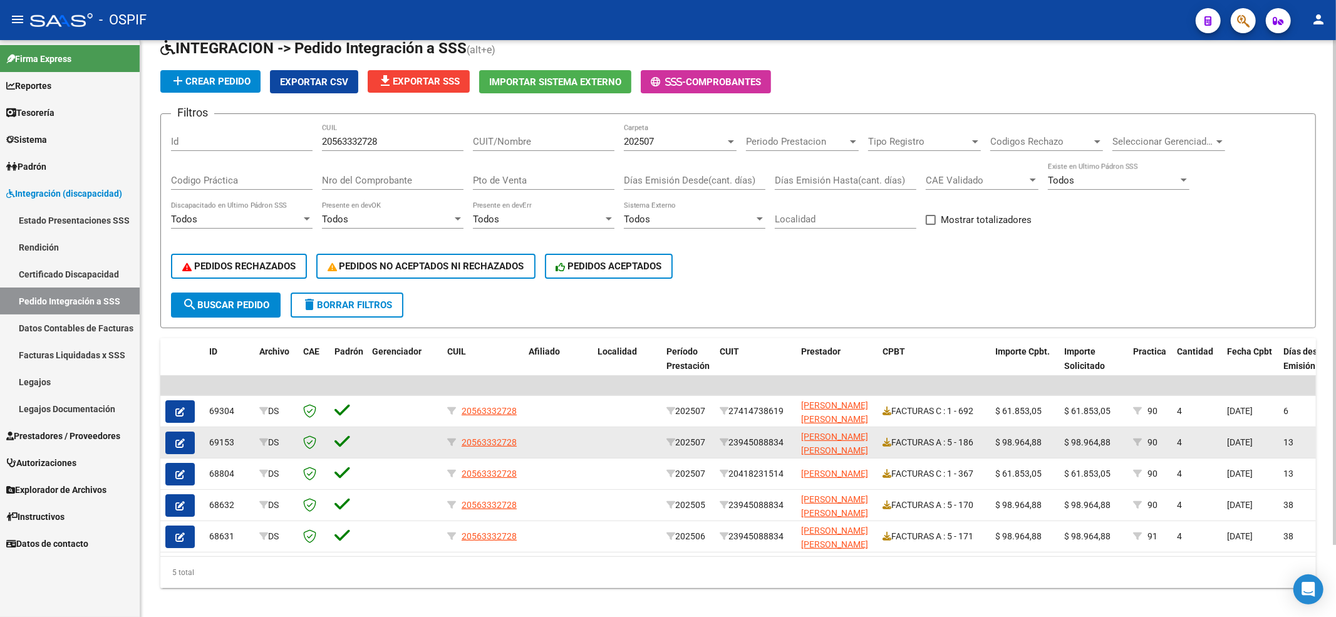
scroll to position [81, 0]
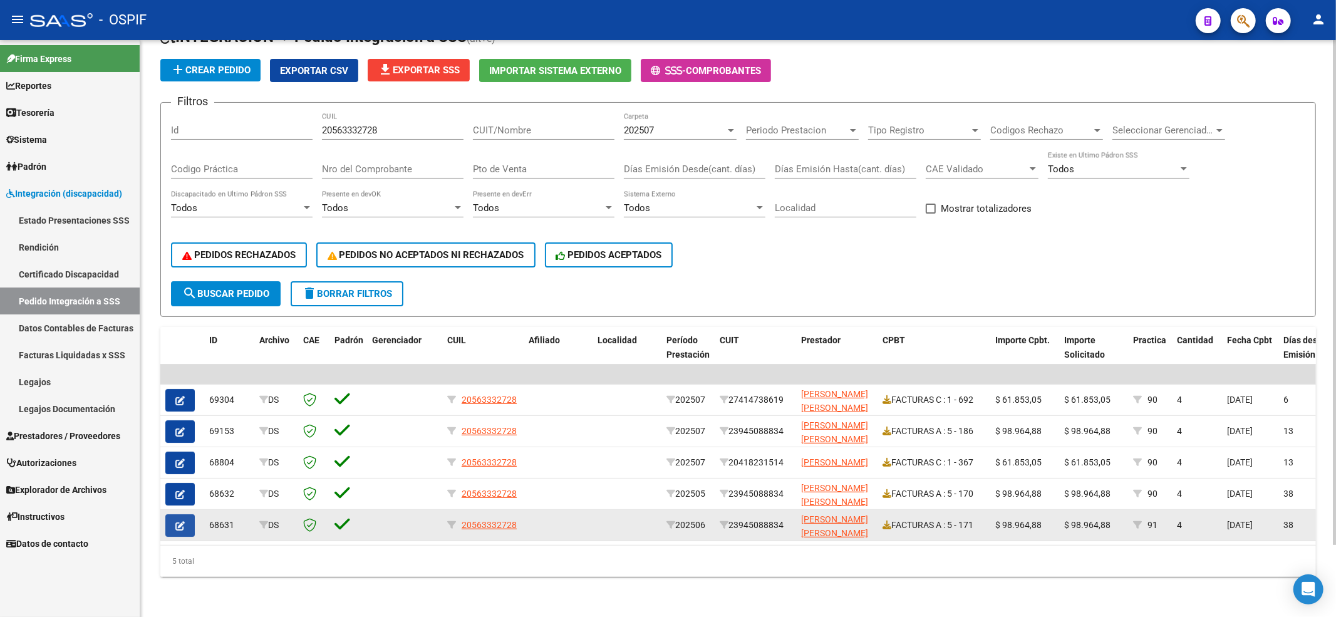
click at [167, 519] on button "button" at bounding box center [179, 525] width 29 height 23
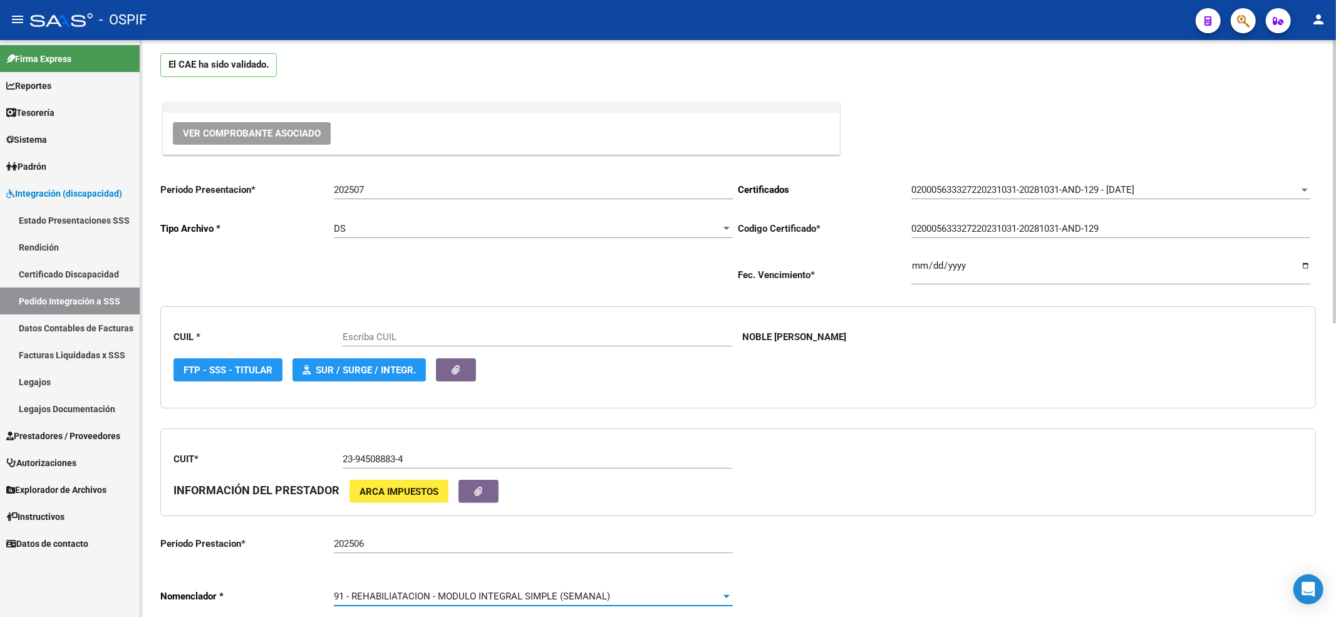
scroll to position [134, 0]
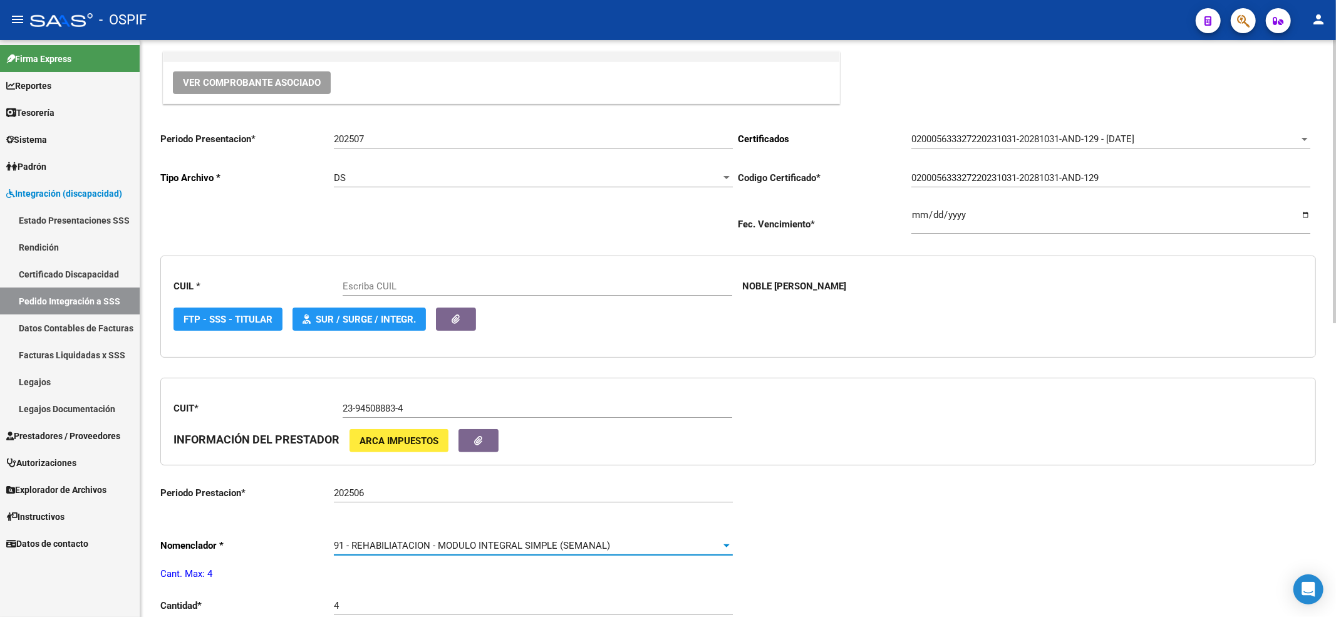
type input "20563332728"
drag, startPoint x: 348, startPoint y: 559, endPoint x: 349, endPoint y: 549, distance: 10.0
click at [349, 558] on div "91 - REHABILIATACION - MODULO INTEGRAL SIMPLE (SEMANAL) Seleccionar nomenclador" at bounding box center [533, 547] width 399 height 39
click at [349, 549] on span "91 - REHABILIATACION - MODULO INTEGRAL SIMPLE (SEMANAL)" at bounding box center [472, 545] width 276 height 11
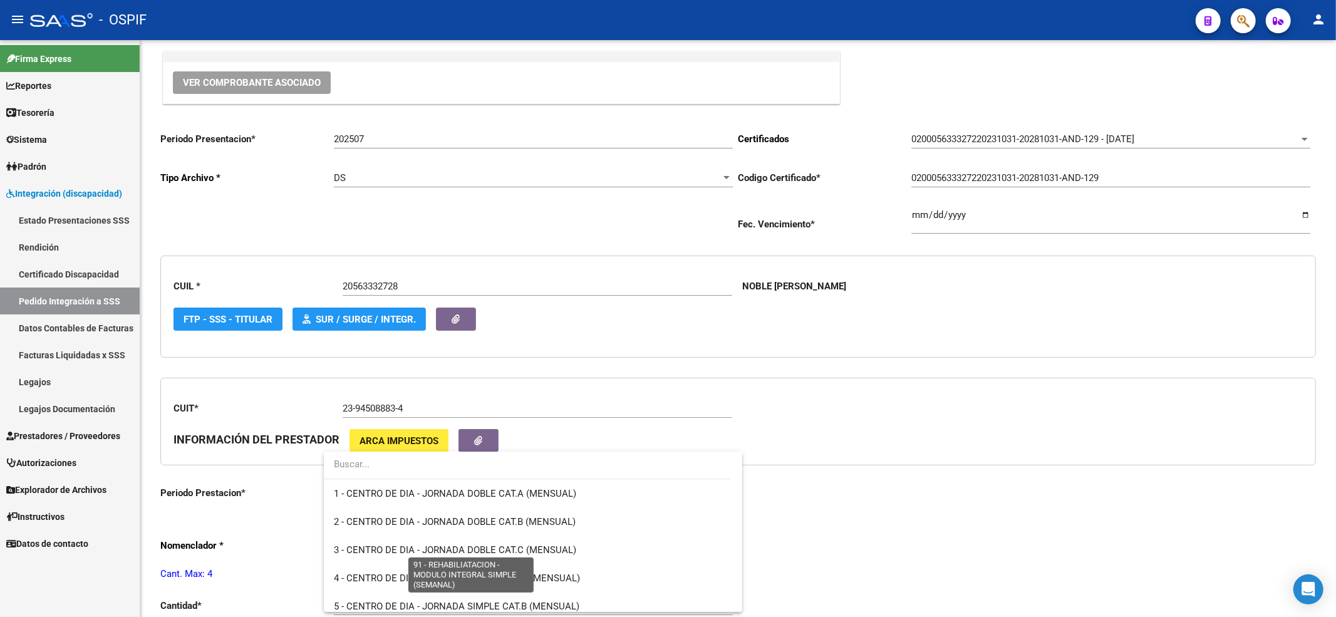
scroll to position [2483, 0]
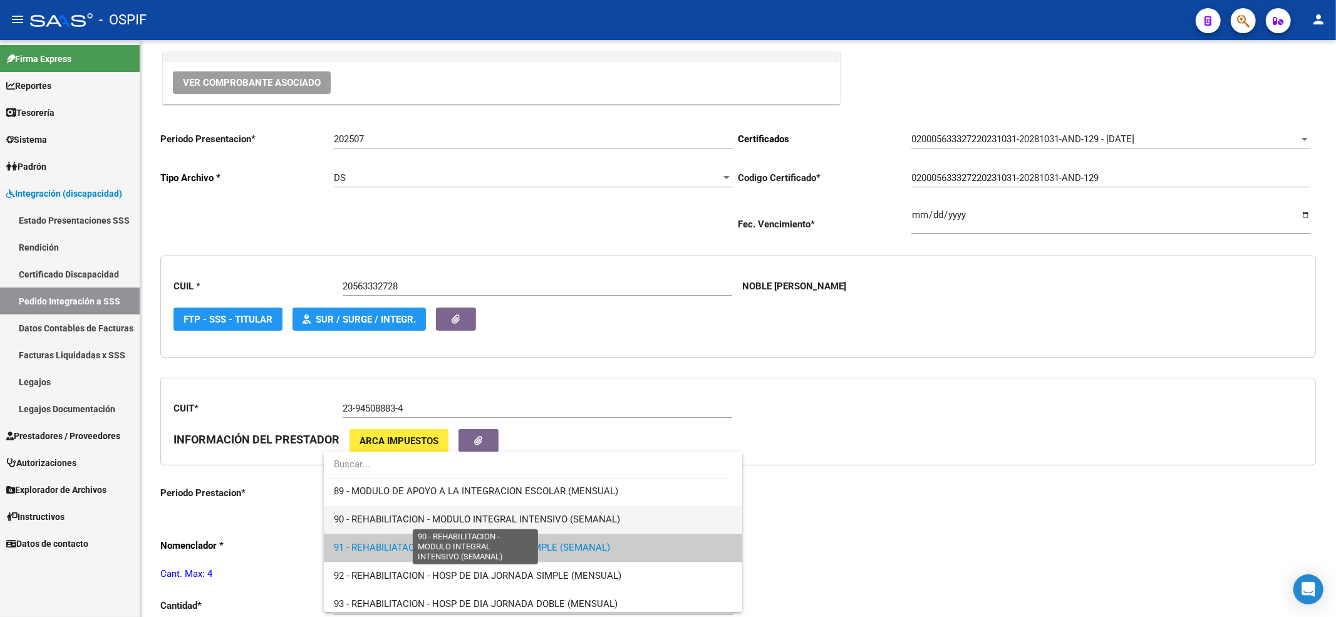
click at [348, 516] on span "90 - REHABILITACION - MODULO INTEGRAL INTENSIVO (SEMANAL)" at bounding box center [477, 519] width 286 height 11
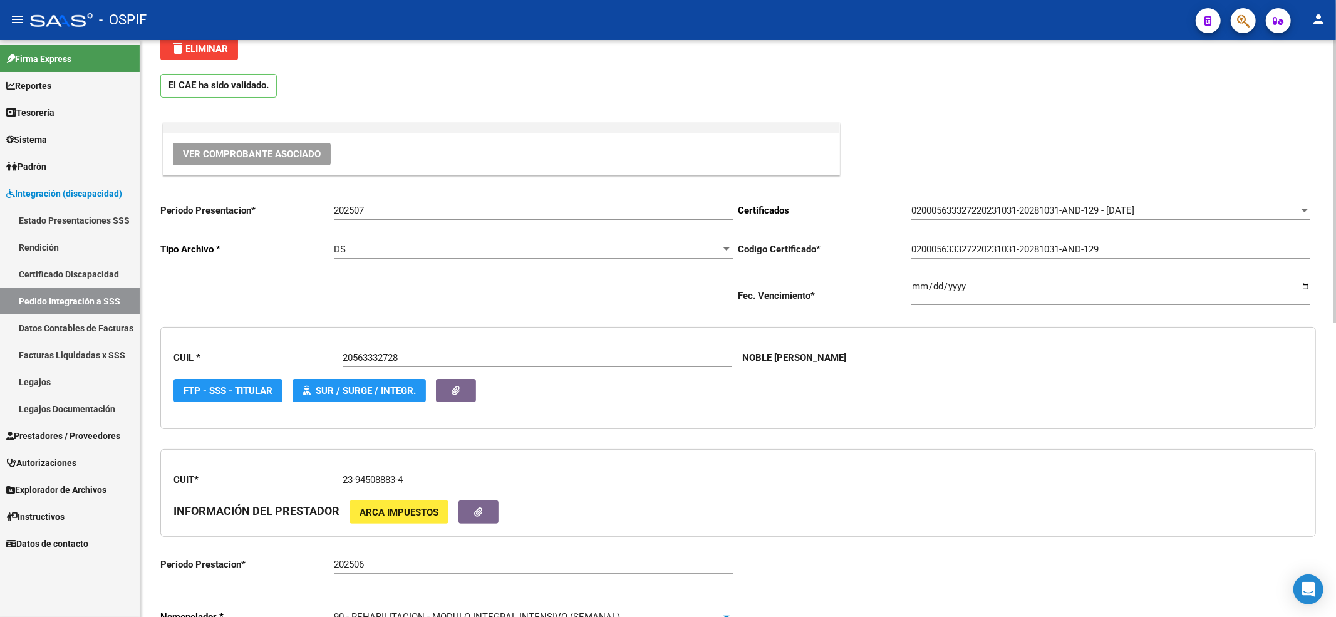
scroll to position [0, 0]
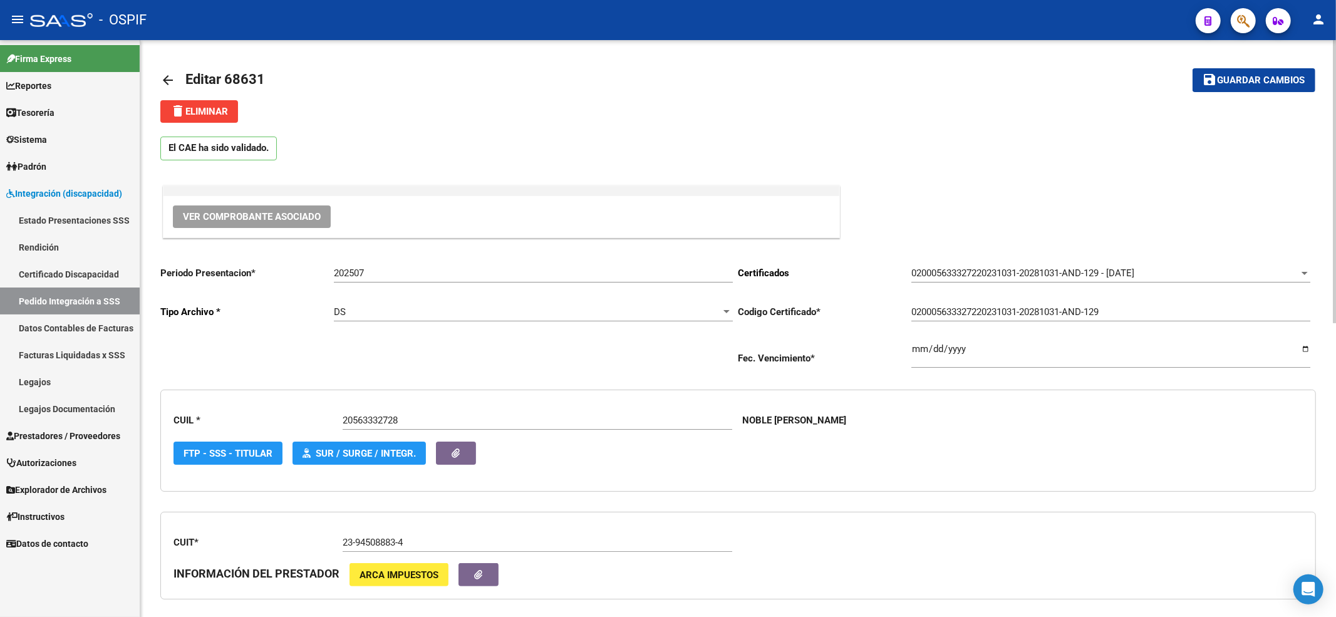
click at [1249, 83] on span "Guardar cambios" at bounding box center [1262, 80] width 88 height 11
click at [1293, 96] on mat-toolbar-row "save Guardar cambios" at bounding box center [1196, 80] width 240 height 40
click at [1284, 89] on button "save Guardar cambios" at bounding box center [1254, 79] width 123 height 23
click at [76, 294] on link "Pedido Integración a SSS" at bounding box center [70, 301] width 140 height 27
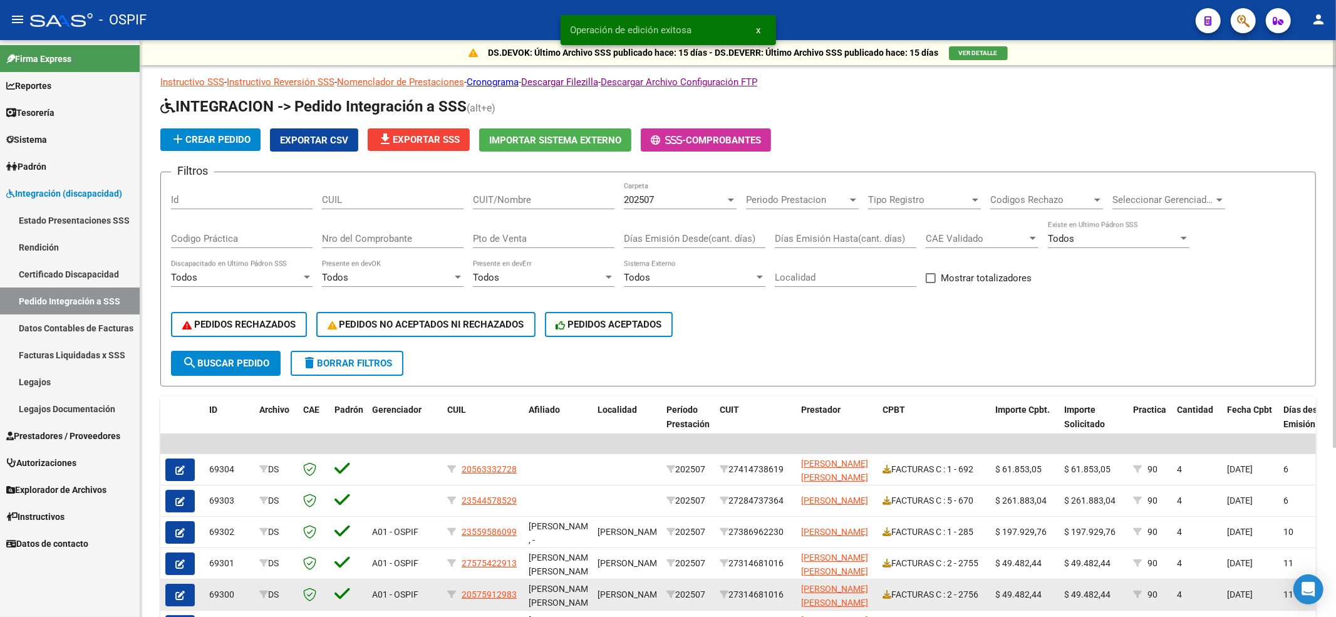
scroll to position [238, 0]
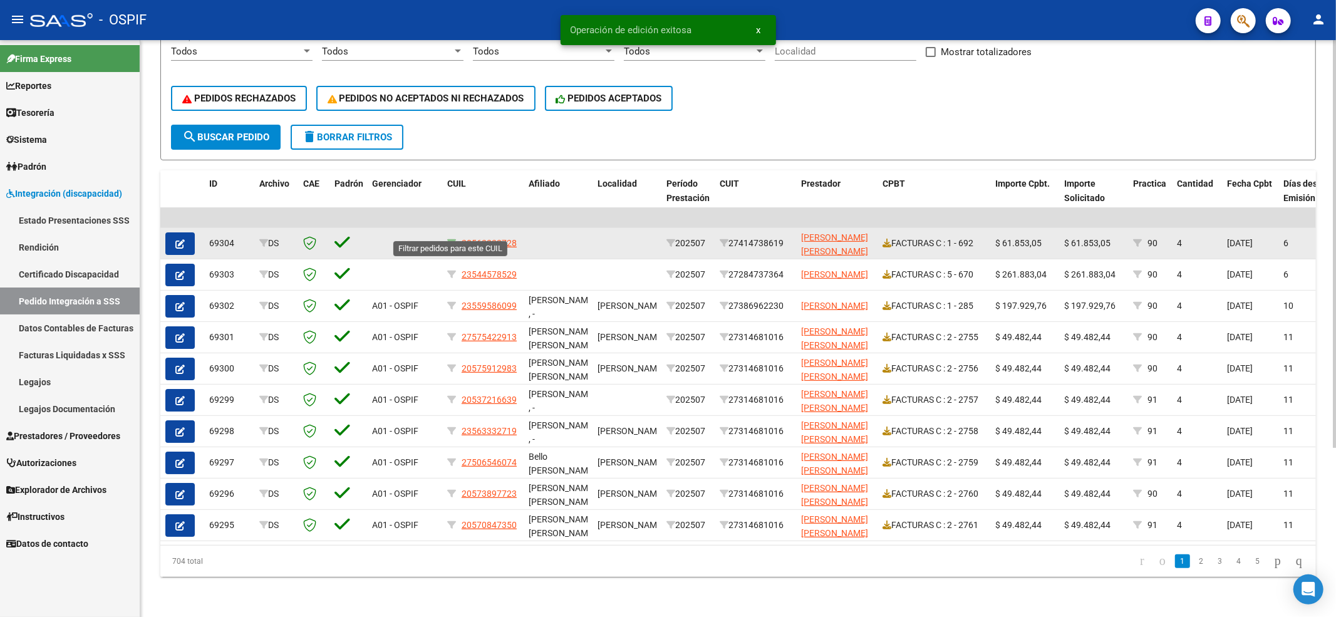
click at [451, 239] on icon at bounding box center [451, 243] width 9 height 9
type input "20563332728"
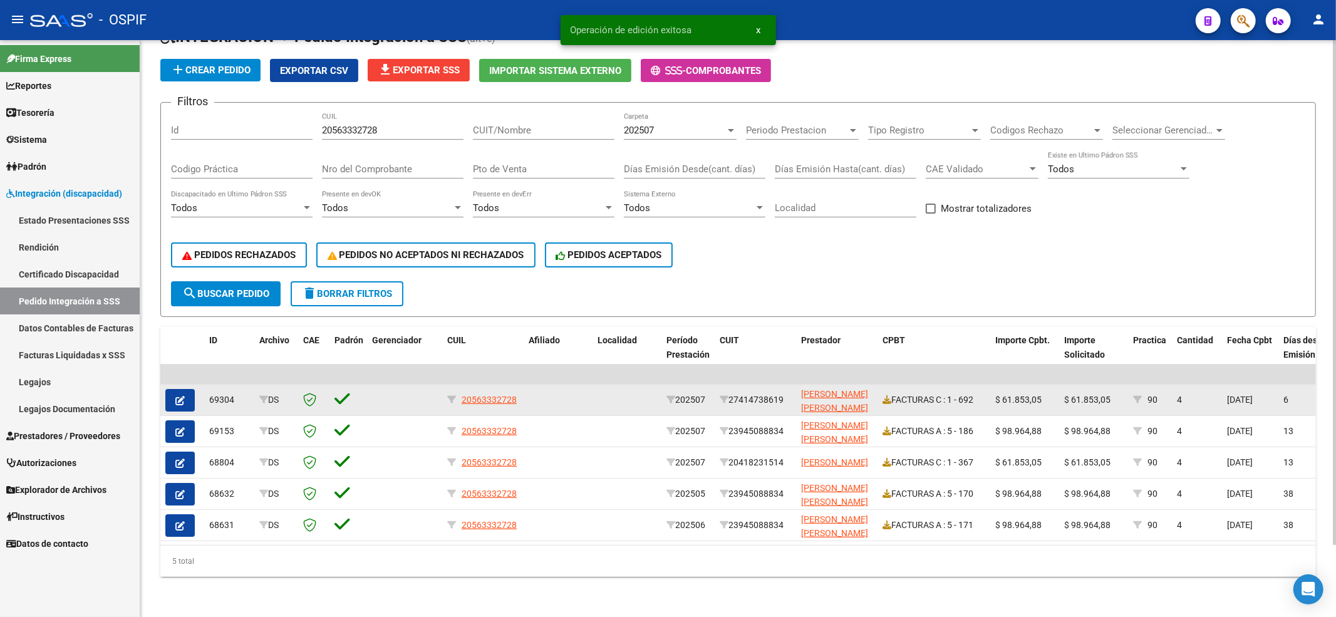
scroll to position [81, 0]
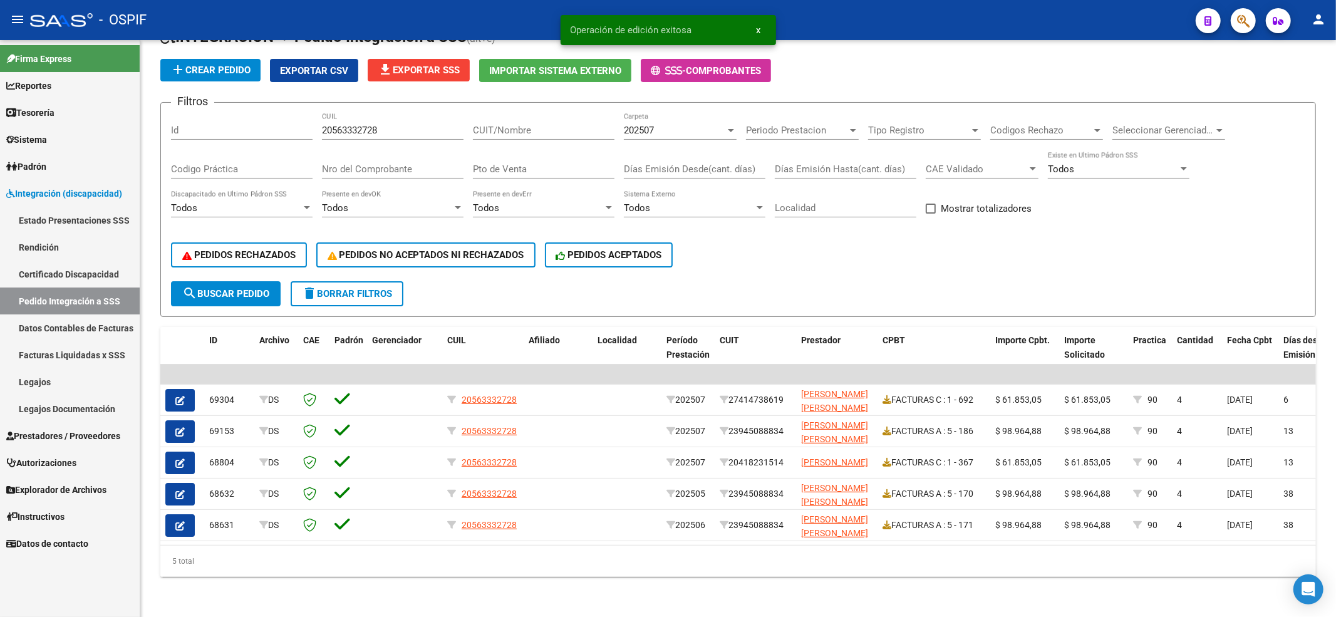
click at [135, 294] on link "Pedido Integración a SSS" at bounding box center [70, 301] width 140 height 27
click at [90, 296] on link "Pedido Integración a SSS" at bounding box center [70, 301] width 140 height 27
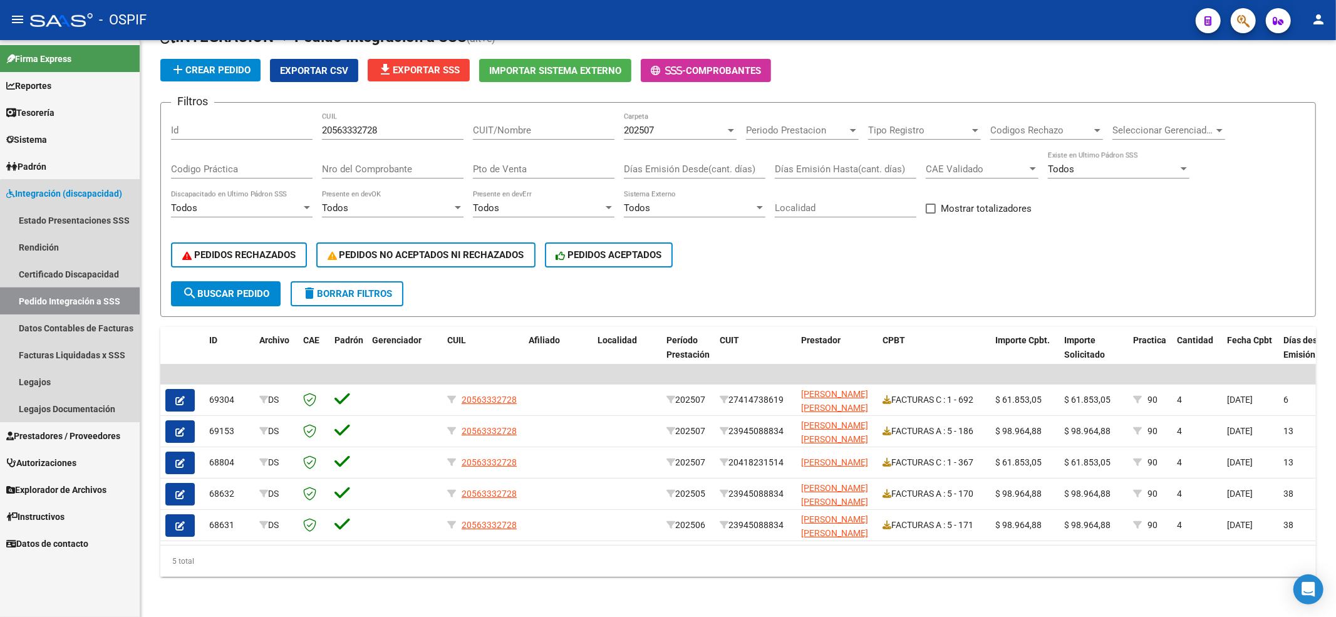
click at [103, 306] on link "Pedido Integración a SSS" at bounding box center [70, 301] width 140 height 27
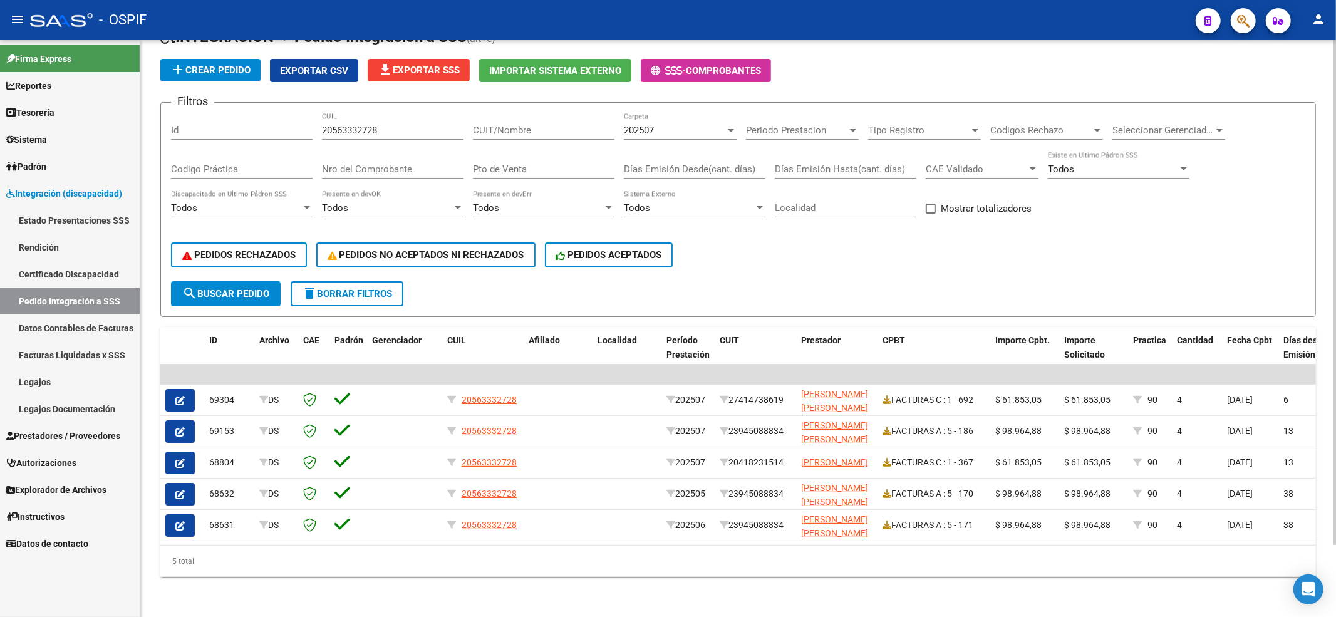
click at [373, 294] on form "Filtros Id 20563332728 CUIL CUIT/Nombre 202507 Carpeta Periodo Prestacion Perio…" at bounding box center [738, 209] width 1156 height 215
click at [368, 288] on span "delete Borrar Filtros" at bounding box center [347, 293] width 90 height 11
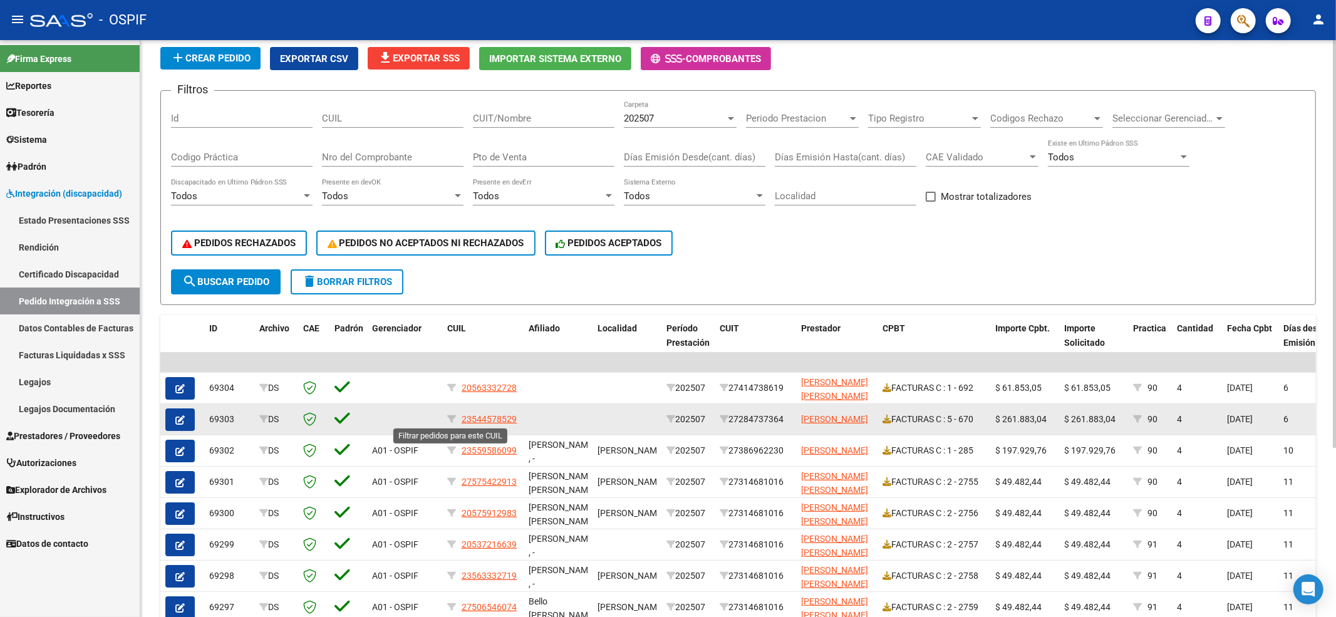
click at [446, 412] on datatable-body-cell "23544578529" at bounding box center [482, 419] width 81 height 31
click at [451, 417] on icon at bounding box center [451, 419] width 9 height 9
type input "23544578529"
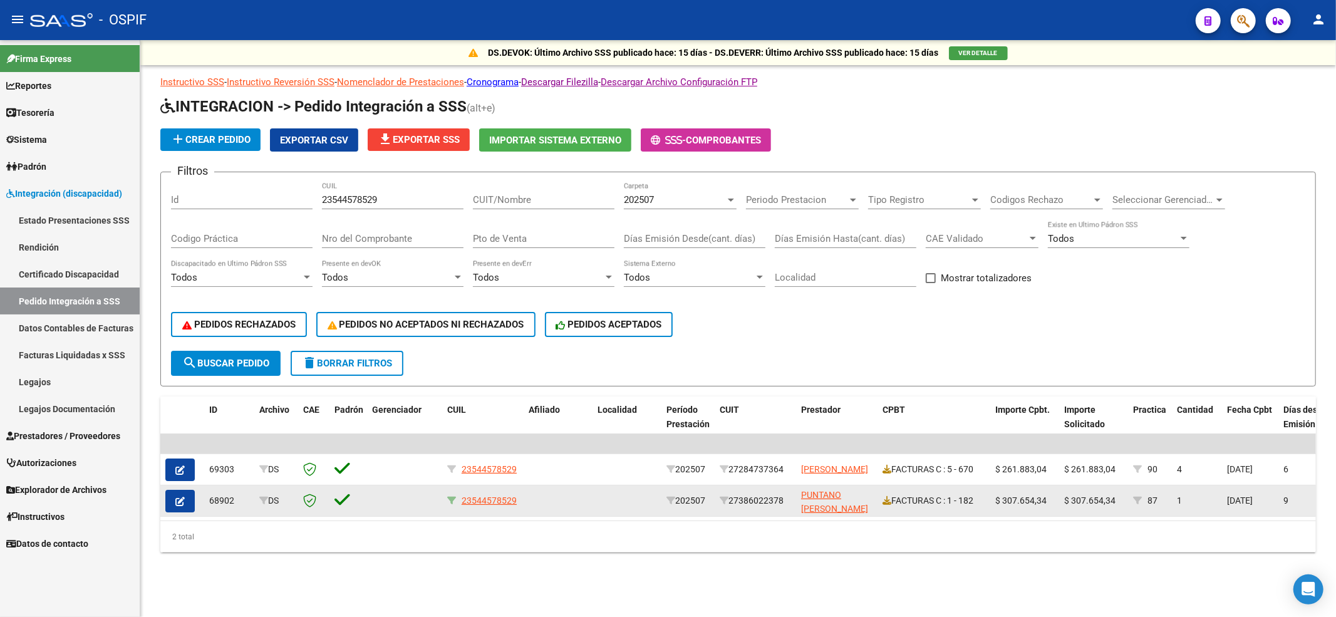
scroll to position [0, 0]
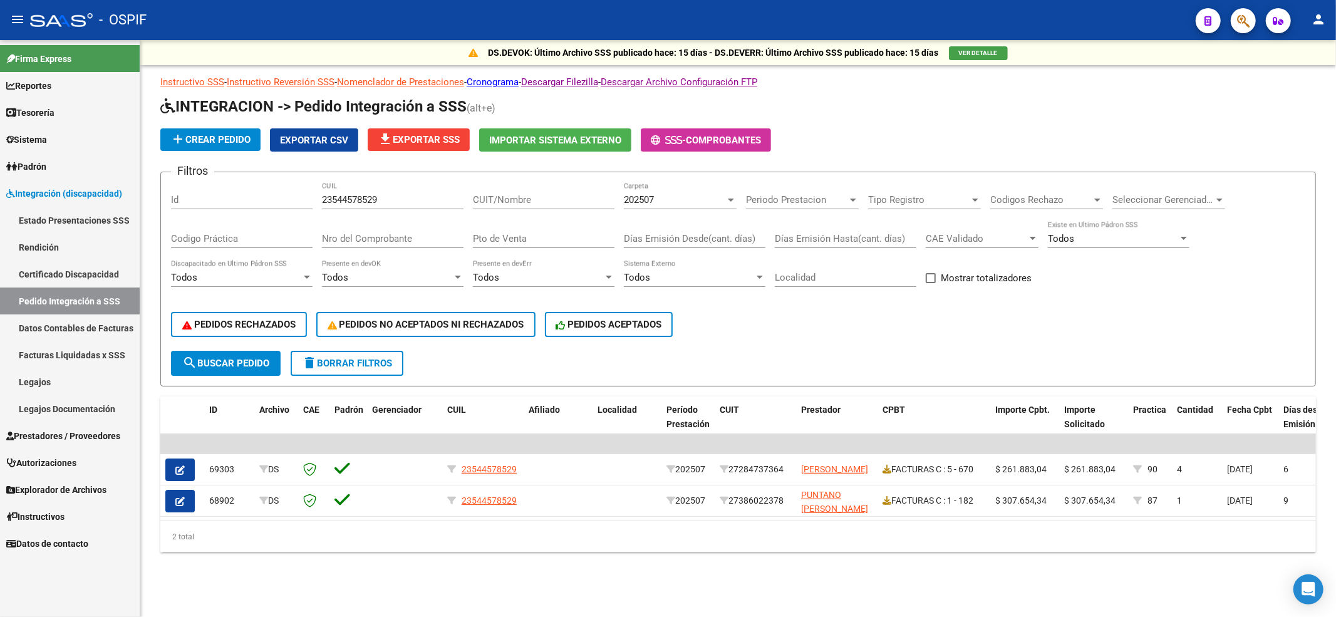
click at [366, 362] on span "delete Borrar Filtros" at bounding box center [347, 363] width 90 height 11
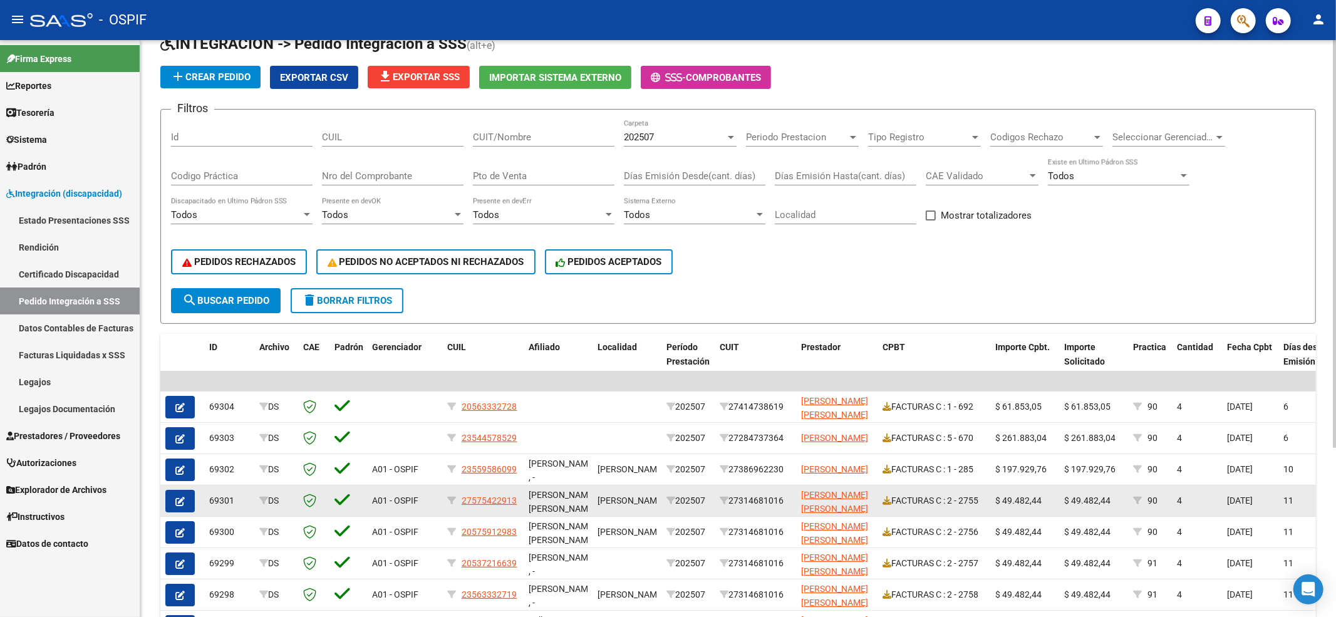
scroll to position [83, 0]
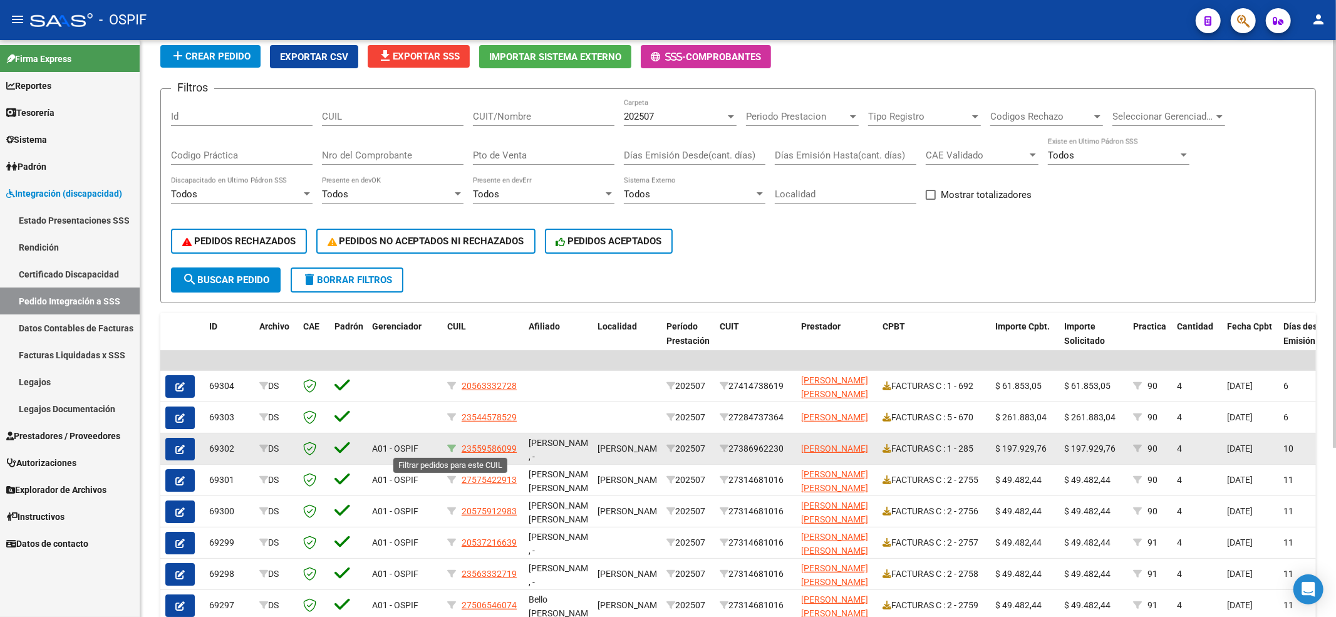
click at [452, 449] on icon at bounding box center [451, 448] width 9 height 9
type input "23559586099"
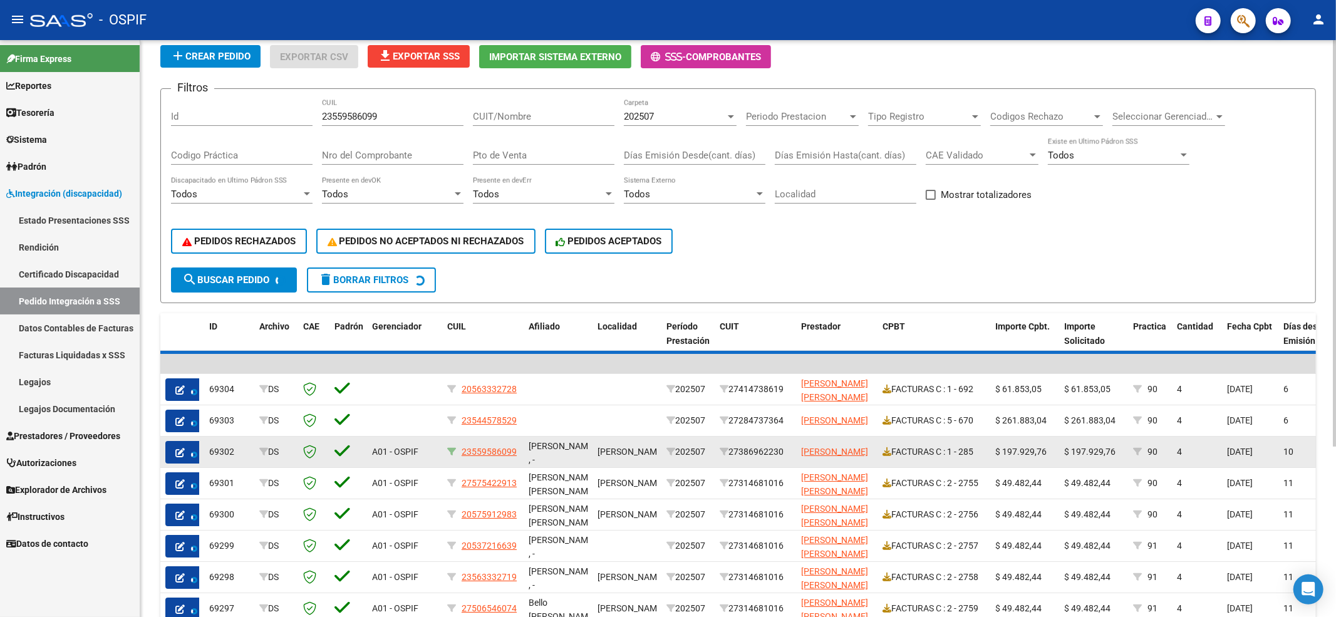
scroll to position [19, 0]
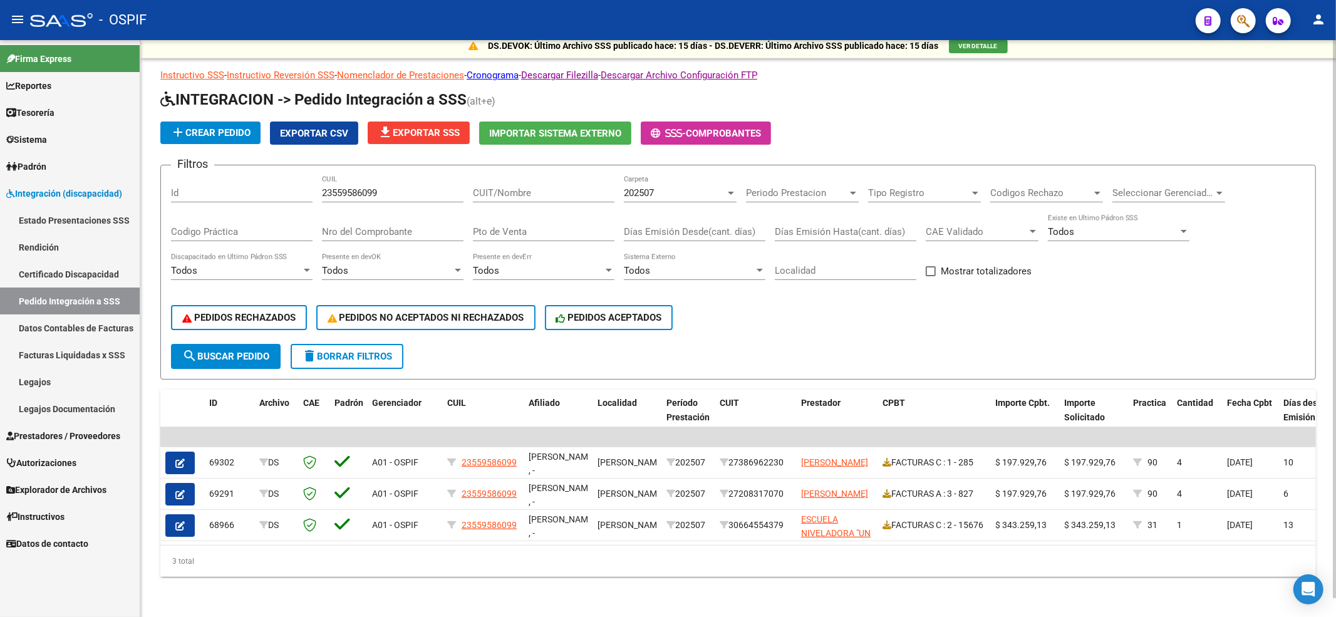
click at [366, 359] on form "Filtros Id 23559586099 CUIL CUIT/Nombre 202507 Carpeta Periodo Prestacion Perio…" at bounding box center [738, 272] width 1156 height 215
click at [361, 351] on span "delete Borrar Filtros" at bounding box center [347, 356] width 90 height 11
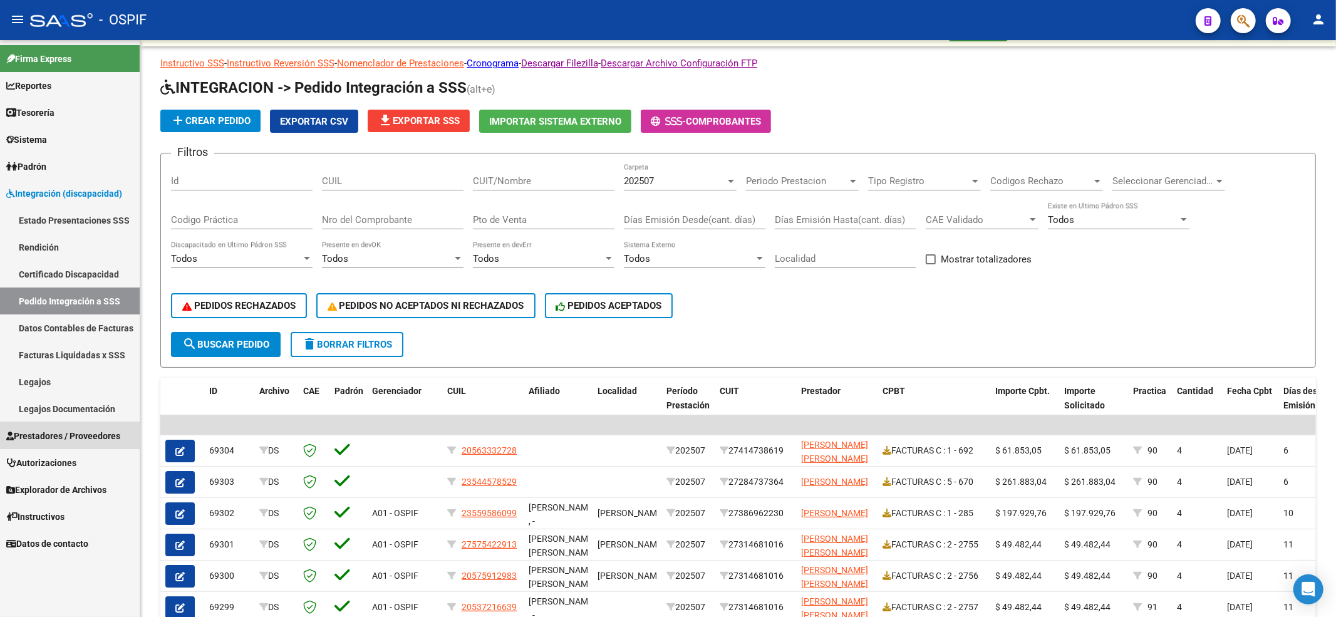
click at [83, 437] on span "Prestadores / Proveedores" at bounding box center [63, 436] width 114 height 14
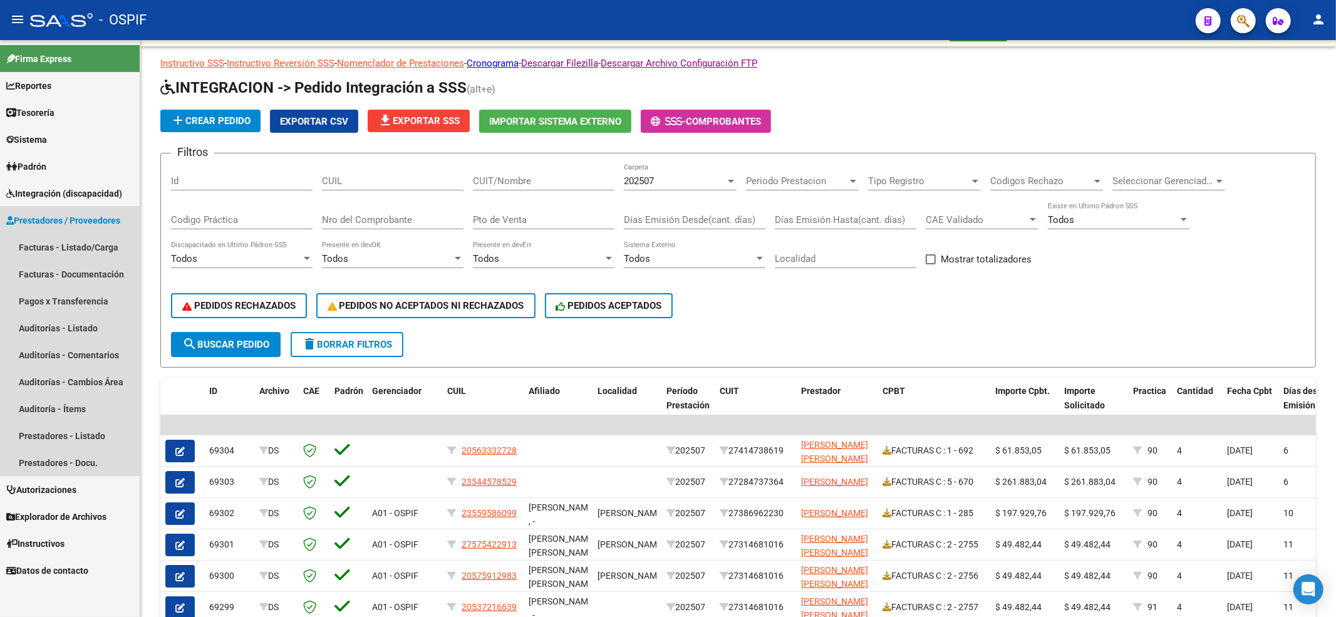
click at [58, 215] on span "Prestadores / Proveedores" at bounding box center [63, 221] width 114 height 14
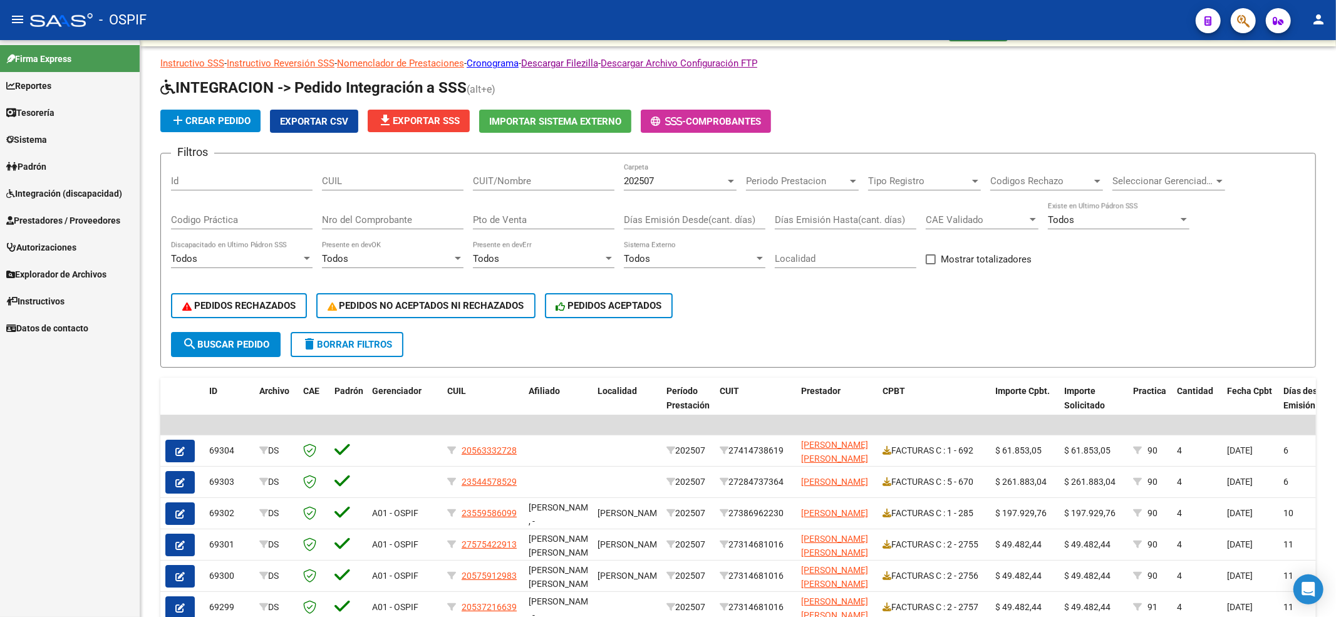
click at [54, 231] on link "Prestadores / Proveedores" at bounding box center [70, 220] width 140 height 27
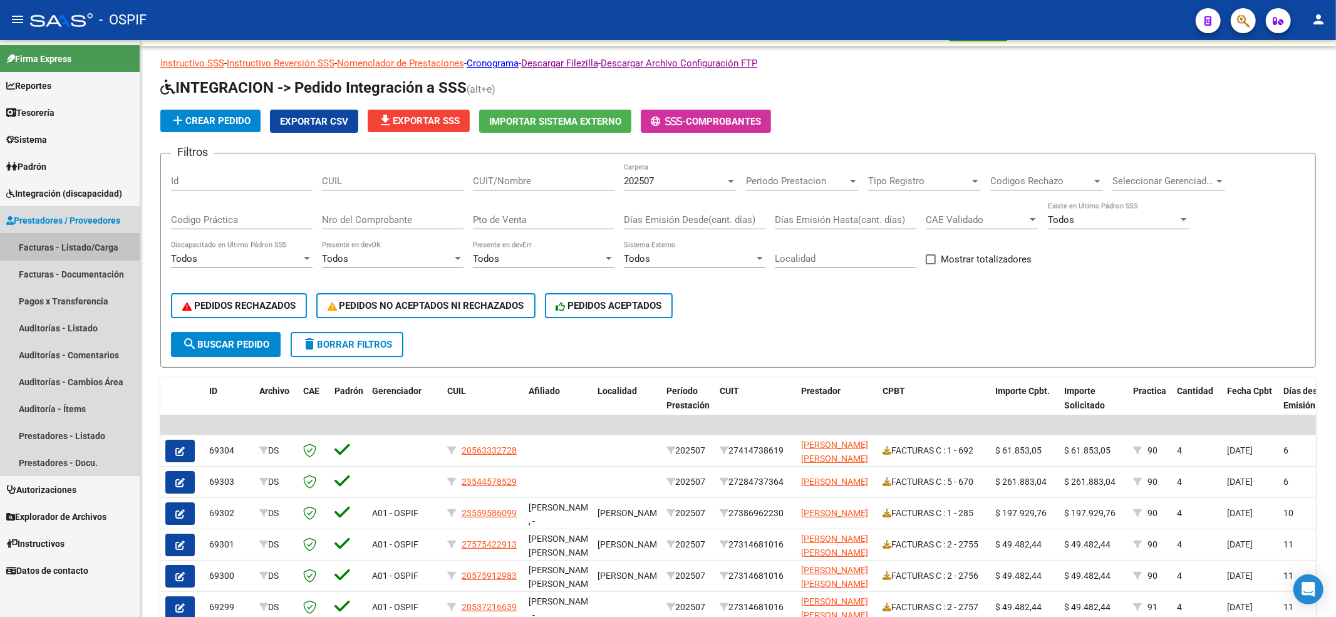
click at [53, 239] on link "Facturas - Listado/Carga" at bounding box center [70, 247] width 140 height 27
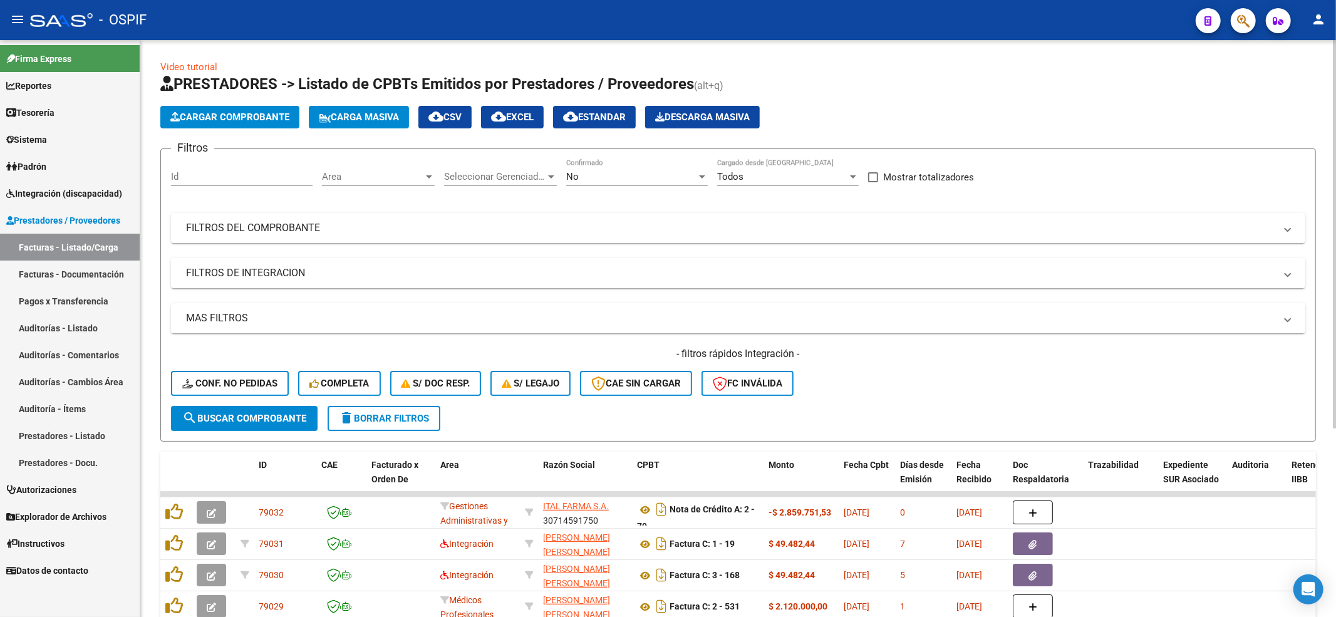
click at [221, 370] on div "- filtros rápidos Integración - Conf. no pedidas Completa S/ Doc Resp. S/ legaj…" at bounding box center [738, 376] width 1134 height 59
click at [219, 380] on span "Conf. no pedidas" at bounding box center [229, 383] width 95 height 11
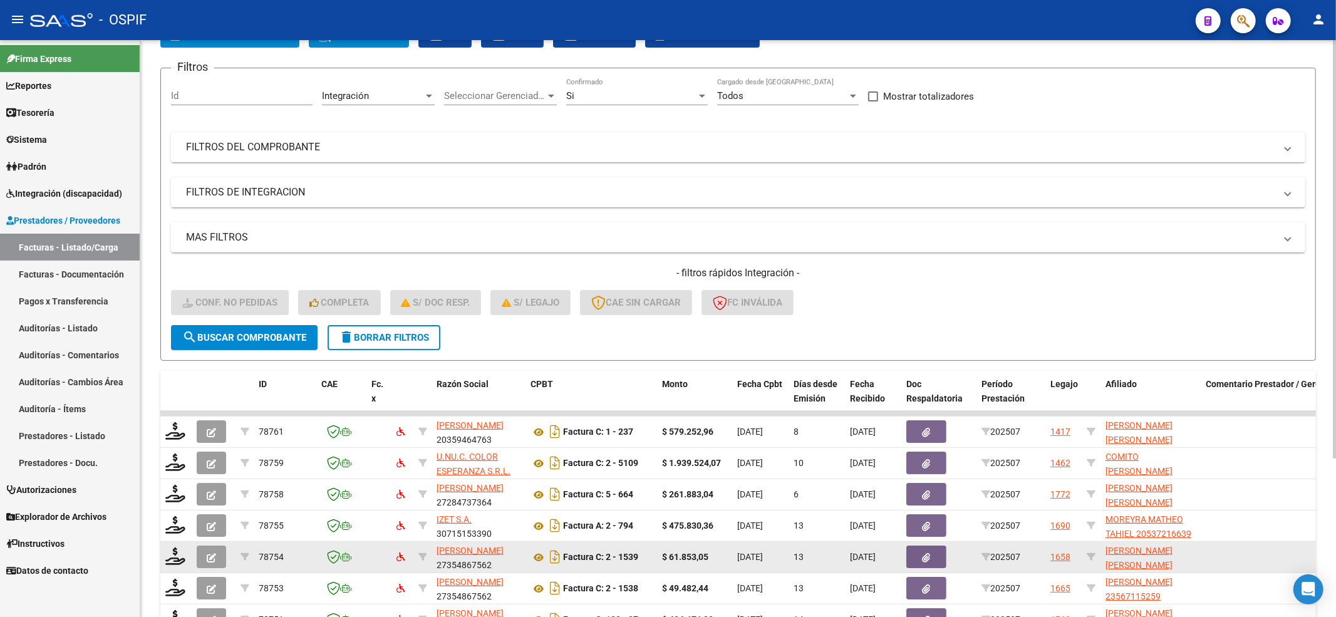
scroll to position [167, 0]
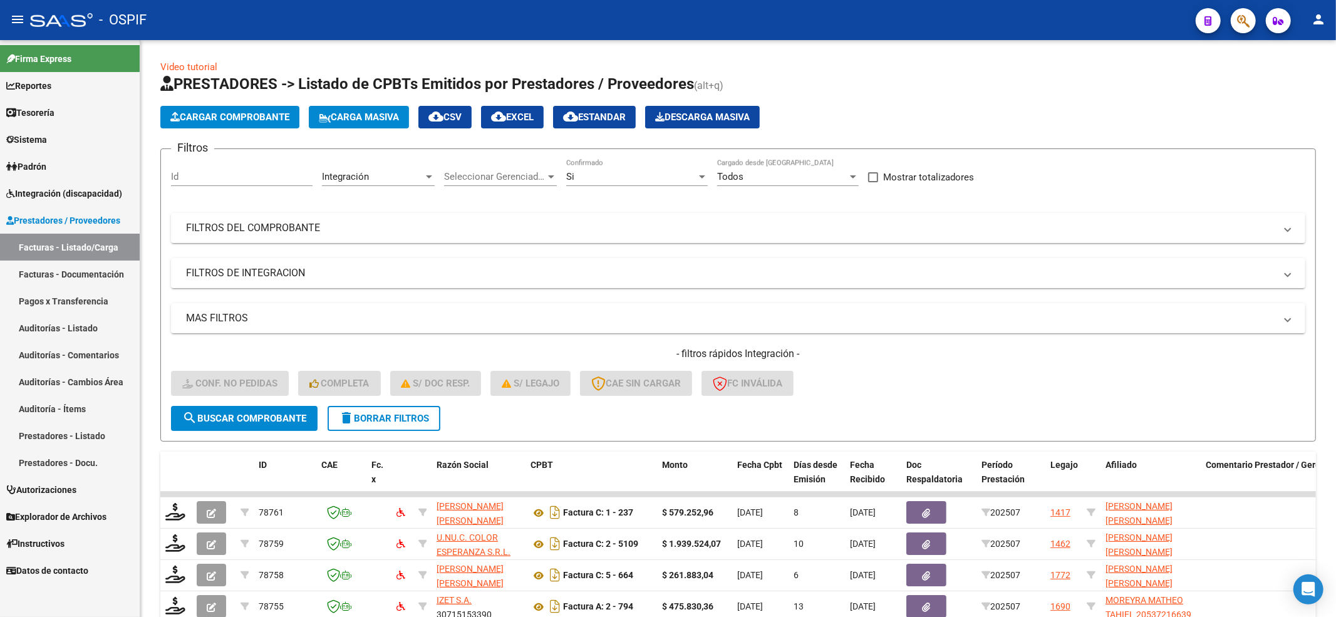
scroll to position [167, 0]
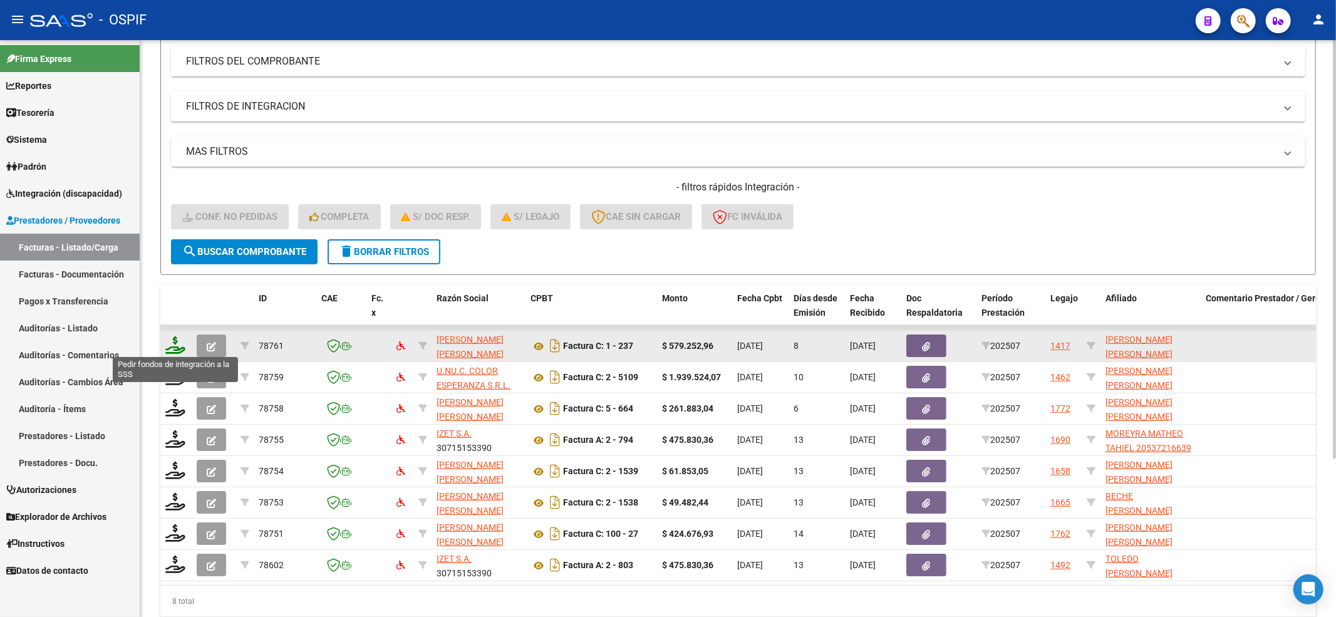
click at [174, 346] on icon at bounding box center [175, 345] width 20 height 18
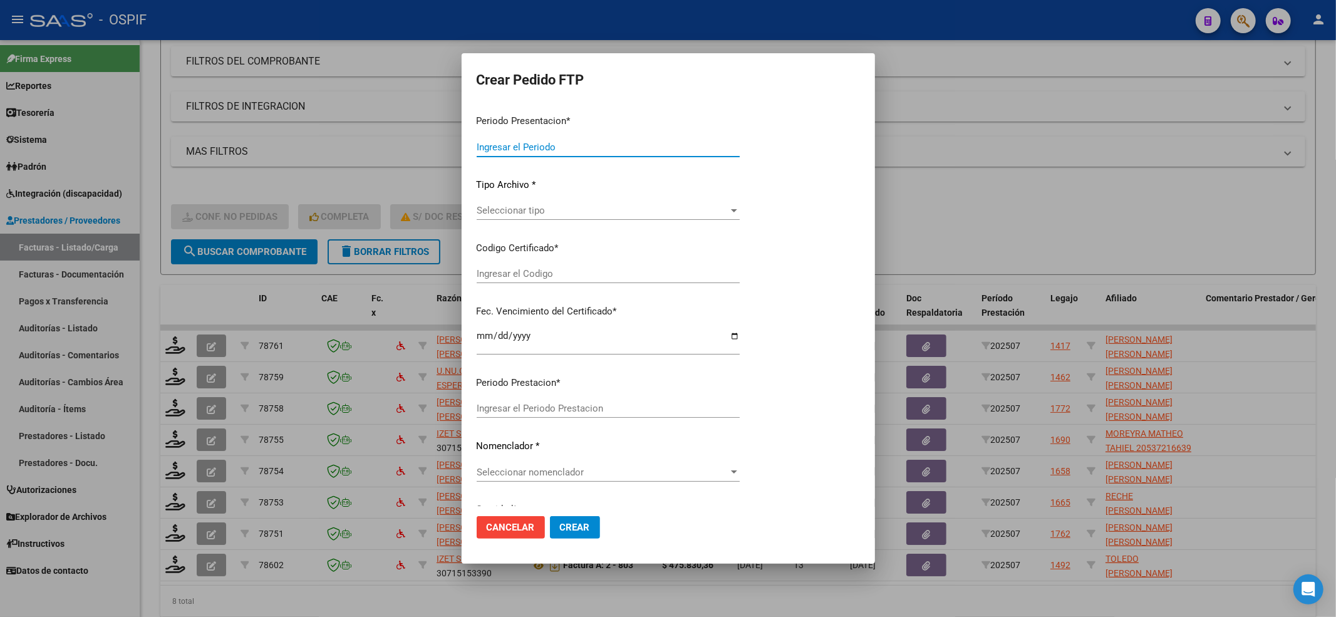
type input "202507"
type input "$ 579.252,96"
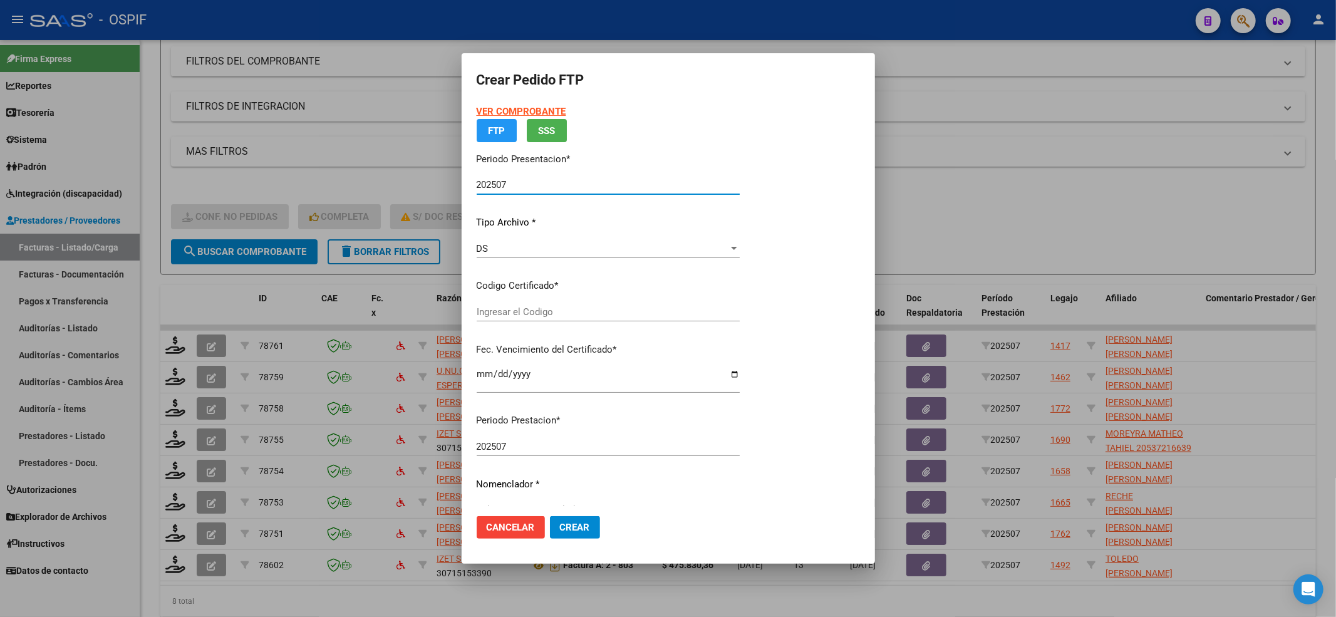
type input "0200057340720-20211021-20251021-BUE-427"
type input "[DATE]"
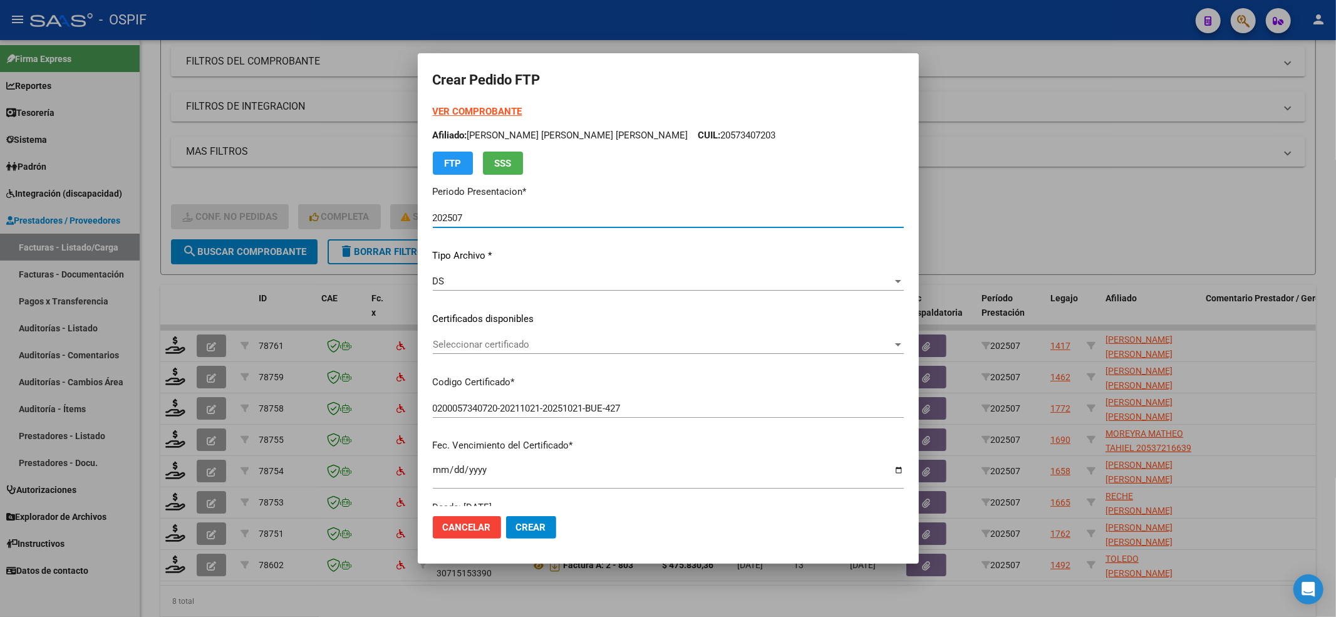
click at [573, 349] on span "Seleccionar certificado" at bounding box center [663, 344] width 460 height 11
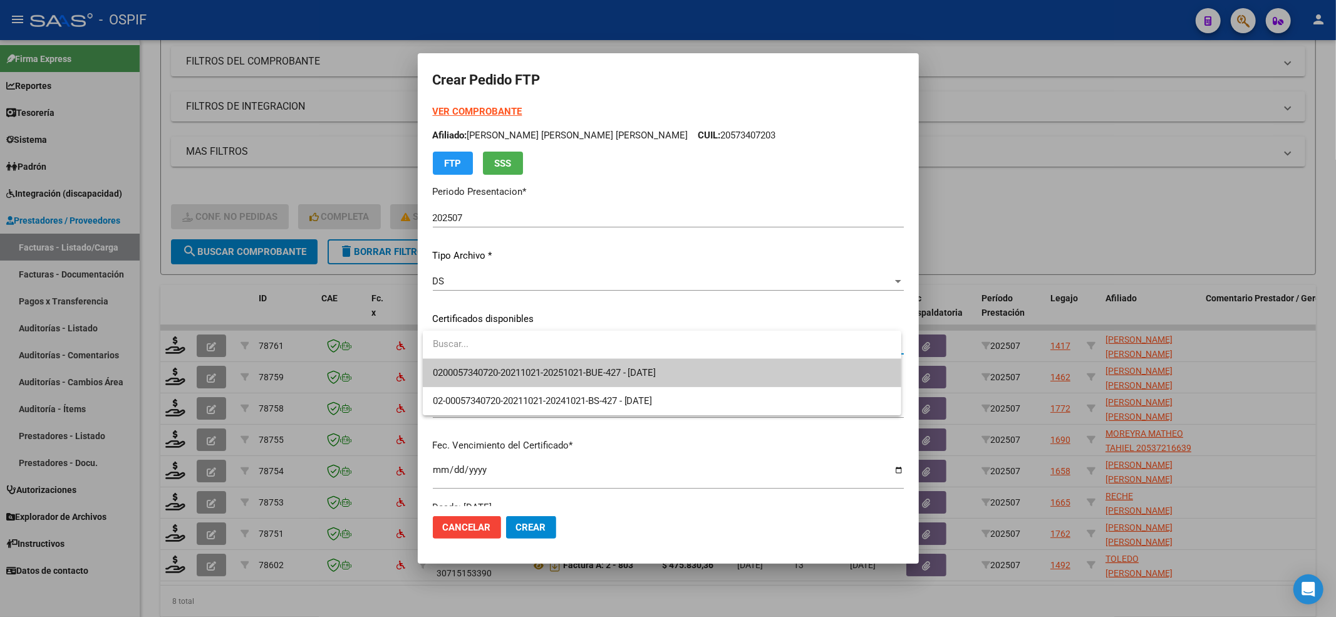
click at [551, 358] on div at bounding box center [662, 345] width 479 height 28
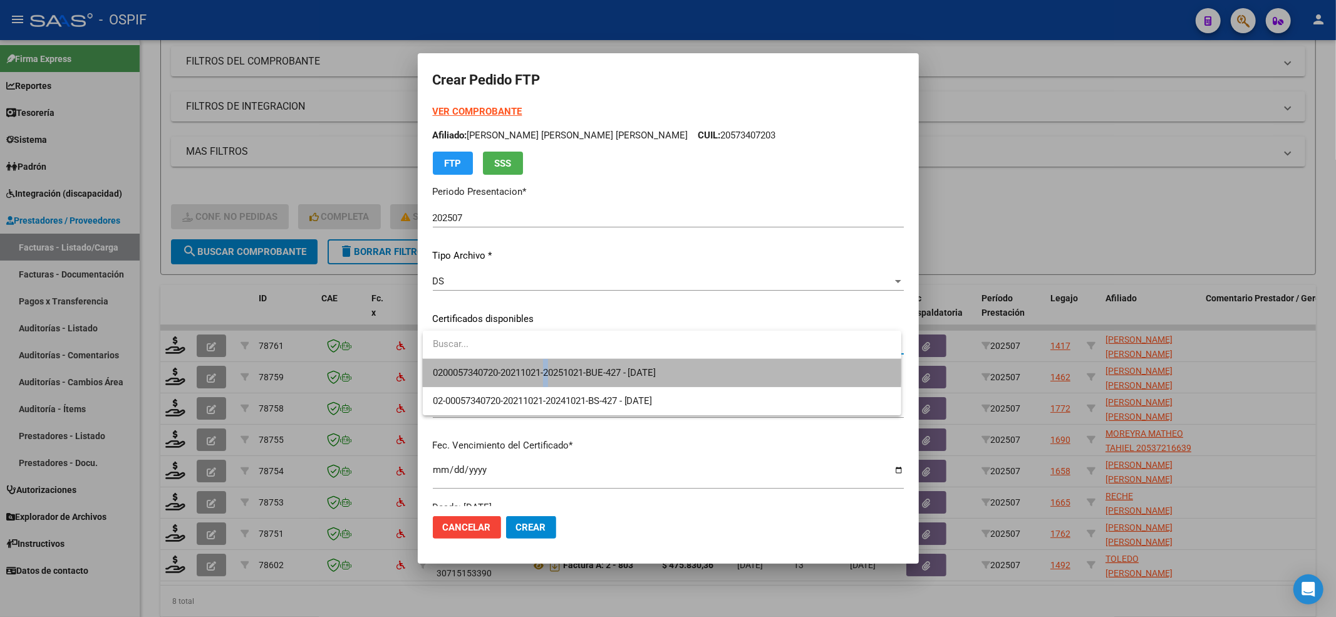
click at [552, 361] on span "0200057340720-20211021-20251021-BUE-427 - [DATE]" at bounding box center [662, 373] width 459 height 28
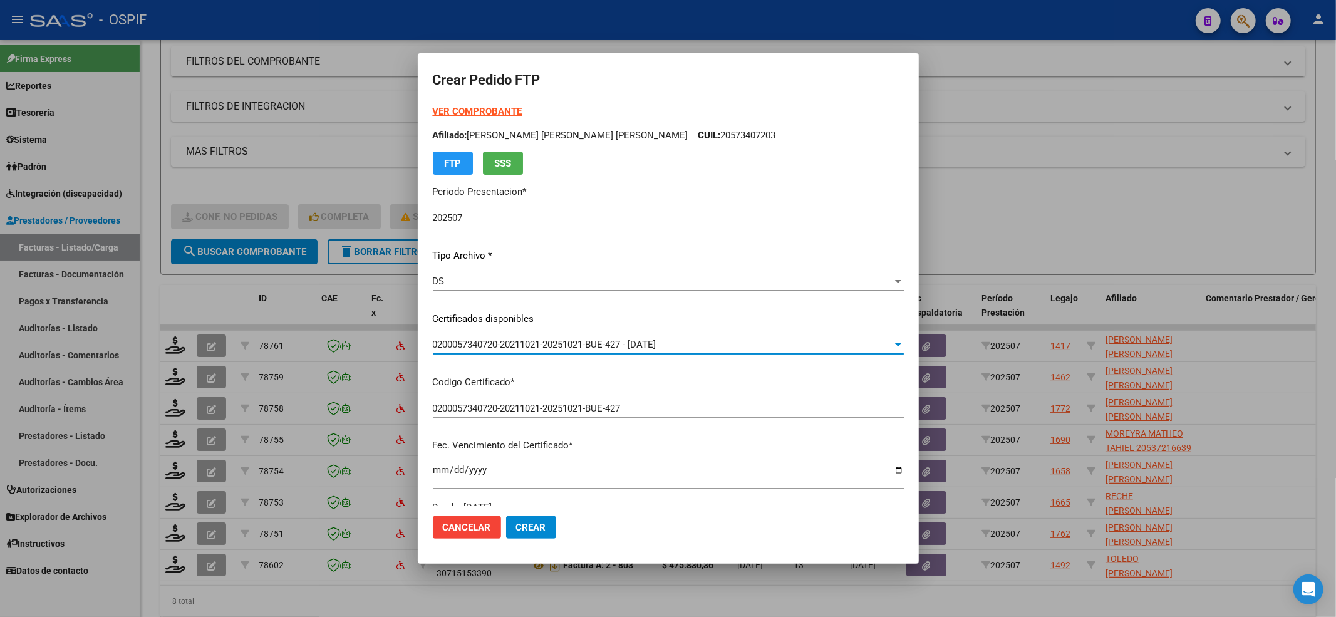
scroll to position [334, 0]
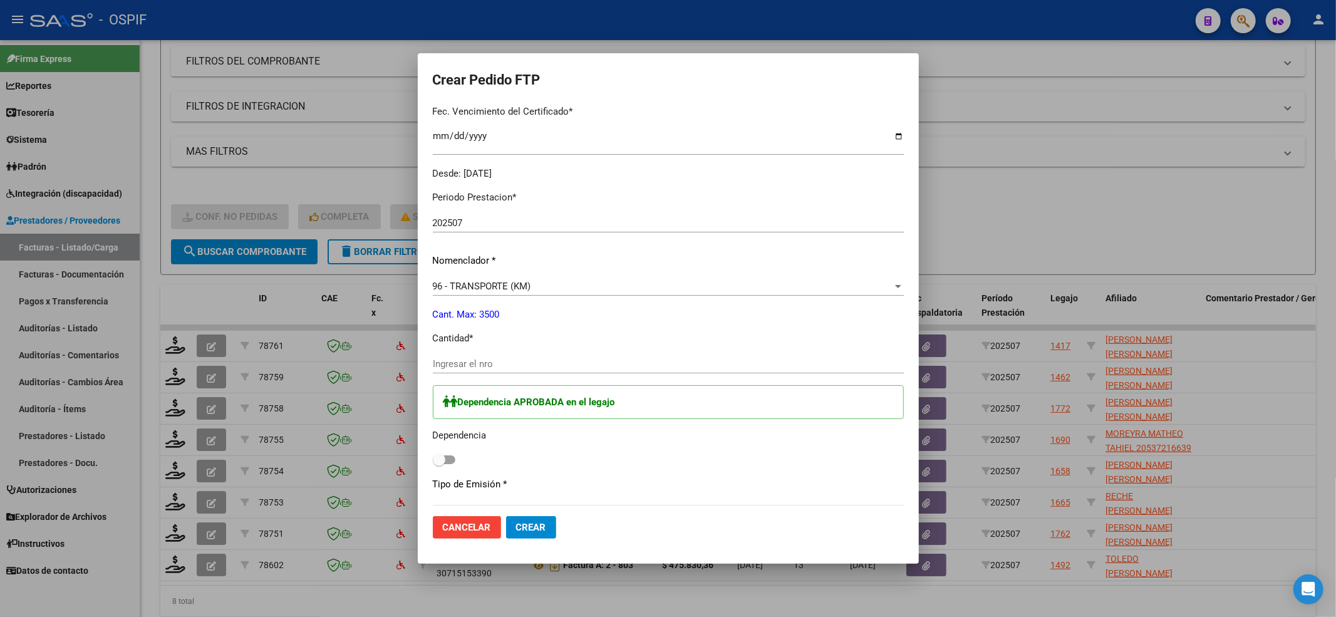
click at [545, 373] on div "Ingresar el nro" at bounding box center [668, 370] width 471 height 31
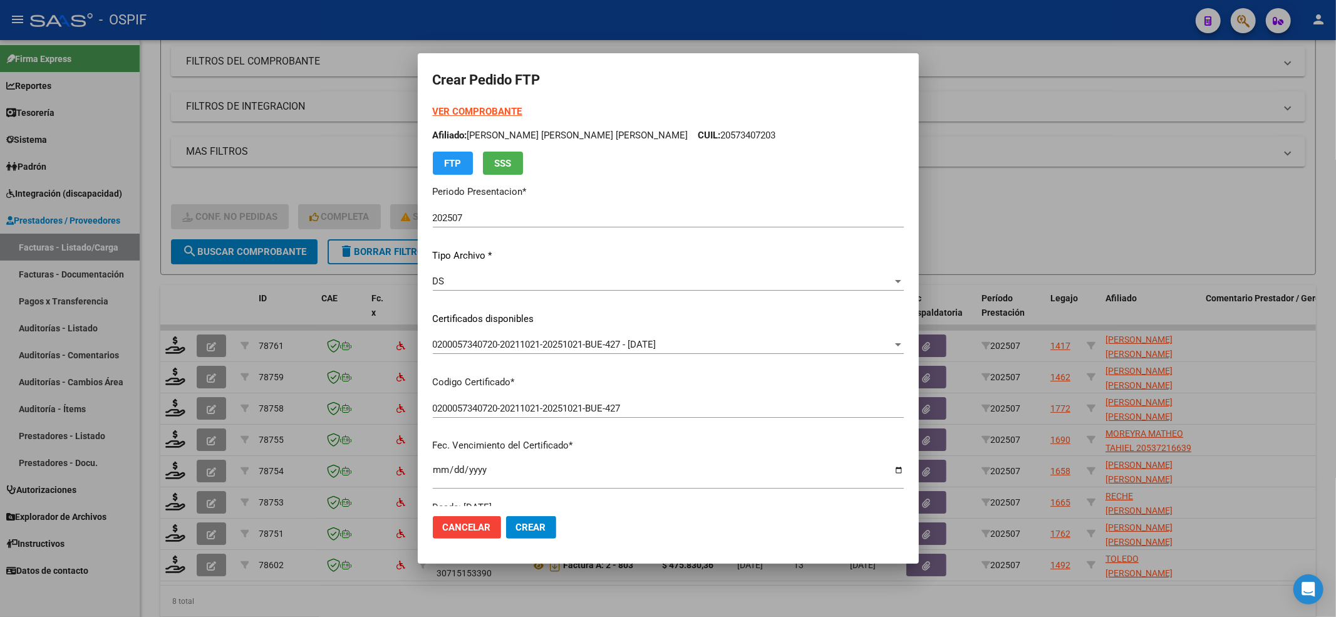
click at [477, 103] on form "Crear Pedido FTP VER COMPROBANTE ARCA [PERSON_NAME] Afiliado: [PERSON_NAME] [PE…" at bounding box center [668, 308] width 471 height 480
click at [477, 105] on div "VER COMPROBANTE ARCA [PERSON_NAME] Afiliado: [PERSON_NAME] [PERSON_NAME] [PERSO…" at bounding box center [668, 140] width 471 height 70
click at [475, 106] on strong "VER COMPROBANTE" at bounding box center [478, 111] width 90 height 11
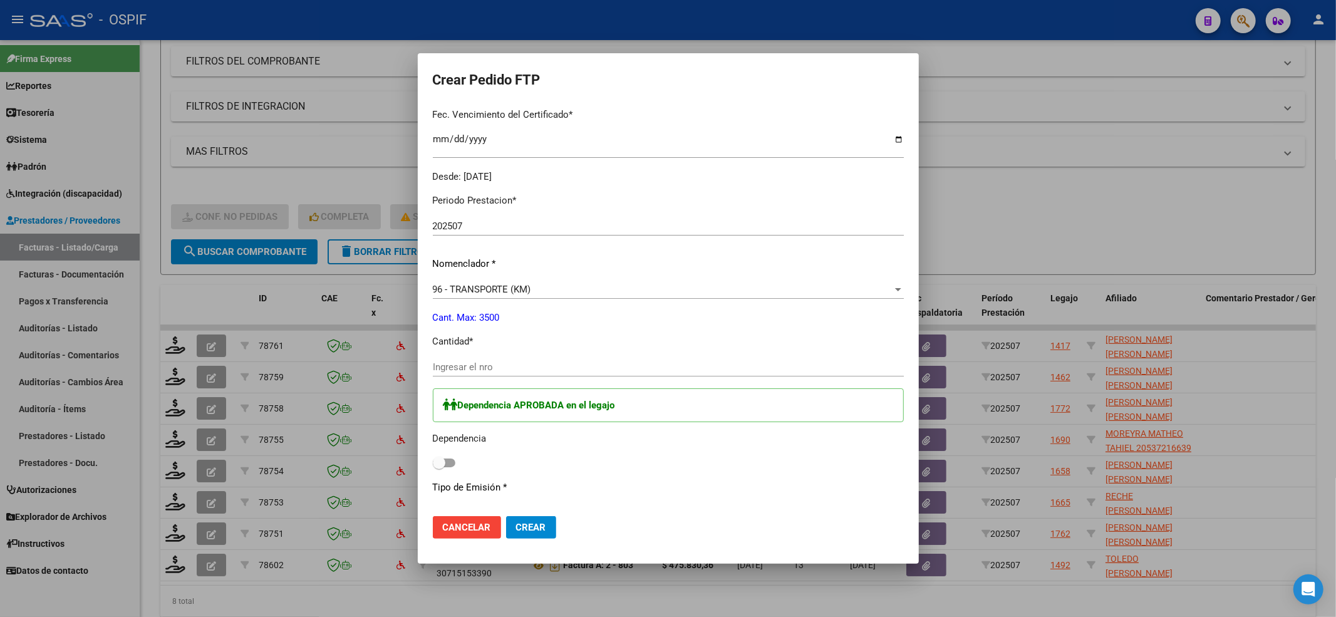
scroll to position [334, 0]
click at [474, 366] on input "Ingresar el nro" at bounding box center [668, 363] width 471 height 11
type input "792"
drag, startPoint x: 447, startPoint y: 465, endPoint x: 531, endPoint y: 605, distance: 163.8
click at [447, 462] on label at bounding box center [444, 459] width 23 height 15
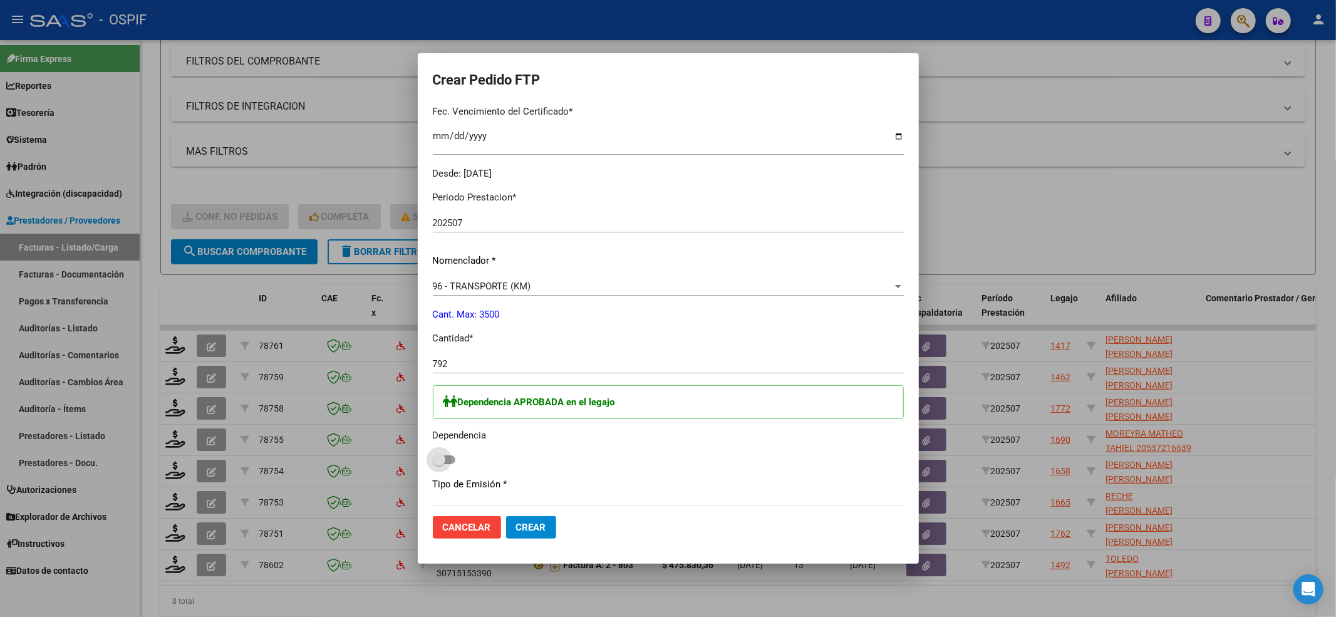
click at [439, 464] on input "checkbox" at bounding box center [439, 464] width 1 height 1
checkbox input "true"
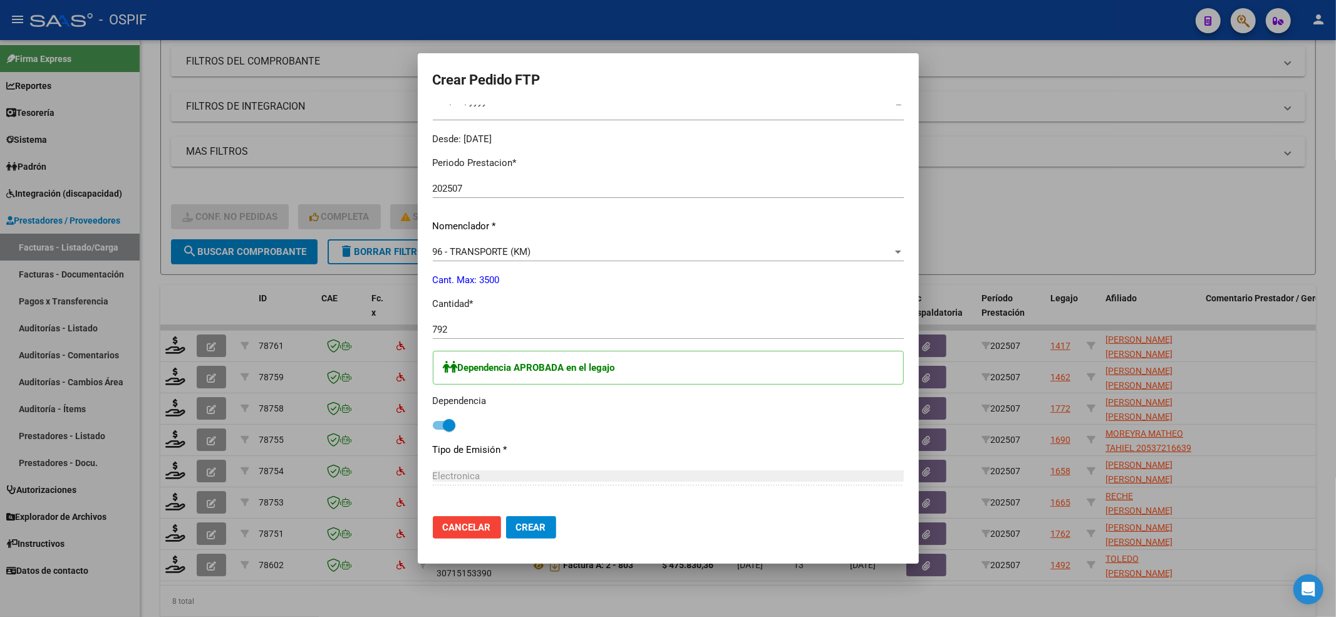
scroll to position [613, 0]
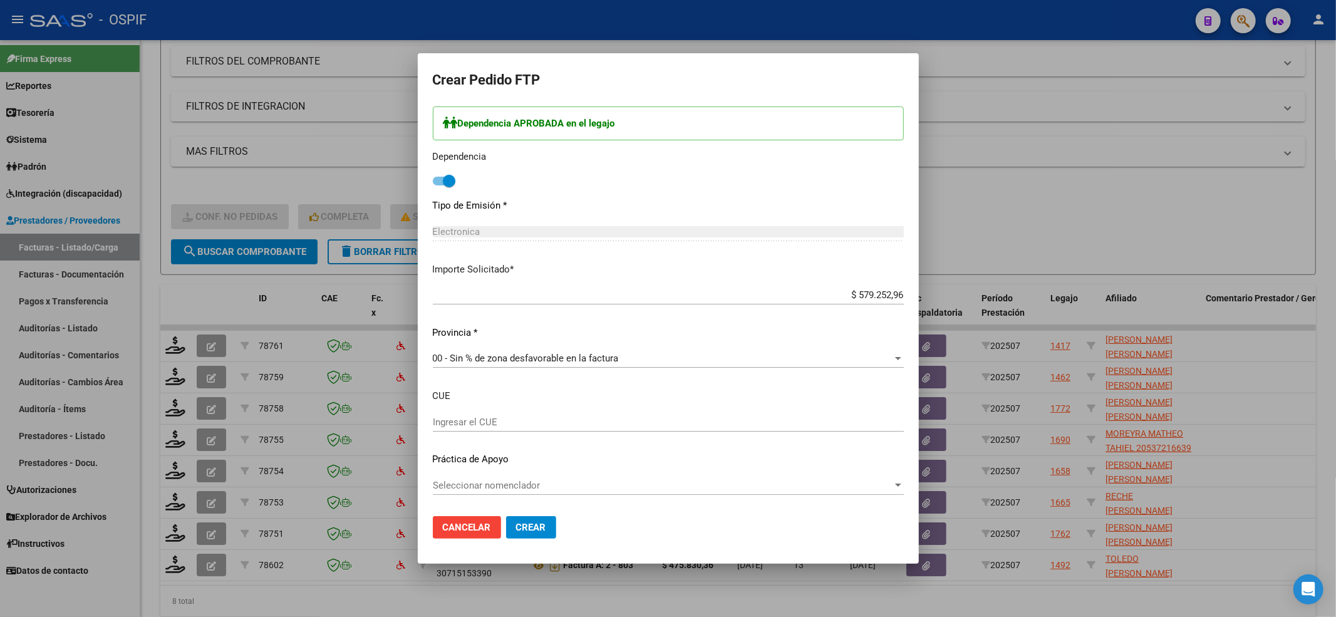
click at [557, 487] on span "Seleccionar nomenclador" at bounding box center [663, 485] width 460 height 11
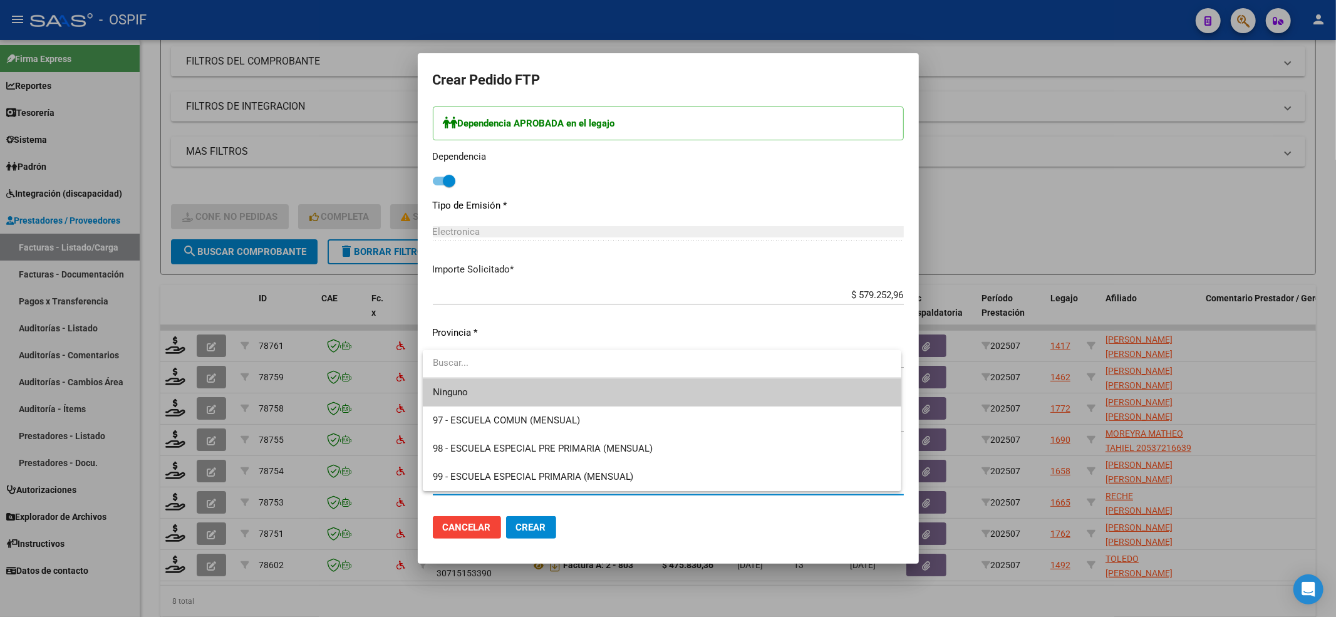
click at [450, 366] on input "dropdown search" at bounding box center [662, 363] width 479 height 28
click at [452, 387] on span "Ninguno" at bounding box center [450, 392] width 35 height 11
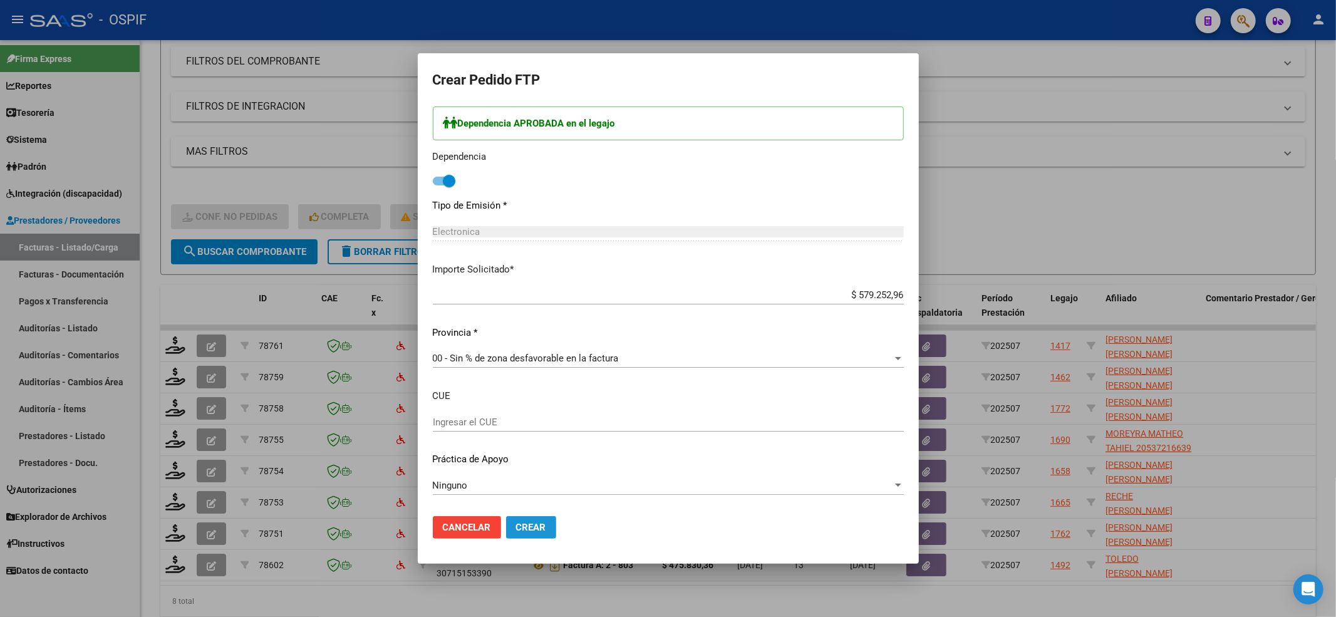
click at [548, 529] on button "Crear" at bounding box center [531, 527] width 50 height 23
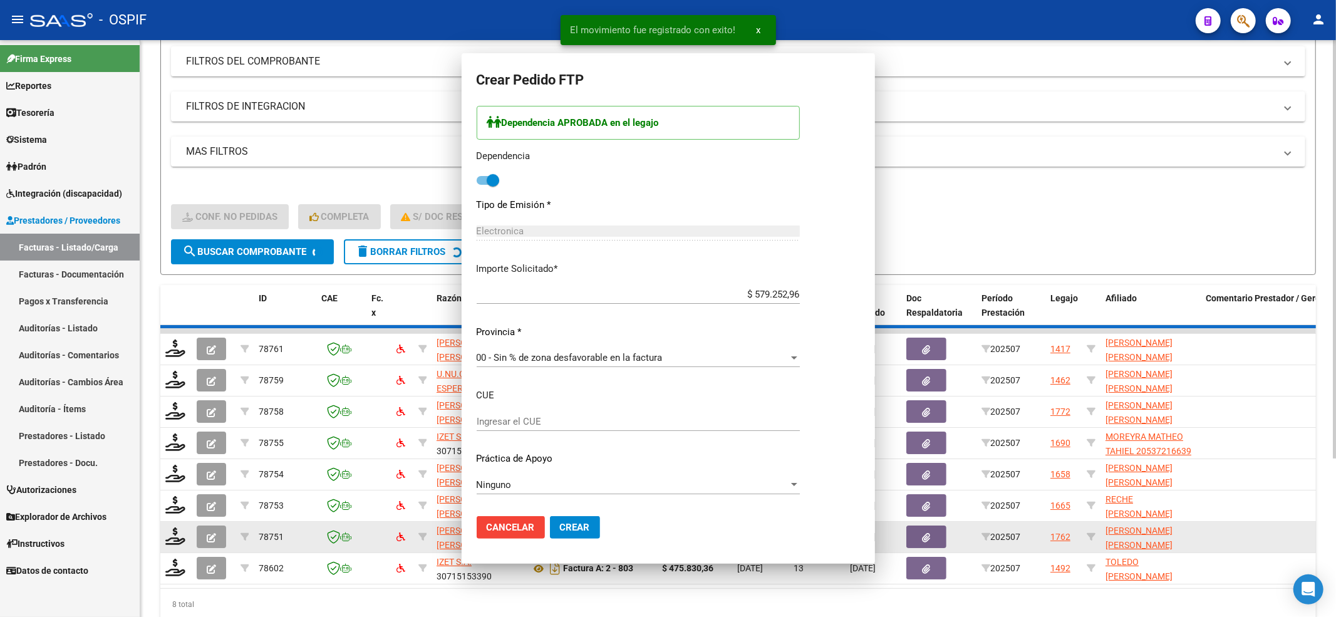
scroll to position [0, 0]
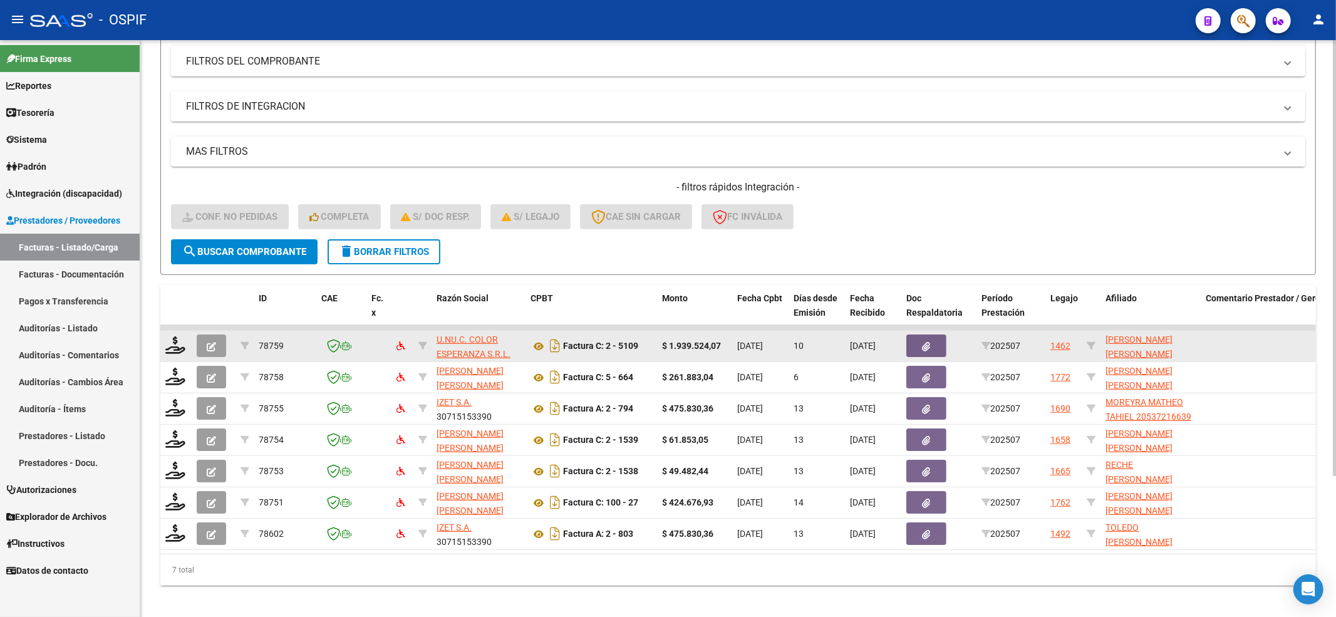
drag, startPoint x: 159, startPoint y: 346, endPoint x: 173, endPoint y: 341, distance: 14.5
click at [163, 346] on div "Video tutorial PRESTADORES -> Listado de CPBTs Emitidos por Prestadores / Prove…" at bounding box center [738, 249] width 1196 height 752
click at [175, 340] on icon at bounding box center [175, 345] width 20 height 18
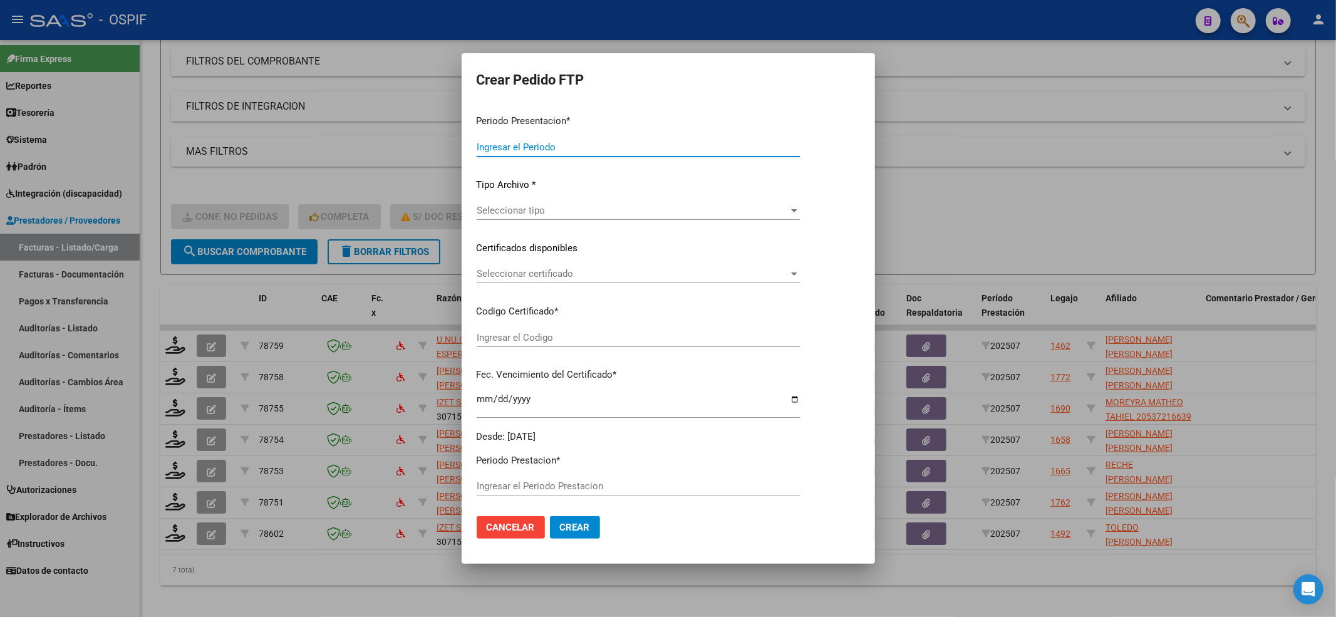
type input "202507"
type input "$ 1.939.524,07"
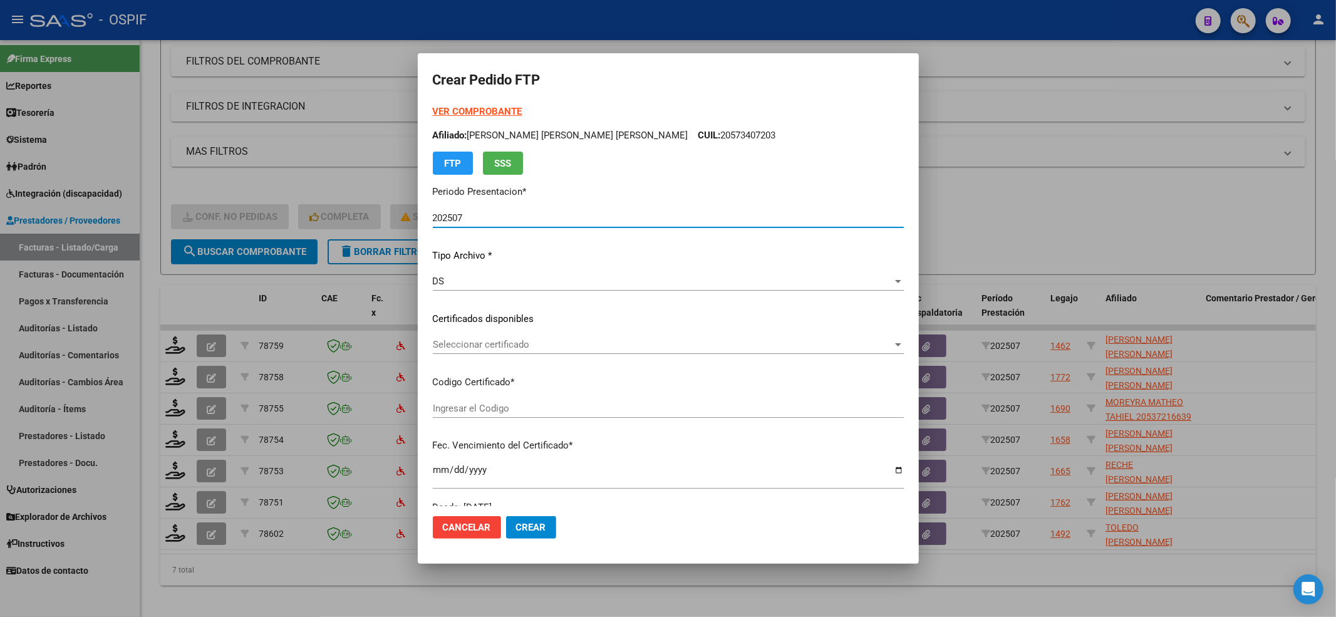
type input "0100034277125-20230906-20330906-BS-265"
type input "[DATE]"
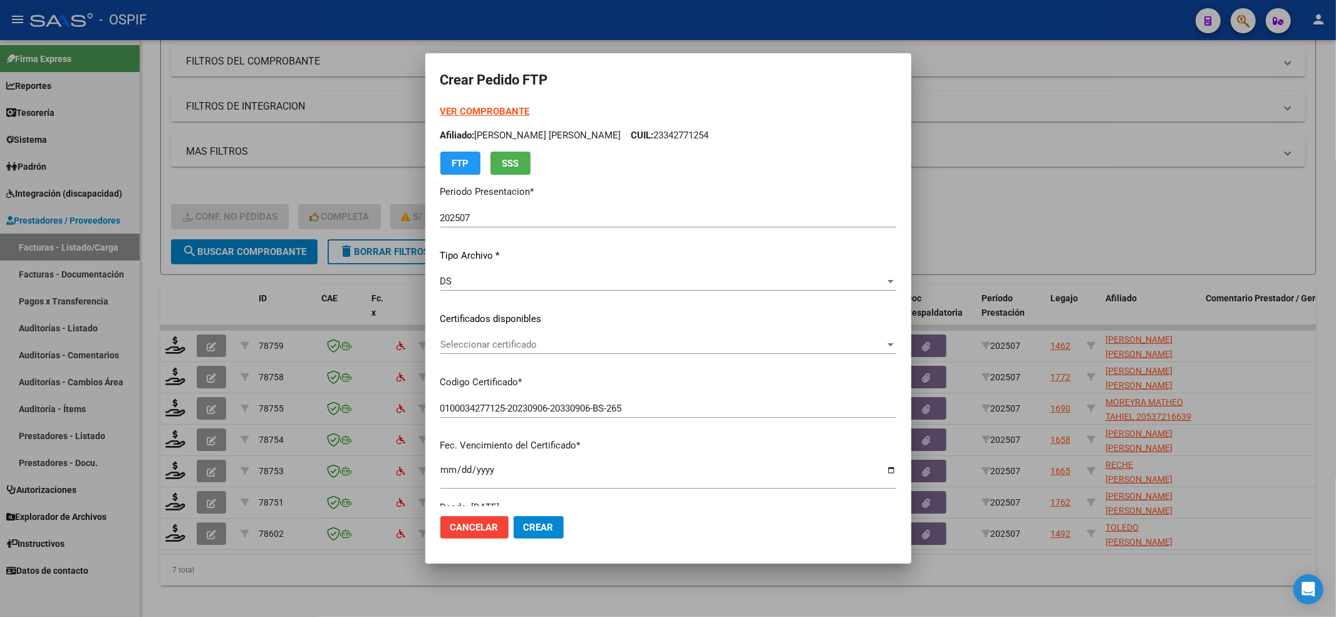
click at [638, 356] on div "Seleccionar certificado Seleccionar certificado" at bounding box center [668, 350] width 456 height 31
click at [635, 348] on span "Seleccionar certificado" at bounding box center [662, 344] width 445 height 11
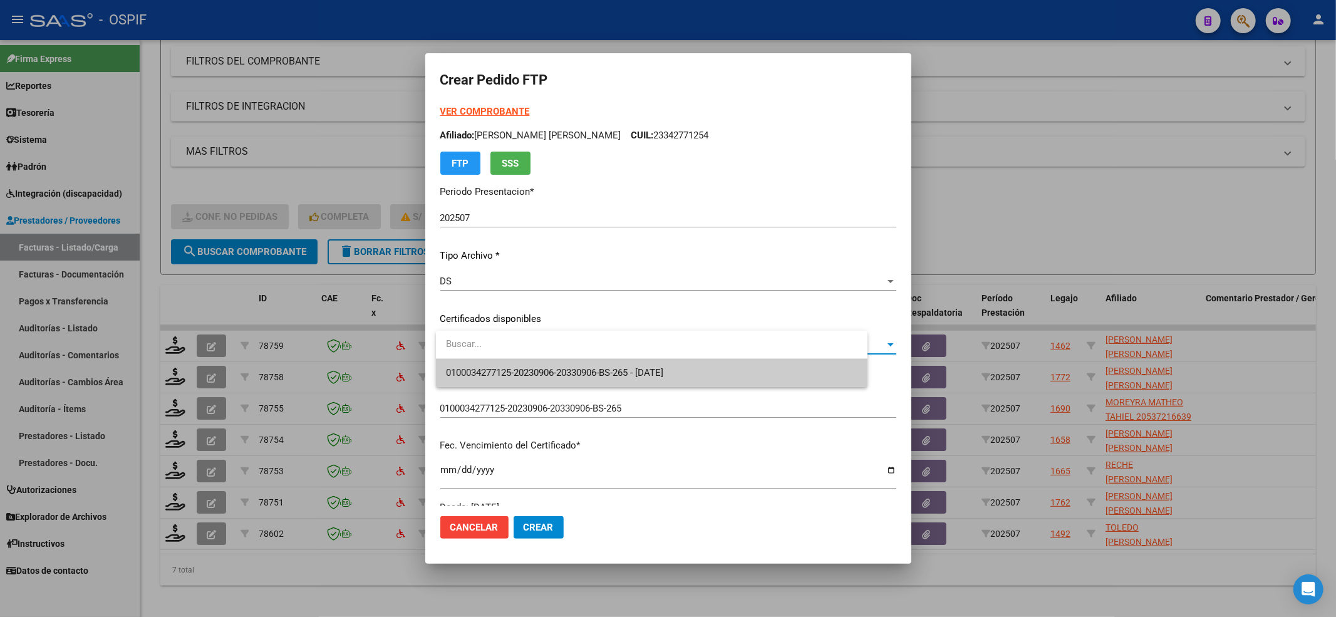
click at [627, 361] on span "0100034277125-20230906-20330906-BS-265 - [DATE]" at bounding box center [652, 373] width 412 height 28
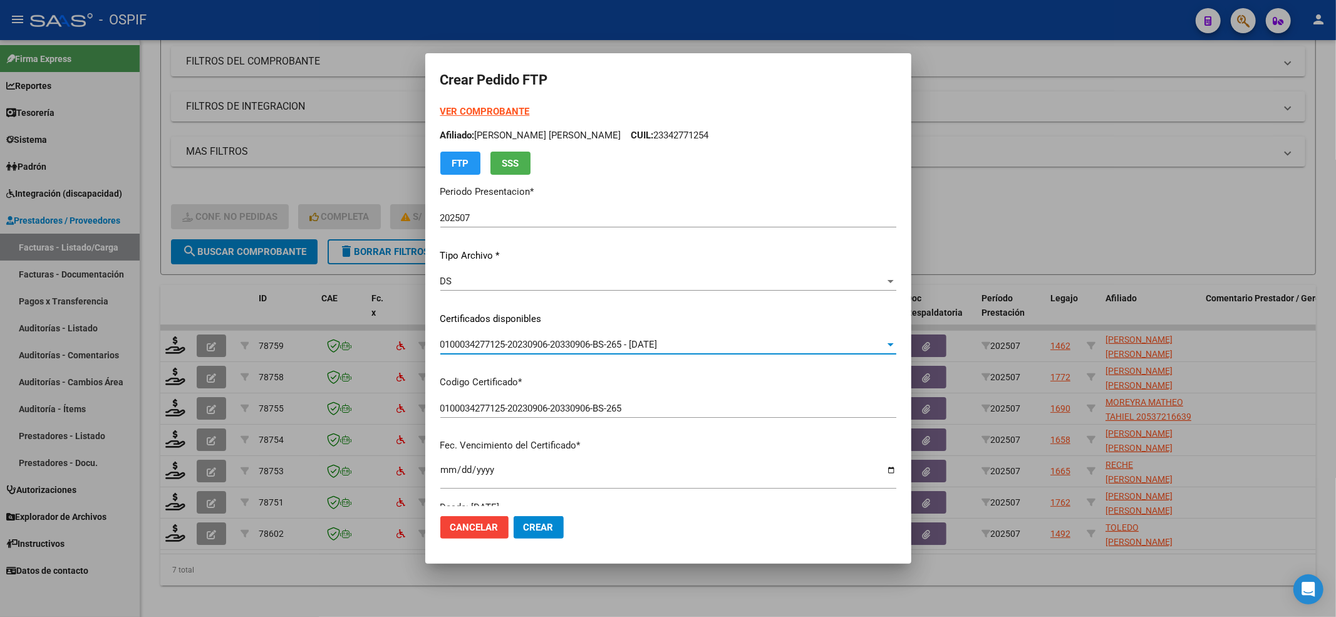
scroll to position [334, 0]
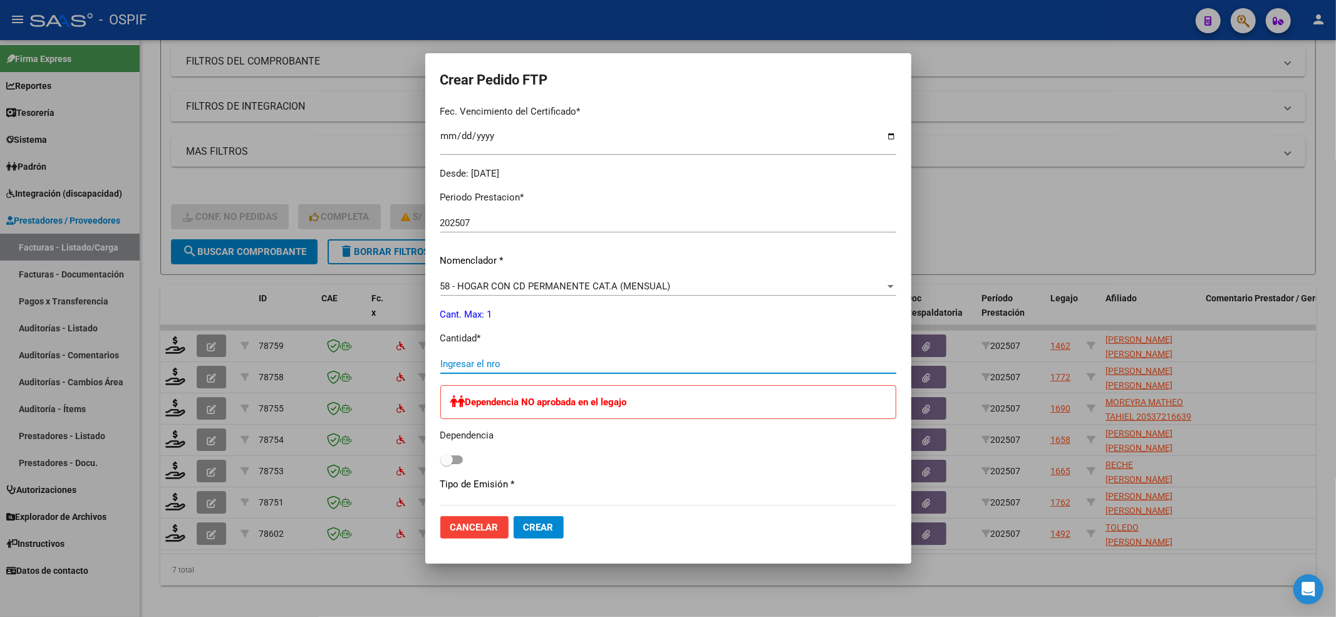
click at [605, 366] on input "Ingresar el nro" at bounding box center [668, 363] width 456 height 11
type input "1"
click at [453, 454] on span at bounding box center [446, 460] width 13 height 13
click at [447, 464] on input "checkbox" at bounding box center [446, 464] width 1 height 1
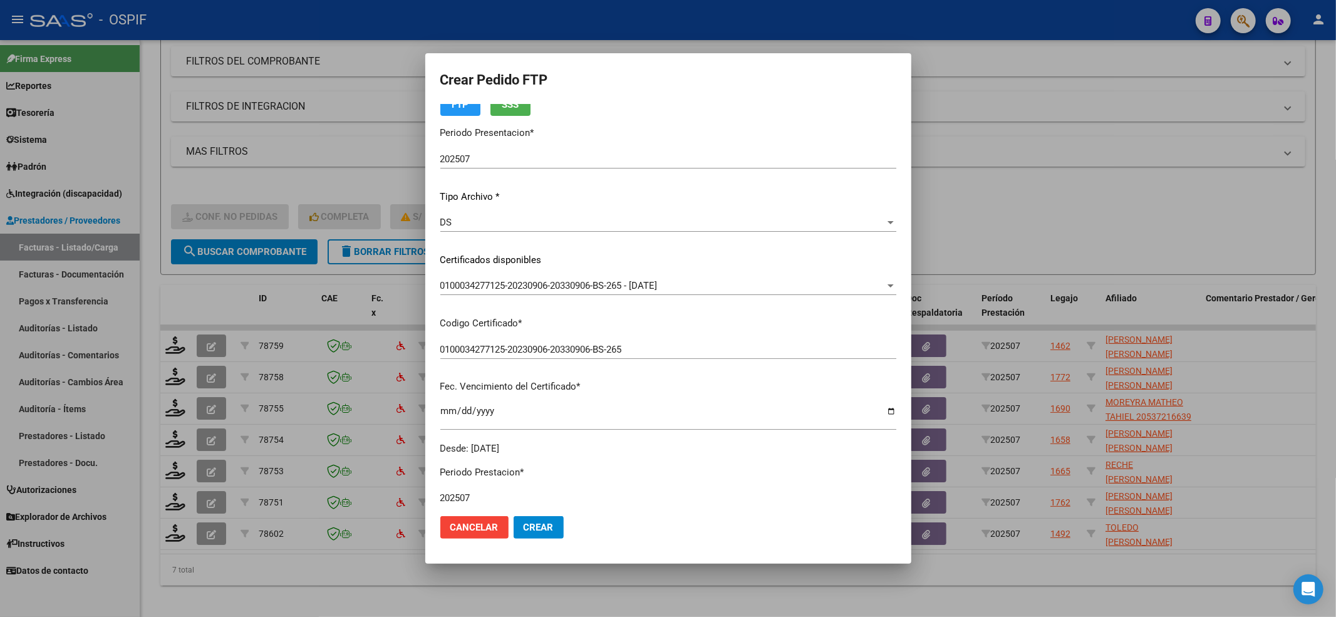
scroll to position [0, 0]
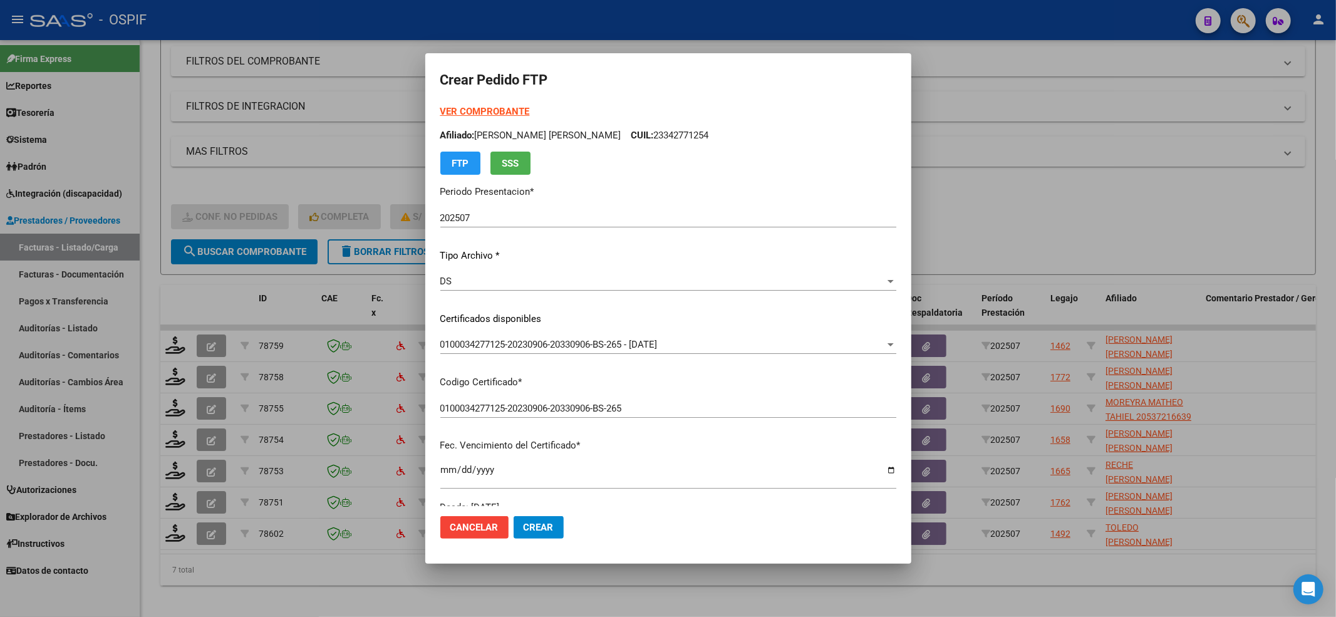
click at [512, 117] on strong "VER COMPROBANTE" at bounding box center [485, 111] width 90 height 11
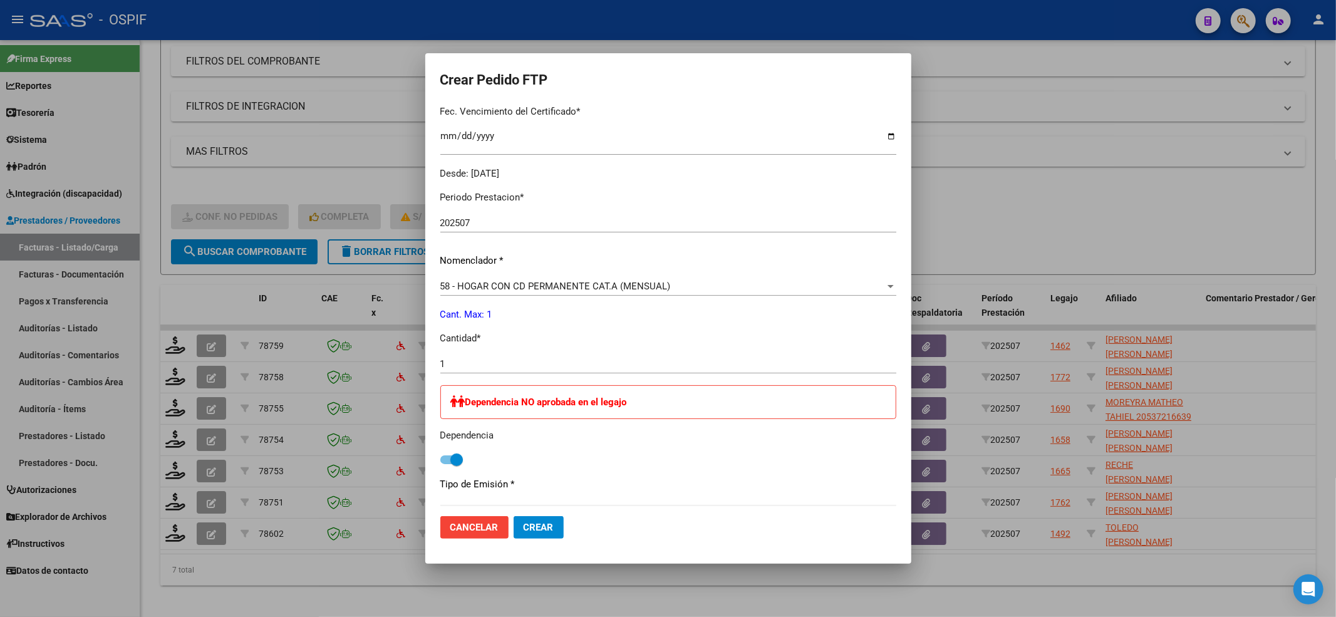
click at [465, 451] on div "Dependencia NO aprobada en el legajo Dependencia" at bounding box center [668, 426] width 456 height 83
click at [462, 460] on span at bounding box center [456, 460] width 13 height 13
click at [447, 464] on input "checkbox" at bounding box center [446, 464] width 1 height 1
checkbox input "false"
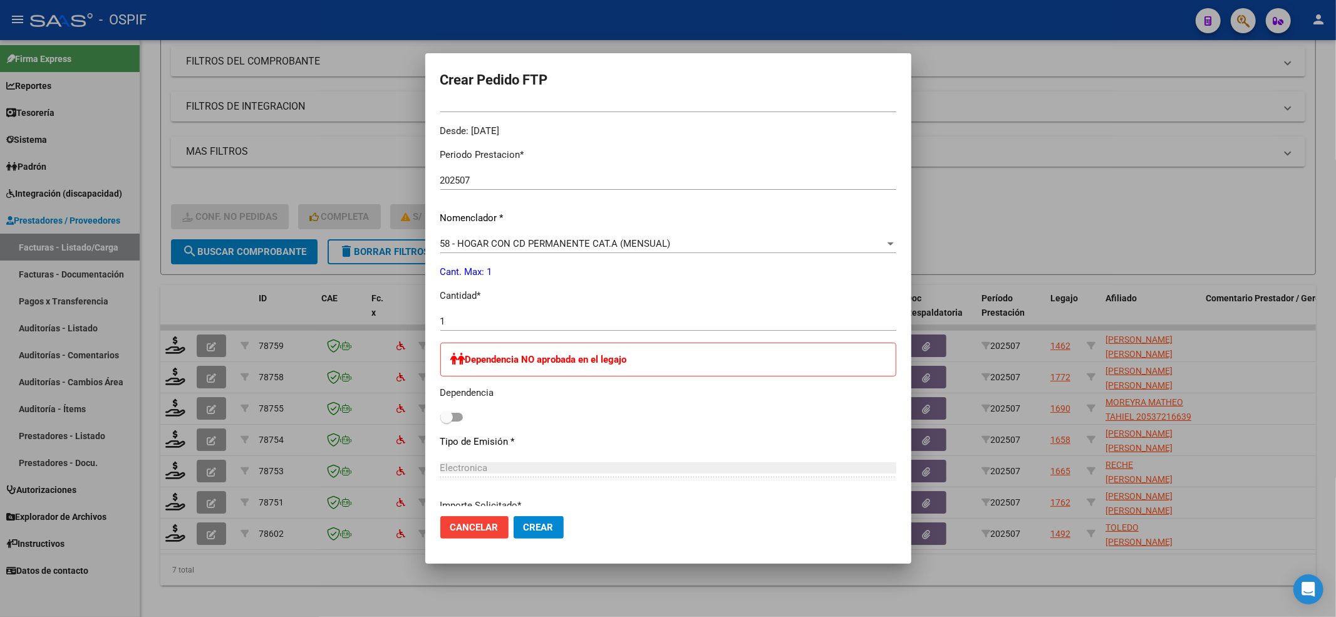
scroll to position [486, 0]
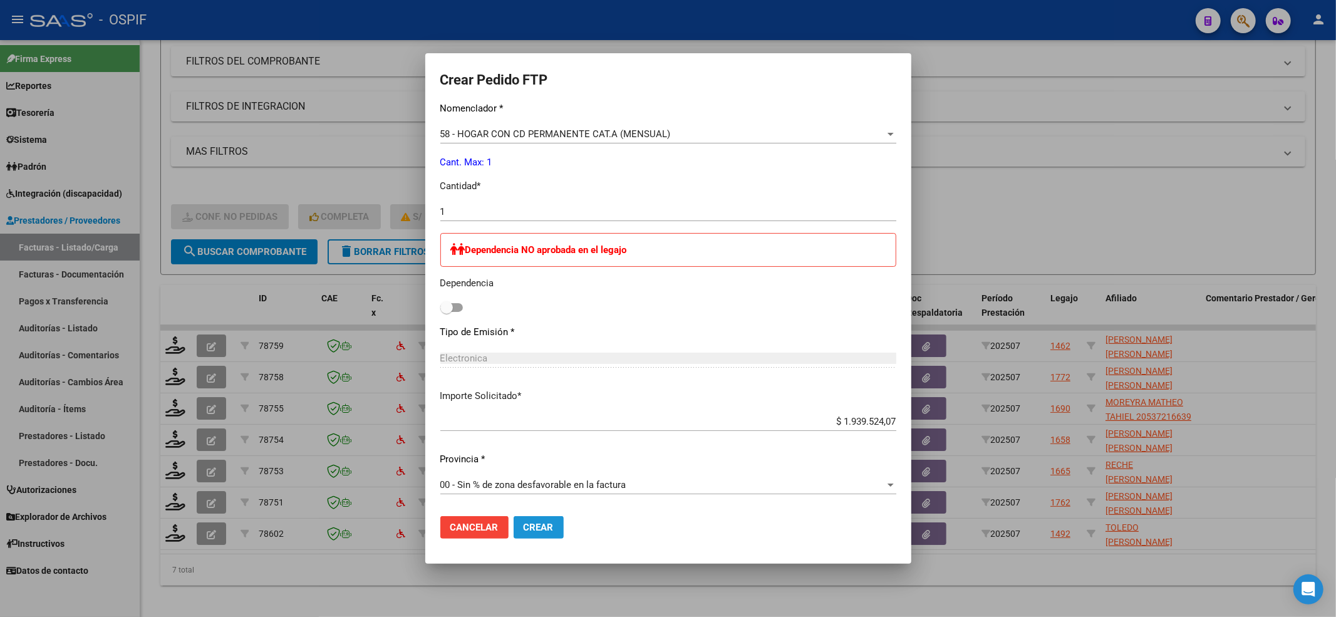
click at [554, 532] on span "Crear" at bounding box center [539, 527] width 30 height 11
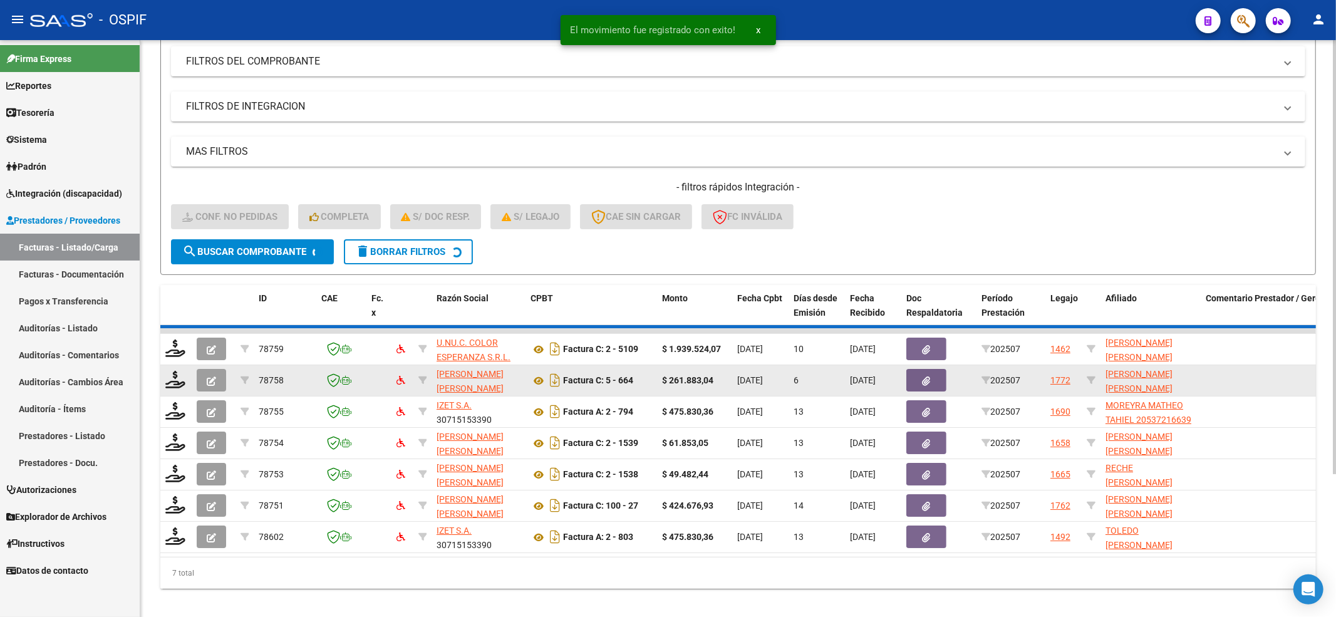
scroll to position [155, 0]
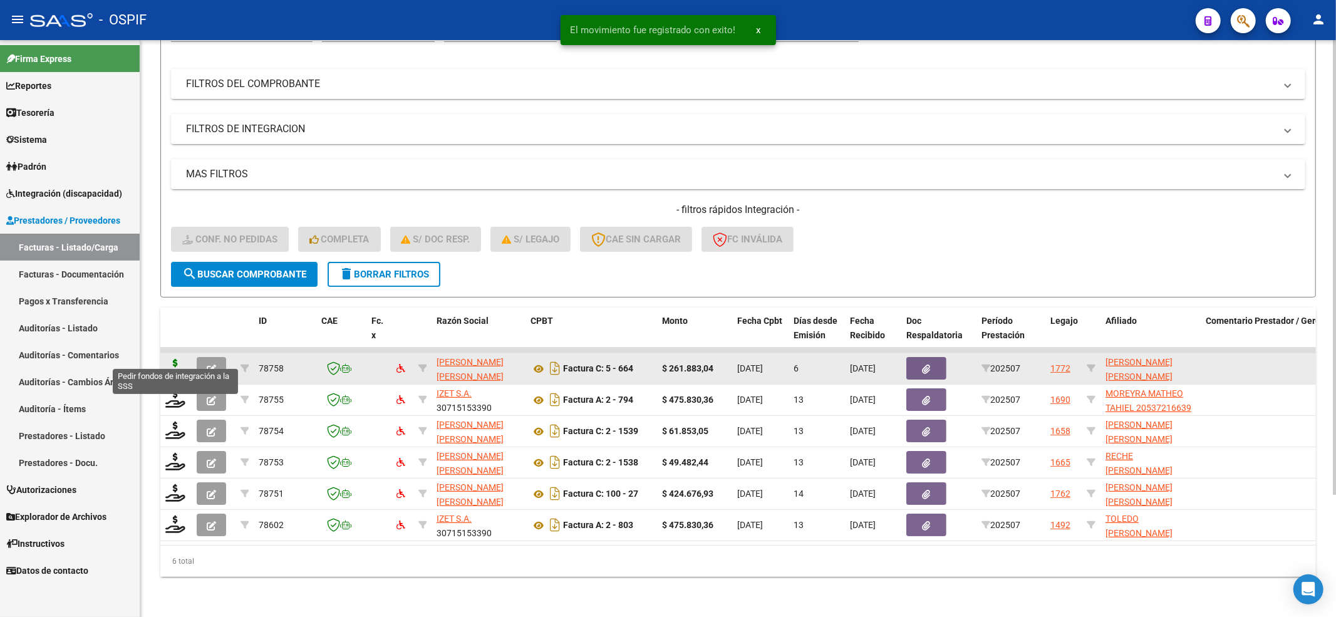
click at [174, 359] on icon at bounding box center [175, 368] width 20 height 18
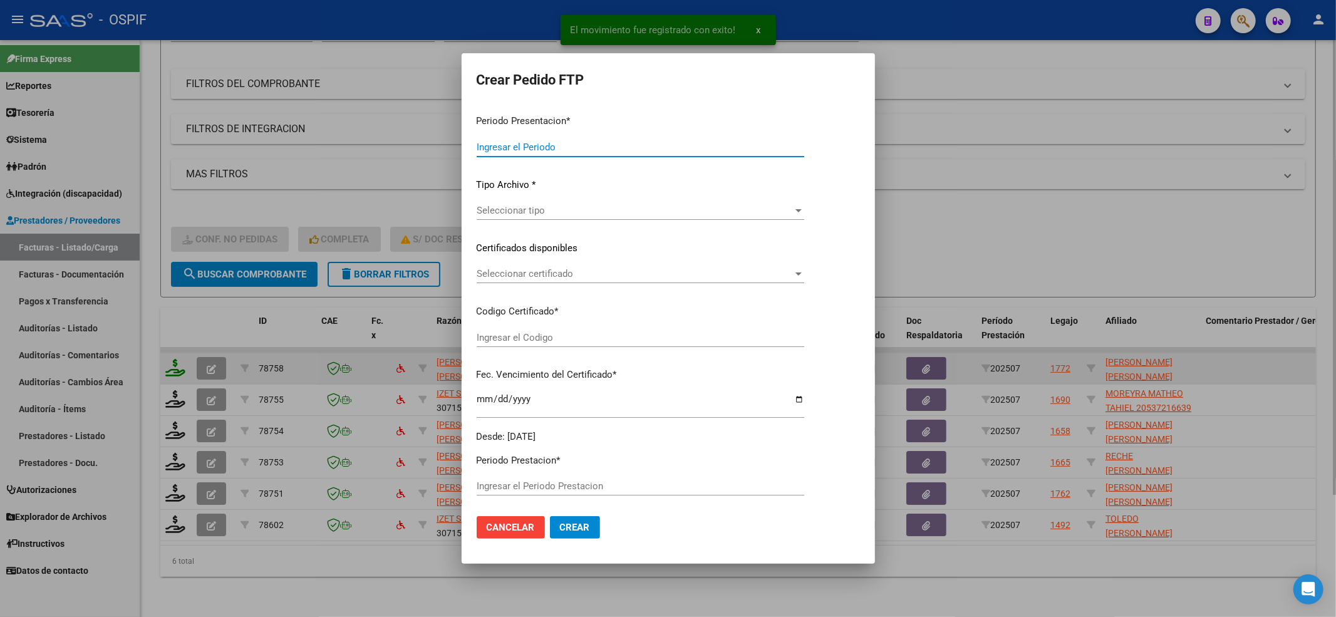
type input "202507"
type input "$ 261.883,04"
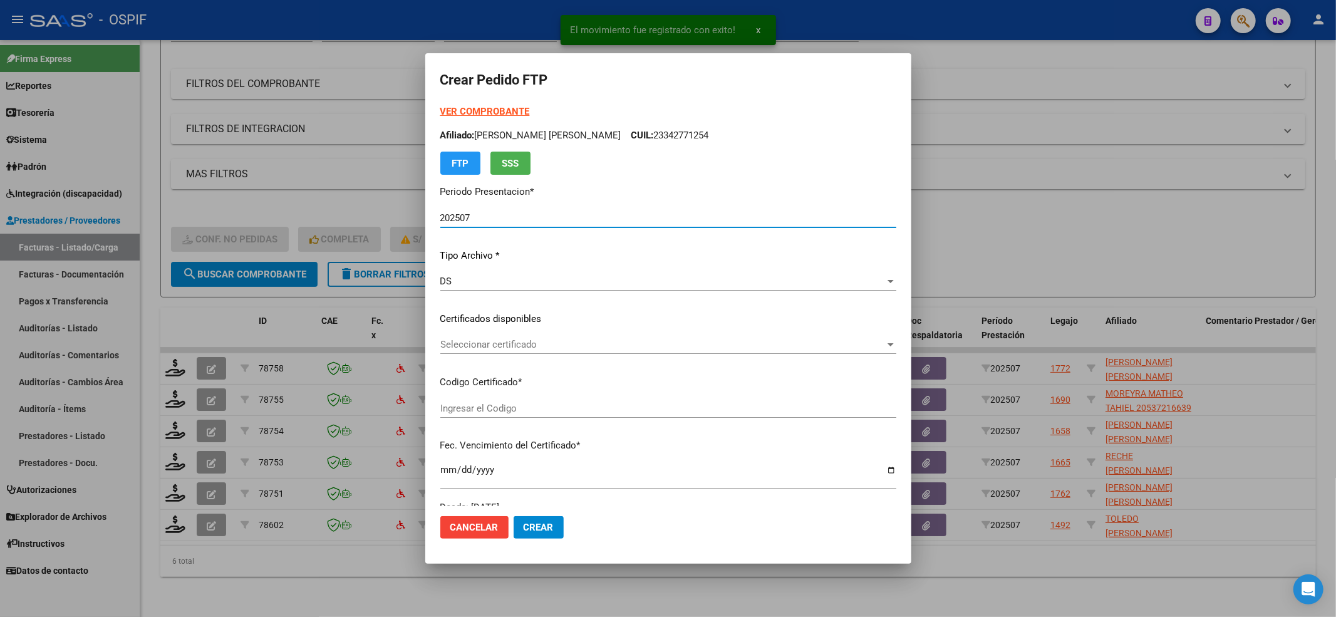
type input "0200047690006-20240808-20390808-BUE-427"
type input "[DATE]"
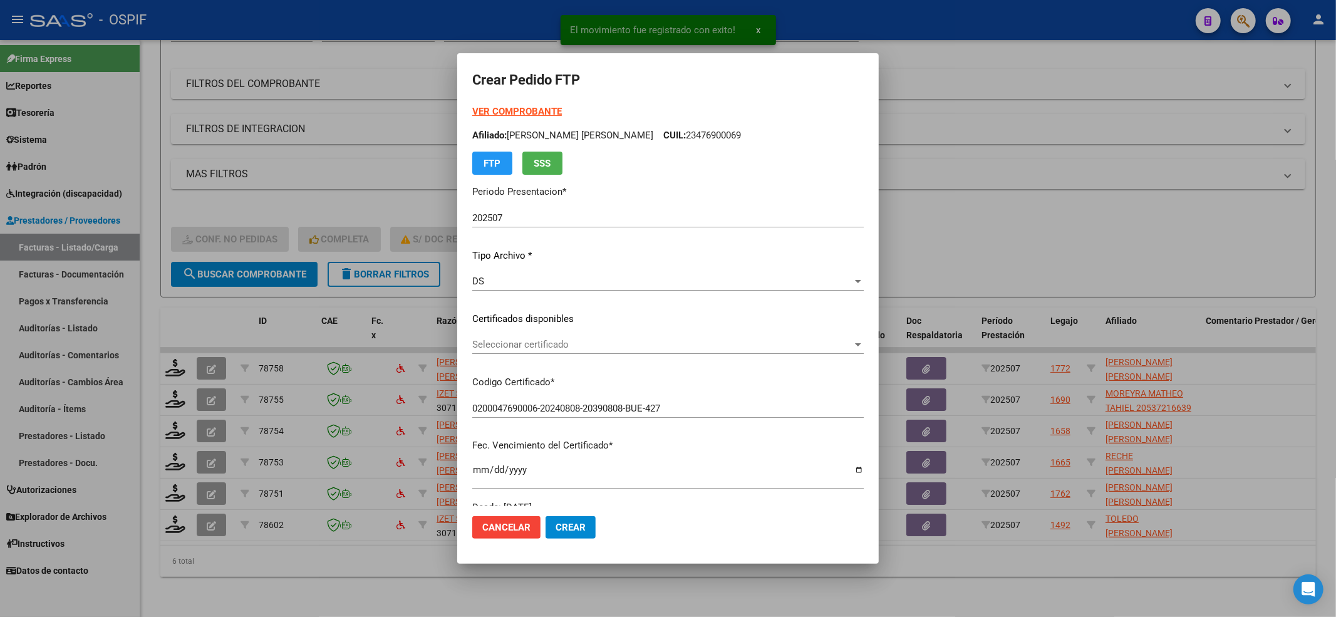
click at [553, 331] on div "VER COMPROBANTE ARCA [PERSON_NAME] Afiliado: [PERSON_NAME] [PERSON_NAME]: 23476…" at bounding box center [668, 310] width 392 height 410
drag, startPoint x: 547, startPoint y: 336, endPoint x: 547, endPoint y: 343, distance: 7.5
click at [547, 343] on div "Seleccionar certificado Seleccionar certificado" at bounding box center [668, 344] width 392 height 19
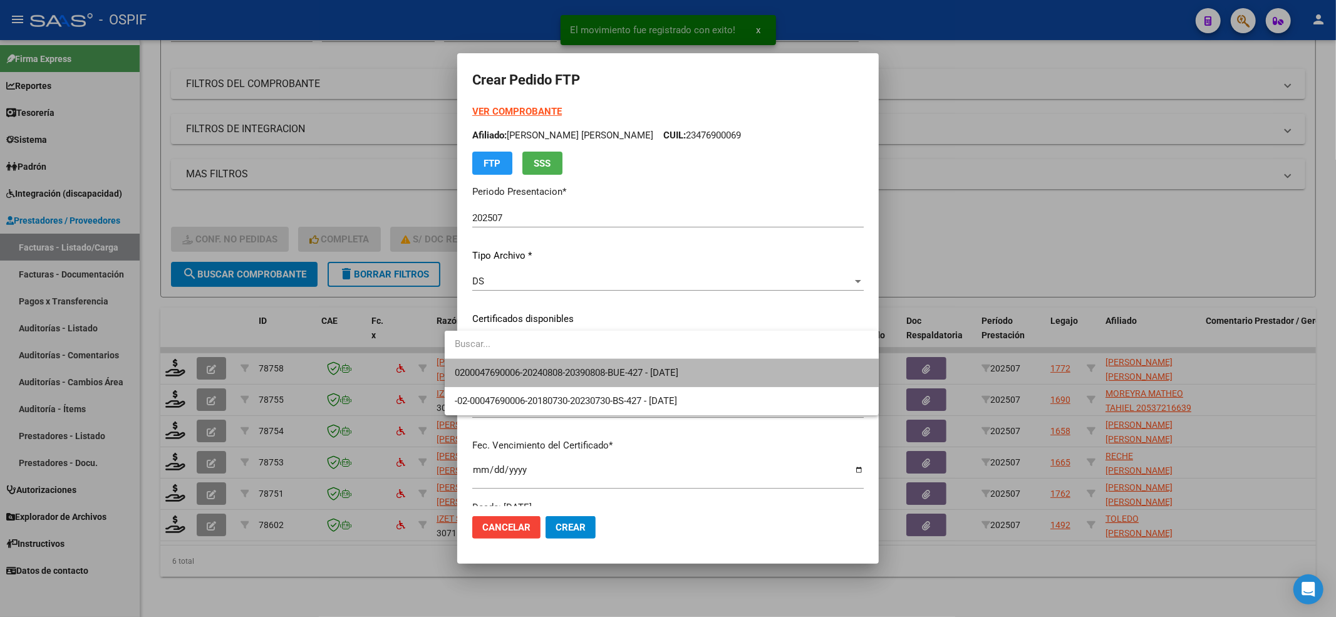
click at [547, 365] on span "0200047690006-20240808-20390808-BUE-427 - [DATE]" at bounding box center [662, 373] width 414 height 28
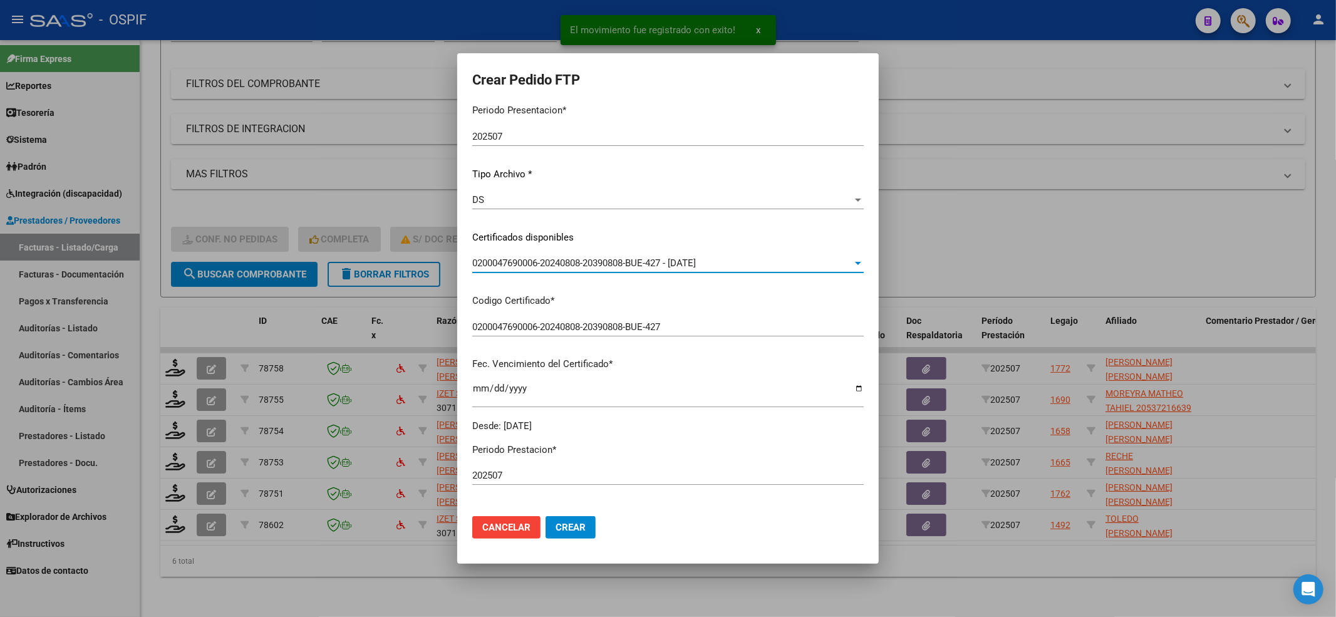
scroll to position [251, 0]
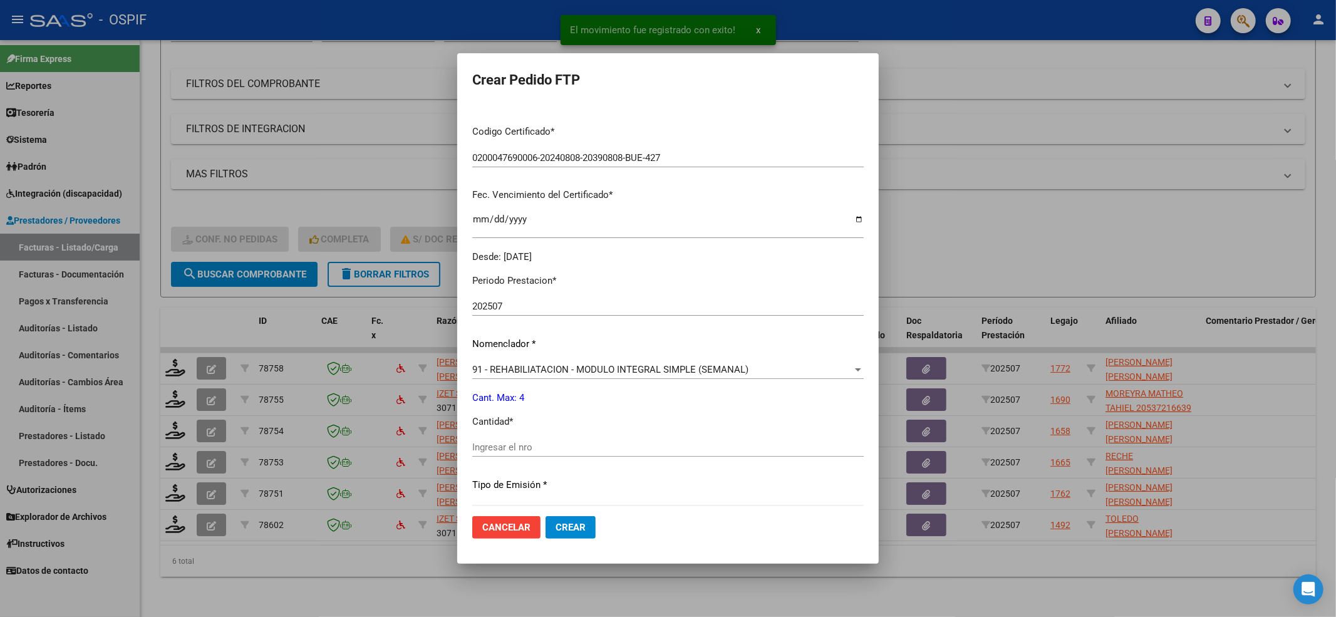
click at [477, 450] on input "Ingresar el nro" at bounding box center [668, 447] width 392 height 11
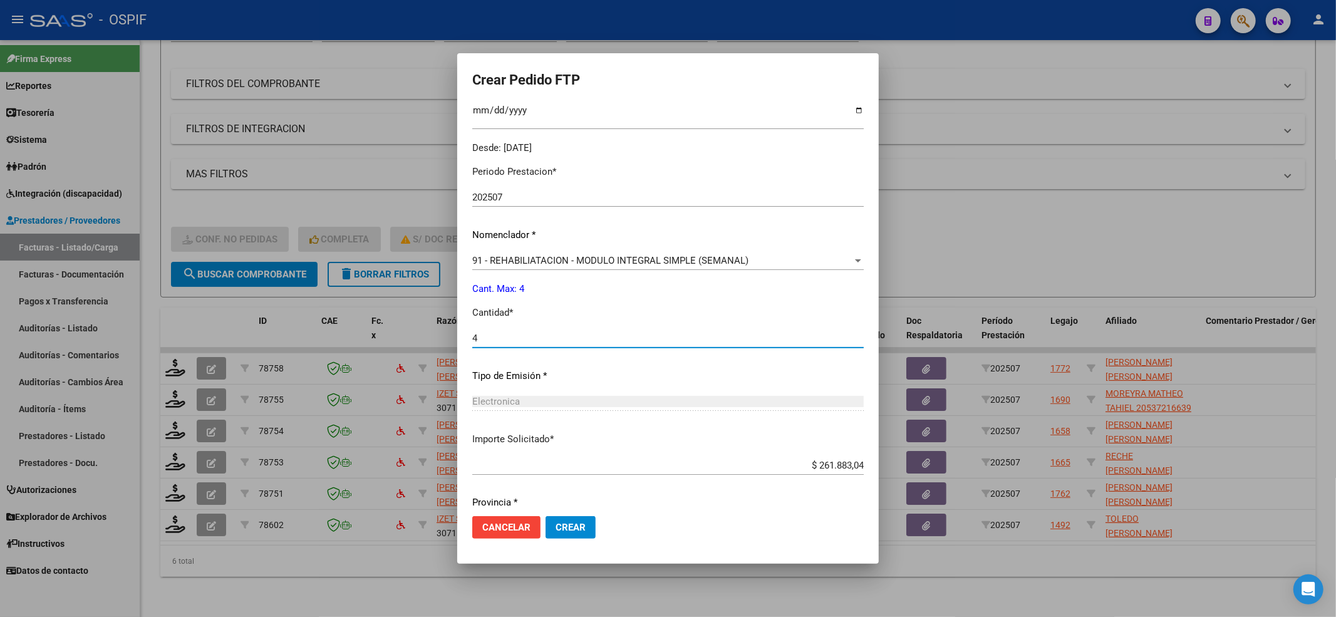
scroll to position [403, 0]
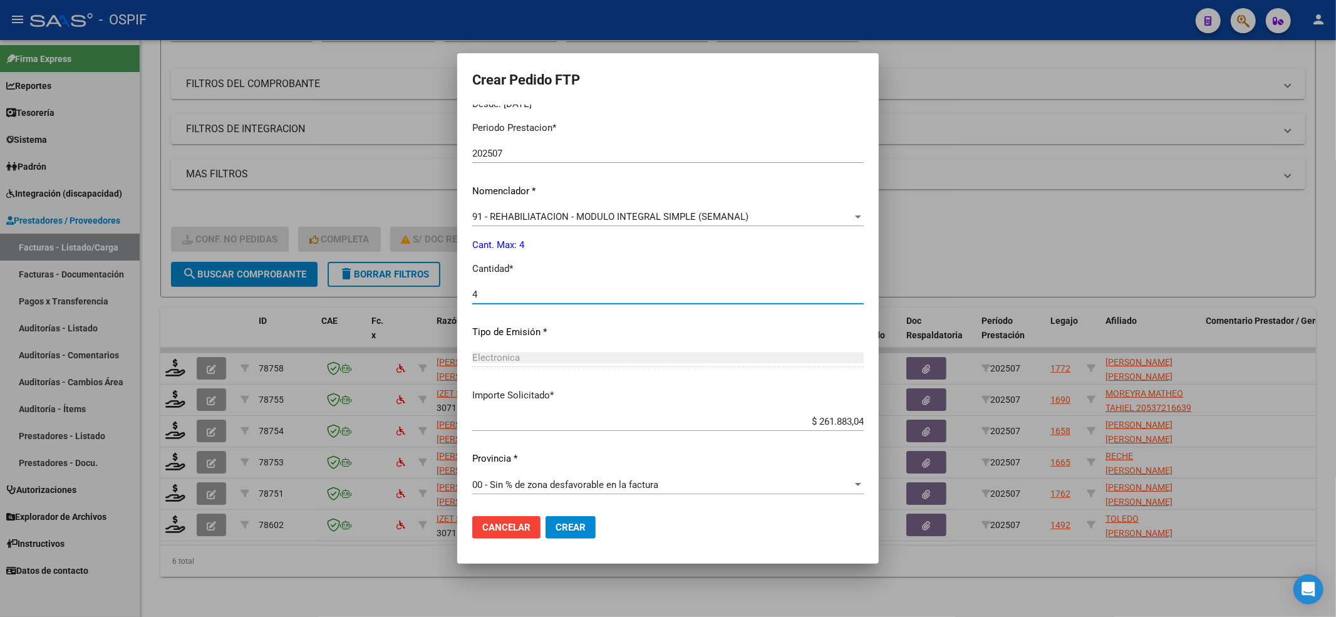
type input "4"
click at [559, 532] on span "Crear" at bounding box center [571, 527] width 30 height 11
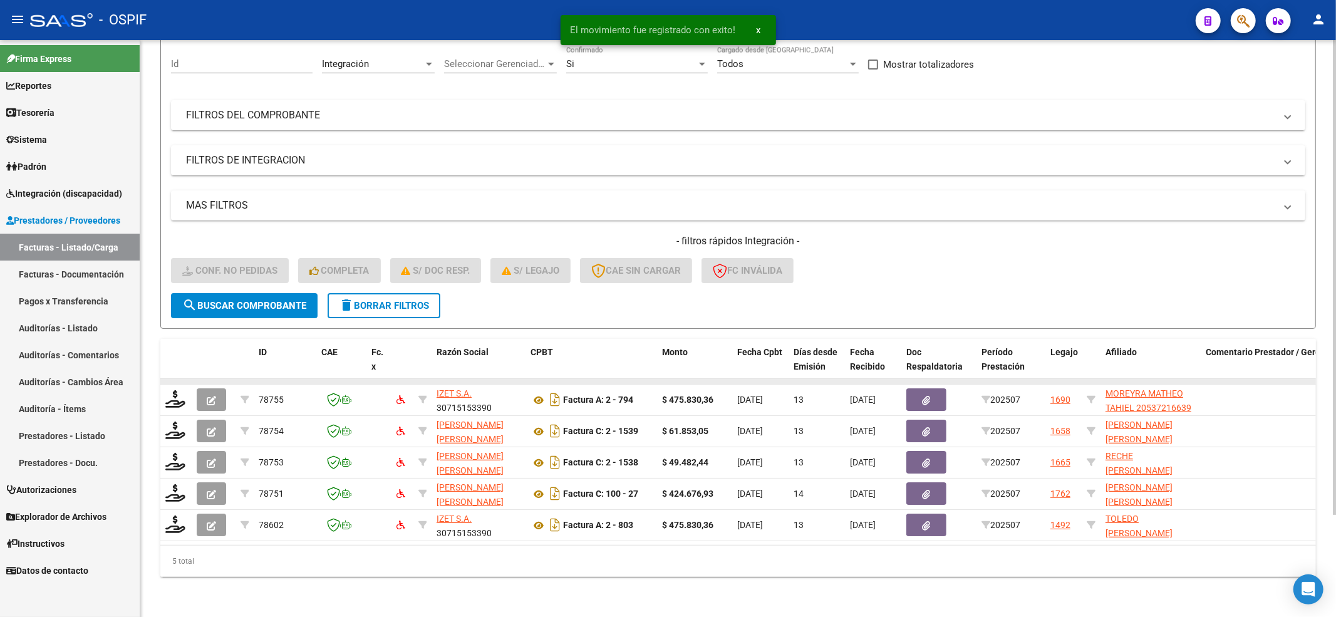
scroll to position [124, 0]
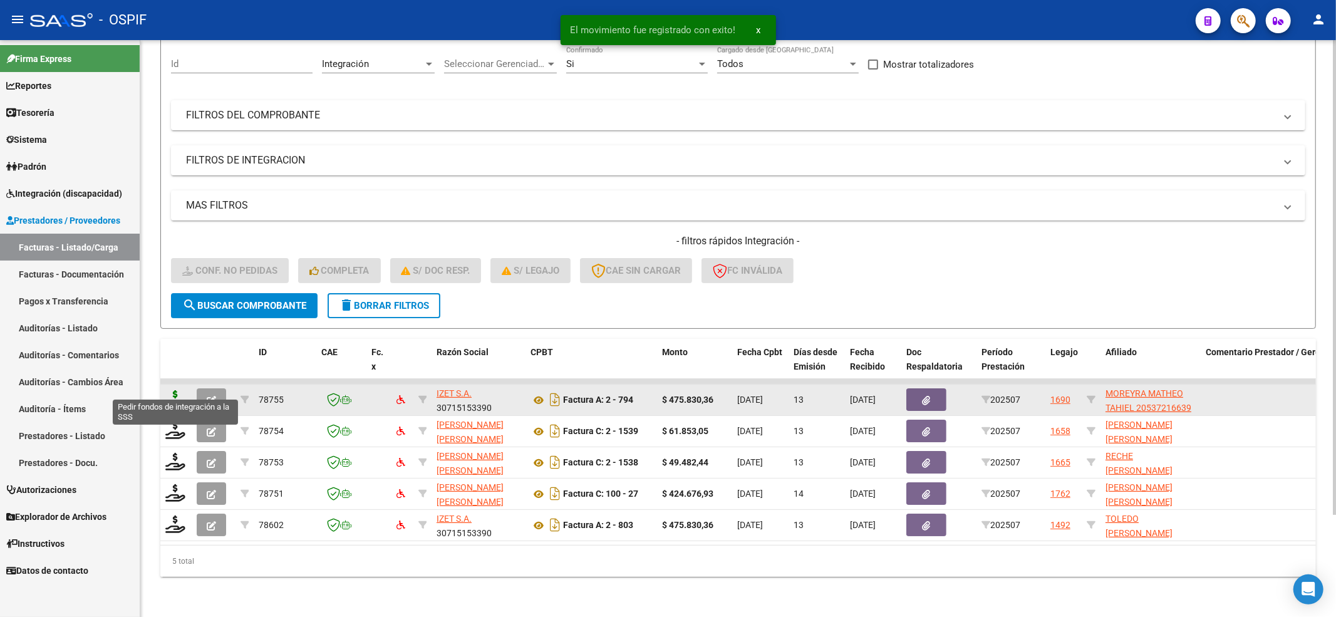
click at [176, 390] on icon at bounding box center [175, 399] width 20 height 18
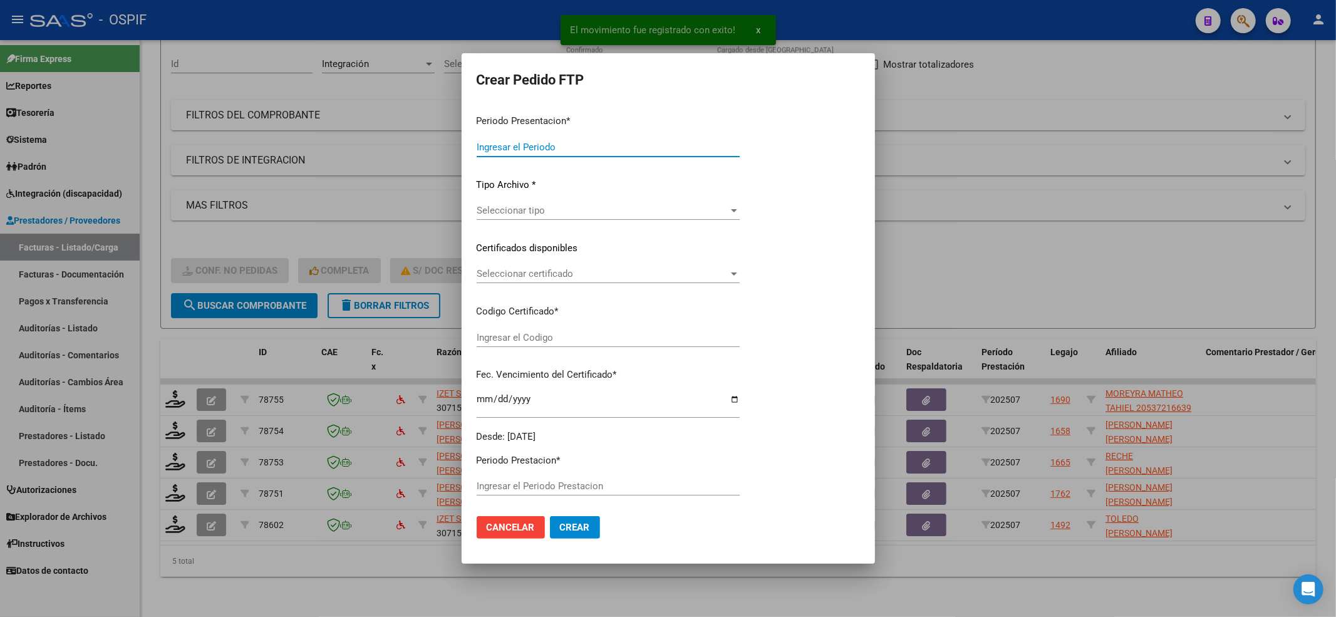
type input "202507"
type input "$ 475.830,36"
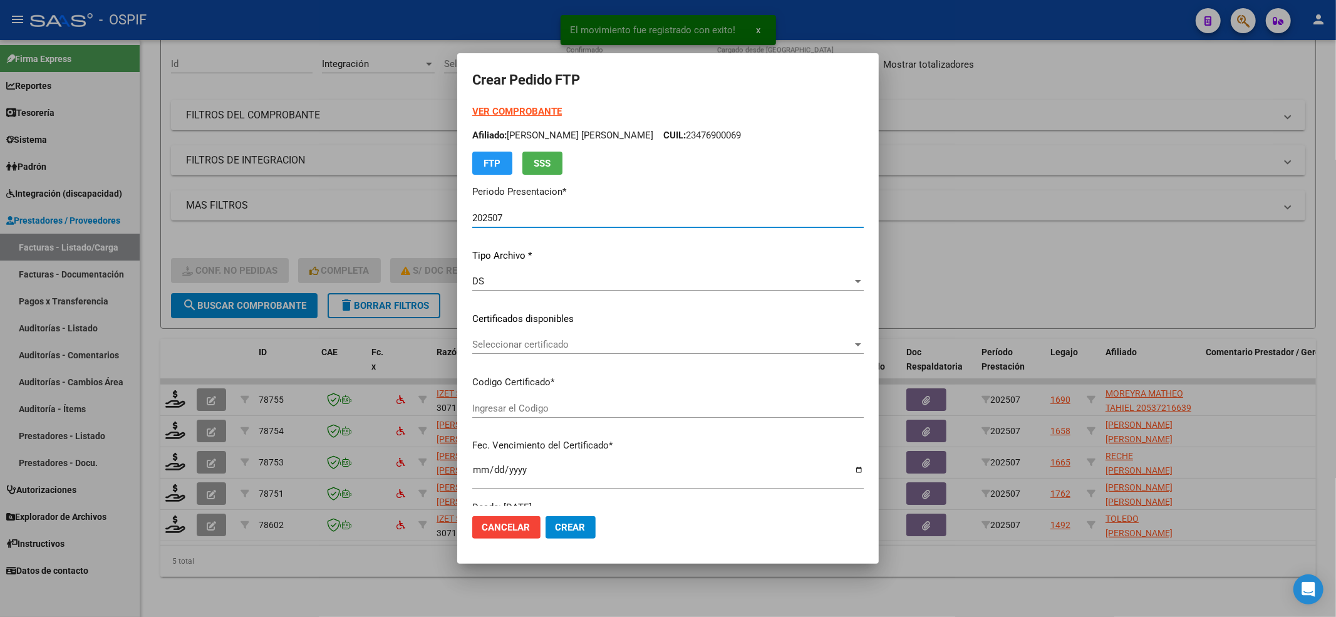
type input "0200053721663-20210611-20260611-BS-427"
type input "[DATE]"
click at [677, 371] on div "VER COMPROBANTE ARCA [PERSON_NAME] Afiliado: [PERSON_NAME] MATHEO TAHIEL CUIL: …" at bounding box center [668, 310] width 392 height 410
click at [665, 356] on div "Seleccionar certificado Seleccionar certificado" at bounding box center [668, 350] width 392 height 31
drag, startPoint x: 662, startPoint y: 353, endPoint x: 662, endPoint y: 361, distance: 8.1
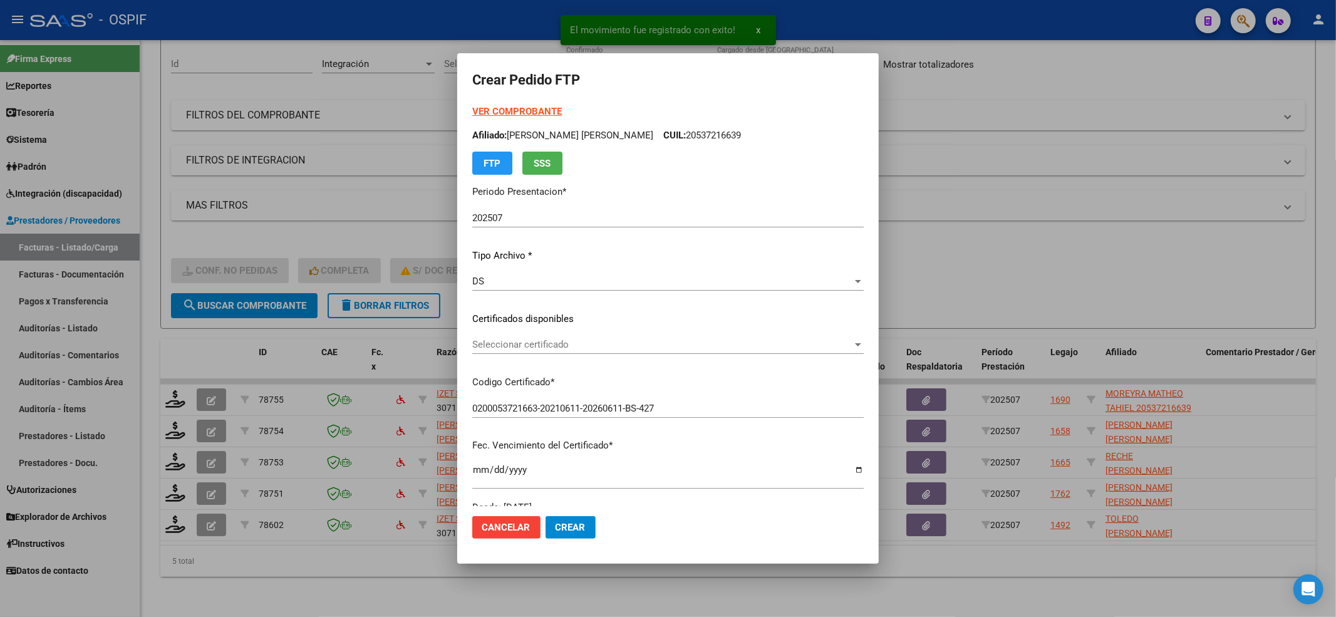
click at [662, 361] on div "Seleccionar certificado Seleccionar certificado" at bounding box center [668, 350] width 392 height 31
click at [658, 368] on div "VER COMPROBANTE ARCA [PERSON_NAME] Afiliado: [PERSON_NAME] MATHEO TAHIEL CUIL: …" at bounding box center [668, 310] width 392 height 410
click at [653, 336] on div "Seleccionar certificado Seleccionar certificado" at bounding box center [668, 344] width 392 height 19
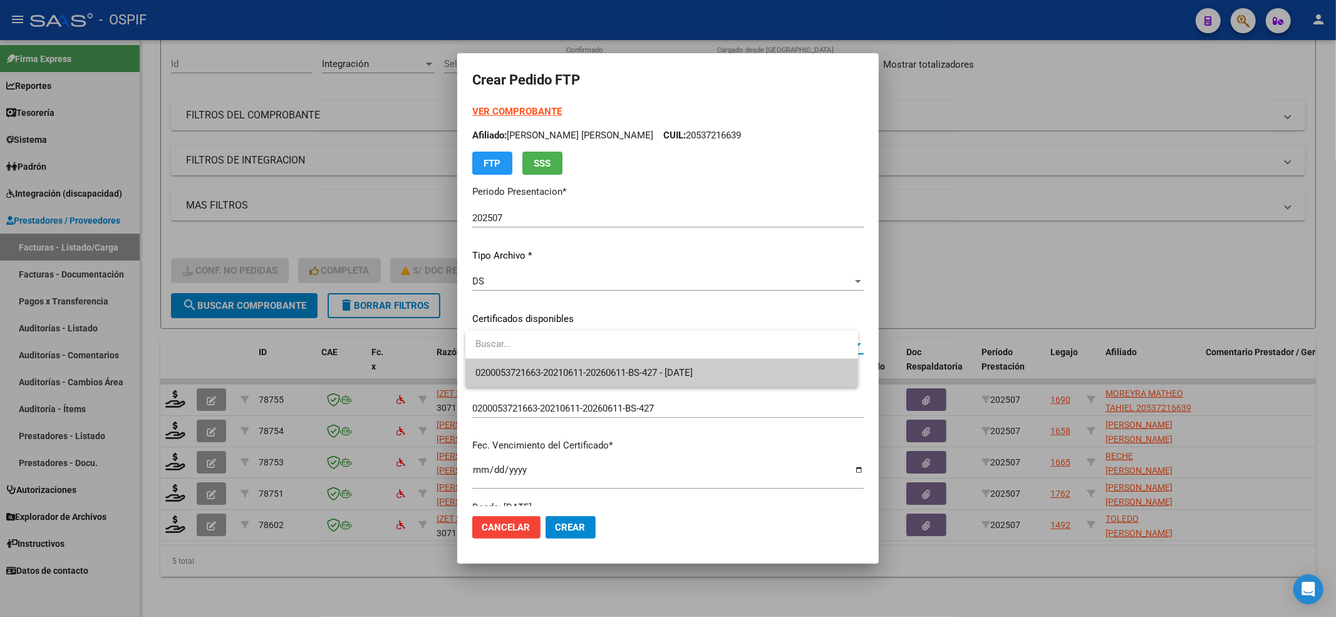
drag, startPoint x: 624, startPoint y: 351, endPoint x: 624, endPoint y: 361, distance: 9.4
click at [624, 356] on input "dropdown search" at bounding box center [661, 344] width 393 height 28
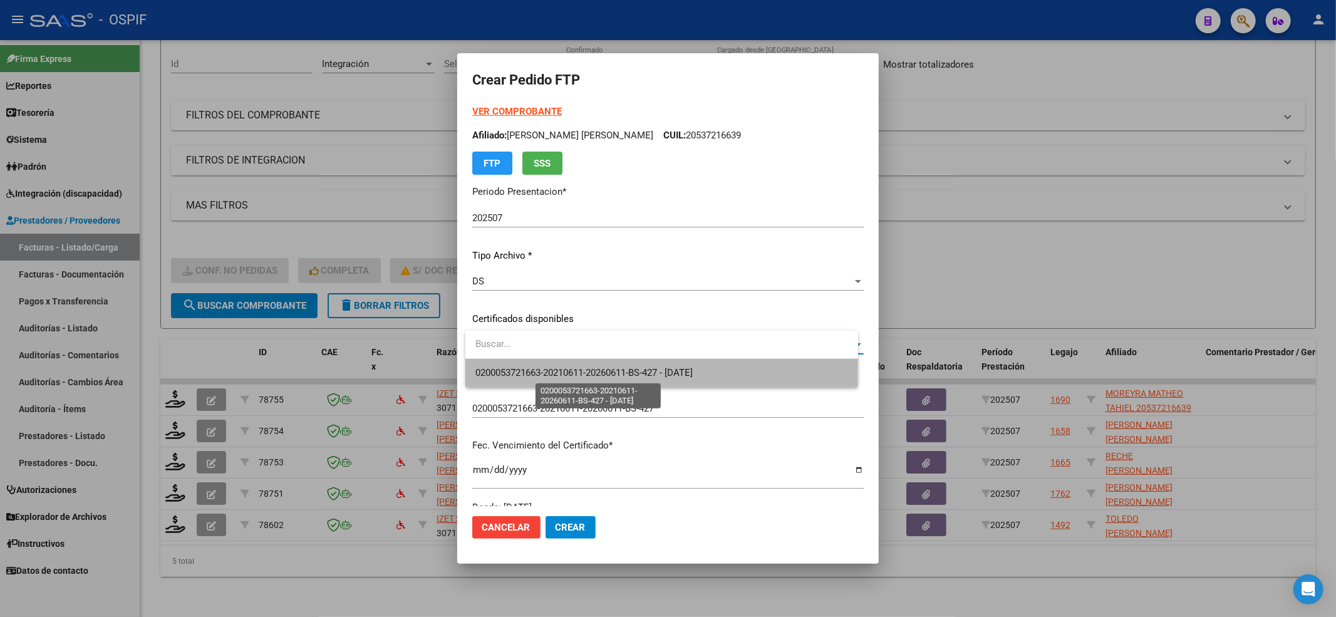
click at [621, 368] on span "0200053721663-20210611-20260611-BS-427 - [DATE]" at bounding box center [583, 372] width 217 height 11
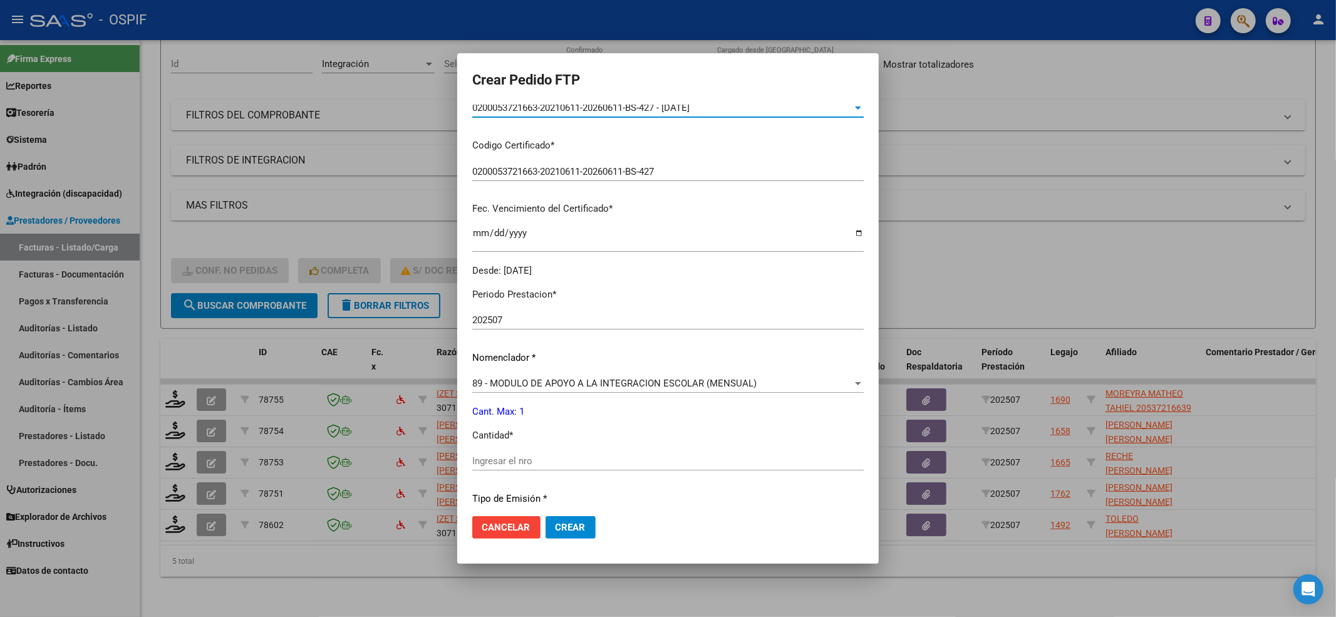
scroll to position [403, 0]
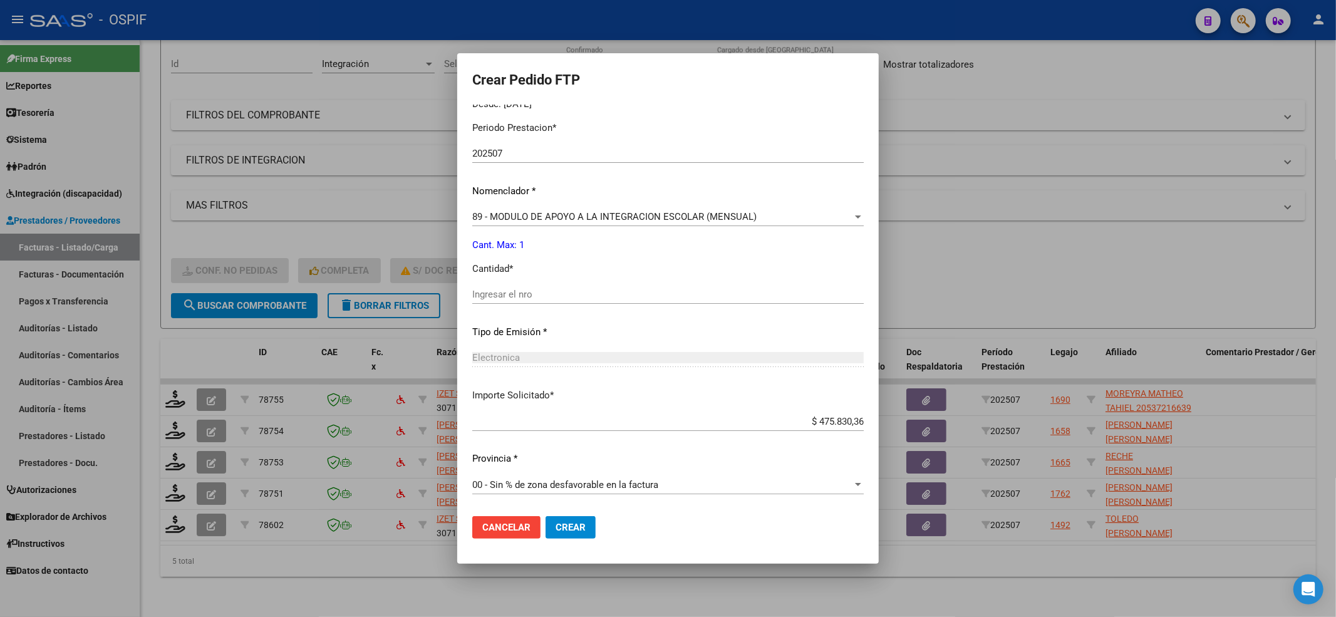
click at [524, 291] on input "Ingresar el nro" at bounding box center [668, 294] width 392 height 11
type input "1"
click at [569, 517] on button "Crear" at bounding box center [571, 527] width 50 height 23
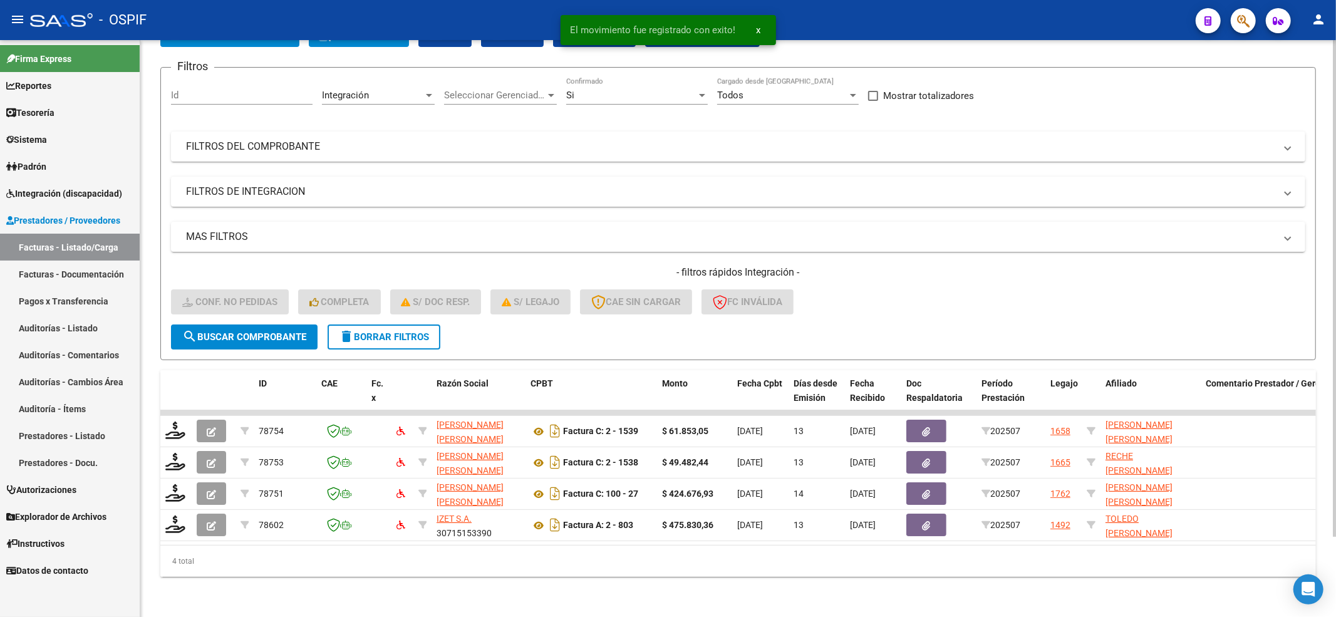
scroll to position [93, 0]
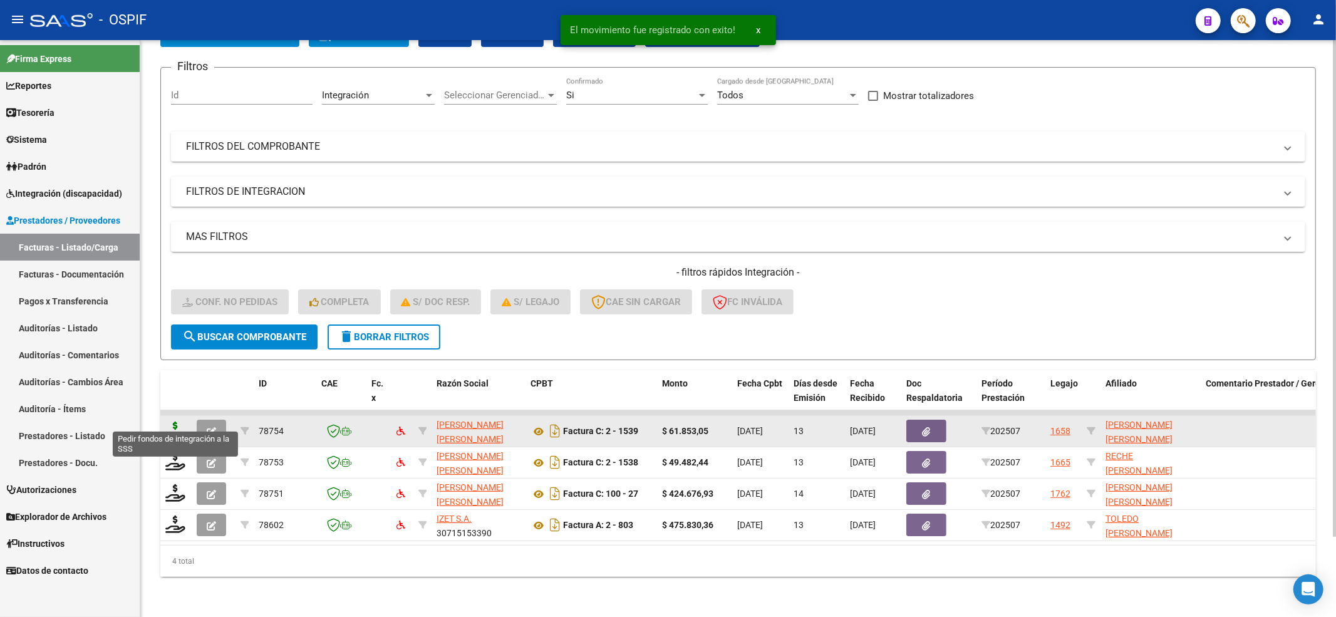
click at [165, 419] on datatable-body-cell at bounding box center [175, 431] width 31 height 31
click at [173, 422] on icon at bounding box center [175, 431] width 20 height 18
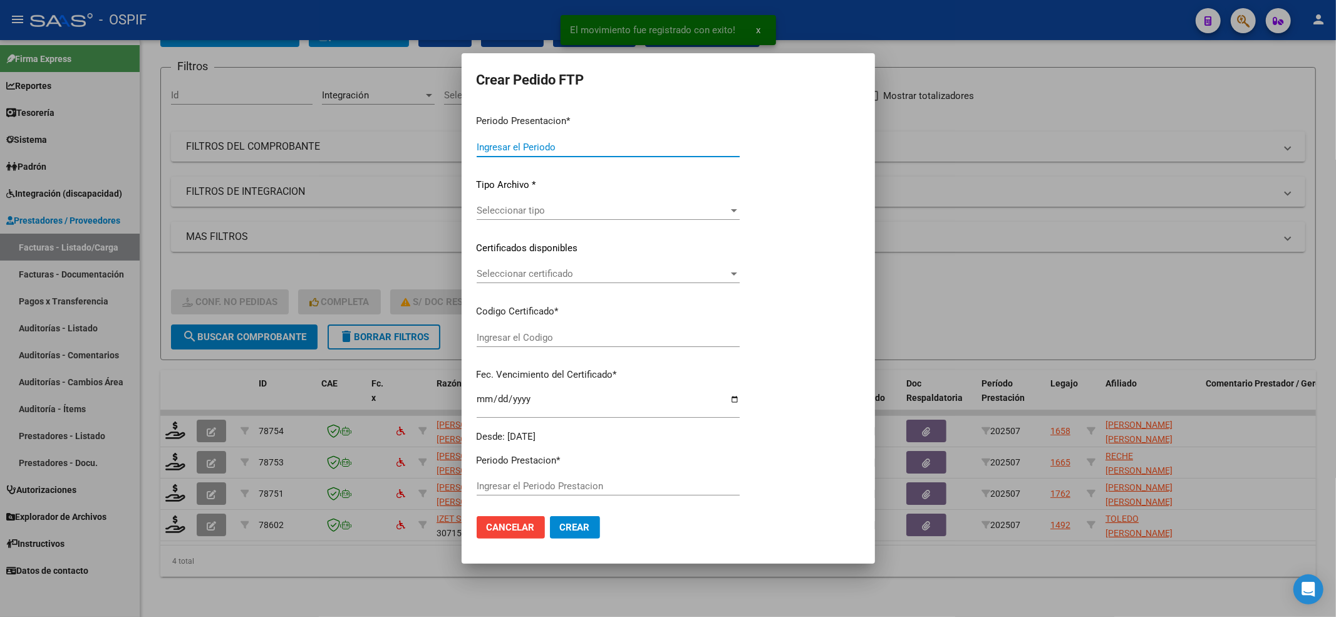
type input "202507"
type input "$ 61.853,05"
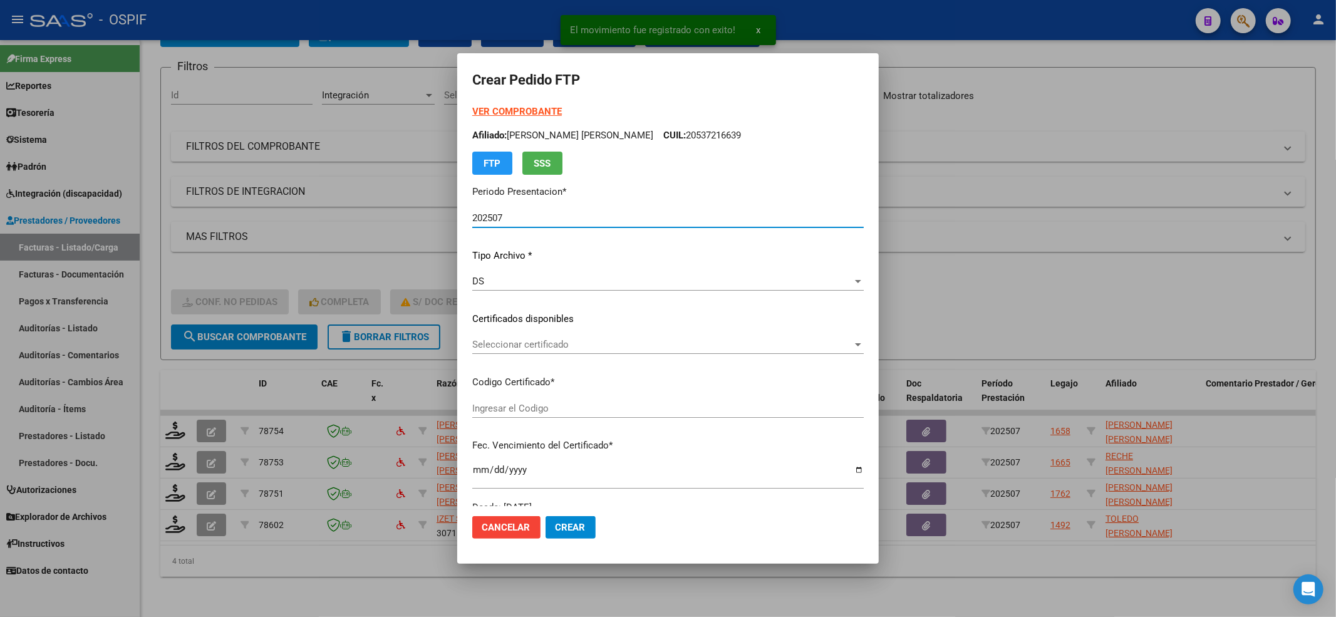
type input "010005721860720220726-20250726-BS-427"
type input "[DATE]"
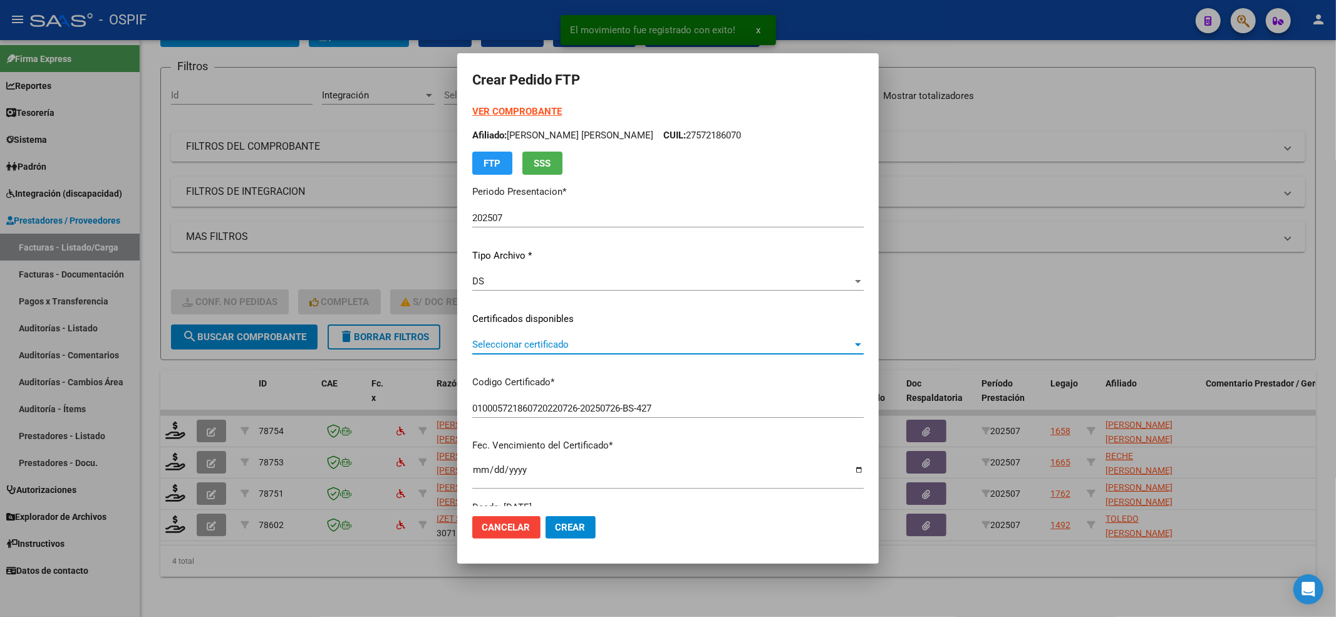
click at [509, 346] on span "Seleccionar certificado" at bounding box center [662, 344] width 380 height 11
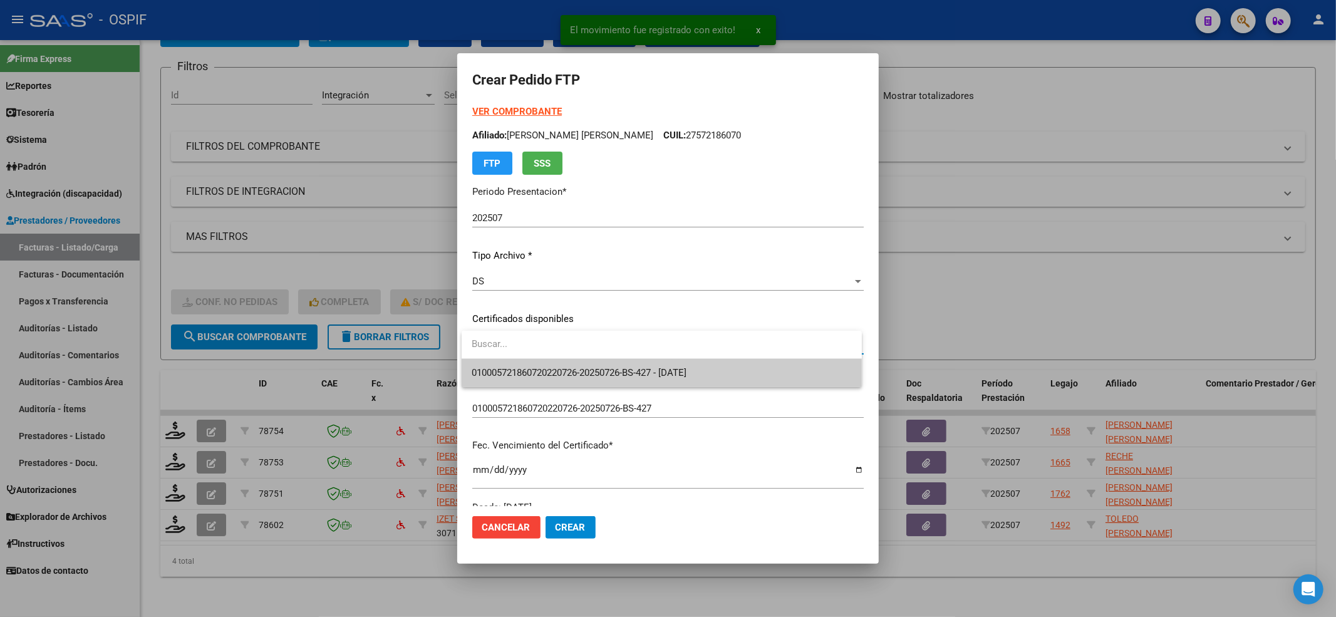
click at [504, 367] on span "010005721860720220726-20250726-BS-427 - [DATE]" at bounding box center [579, 372] width 215 height 11
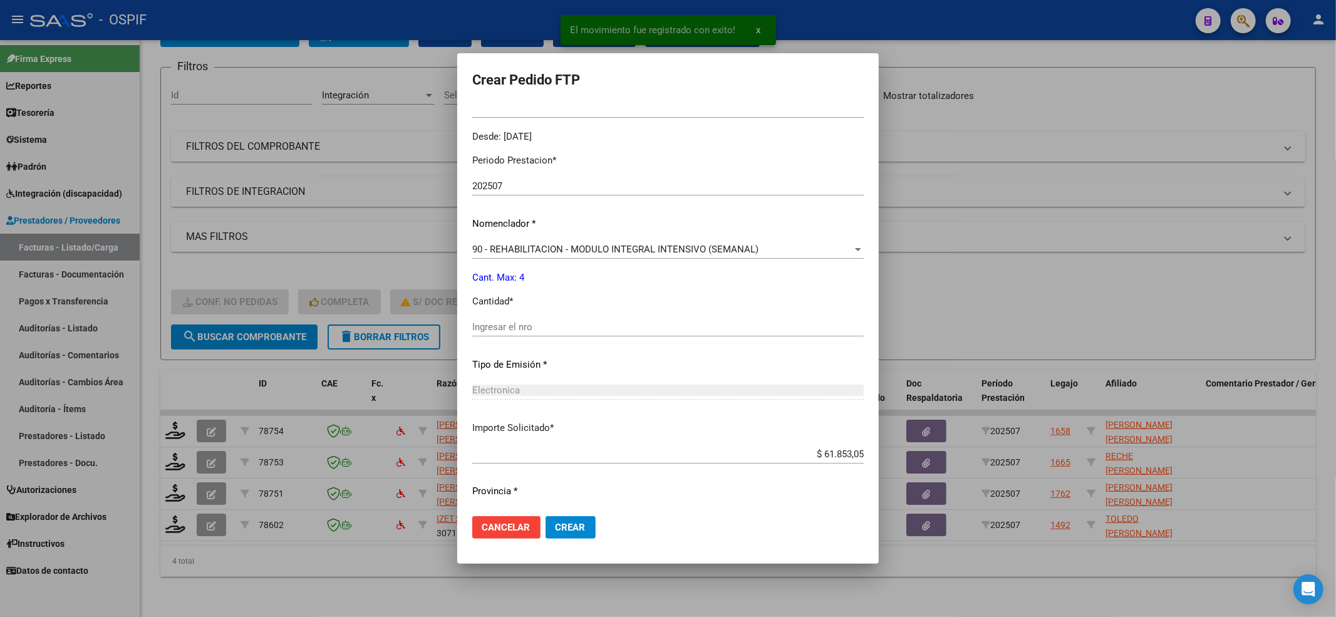
scroll to position [403, 0]
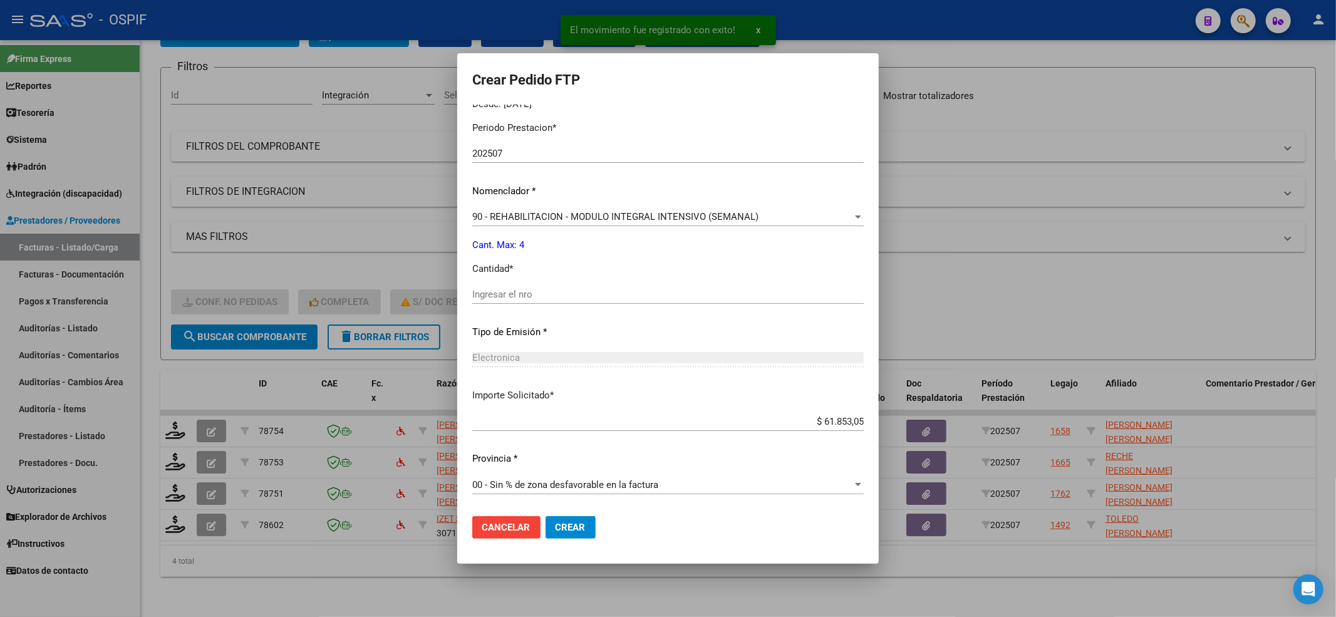
click at [515, 291] on input "Ingresar el nro" at bounding box center [668, 294] width 392 height 11
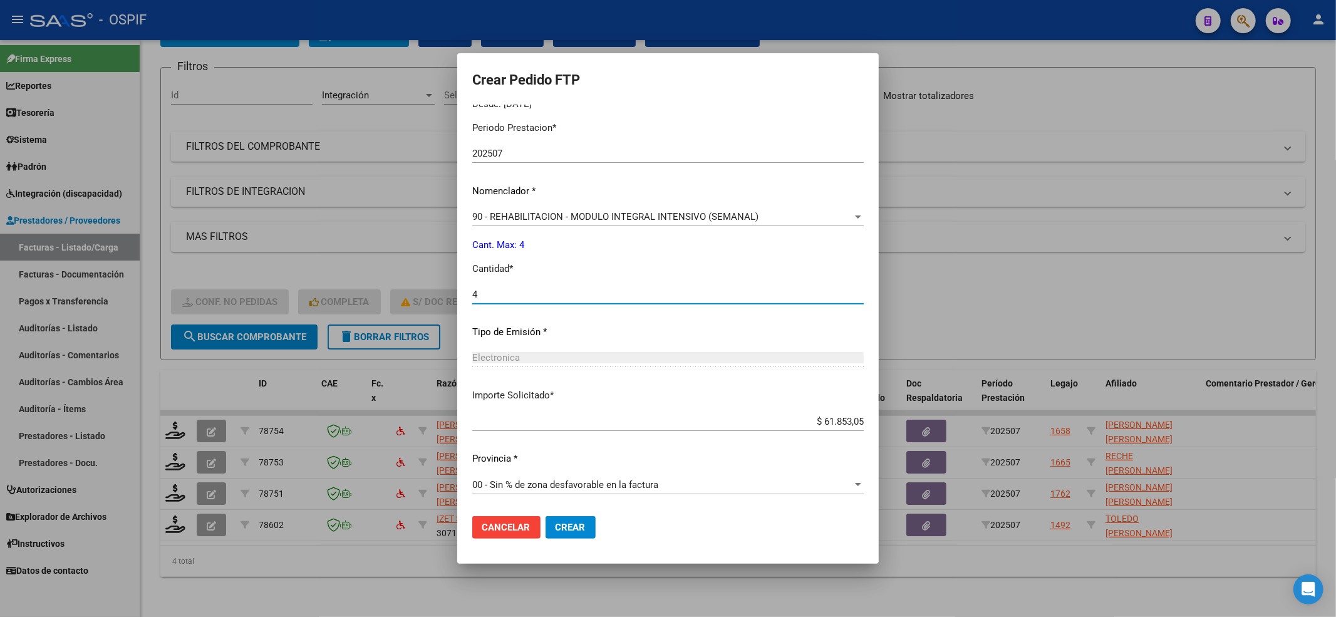
type input "4"
click at [590, 532] on button "Crear" at bounding box center [571, 527] width 50 height 23
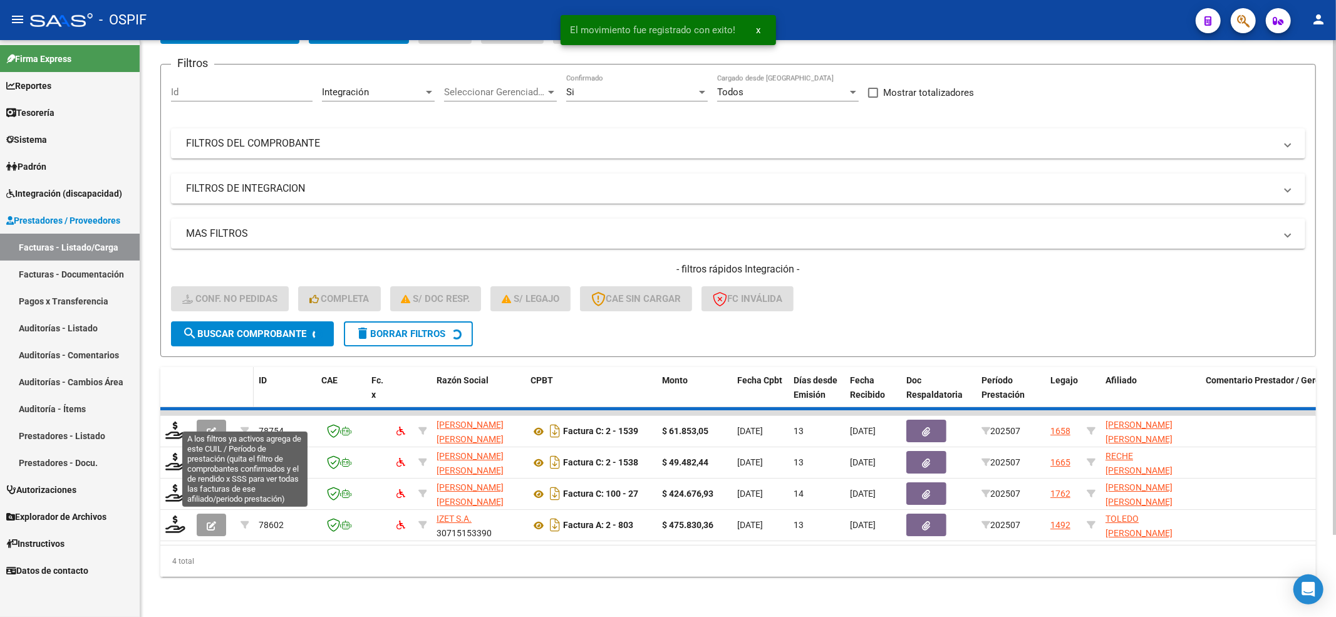
scroll to position [61, 0]
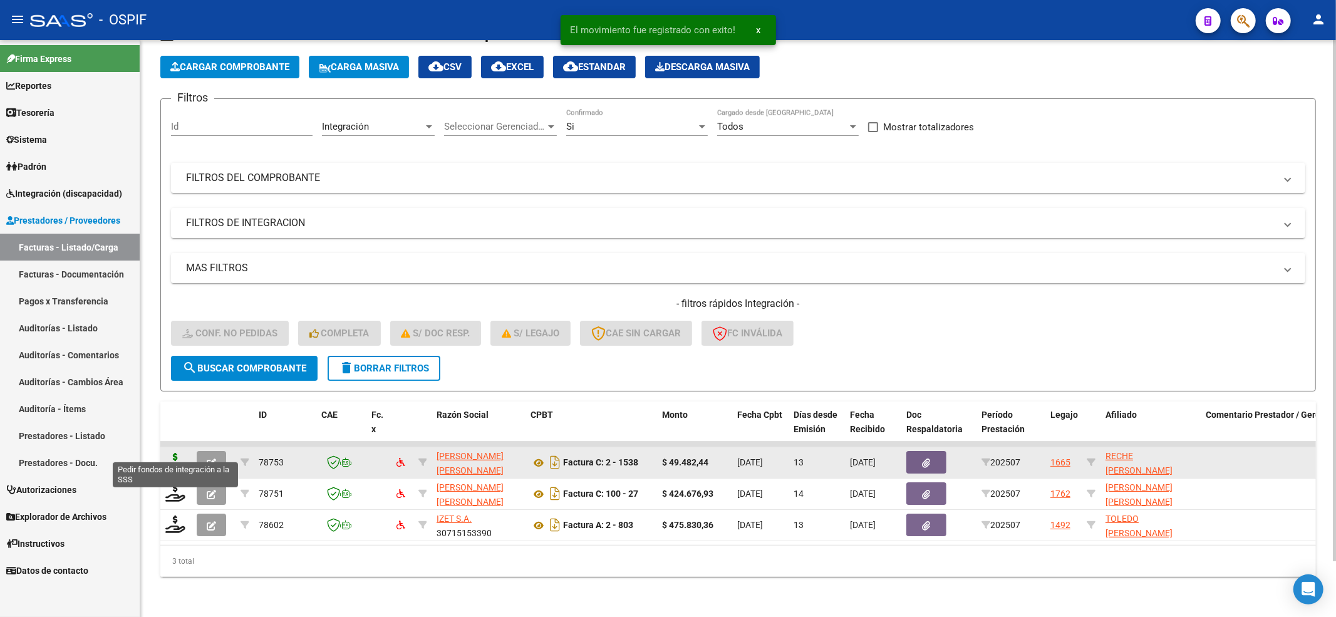
click at [175, 453] on icon at bounding box center [175, 462] width 20 height 18
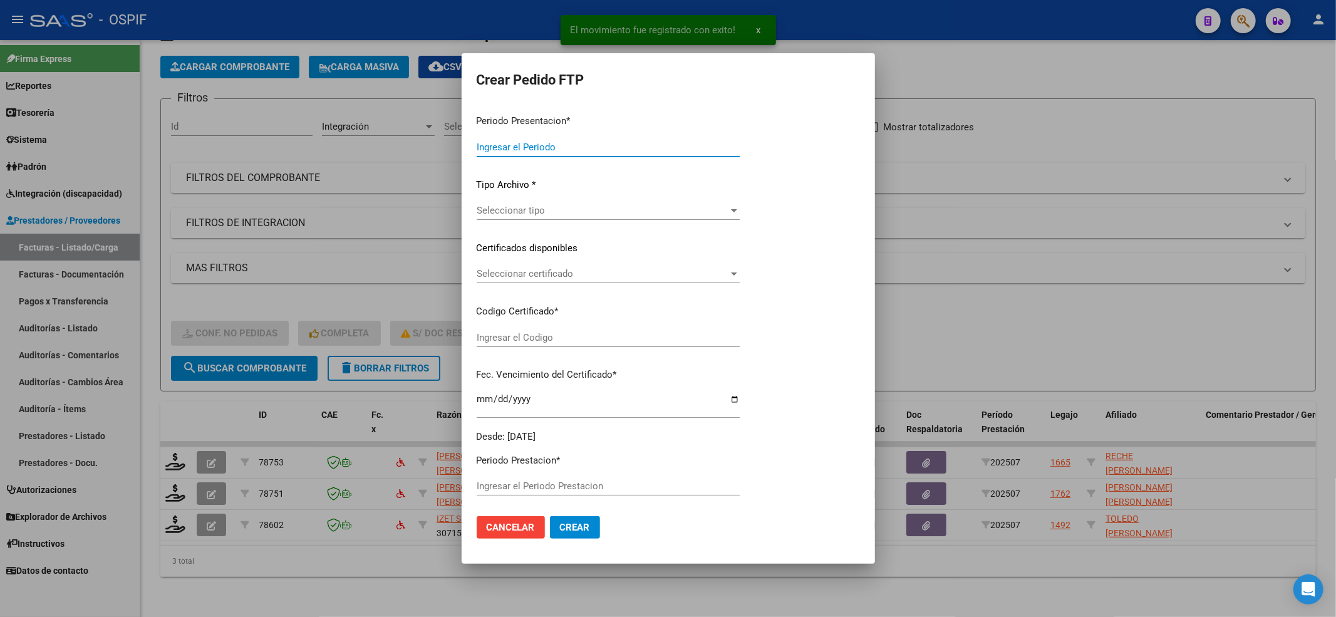
type input "202507"
type input "$ 49.482,44"
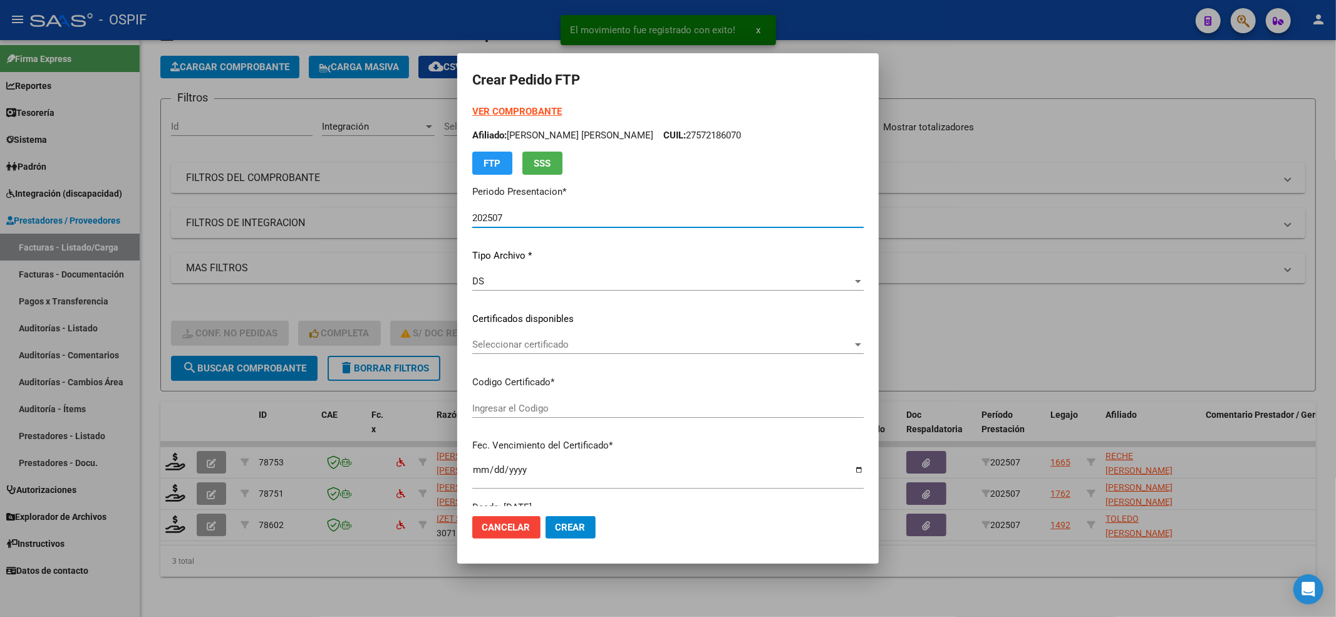
type input "0200056711525-20250325-20300325-BS"
type input "[DATE]"
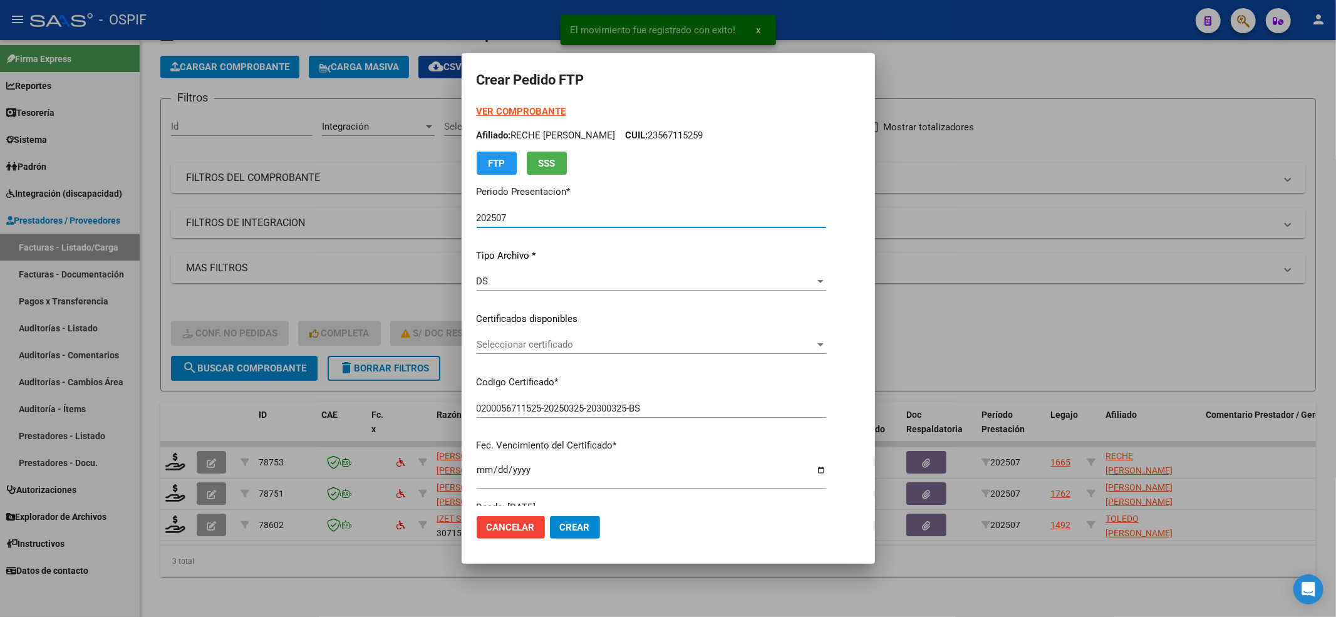
click at [735, 346] on span "Seleccionar certificado" at bounding box center [646, 344] width 338 height 11
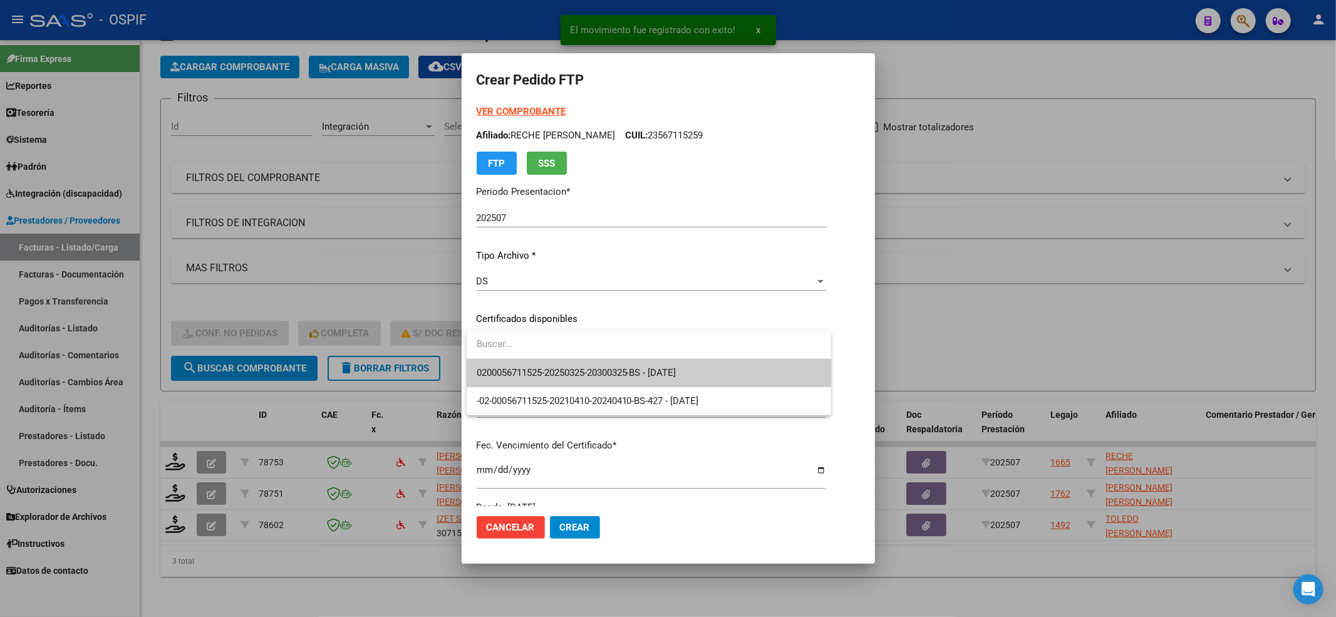
click at [677, 371] on span "0200056711525-20250325-20300325-BS - [DATE]" at bounding box center [577, 372] width 200 height 11
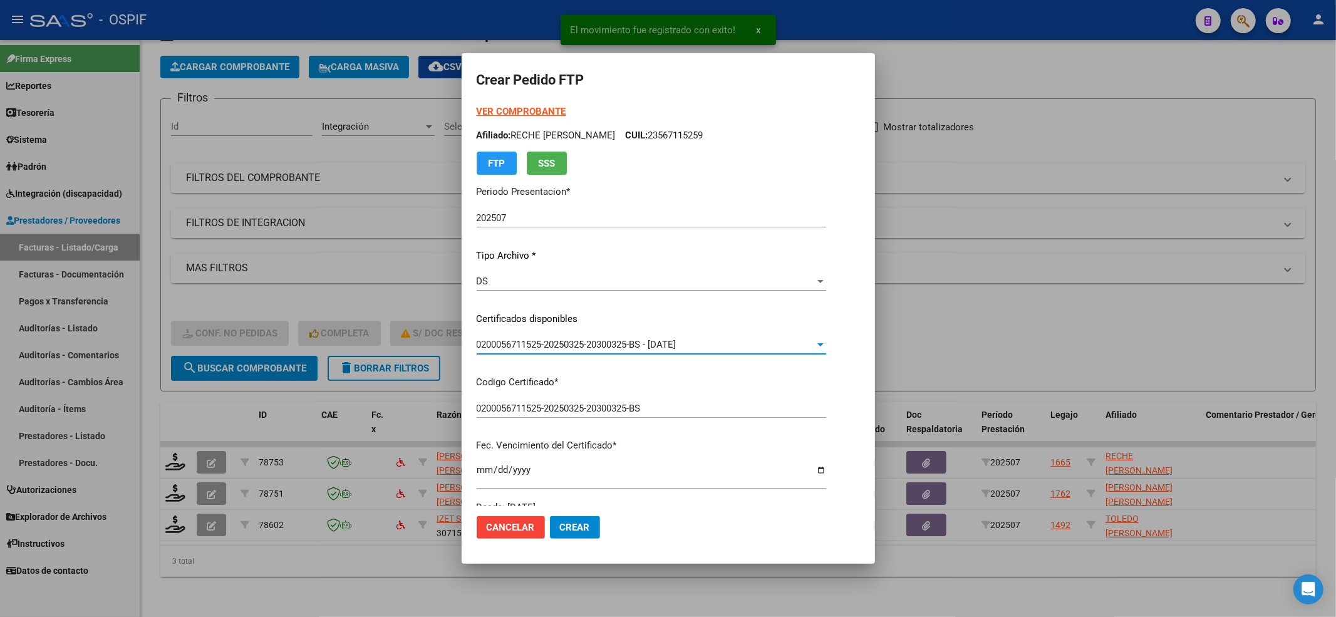
scroll to position [334, 0]
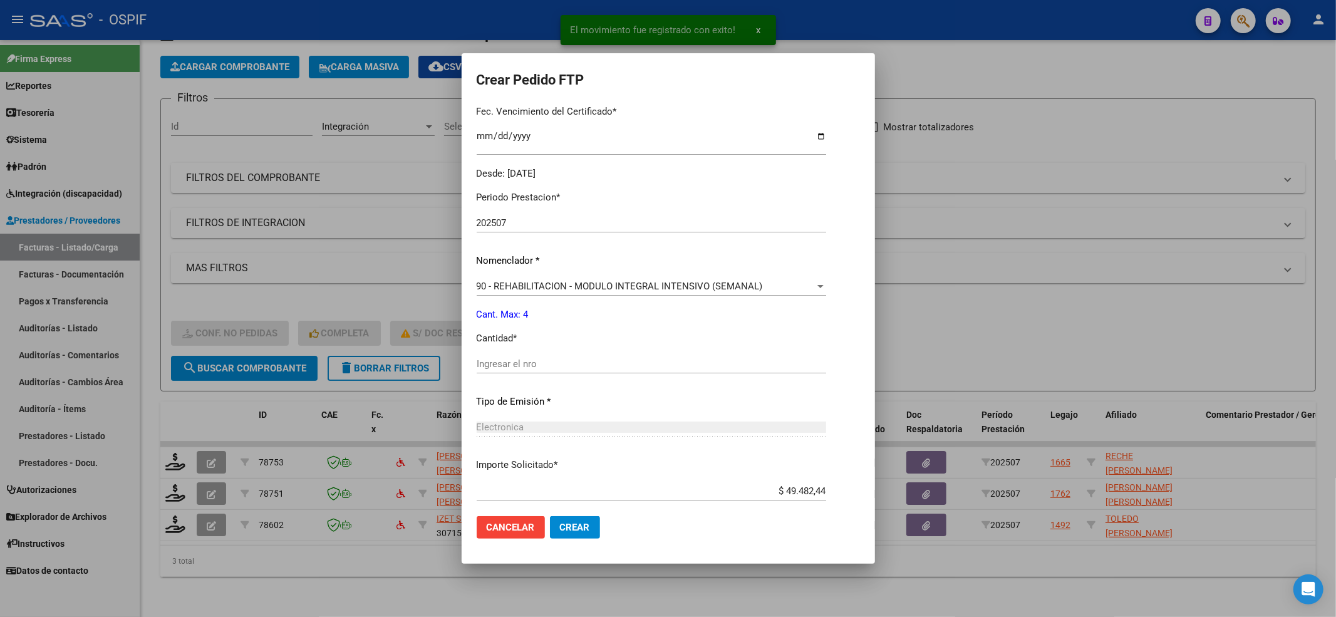
click at [635, 364] on input "Ingresar el nro" at bounding box center [652, 363] width 350 height 11
type input "4"
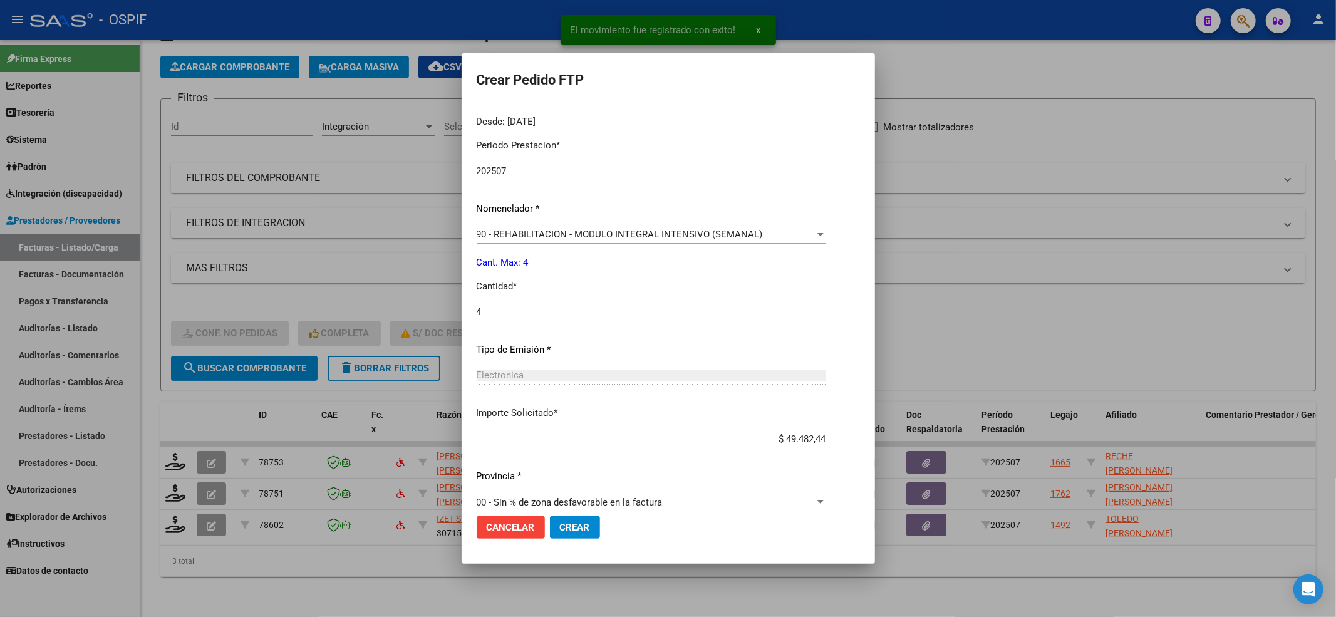
scroll to position [403, 0]
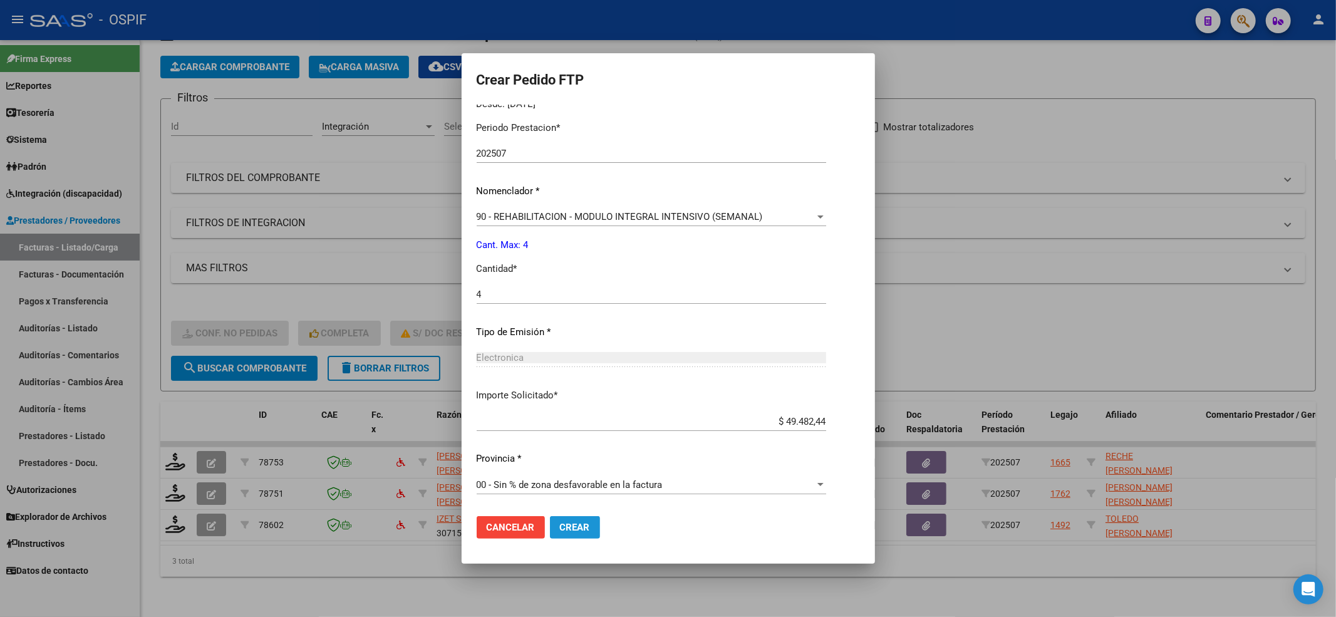
click at [593, 522] on button "Crear" at bounding box center [575, 527] width 50 height 23
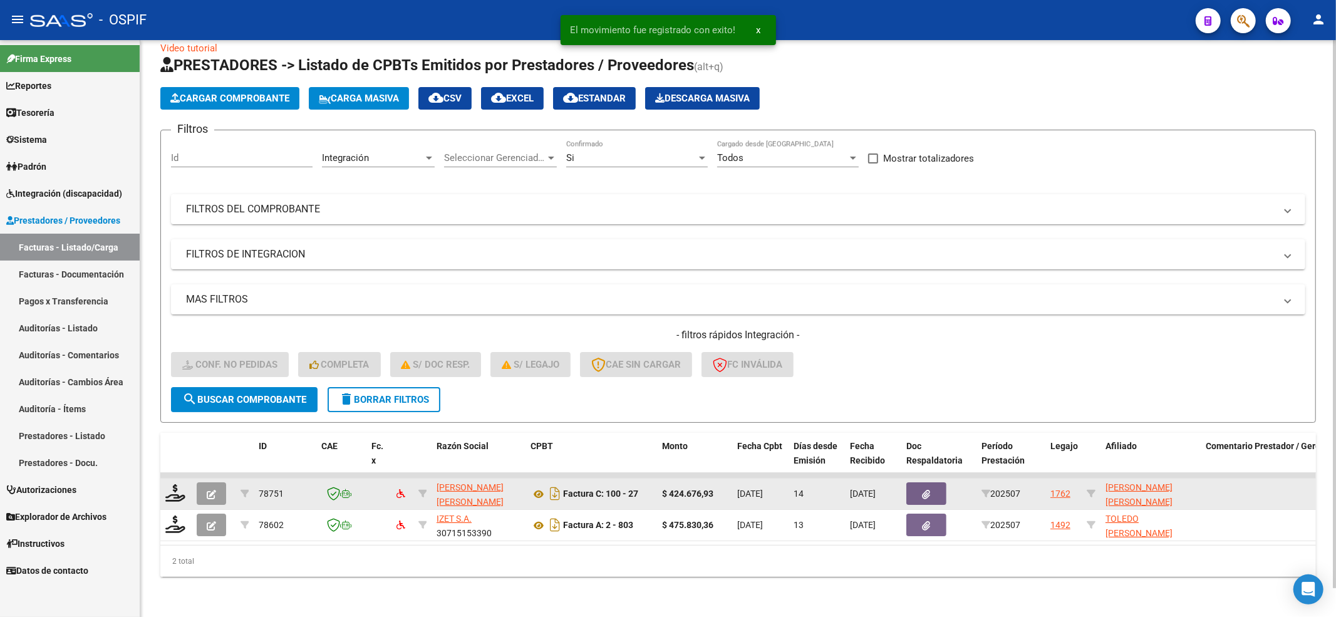
scroll to position [30, 0]
click at [179, 484] on icon at bounding box center [175, 493] width 20 height 18
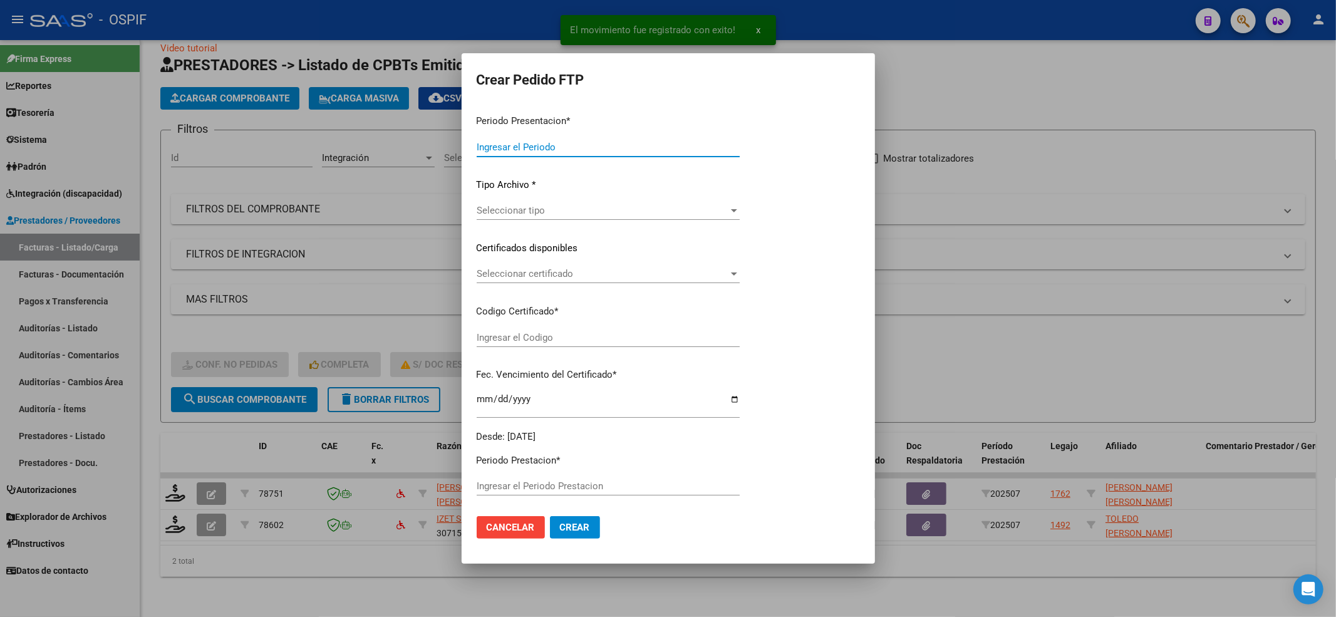
type input "202507"
type input "$ 424.676,93"
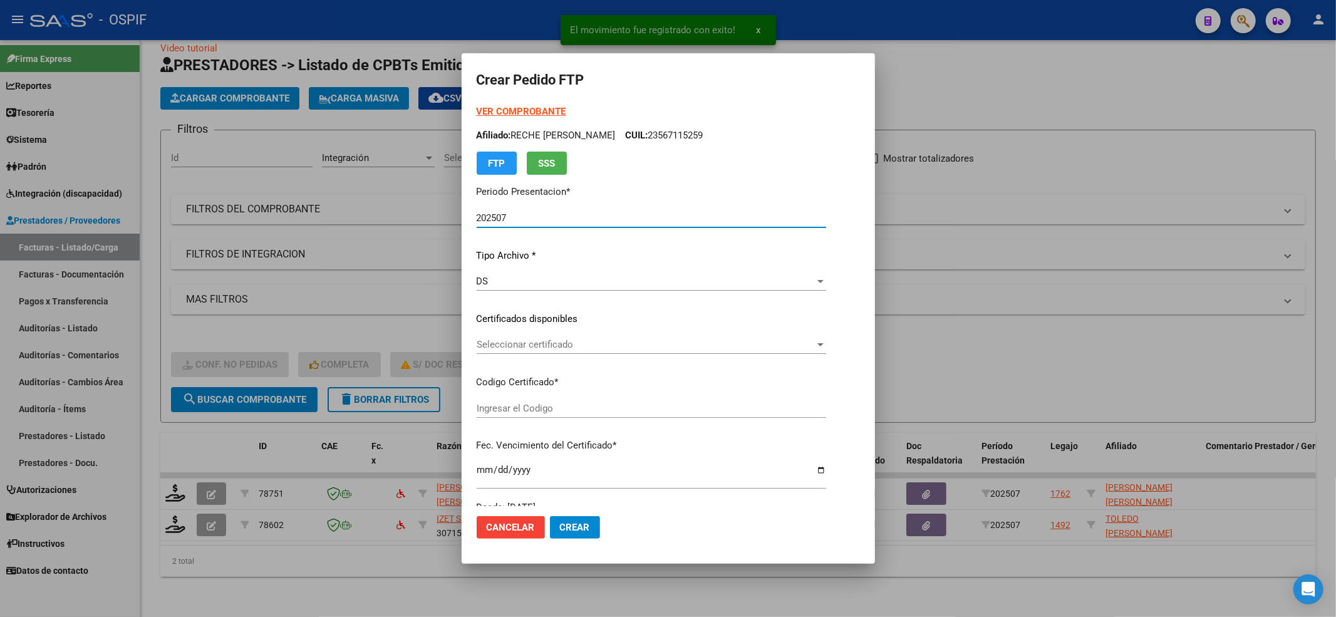
type input "0200052858736-20241018-20341018-bue-427"
type input "[DATE]"
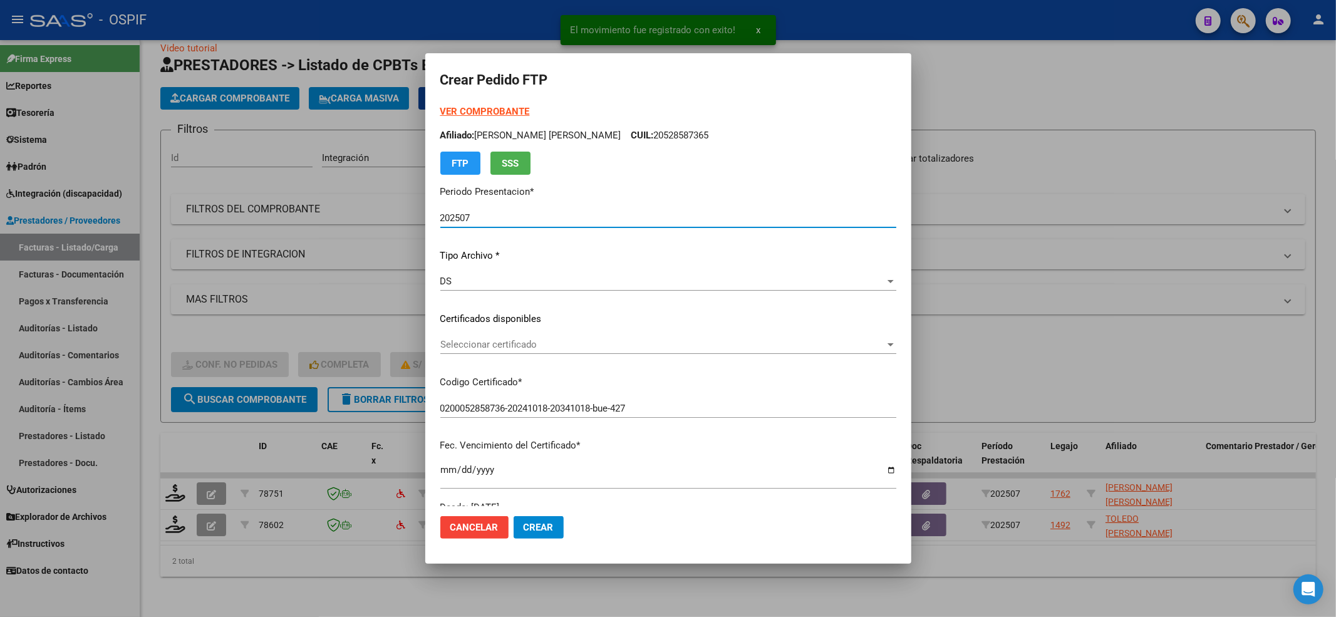
click at [583, 342] on span "Seleccionar certificado" at bounding box center [662, 344] width 445 height 11
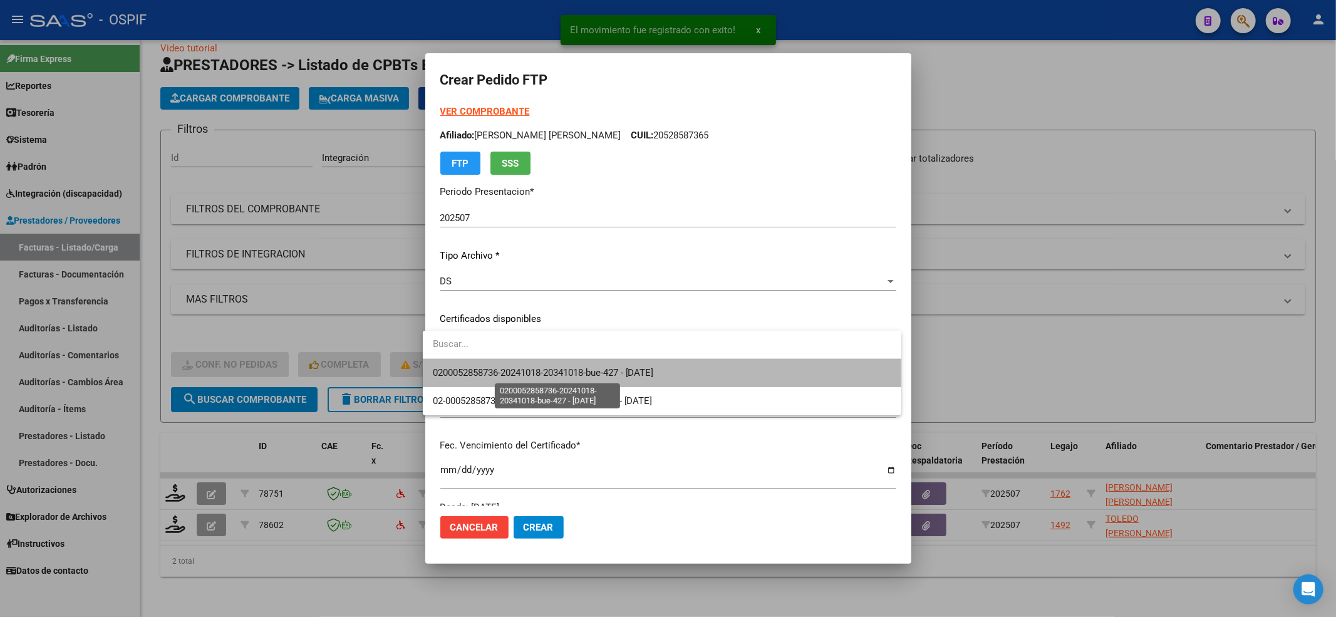
click at [550, 376] on span "0200052858736-20241018-20341018-bue-427 - [DATE]" at bounding box center [543, 372] width 221 height 11
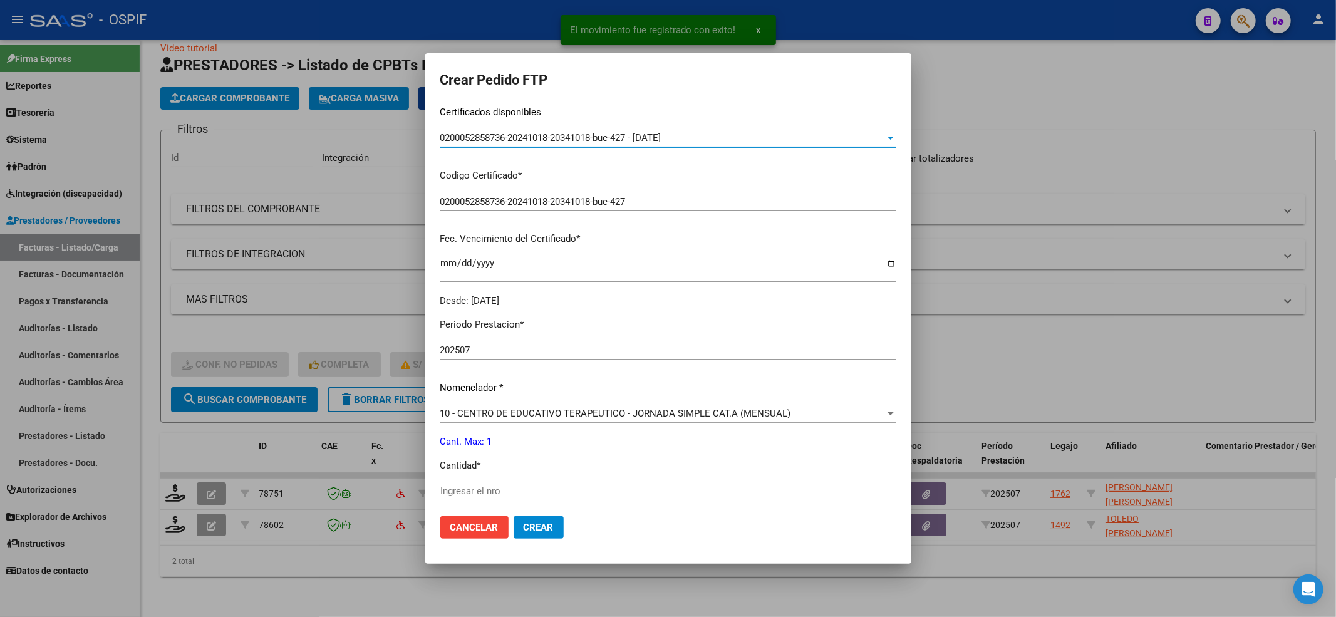
scroll to position [417, 0]
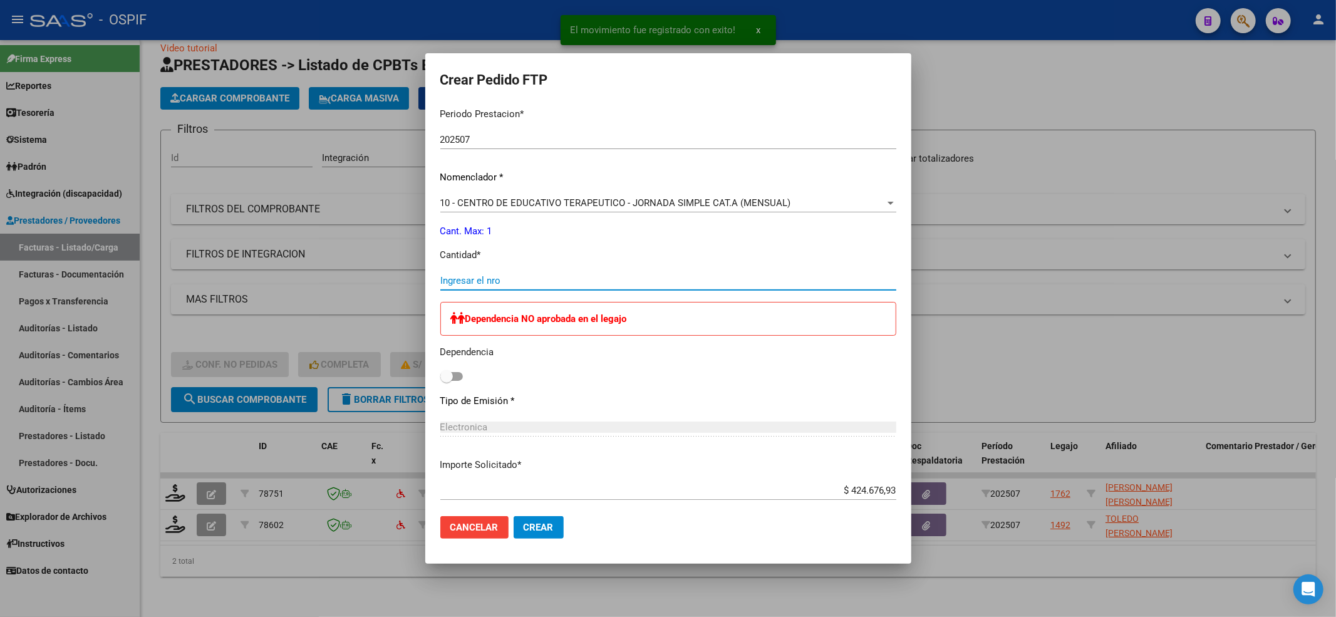
click at [492, 279] on input "Ingresar el nro" at bounding box center [668, 280] width 456 height 11
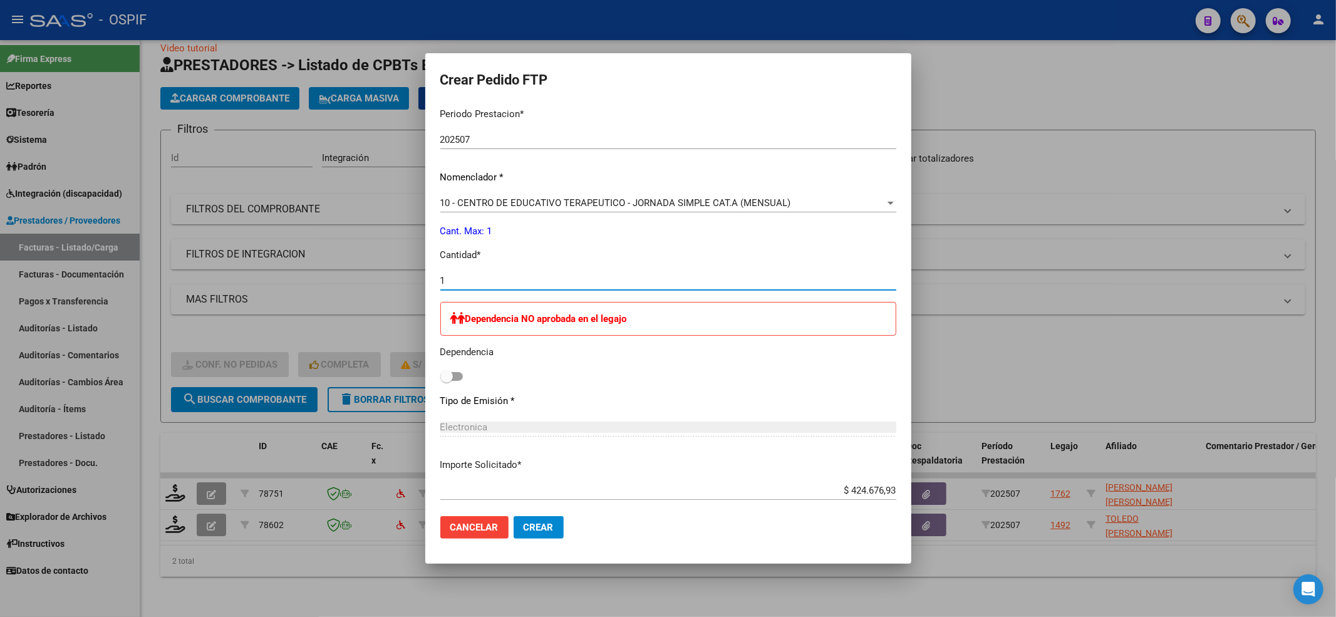
type input "1"
click at [451, 379] on span at bounding box center [451, 376] width 23 height 9
click at [447, 381] on input "checkbox" at bounding box center [446, 381] width 1 height 1
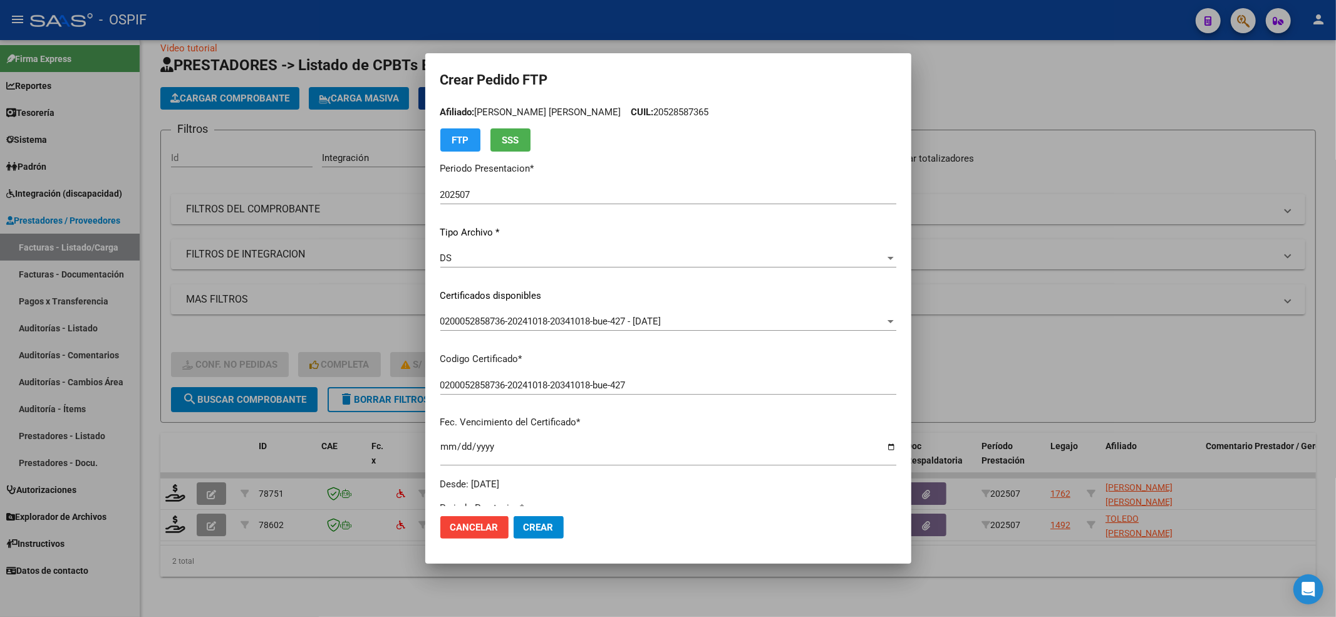
scroll to position [0, 0]
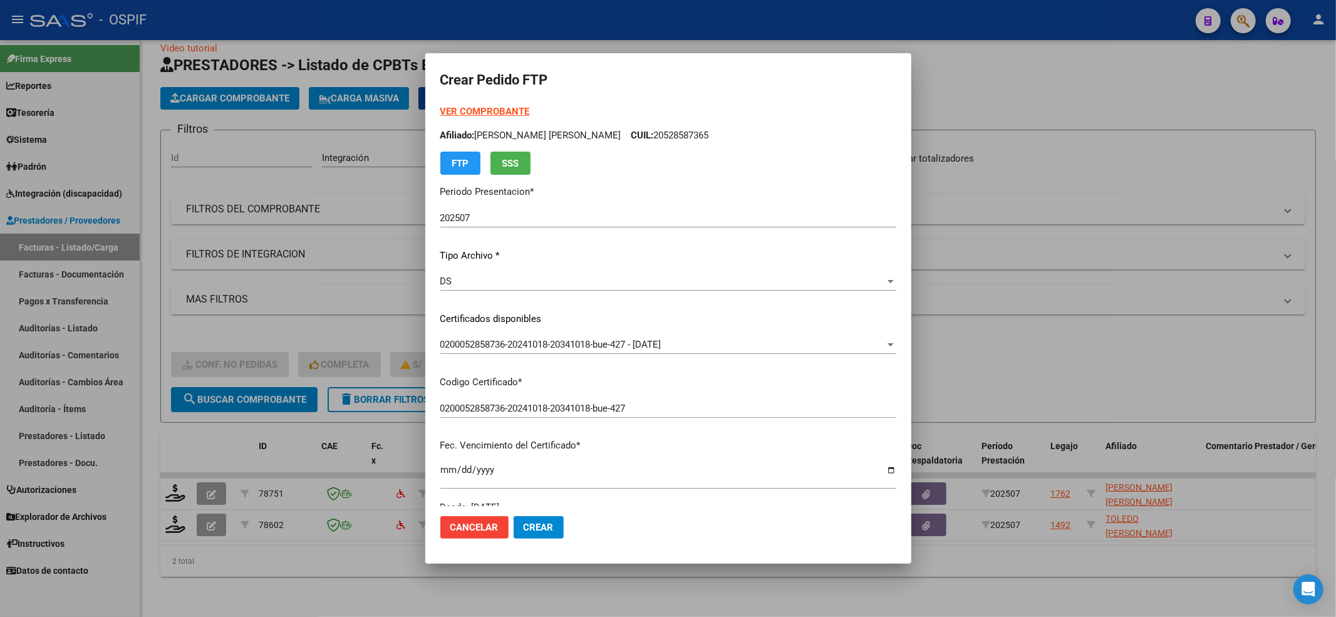
click at [491, 114] on strong "VER COMPROBANTE" at bounding box center [485, 111] width 90 height 11
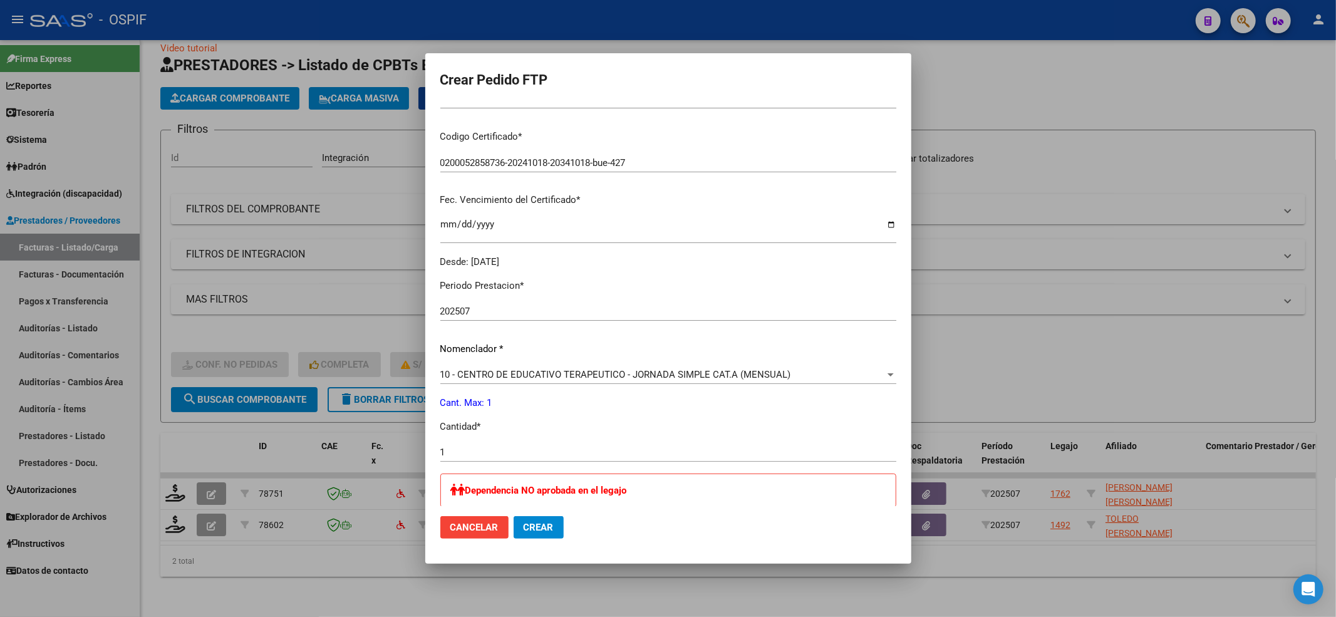
scroll to position [486, 0]
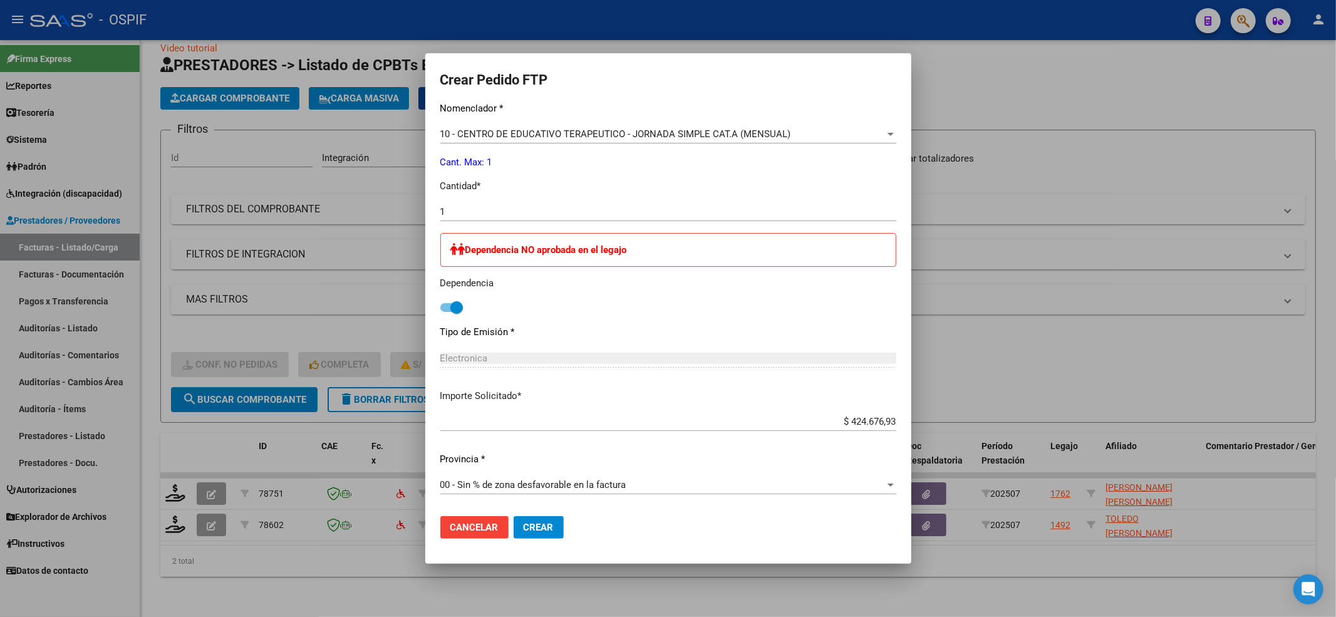
click at [450, 307] on span at bounding box center [456, 307] width 13 height 13
click at [447, 312] on input "checkbox" at bounding box center [446, 312] width 1 height 1
checkbox input "false"
click at [541, 534] on button "Crear" at bounding box center [539, 527] width 50 height 23
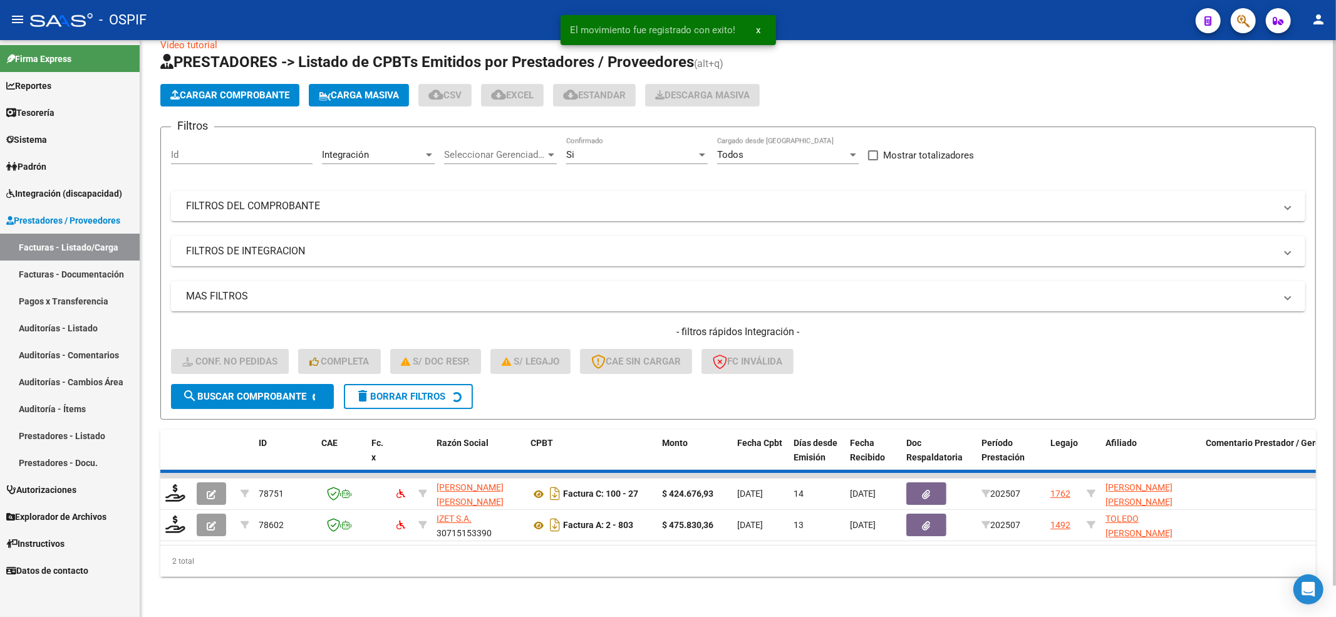
scroll to position [0, 0]
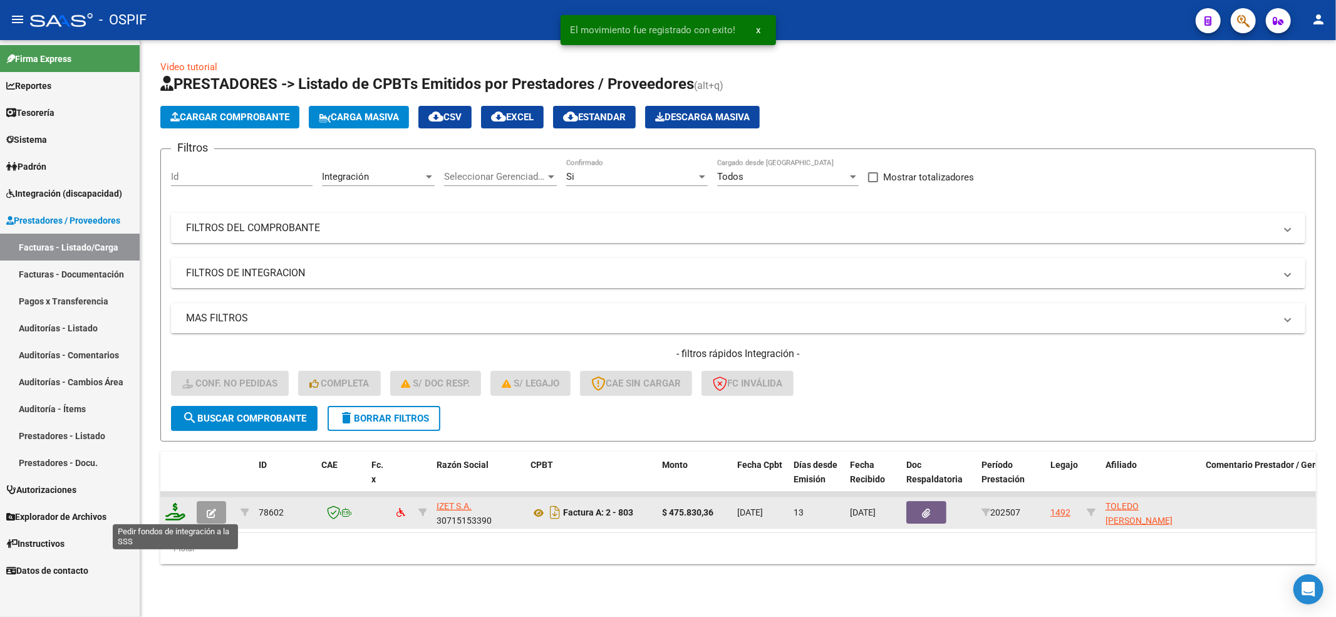
click at [178, 507] on icon at bounding box center [175, 512] width 20 height 18
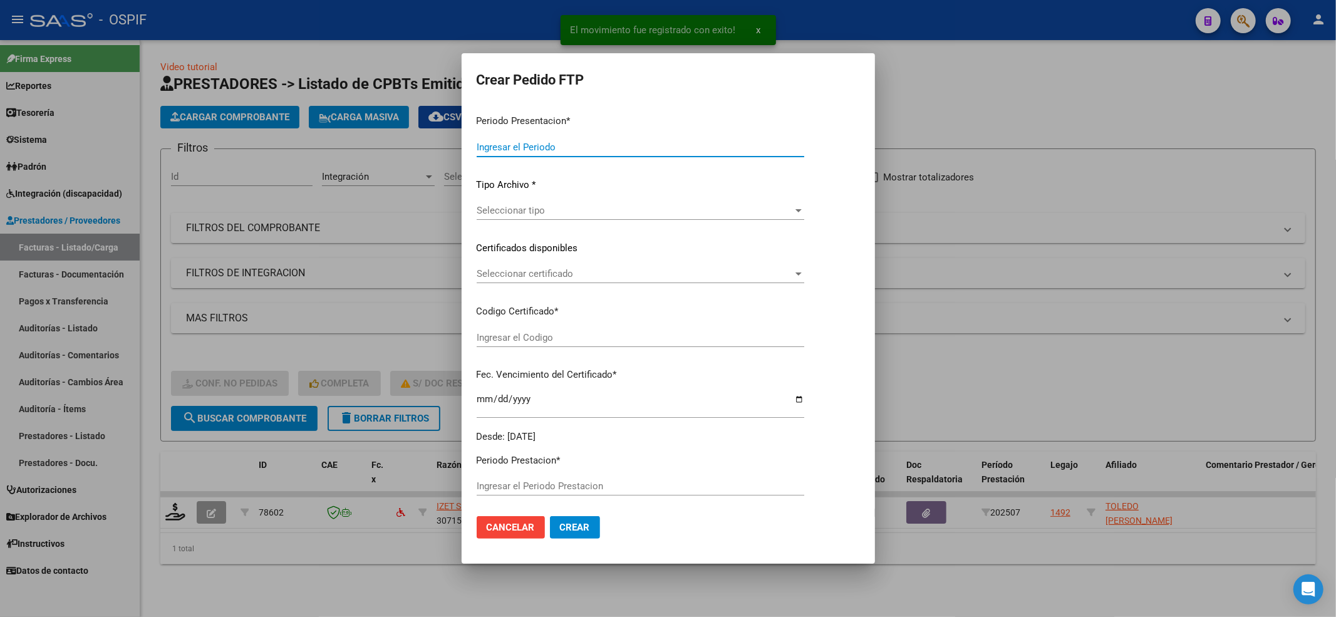
type input "202507"
type input "$ 475.830,36"
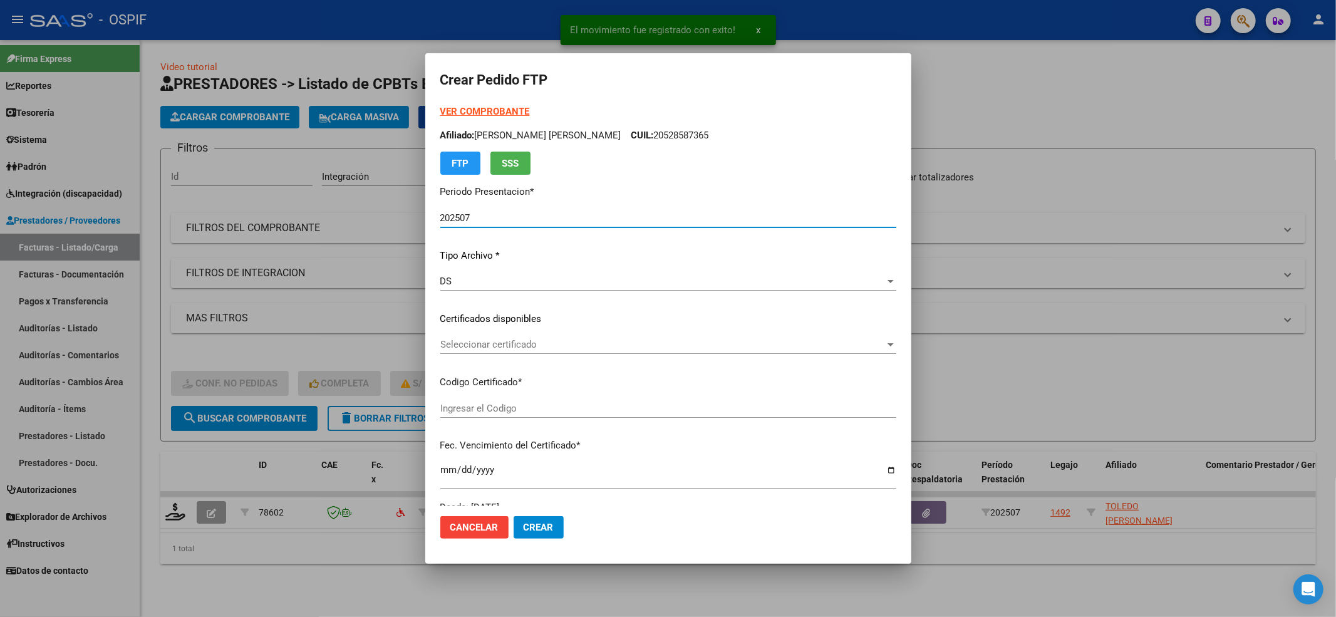
type input "02-00057375516-20220712-20250712-BS-427"
type input "[DATE]"
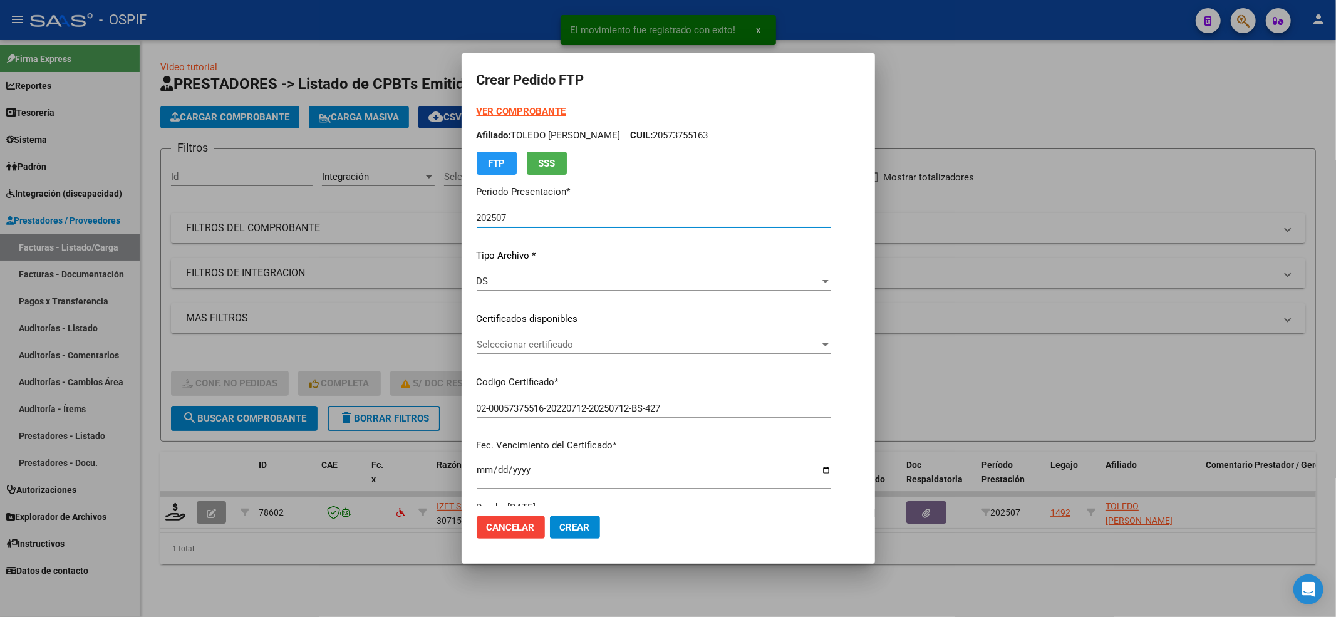
click at [525, 354] on div "Seleccionar certificado Seleccionar certificado" at bounding box center [654, 350] width 355 height 31
click at [527, 347] on span "Seleccionar certificado" at bounding box center [648, 344] width 343 height 11
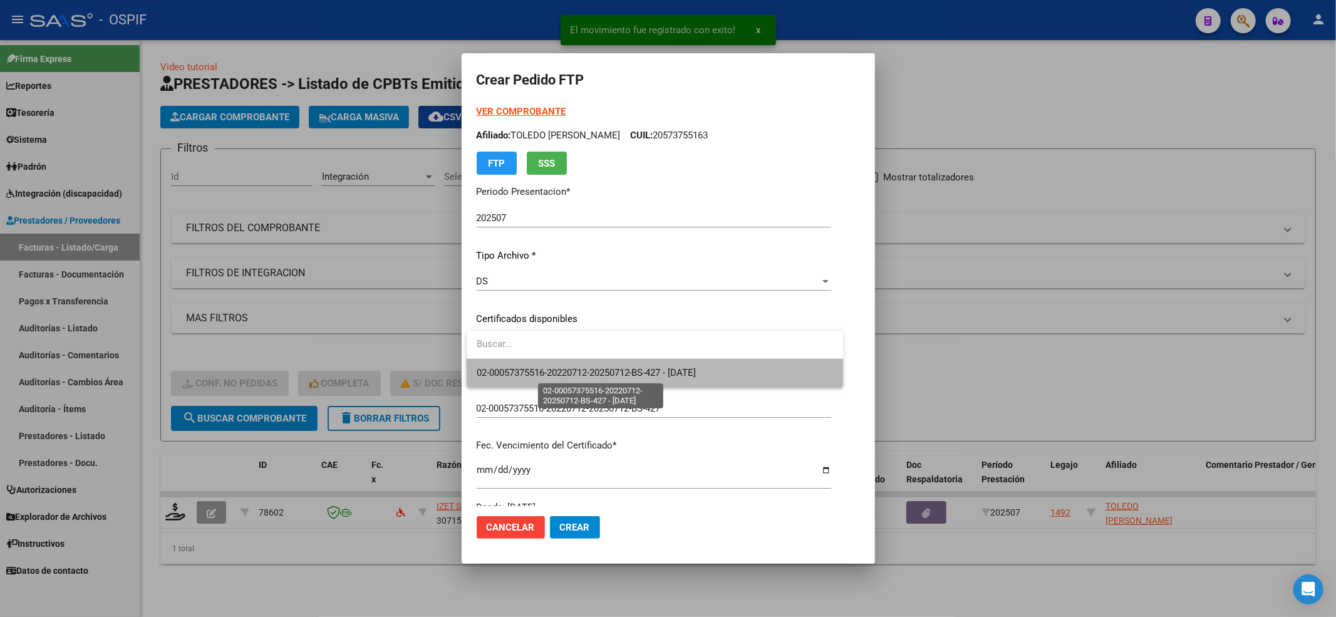
click at [525, 367] on span "02-00057375516-20220712-20250712-BS-427 - [DATE]" at bounding box center [587, 372] width 220 height 11
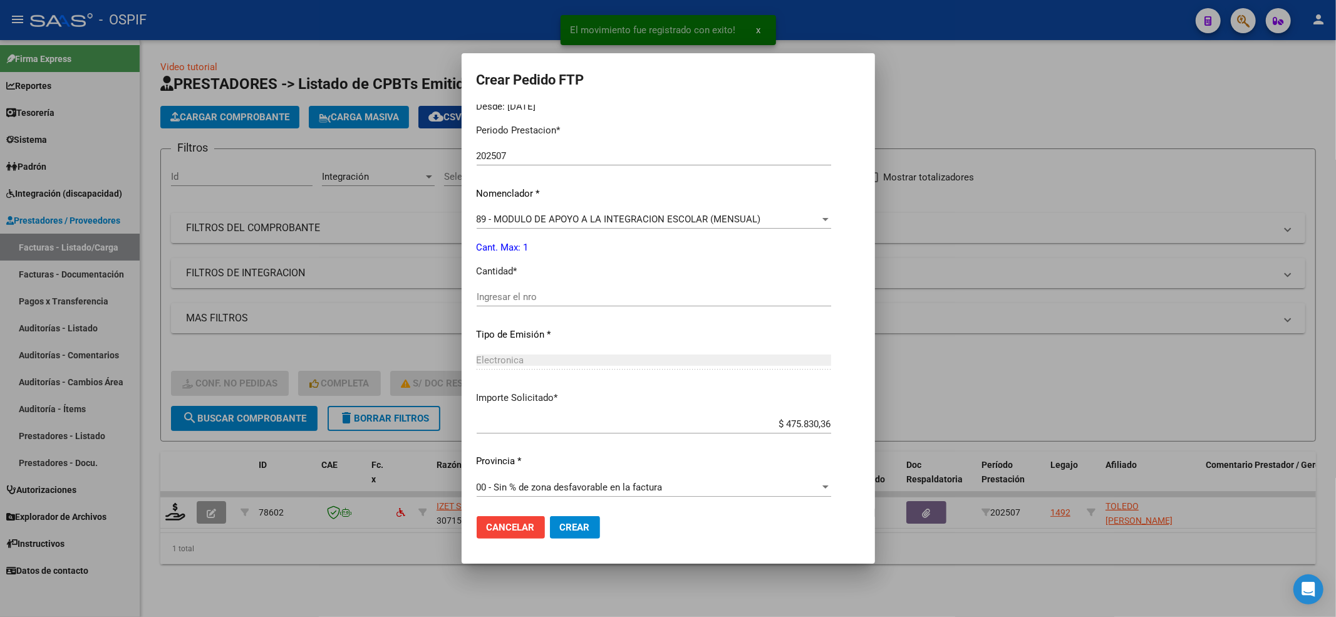
scroll to position [403, 0]
click at [512, 292] on input "Ingresar el nro" at bounding box center [654, 294] width 355 height 11
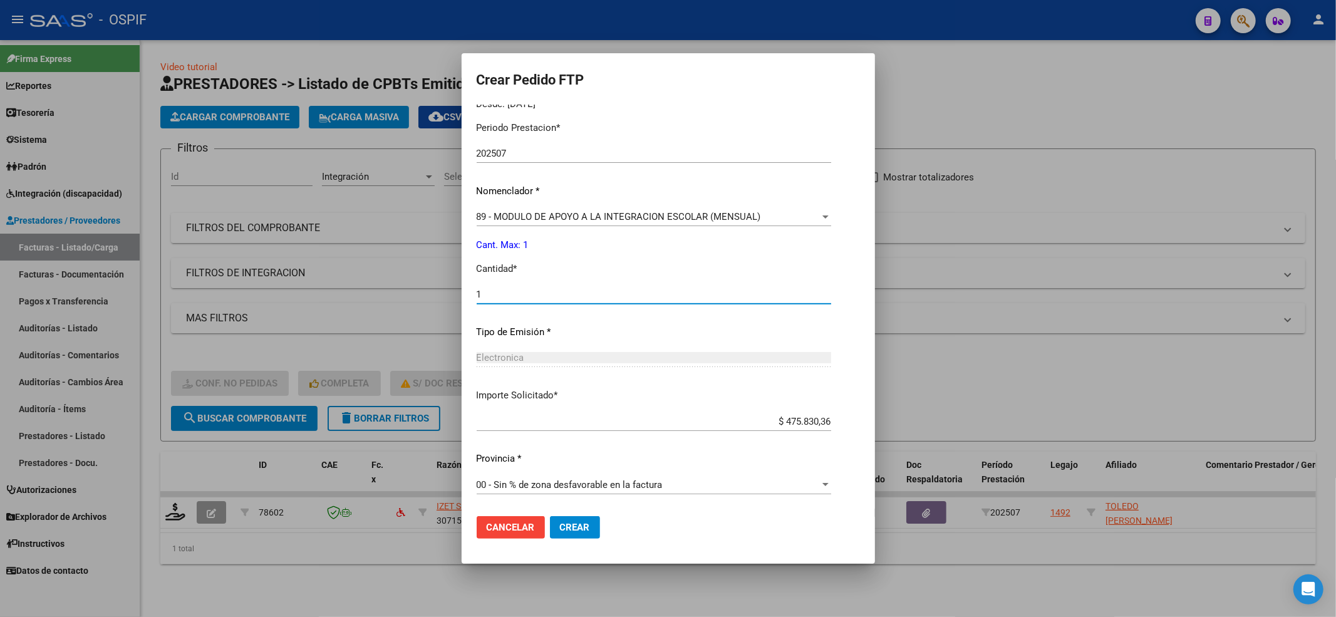
type input "1"
drag, startPoint x: 586, startPoint y: 543, endPoint x: 585, endPoint y: 526, distance: 16.3
click at [586, 539] on mat-dialog-actions "Cancelar Crear" at bounding box center [668, 527] width 383 height 43
click at [585, 526] on span "Crear" at bounding box center [575, 527] width 30 height 11
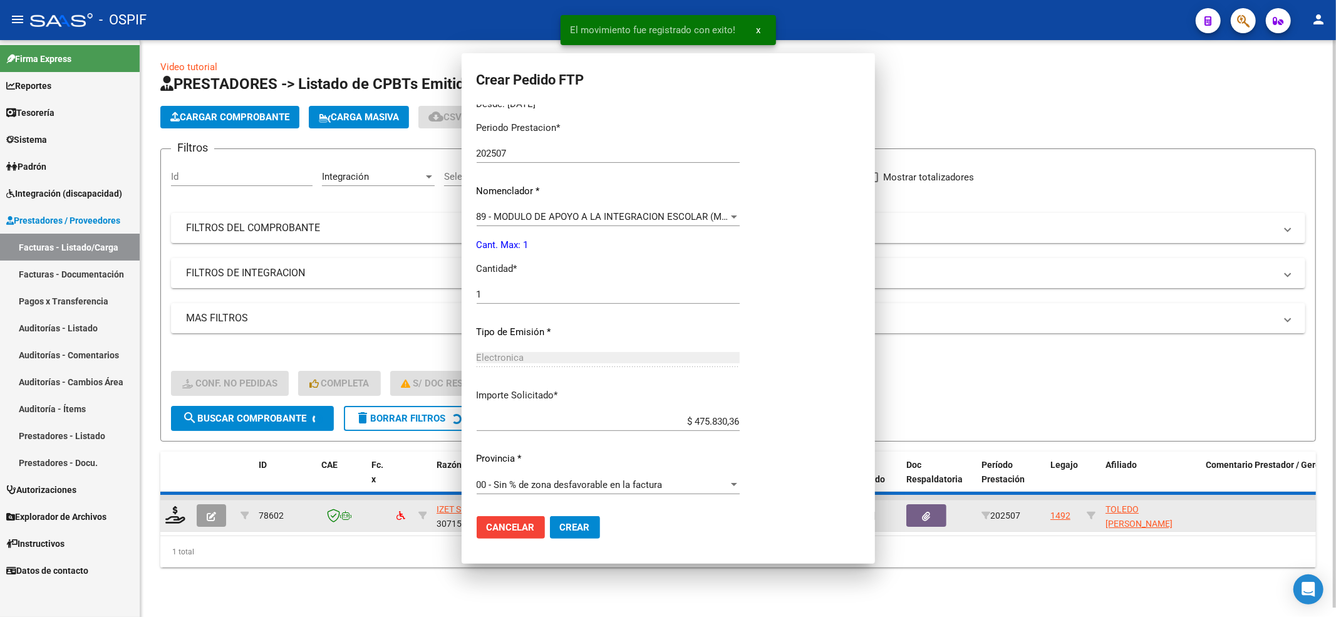
scroll to position [0, 0]
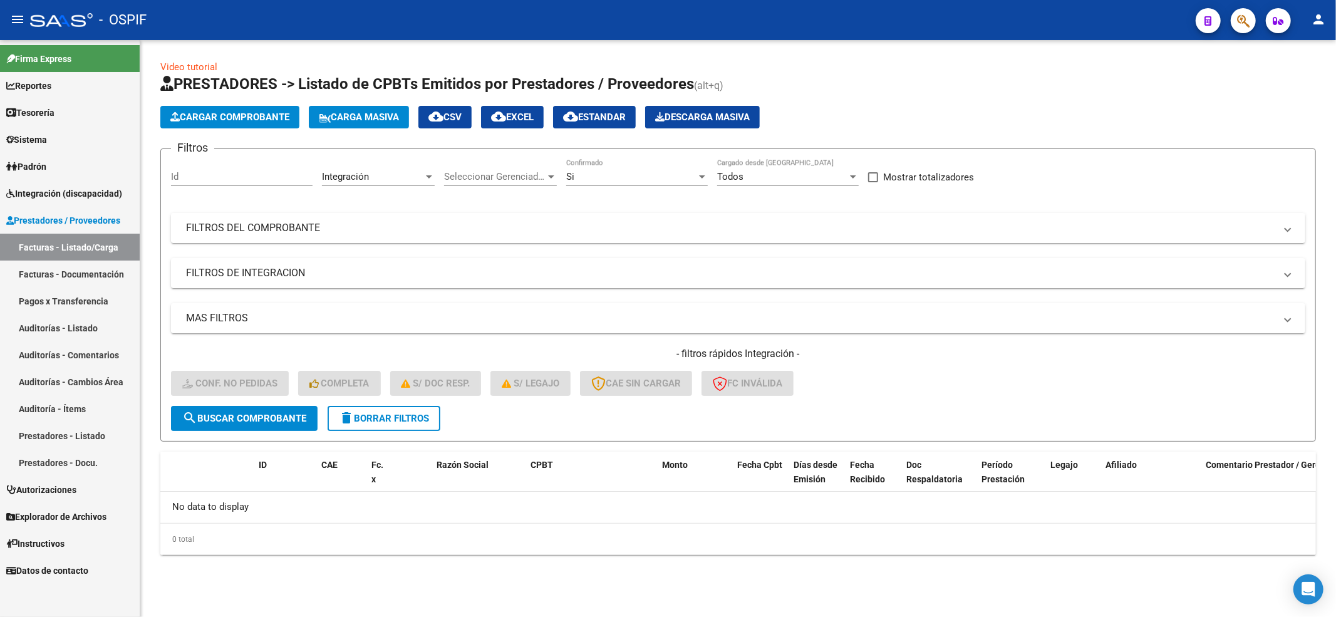
drag, startPoint x: 379, startPoint y: 400, endPoint x: 379, endPoint y: 417, distance: 17.5
click at [379, 413] on form "Filtros Id Integración Area Seleccionar Gerenciador Seleccionar Gerenciador Si …" at bounding box center [738, 294] width 1156 height 293
click at [379, 417] on span "delete Borrar Filtros" at bounding box center [384, 418] width 90 height 11
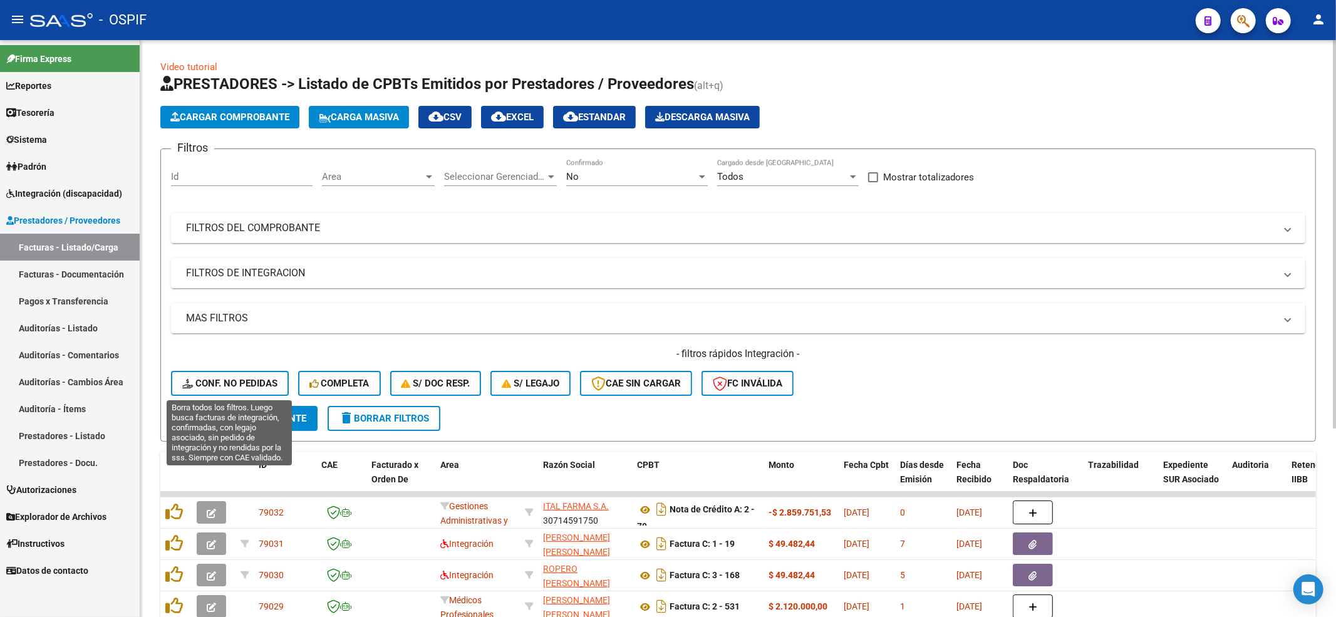
click at [199, 385] on span "Conf. no pedidas" at bounding box center [229, 383] width 95 height 11
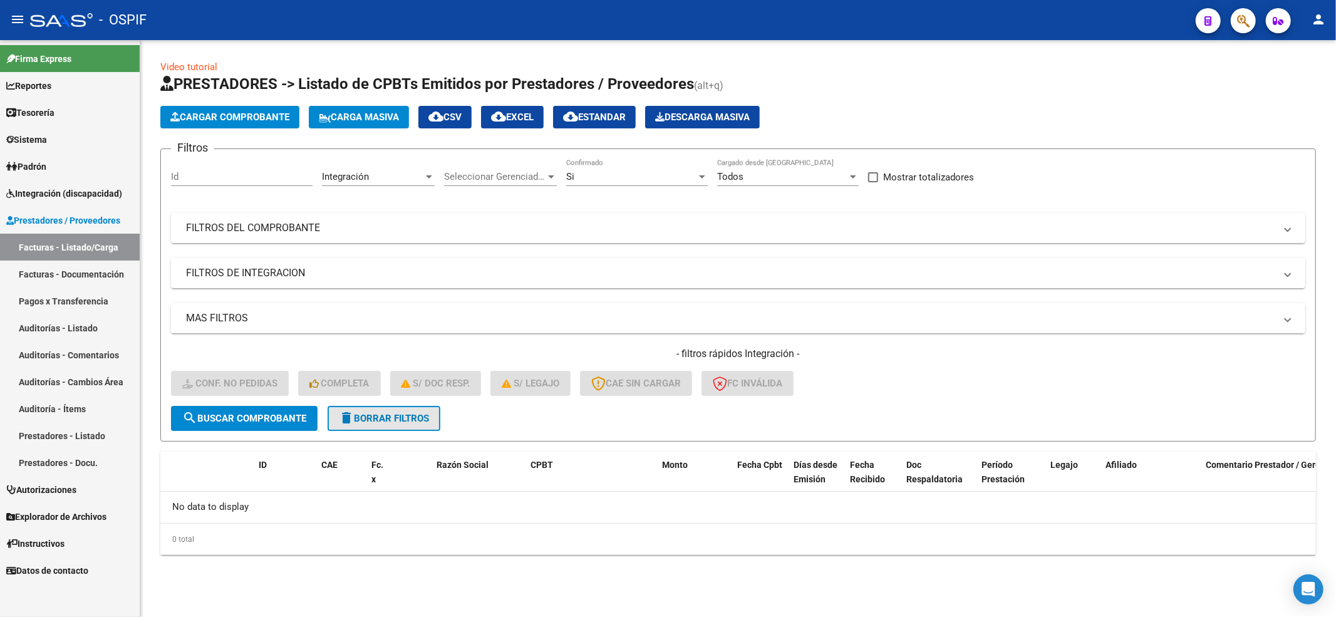
click at [422, 413] on span "delete Borrar Filtros" at bounding box center [384, 418] width 90 height 11
